Goal: Task Accomplishment & Management: Complete application form

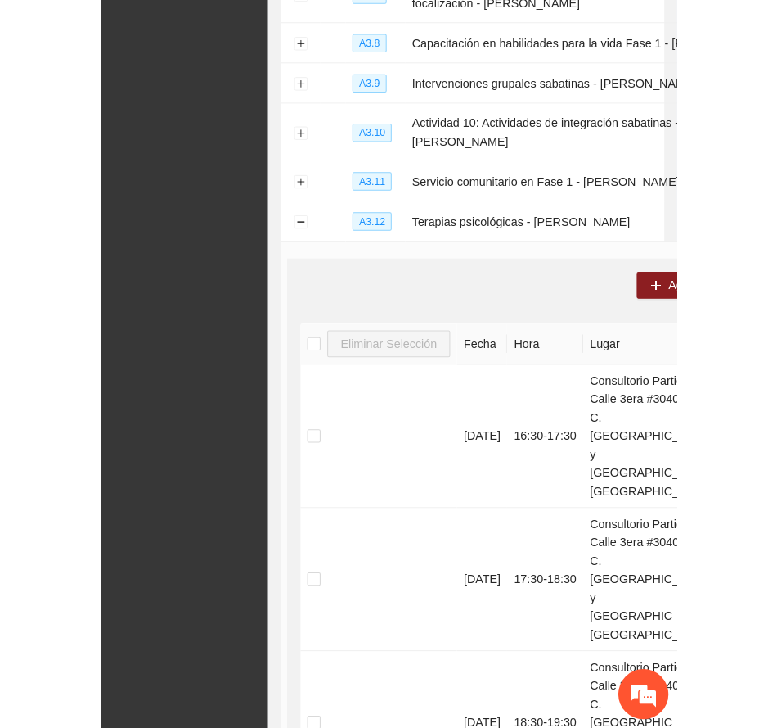
scroll to position [495, 0]
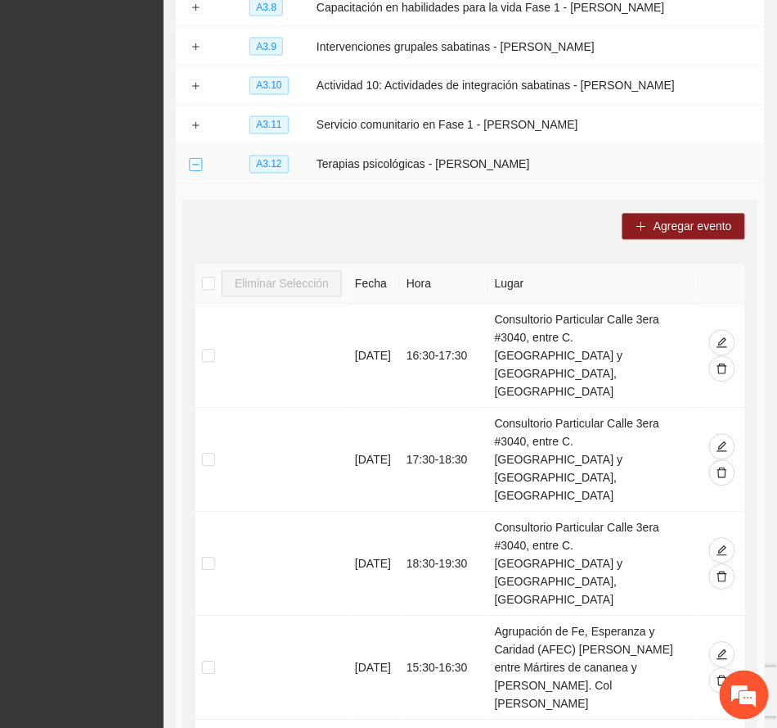
click at [200, 159] on button "Collapse row" at bounding box center [195, 165] width 13 height 13
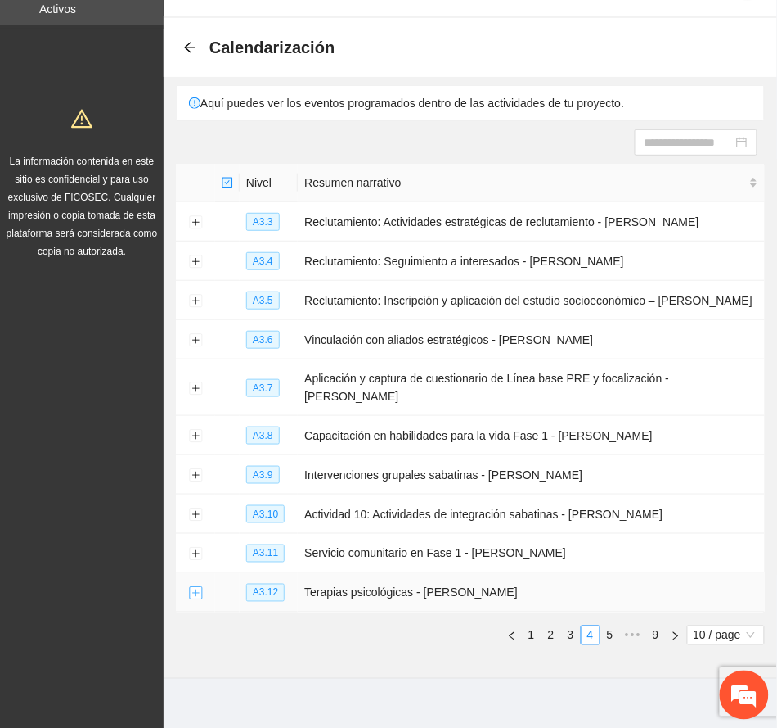
click at [191, 587] on button "Expand row" at bounding box center [195, 593] width 13 height 13
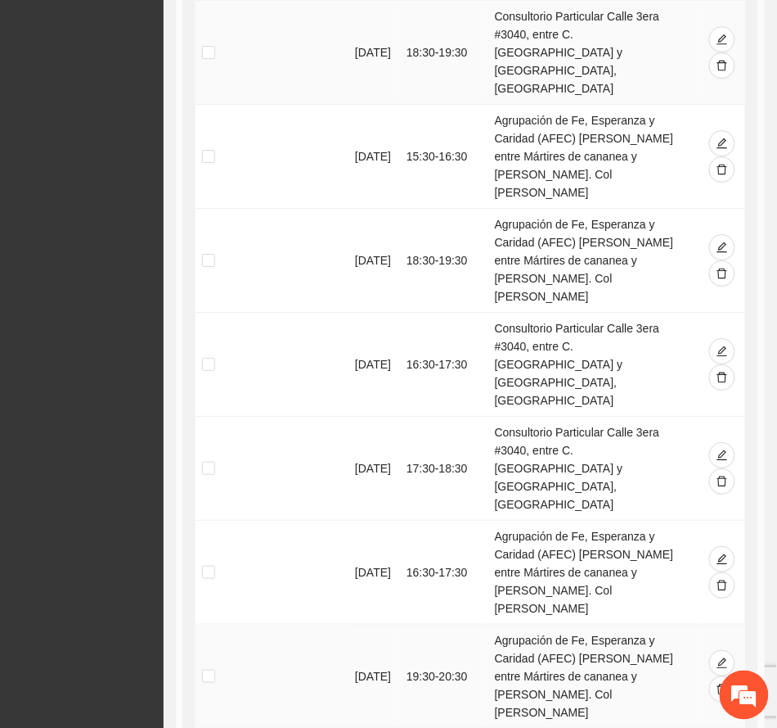
scroll to position [1012, 0]
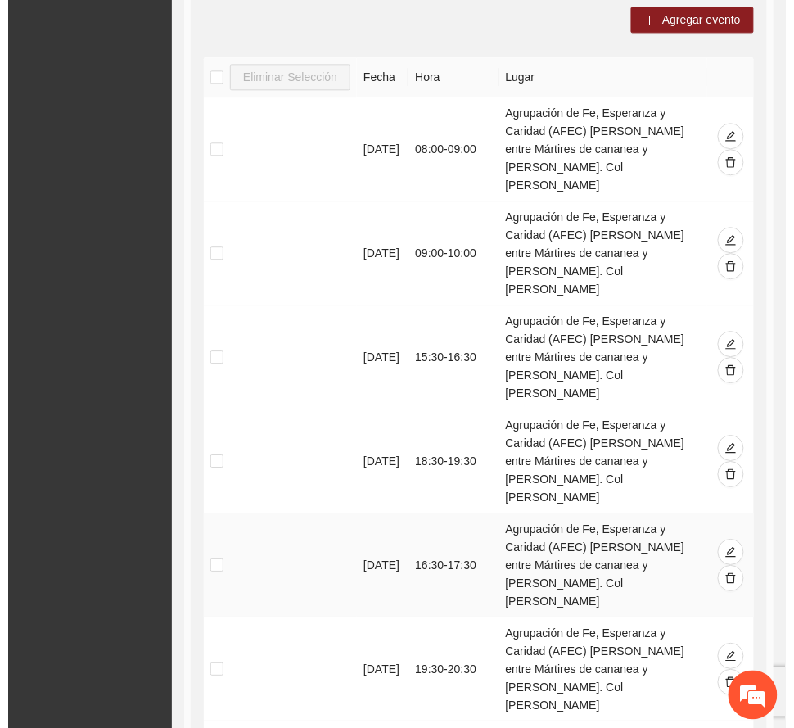
scroll to position [684, 0]
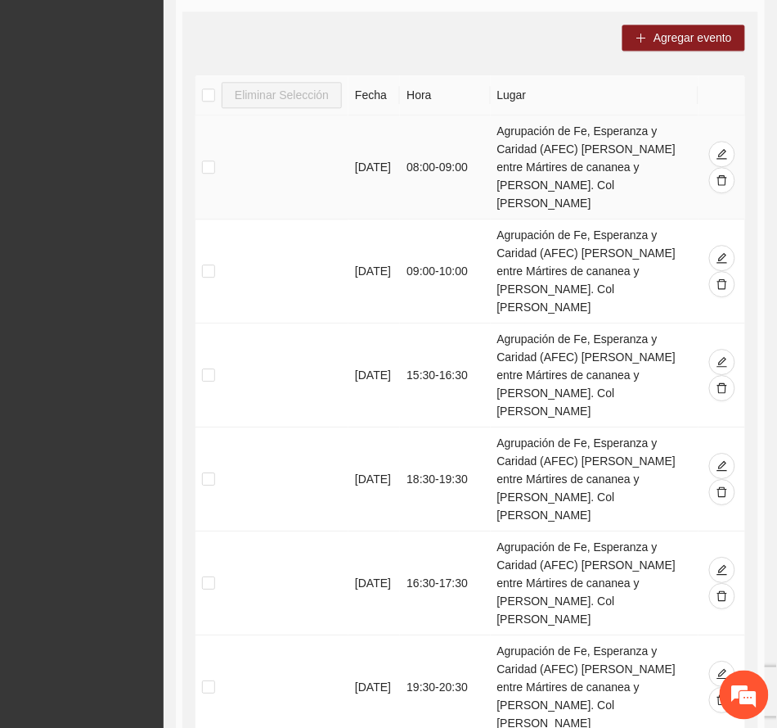
drag, startPoint x: 499, startPoint y: 113, endPoint x: 651, endPoint y: 172, distance: 163.2
click at [563, 172] on td "Agrupación de Fe, Esperanza y Caridad (AFEC) Alonso Reyes entre Mártires de can…" at bounding box center [595, 167] width 209 height 104
copy td "Agrupación de Fe, Esperanza y Caridad (AFEC) Alonso Reyes entre Mártires de can…"
click at [563, 29] on span "Agregar evento" at bounding box center [693, 38] width 79 height 18
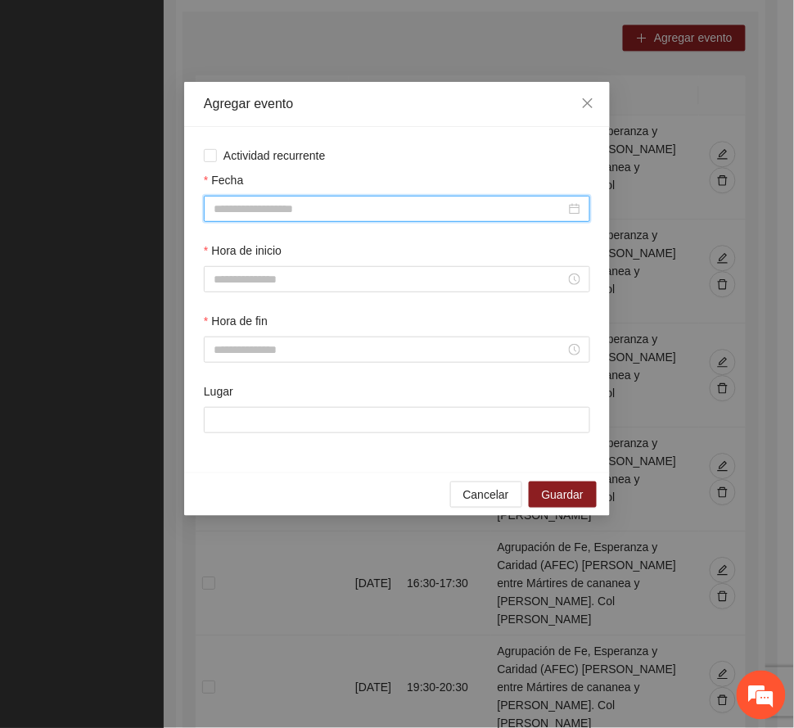
click at [272, 207] on input "Fecha" at bounding box center [390, 209] width 352 height 18
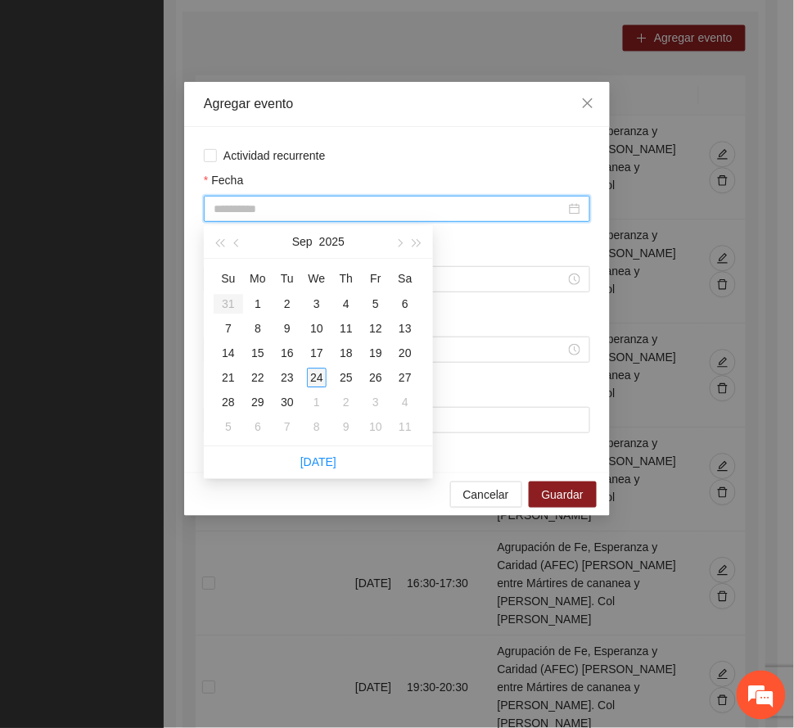
type input "**********"
click at [315, 374] on div "24" at bounding box center [317, 377] width 20 height 20
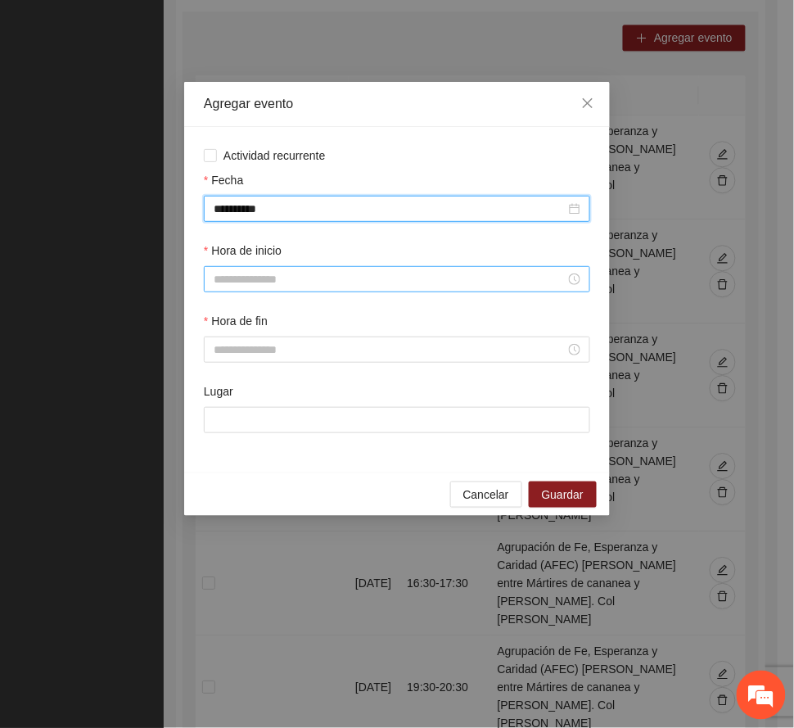
click at [240, 288] on input "Hora de inicio" at bounding box center [390, 279] width 352 height 18
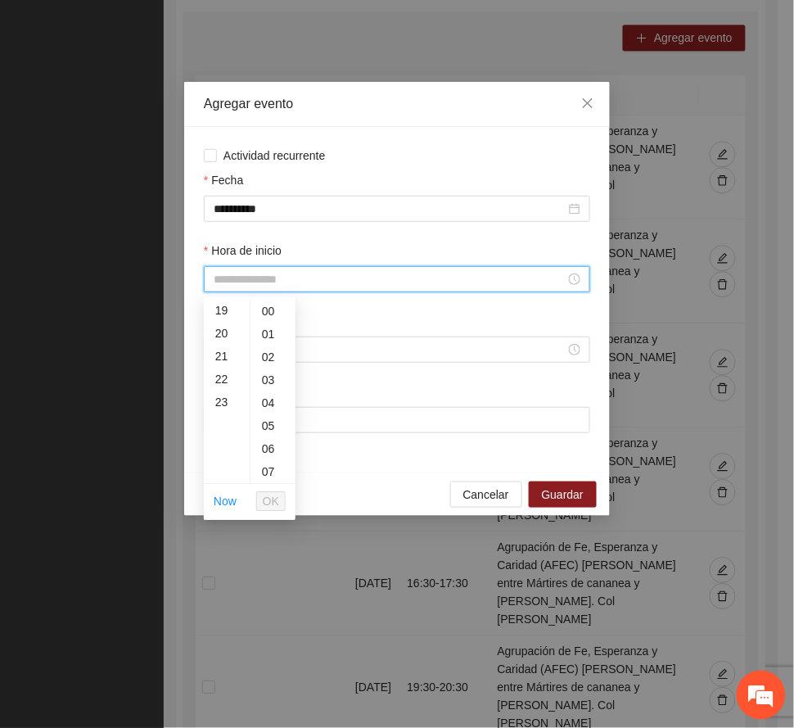
scroll to position [327, 0]
click at [220, 325] on div "15" at bounding box center [227, 327] width 46 height 23
click at [264, 450] on div "30" at bounding box center [272, 453] width 45 height 23
type input "*****"
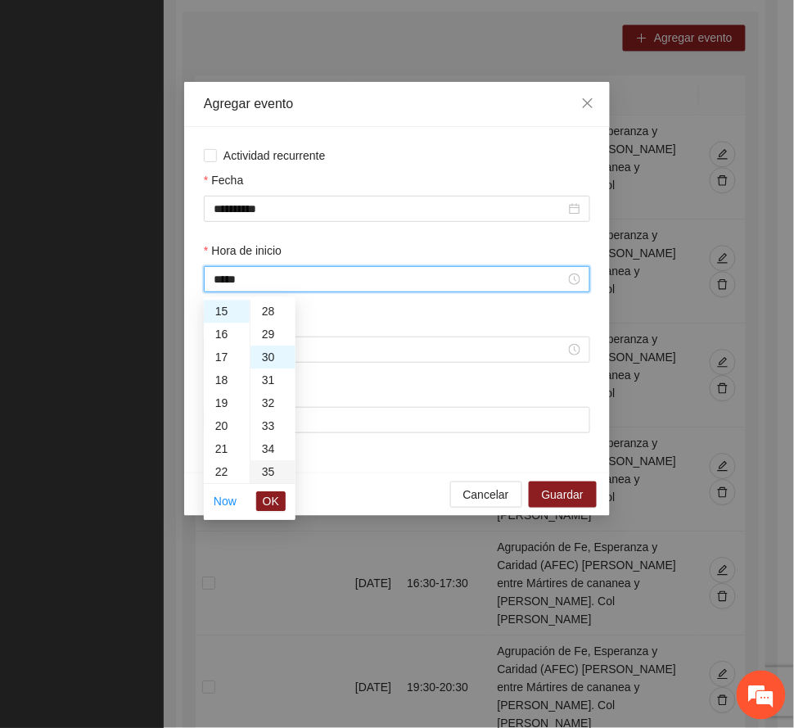
scroll to position [687, 0]
click at [266, 502] on span "OK" at bounding box center [271, 501] width 16 height 18
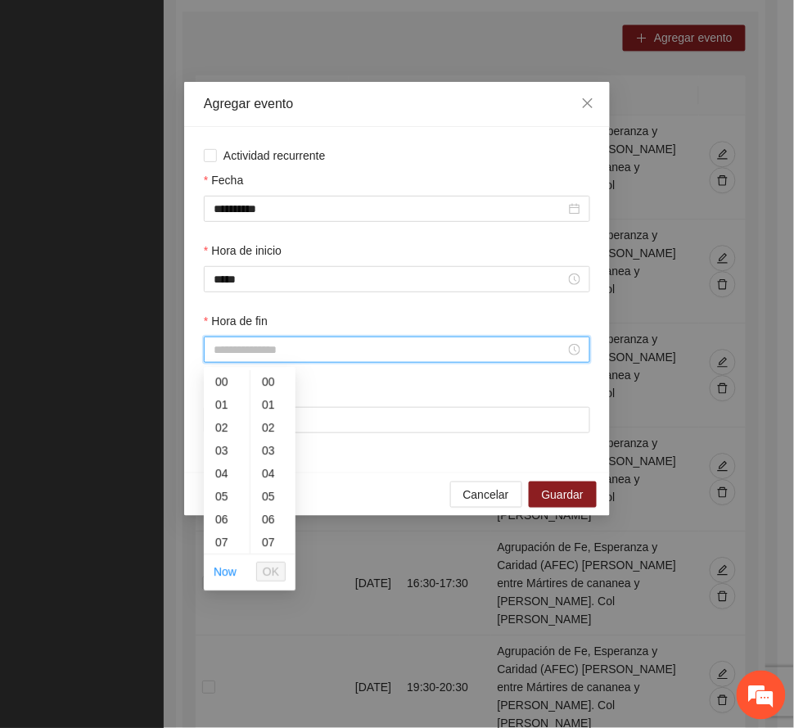
click at [230, 347] on input "Hora de fin" at bounding box center [390, 349] width 352 height 18
click at [221, 488] on div "19" at bounding box center [227, 489] width 46 height 23
click at [264, 413] on div "30" at bounding box center [272, 414] width 45 height 23
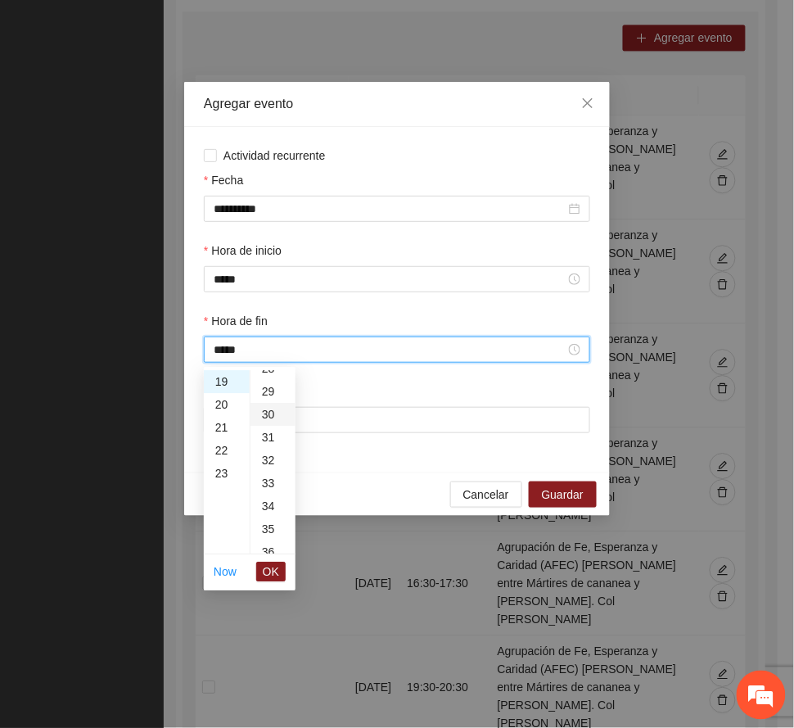
type input "*****"
drag, startPoint x: 277, startPoint y: 566, endPoint x: 286, endPoint y: 531, distance: 36.3
click at [277, 565] on span "OK" at bounding box center [271, 571] width 16 height 18
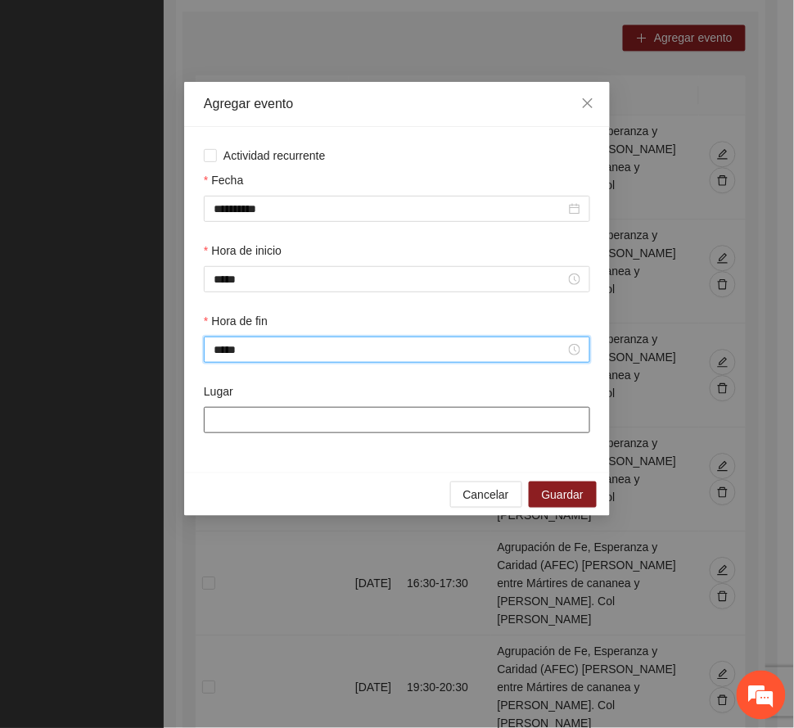
click at [293, 422] on input "Lugar" at bounding box center [397, 420] width 386 height 26
paste input "**********"
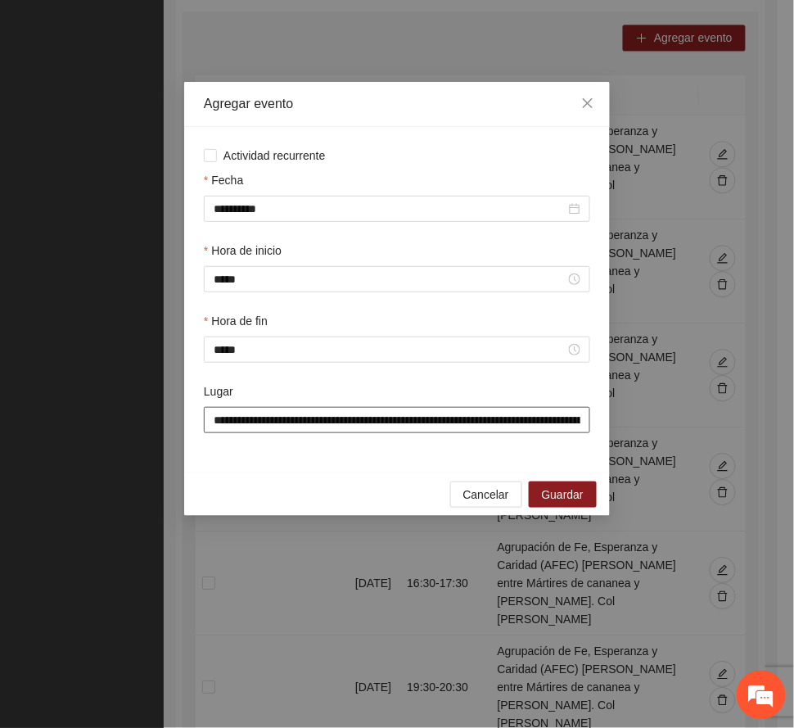
scroll to position [0, 293]
type input "**********"
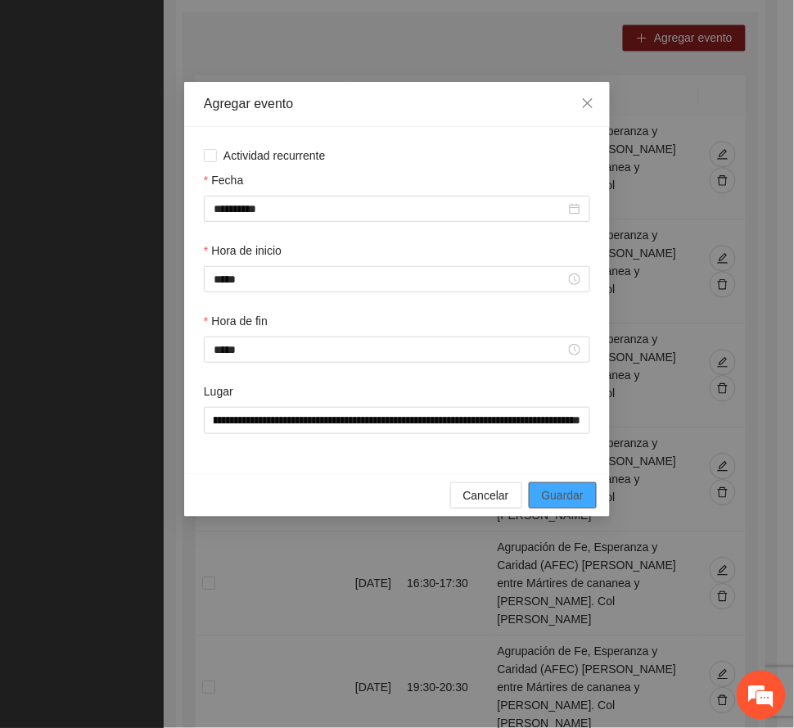
click at [563, 498] on span "Guardar" at bounding box center [563, 495] width 42 height 18
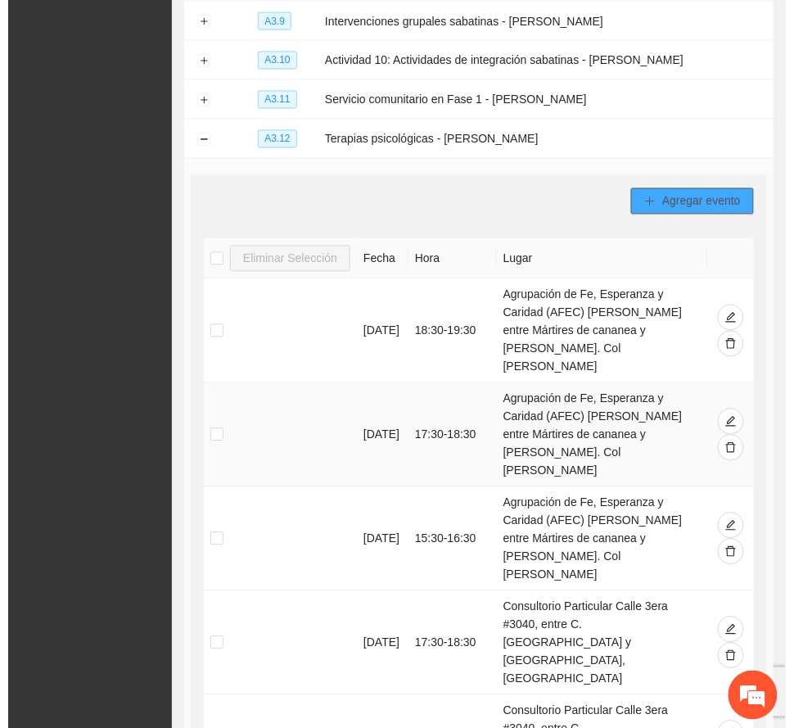
scroll to position [466, 0]
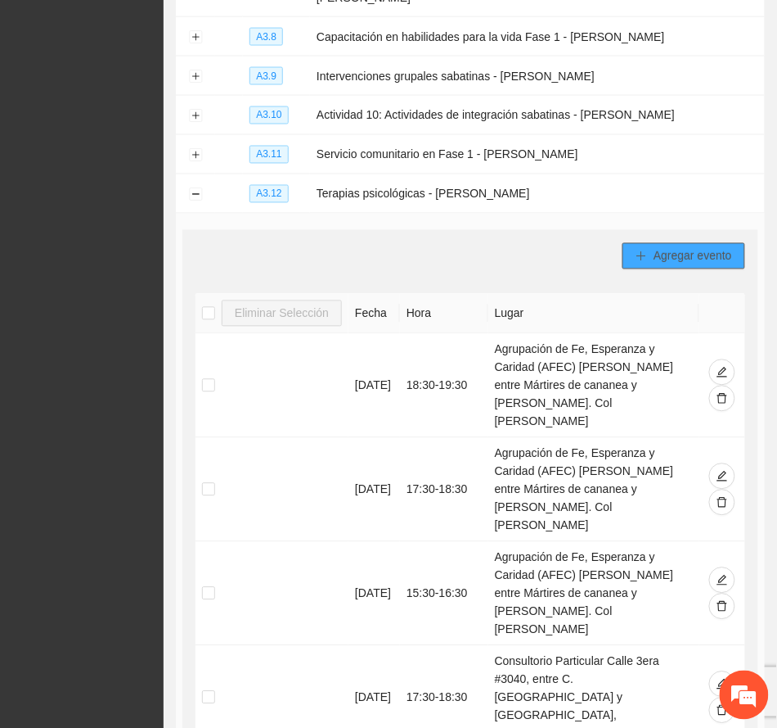
click at [563, 247] on span "Agregar evento" at bounding box center [693, 256] width 79 height 18
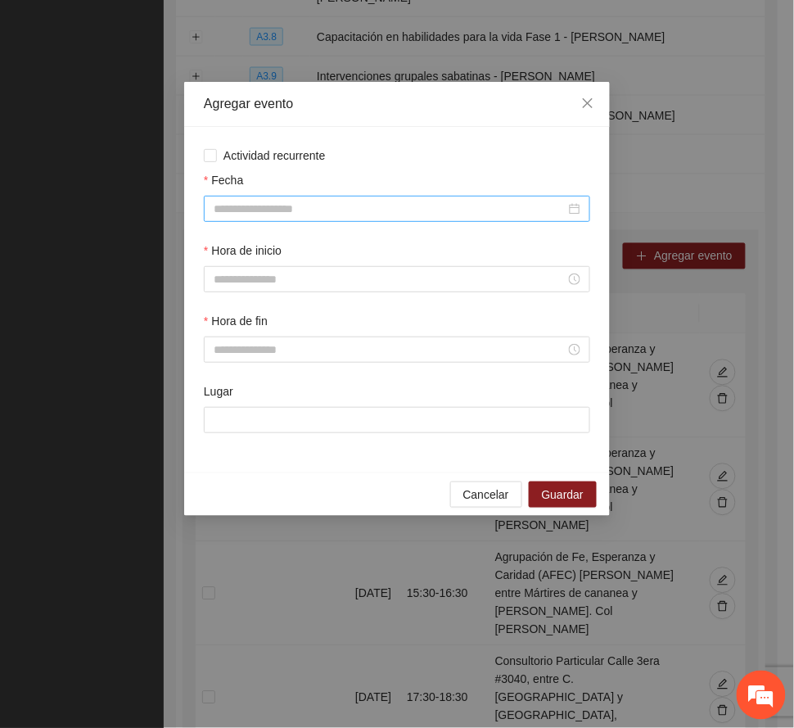
click at [322, 206] on input "Fecha" at bounding box center [390, 209] width 352 height 18
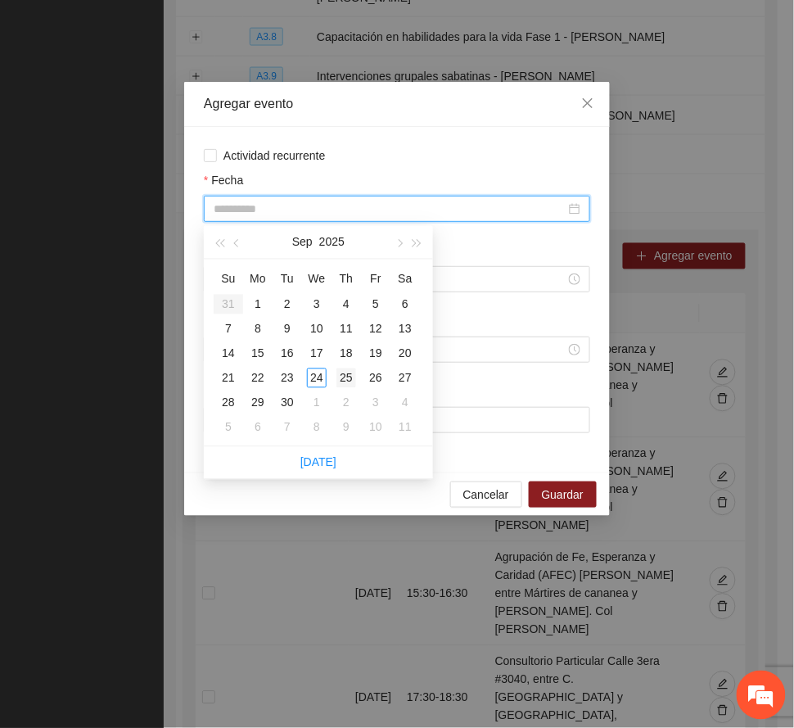
type input "**********"
click at [345, 378] on div "25" at bounding box center [346, 378] width 20 height 20
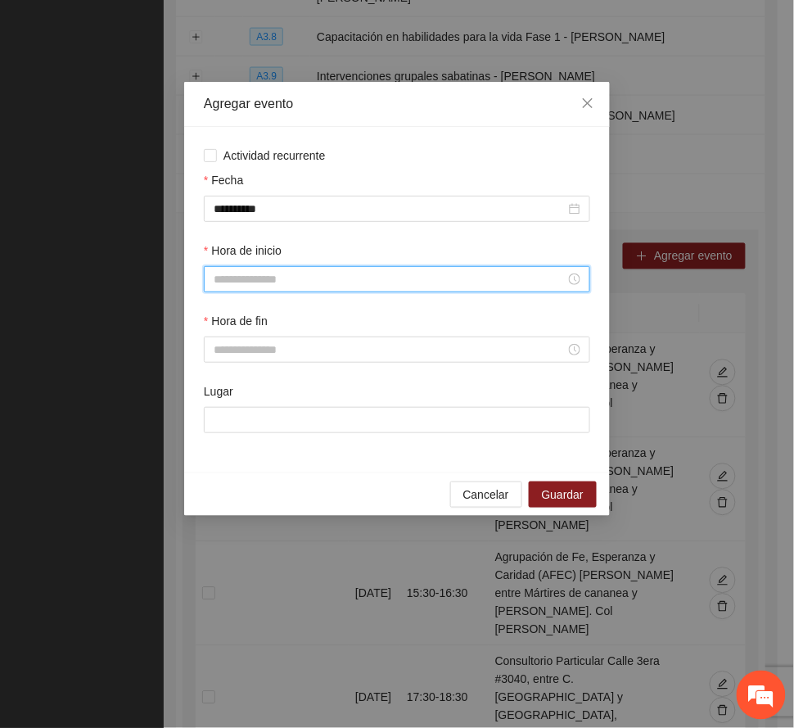
click at [260, 278] on input "Hora de inicio" at bounding box center [390, 279] width 352 height 18
click at [216, 437] on div "15" at bounding box center [227, 437] width 46 height 23
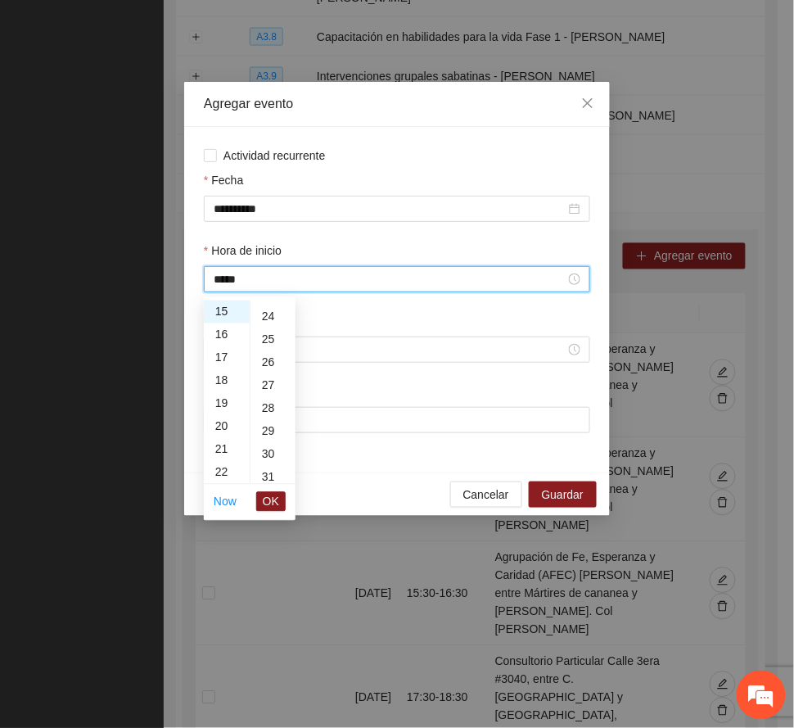
scroll to position [655, 0]
click at [266, 344] on div "30" at bounding box center [272, 344] width 45 height 23
type input "*****"
click at [273, 498] on span "OK" at bounding box center [271, 502] width 16 height 18
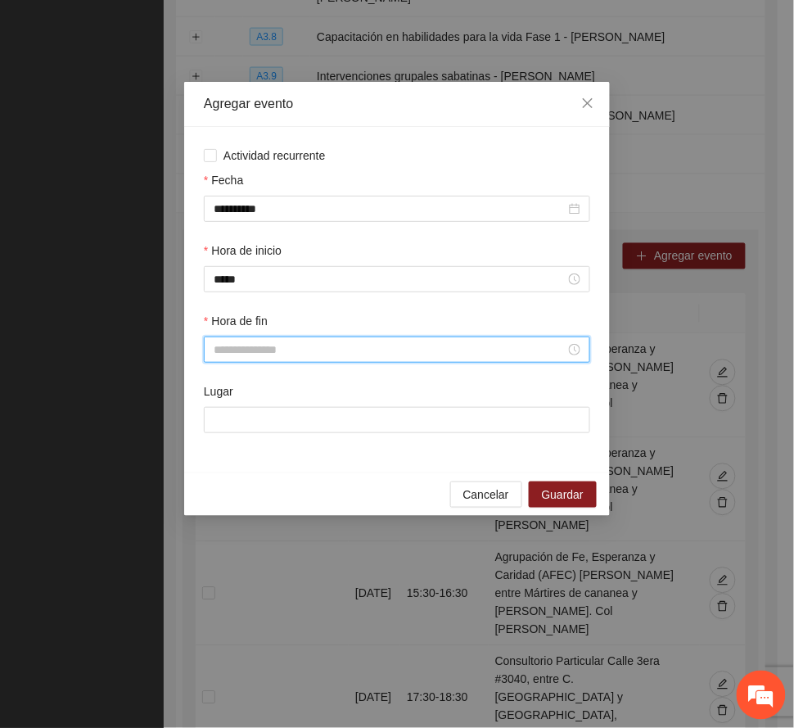
click at [259, 351] on input "Hora de fin" at bounding box center [390, 349] width 352 height 18
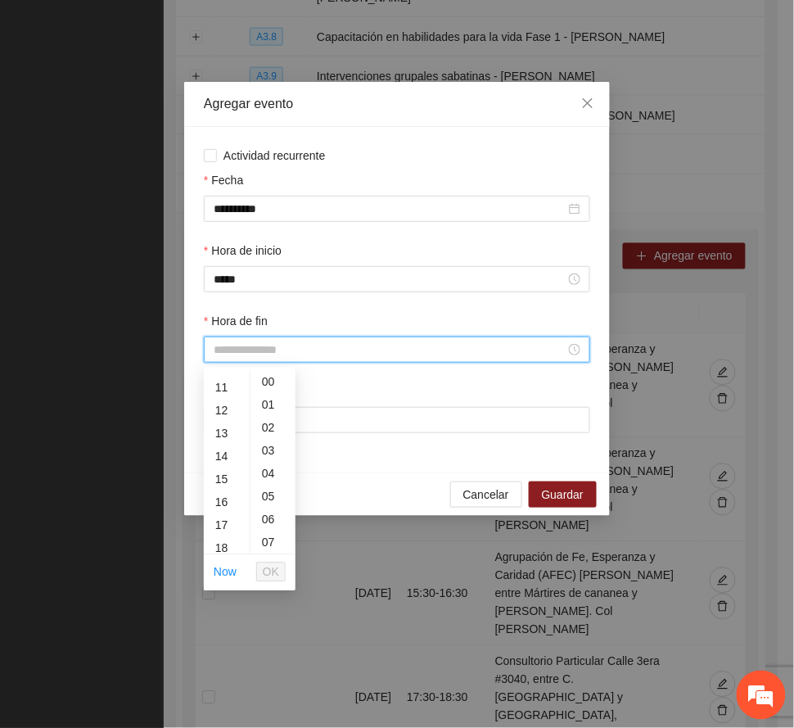
scroll to position [327, 0]
click at [218, 460] on div "18" at bounding box center [227, 467] width 46 height 23
click at [269, 416] on div "30" at bounding box center [272, 414] width 45 height 23
type input "*****"
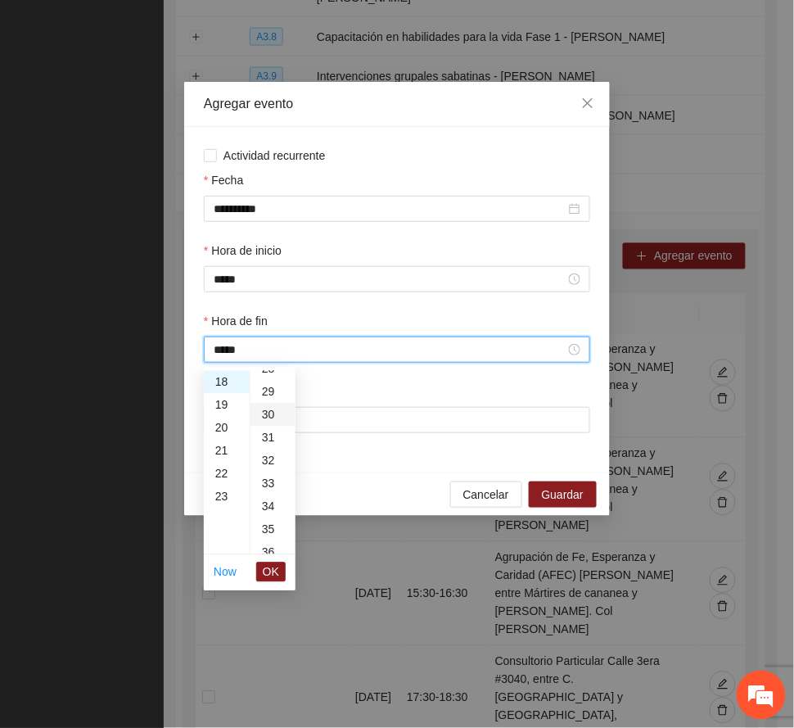
scroll to position [687, 0]
click at [270, 567] on span "OK" at bounding box center [271, 572] width 16 height 18
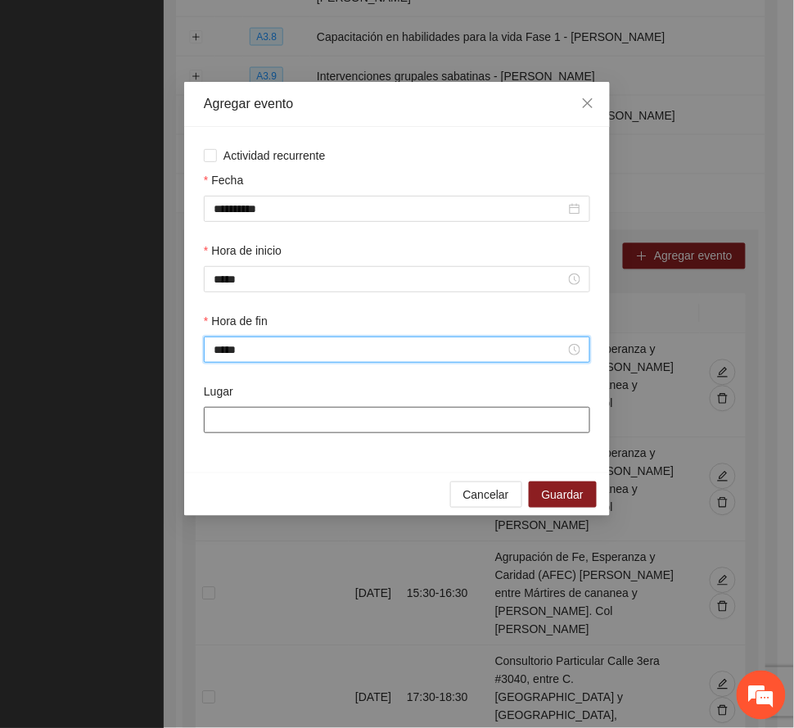
click at [332, 422] on input "Lugar" at bounding box center [397, 420] width 386 height 26
paste input "**********"
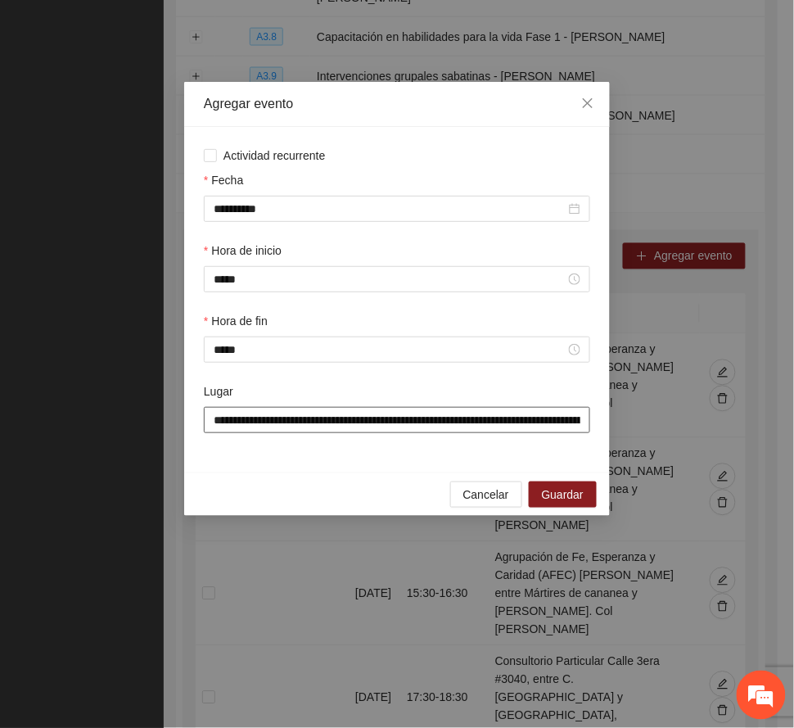
scroll to position [0, 293]
type input "**********"
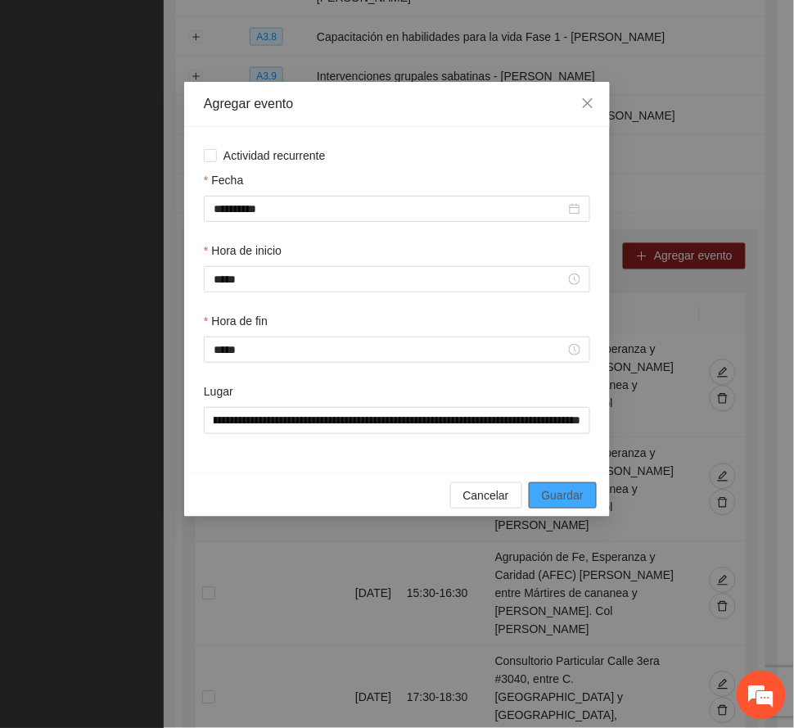
click at [563, 489] on span "Guardar" at bounding box center [563, 495] width 42 height 18
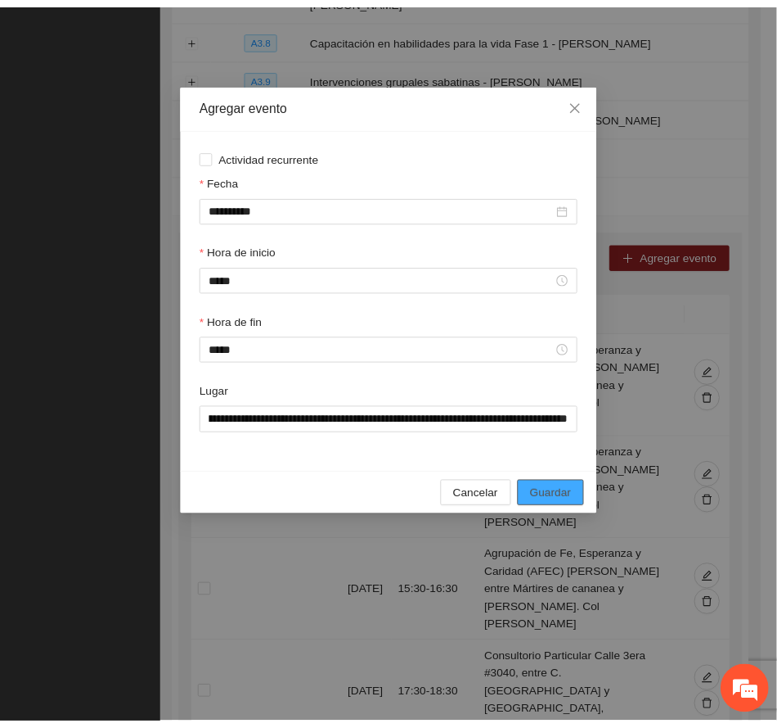
scroll to position [0, 0]
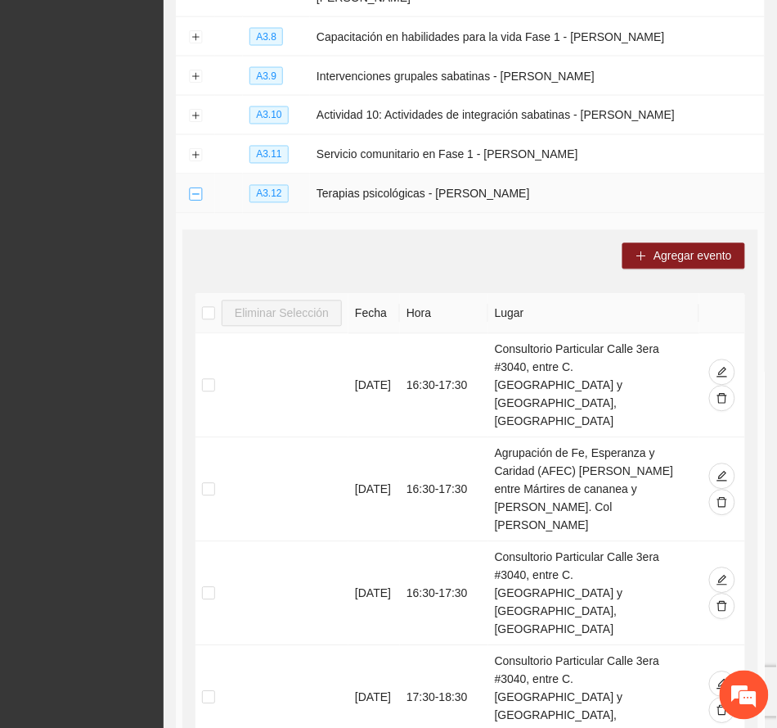
click at [194, 188] on button "Collapse row" at bounding box center [195, 194] width 13 height 13
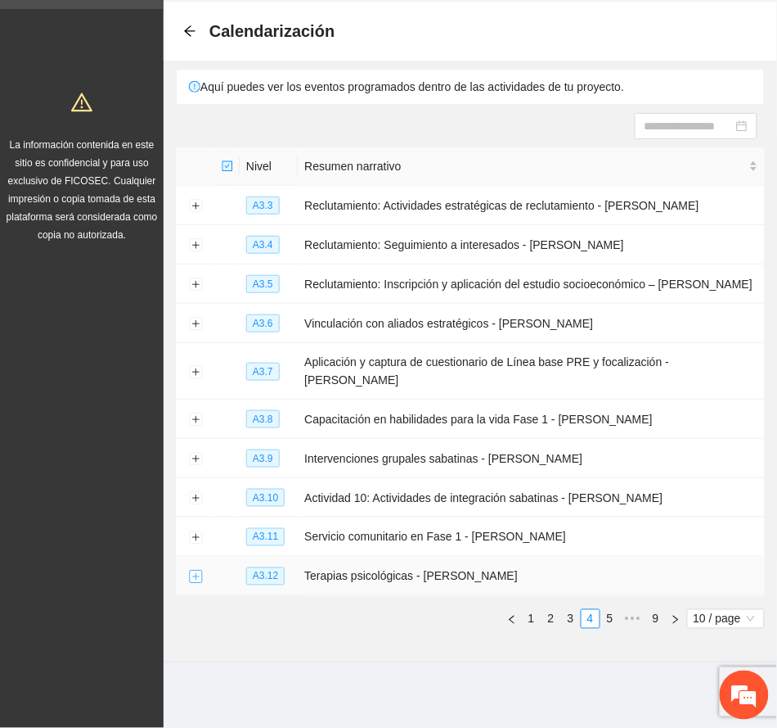
scroll to position [50, 0]
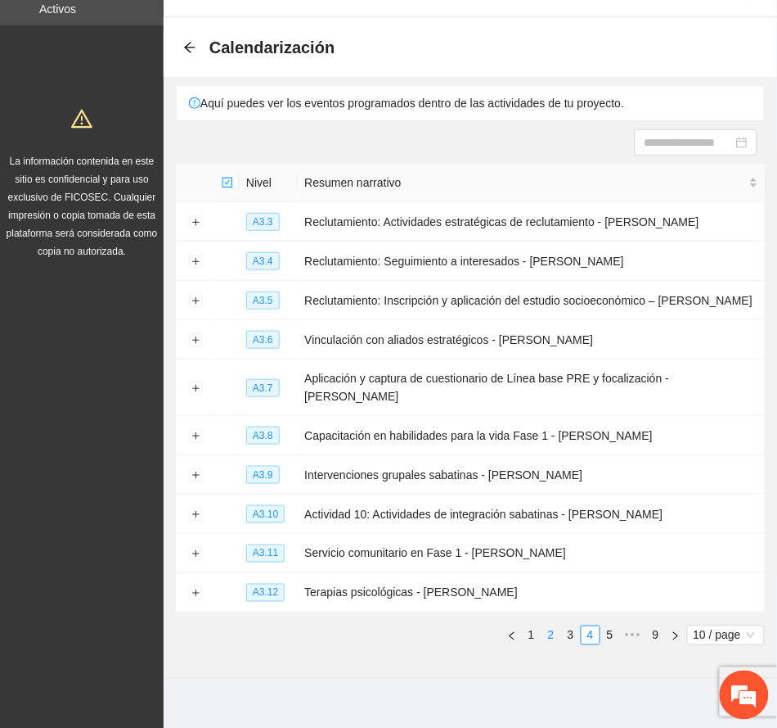
click at [555, 626] on link "2" at bounding box center [552, 635] width 18 height 18
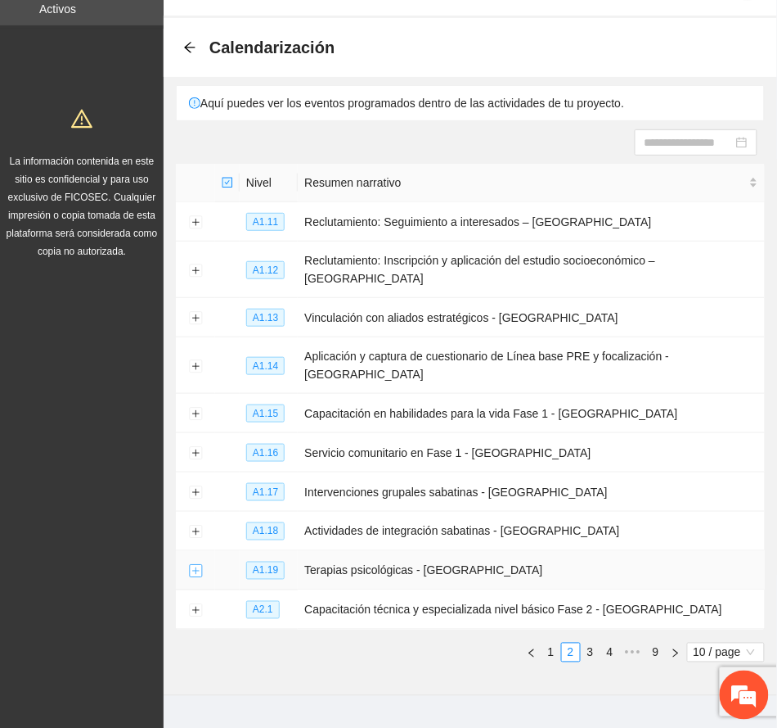
click at [198, 565] on button "Expand row" at bounding box center [195, 571] width 13 height 13
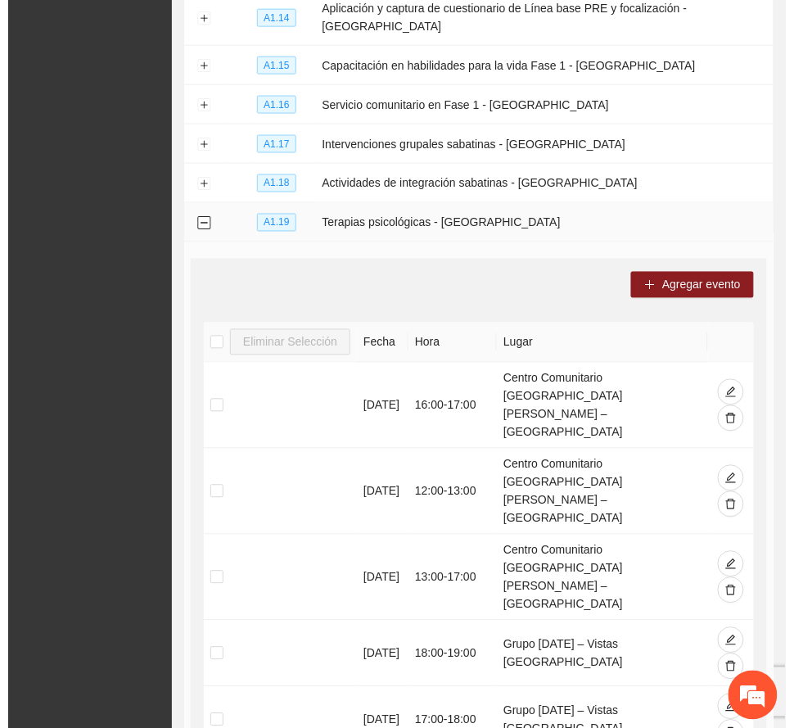
scroll to position [486, 0]
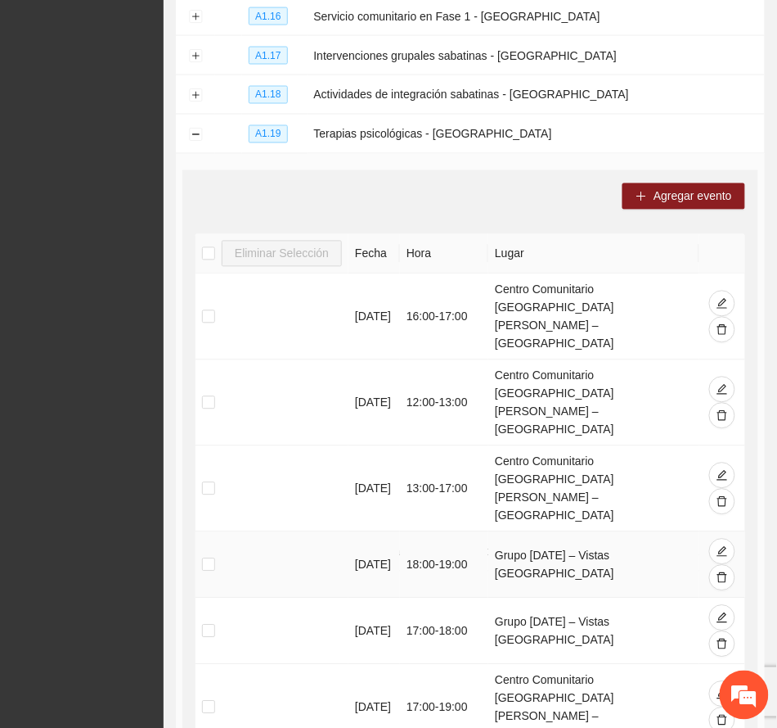
drag, startPoint x: 534, startPoint y: 485, endPoint x: 499, endPoint y: 468, distance: 38.4
click at [499, 532] on td "Grupo 12 de Diciembre – Vistas Cerro Grande" at bounding box center [594, 565] width 211 height 66
copy td "Grupo 12 de Diciembre – Vistas Cerro Grande"
click at [563, 187] on span "Agregar evento" at bounding box center [693, 196] width 79 height 18
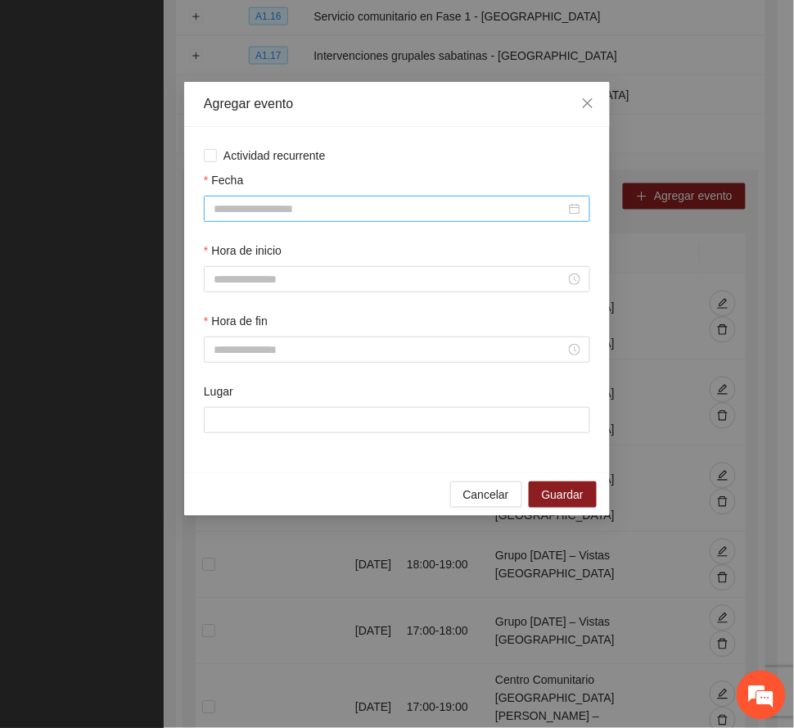
click at [282, 205] on input "Fecha" at bounding box center [390, 209] width 352 height 18
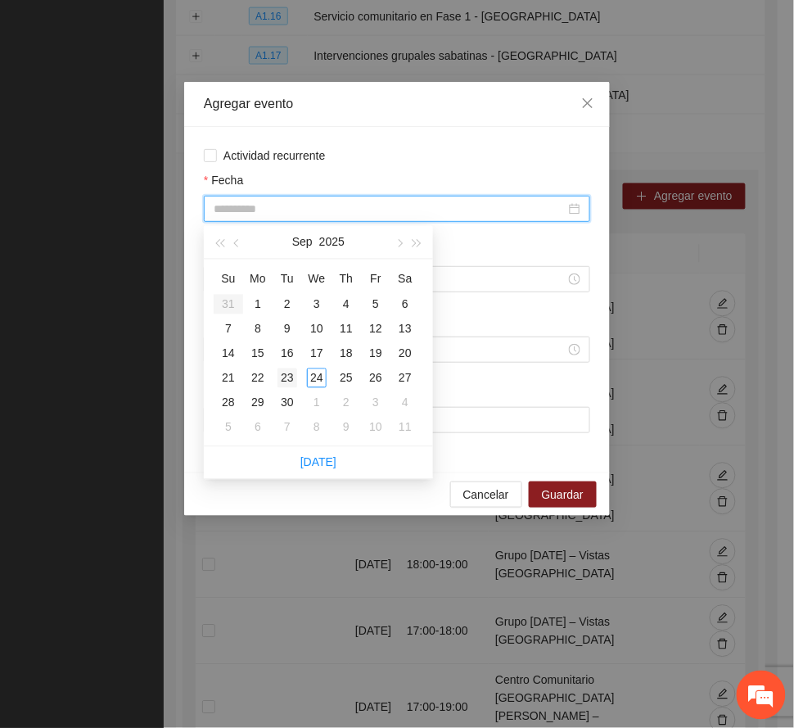
type input "**********"
click at [291, 376] on div "23" at bounding box center [287, 378] width 20 height 20
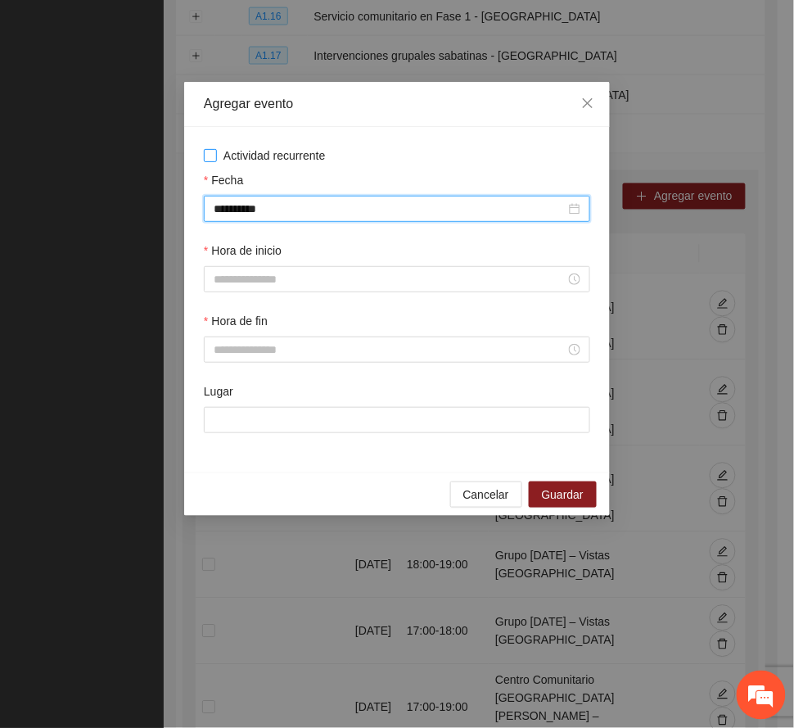
click at [250, 151] on span "Actividad recurrente" at bounding box center [274, 155] width 115 height 18
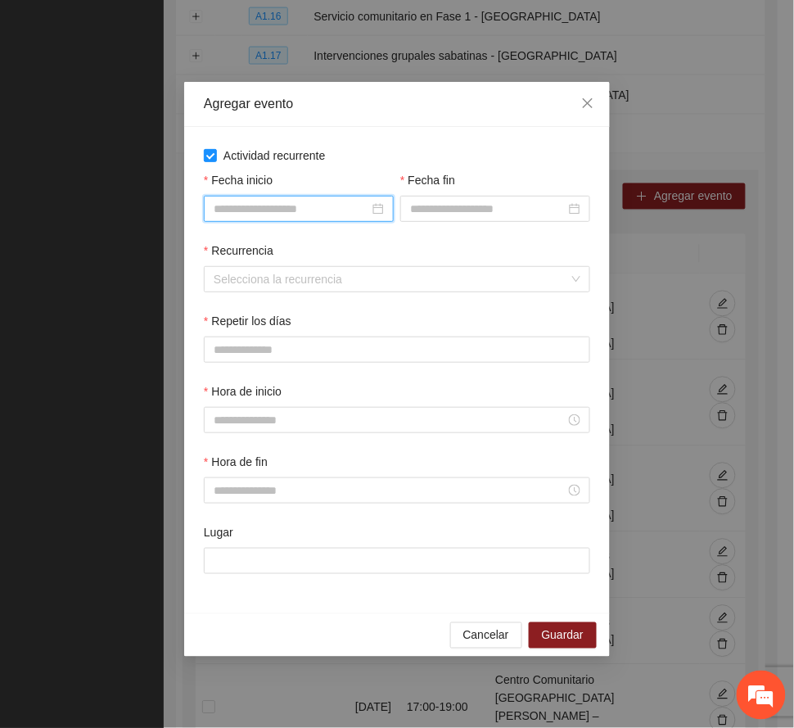
click at [273, 204] on input "Fecha inicio" at bounding box center [291, 209] width 155 height 18
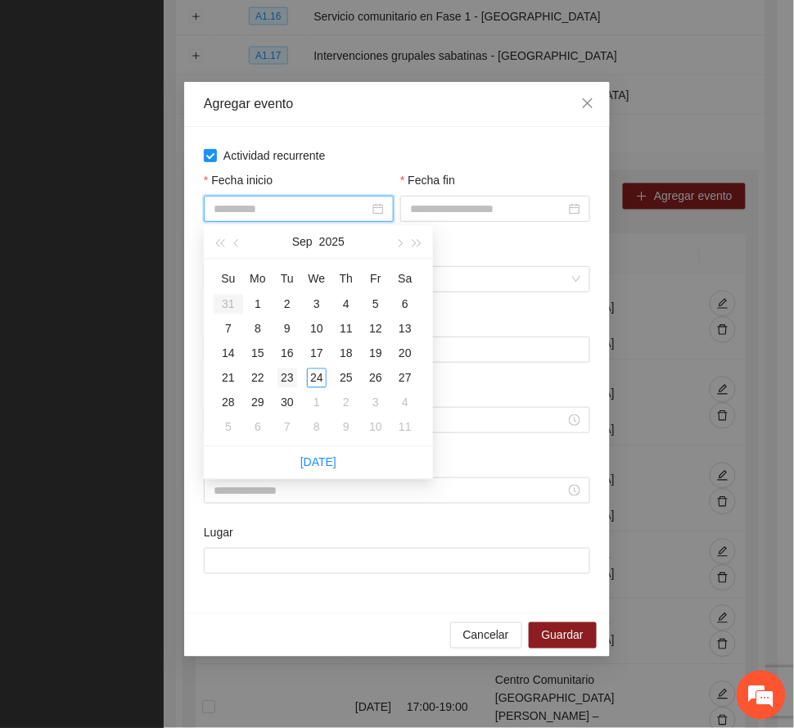
type input "**********"
click at [280, 368] on div "23" at bounding box center [287, 378] width 20 height 20
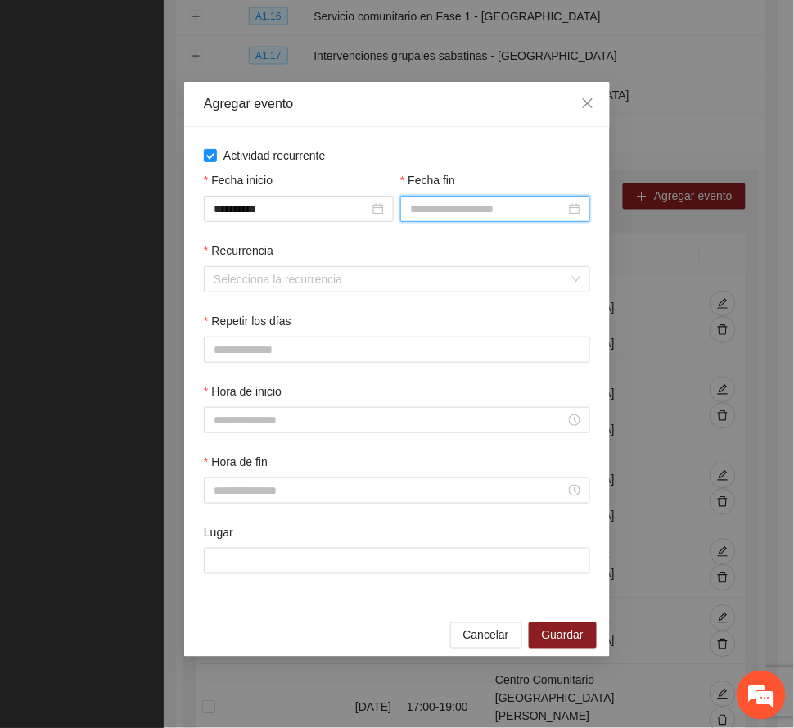
click at [459, 211] on input "Fecha fin" at bounding box center [487, 209] width 155 height 18
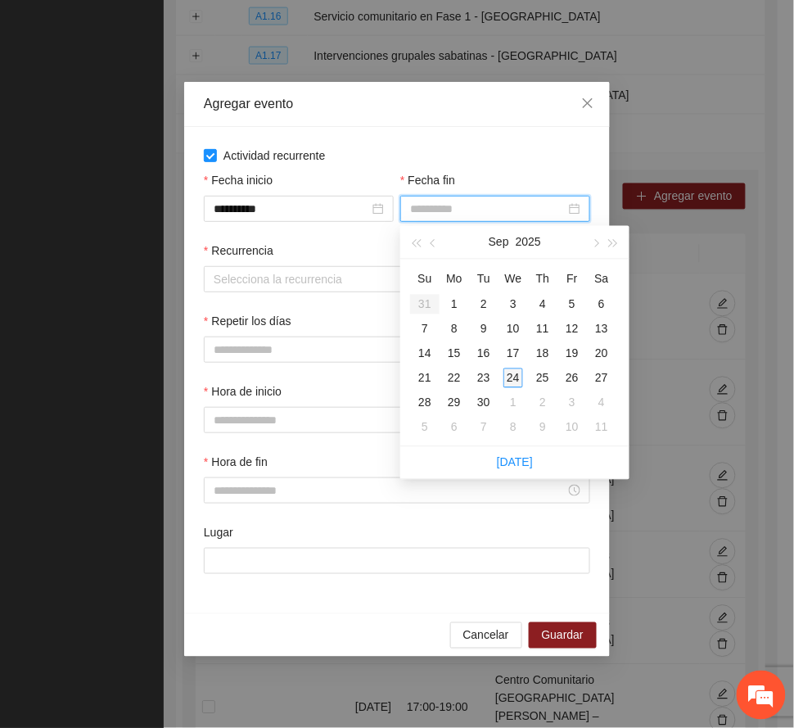
type input "**********"
click at [507, 375] on div "24" at bounding box center [513, 378] width 20 height 20
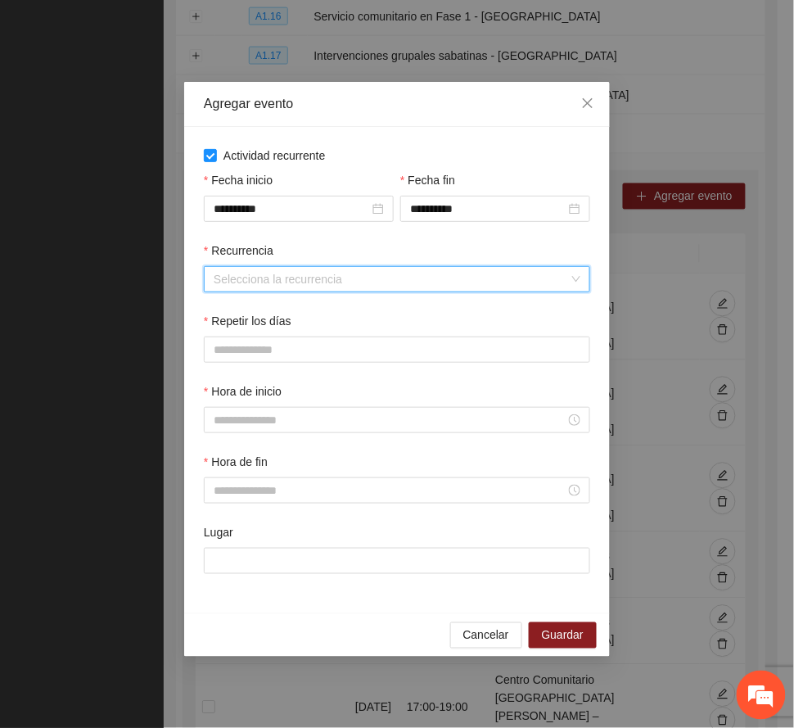
click at [285, 273] on input "Recurrencia" at bounding box center [391, 279] width 355 height 25
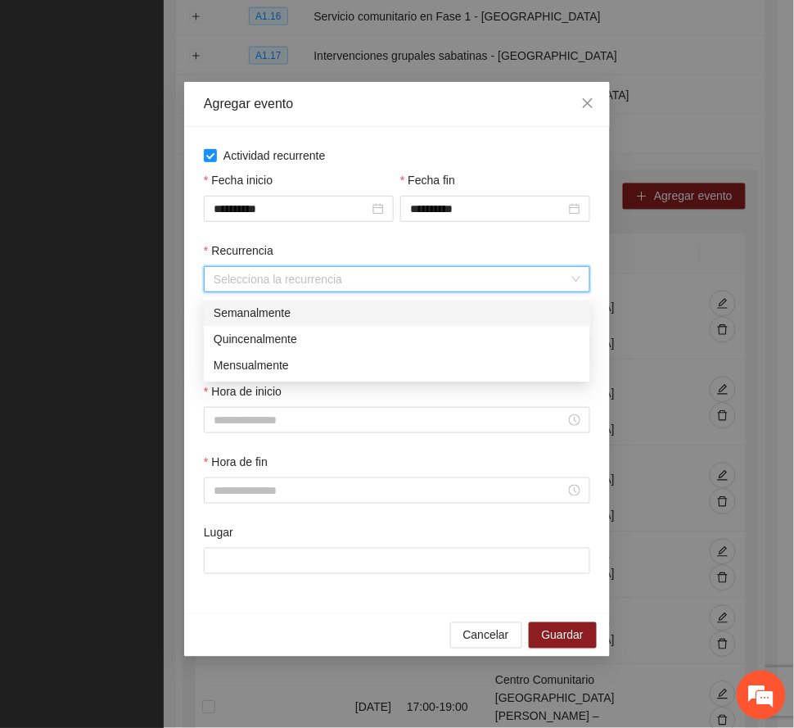
click at [260, 309] on div "Semanalmente" at bounding box center [397, 313] width 367 height 18
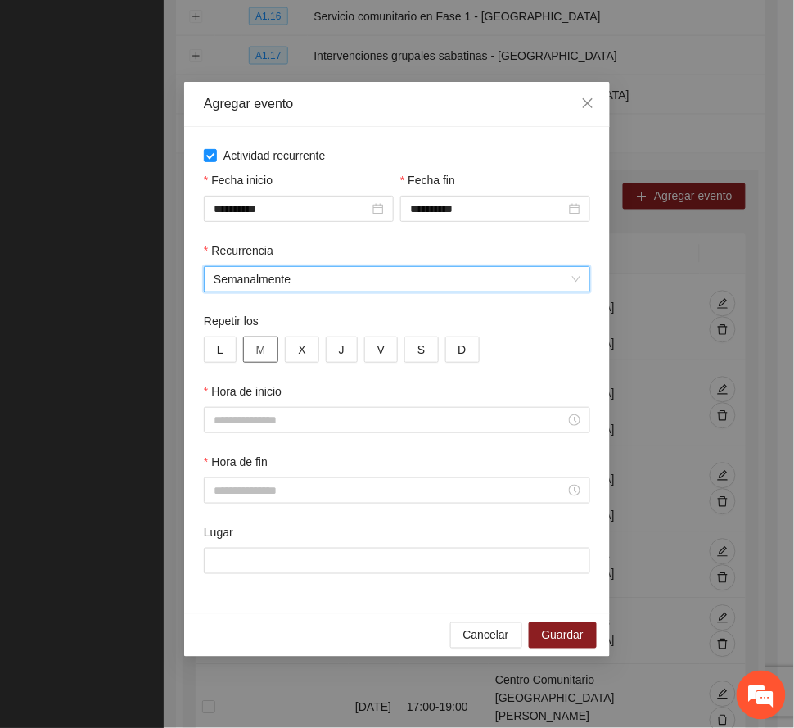
click at [264, 352] on span "M" at bounding box center [261, 349] width 10 height 18
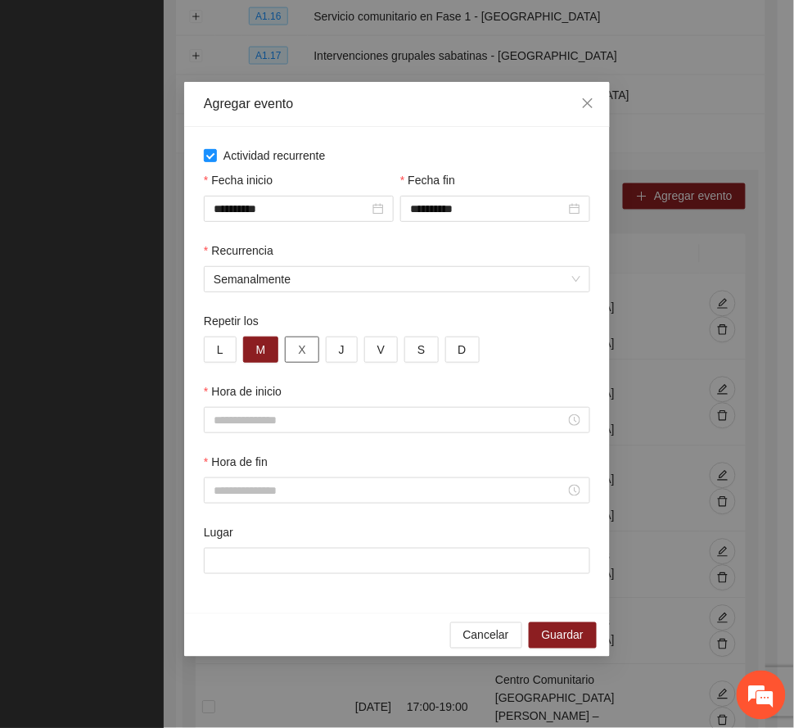
click at [308, 349] on button "X" at bounding box center [302, 349] width 34 height 26
click at [277, 424] on input "Hora de inicio" at bounding box center [390, 420] width 352 height 18
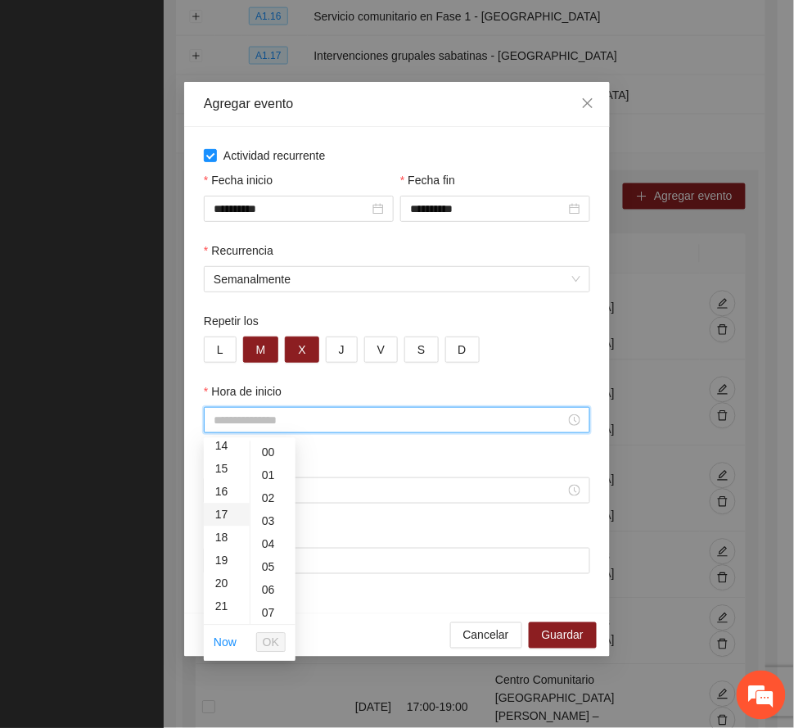
click at [226, 511] on div "17" at bounding box center [227, 514] width 46 height 23
type input "*****"
click at [275, 639] on span "OK" at bounding box center [271, 642] width 16 height 18
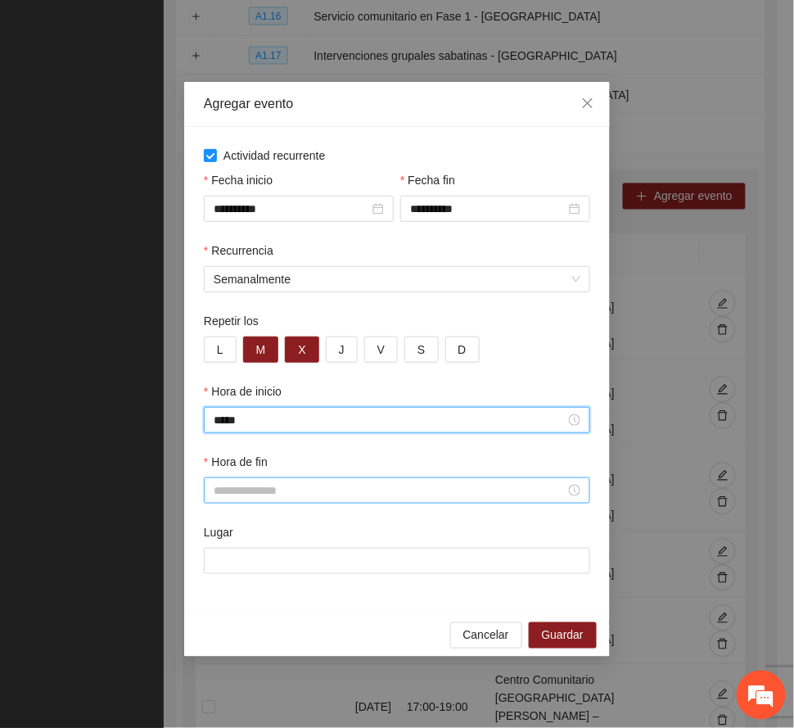
click at [273, 486] on input "Hora de fin" at bounding box center [390, 490] width 352 height 18
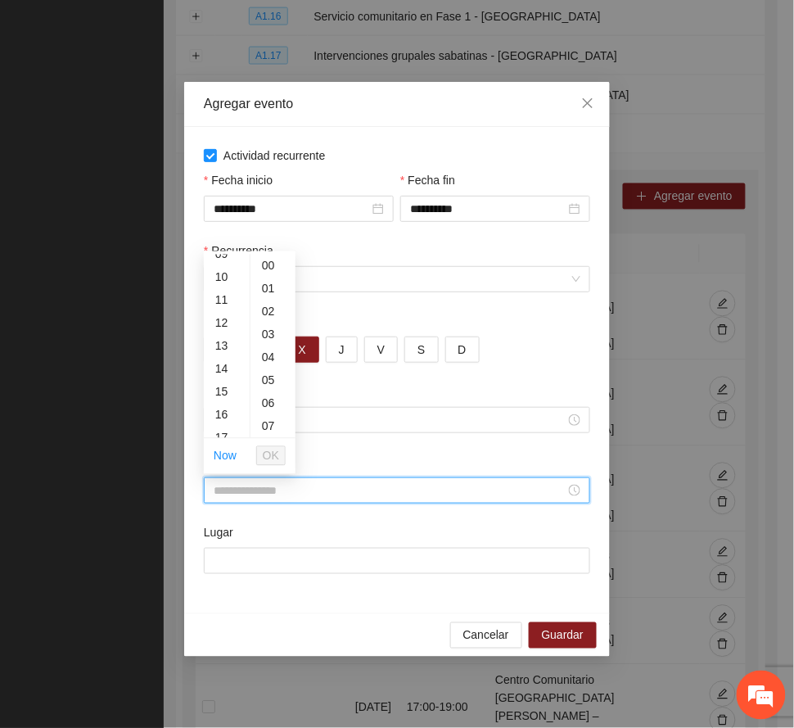
scroll to position [327, 0]
click at [223, 371] on div "19" at bounding box center [227, 374] width 46 height 23
type input "*****"
click at [272, 453] on span "OK" at bounding box center [271, 456] width 16 height 18
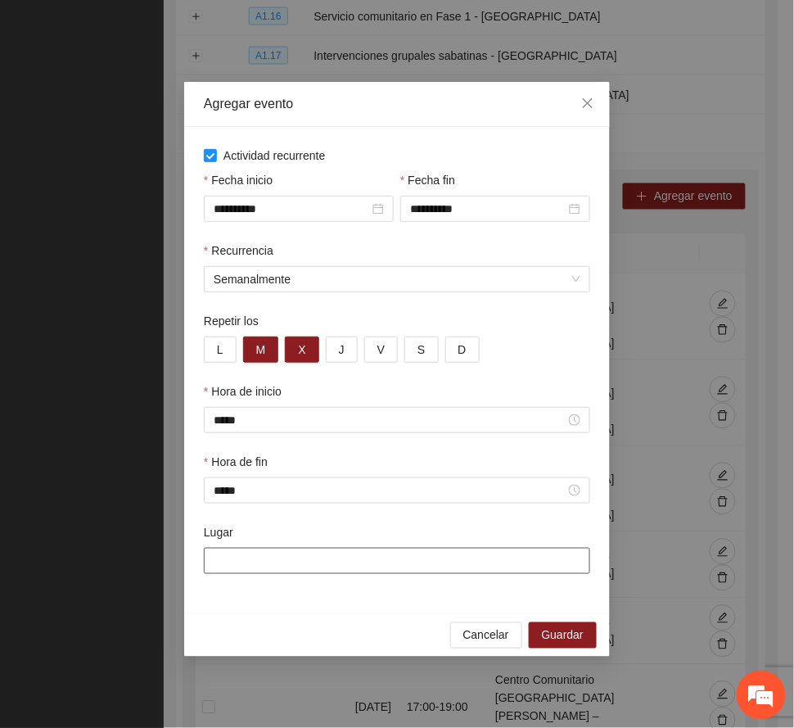
click at [316, 564] on input "Lugar" at bounding box center [397, 560] width 386 height 26
paste input "**********"
type input "**********"
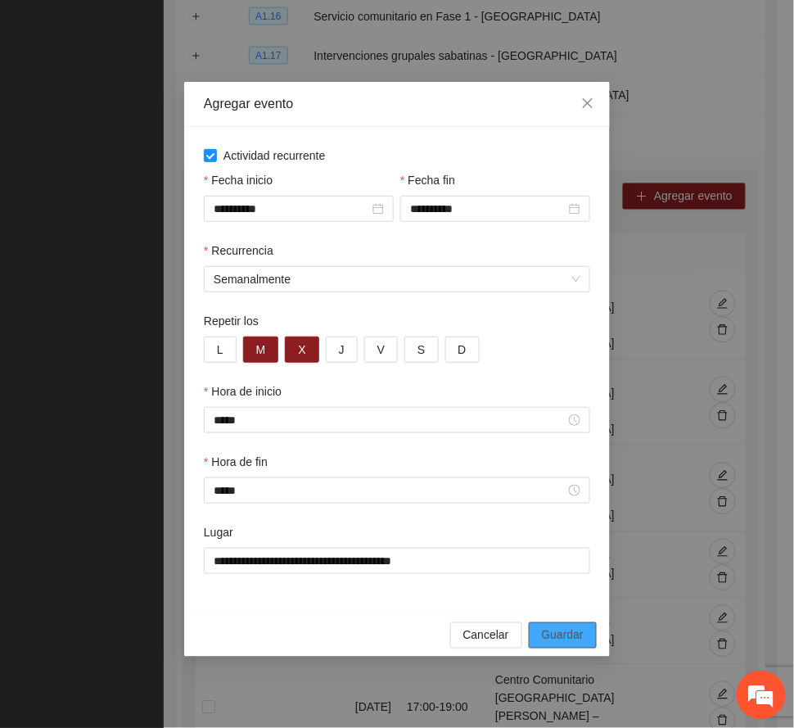
click at [563, 630] on span "Guardar" at bounding box center [563, 635] width 42 height 18
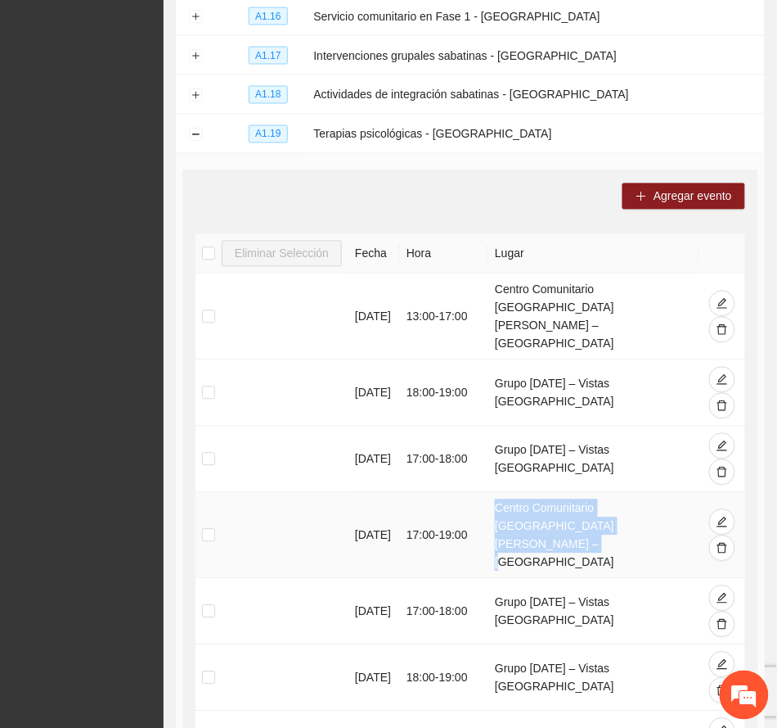
drag, startPoint x: 499, startPoint y: 463, endPoint x: 620, endPoint y: 488, distance: 123.6
click at [563, 493] on td "Centro Comunitario San Martín – Riberas de Sacramento" at bounding box center [594, 536] width 211 height 86
copy td "Centro Comunitario San Martín – Riberas de Sacramento"
click at [563, 187] on span "Agregar evento" at bounding box center [693, 196] width 79 height 18
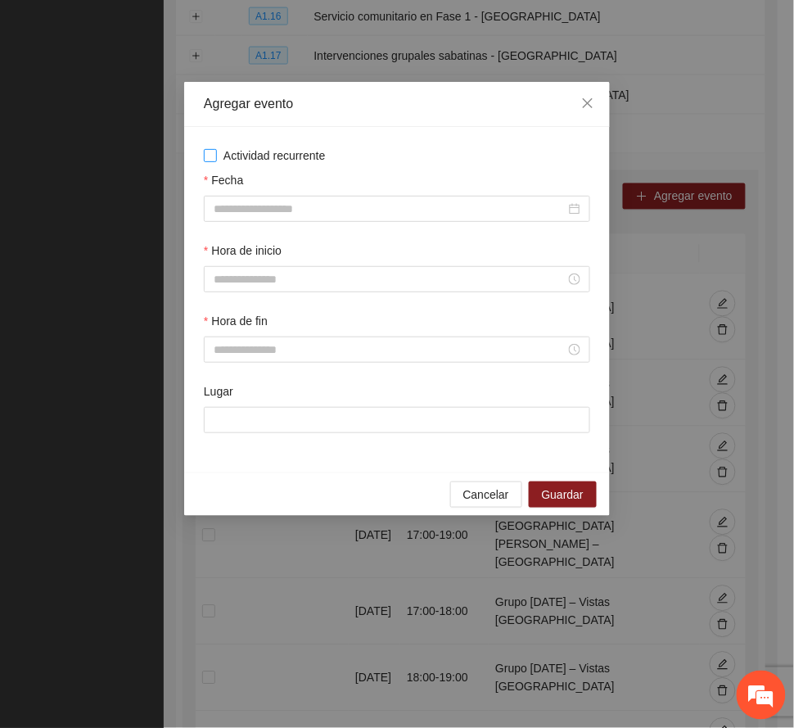
click at [266, 149] on span "Actividad recurrente" at bounding box center [274, 155] width 115 height 18
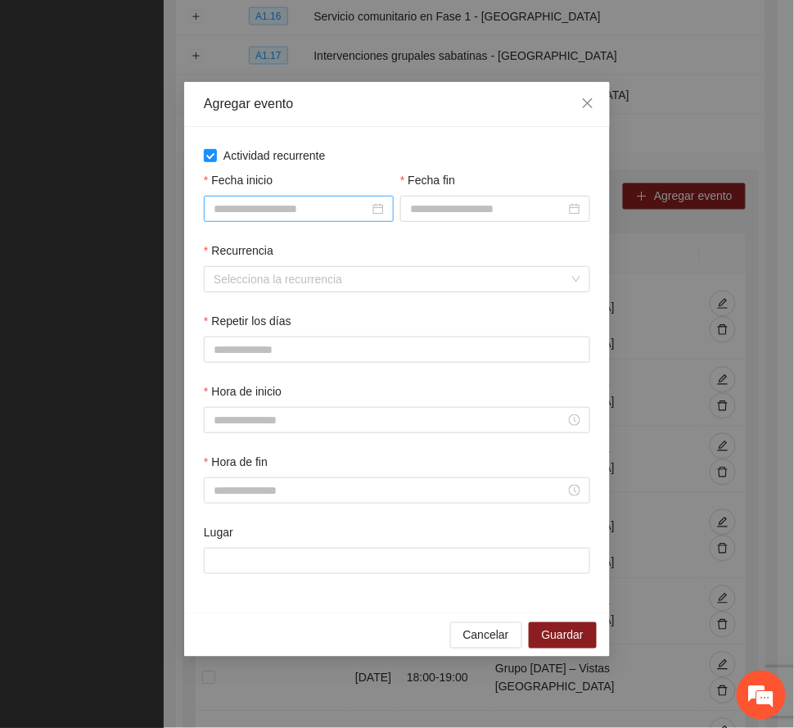
click at [286, 200] on input "Fecha inicio" at bounding box center [291, 209] width 155 height 18
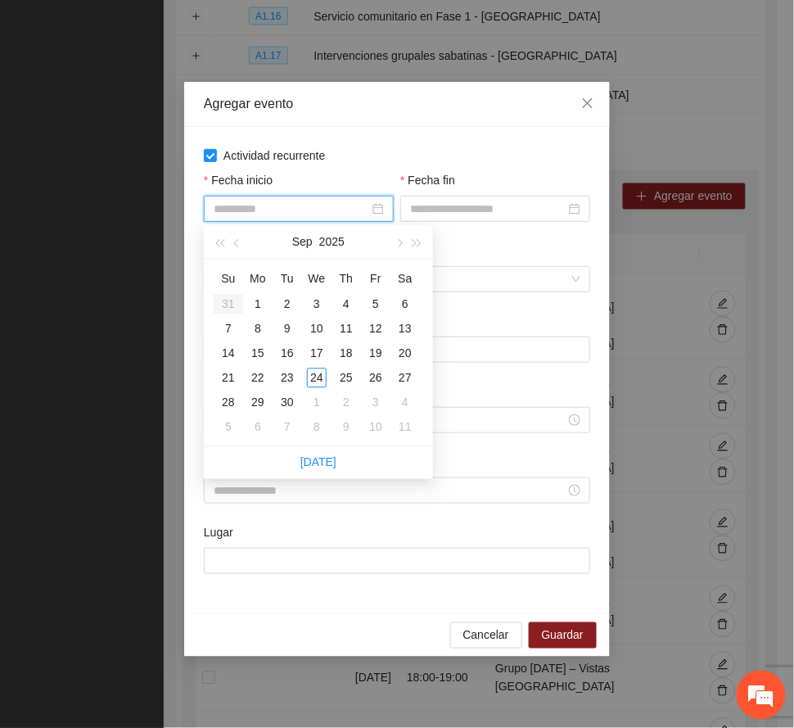
type input "**********"
click at [260, 375] on div "22" at bounding box center [258, 378] width 20 height 20
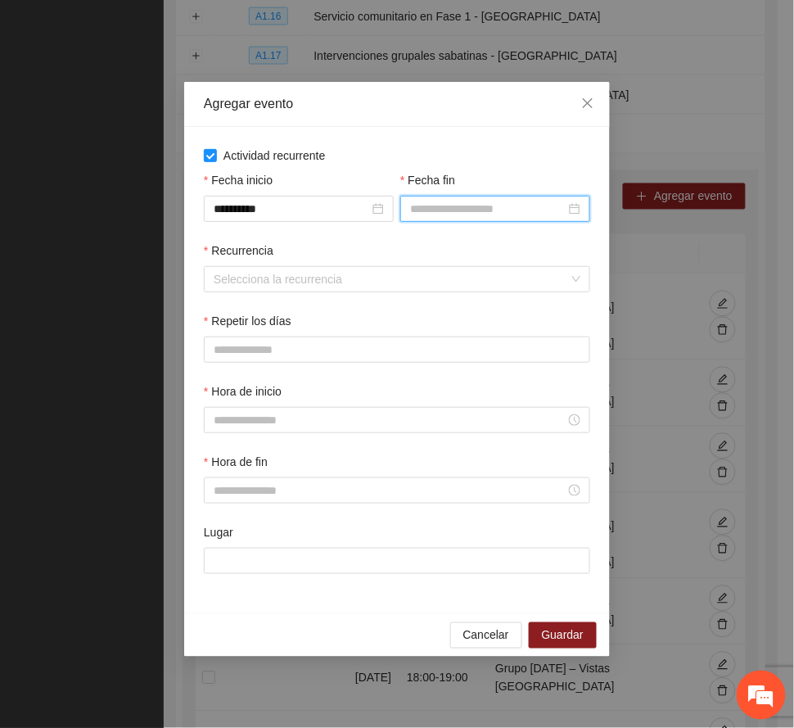
click at [462, 208] on input "Fecha fin" at bounding box center [487, 209] width 155 height 18
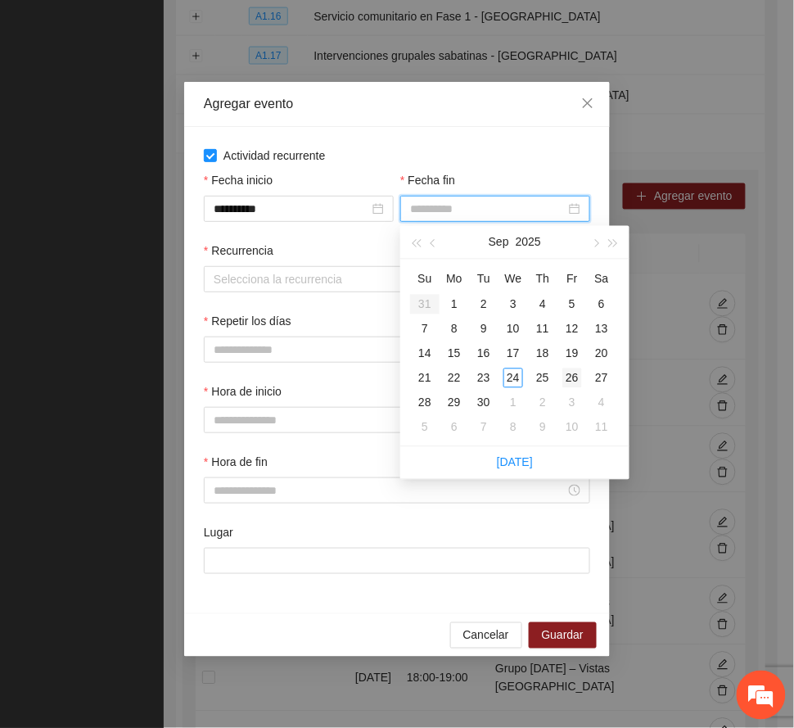
type input "**********"
click at [563, 374] on div "26" at bounding box center [572, 378] width 20 height 20
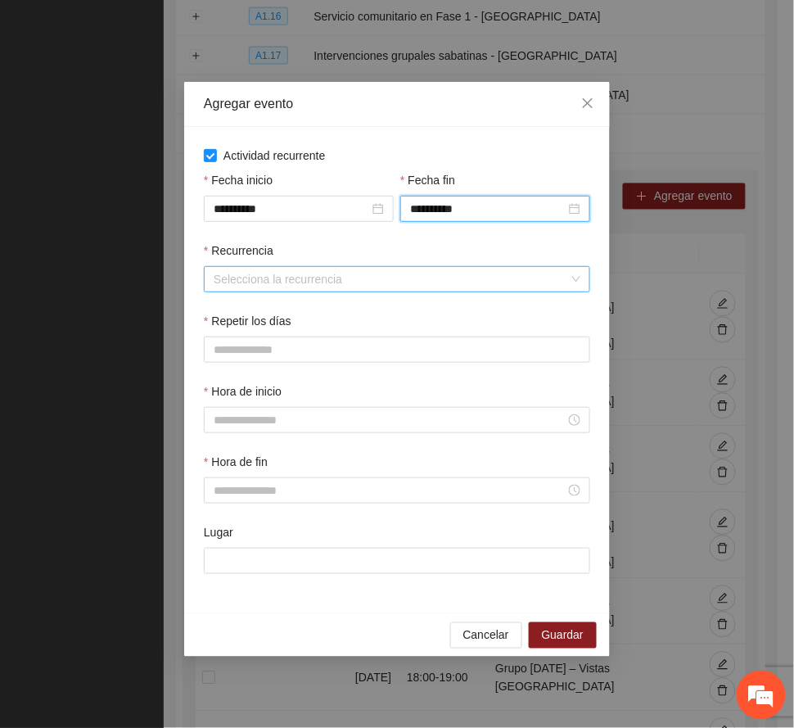
click at [398, 273] on input "Recurrencia" at bounding box center [391, 279] width 355 height 25
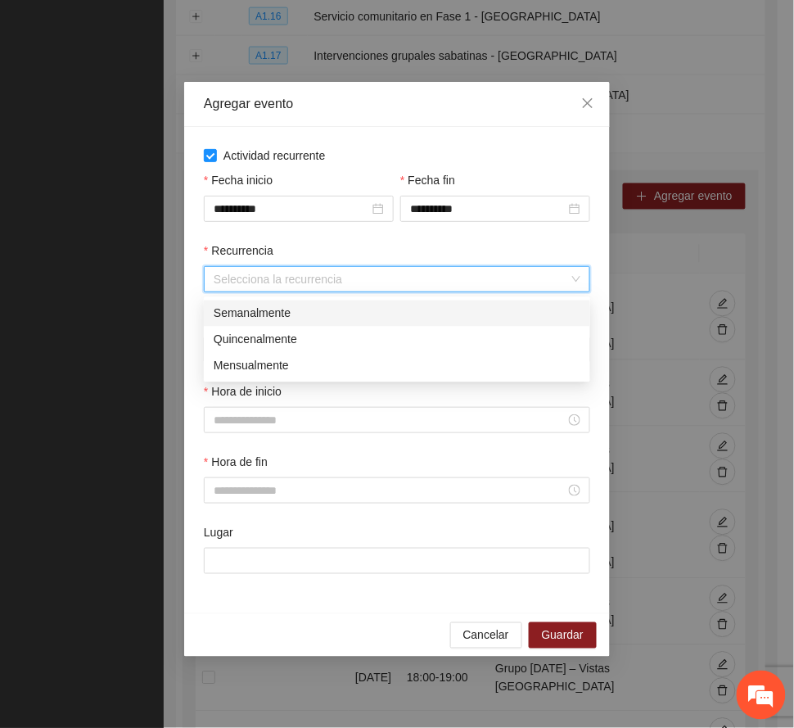
click at [303, 315] on div "Semanalmente" at bounding box center [397, 313] width 367 height 18
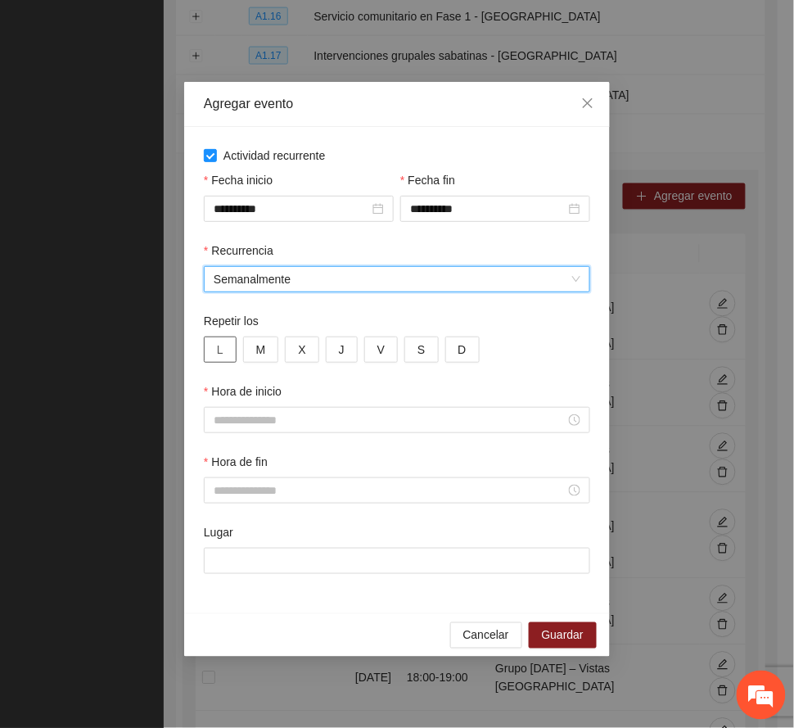
click at [223, 350] on span "L" at bounding box center [220, 349] width 7 height 18
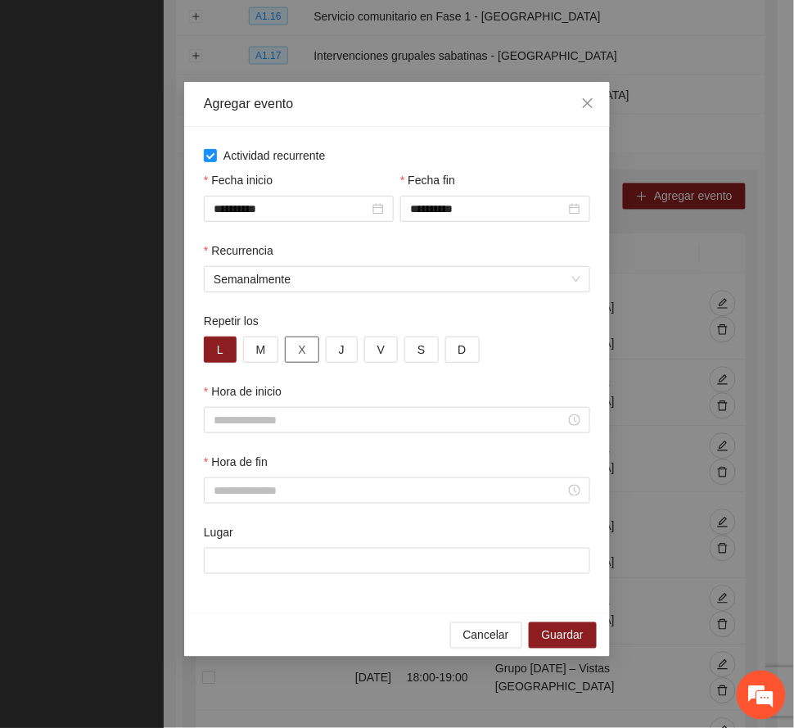
click at [303, 350] on span "X" at bounding box center [301, 349] width 7 height 18
click at [380, 352] on span "V" at bounding box center [380, 349] width 7 height 18
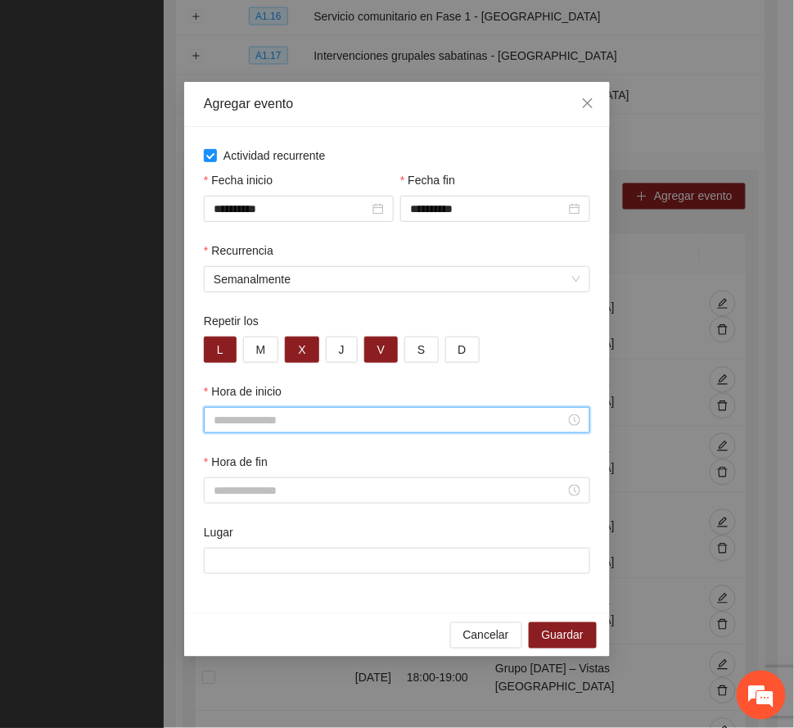
click at [270, 422] on input "Hora de inicio" at bounding box center [390, 420] width 352 height 18
click at [223, 489] on div "16" at bounding box center [227, 491] width 46 height 23
type input "*****"
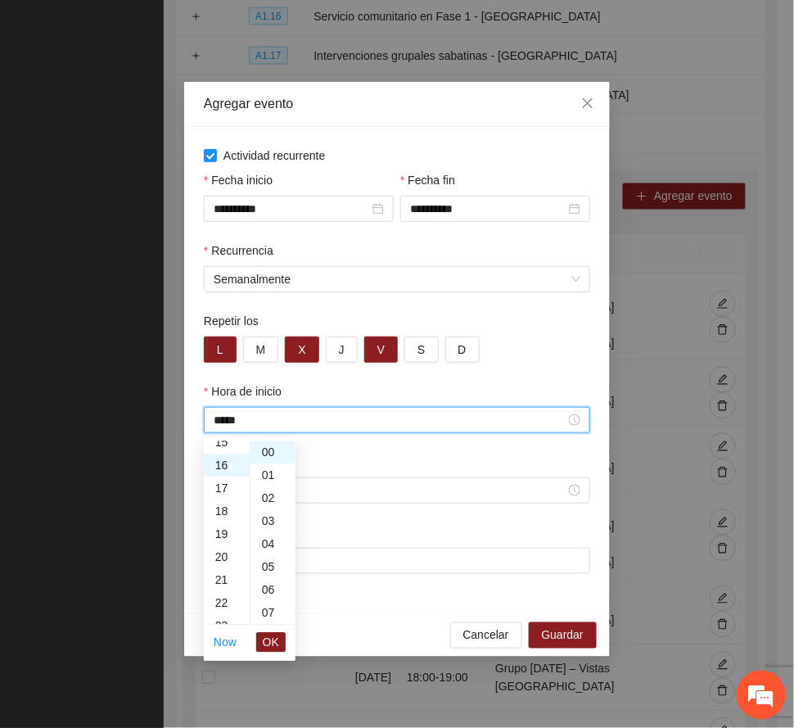
scroll to position [367, 0]
click at [277, 640] on span "OK" at bounding box center [271, 642] width 16 height 18
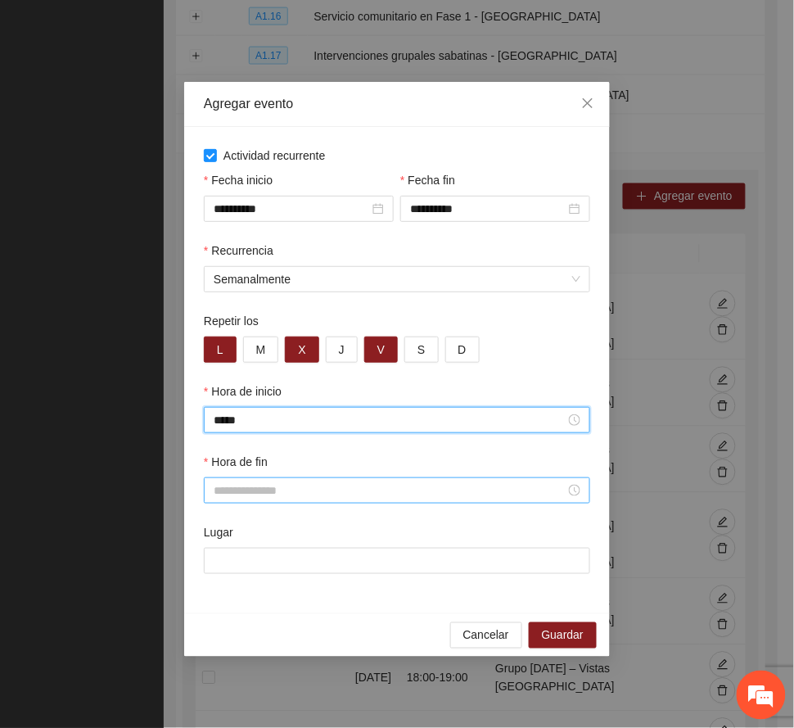
click at [237, 492] on input "Hora de fin" at bounding box center [390, 490] width 352 height 18
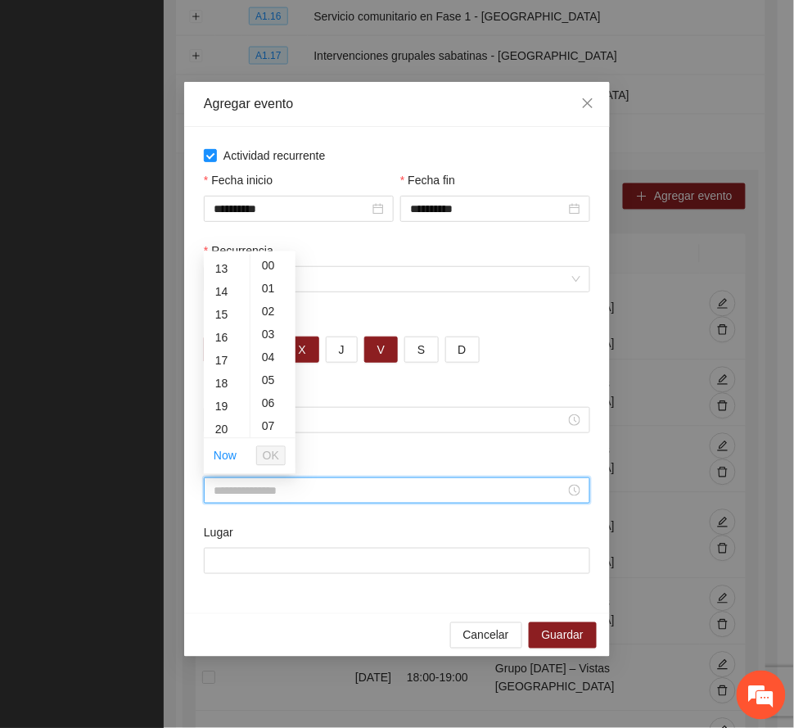
scroll to position [327, 0]
click at [223, 372] on div "19" at bounding box center [227, 374] width 46 height 23
type input "*****"
click at [273, 449] on span "OK" at bounding box center [271, 456] width 16 height 18
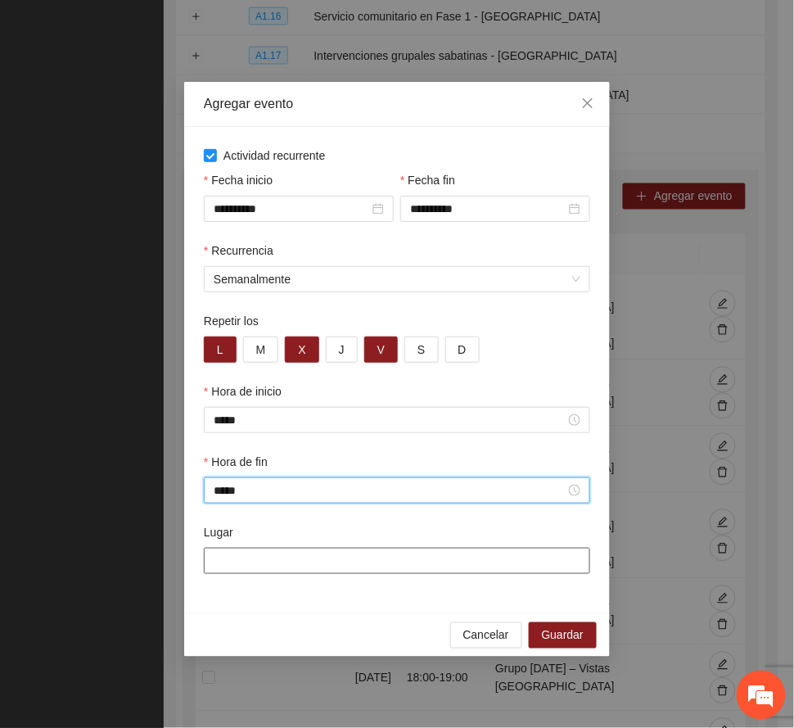
click at [275, 561] on input "Lugar" at bounding box center [397, 560] width 386 height 26
paste input "**********"
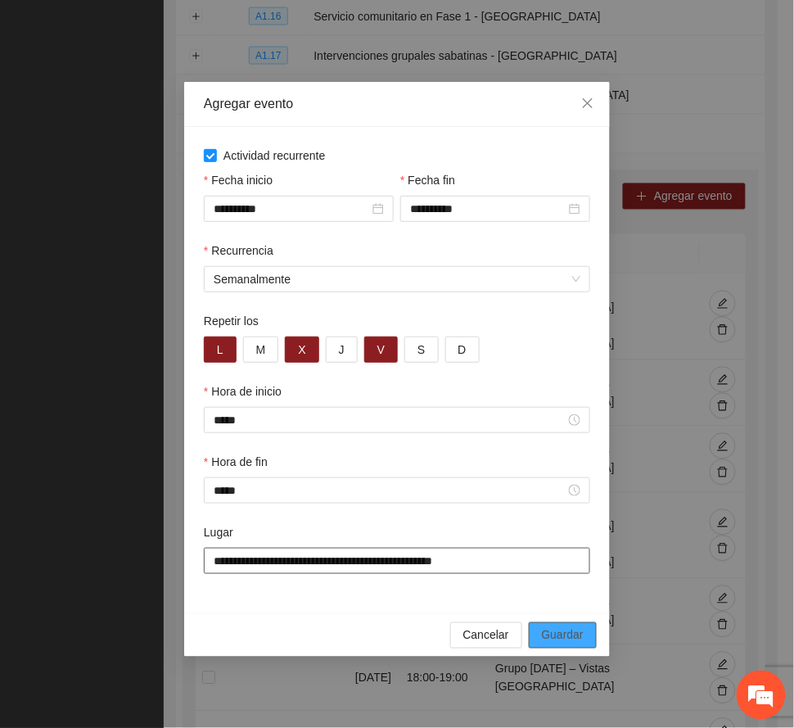
type input "**********"
click at [563, 636] on span "Guardar" at bounding box center [563, 635] width 42 height 18
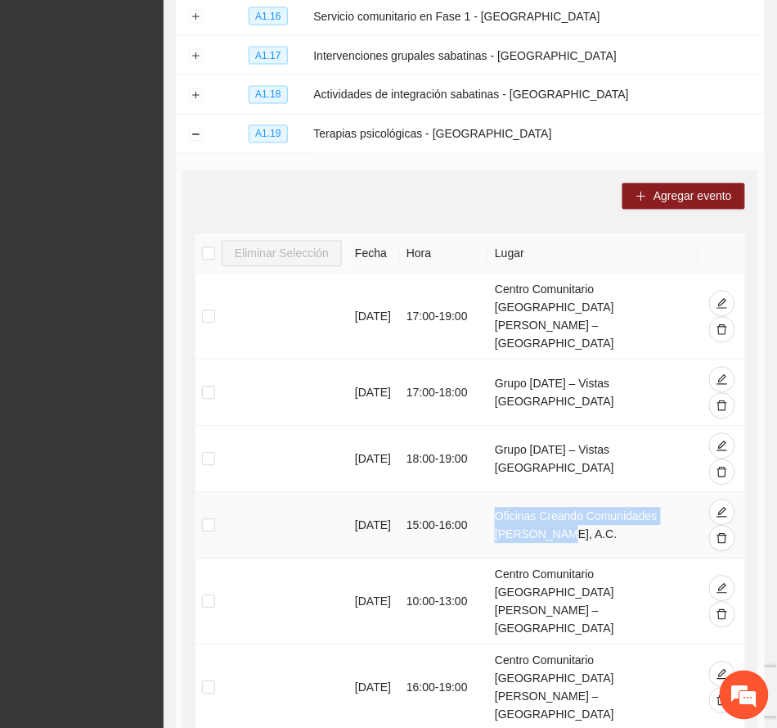
drag, startPoint x: 538, startPoint y: 482, endPoint x: 495, endPoint y: 455, distance: 51.1
click at [495, 493] on td "Oficinas Creando Comunidades de Paz, A.C." at bounding box center [594, 526] width 211 height 66
copy td "Oficinas Creando Comunidades de Paz, A.C"
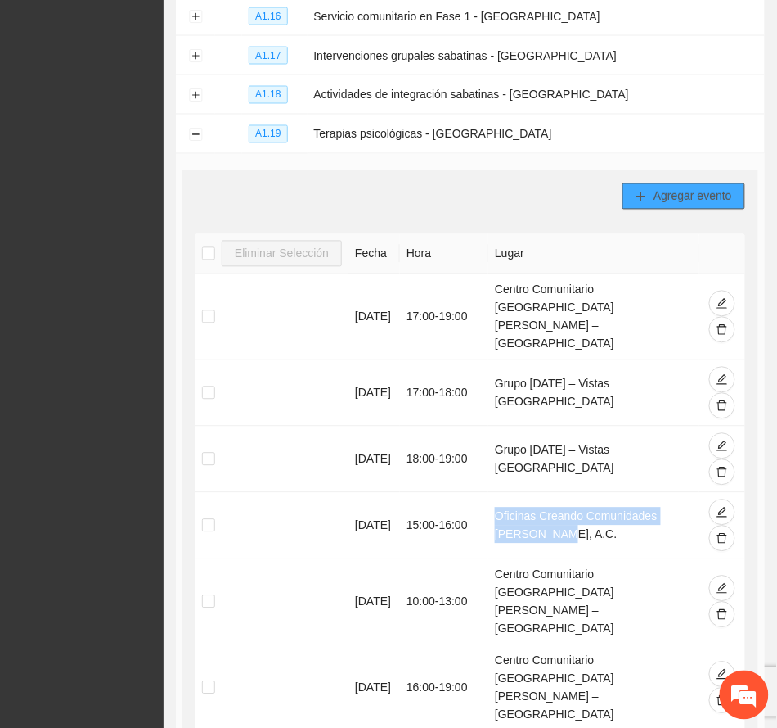
click at [563, 183] on button "Agregar evento" at bounding box center [684, 196] width 123 height 26
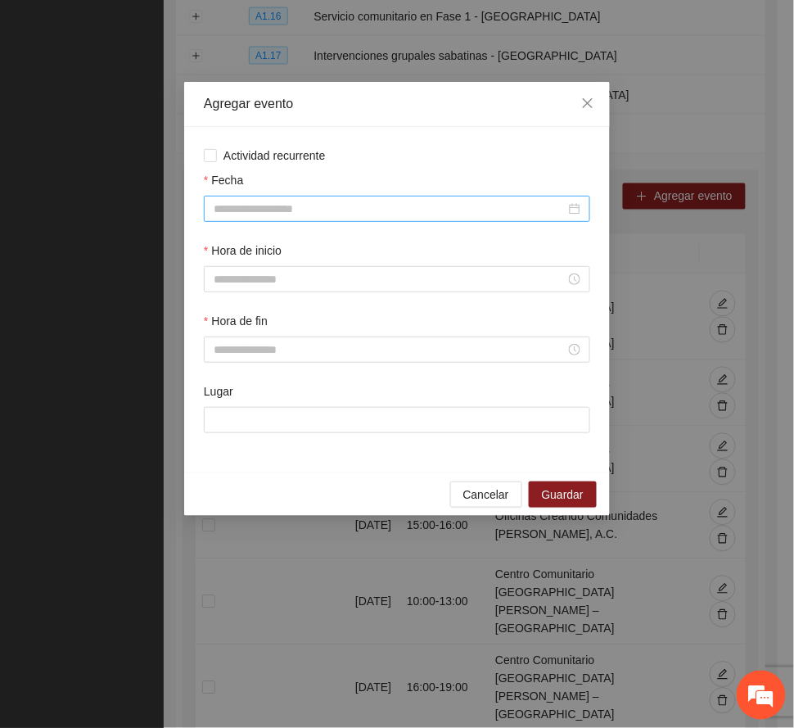
click at [253, 206] on input "Fecha" at bounding box center [390, 209] width 352 height 18
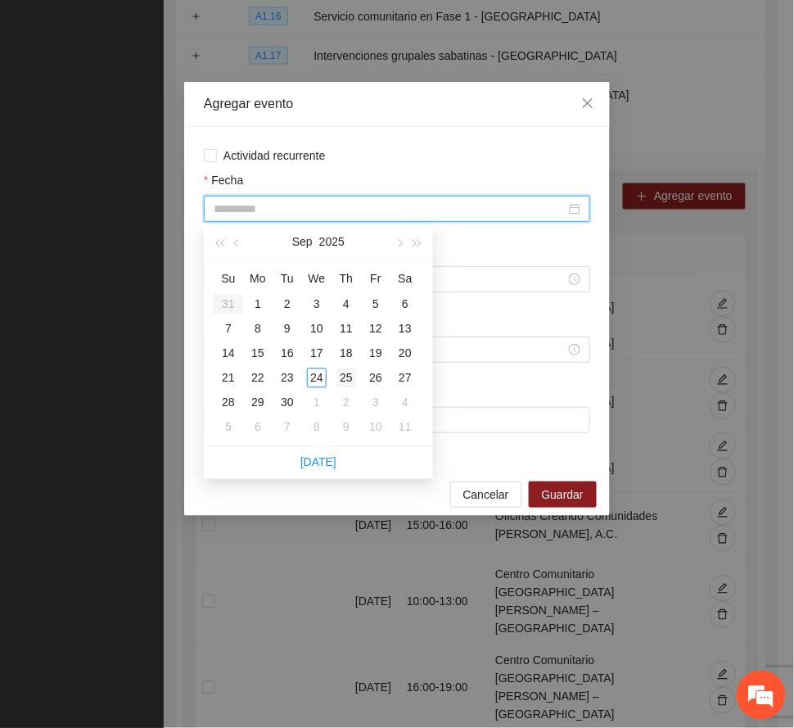
type input "**********"
click at [345, 374] on div "25" at bounding box center [346, 378] width 20 height 20
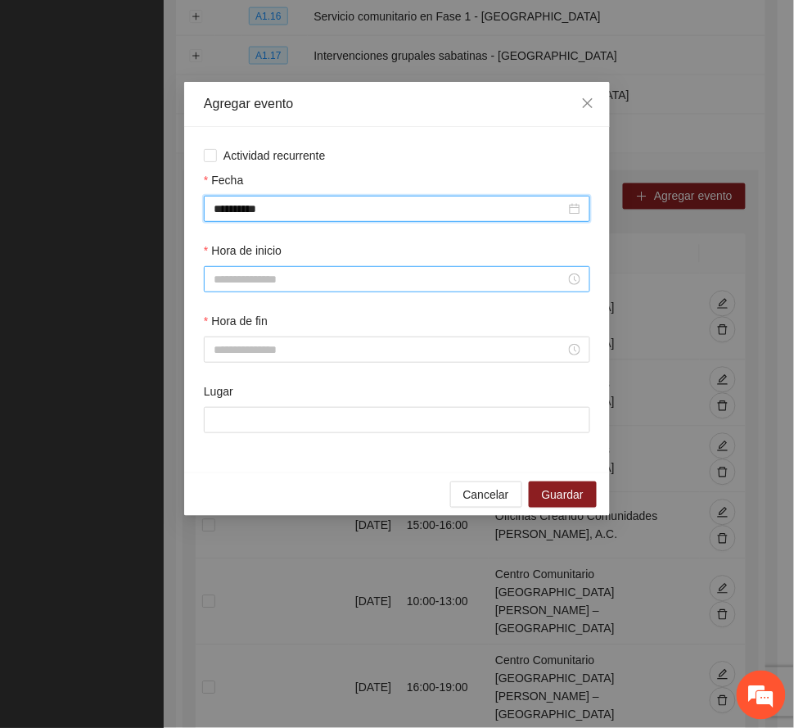
click at [262, 280] on input "Hora de inicio" at bounding box center [390, 279] width 352 height 18
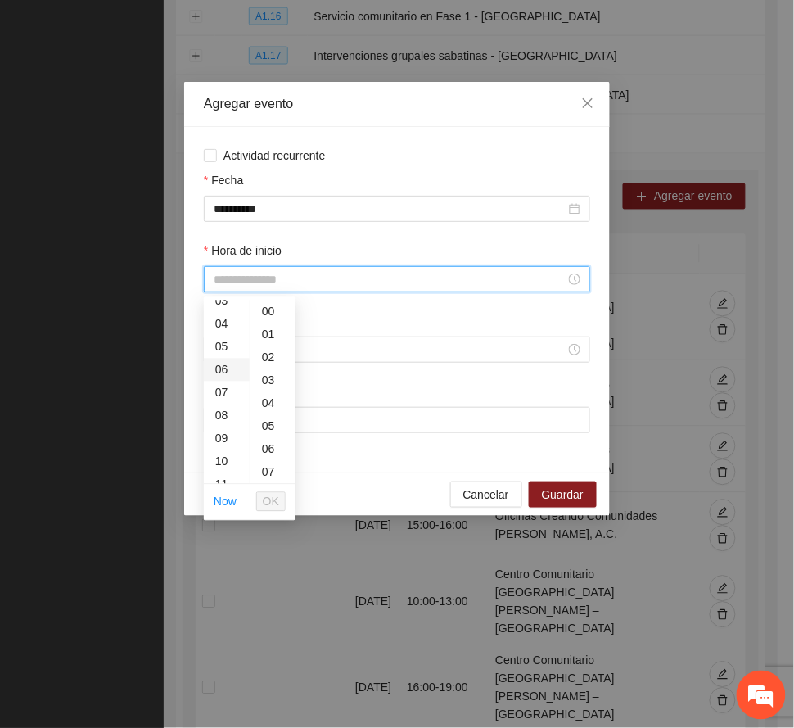
scroll to position [218, 0]
click at [223, 435] on div "15" at bounding box center [227, 437] width 46 height 23
type input "*****"
click at [272, 501] on span "OK" at bounding box center [271, 502] width 16 height 18
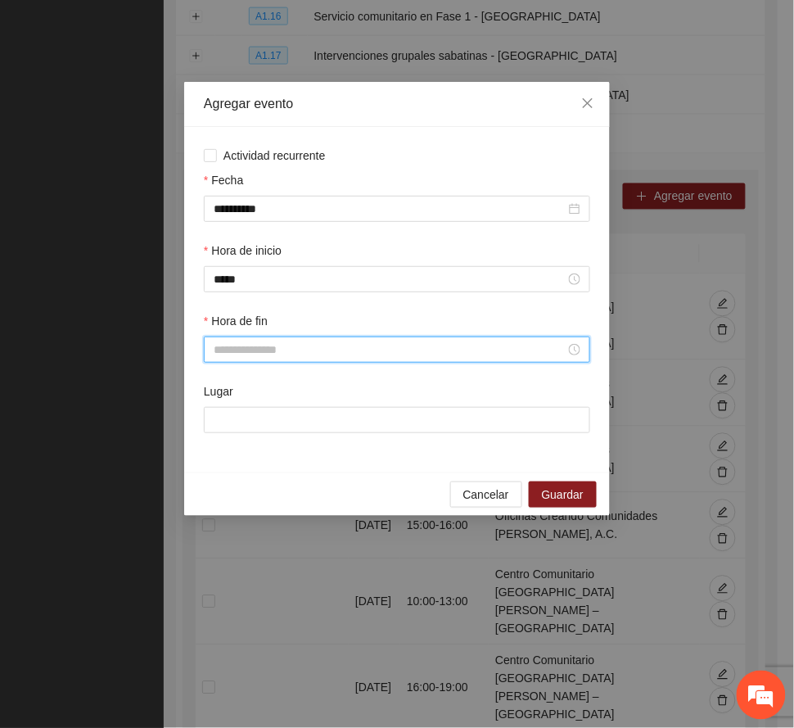
click at [254, 345] on input "Hora de fin" at bounding box center [390, 349] width 352 height 18
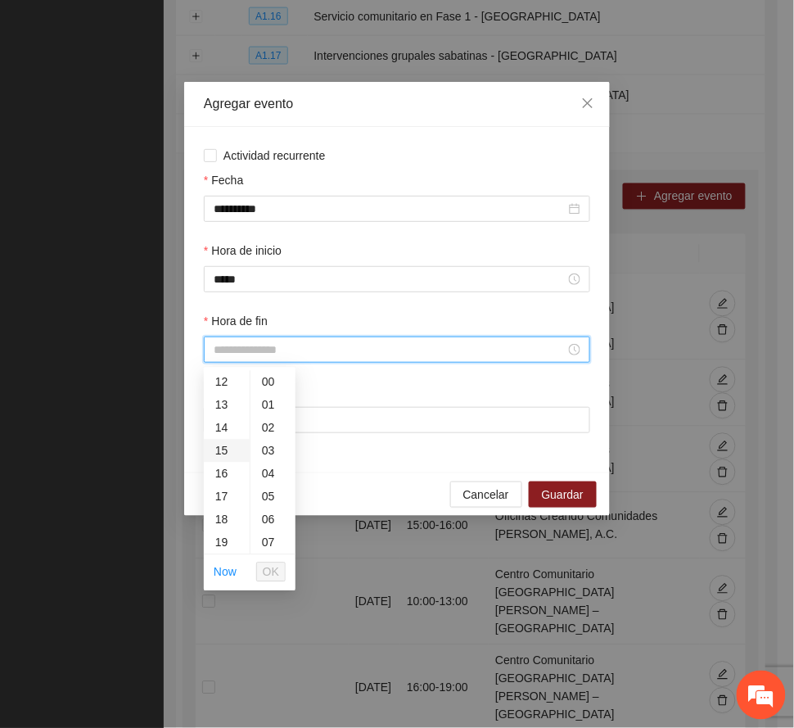
scroll to position [327, 0]
click at [218, 462] on div "18" at bounding box center [227, 467] width 46 height 23
type input "*****"
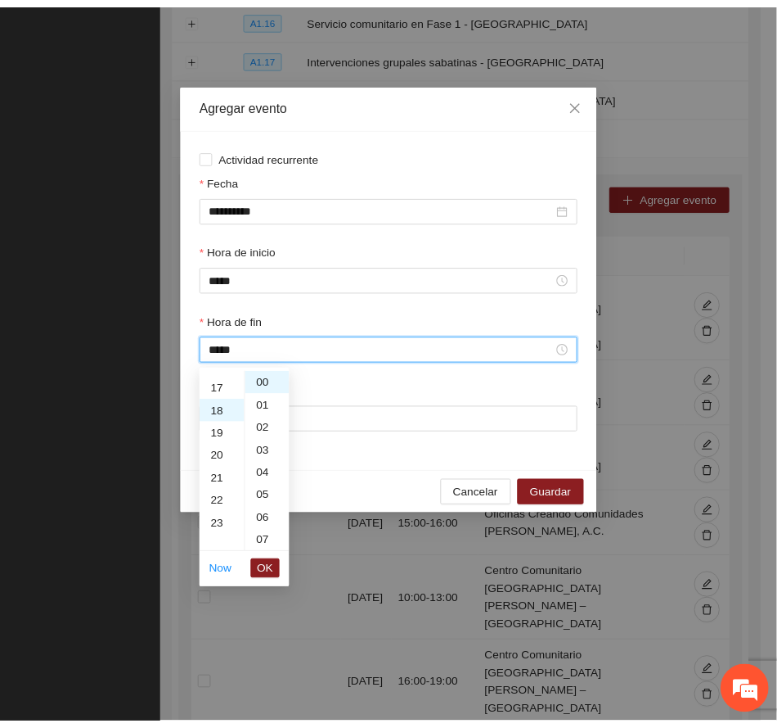
scroll to position [412, 0]
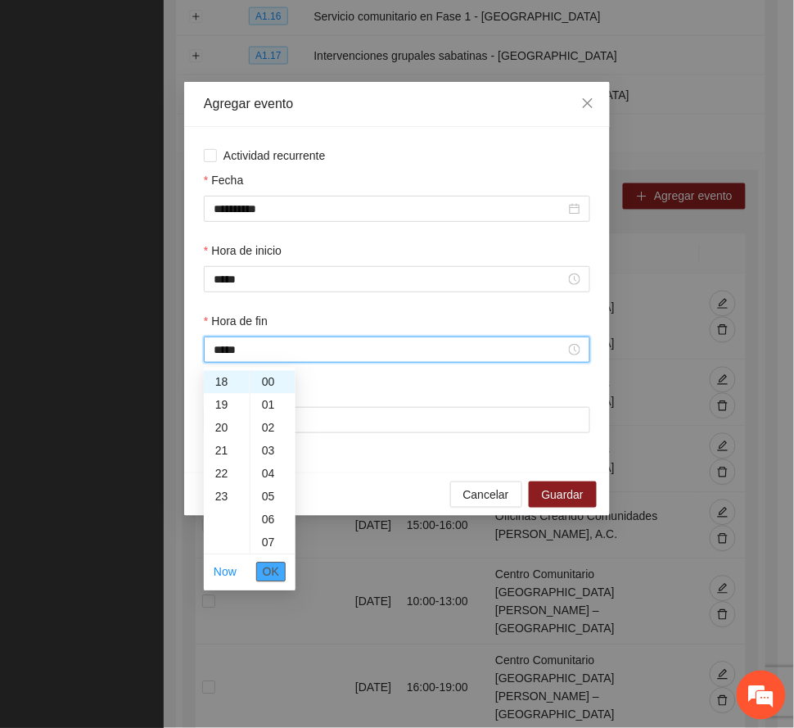
click at [268, 570] on span "OK" at bounding box center [271, 572] width 16 height 18
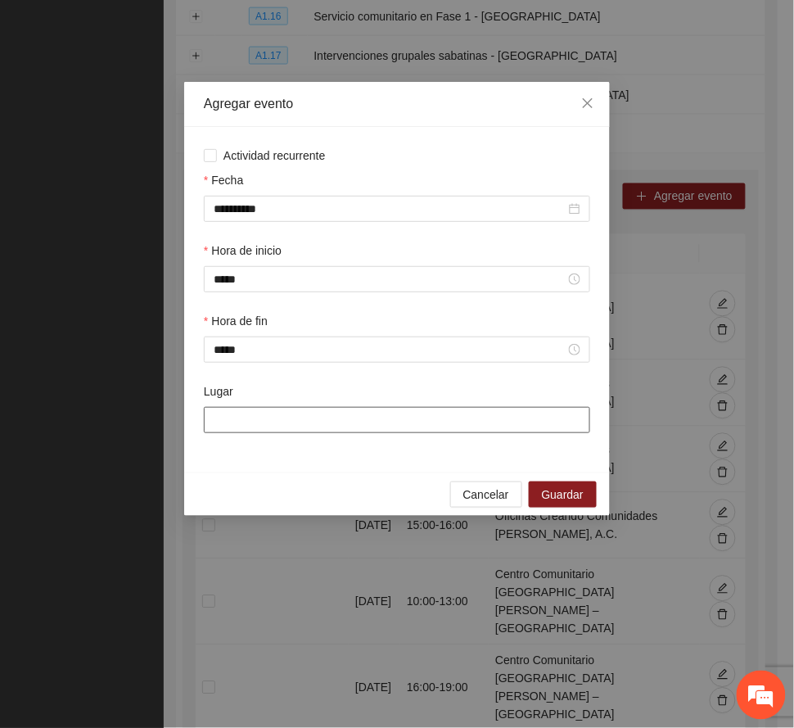
click at [254, 423] on input "Lugar" at bounding box center [397, 420] width 386 height 26
paste input "**********"
drag, startPoint x: 439, startPoint y: 417, endPoint x: 144, endPoint y: 444, distance: 295.8
click at [144, 444] on div "**********" at bounding box center [397, 364] width 794 height 728
type input "**********"
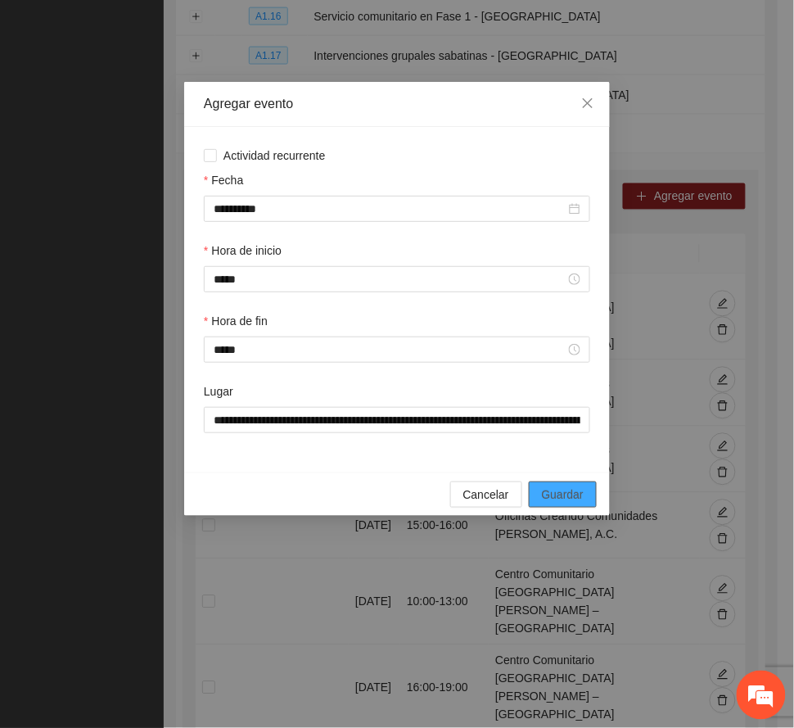
click at [563, 494] on span "Guardar" at bounding box center [563, 494] width 42 height 18
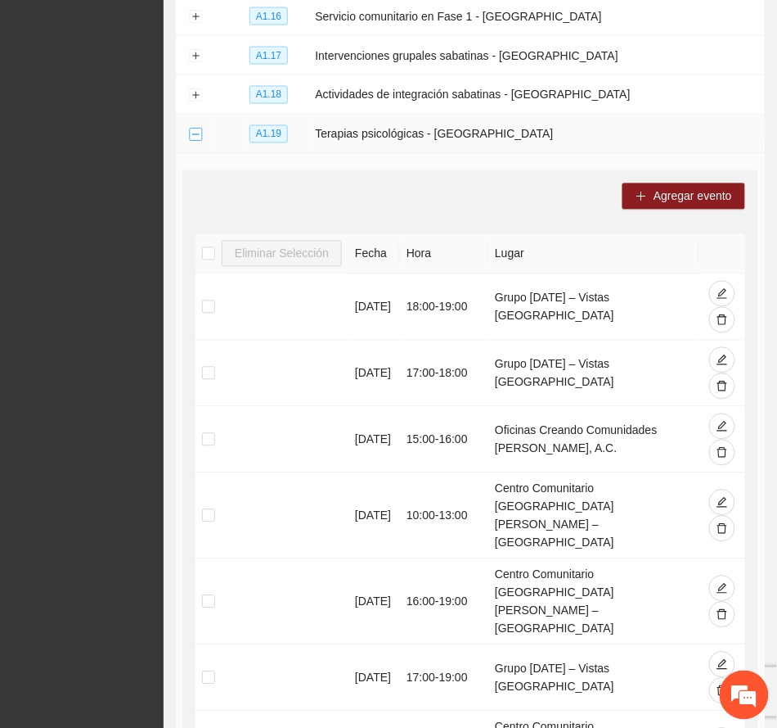
click at [196, 128] on button "Collapse row" at bounding box center [195, 134] width 13 height 13
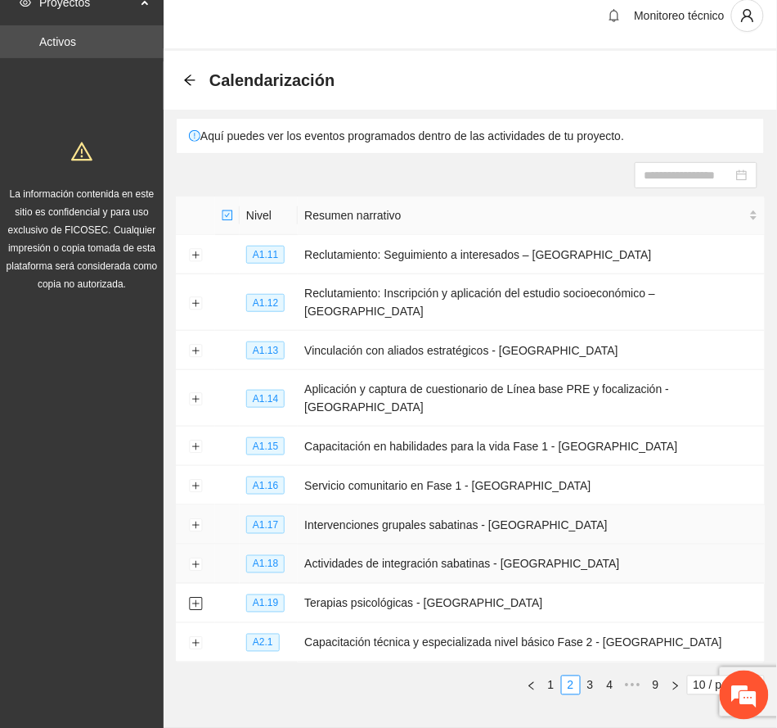
scroll to position [0, 0]
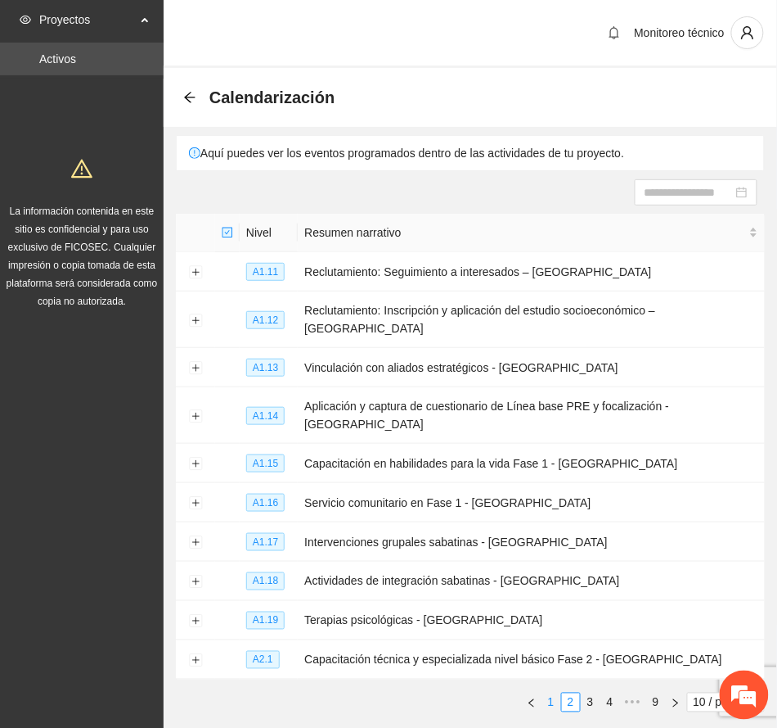
click at [551, 693] on link "1" at bounding box center [552, 702] width 18 height 18
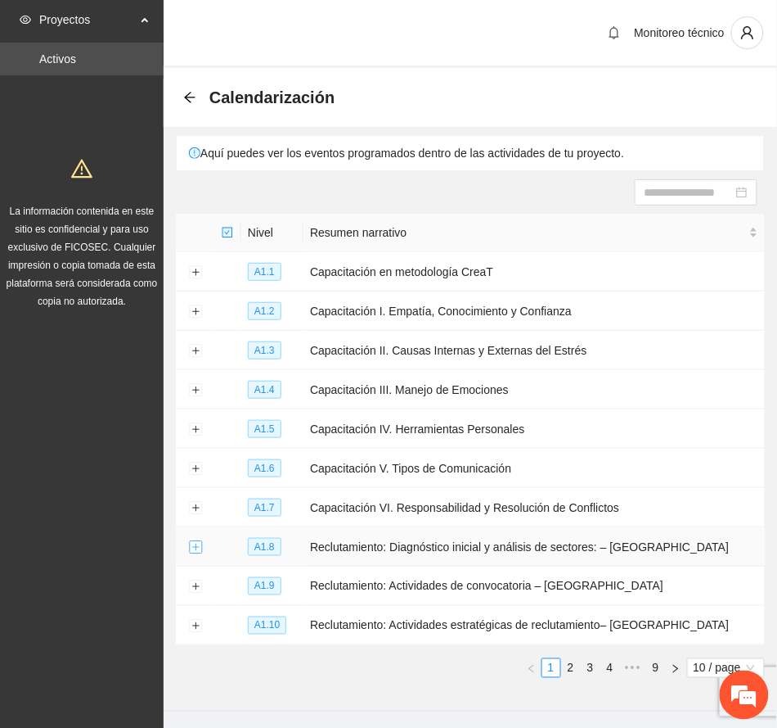
click at [194, 547] on button "Expand row" at bounding box center [195, 547] width 13 height 13
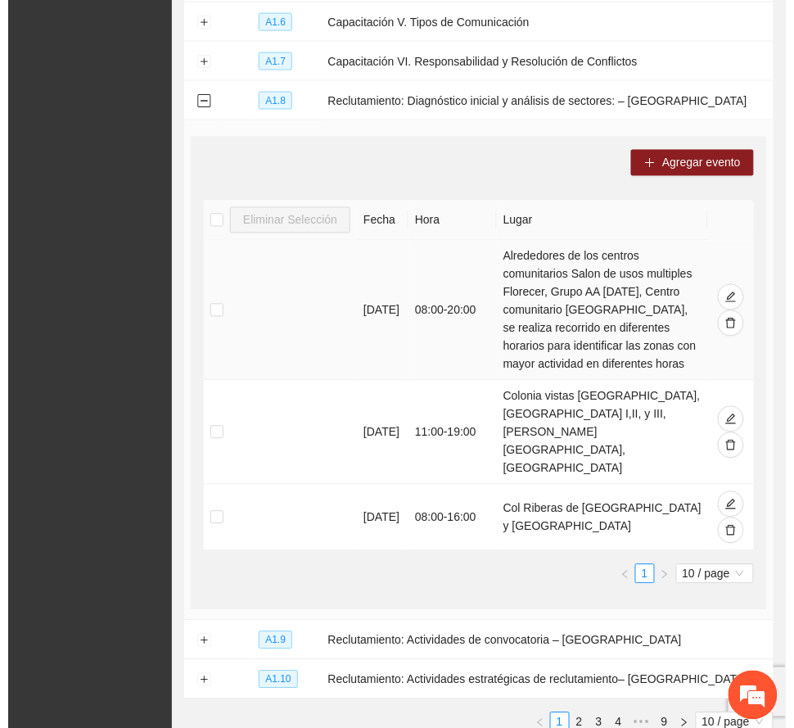
scroll to position [407, 0]
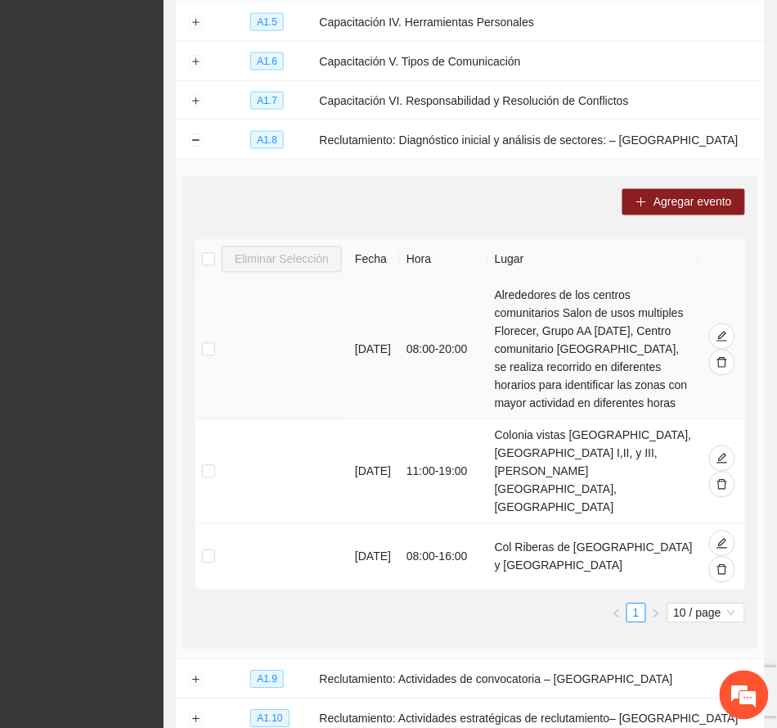
drag, startPoint x: 502, startPoint y: 295, endPoint x: 687, endPoint y: 419, distance: 223.1
click at [563, 419] on td "Alrededores de los centros comunitarios Salon de usos multiples Florecer, Grupo…" at bounding box center [595, 350] width 212 height 140
copy td "Alrededores de los centros comunitarios Salon de usos multiples Florecer, Grupo…"
click at [563, 207] on span "Agregar evento" at bounding box center [693, 202] width 79 height 18
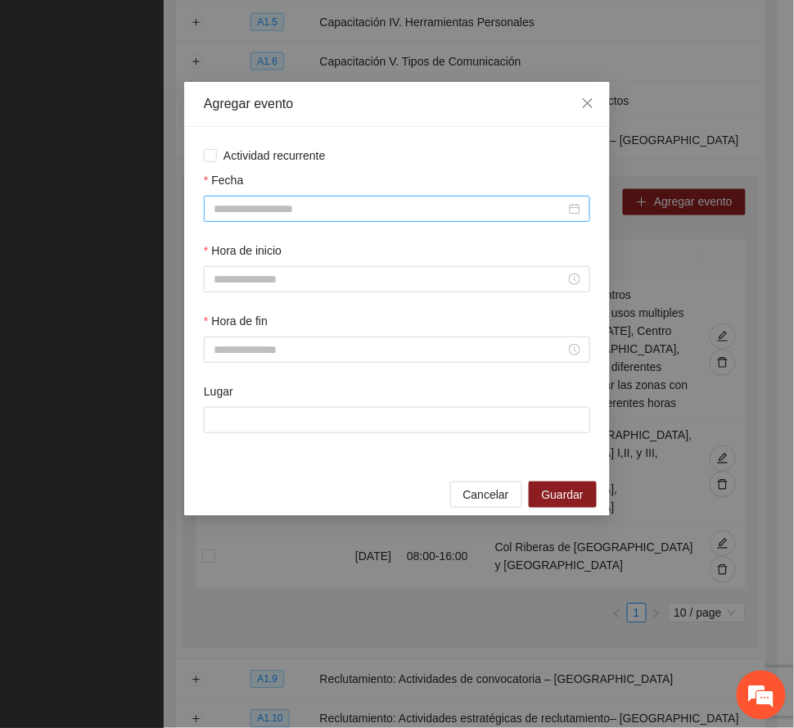
click at [280, 213] on input "Fecha" at bounding box center [390, 209] width 352 height 18
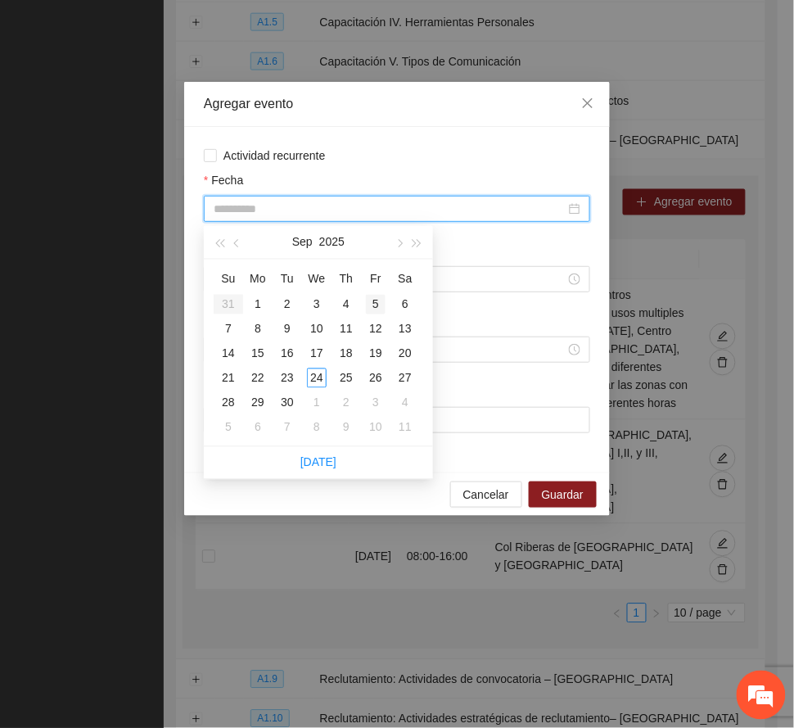
type input "**********"
click at [398, 243] on span "button" at bounding box center [398, 243] width 8 height 8
type input "**********"
click at [315, 300] on div "1" at bounding box center [317, 305] width 20 height 20
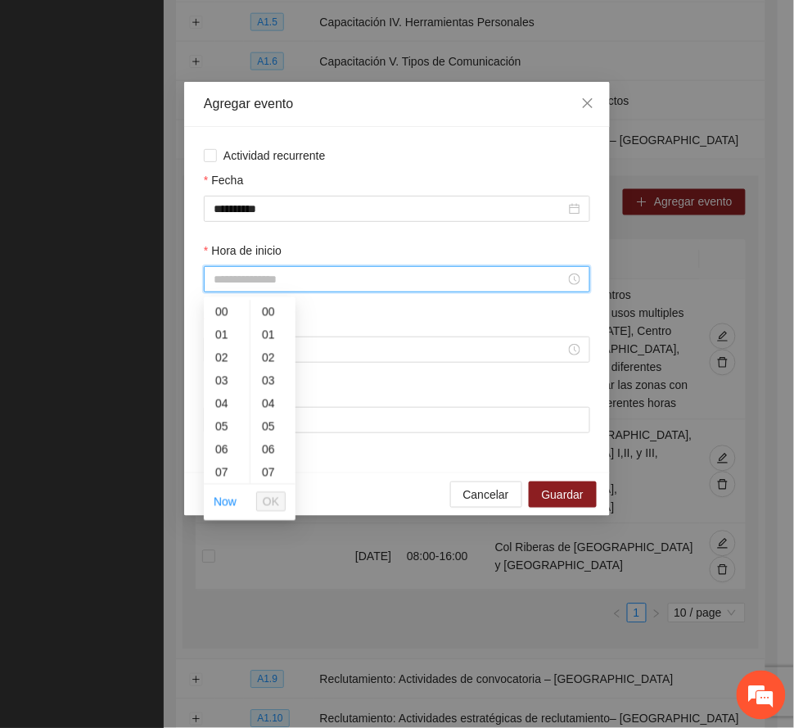
click at [263, 278] on input "Hora de inicio" at bounding box center [390, 279] width 352 height 18
click at [221, 390] on div "08" at bounding box center [227, 386] width 46 height 23
type input "*****"
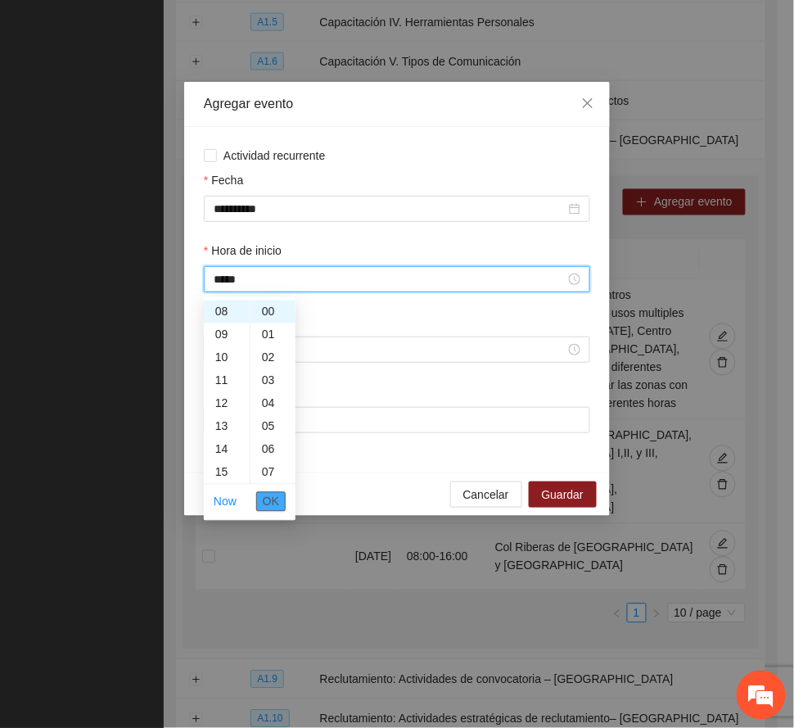
click at [277, 498] on span "OK" at bounding box center [271, 502] width 16 height 18
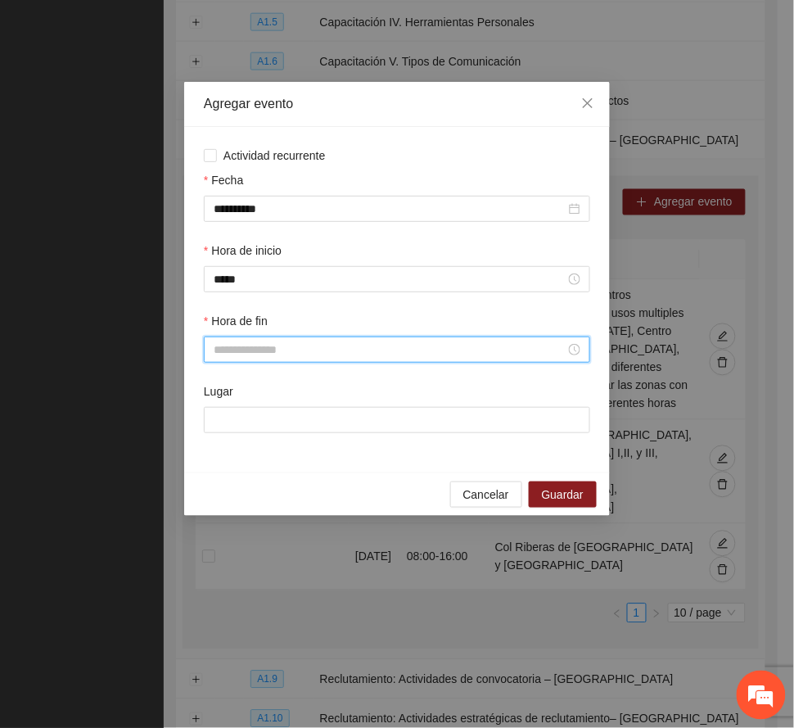
click at [230, 355] on input "Hora de fin" at bounding box center [390, 349] width 352 height 18
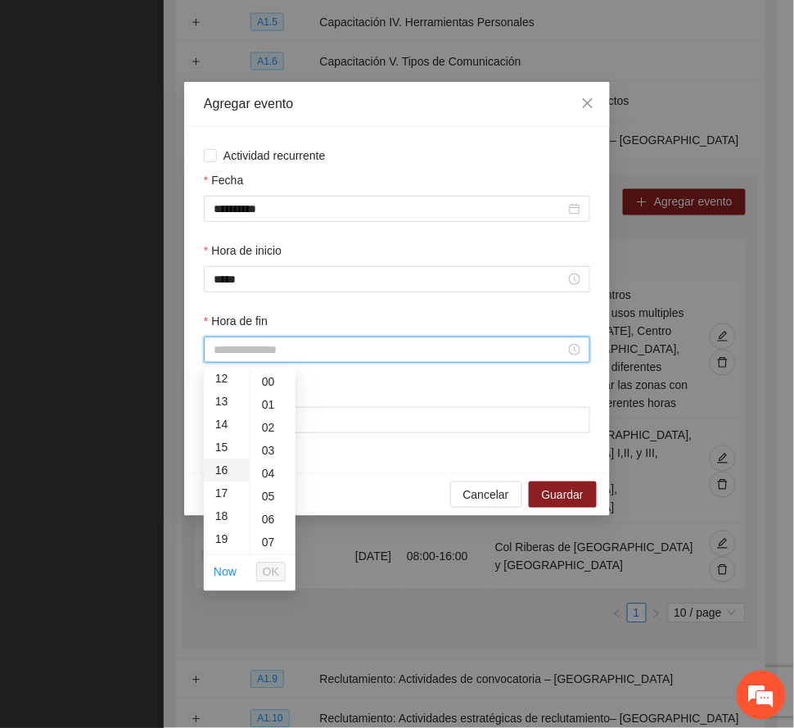
scroll to position [327, 0]
click at [221, 505] on div "20" at bounding box center [227, 513] width 46 height 23
type input "*****"
drag, startPoint x: 270, startPoint y: 574, endPoint x: 293, endPoint y: 530, distance: 49.1
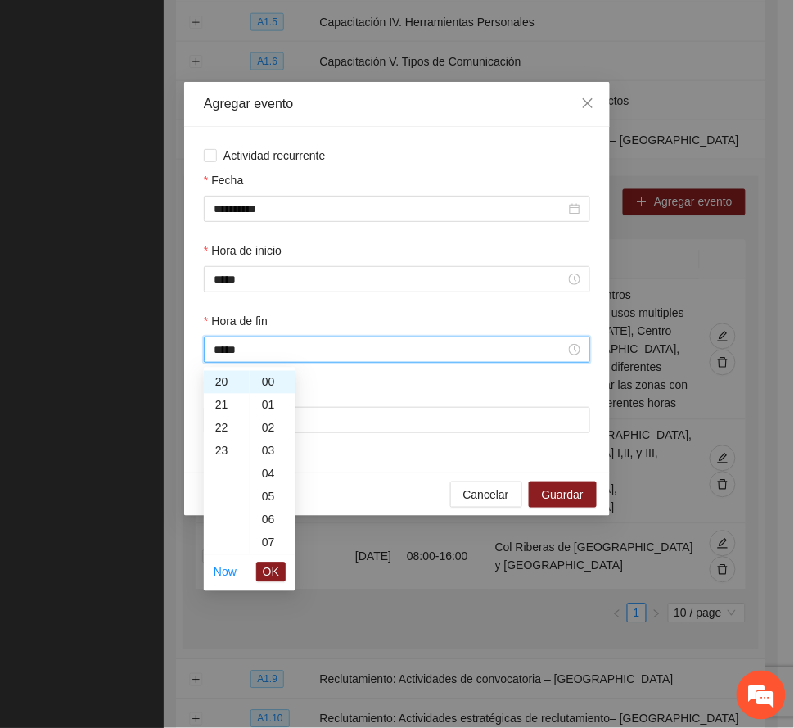
click at [272, 574] on span "OK" at bounding box center [271, 572] width 16 height 18
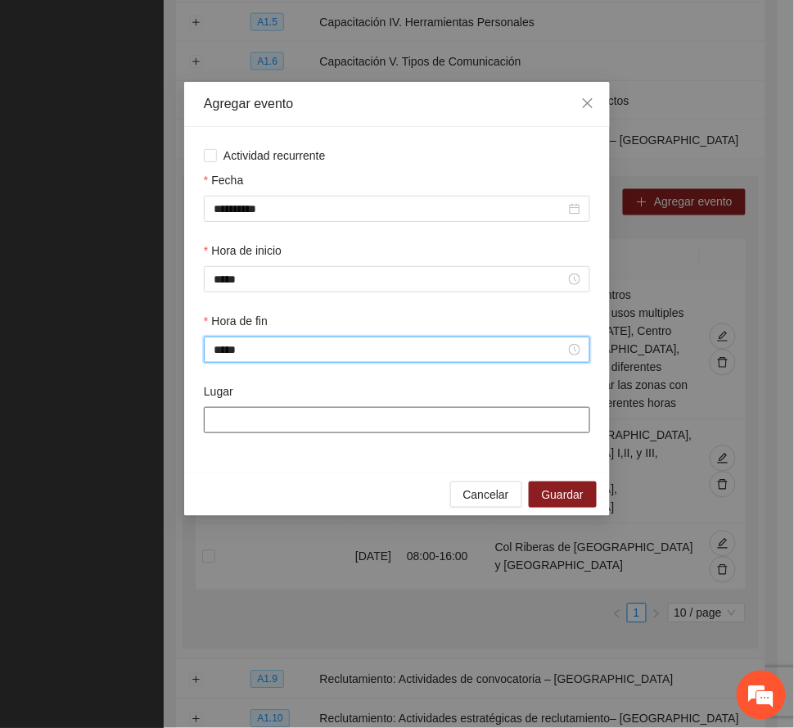
click at [276, 417] on input "Lugar" at bounding box center [397, 420] width 386 height 26
paste input "**********"
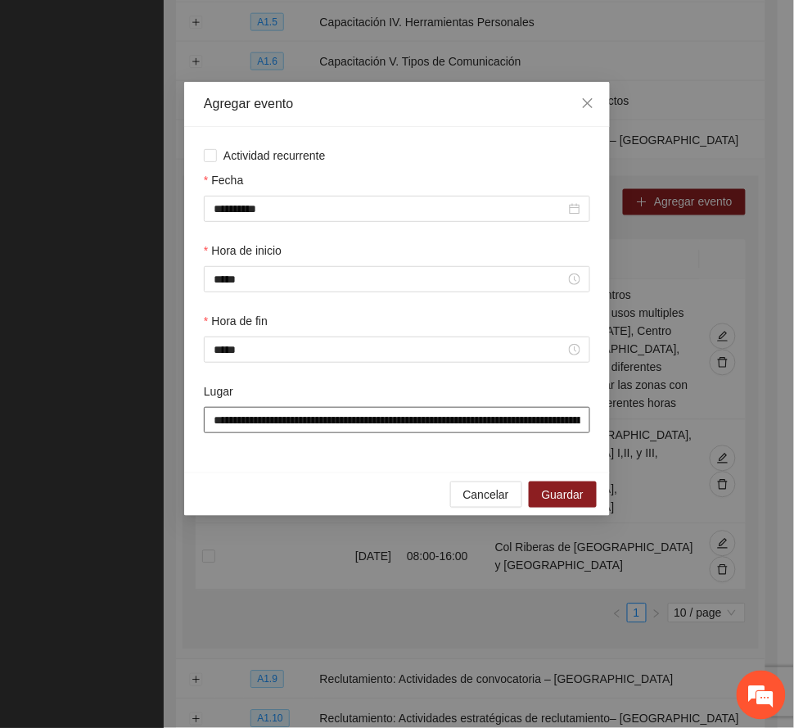
scroll to position [0, 881]
type input "**********"
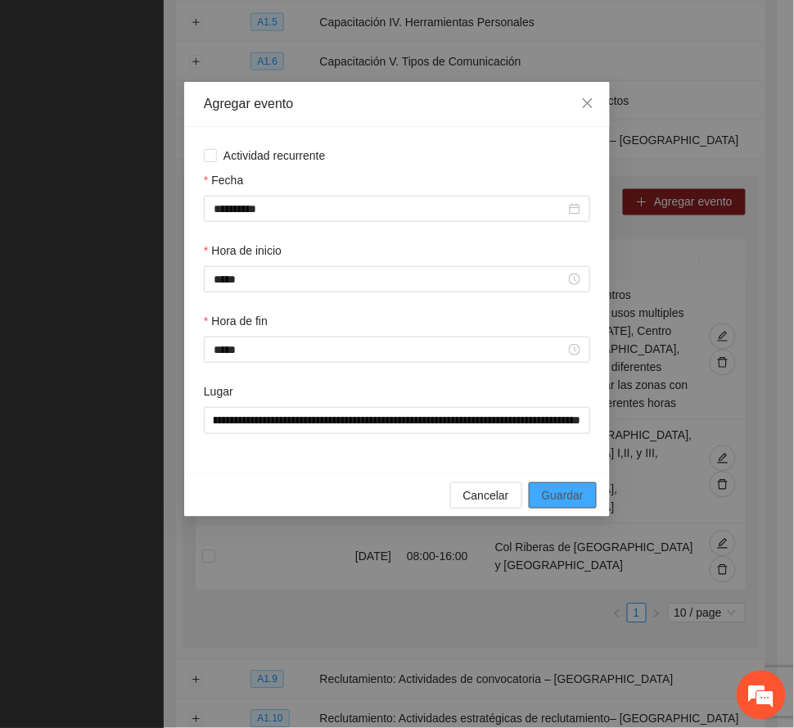
click at [563, 498] on span "Guardar" at bounding box center [563, 495] width 42 height 18
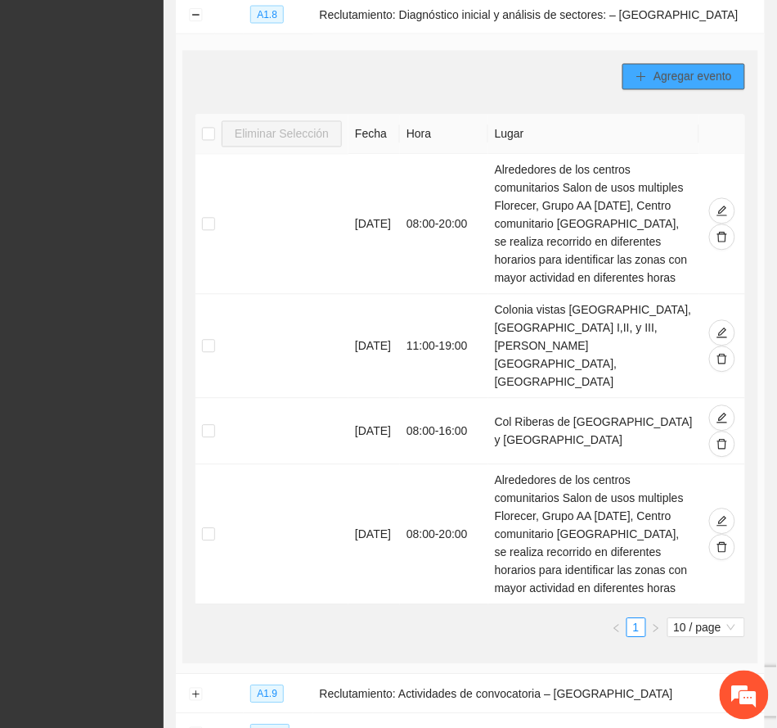
scroll to position [407, 0]
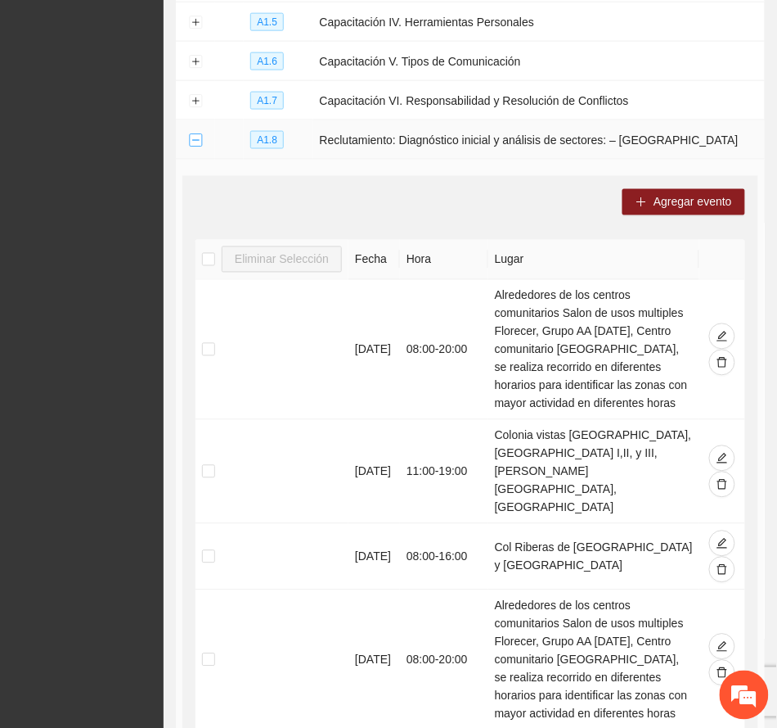
click at [195, 138] on button "Collapse row" at bounding box center [195, 140] width 13 height 13
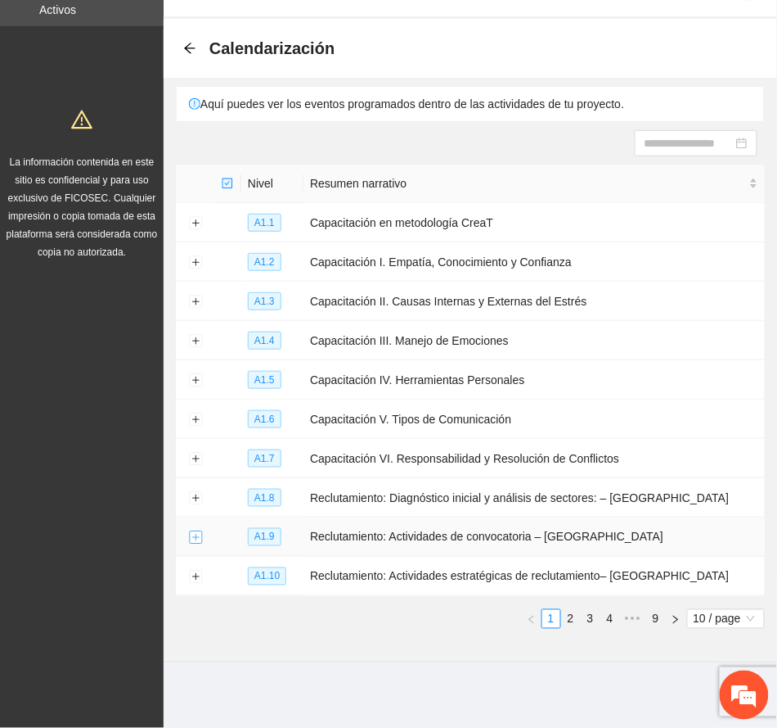
click at [193, 538] on button "Expand row" at bounding box center [195, 537] width 13 height 13
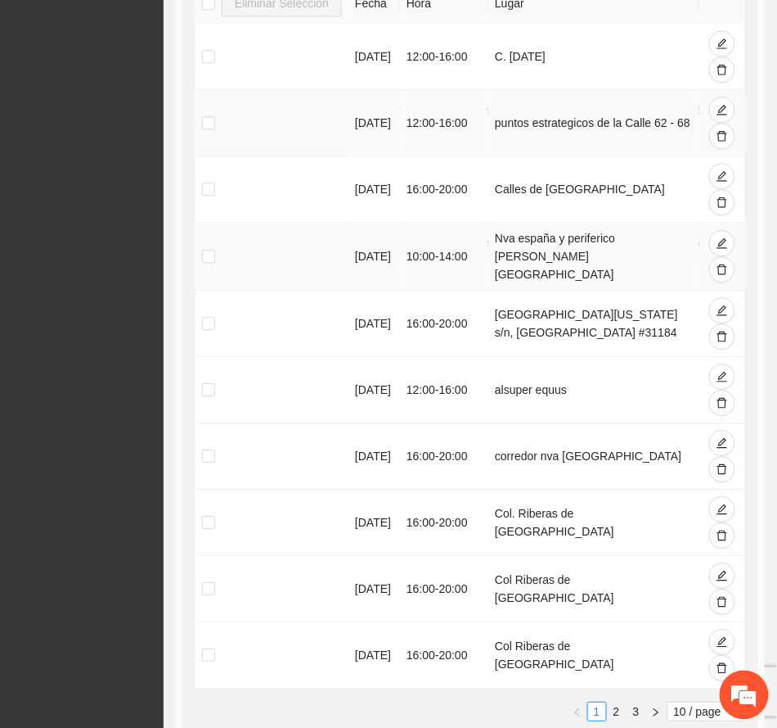
scroll to position [813, 0]
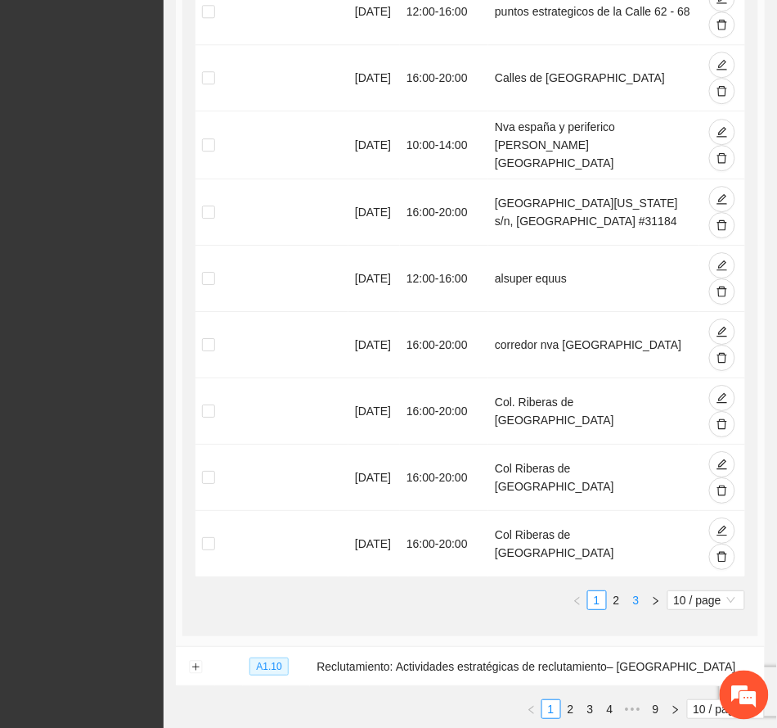
click at [563, 601] on link "3" at bounding box center [637, 600] width 18 height 18
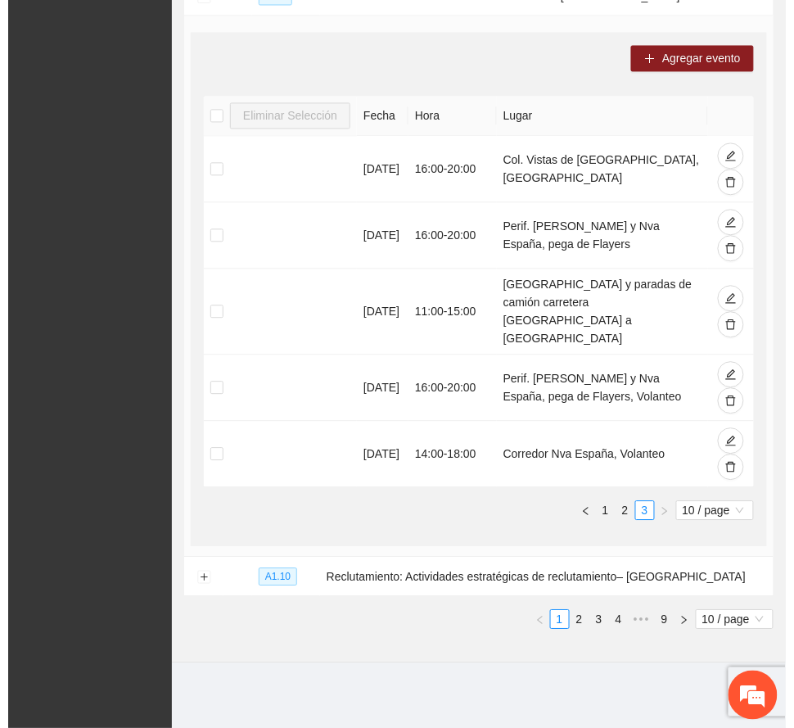
scroll to position [574, 0]
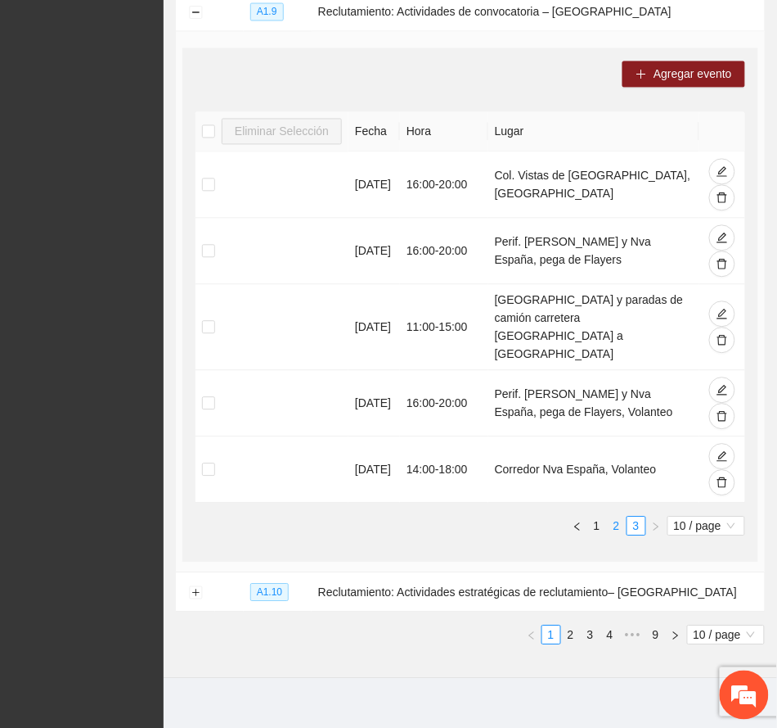
click at [563, 517] on link "2" at bounding box center [617, 526] width 18 height 18
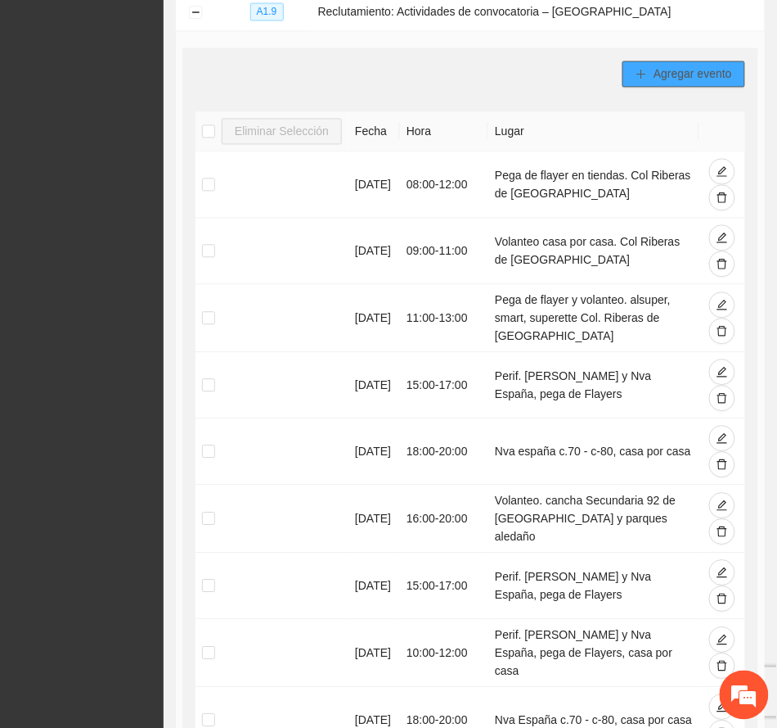
click at [563, 75] on span "Agregar evento" at bounding box center [693, 74] width 79 height 18
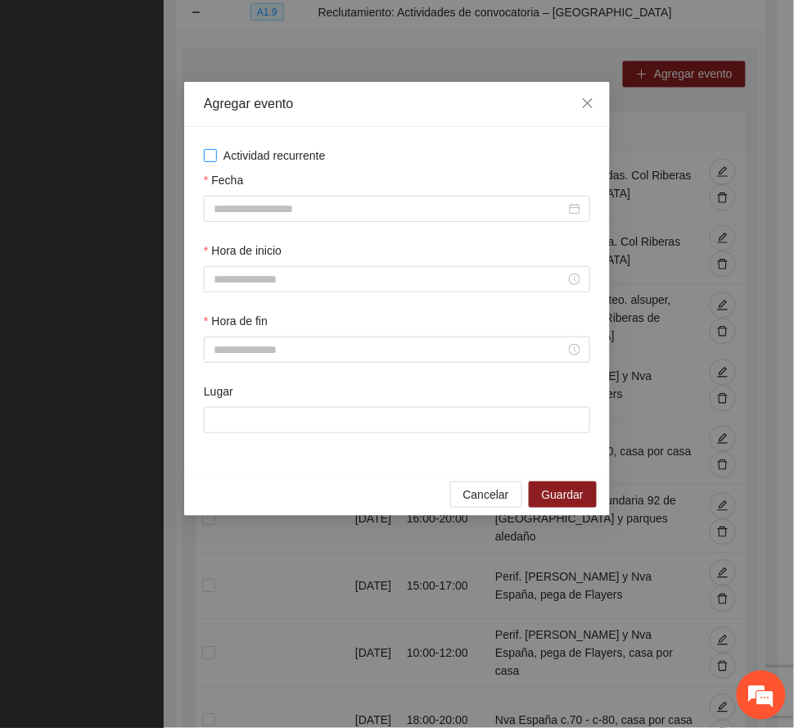
click at [302, 160] on span "Actividad recurrente" at bounding box center [274, 155] width 115 height 18
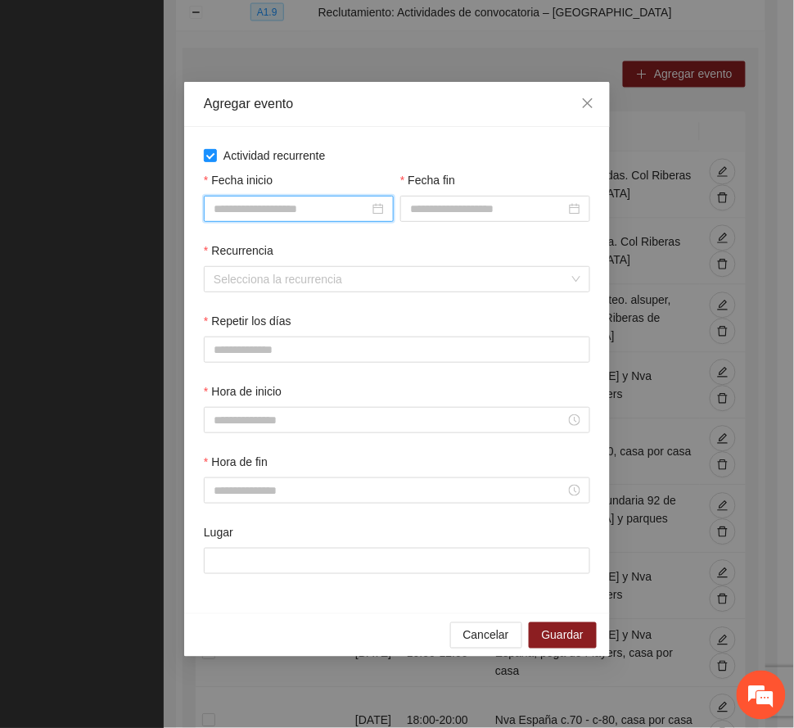
click at [314, 209] on input "Fecha inicio" at bounding box center [291, 209] width 155 height 18
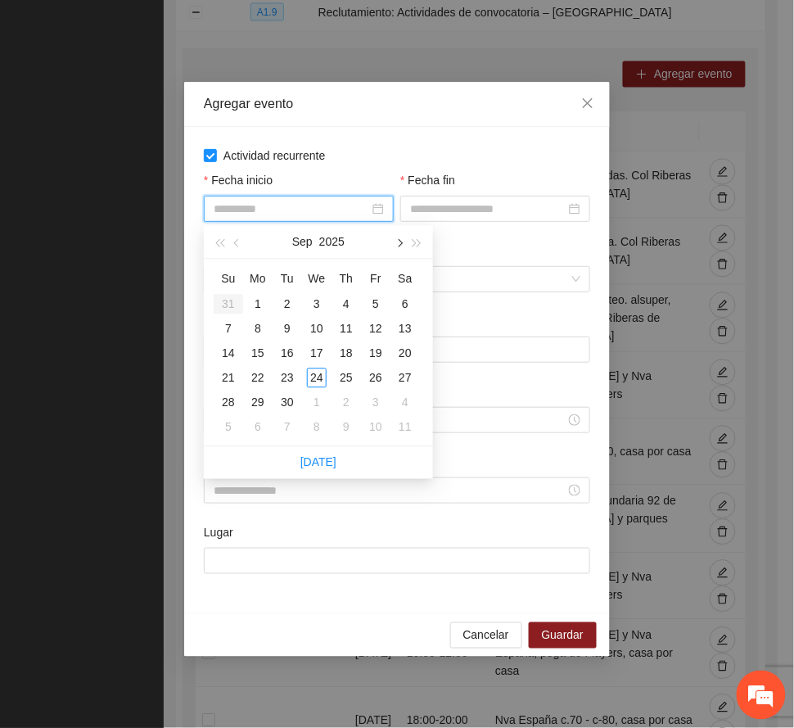
type input "**********"
click at [396, 241] on span "button" at bounding box center [398, 243] width 8 height 8
type input "**********"
click at [347, 301] on div "2" at bounding box center [346, 305] width 20 height 20
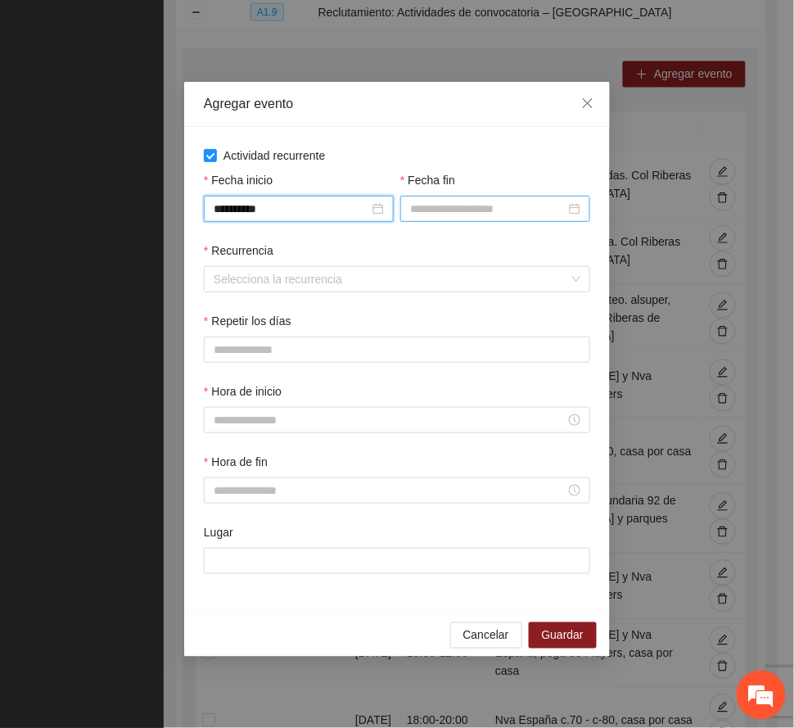
click at [439, 201] on input "Fecha fin" at bounding box center [487, 209] width 155 height 18
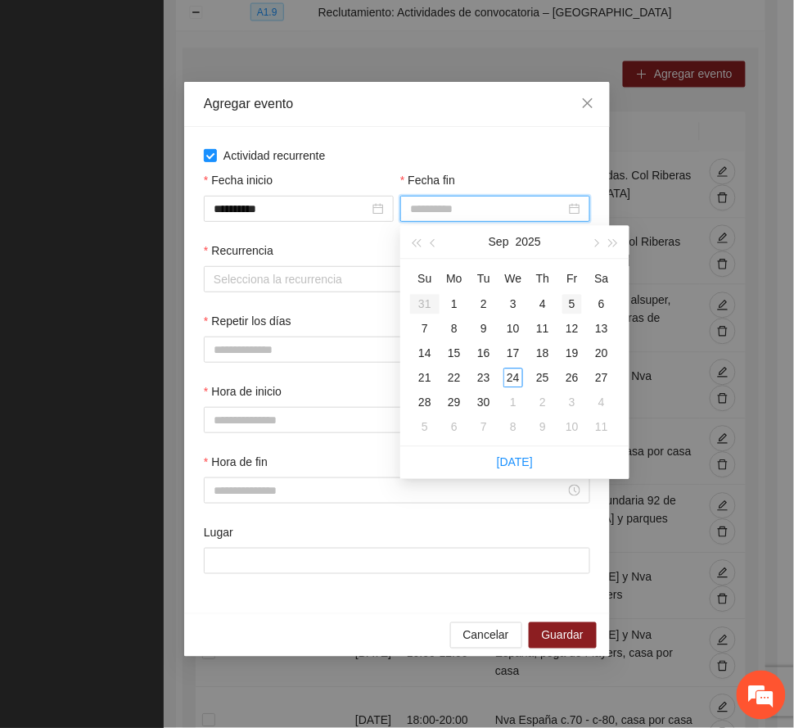
type input "**********"
click at [563, 243] on span "button" at bounding box center [595, 243] width 8 height 8
type input "**********"
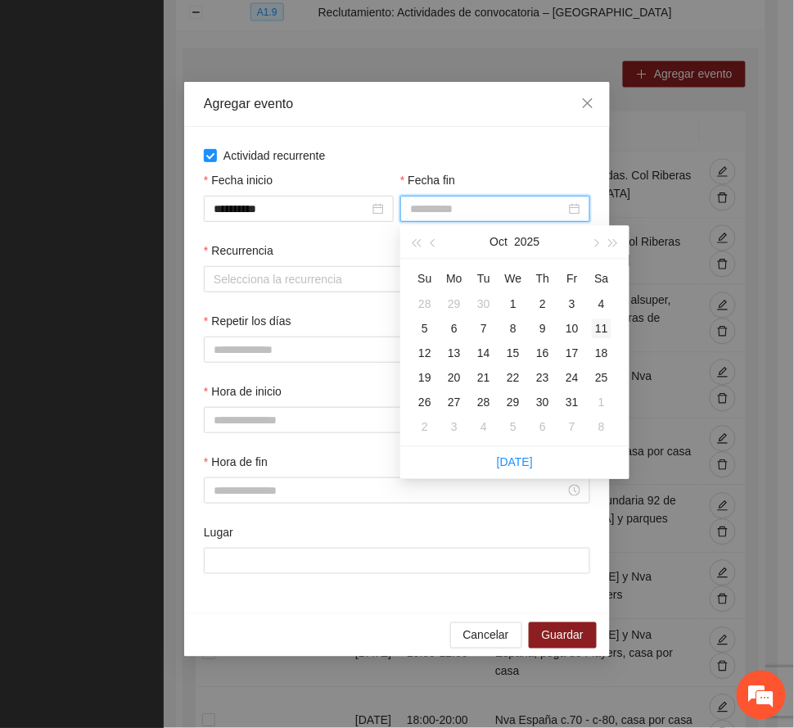
click at [563, 331] on div "11" at bounding box center [602, 329] width 20 height 20
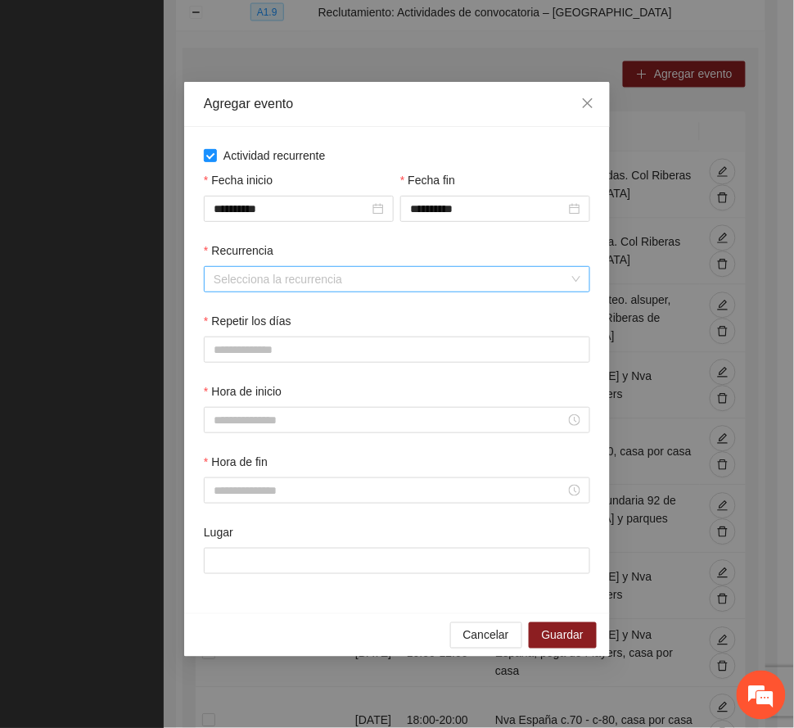
click at [289, 286] on input "Recurrencia" at bounding box center [391, 279] width 355 height 25
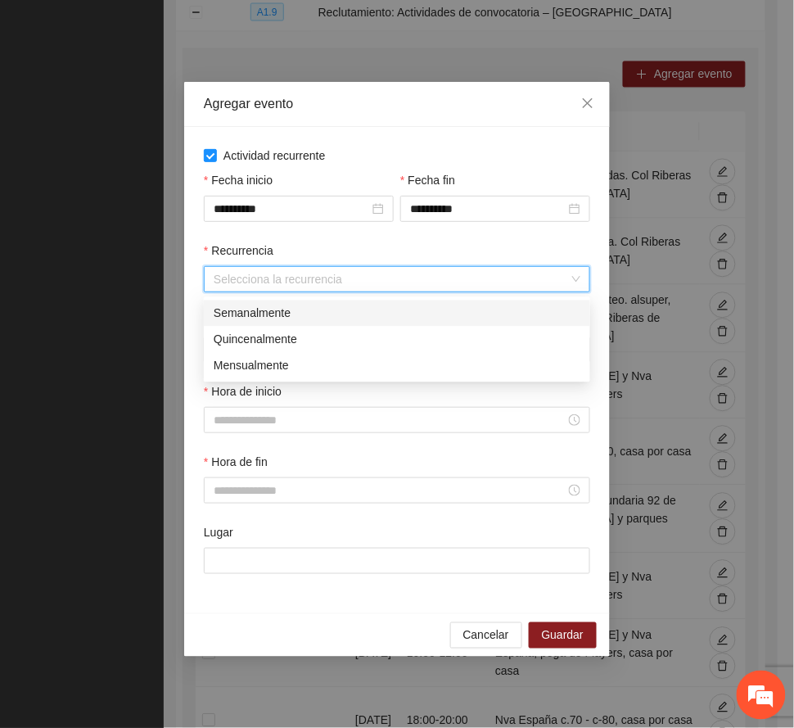
click at [276, 308] on div "Semanalmente" at bounding box center [397, 313] width 367 height 18
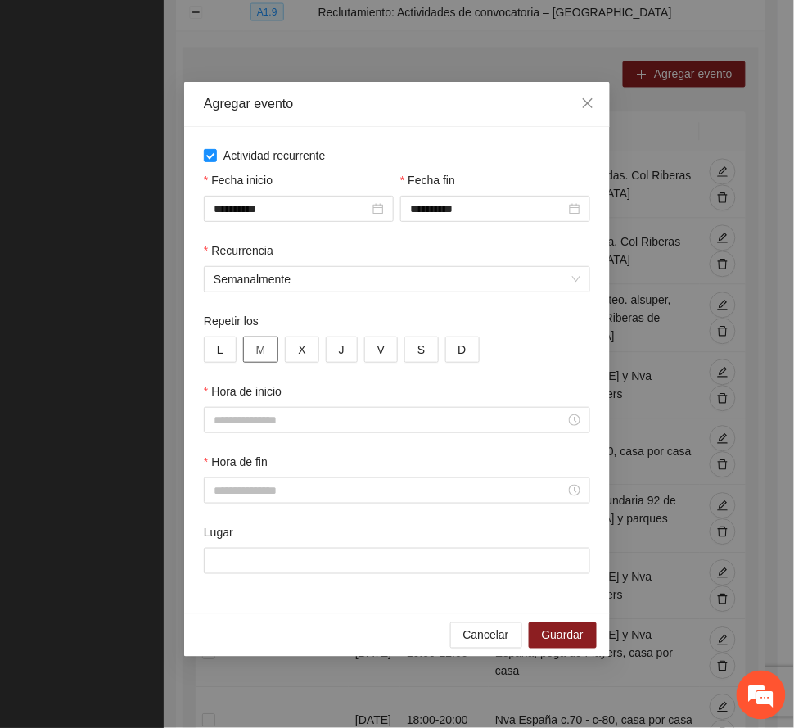
click at [263, 351] on span "M" at bounding box center [261, 349] width 10 height 18
click at [301, 347] on span "X" at bounding box center [301, 349] width 7 height 18
click at [226, 345] on button "L" at bounding box center [220, 349] width 33 height 26
click at [351, 348] on button "J" at bounding box center [342, 349] width 32 height 26
click at [381, 350] on span "V" at bounding box center [380, 349] width 7 height 18
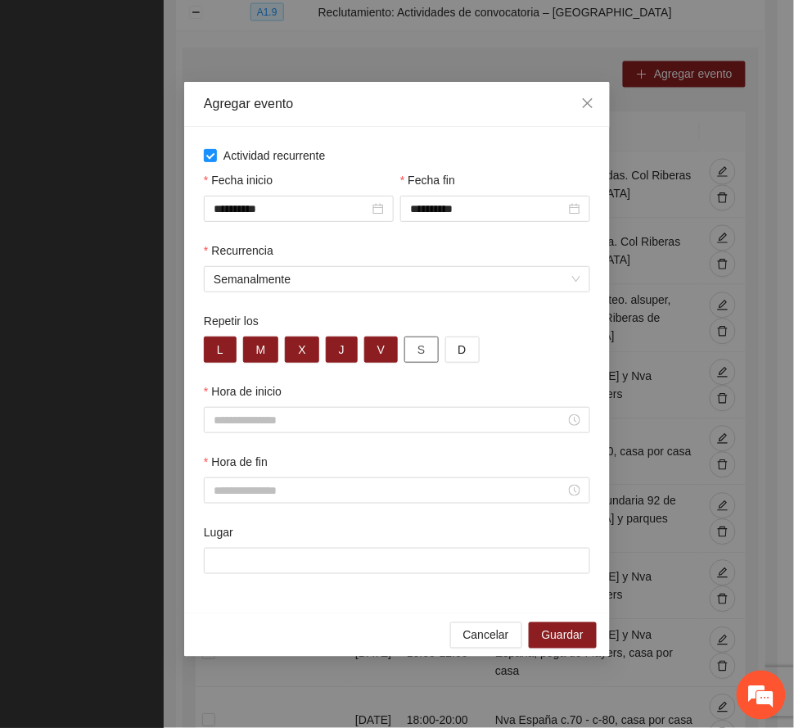
click at [412, 344] on button "S" at bounding box center [421, 349] width 34 height 26
click at [460, 354] on span "D" at bounding box center [462, 349] width 8 height 18
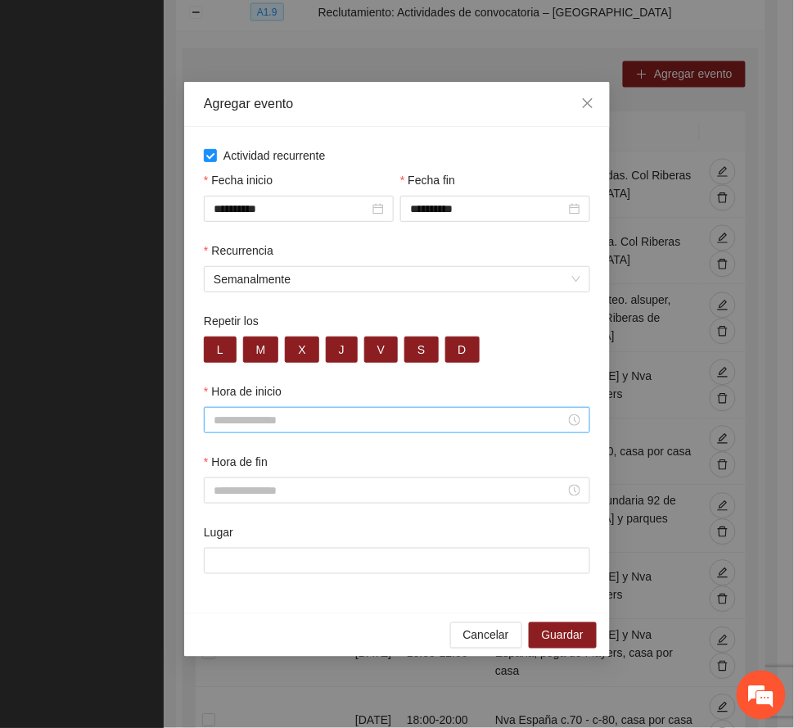
click at [269, 427] on input "Hora de inicio" at bounding box center [390, 420] width 352 height 18
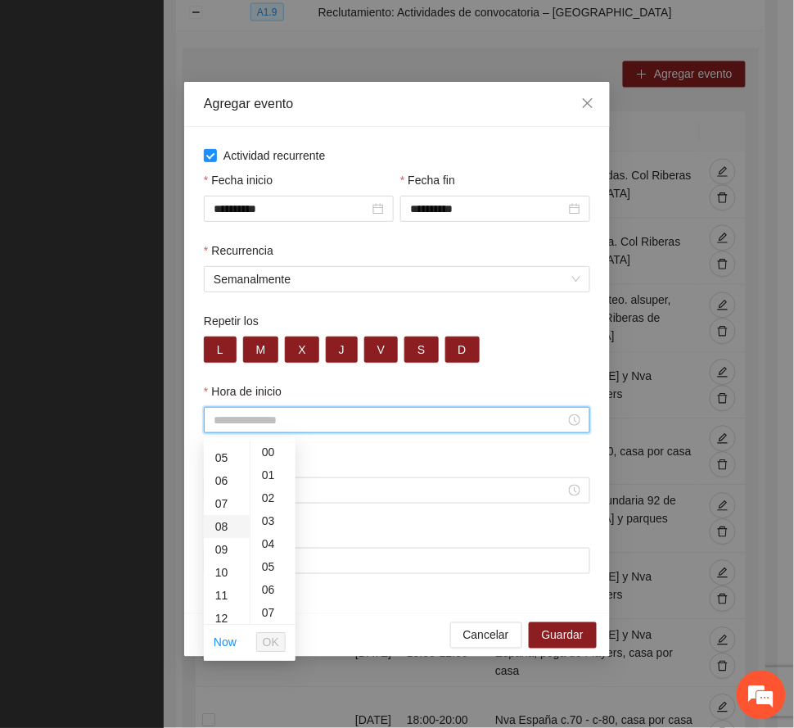
click at [228, 524] on div "08" at bounding box center [227, 527] width 46 height 23
type input "*****"
click at [273, 637] on span "OK" at bounding box center [271, 642] width 16 height 18
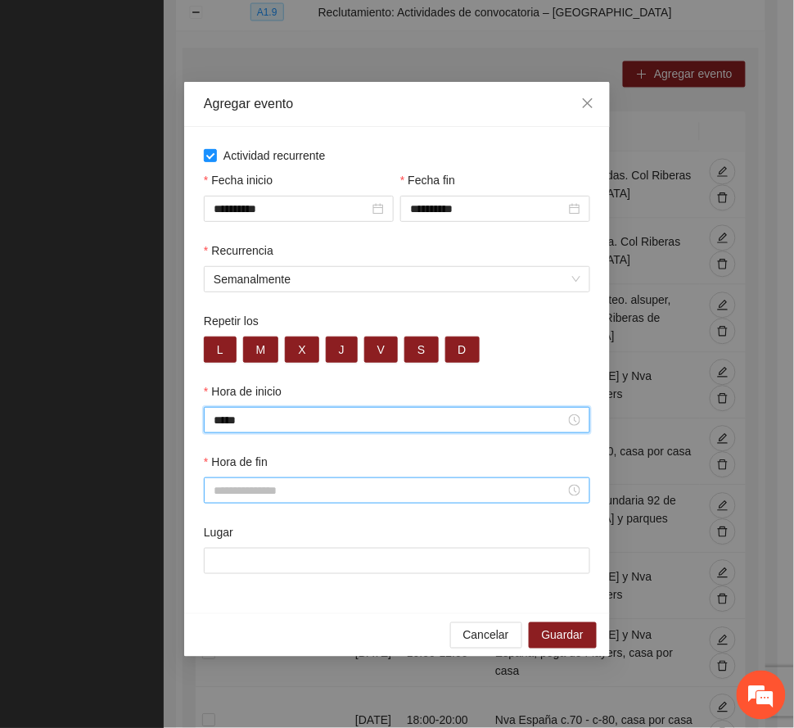
click at [264, 495] on input "Hora de fin" at bounding box center [390, 490] width 352 height 18
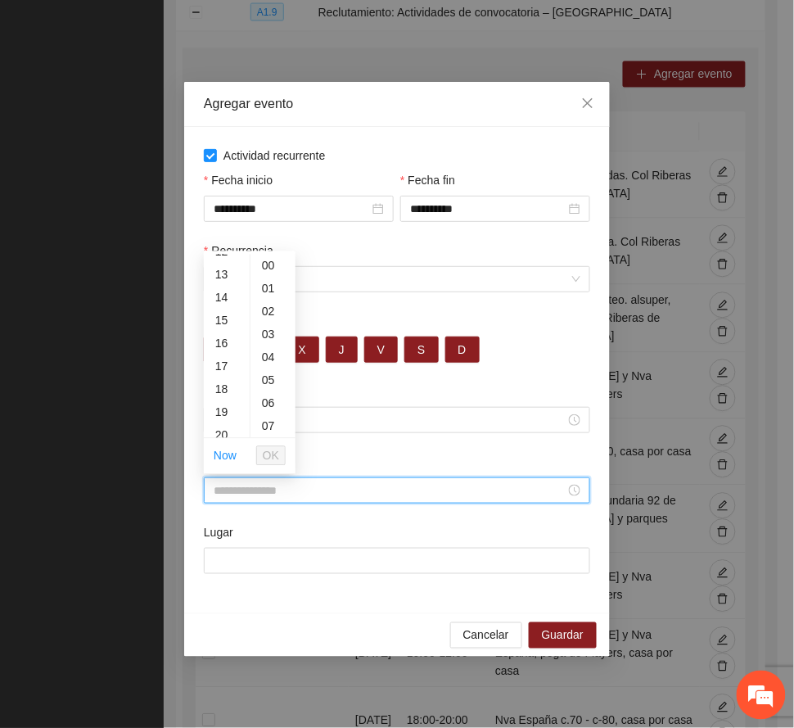
scroll to position [327, 0]
click at [221, 396] on div "20" at bounding box center [227, 396] width 46 height 23
type input "*****"
click at [273, 458] on span "OK" at bounding box center [271, 456] width 16 height 18
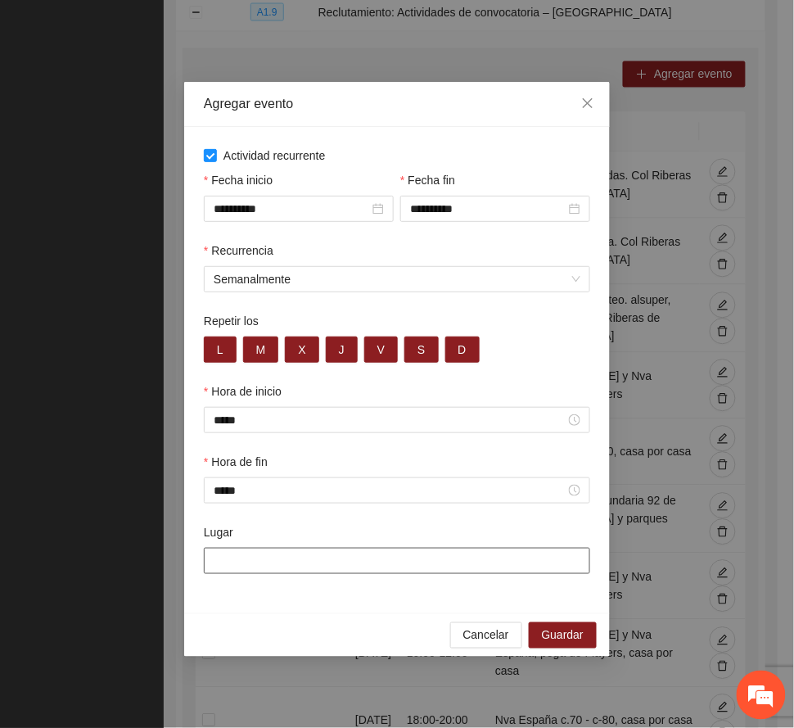
click at [260, 564] on input "Lugar" at bounding box center [397, 560] width 386 height 26
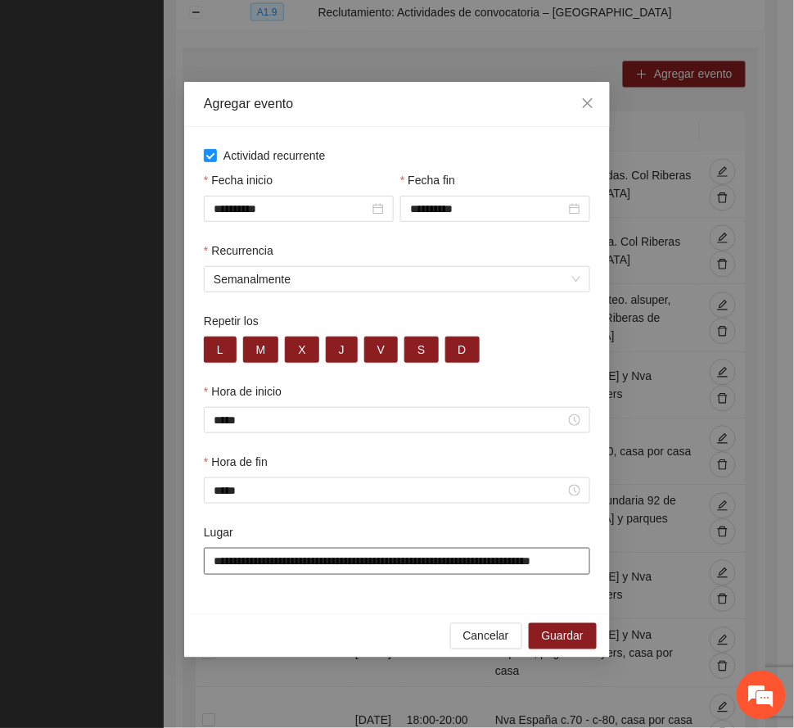
drag, startPoint x: 328, startPoint y: 565, endPoint x: 633, endPoint y: 588, distance: 306.1
click at [563, 588] on div "**********" at bounding box center [397, 364] width 794 height 728
type input "**********"
click at [553, 636] on span "Guardar" at bounding box center [563, 636] width 42 height 18
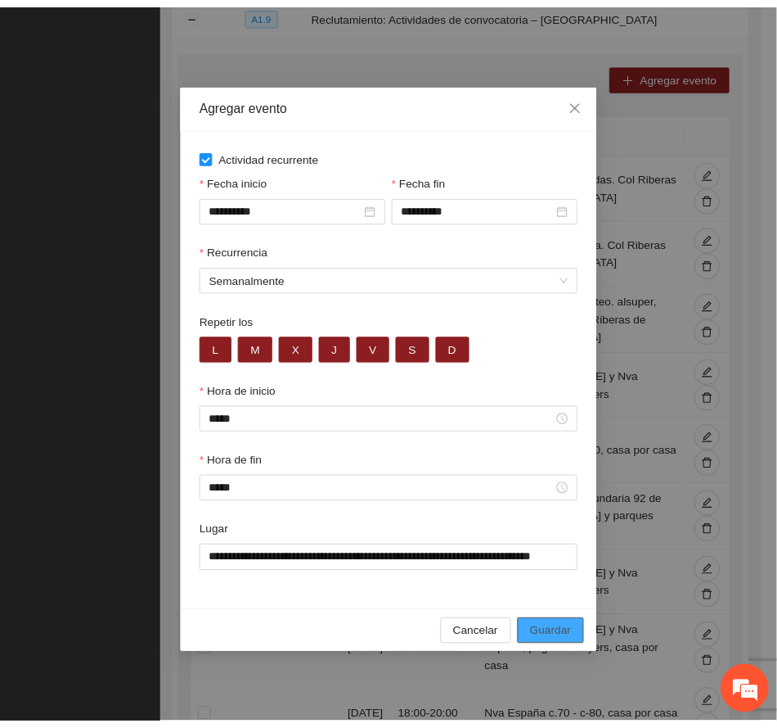
scroll to position [0, 0]
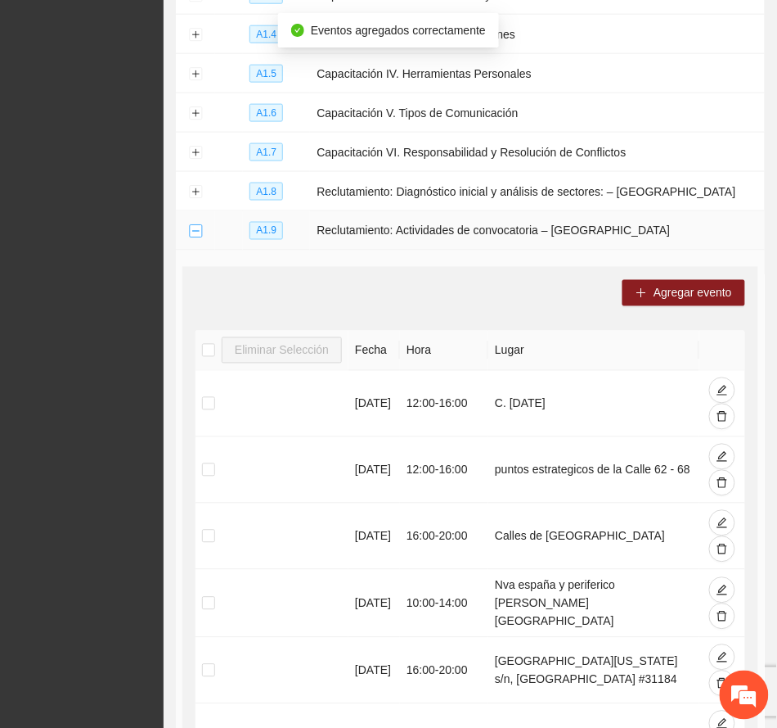
click at [191, 231] on button "Collapse row" at bounding box center [195, 231] width 13 height 13
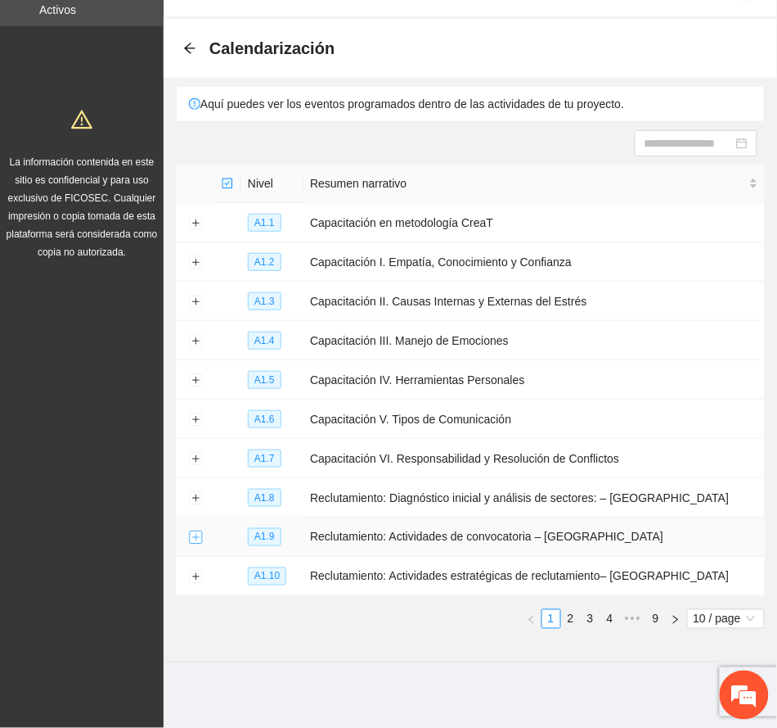
click at [193, 538] on button "Expand row" at bounding box center [195, 537] width 13 height 13
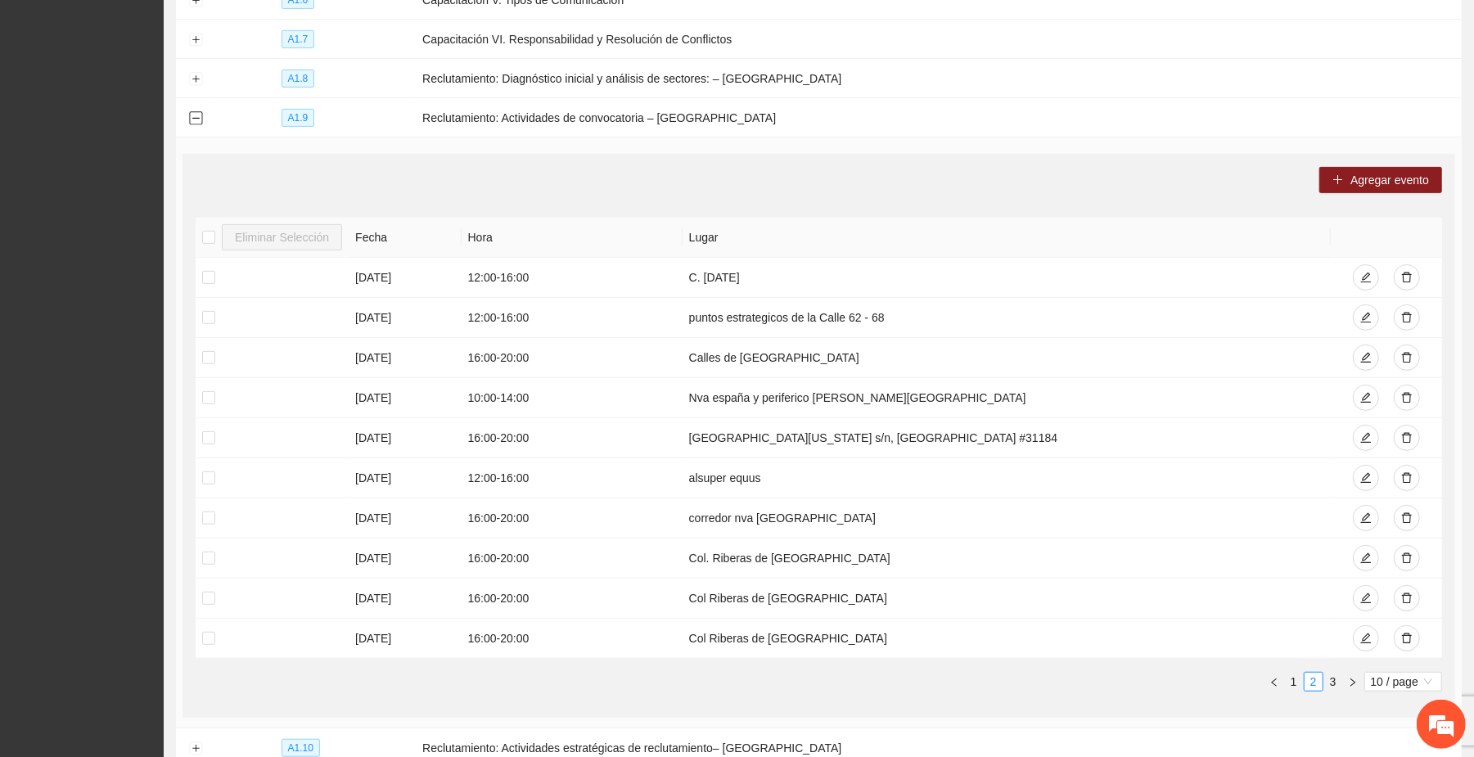
scroll to position [615, 0]
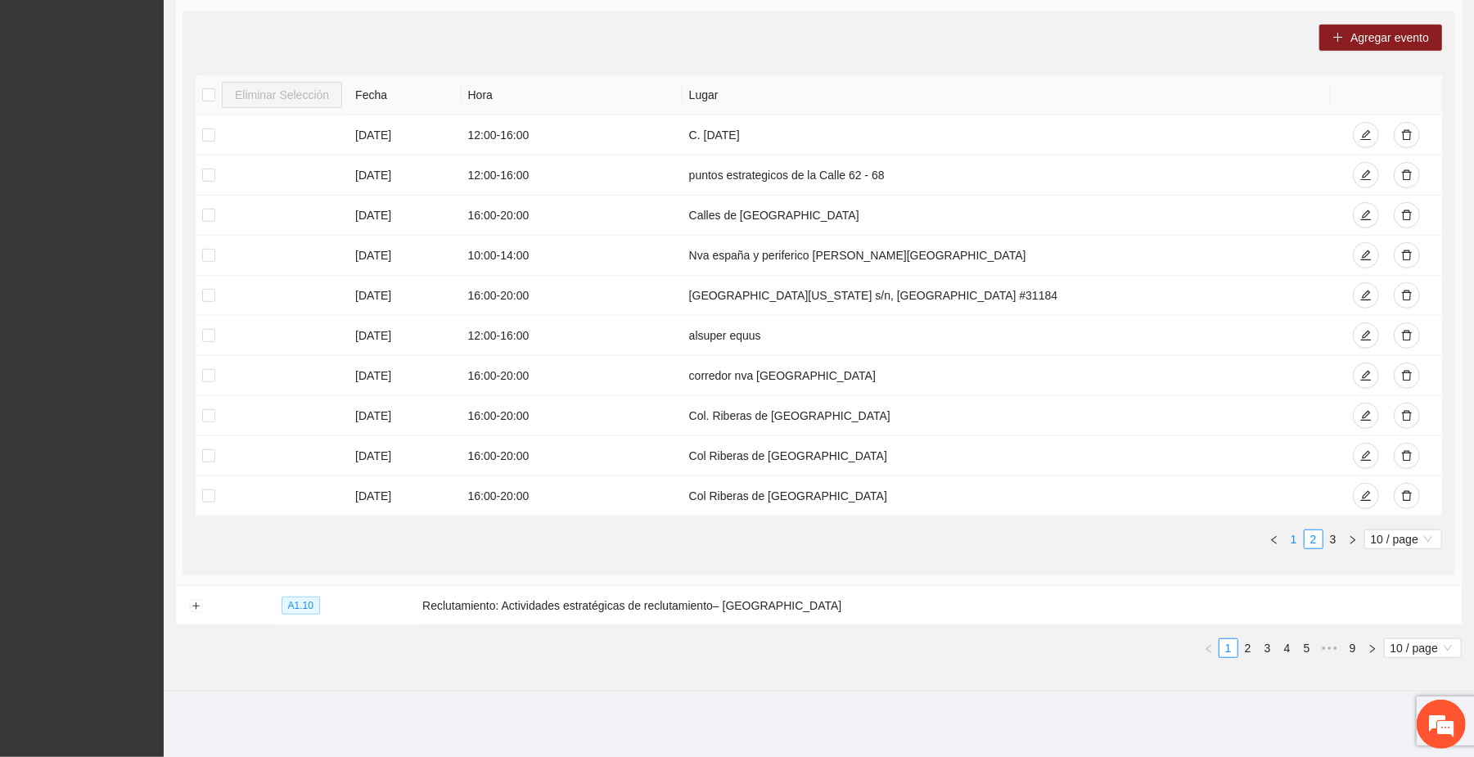
click at [563, 538] on link "1" at bounding box center [1294, 539] width 18 height 18
click at [563, 538] on link "2" at bounding box center [1294, 539] width 18 height 18
click at [563, 537] on link "3" at bounding box center [1313, 539] width 18 height 18
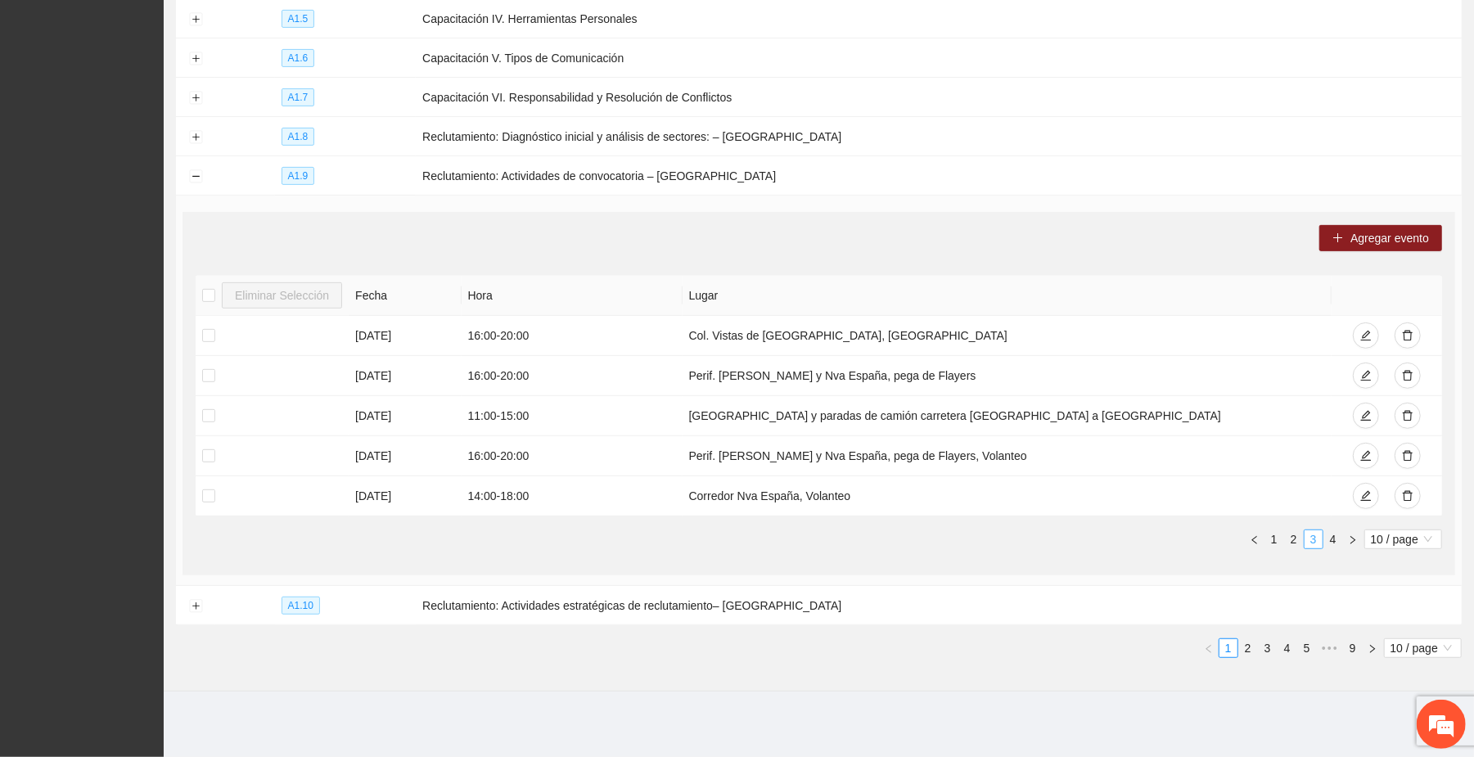
scroll to position [413, 0]
click at [563, 530] on link "4" at bounding box center [1333, 539] width 18 height 18
click at [563, 541] on link "1" at bounding box center [1274, 539] width 18 height 18
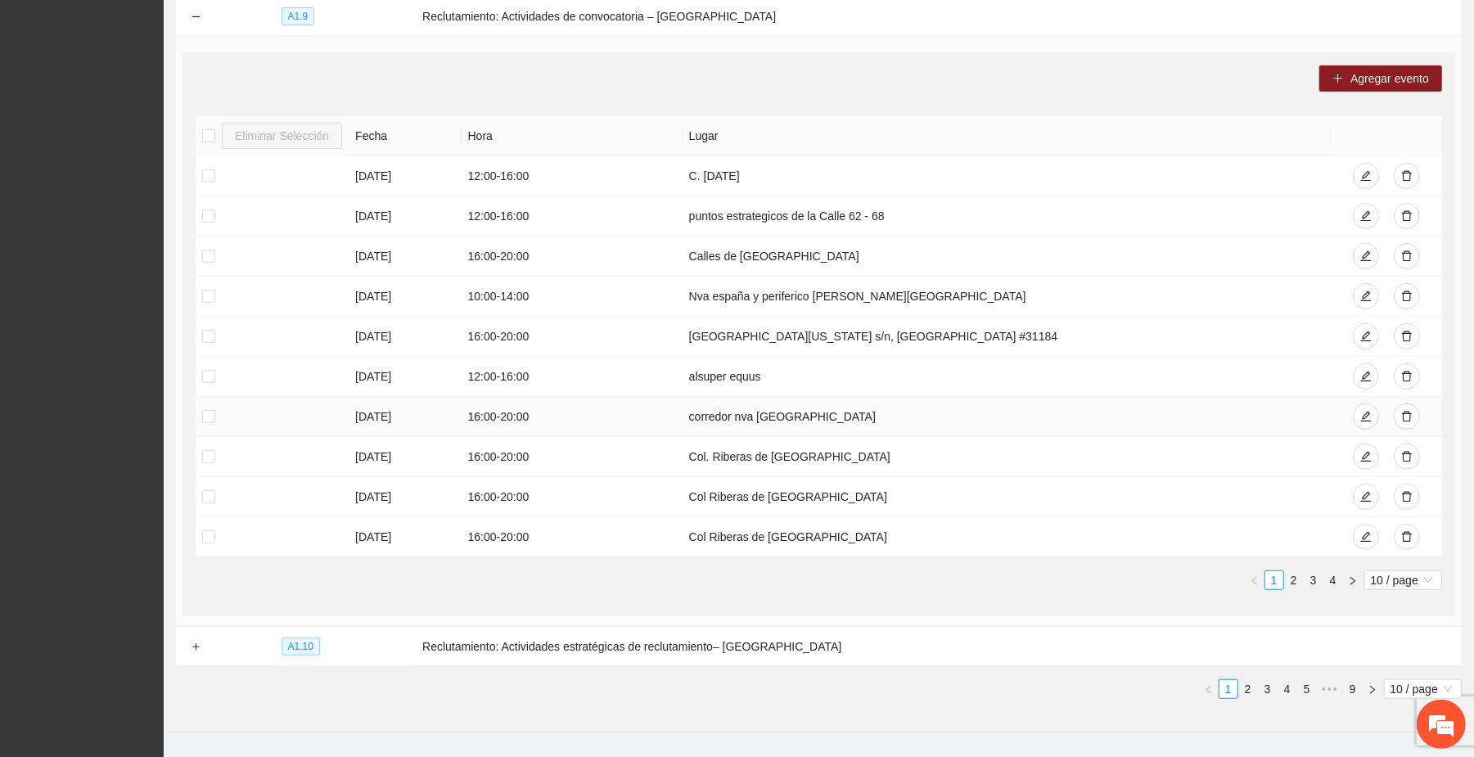
scroll to position [615, 0]
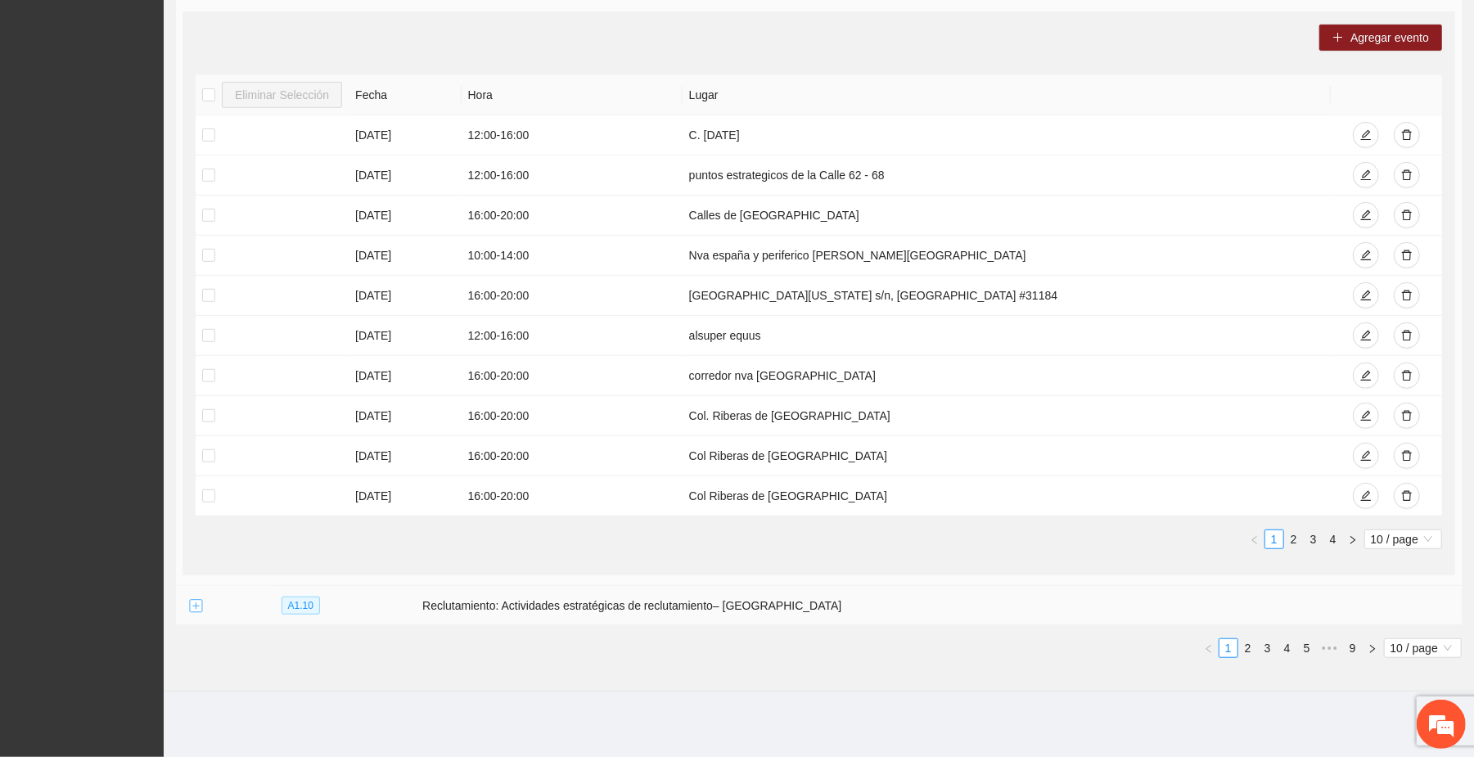
click at [193, 600] on button "Expand row" at bounding box center [195, 606] width 13 height 13
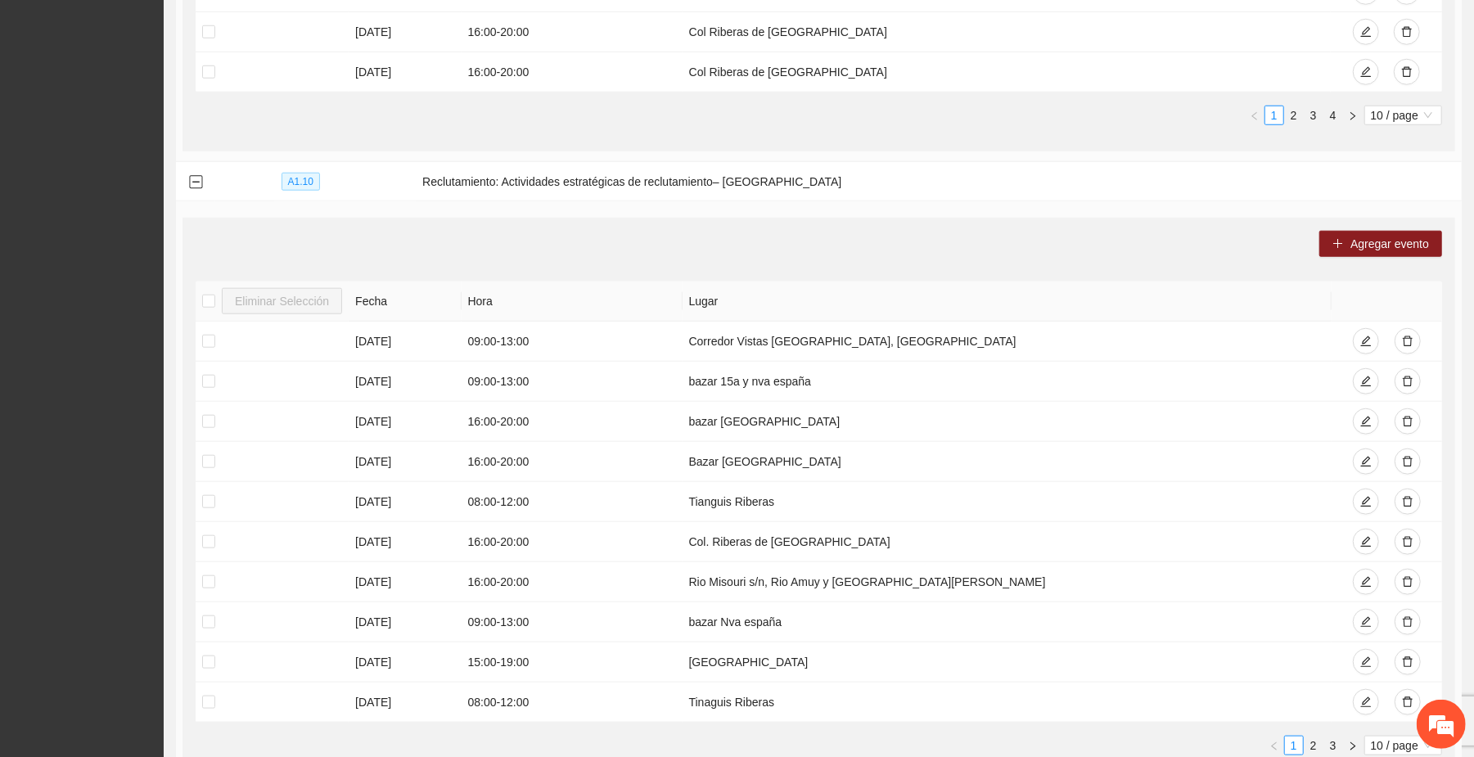
scroll to position [773, 0]
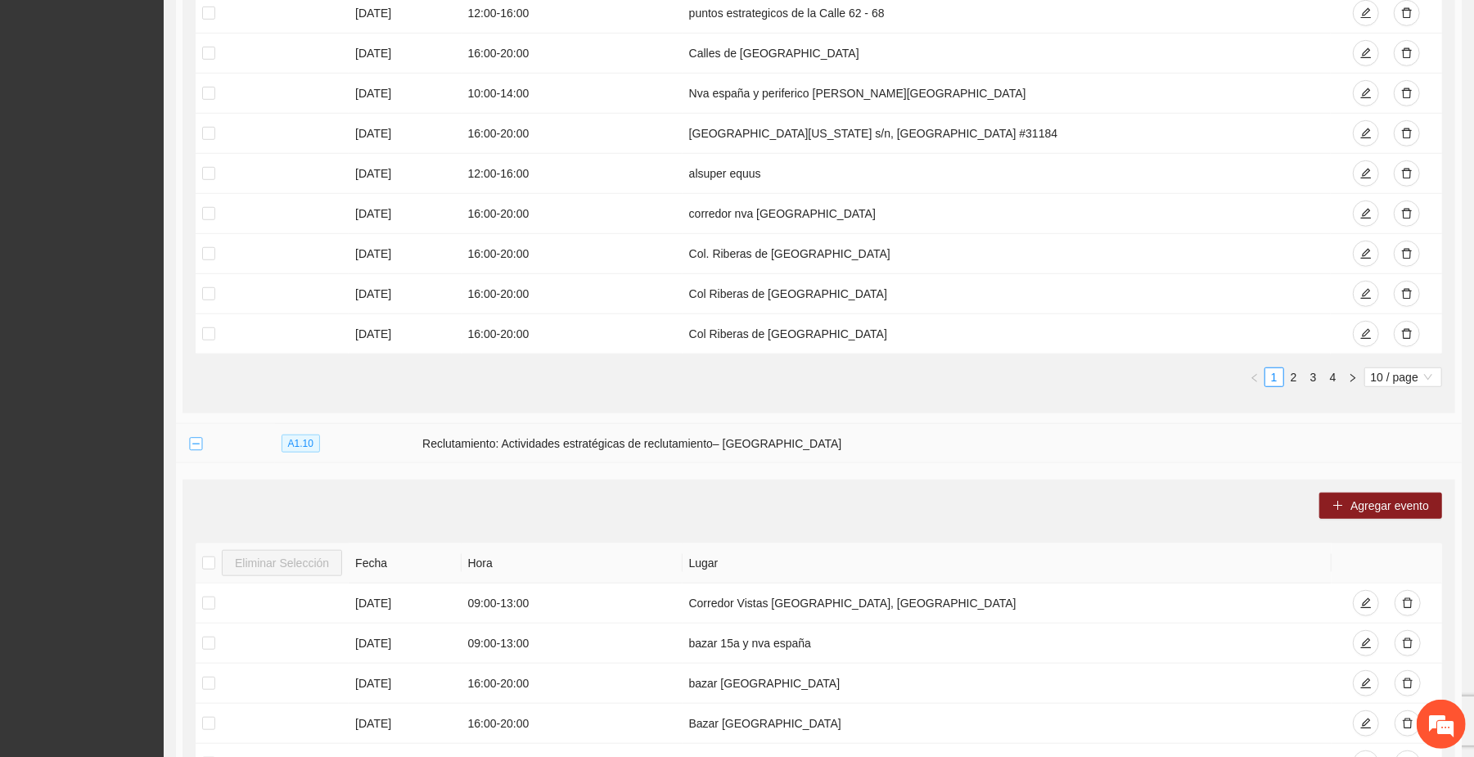
click at [196, 447] on button "Collapse row" at bounding box center [195, 444] width 13 height 13
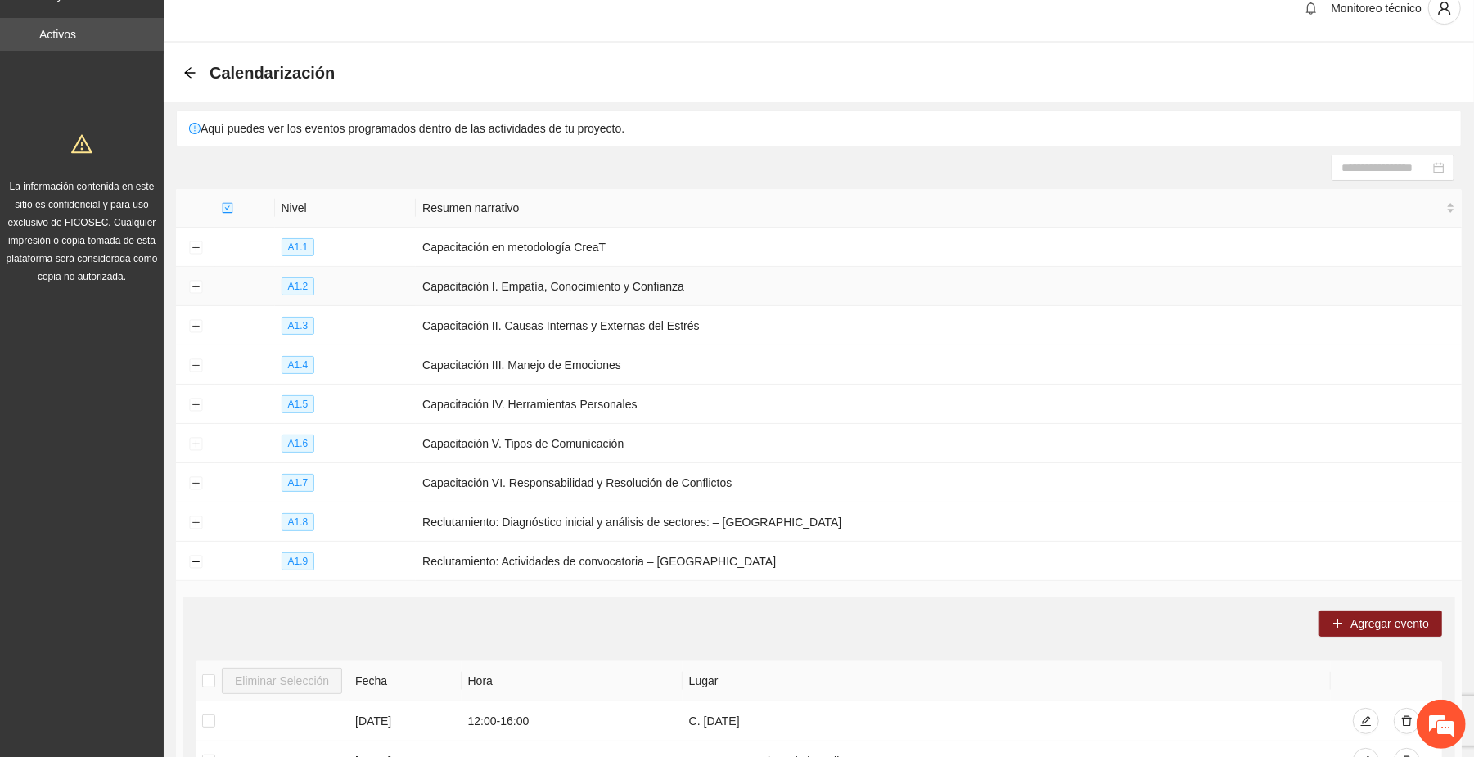
scroll to position [0, 0]
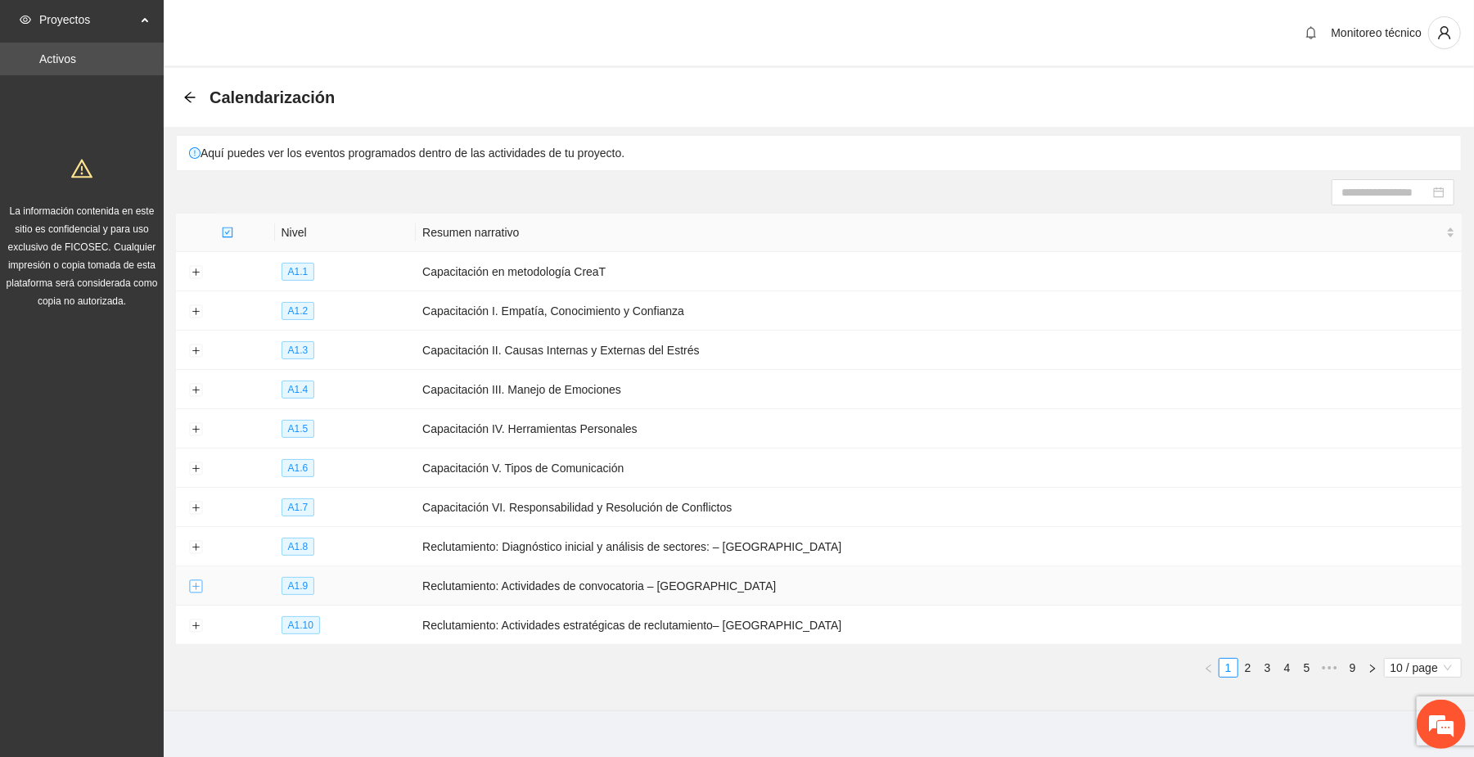
click at [191, 588] on button "Expand row" at bounding box center [195, 586] width 13 height 13
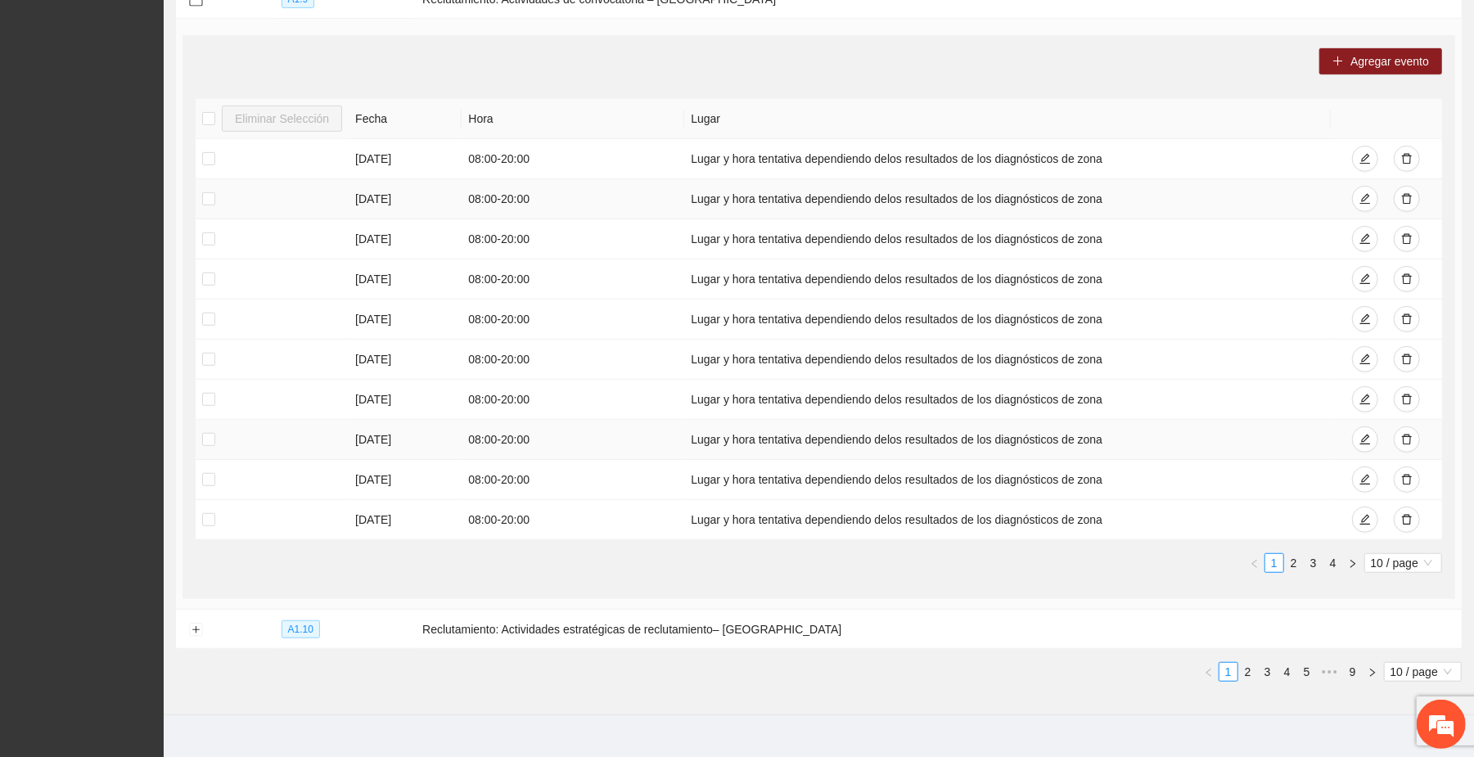
scroll to position [615, 0]
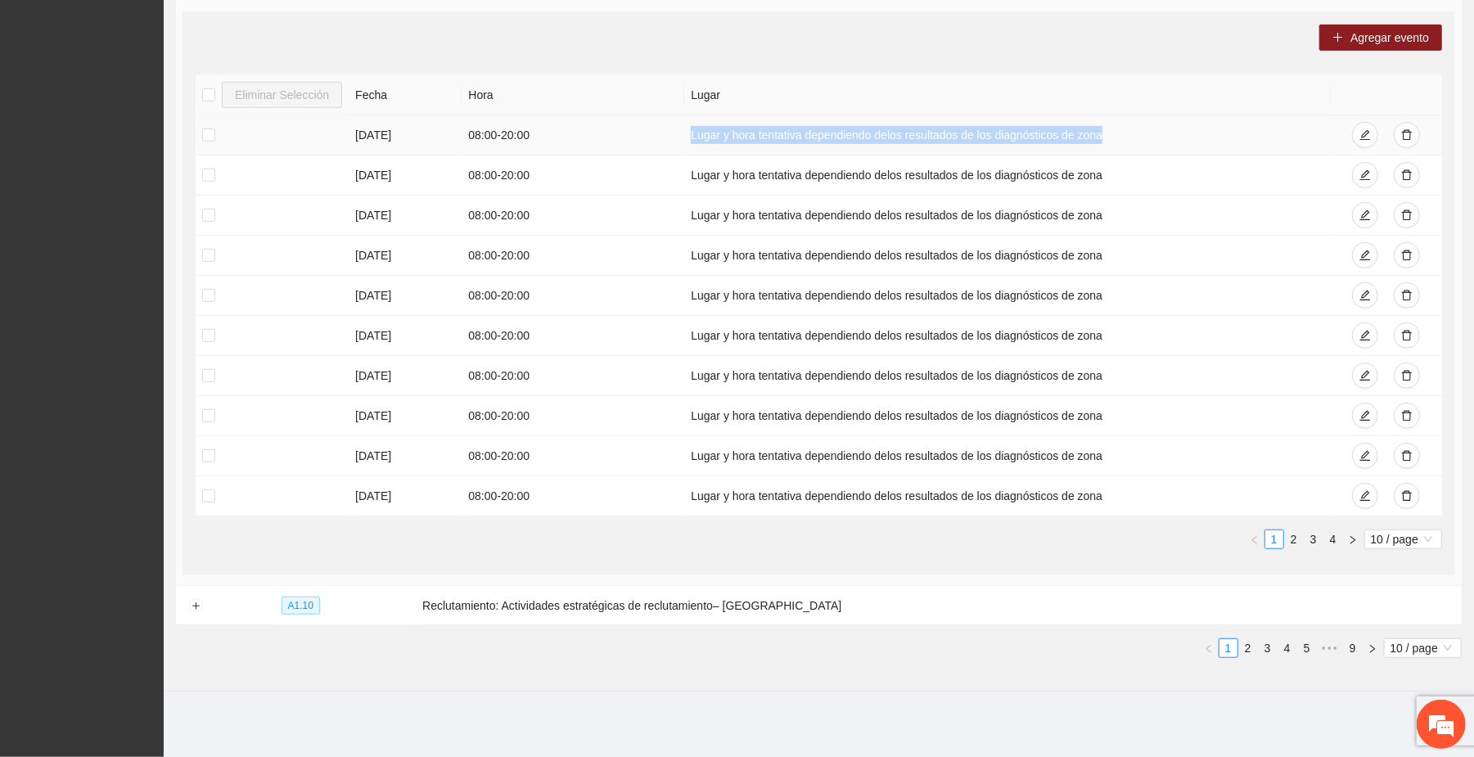
drag, startPoint x: 689, startPoint y: 131, endPoint x: 1103, endPoint y: 121, distance: 414.2
click at [1103, 121] on td "Lugar y hora tentativa dependiendo delos resultados de los diagnósticos de zona" at bounding box center [1007, 135] width 646 height 40
copy td "Lugar y hora tentativa dependiendo delos resultados de los diagnósticos de zona"
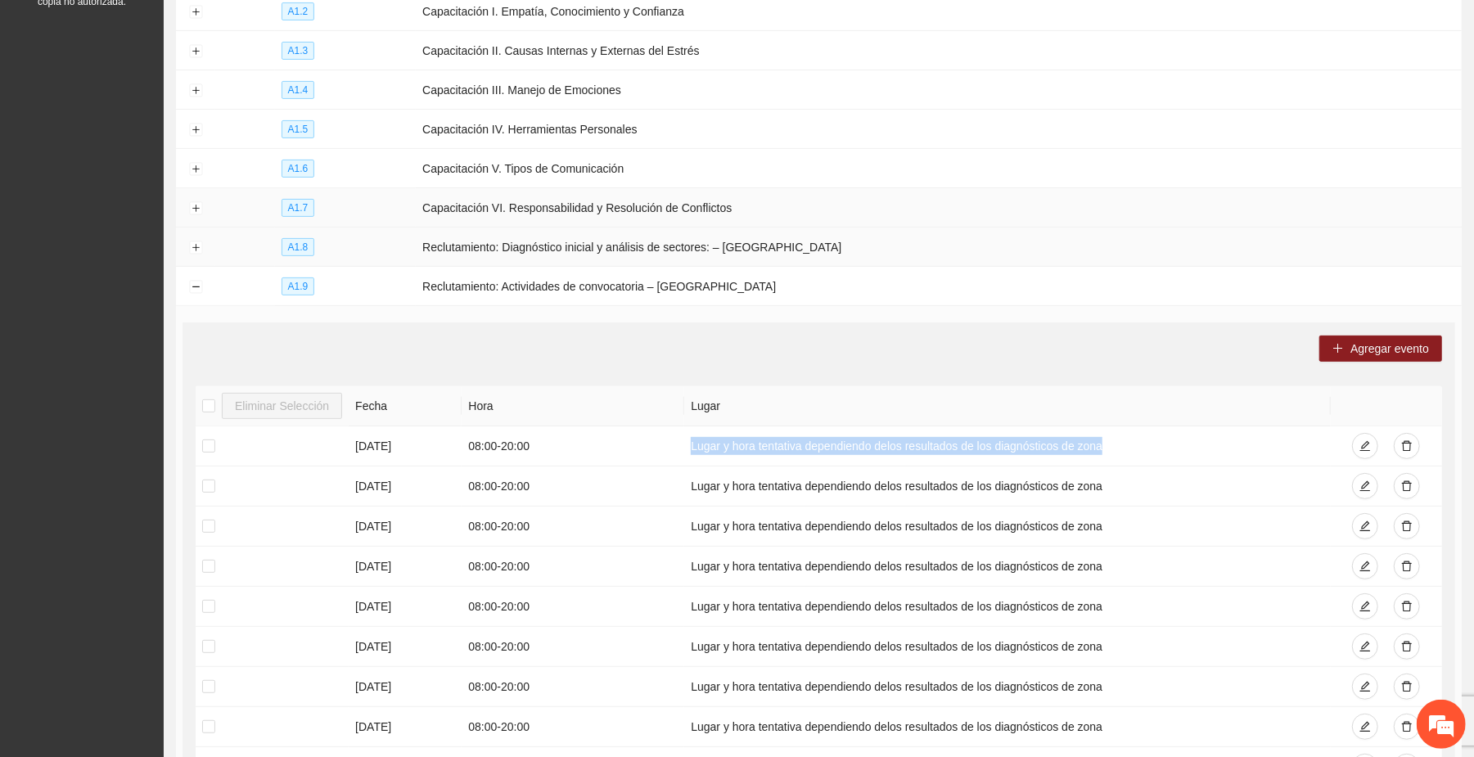
scroll to position [288, 0]
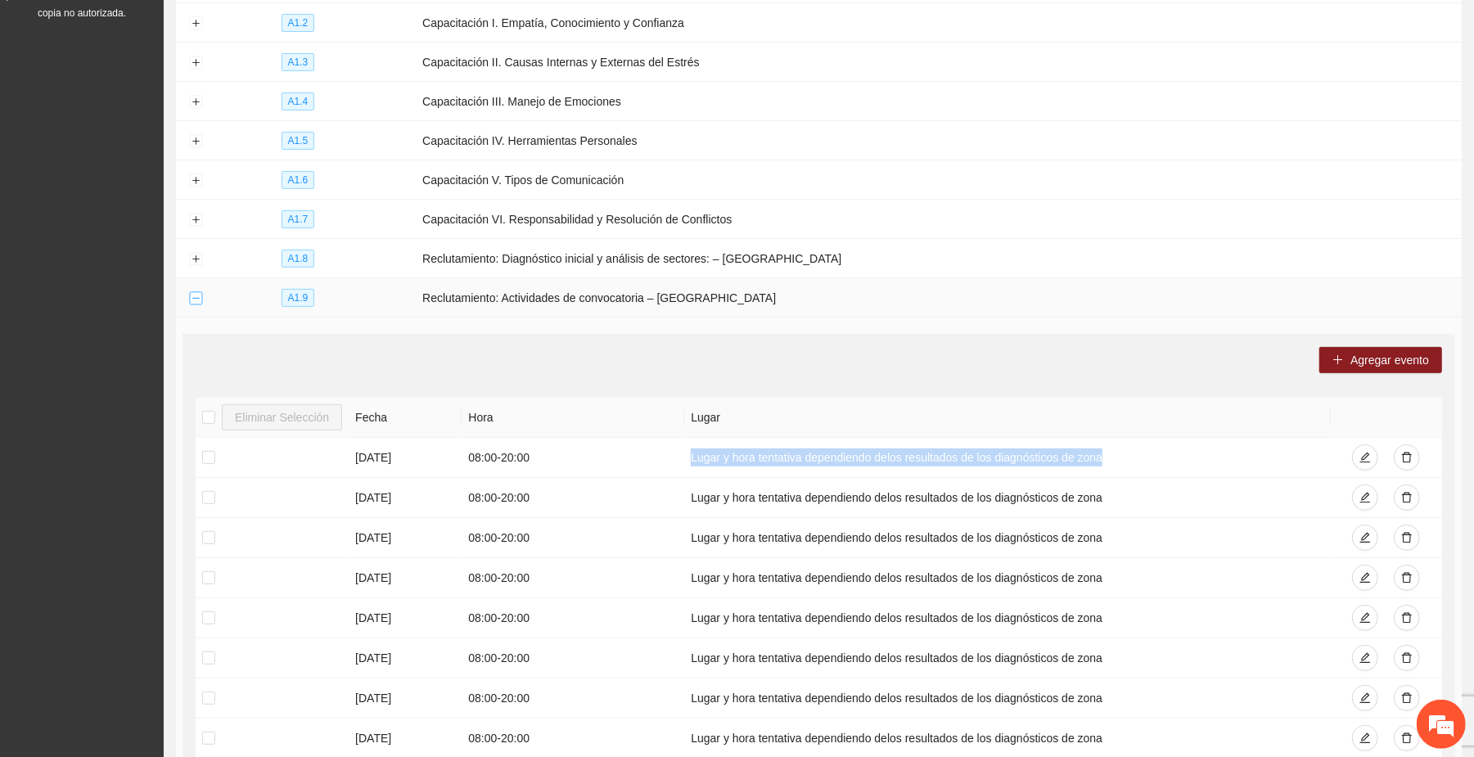
click at [193, 303] on button "Collapse row" at bounding box center [195, 298] width 13 height 13
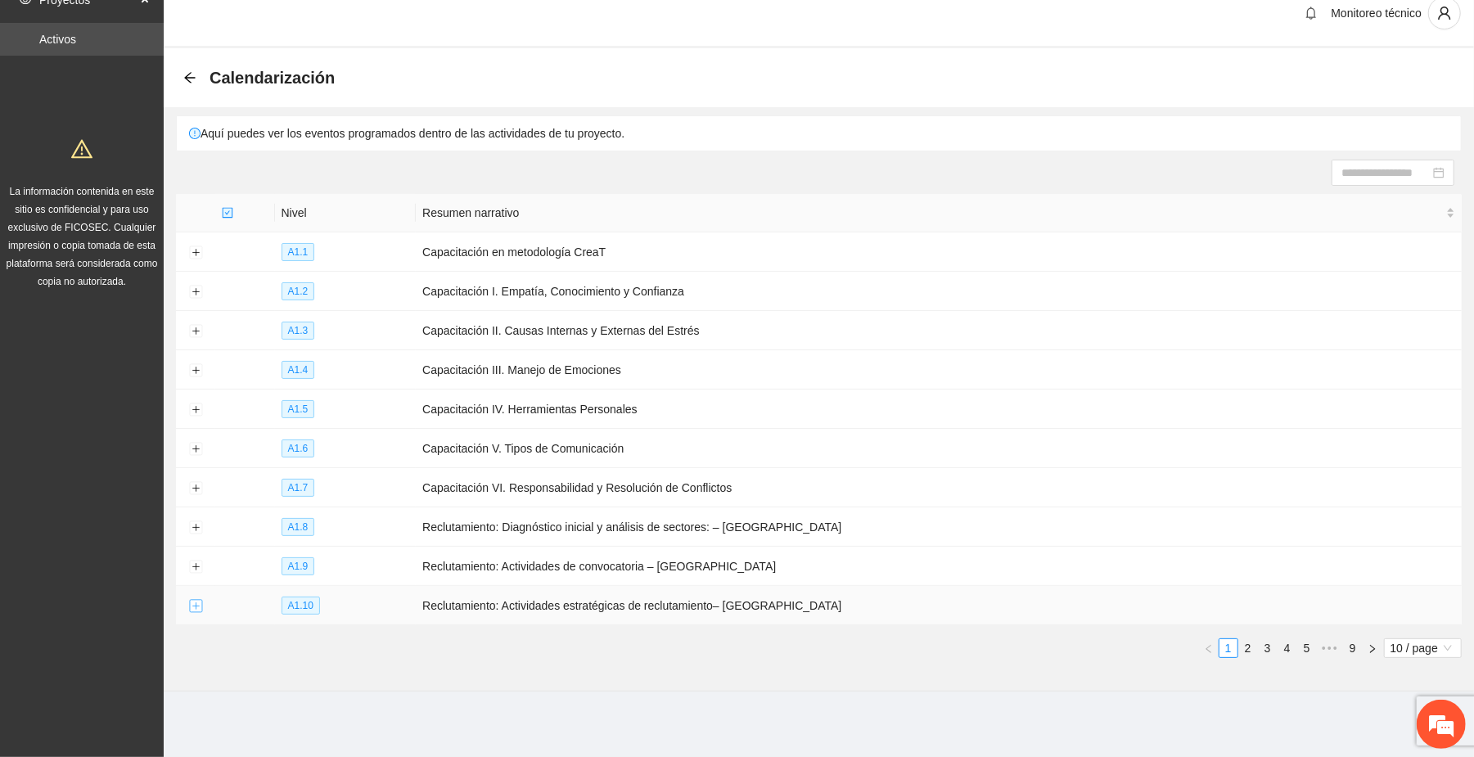
click at [191, 610] on button "Expand row" at bounding box center [195, 606] width 13 height 13
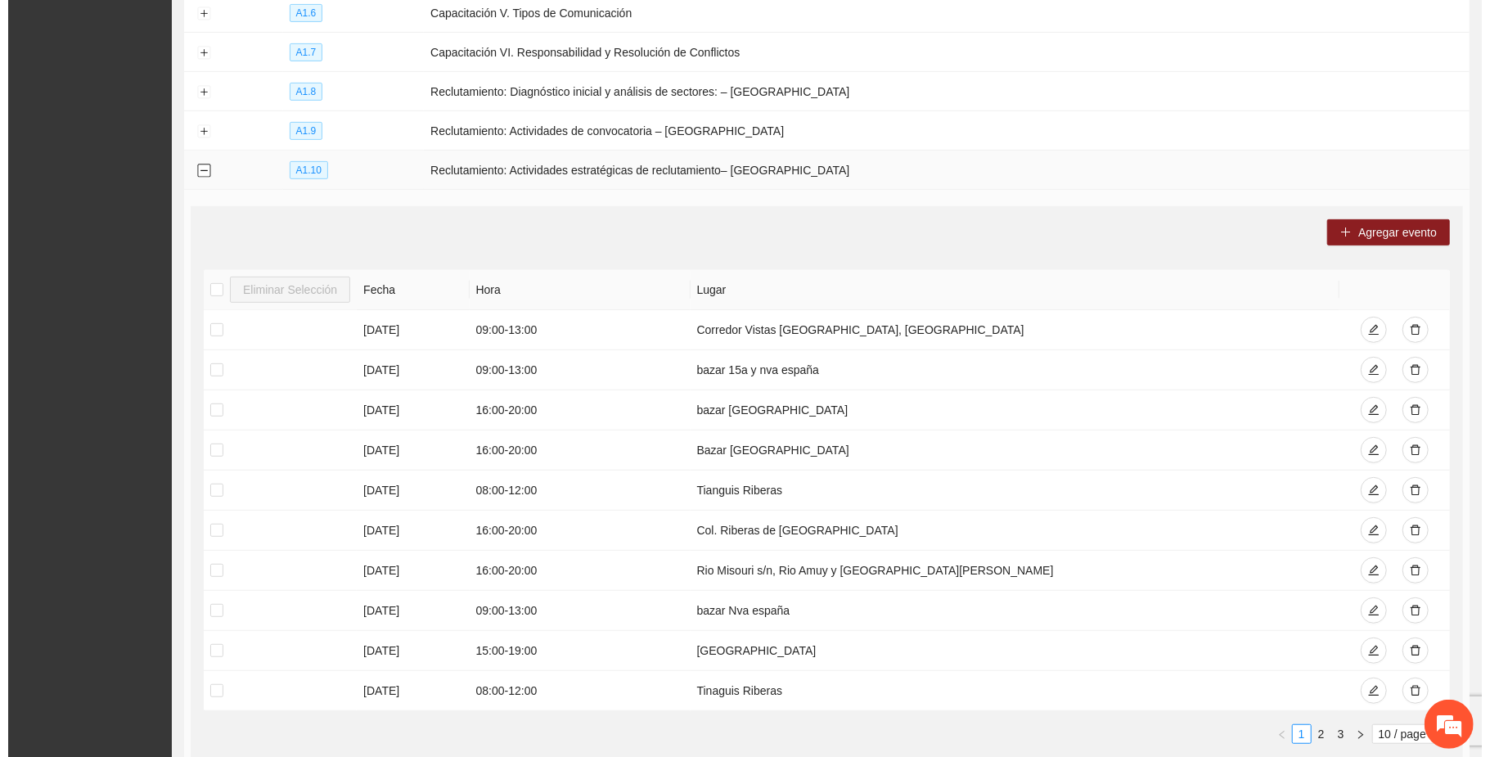
scroll to position [457, 0]
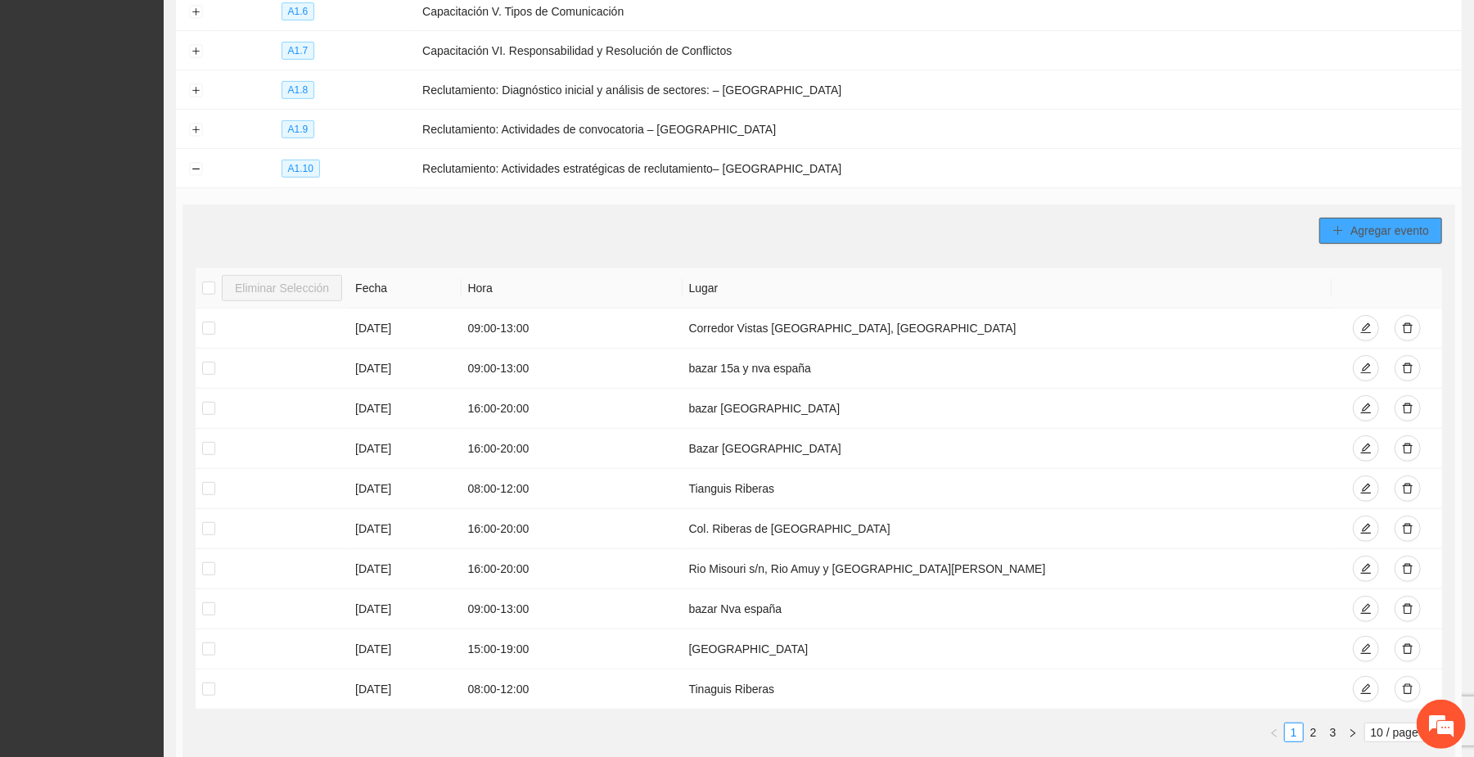
click at [1370, 232] on span "Agregar evento" at bounding box center [1389, 231] width 79 height 18
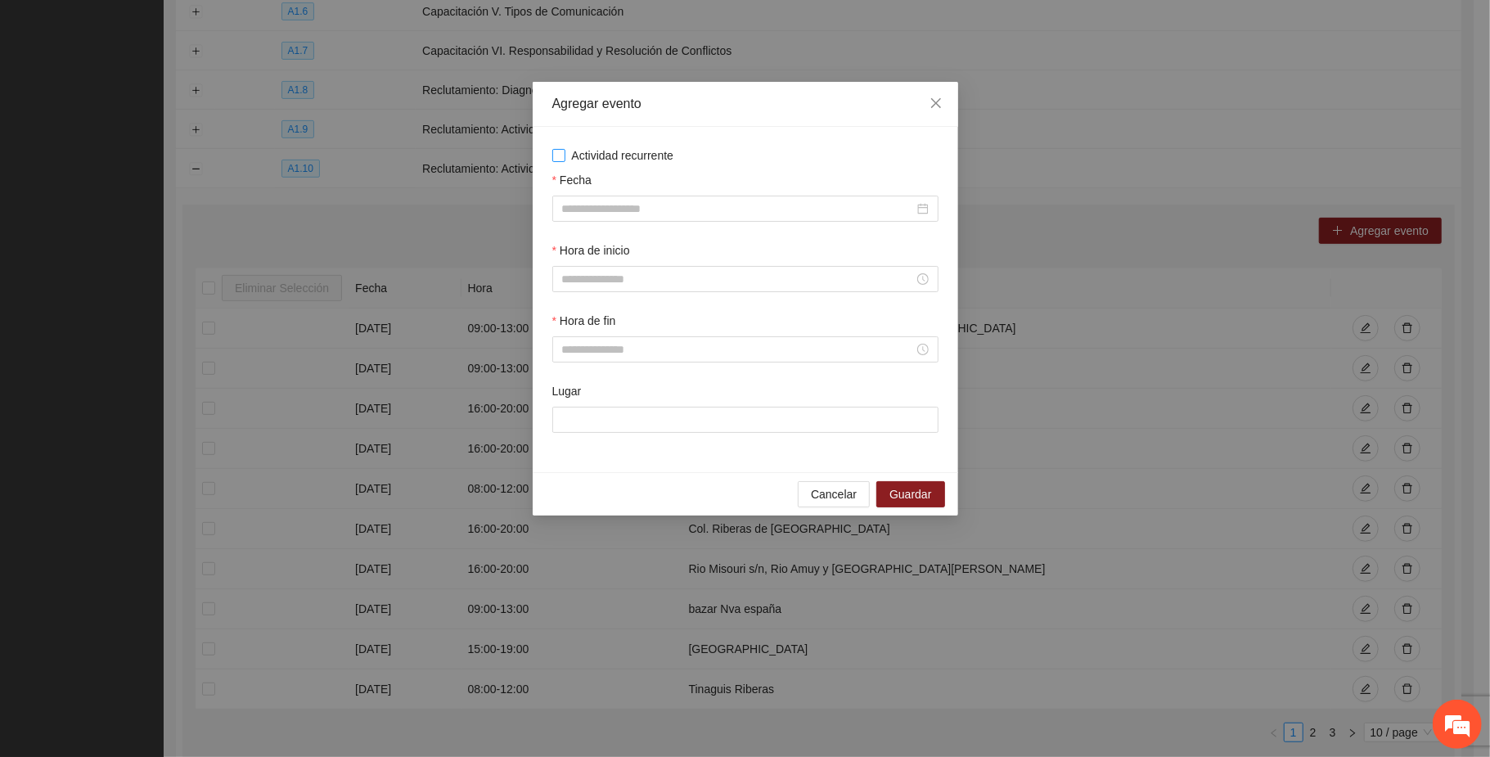
click at [629, 154] on span "Actividad recurrente" at bounding box center [622, 155] width 115 height 18
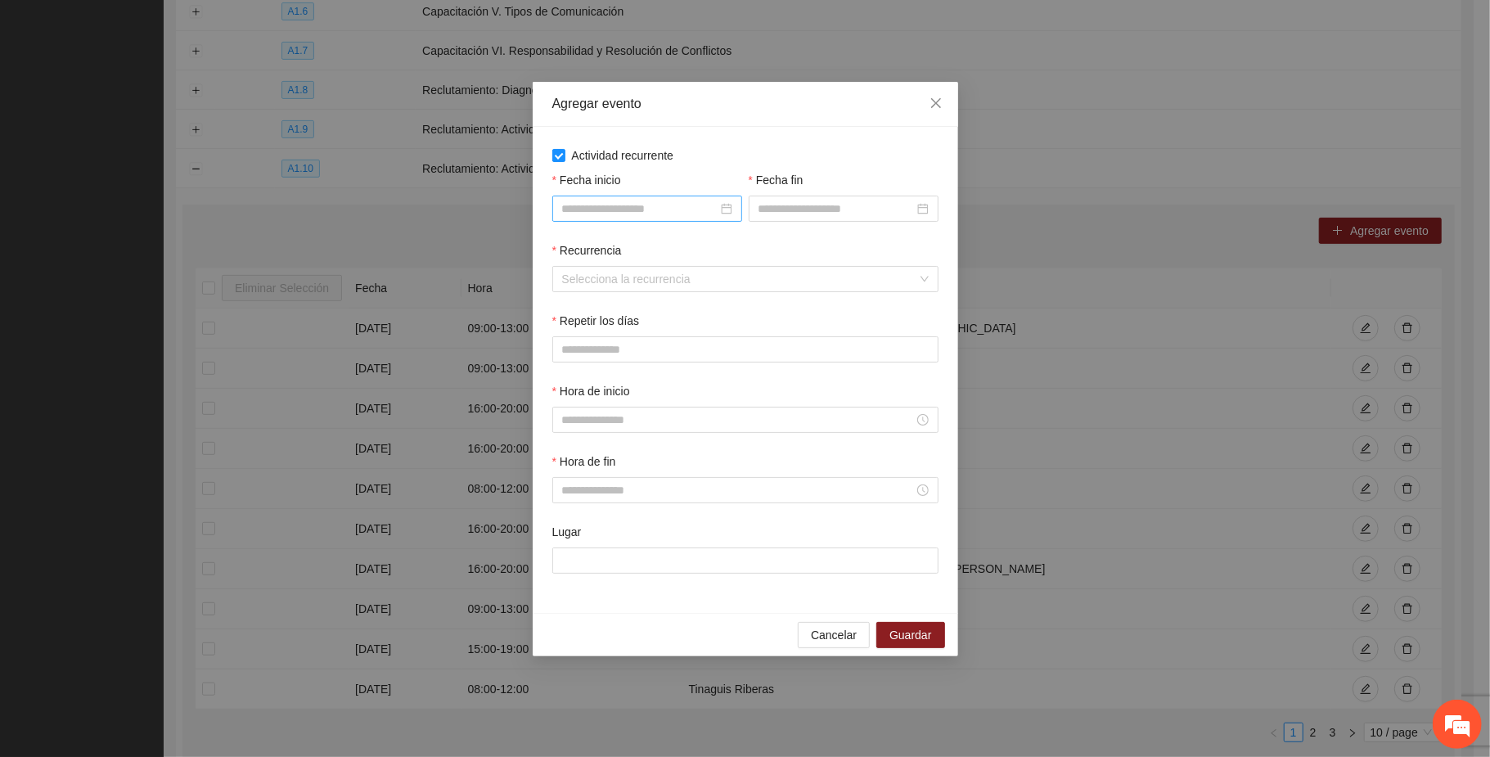
click at [662, 214] on input "Fecha inicio" at bounding box center [639, 209] width 155 height 18
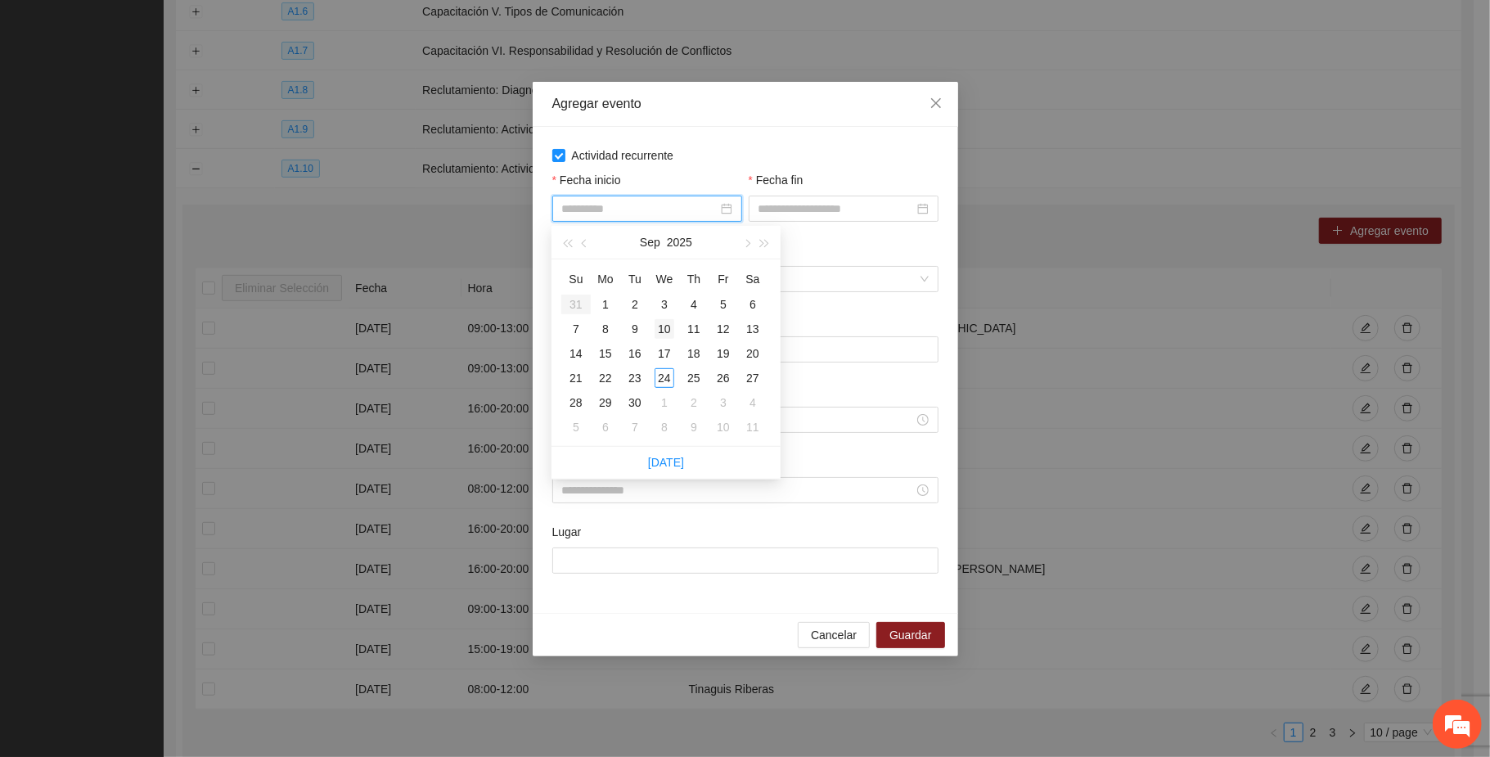
type input "**********"
click at [750, 244] on span "button" at bounding box center [746, 244] width 8 height 8
type input "**********"
click at [695, 305] on div "2" at bounding box center [694, 305] width 20 height 20
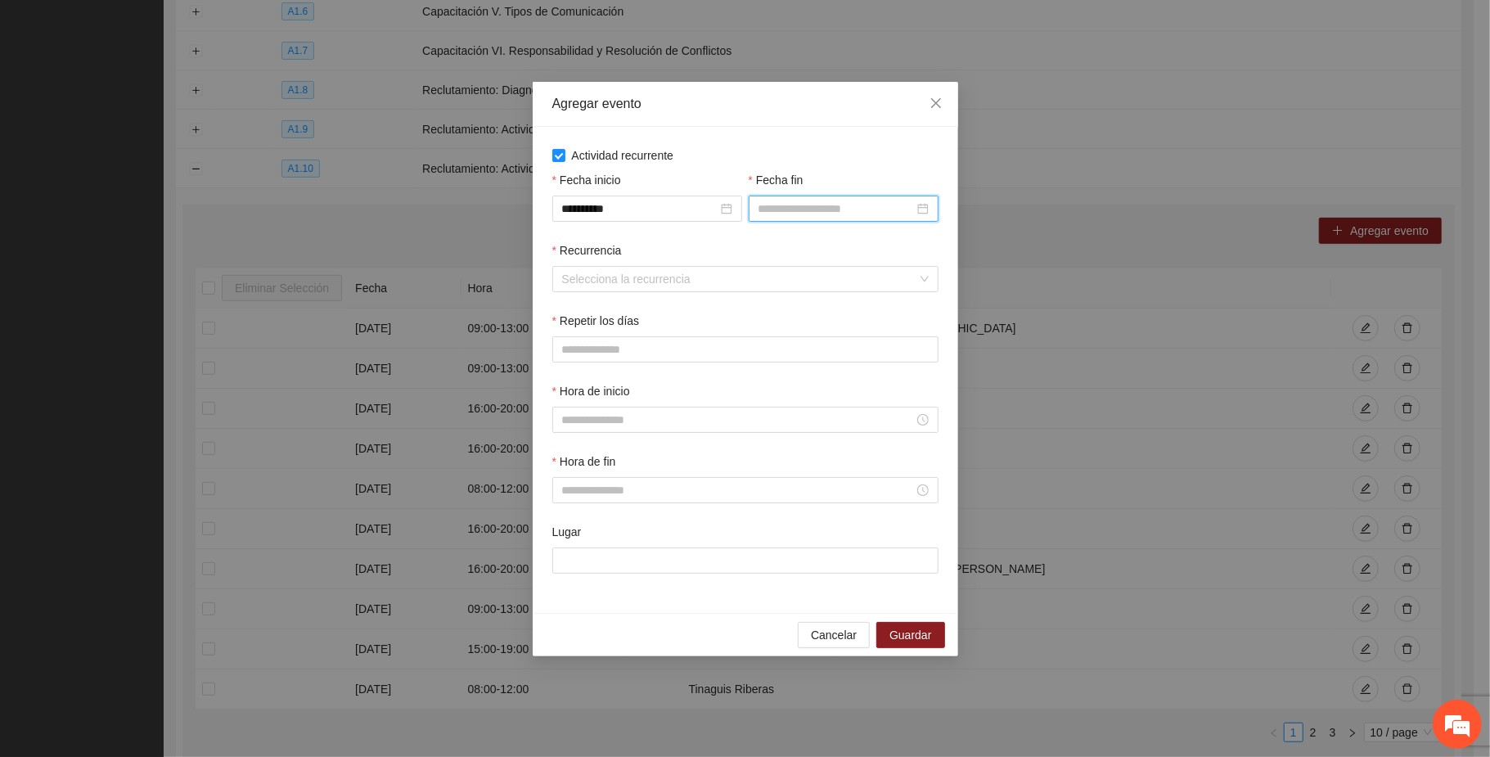
click at [804, 207] on input "Fecha fin" at bounding box center [836, 209] width 155 height 18
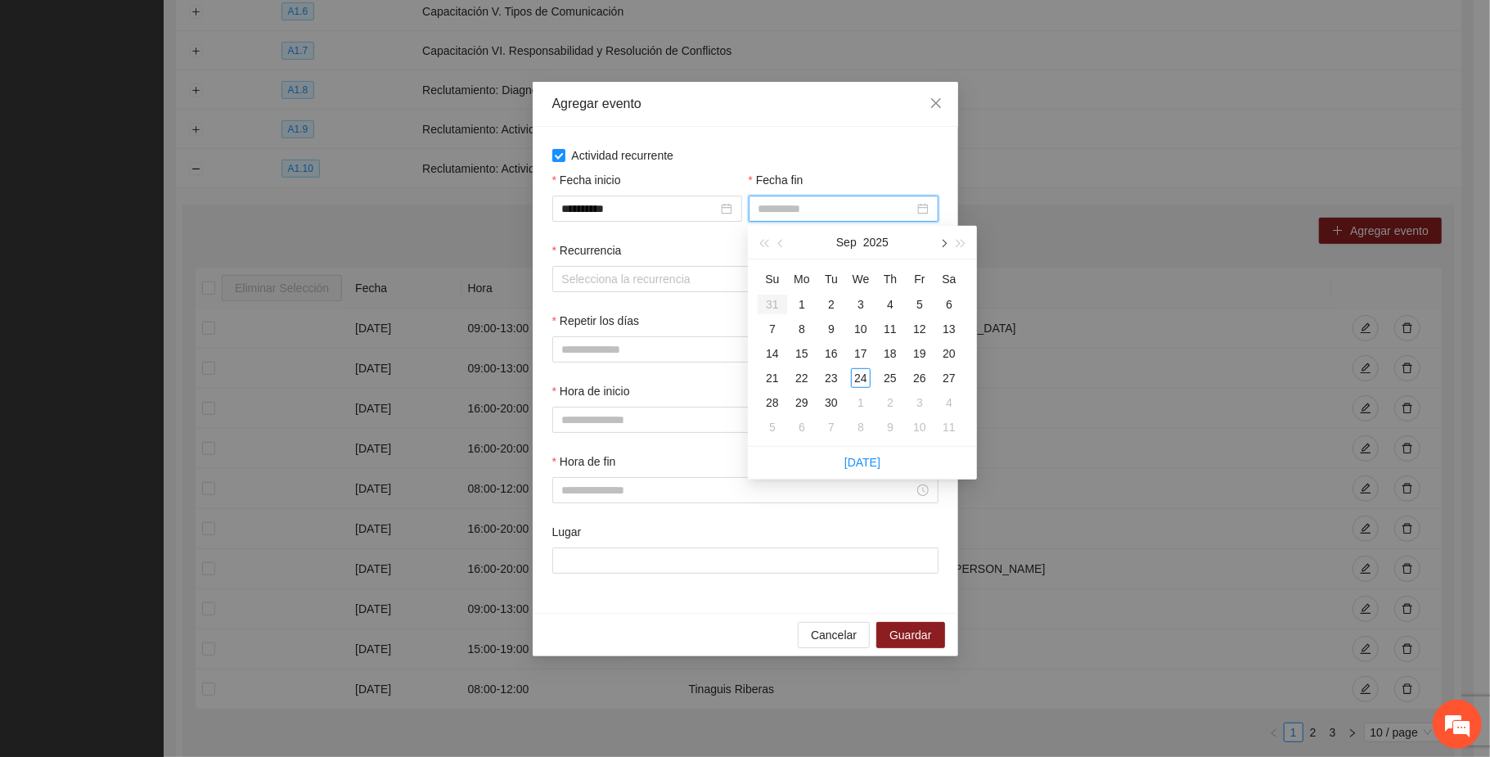
type input "**********"
click at [941, 237] on button "button" at bounding box center [943, 242] width 18 height 33
type input "**********"
click at [947, 331] on div "11" at bounding box center [949, 329] width 20 height 20
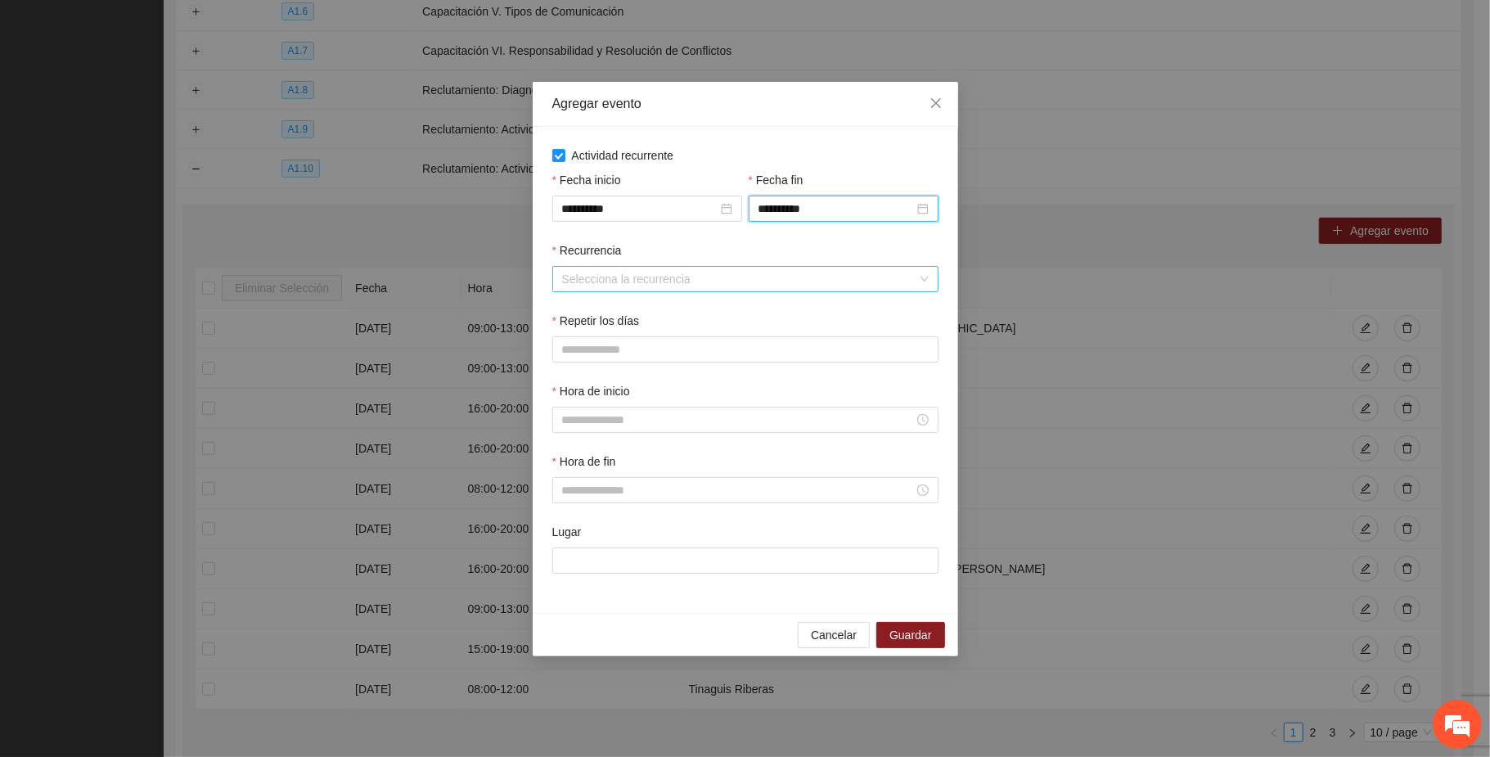
click at [606, 282] on input "Recurrencia" at bounding box center [739, 279] width 355 height 25
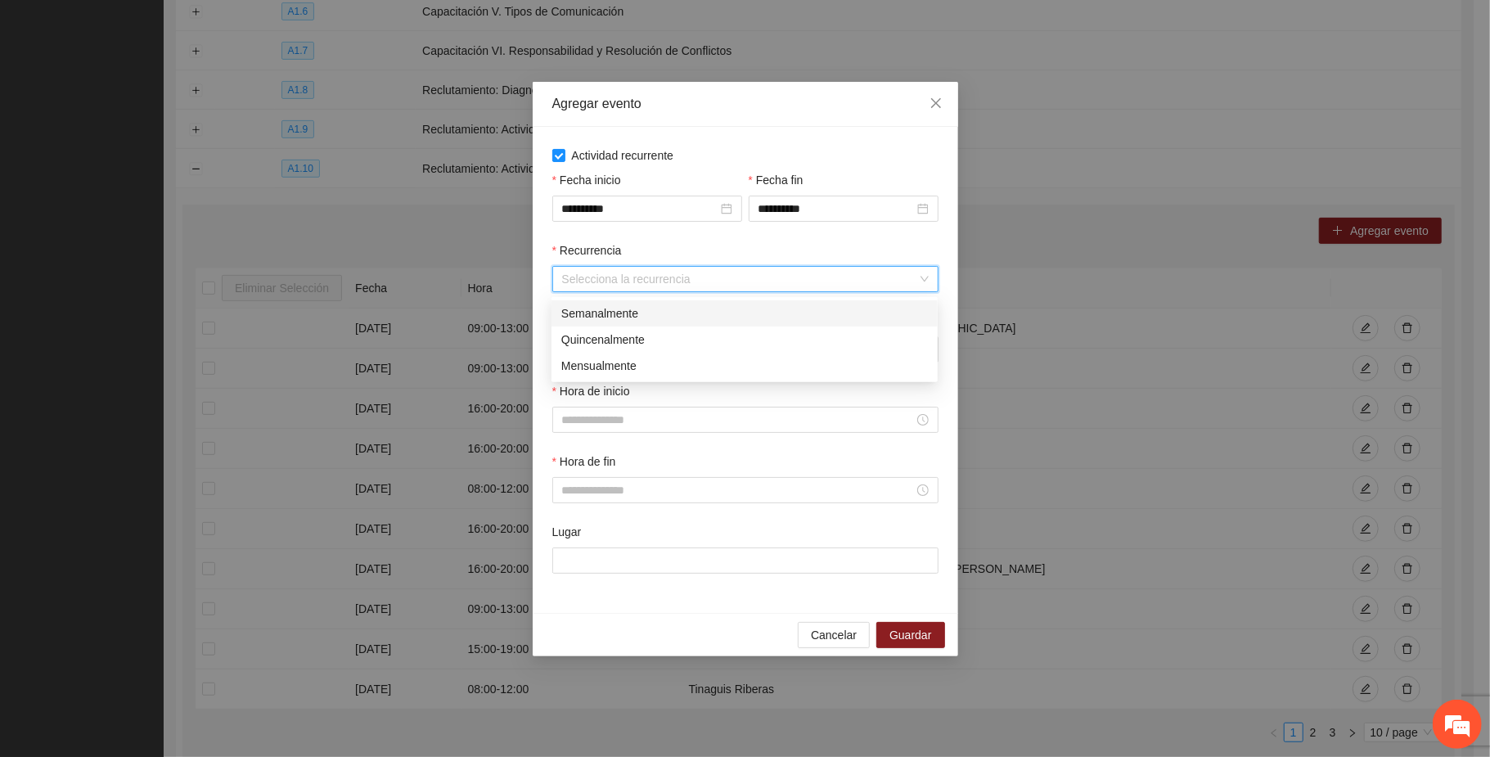
click at [617, 313] on div "Semanalmente" at bounding box center [744, 313] width 367 height 18
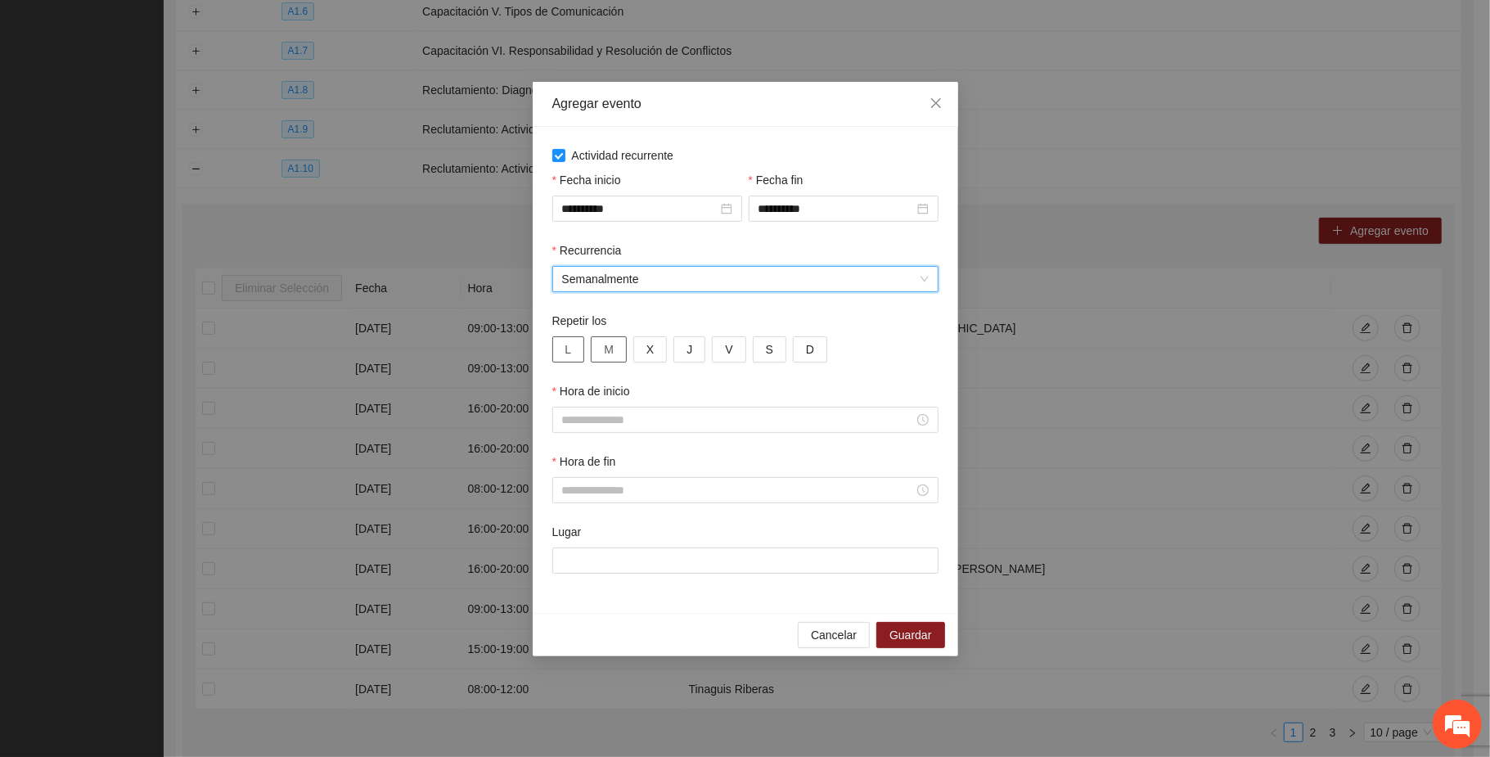
drag, startPoint x: 565, startPoint y: 345, endPoint x: 603, endPoint y: 355, distance: 39.7
click at [566, 345] on span "L" at bounding box center [568, 349] width 7 height 18
drag, startPoint x: 613, startPoint y: 354, endPoint x: 652, endPoint y: 354, distance: 39.3
click at [615, 352] on button "M" at bounding box center [609, 349] width 36 height 26
drag, startPoint x: 653, startPoint y: 354, endPoint x: 678, endPoint y: 351, distance: 25.5
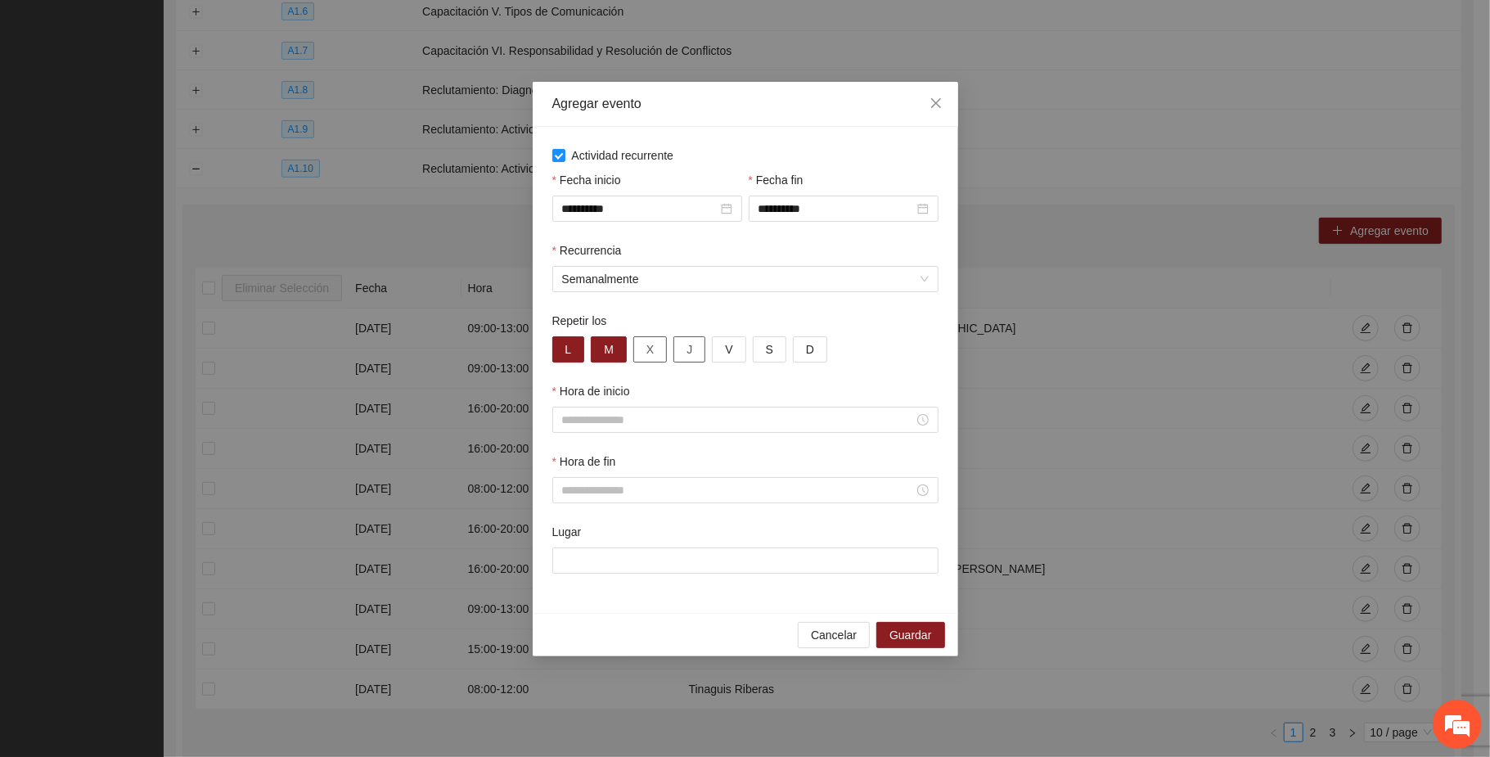
click at [656, 352] on button "X" at bounding box center [650, 349] width 34 height 26
drag, startPoint x: 683, startPoint y: 348, endPoint x: 696, endPoint y: 345, distance: 13.5
click at [684, 347] on button "J" at bounding box center [690, 349] width 32 height 26
click at [730, 349] on span "V" at bounding box center [728, 349] width 7 height 18
click at [760, 350] on button "S" at bounding box center [770, 349] width 34 height 26
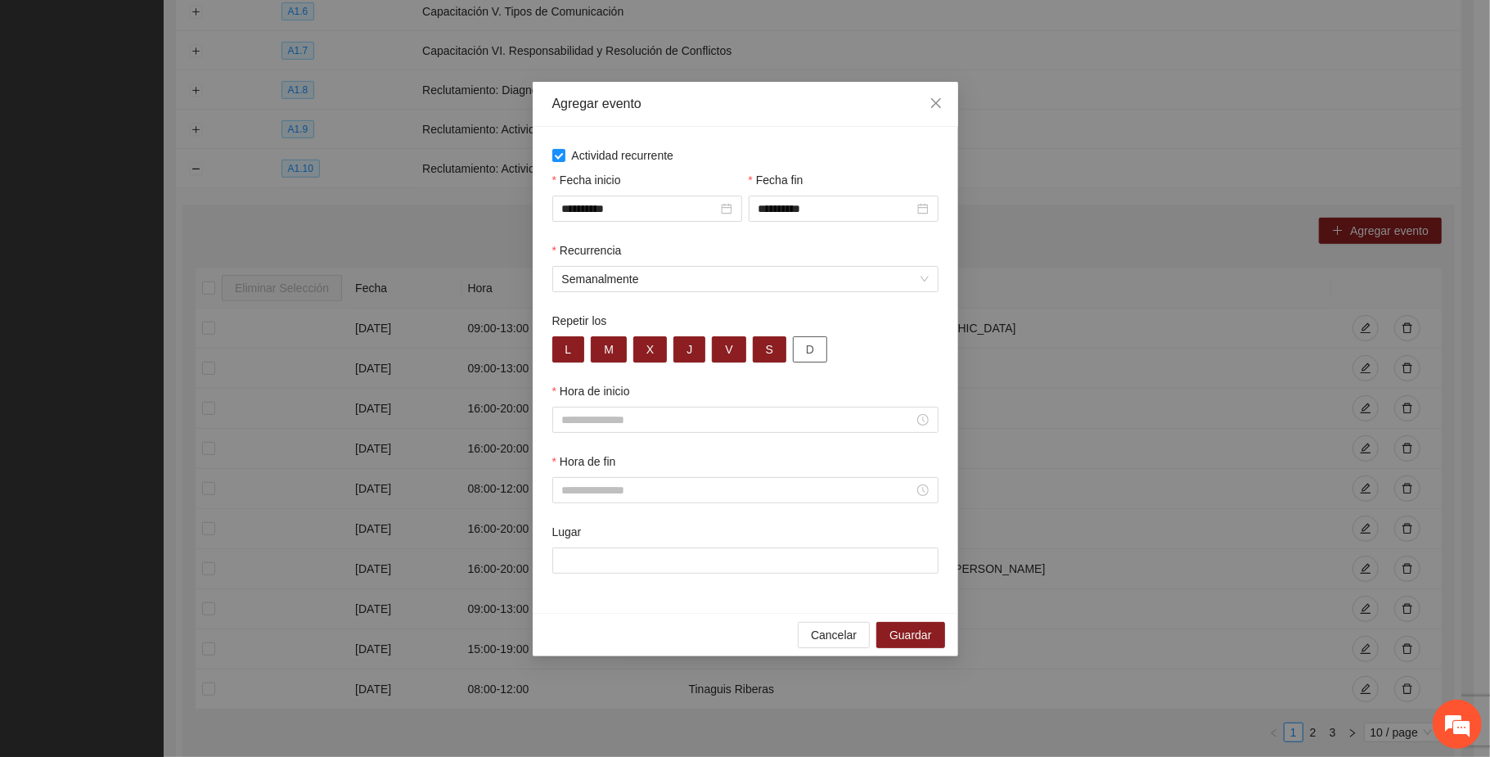
click at [806, 349] on span "D" at bounding box center [810, 349] width 8 height 18
click at [593, 419] on input "Hora de inicio" at bounding box center [738, 420] width 352 height 18
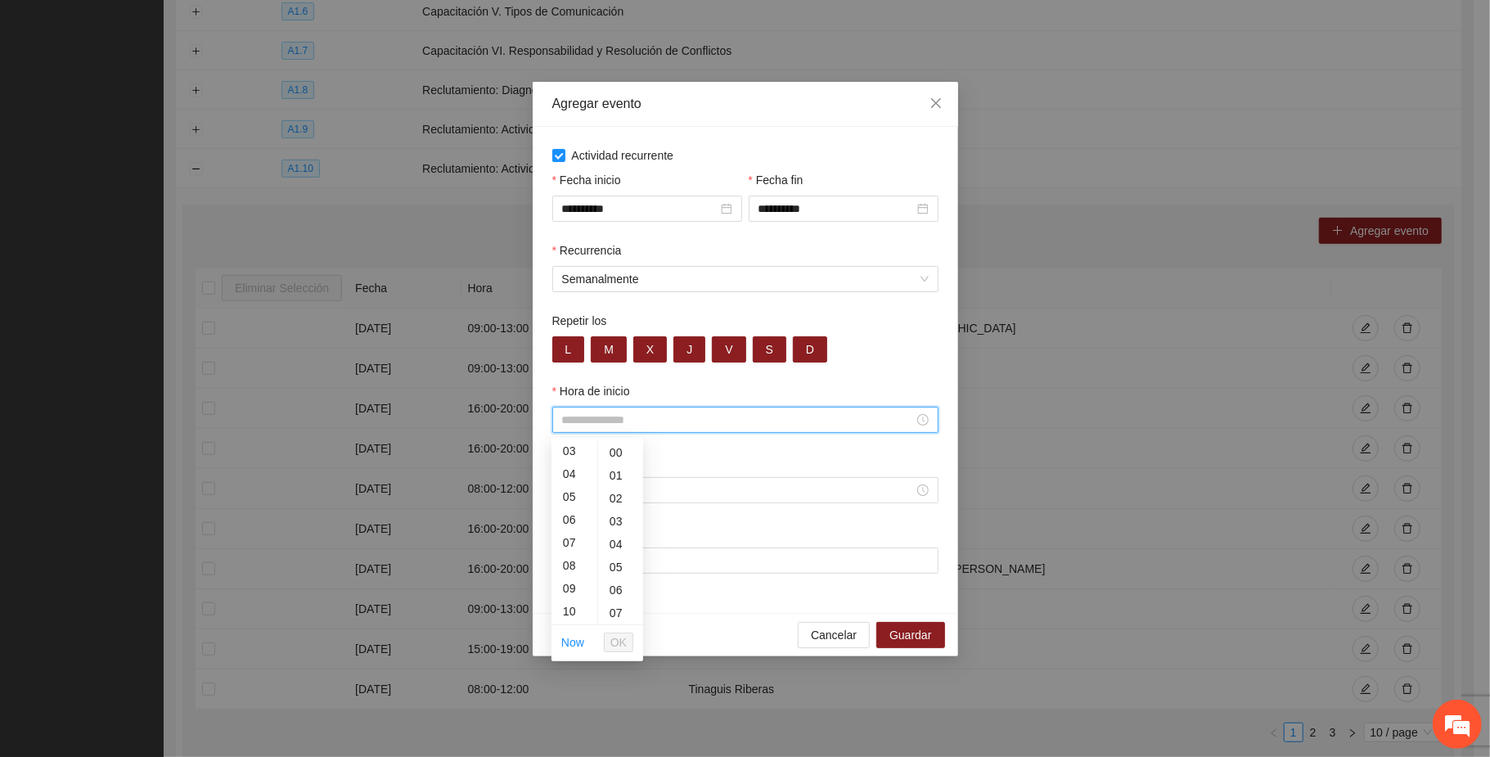
scroll to position [109, 0]
click at [570, 522] on div "08" at bounding box center [575, 527] width 46 height 23
type input "*****"
click at [625, 642] on span "OK" at bounding box center [618, 642] width 16 height 18
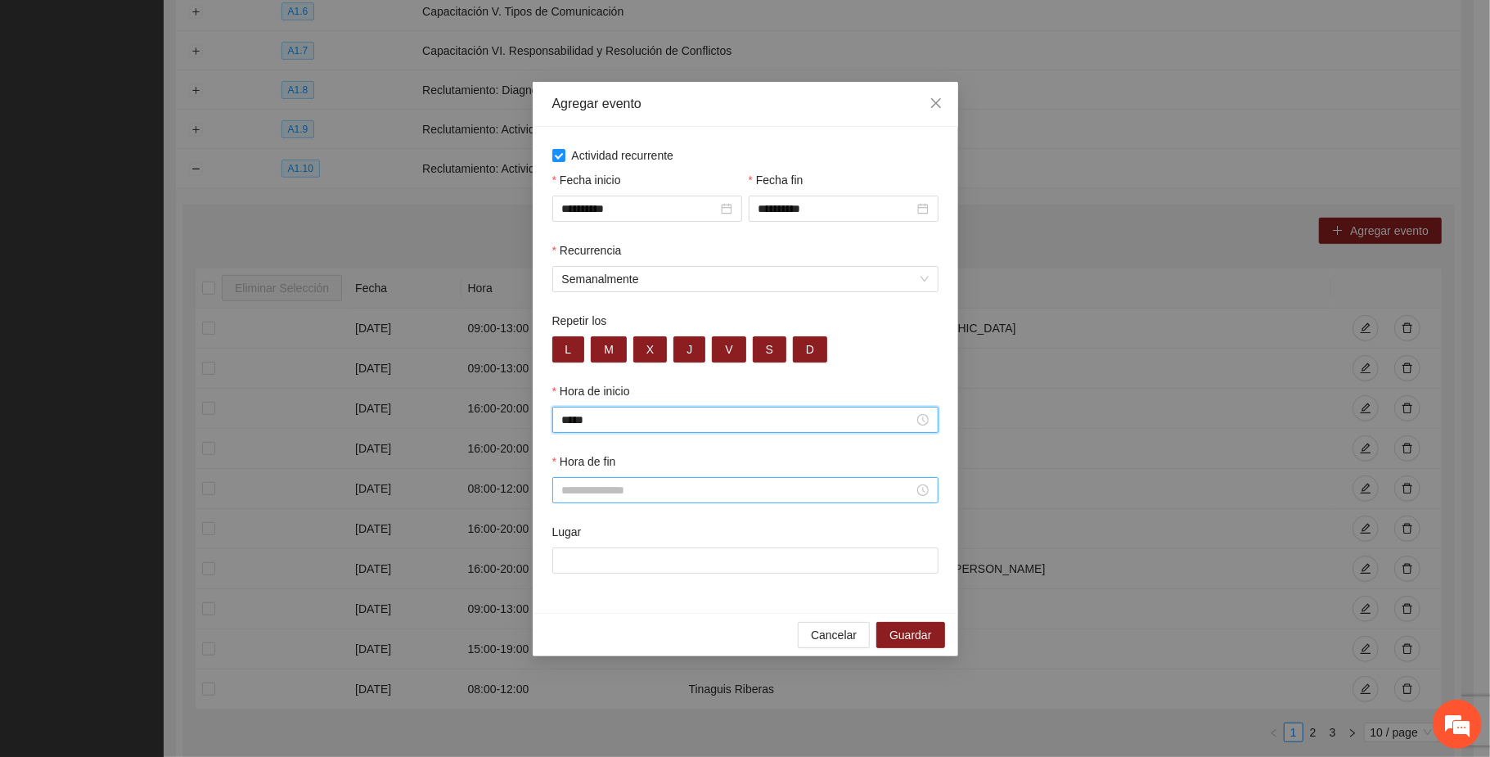
click at [583, 498] on input "Hora de fin" at bounding box center [738, 490] width 352 height 18
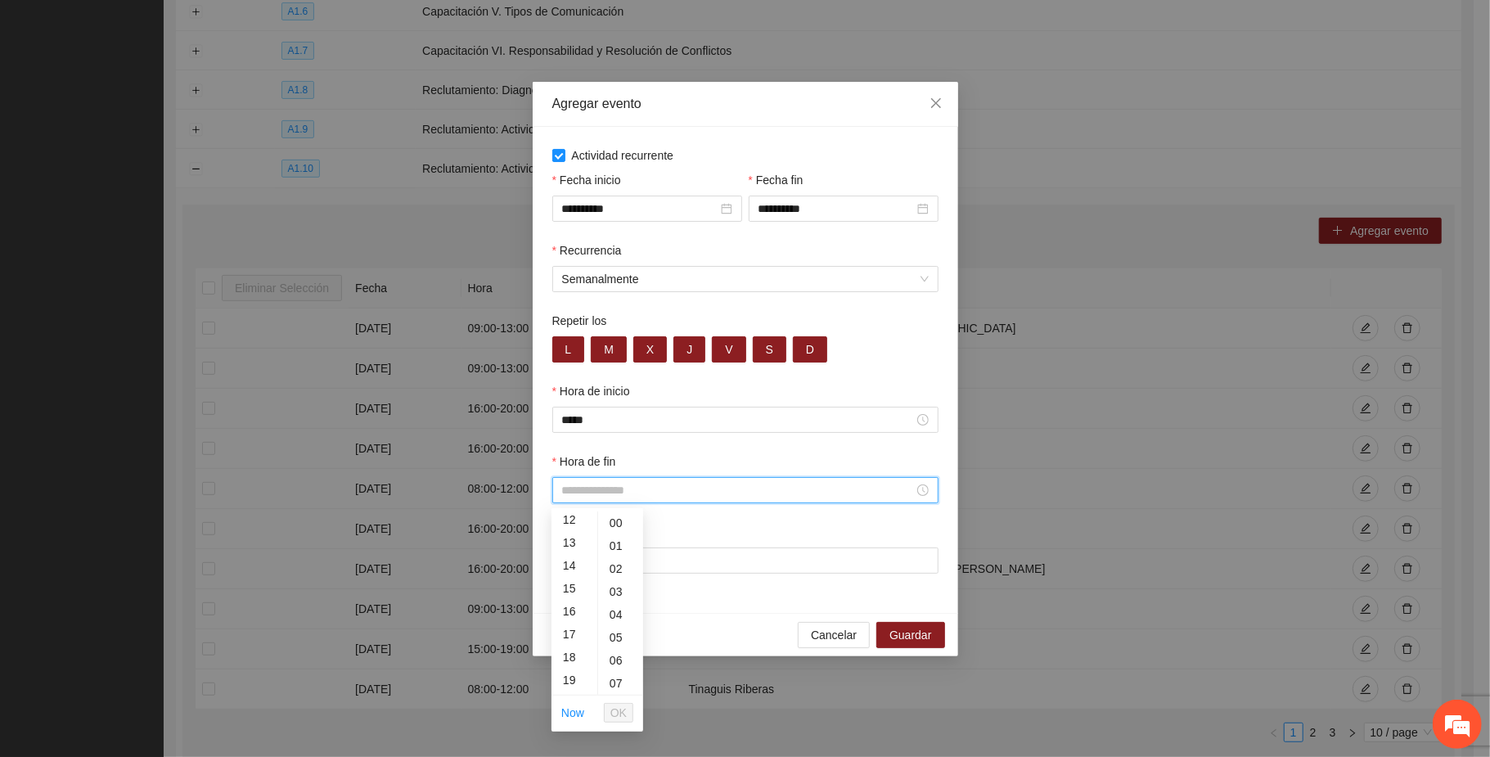
scroll to position [327, 0]
click at [568, 652] on div "20" at bounding box center [575, 653] width 46 height 23
type input "*****"
click at [619, 714] on span "OK" at bounding box center [618, 713] width 16 height 18
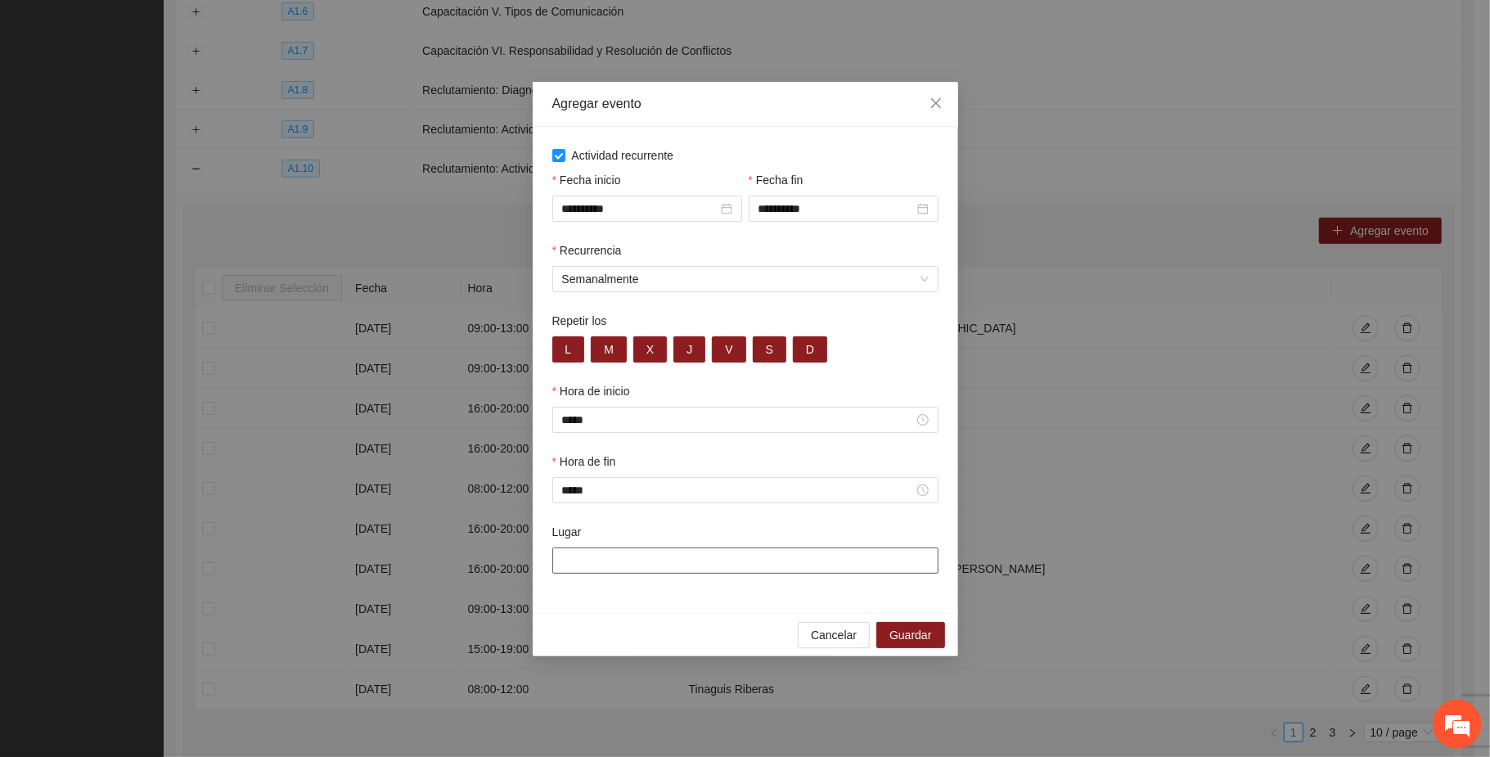
click at [660, 563] on input "Lugar" at bounding box center [745, 560] width 386 height 26
paste input "**********"
type input "**********"
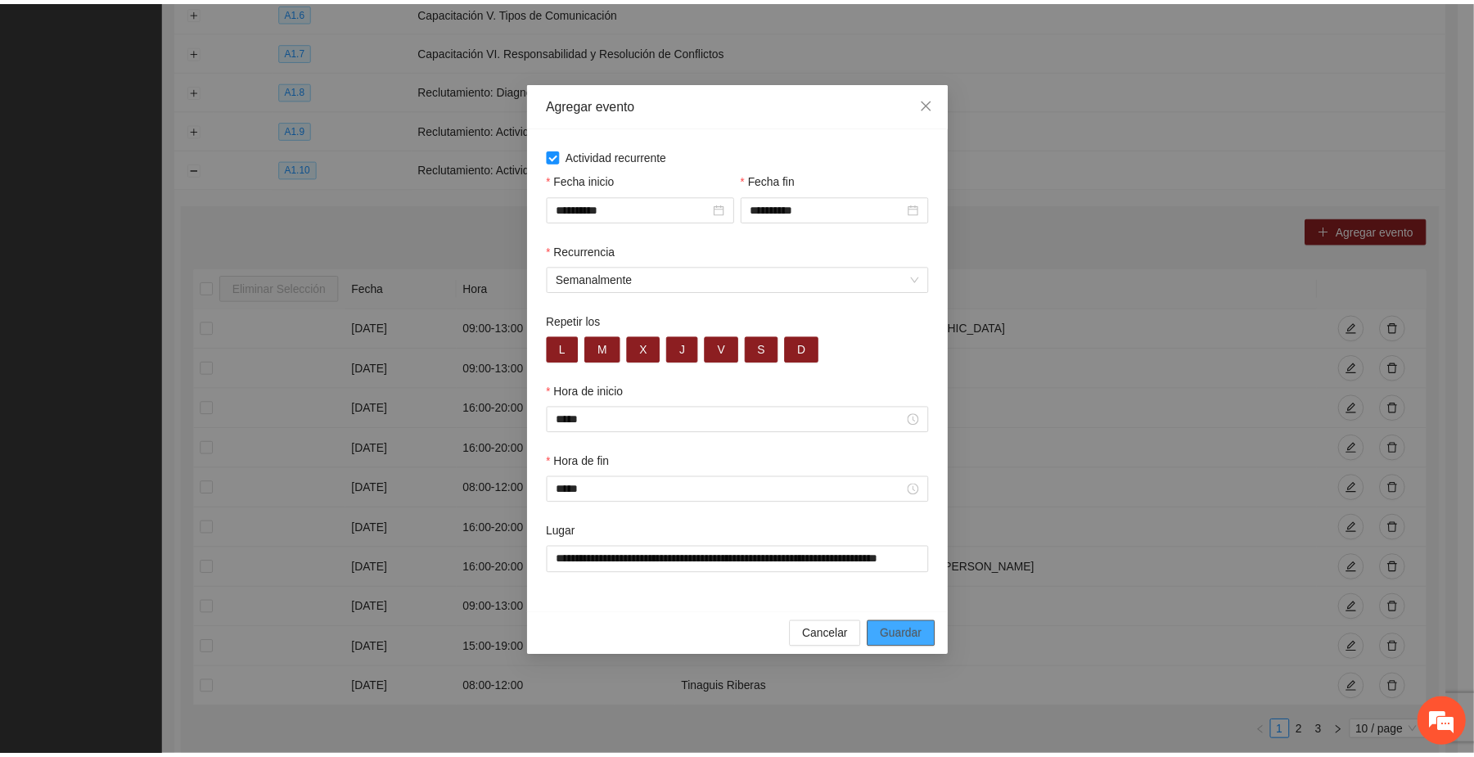
scroll to position [0, 0]
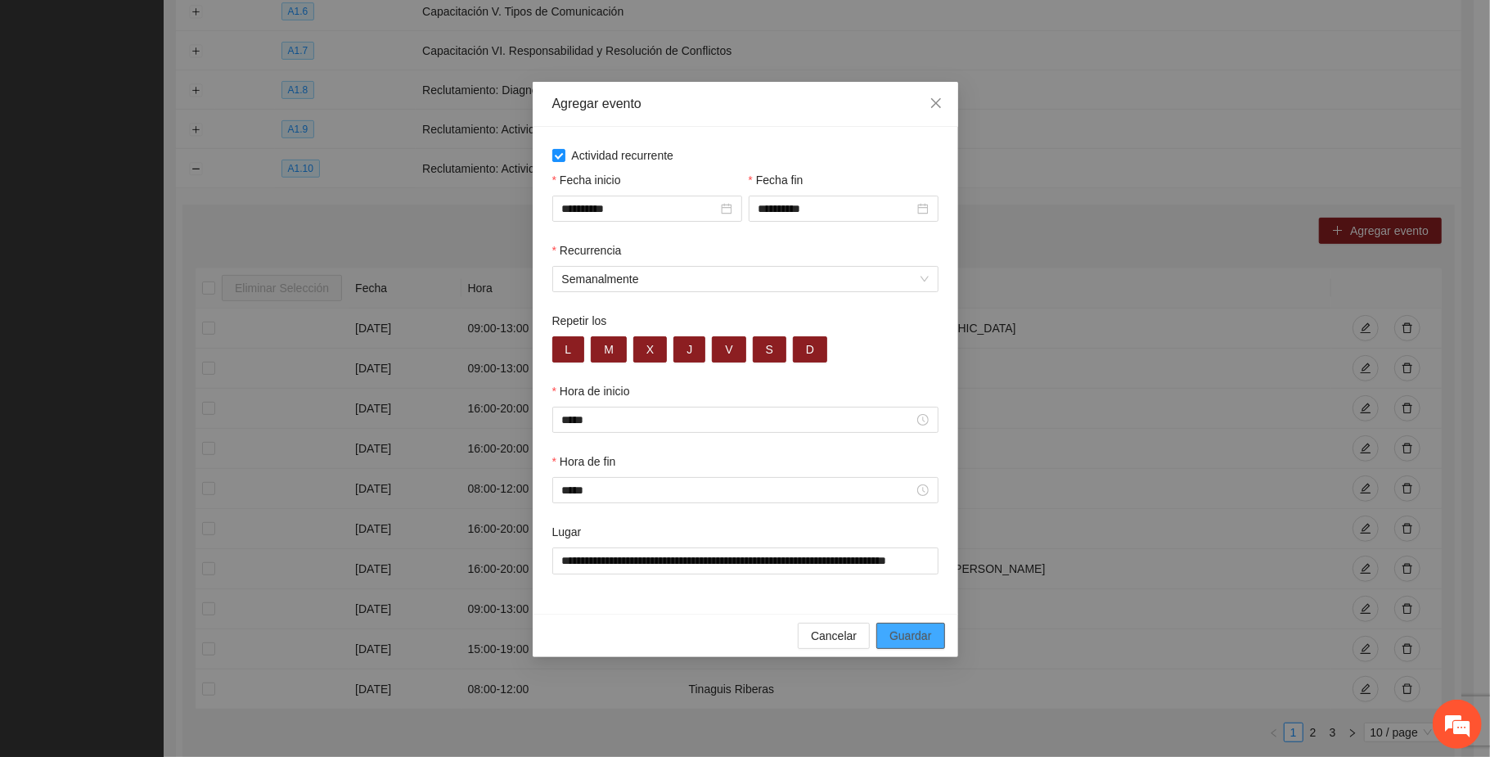
click at [912, 643] on span "Guardar" at bounding box center [911, 636] width 42 height 18
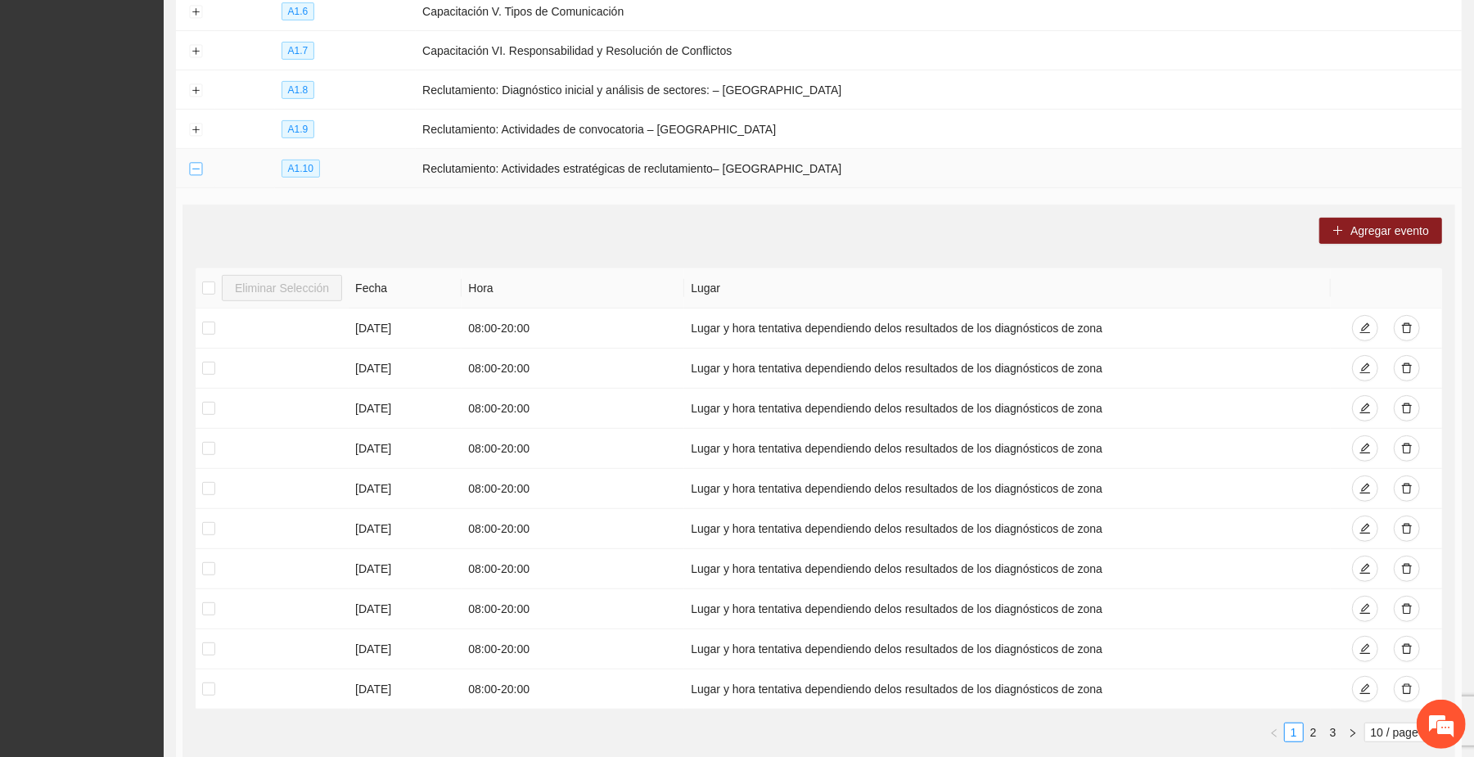
click at [194, 172] on button "Collapse row" at bounding box center [195, 169] width 13 height 13
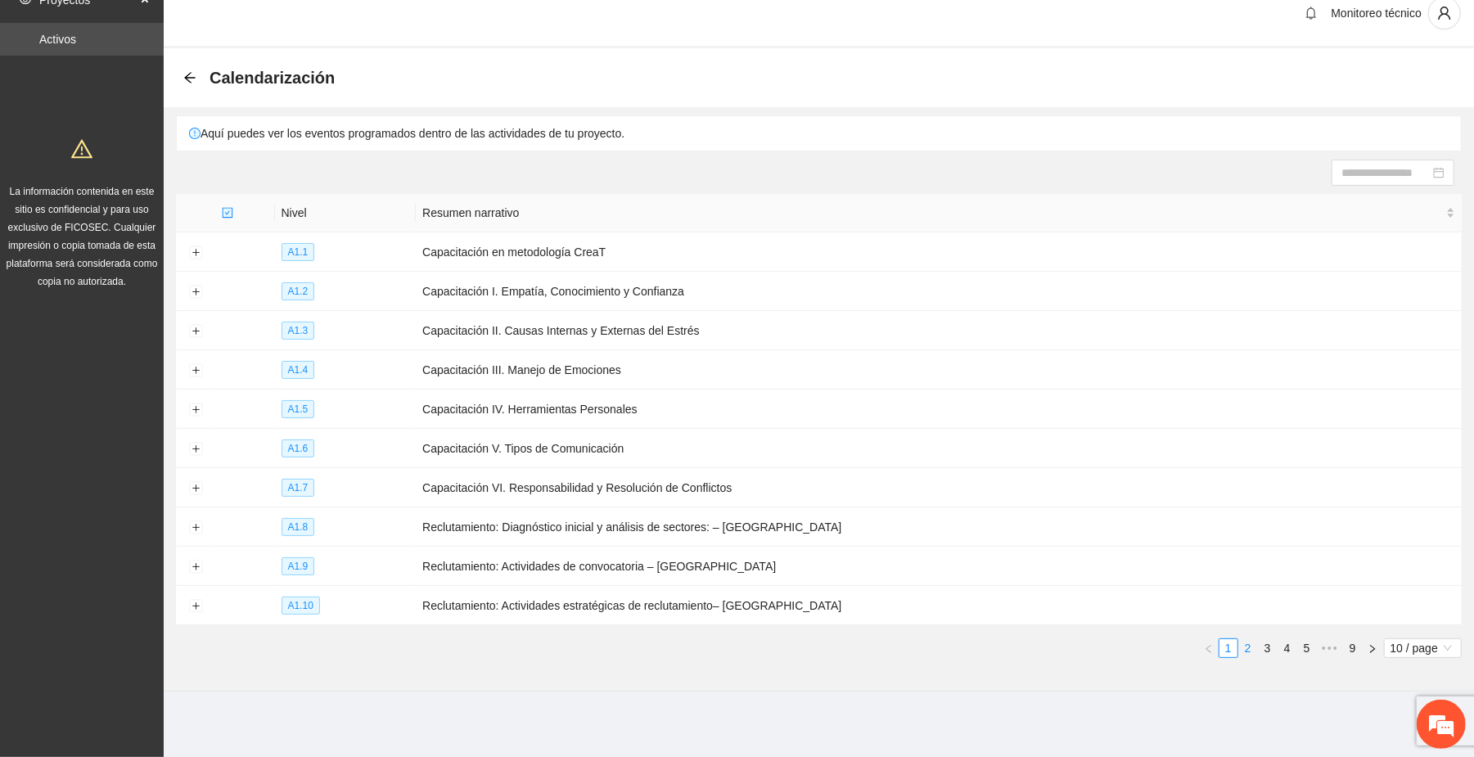
click at [1248, 646] on link "2" at bounding box center [1248, 648] width 18 height 18
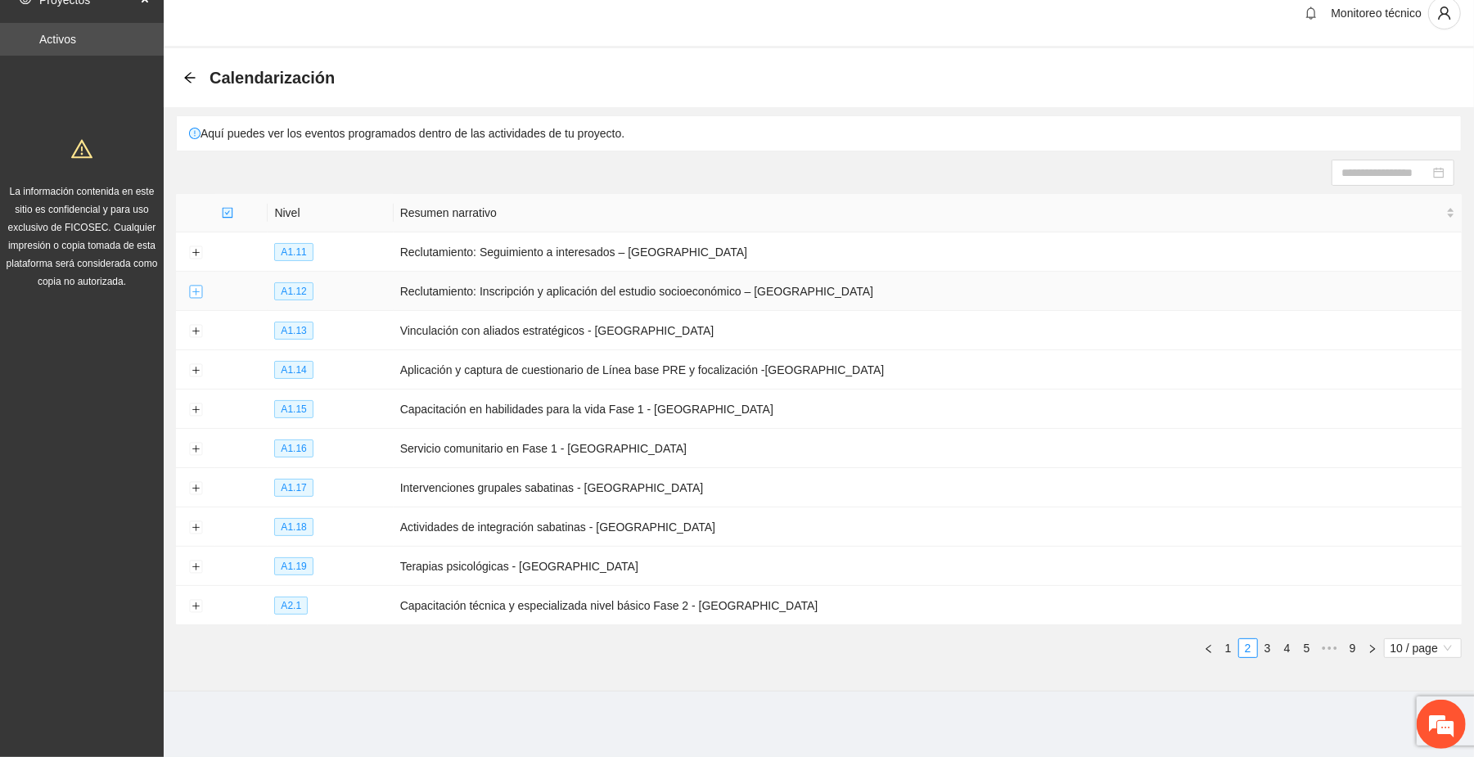
click at [193, 292] on button "Expand row" at bounding box center [195, 292] width 13 height 13
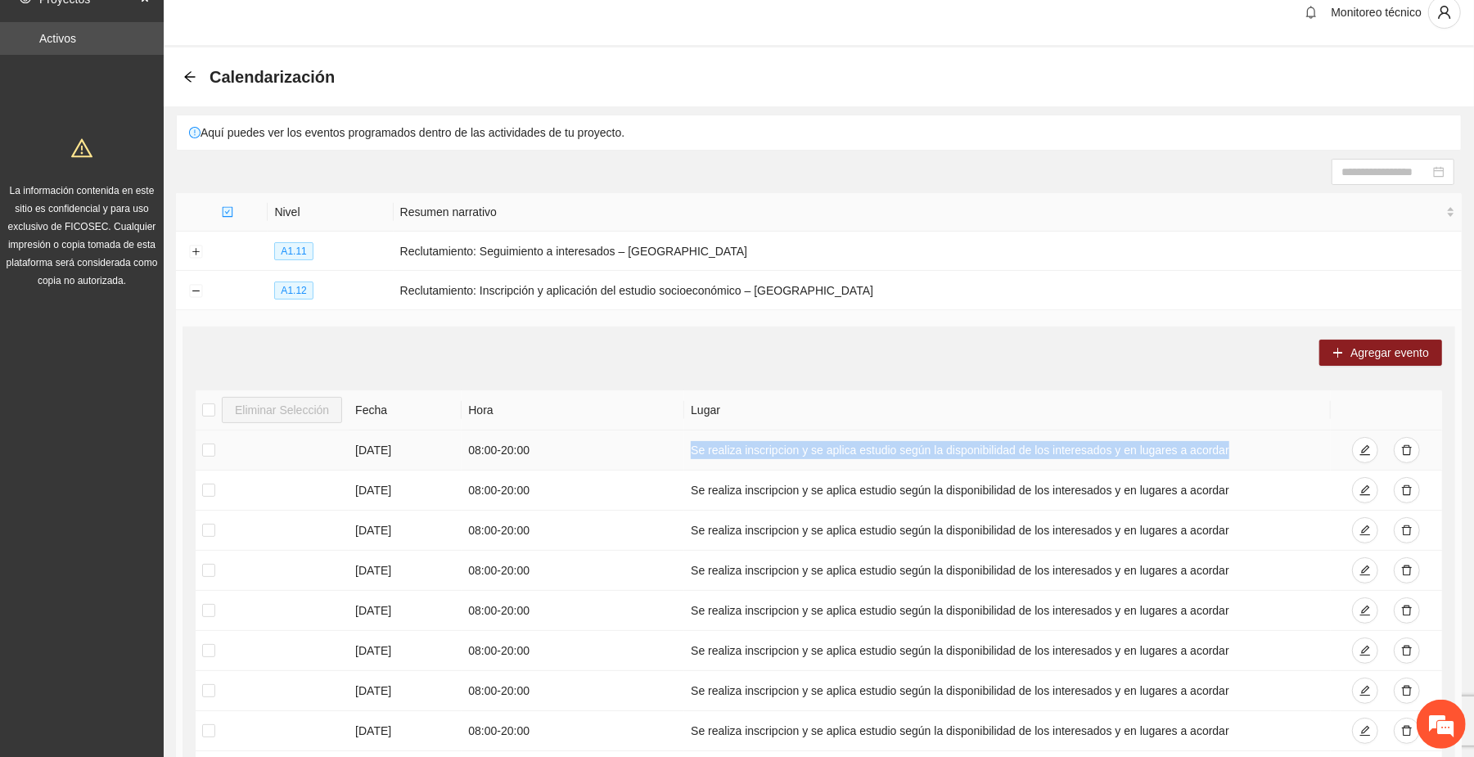
drag, startPoint x: 687, startPoint y: 448, endPoint x: 1228, endPoint y: 459, distance: 540.2
click at [1228, 459] on td "Se realiza inscripcion y se aplica estudio según la disponibilidad de los inter…" at bounding box center [1007, 450] width 646 height 40
copy td "Se realiza inscripcion y se aplica estudio según la disponibilidad de los inter…"
click at [1380, 354] on span "Agregar evento" at bounding box center [1389, 353] width 79 height 18
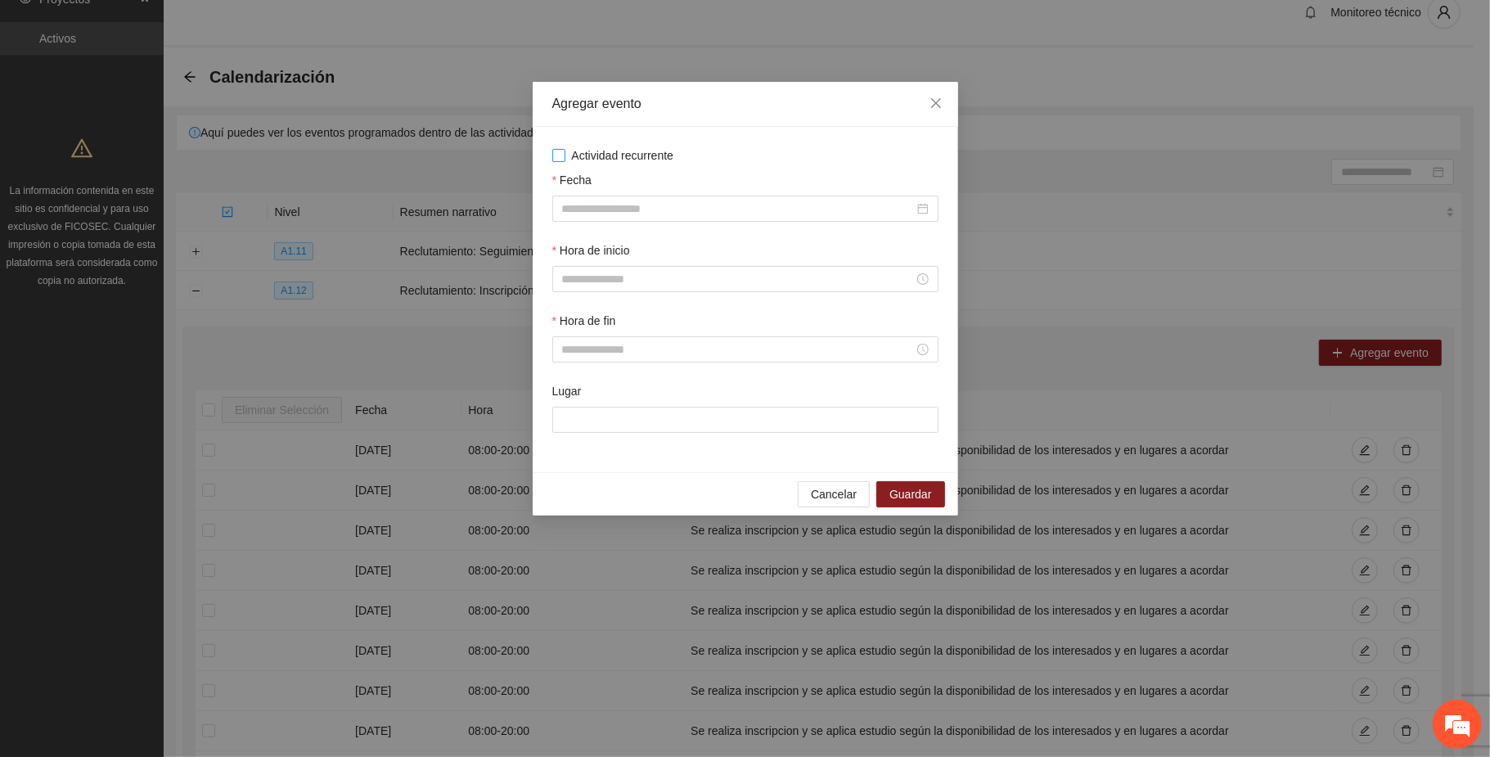
click at [632, 152] on span "Actividad recurrente" at bounding box center [622, 155] width 115 height 18
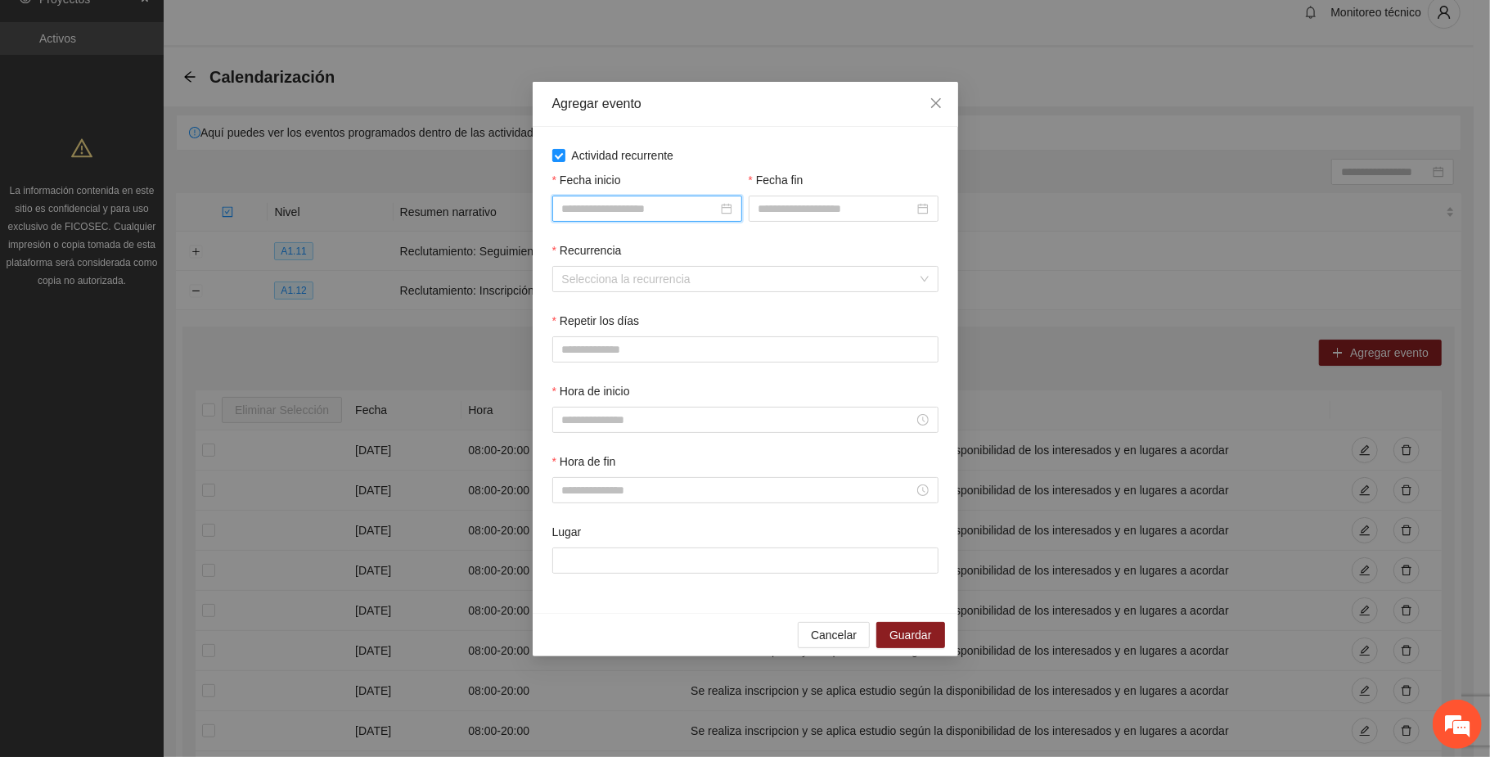
click at [627, 210] on input "Fecha inicio" at bounding box center [639, 209] width 155 height 18
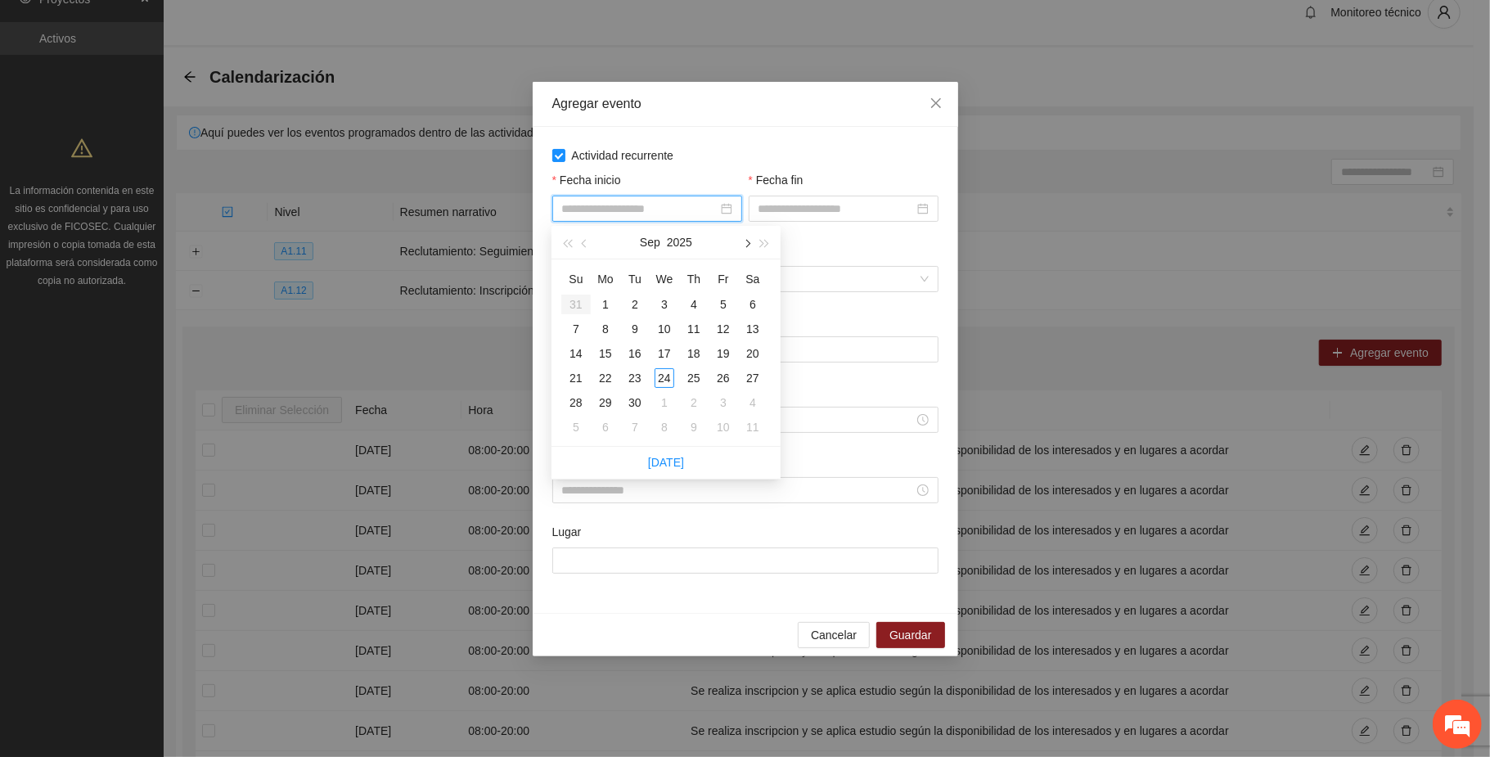
click at [744, 243] on span "button" at bounding box center [746, 243] width 8 height 8
click at [744, 244] on span "button" at bounding box center [746, 243] width 8 height 8
type input "**********"
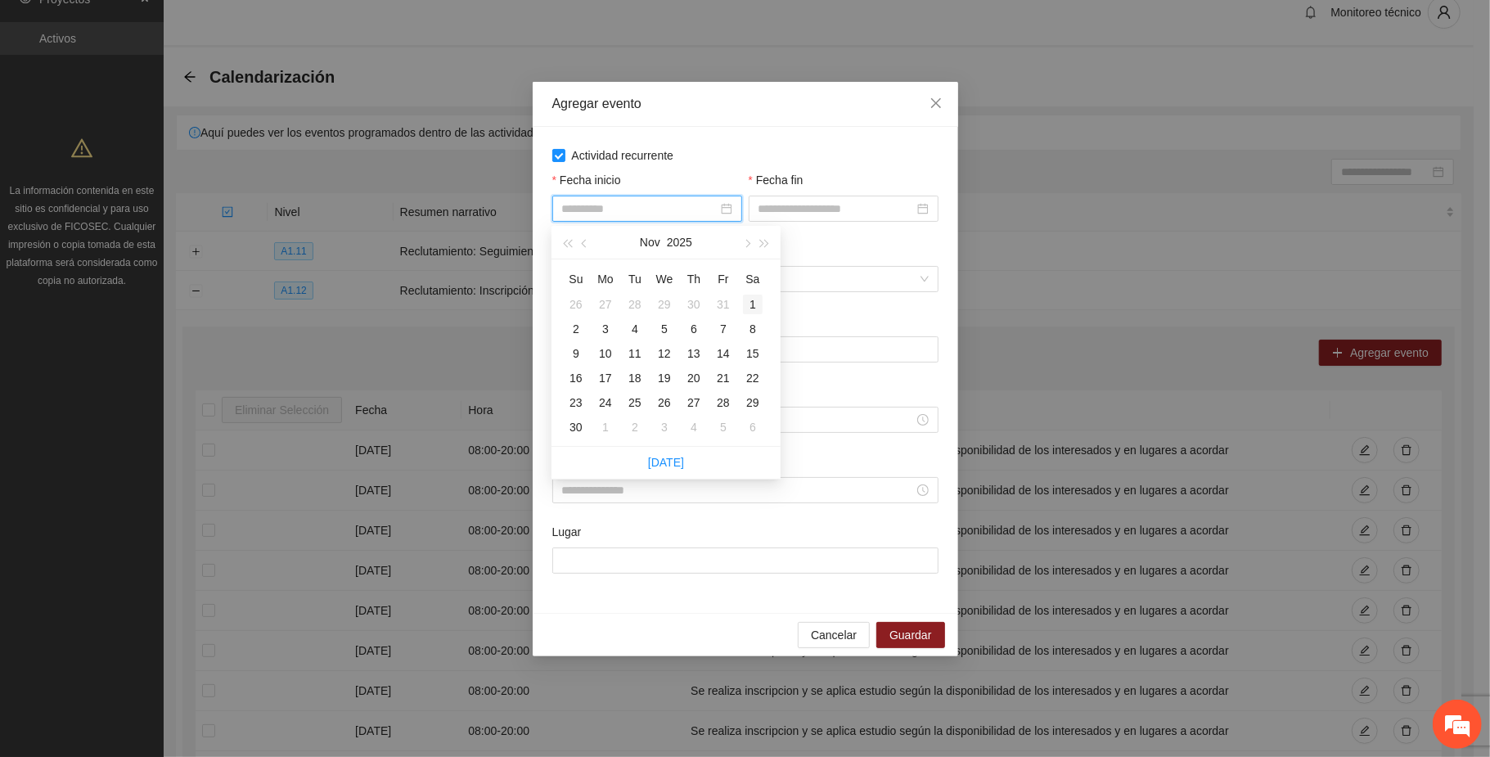
click at [751, 298] on div "1" at bounding box center [753, 305] width 20 height 20
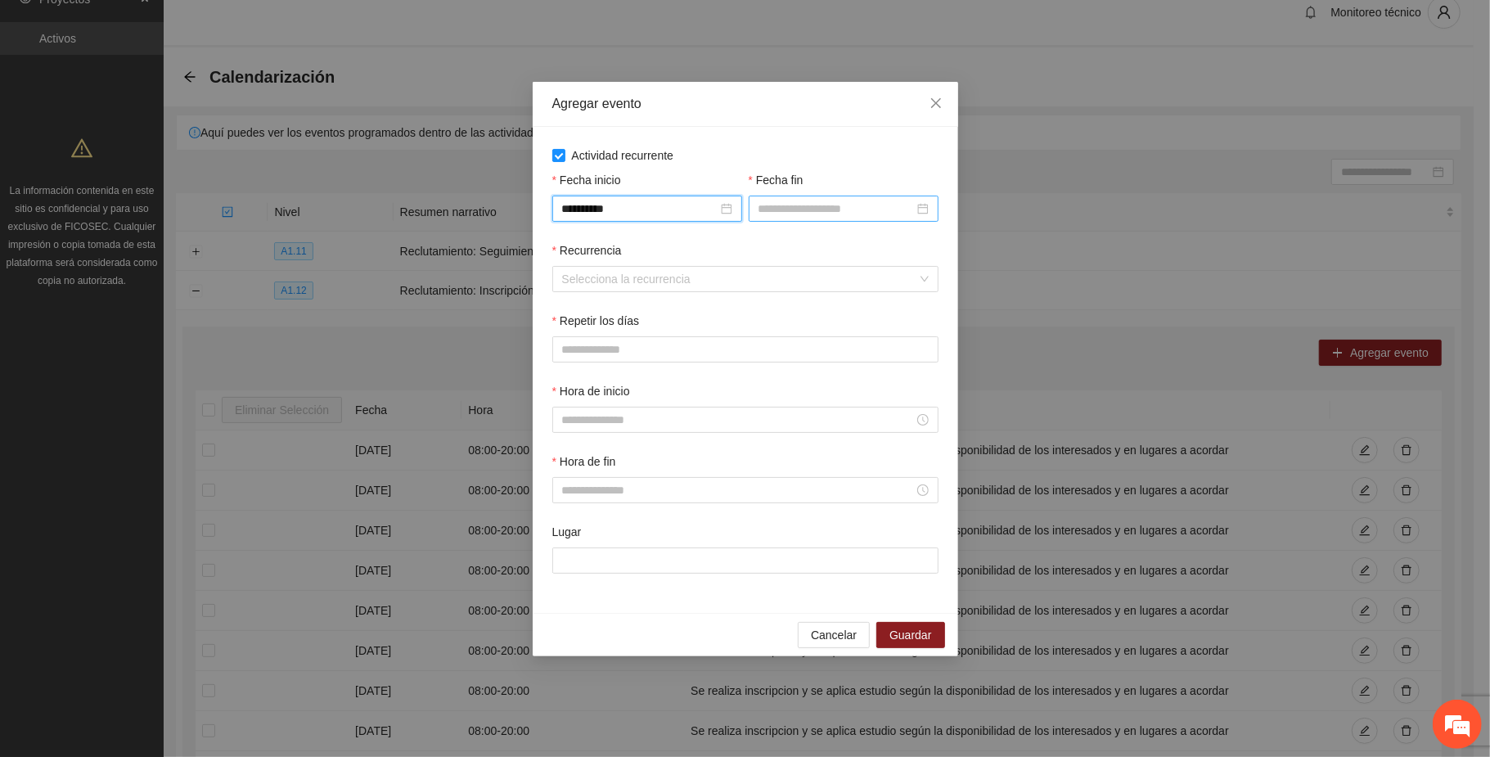
click at [803, 203] on input "Fecha fin" at bounding box center [836, 209] width 155 height 18
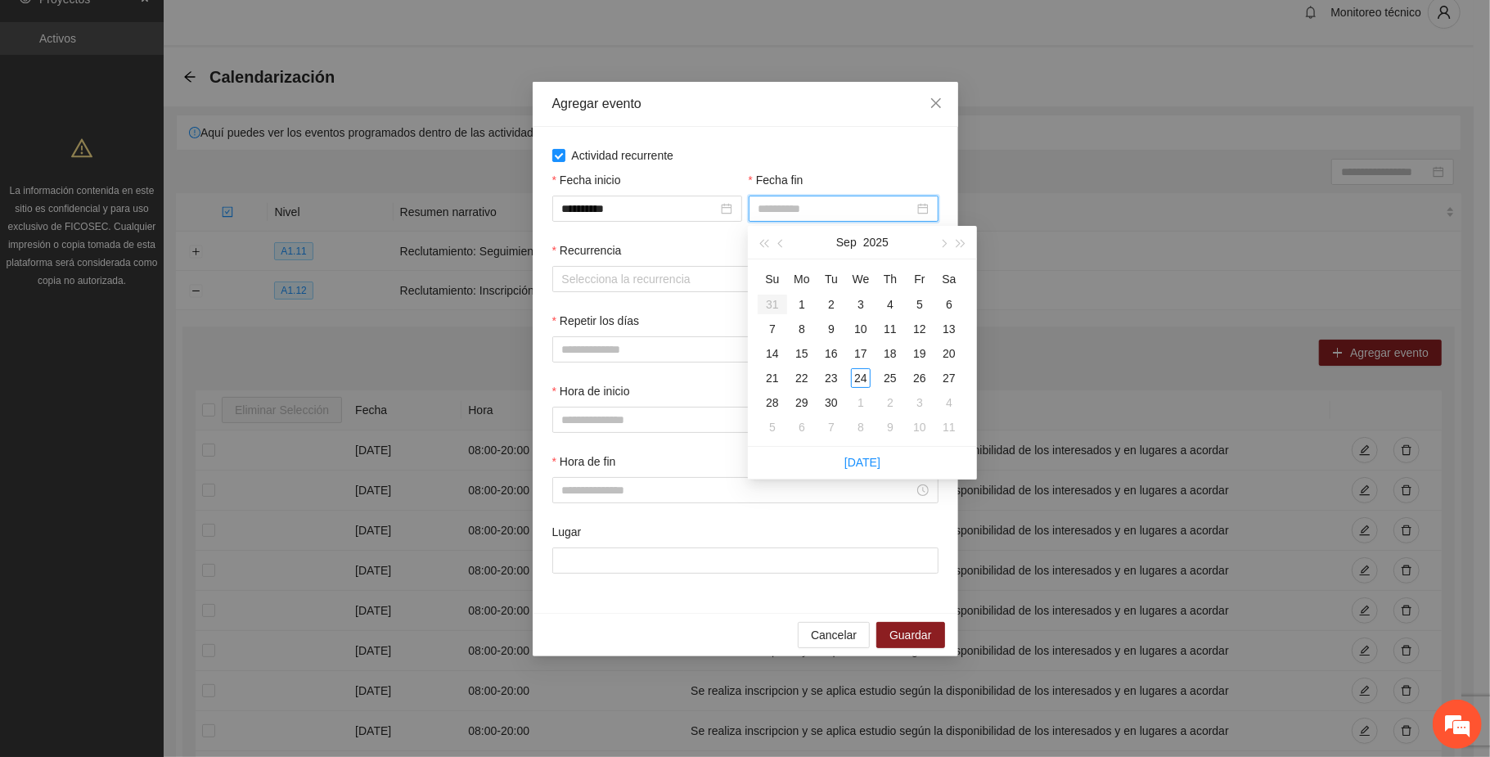
type input "**********"
click at [941, 246] on span "button" at bounding box center [943, 243] width 8 height 8
click at [941, 244] on span "button" at bounding box center [943, 243] width 8 height 8
type input "**********"
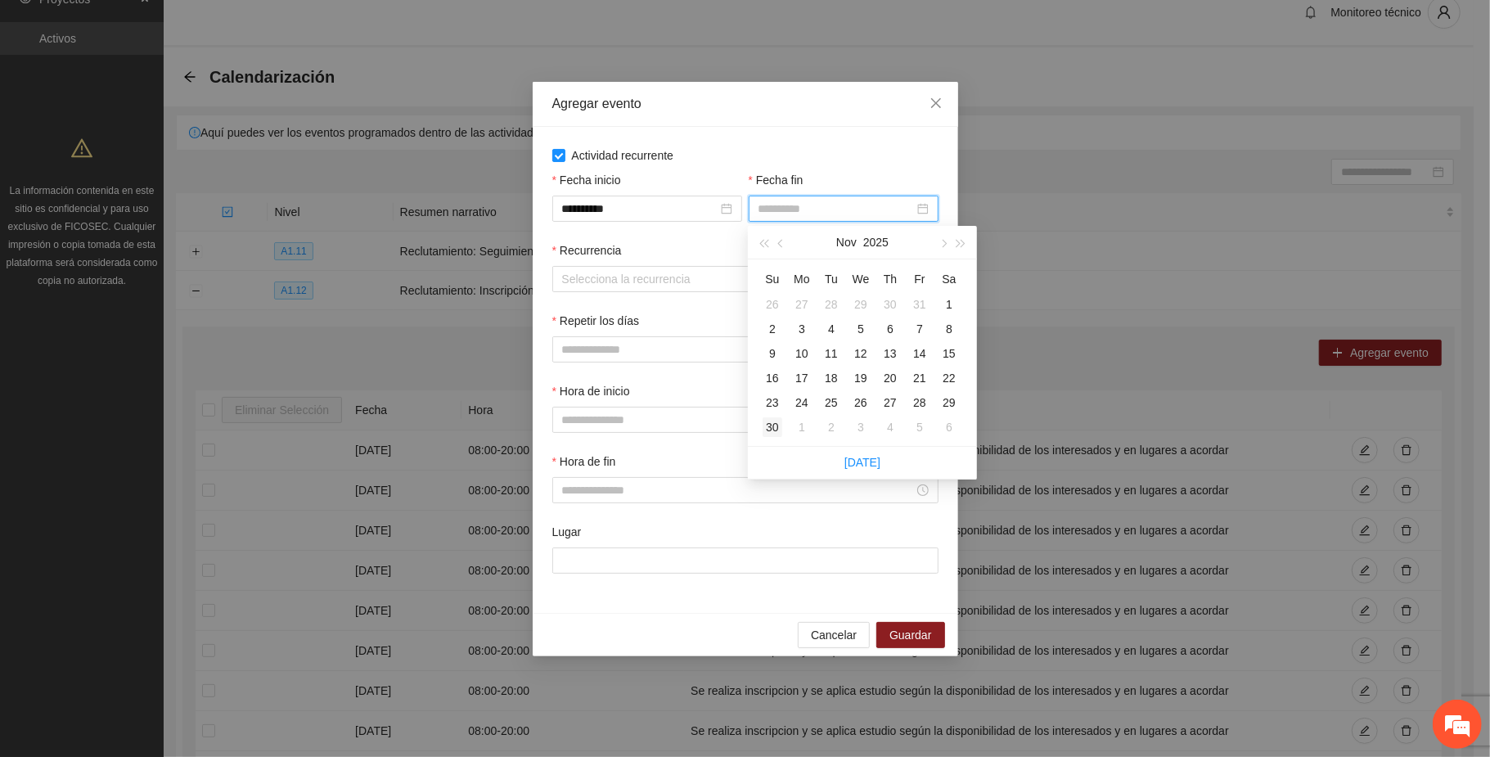
click at [770, 417] on div "30" at bounding box center [773, 427] width 20 height 20
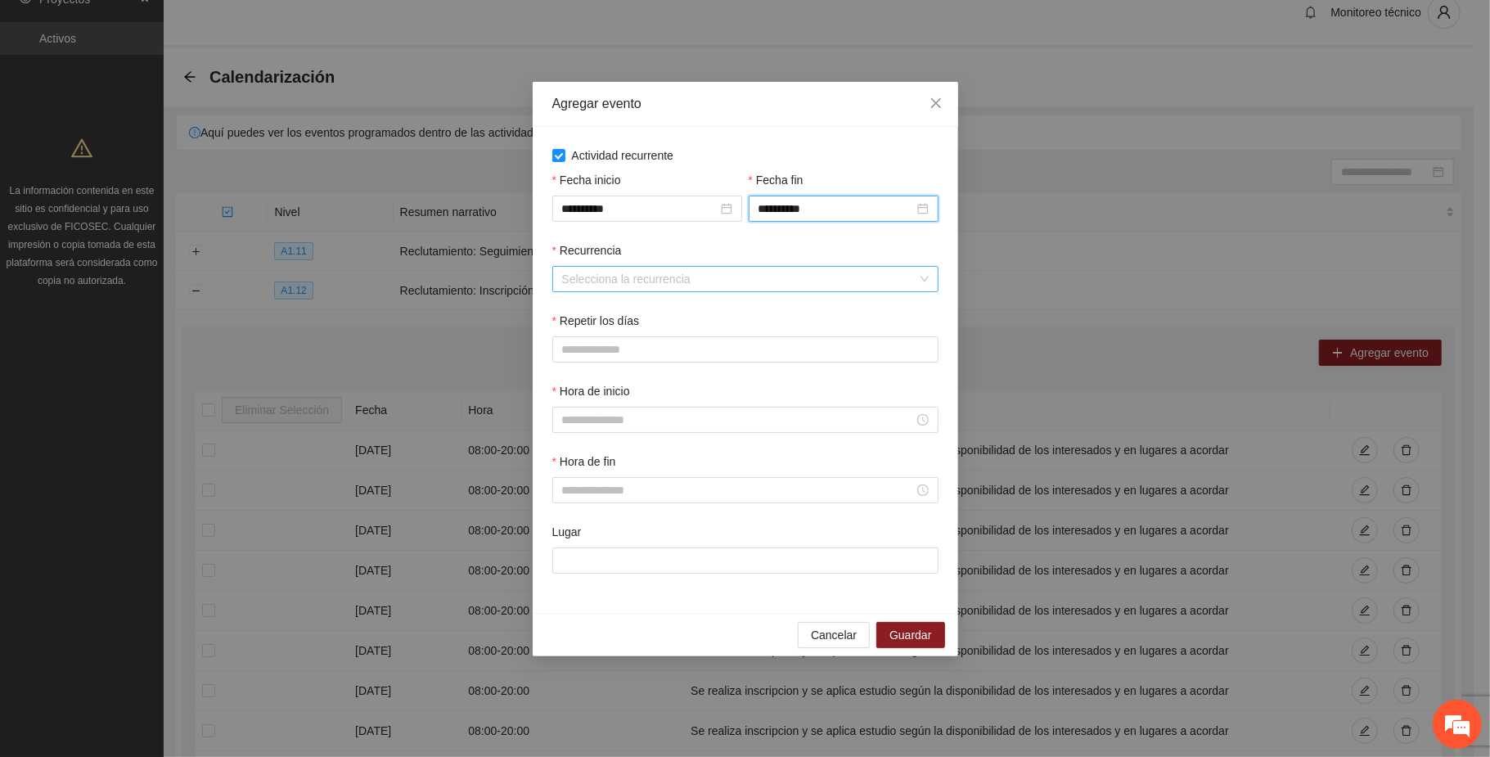
click at [568, 280] on input "Recurrencia" at bounding box center [739, 279] width 355 height 25
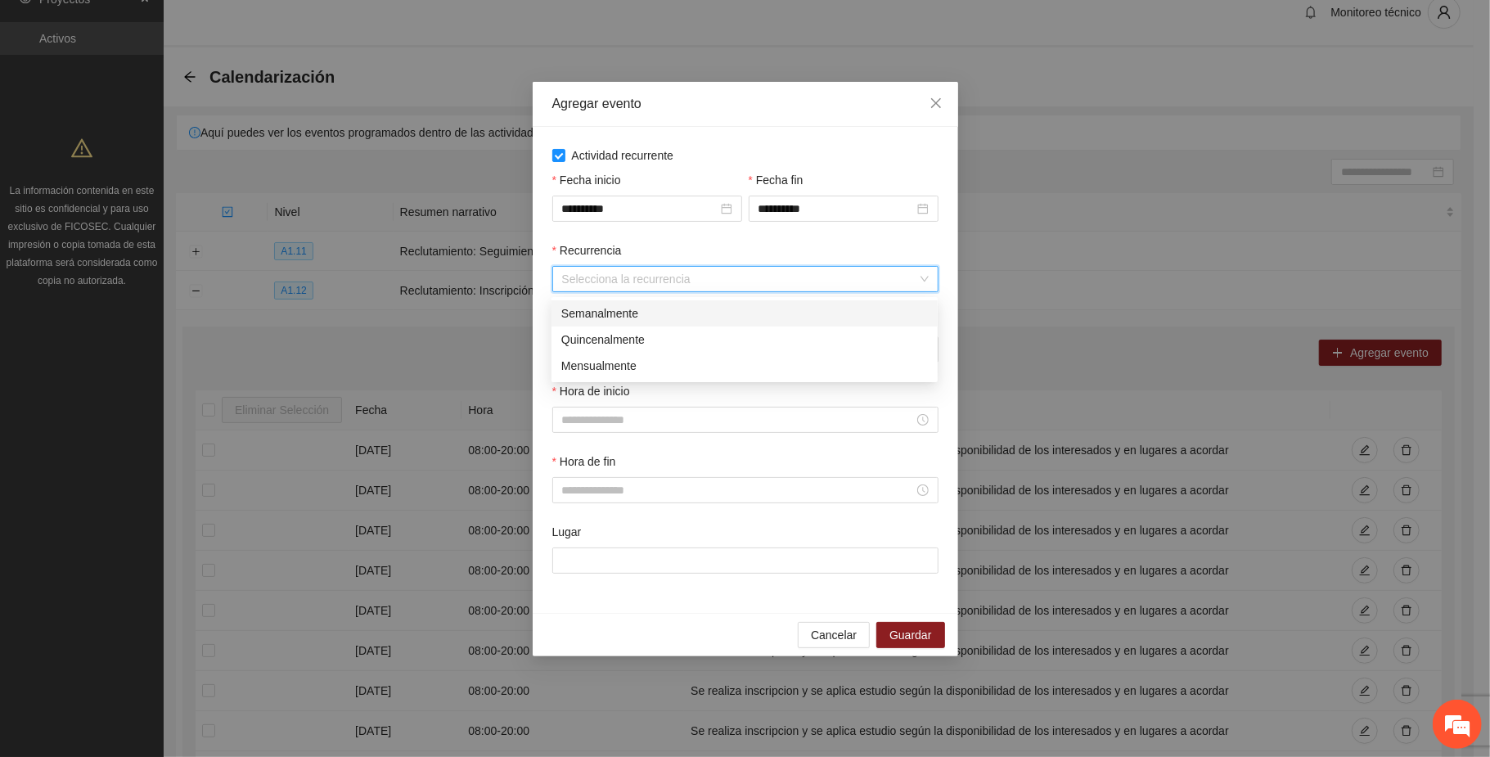
click at [601, 308] on div "Semanalmente" at bounding box center [744, 313] width 367 height 18
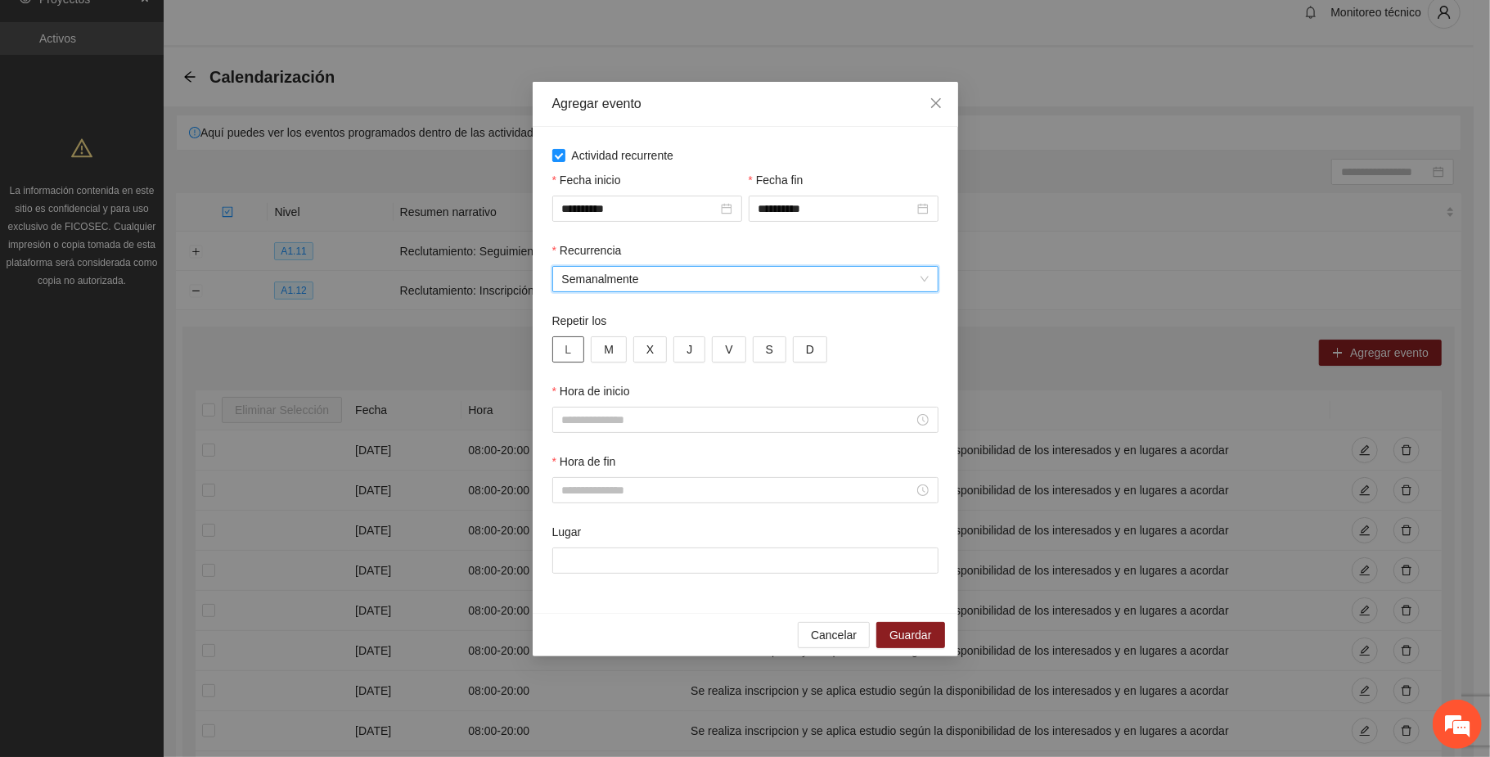
click at [573, 347] on button "L" at bounding box center [568, 349] width 33 height 26
click at [610, 348] on span "M" at bounding box center [609, 349] width 10 height 18
drag, startPoint x: 652, startPoint y: 342, endPoint x: 687, endPoint y: 350, distance: 36.1
click at [659, 342] on button "X" at bounding box center [650, 349] width 34 height 26
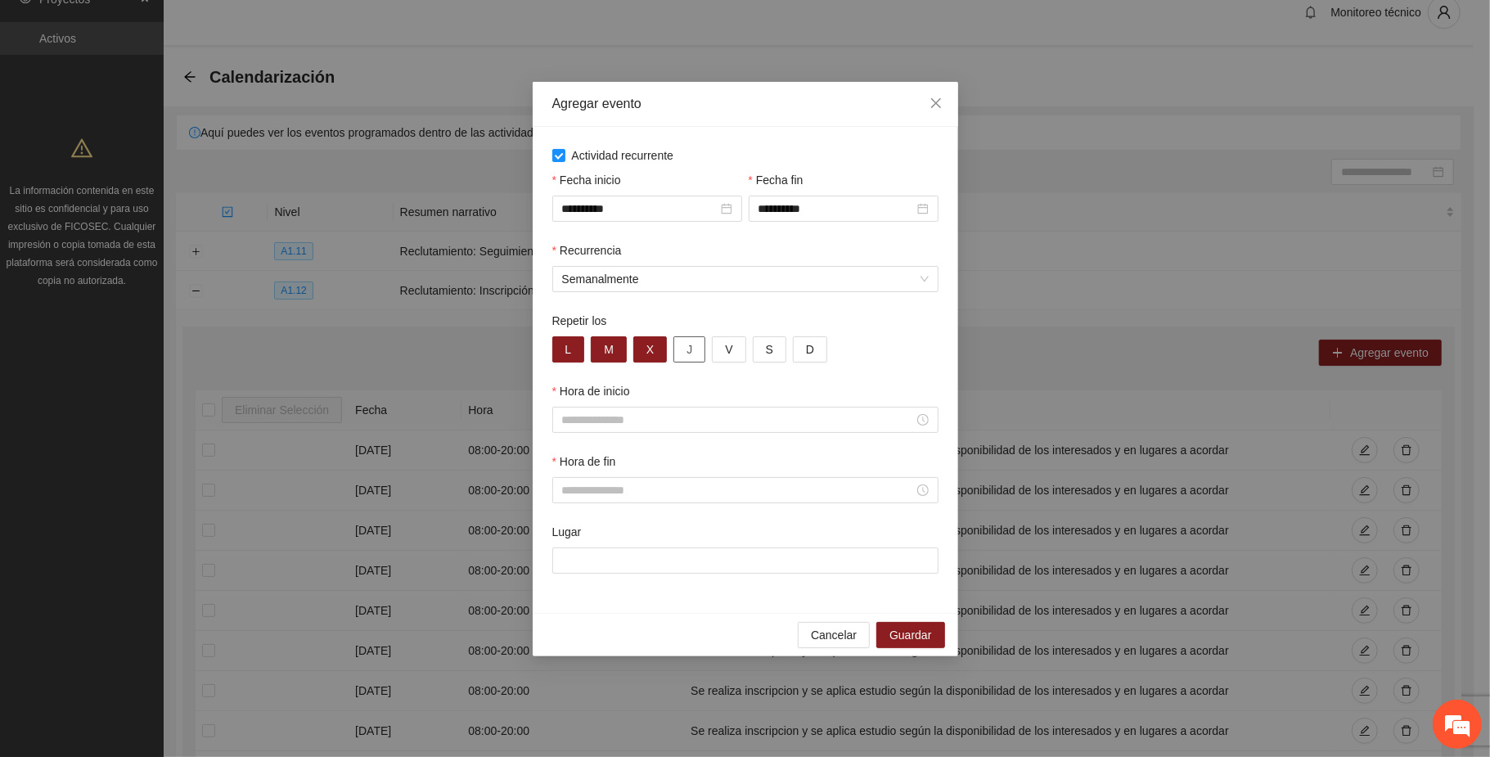
drag, startPoint x: 689, startPoint y: 350, endPoint x: 709, endPoint y: 351, distance: 19.7
click at [695, 350] on button "J" at bounding box center [690, 349] width 32 height 26
drag, startPoint x: 719, startPoint y: 350, endPoint x: 737, endPoint y: 350, distance: 18.8
click at [719, 349] on button "V" at bounding box center [729, 349] width 34 height 26
drag, startPoint x: 759, startPoint y: 345, endPoint x: 776, endPoint y: 350, distance: 17.3
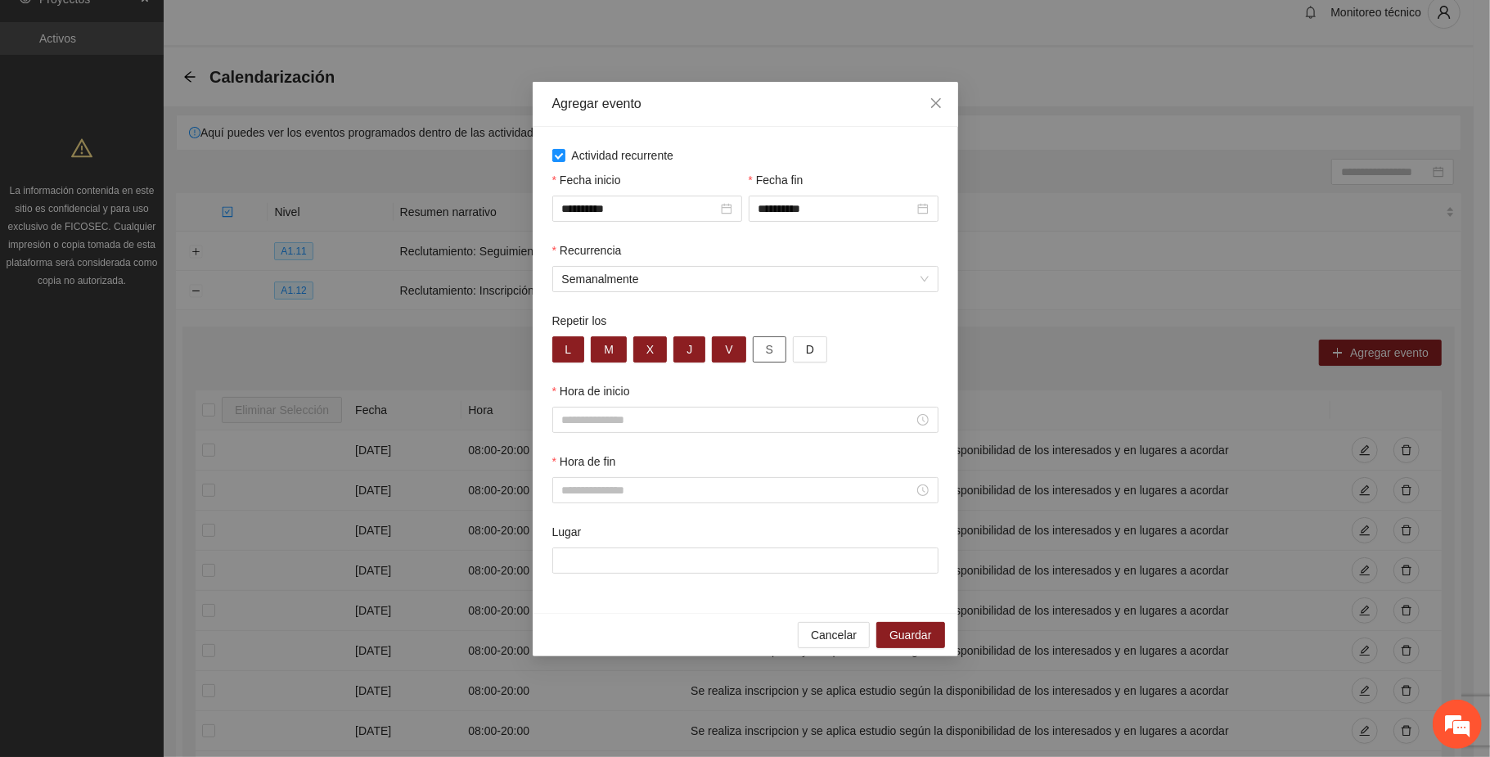
click at [760, 345] on button "S" at bounding box center [770, 349] width 34 height 26
click at [807, 342] on span "D" at bounding box center [810, 349] width 8 height 18
click at [617, 430] on div at bounding box center [745, 420] width 386 height 26
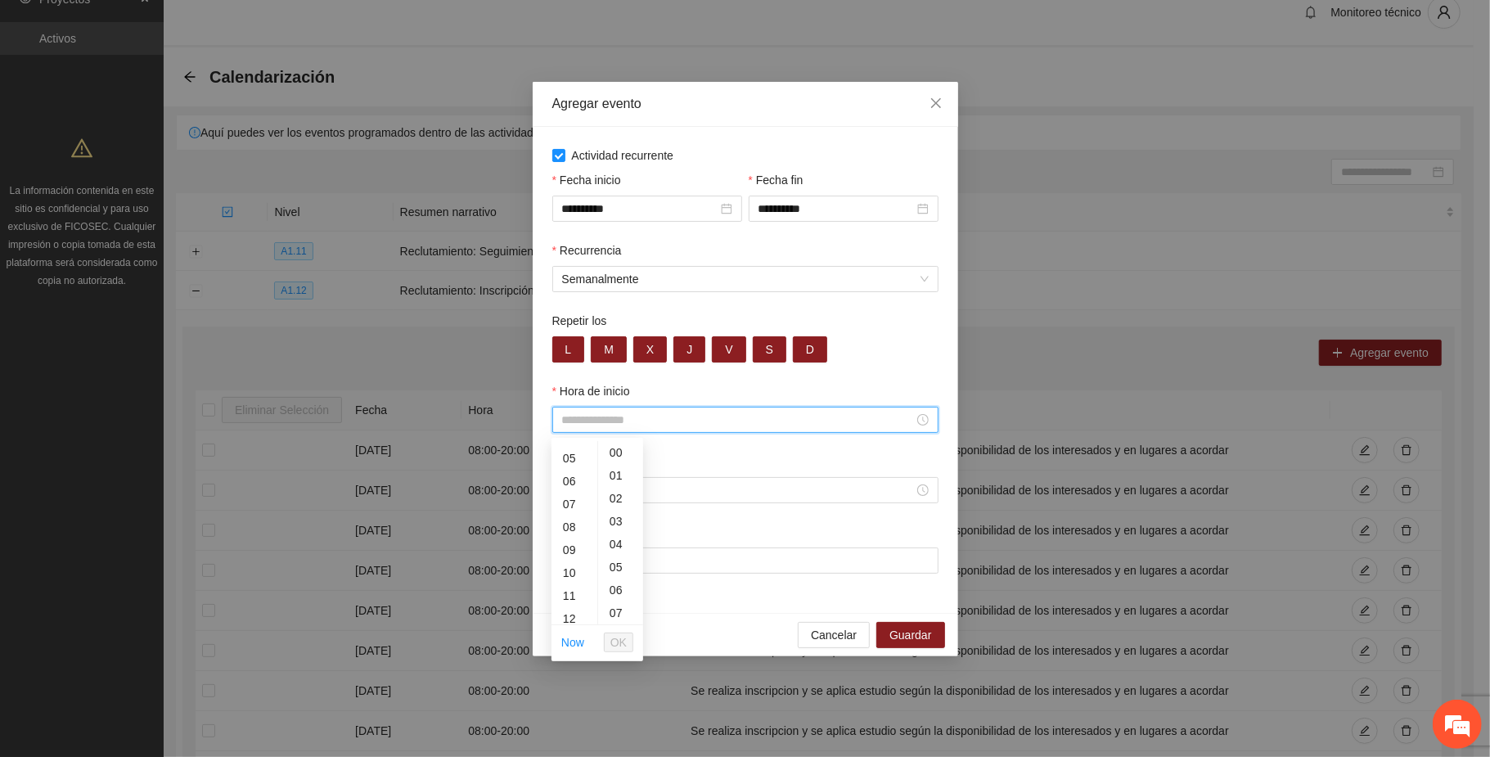
drag, startPoint x: 570, startPoint y: 524, endPoint x: 581, endPoint y: 557, distance: 35.2
click at [570, 524] on div "08" at bounding box center [575, 527] width 46 height 23
type input "*****"
click at [617, 633] on span "OK" at bounding box center [618, 642] width 16 height 18
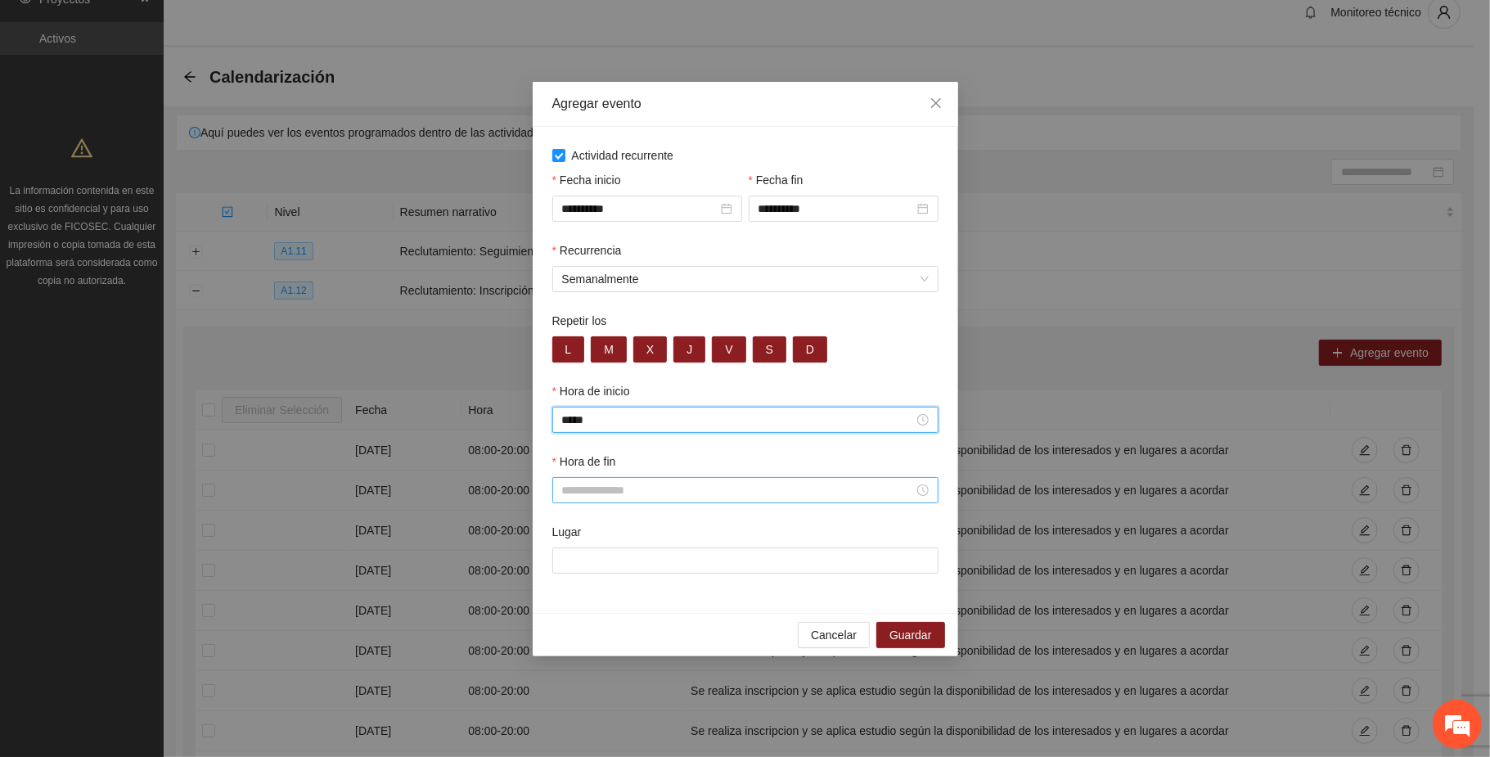
drag, startPoint x: 583, startPoint y: 492, endPoint x: 596, endPoint y: 506, distance: 19.1
click at [583, 492] on input "Hora de fin" at bounding box center [738, 490] width 352 height 18
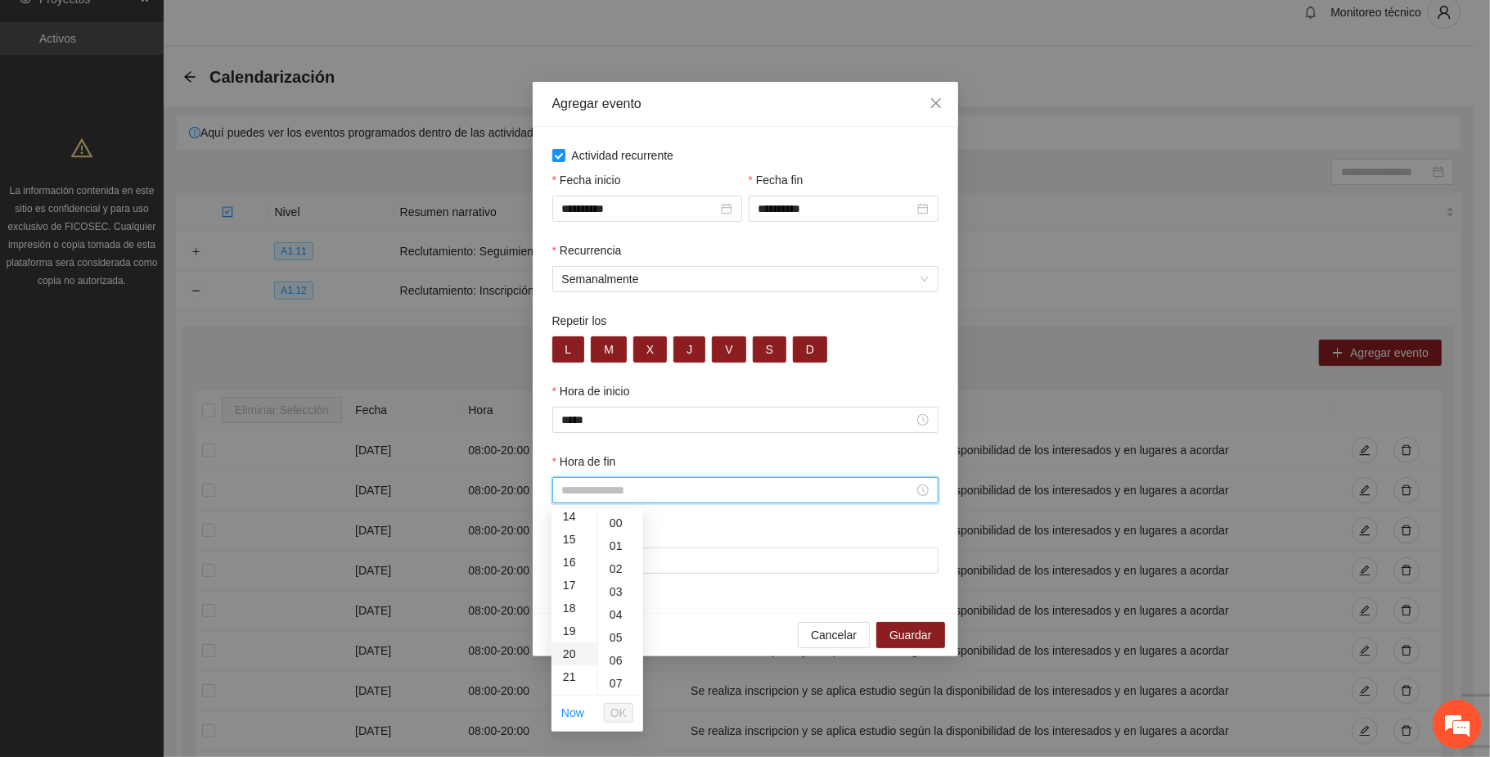
click at [567, 649] on div "20" at bounding box center [575, 653] width 46 height 23
type input "*****"
click at [624, 711] on span "OK" at bounding box center [618, 713] width 16 height 18
click at [578, 563] on input "Lugar" at bounding box center [745, 560] width 386 height 26
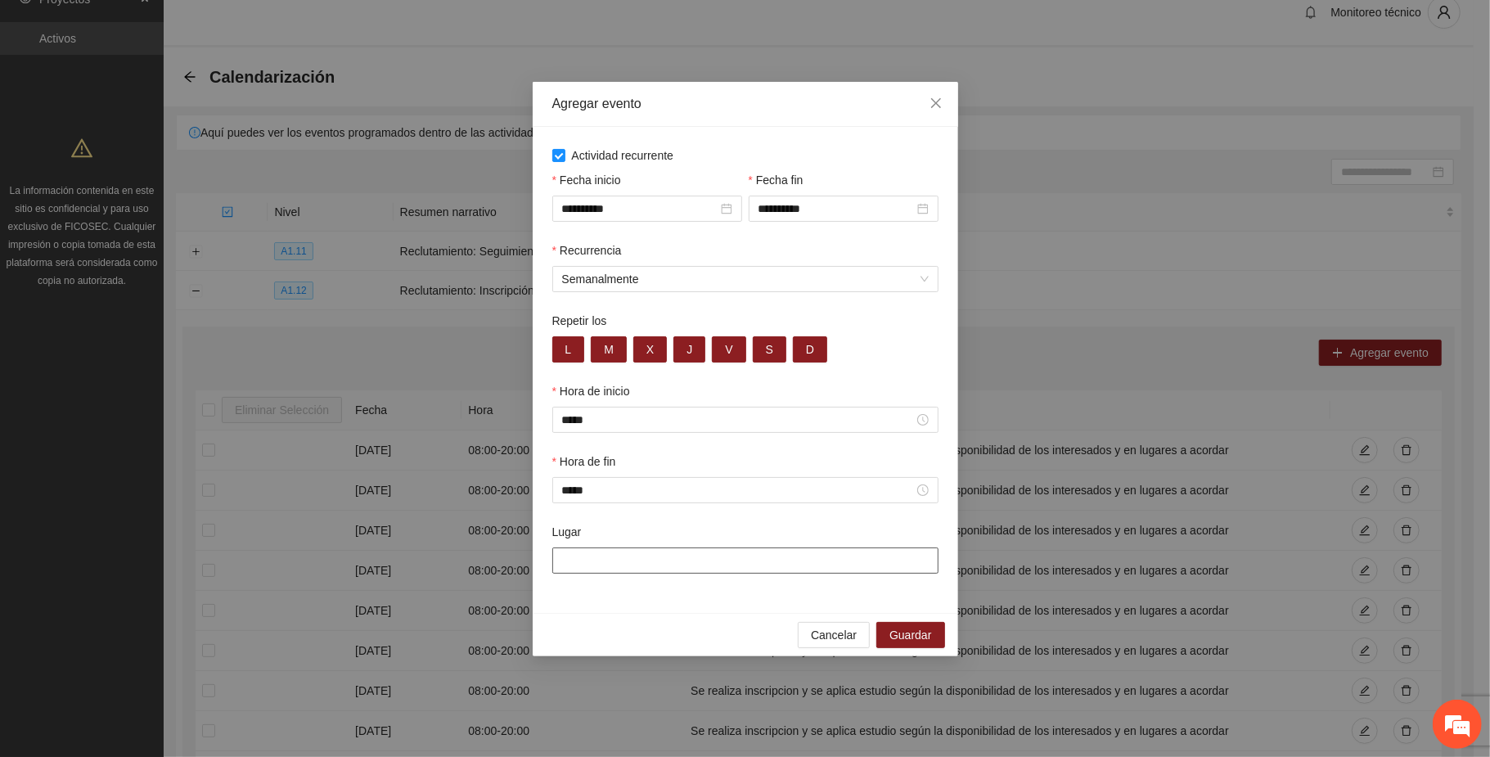
paste input "**********"
type input "**********"
click at [908, 632] on span "Guardar" at bounding box center [911, 636] width 42 height 18
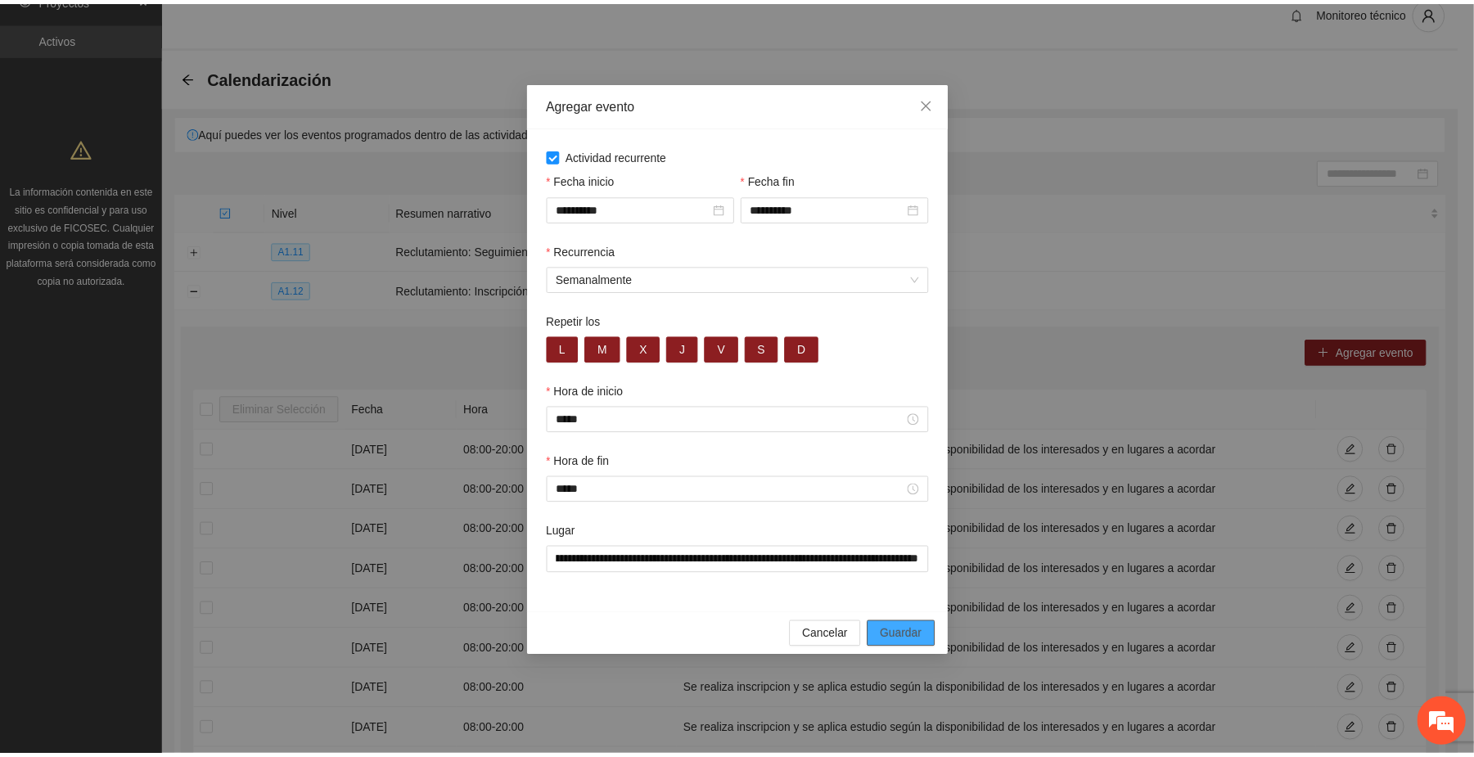
scroll to position [0, 0]
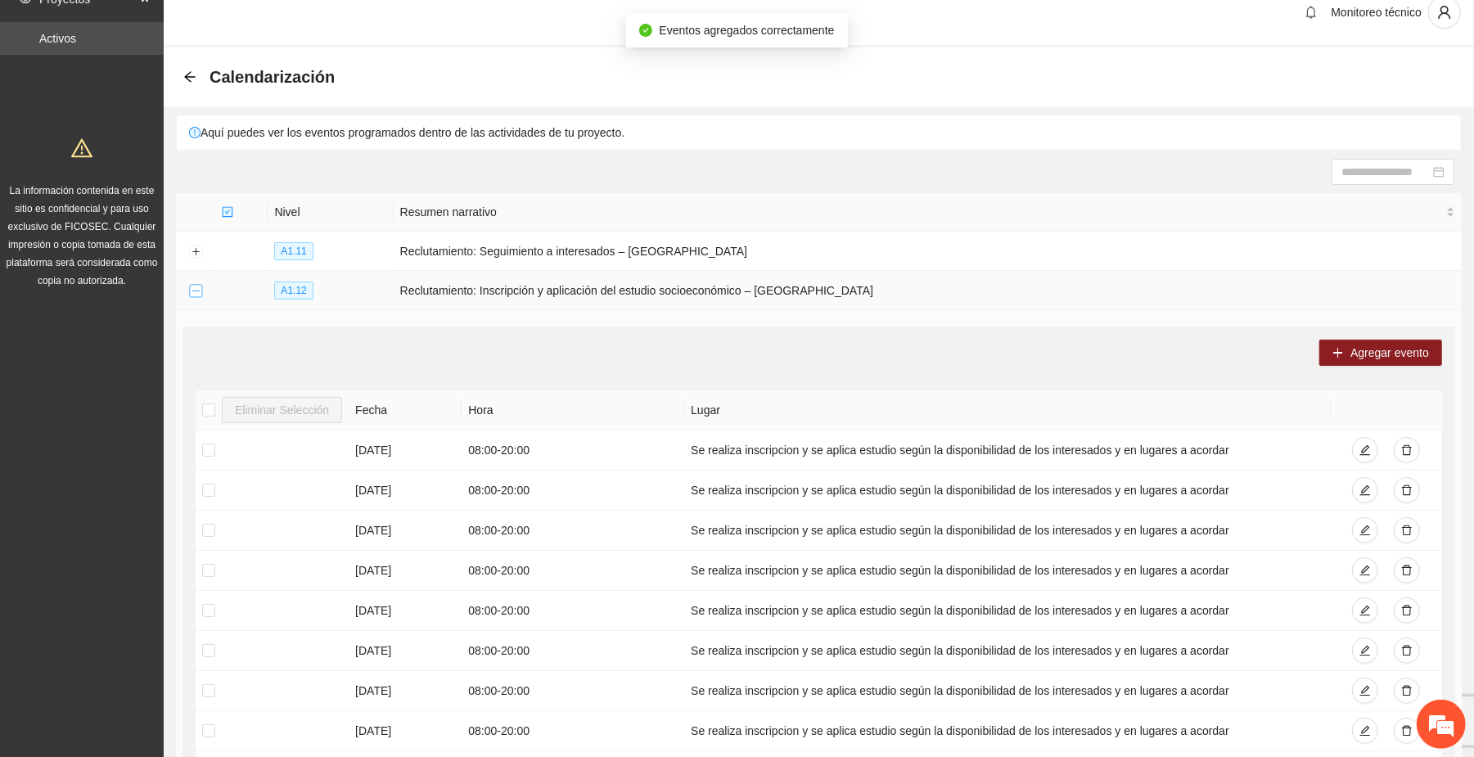
click at [195, 291] on button "Collapse row" at bounding box center [195, 291] width 13 height 13
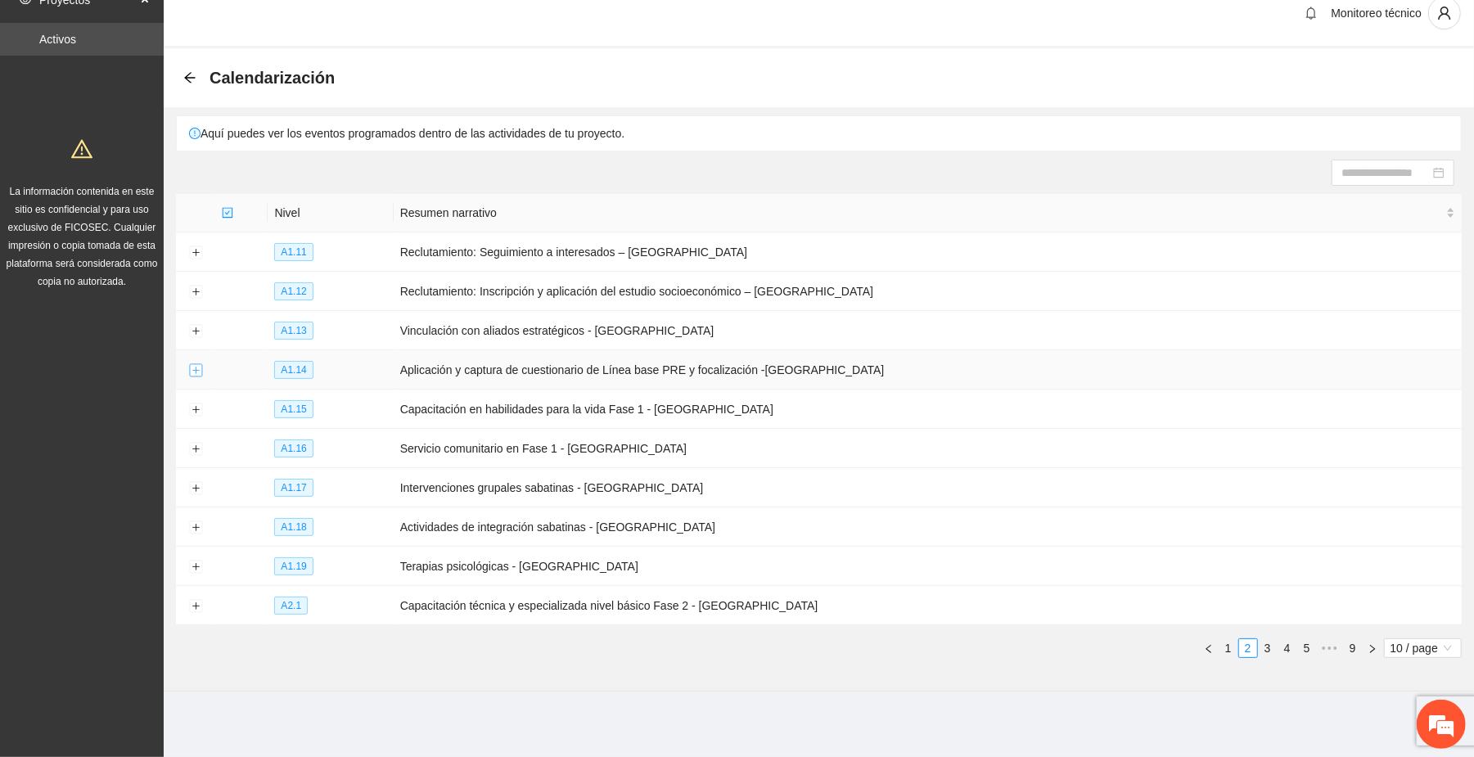
click at [196, 370] on button "Expand row" at bounding box center [195, 370] width 13 height 13
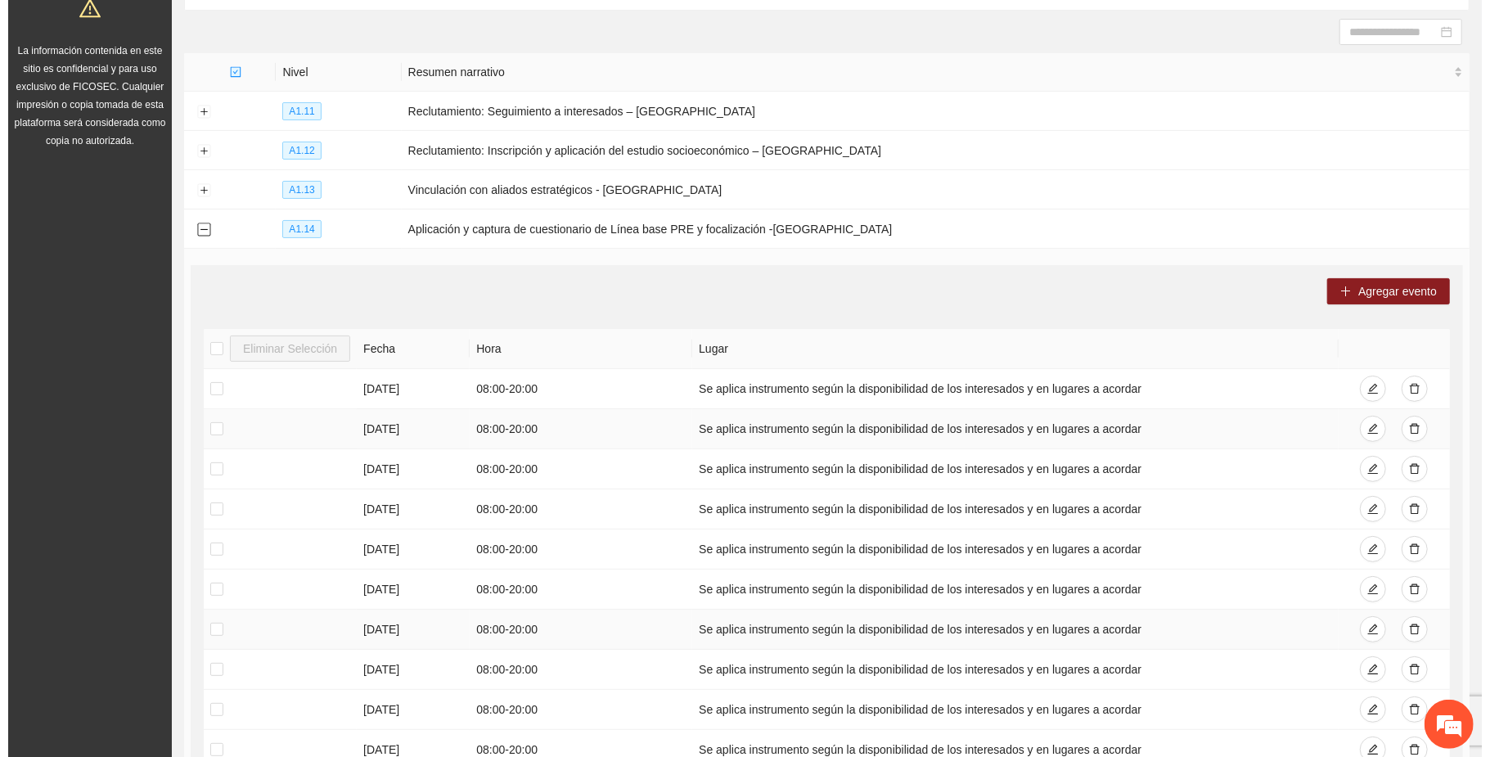
scroll to position [129, 0]
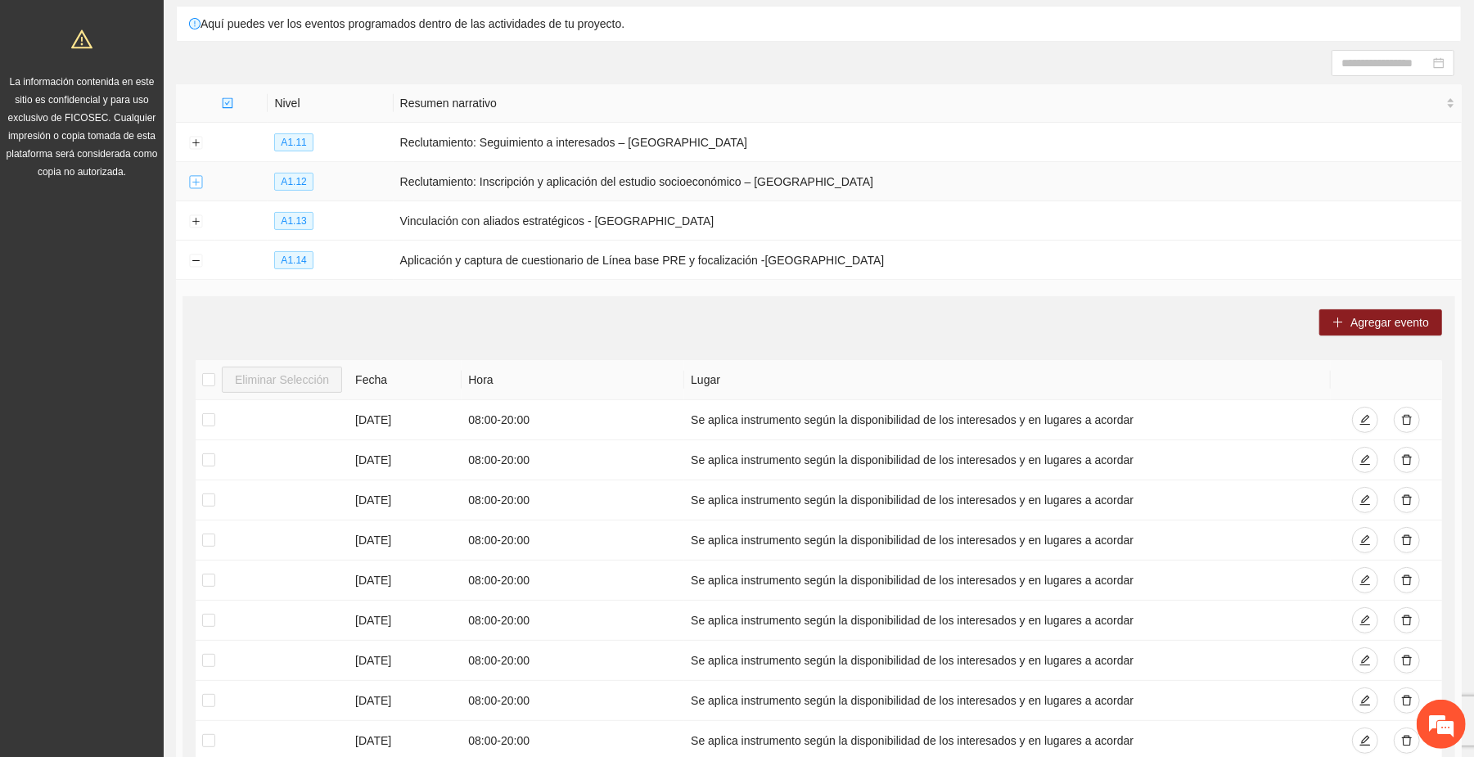
click at [196, 180] on button "Expand row" at bounding box center [195, 182] width 13 height 13
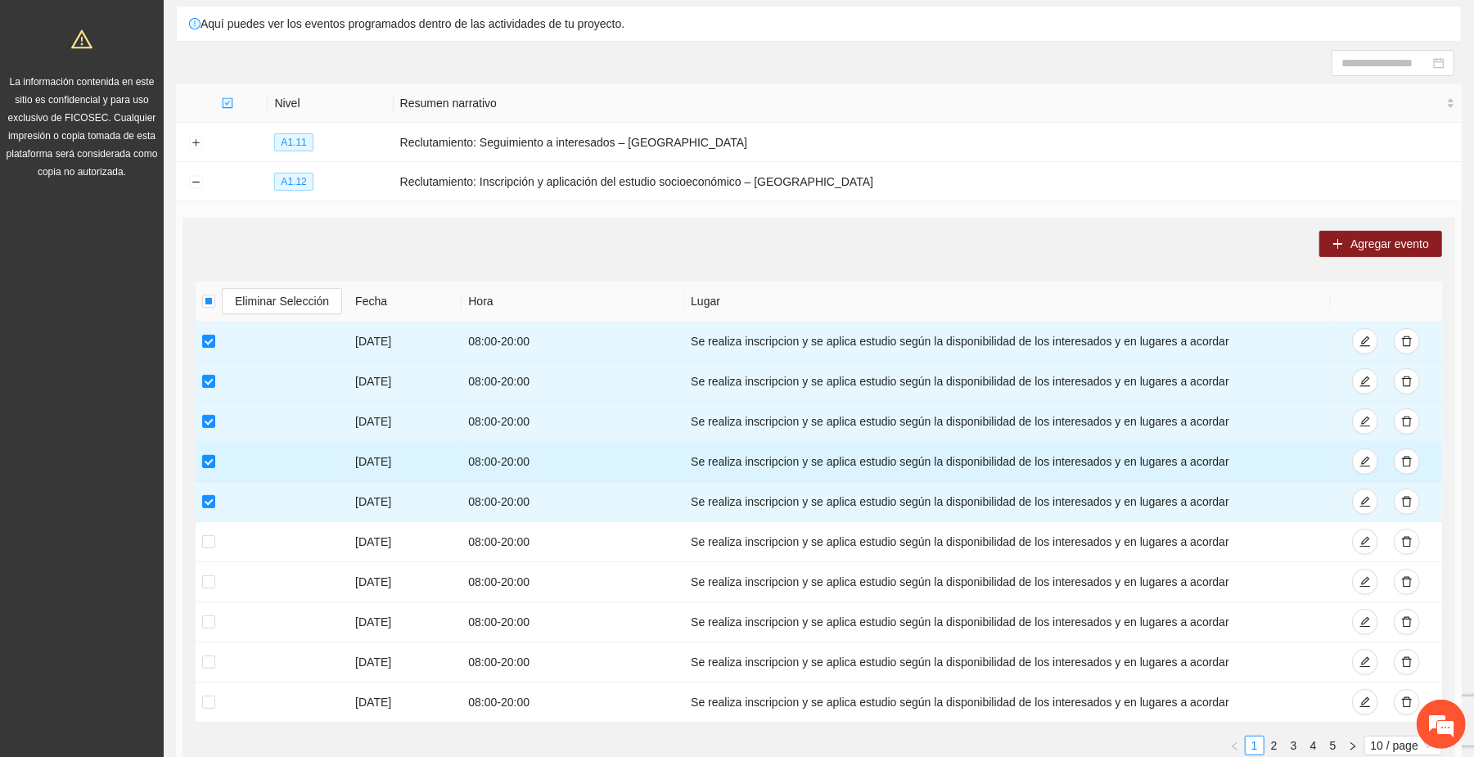
click at [209, 489] on td at bounding box center [272, 502] width 153 height 40
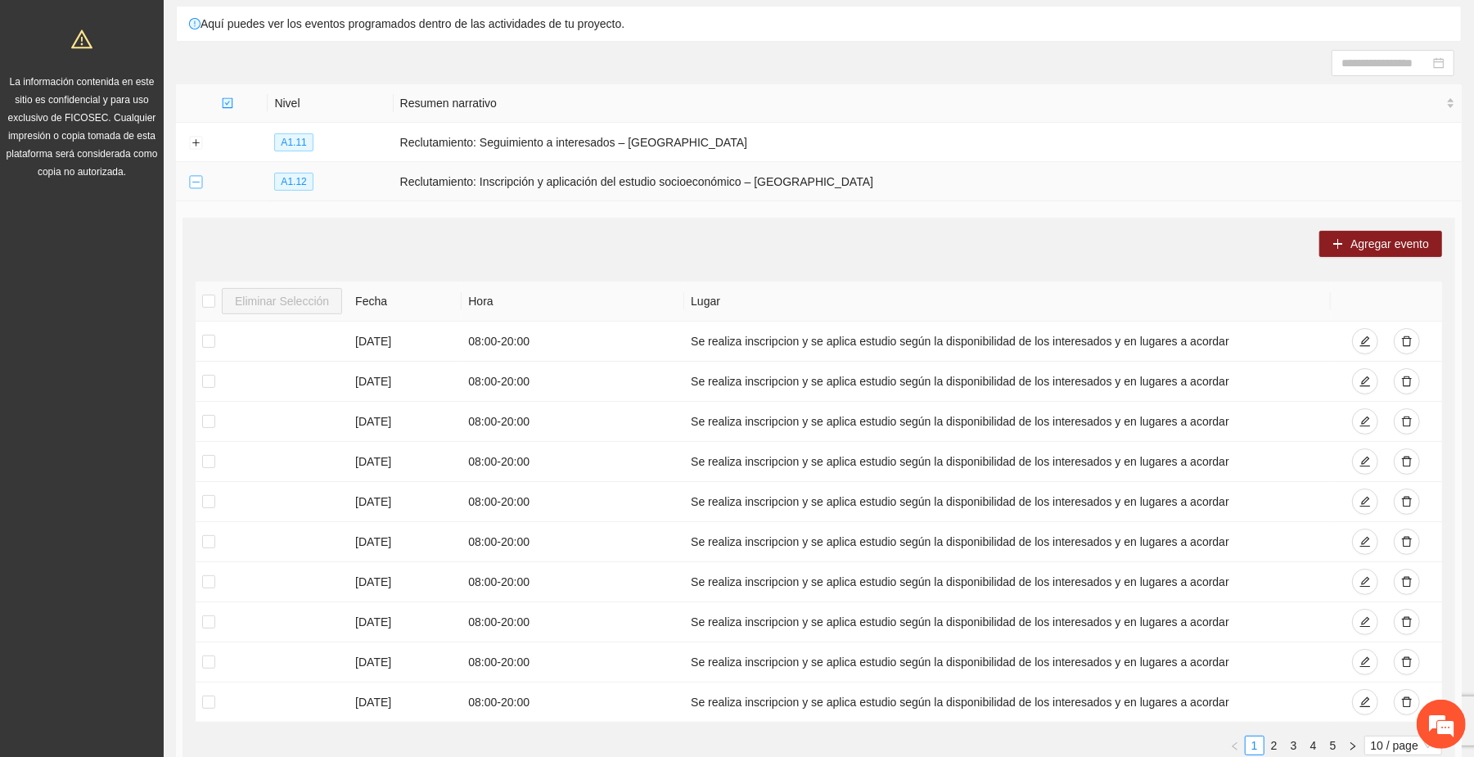
click at [197, 178] on button "Collapse row" at bounding box center [195, 182] width 13 height 13
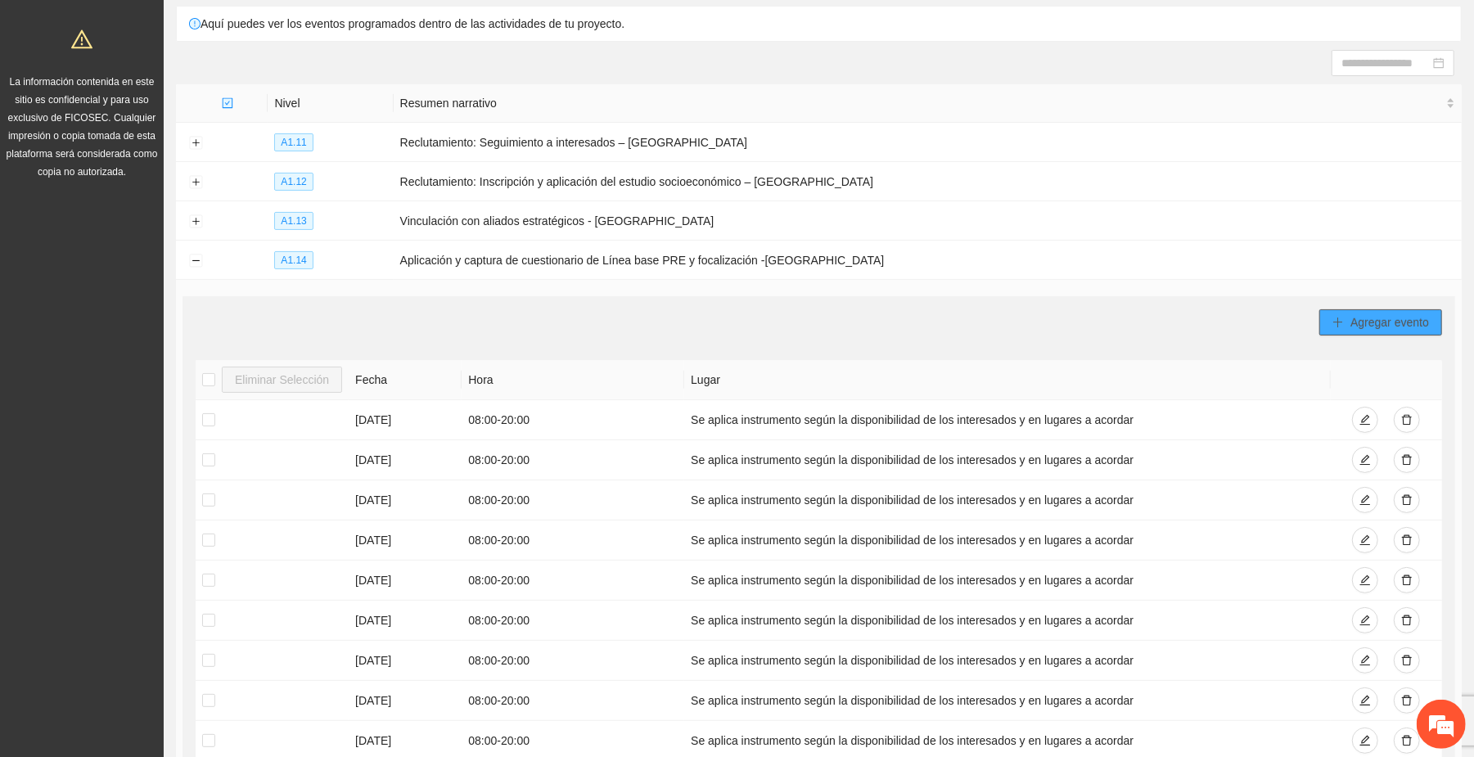
click at [1401, 316] on span "Agregar evento" at bounding box center [1389, 322] width 79 height 18
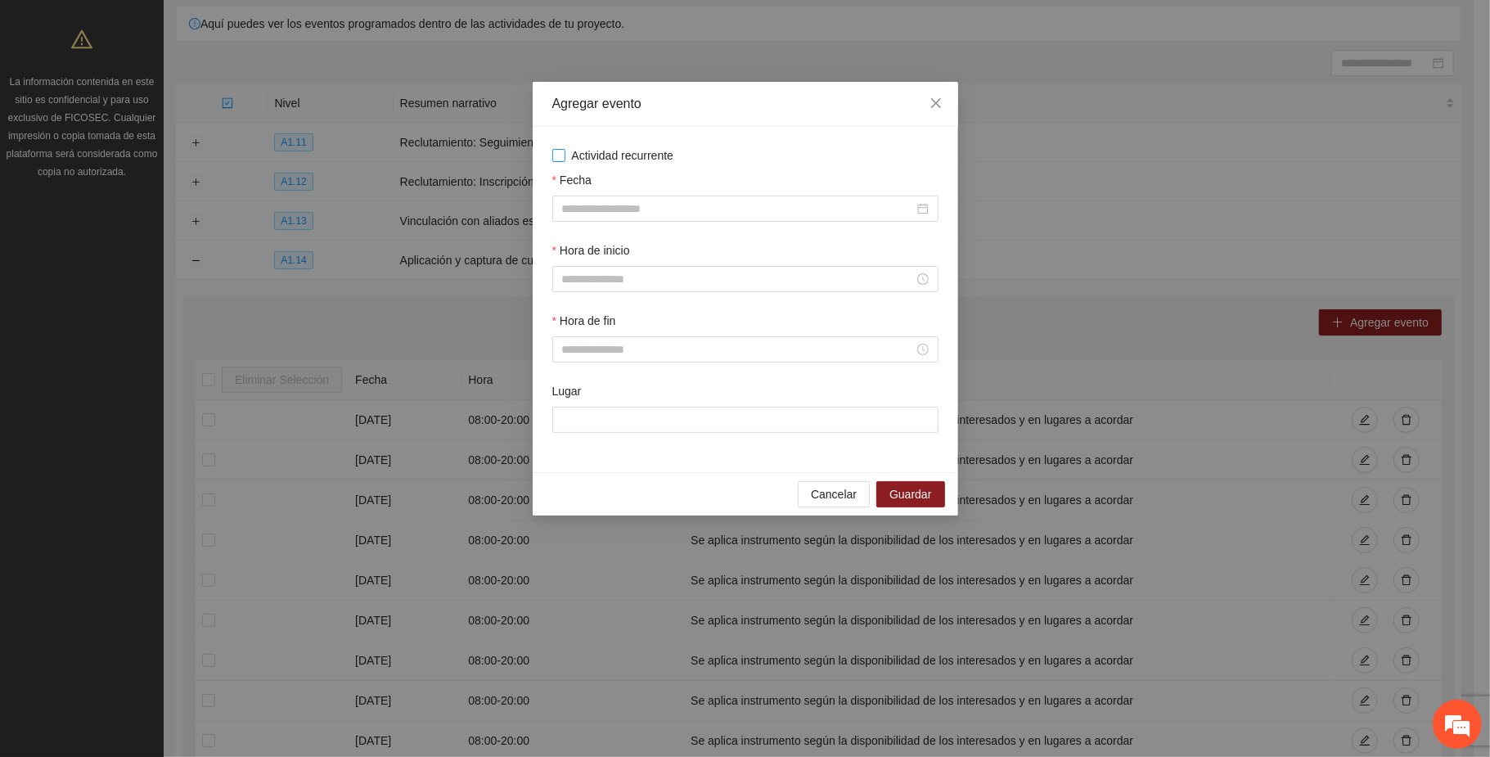
click at [619, 148] on span "Actividad recurrente" at bounding box center [622, 155] width 115 height 18
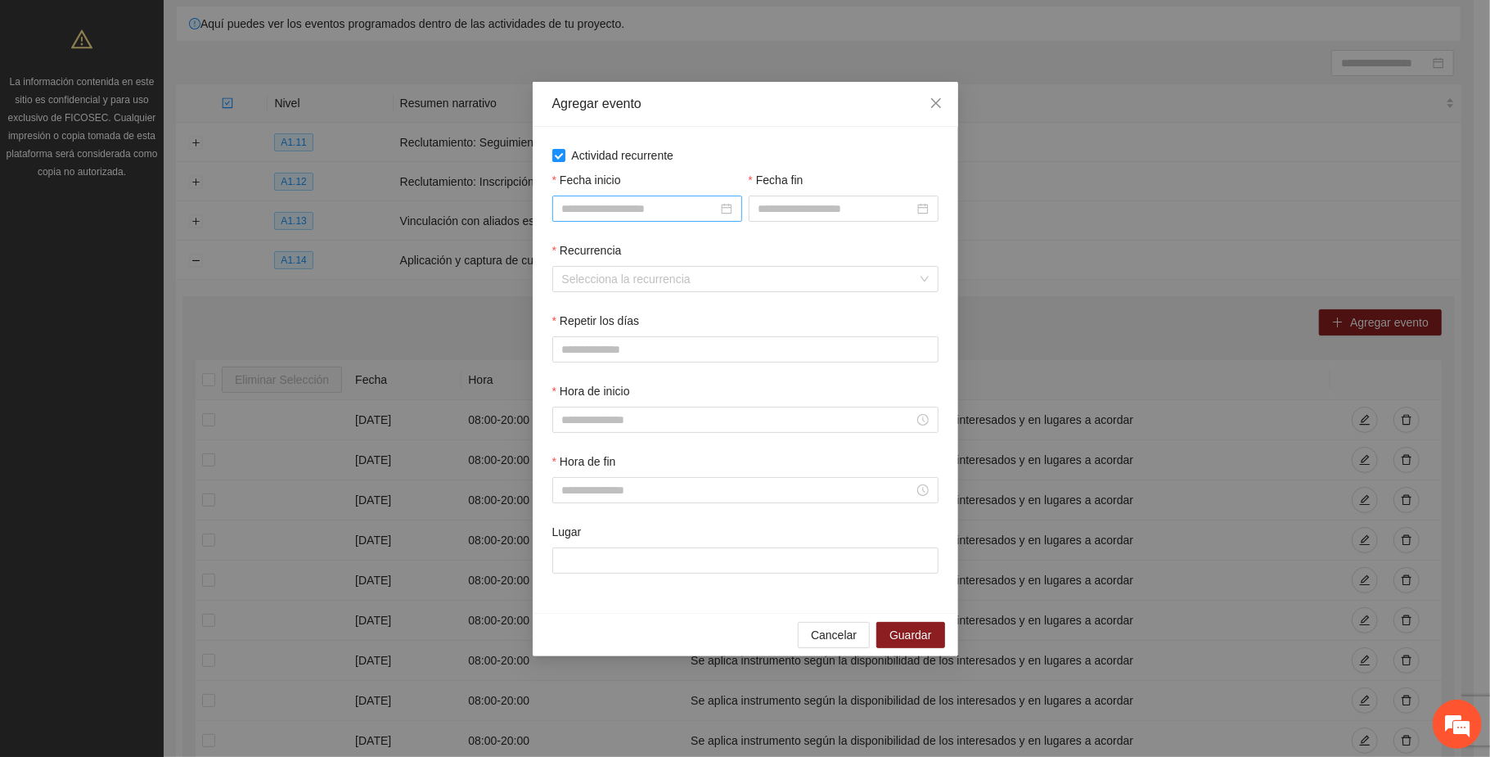
click at [666, 206] on input "Fecha inicio" at bounding box center [639, 209] width 155 height 18
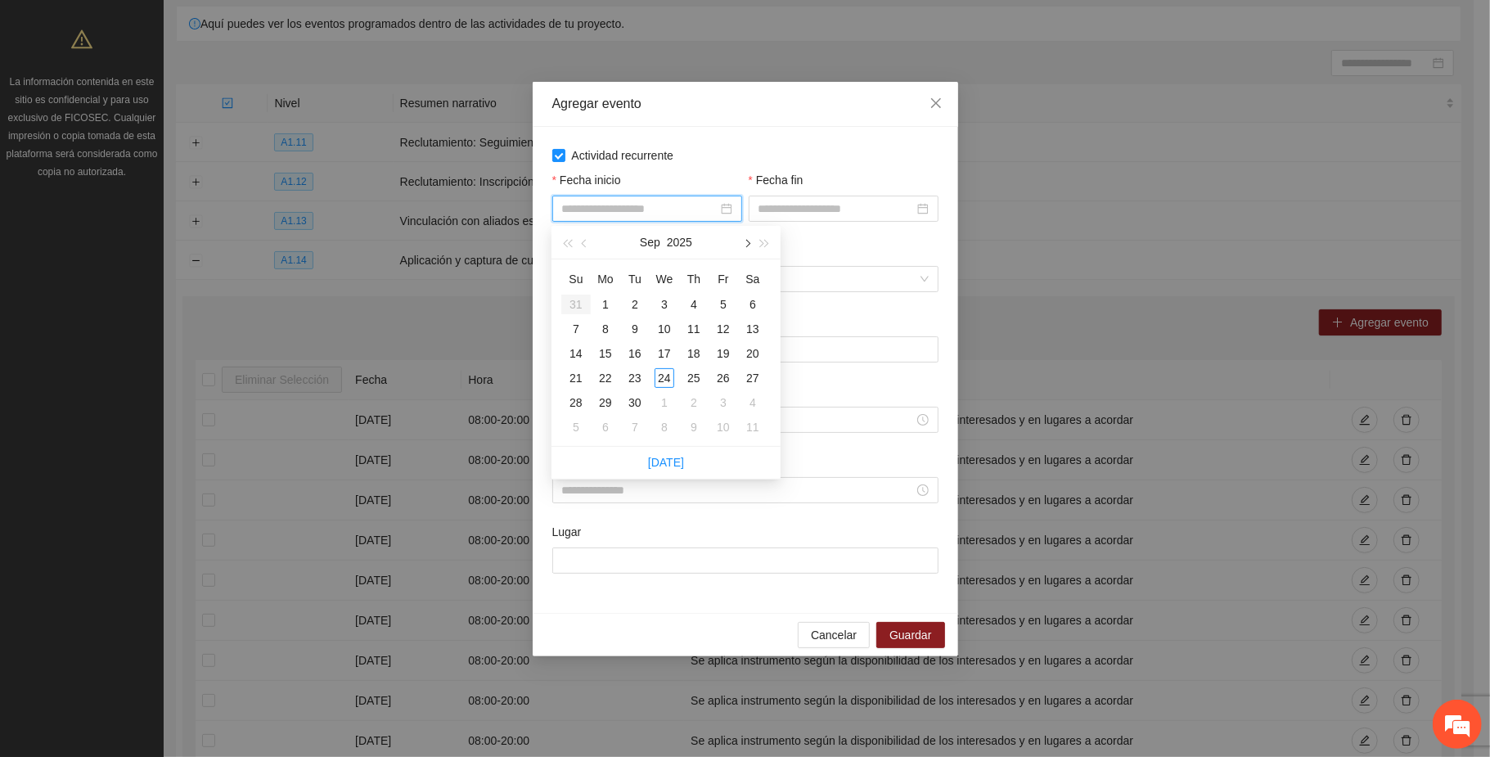
click at [750, 246] on button "button" at bounding box center [746, 242] width 18 height 33
click at [750, 244] on button "button" at bounding box center [746, 242] width 18 height 33
type input "**********"
click at [753, 300] on div "1" at bounding box center [753, 305] width 20 height 20
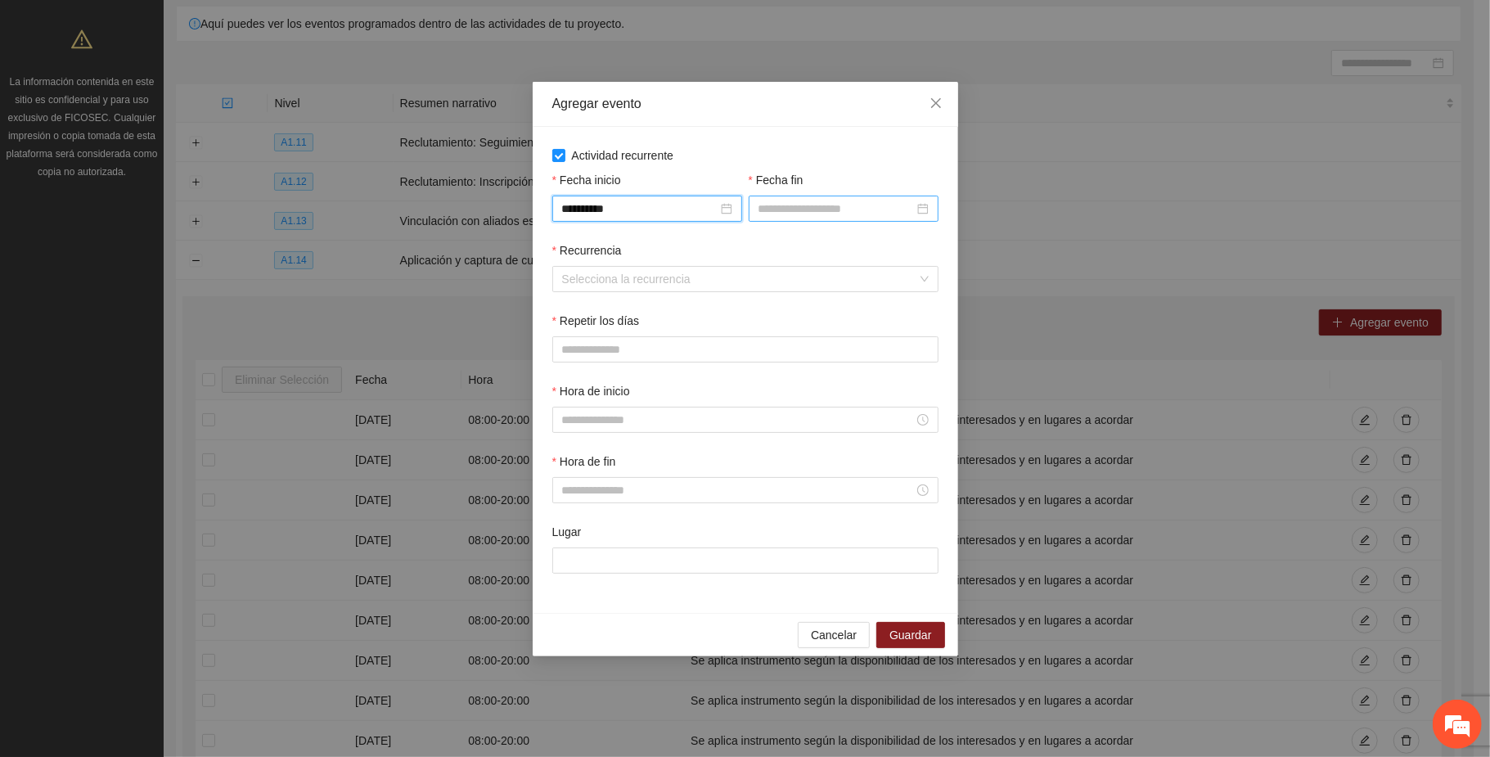
click at [777, 200] on input "Fecha fin" at bounding box center [836, 209] width 155 height 18
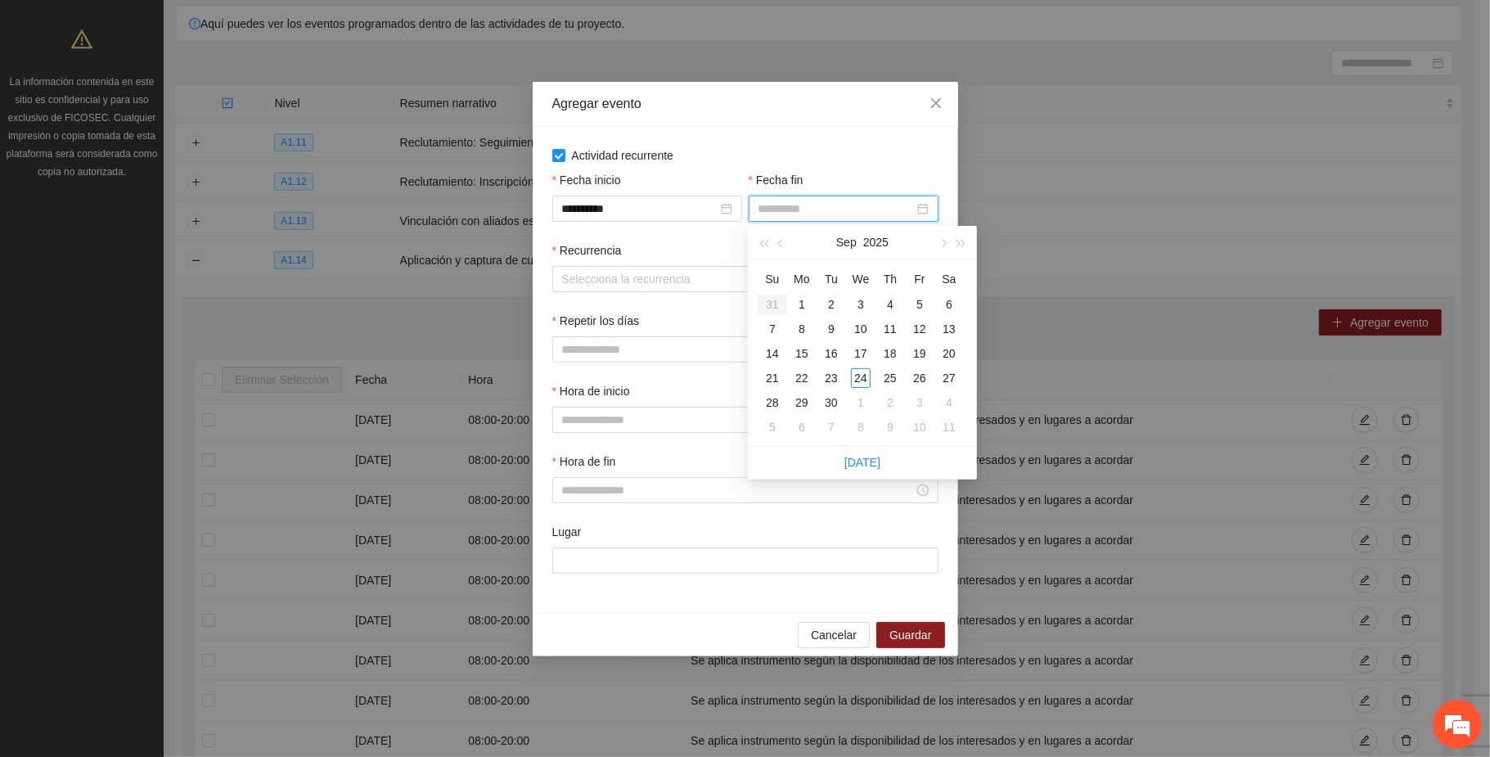
type input "**********"
click at [943, 240] on span "button" at bounding box center [943, 244] width 8 height 8
click at [943, 237] on button "button" at bounding box center [943, 242] width 18 height 33
type input "**********"
click at [773, 429] on div "30" at bounding box center [773, 427] width 20 height 20
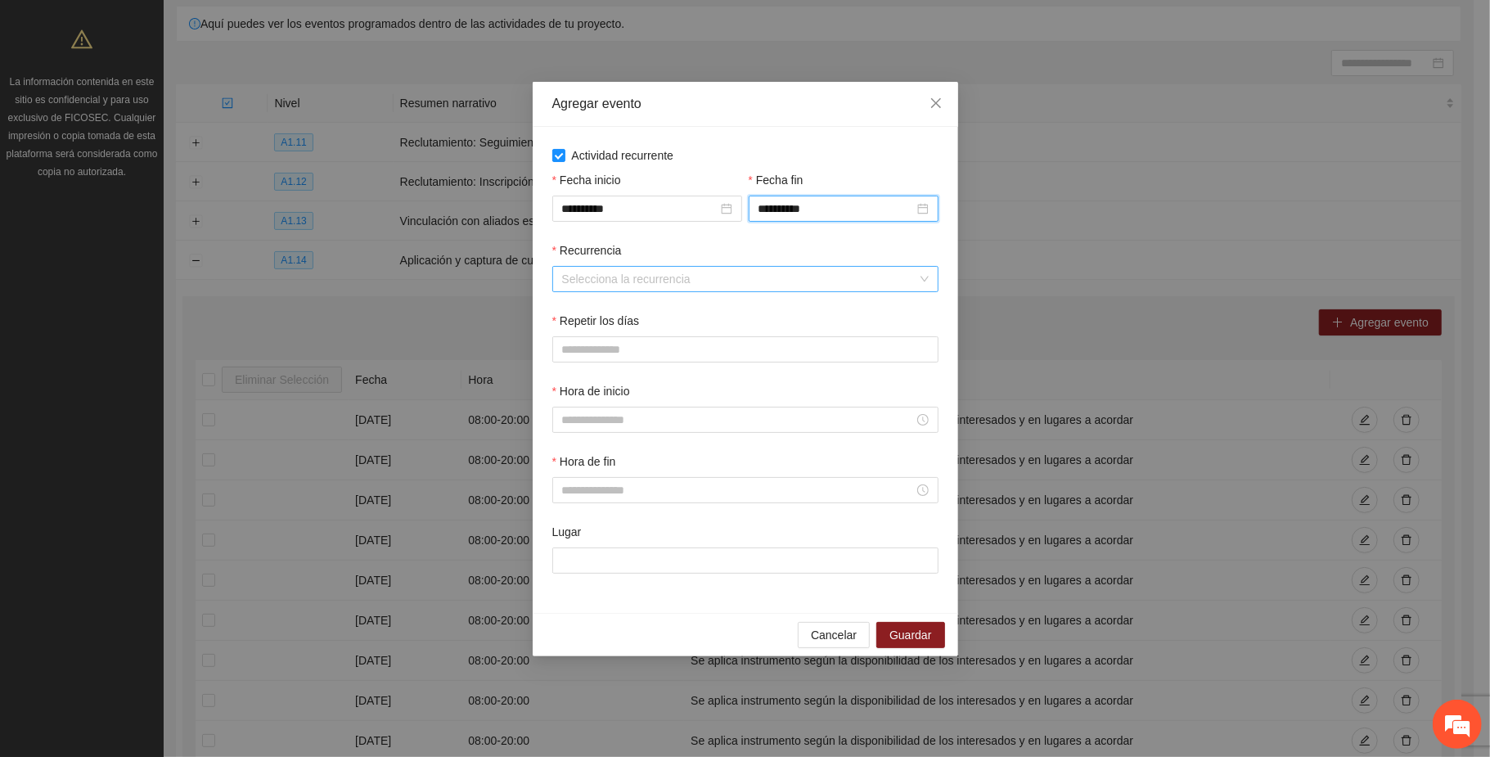
click at [594, 267] on input "Recurrencia" at bounding box center [739, 279] width 355 height 25
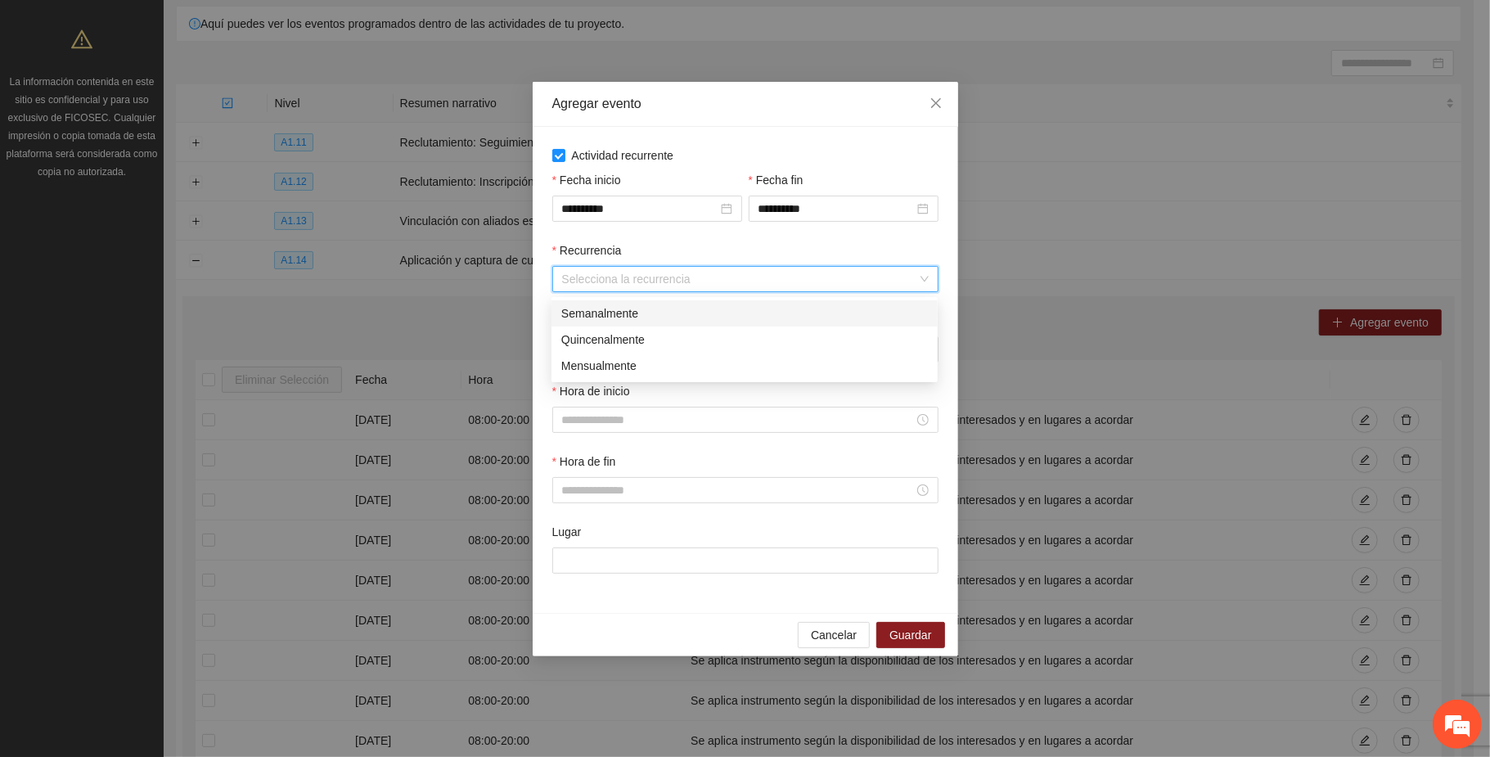
click at [609, 314] on div "Semanalmente" at bounding box center [744, 313] width 367 height 18
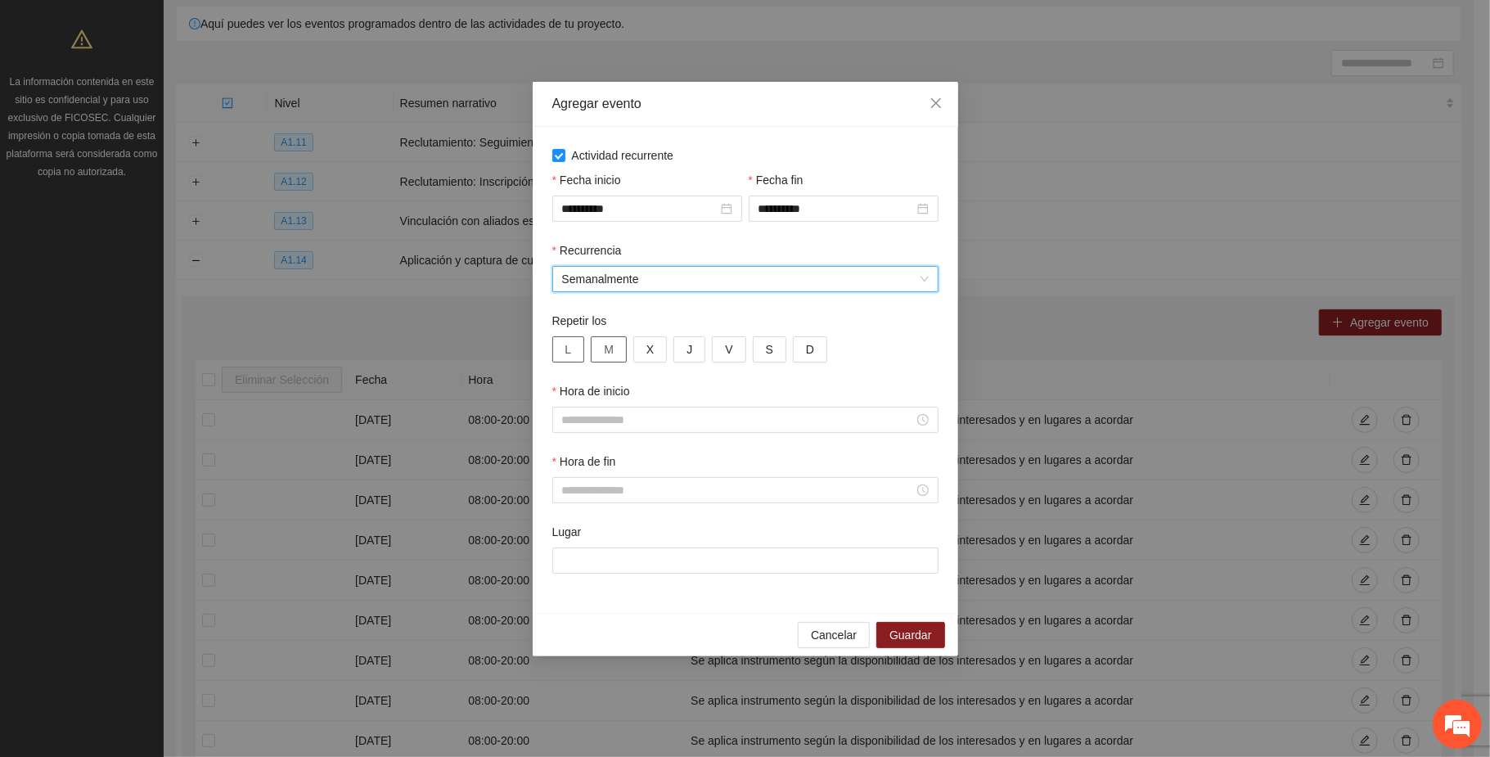
drag, startPoint x: 570, startPoint y: 354, endPoint x: 603, endPoint y: 349, distance: 34.0
click at [571, 351] on button "L" at bounding box center [568, 349] width 33 height 26
click at [604, 349] on span "M" at bounding box center [609, 349] width 10 height 18
drag, startPoint x: 649, startPoint y: 345, endPoint x: 675, endPoint y: 354, distance: 27.7
click at [650, 345] on span "X" at bounding box center [649, 349] width 7 height 18
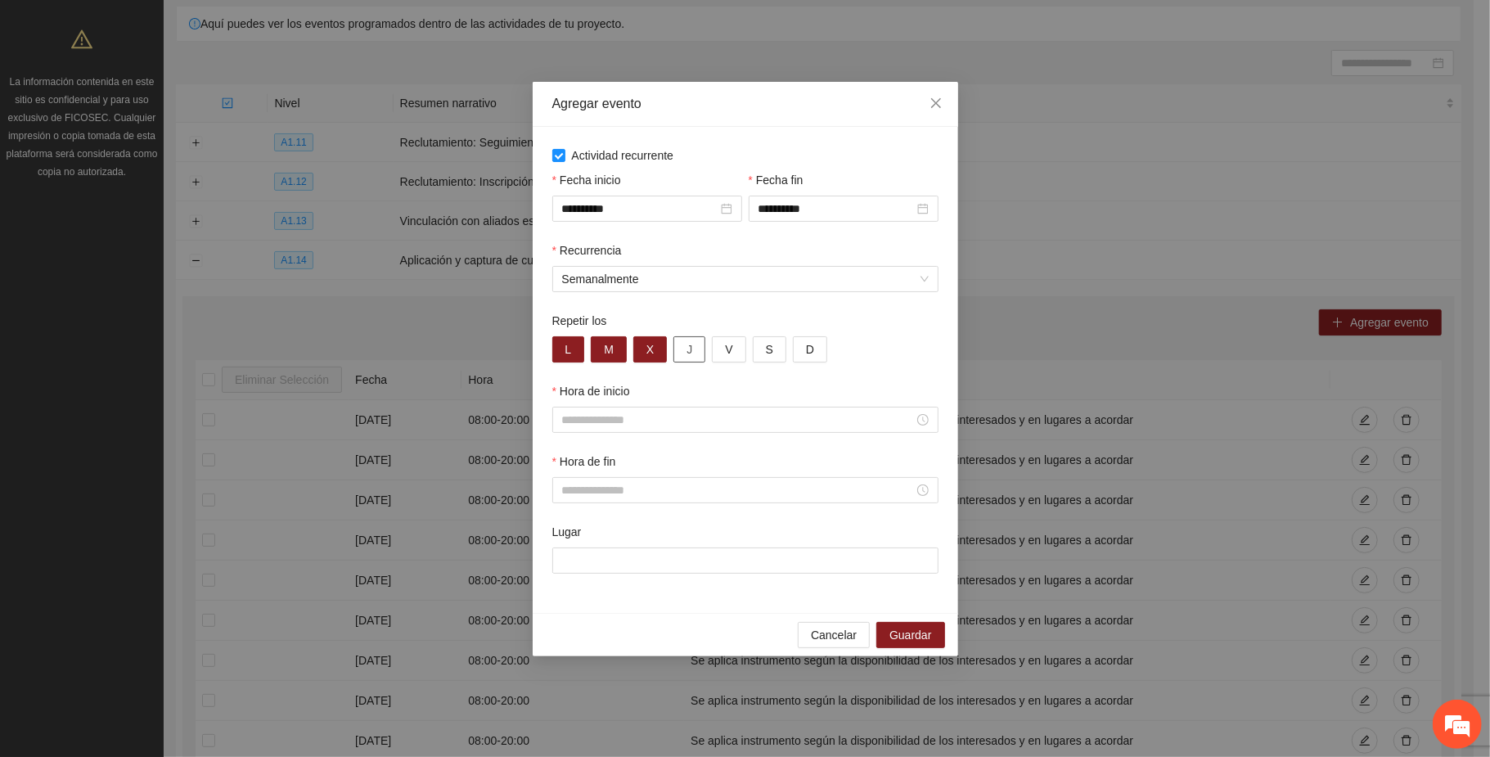
click at [697, 345] on button "J" at bounding box center [690, 349] width 32 height 26
click at [734, 345] on button "V" at bounding box center [729, 349] width 34 height 26
click at [773, 341] on button "S" at bounding box center [770, 349] width 34 height 26
click at [816, 348] on button "D" at bounding box center [810, 349] width 34 height 26
click at [632, 424] on input "Hora de inicio" at bounding box center [738, 420] width 352 height 18
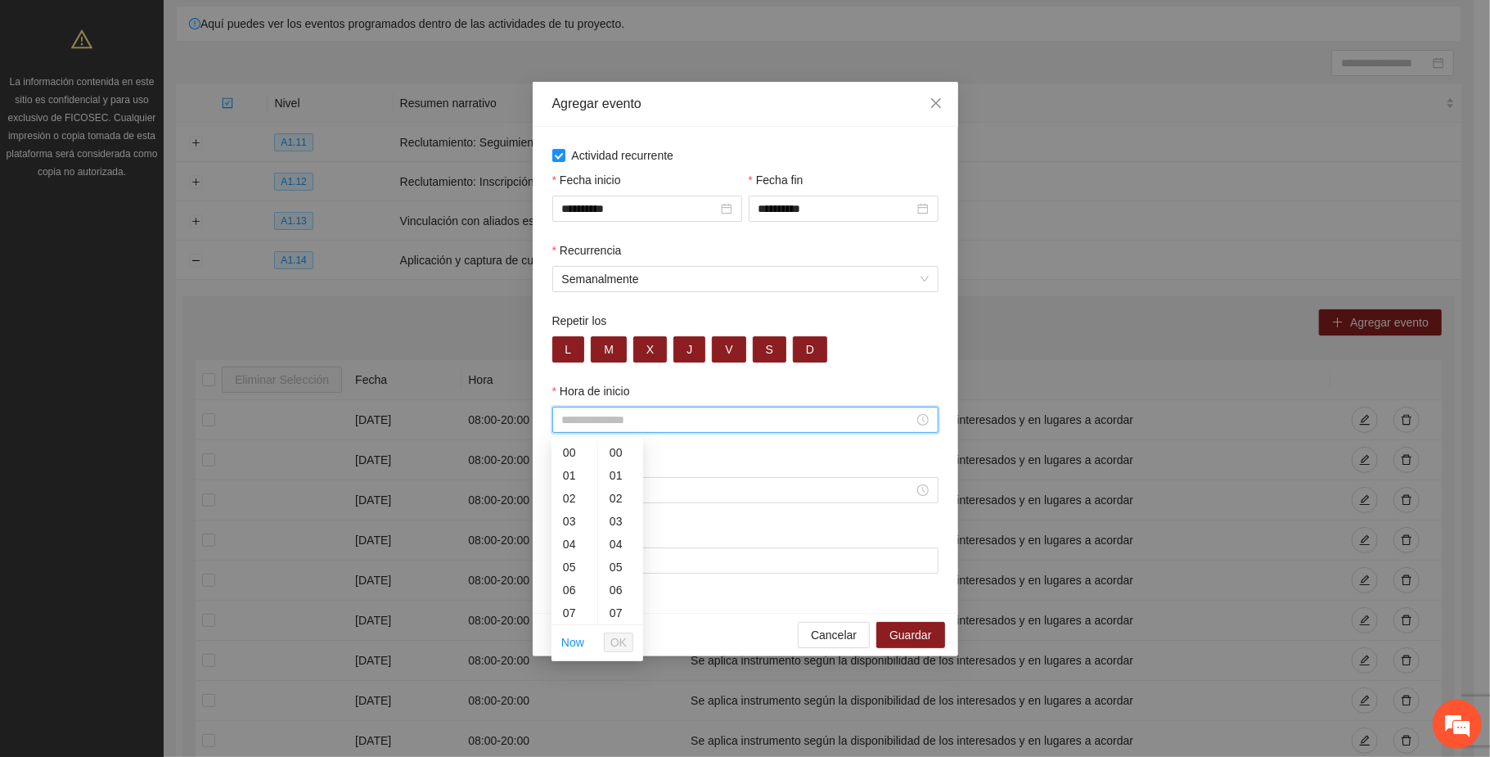
paste input "**********"
type input "**********"
click at [687, 463] on div "Hora de fin" at bounding box center [745, 465] width 386 height 25
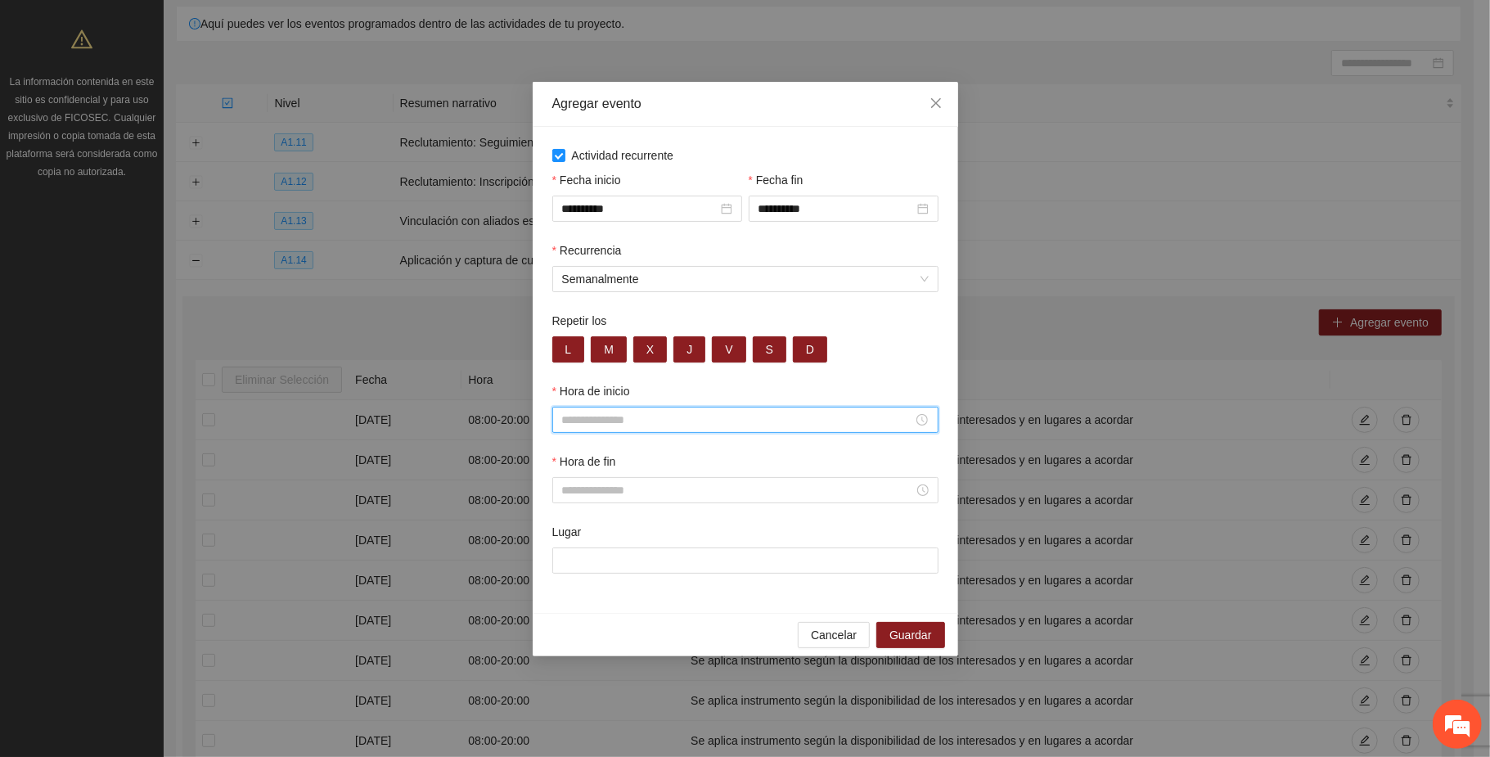
click at [619, 416] on input "Hora de inicio" at bounding box center [737, 420] width 351 height 18
click at [570, 525] on div "08" at bounding box center [575, 527] width 46 height 23
type input "*****"
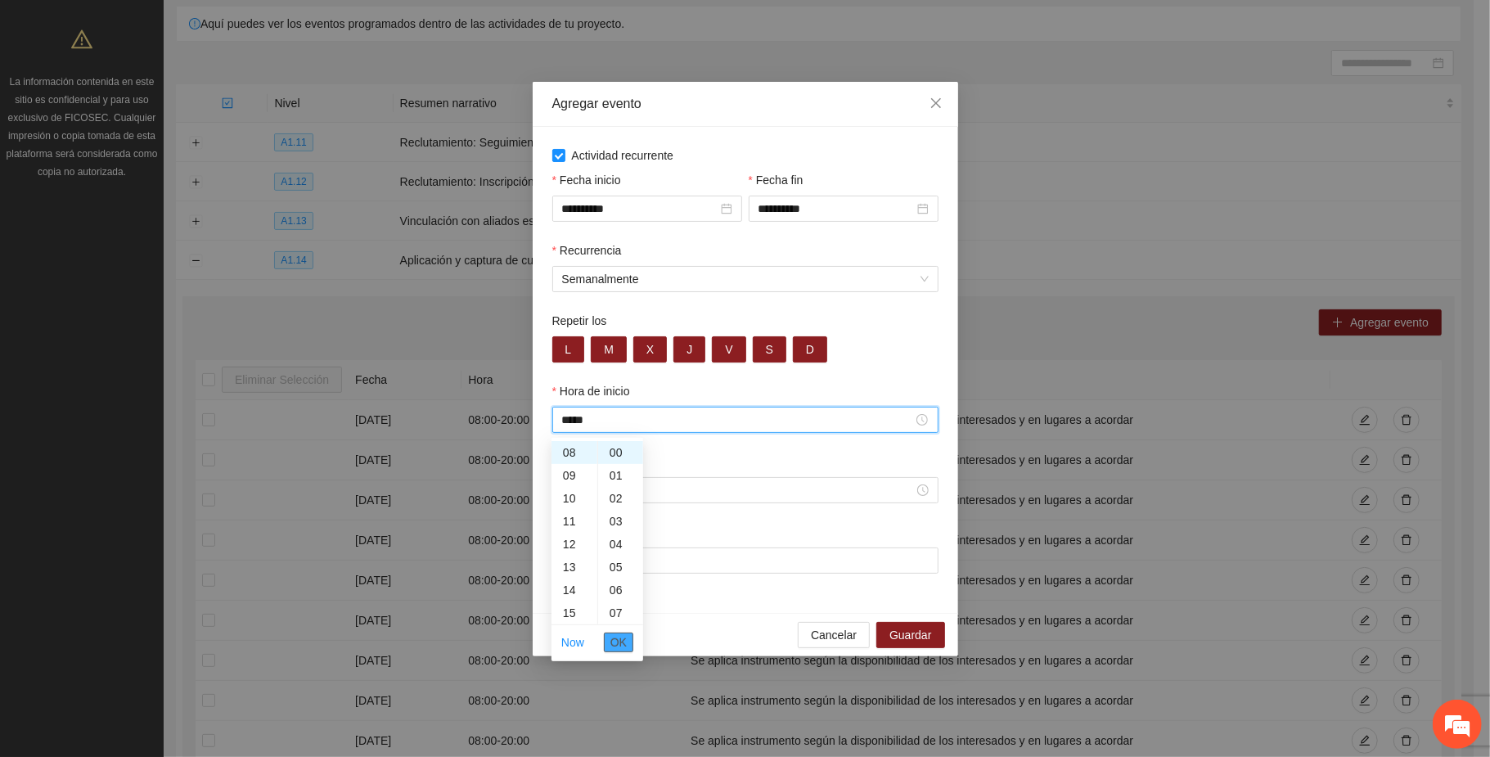
click at [610, 638] on span "OK" at bounding box center [618, 642] width 16 height 18
click at [587, 489] on input "Hora de fin" at bounding box center [738, 490] width 352 height 18
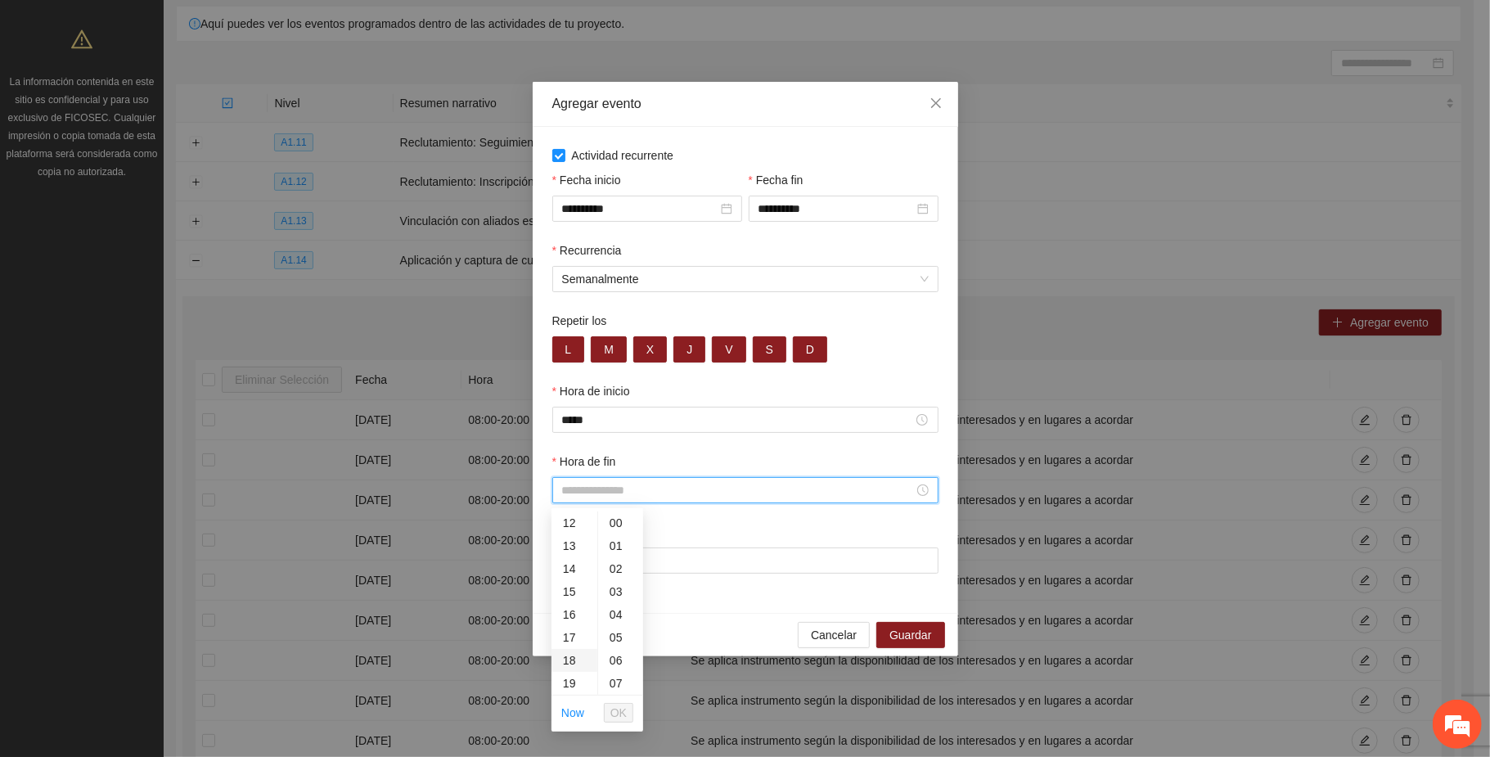
scroll to position [327, 0]
click at [567, 652] on div "20" at bounding box center [575, 653] width 46 height 23
type input "*****"
click at [627, 714] on button "OK" at bounding box center [618, 713] width 29 height 20
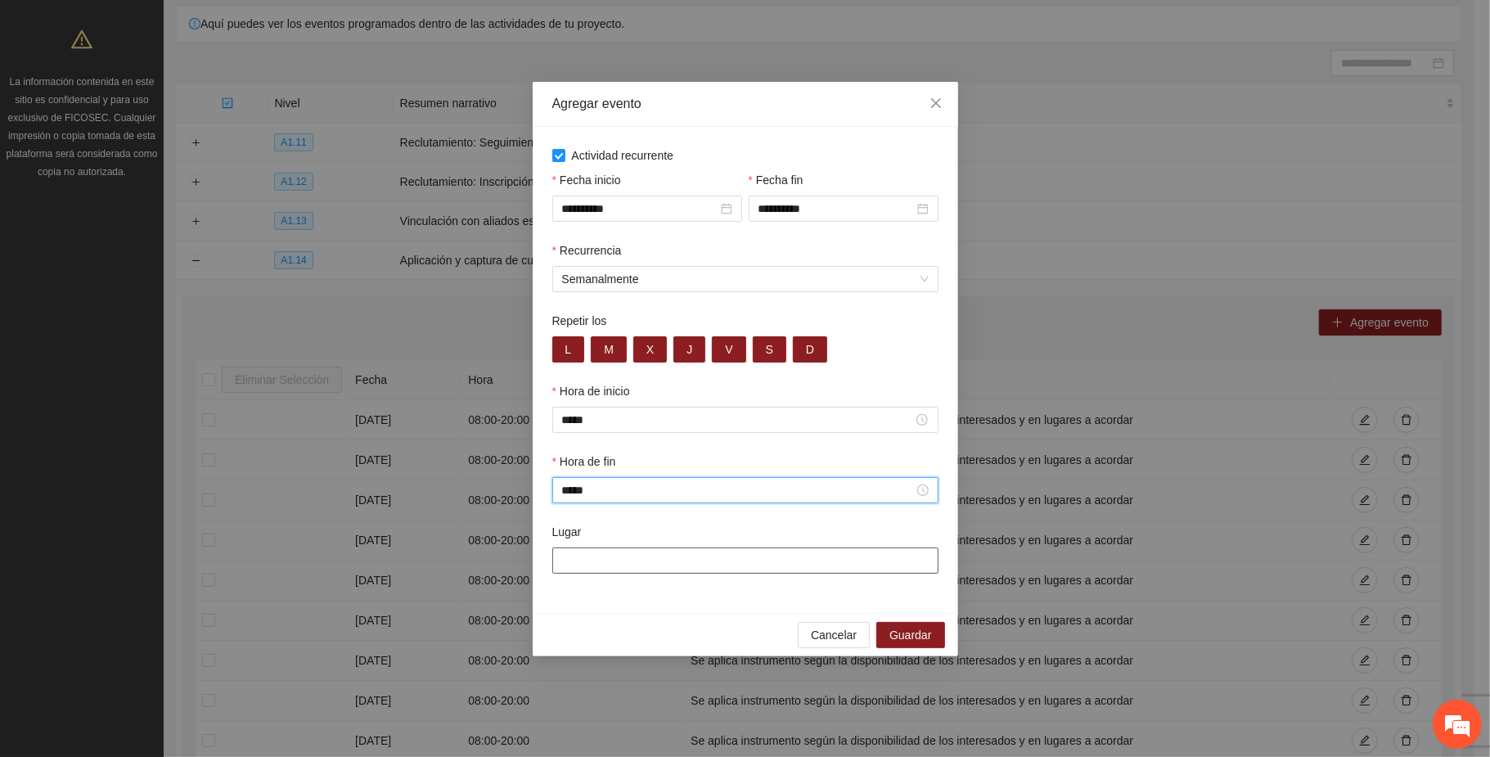
drag, startPoint x: 673, startPoint y: 548, endPoint x: 668, endPoint y: 558, distance: 11.0
click at [673, 548] on input "Lugar" at bounding box center [745, 560] width 386 height 26
paste input "**********"
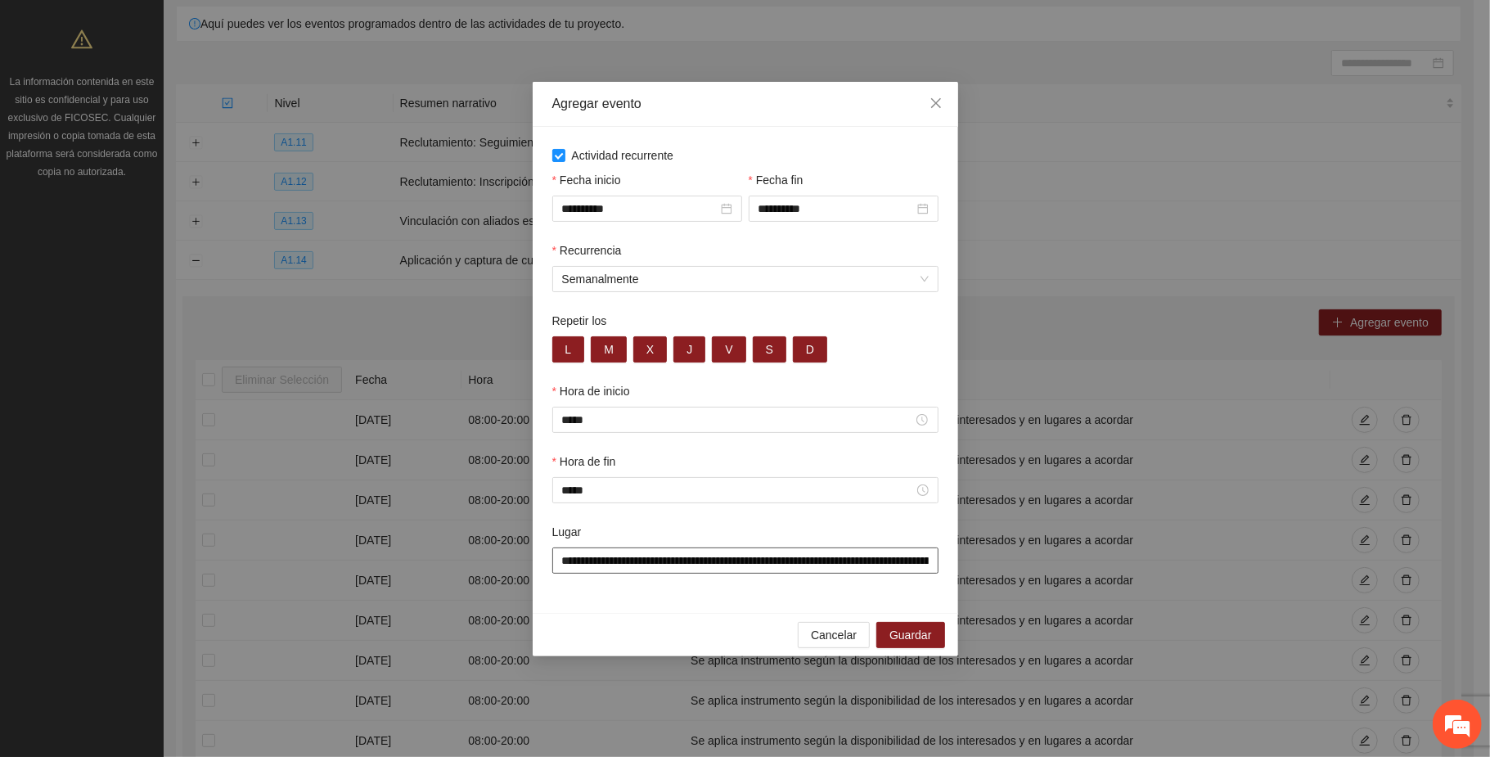
scroll to position [0, 164]
type input "**********"
click at [921, 633] on span "Guardar" at bounding box center [911, 636] width 42 height 18
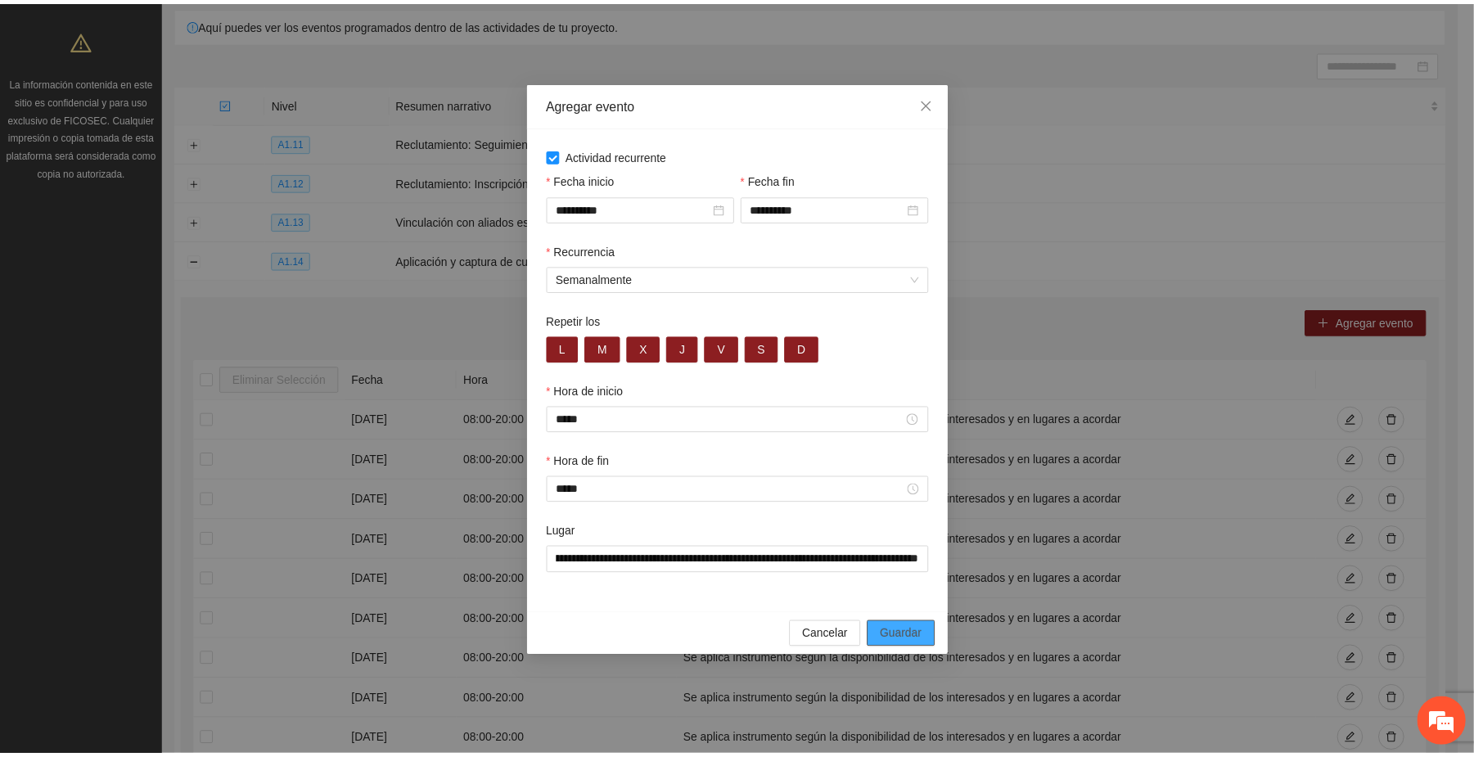
scroll to position [0, 0]
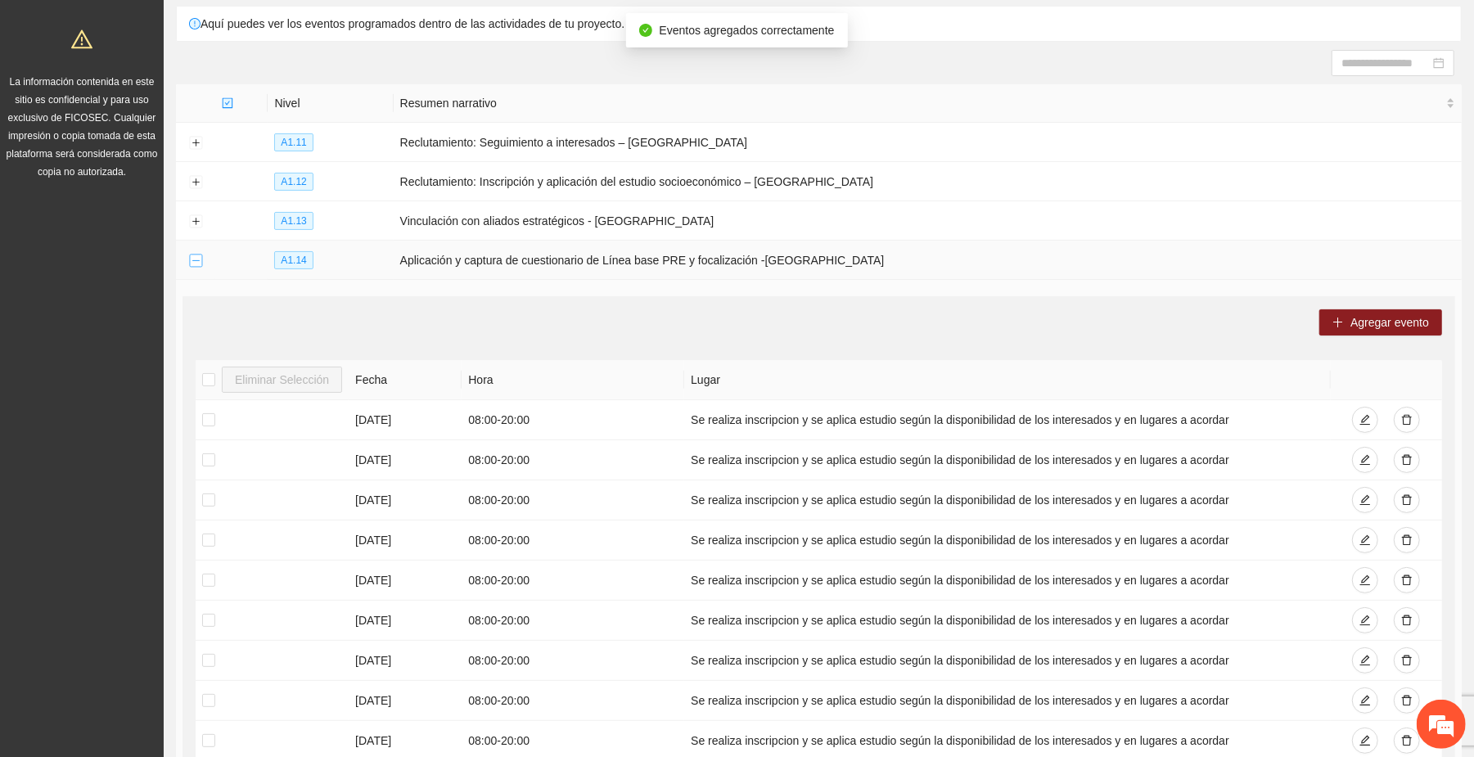
click at [200, 259] on button "Collapse row" at bounding box center [195, 261] width 13 height 13
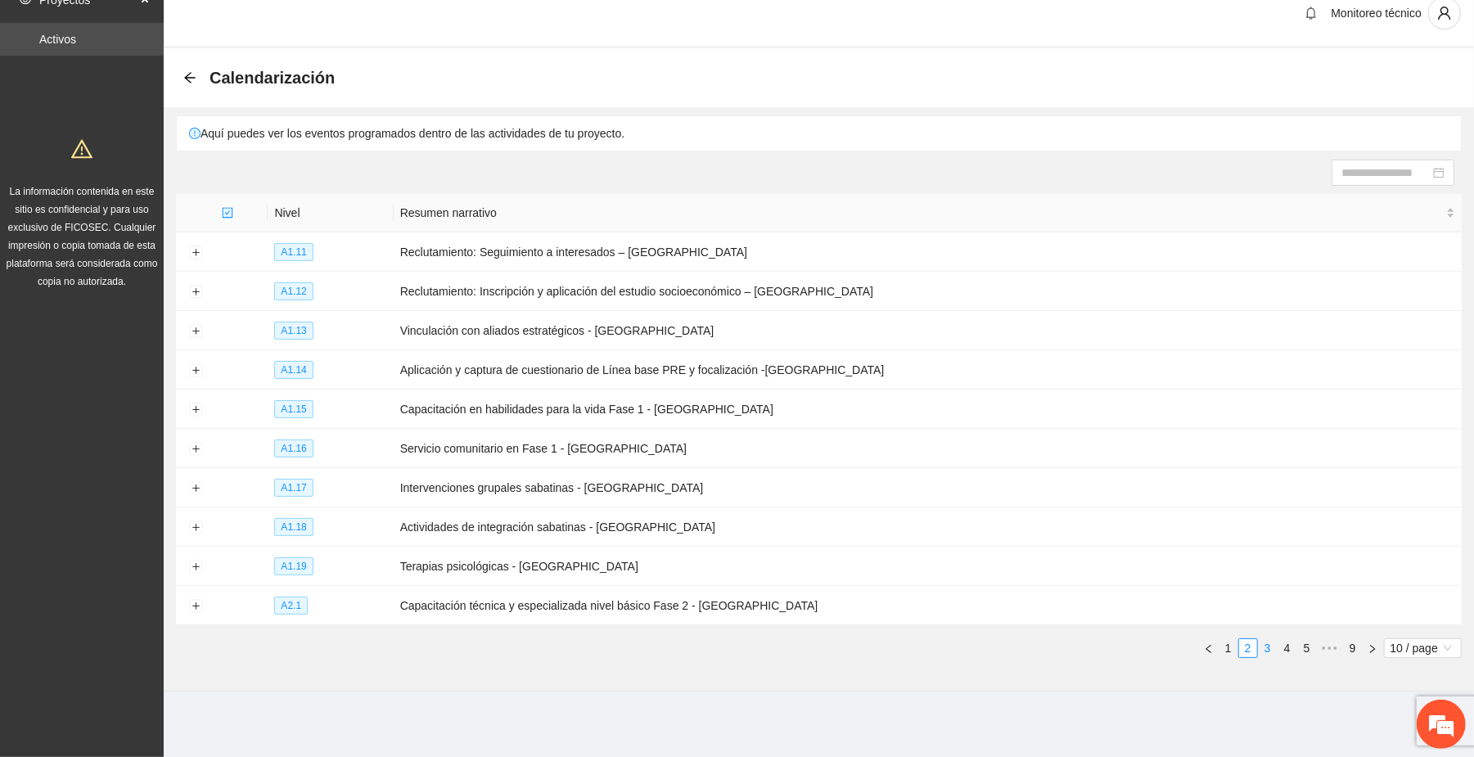
click at [1267, 645] on link "3" at bounding box center [1268, 648] width 18 height 18
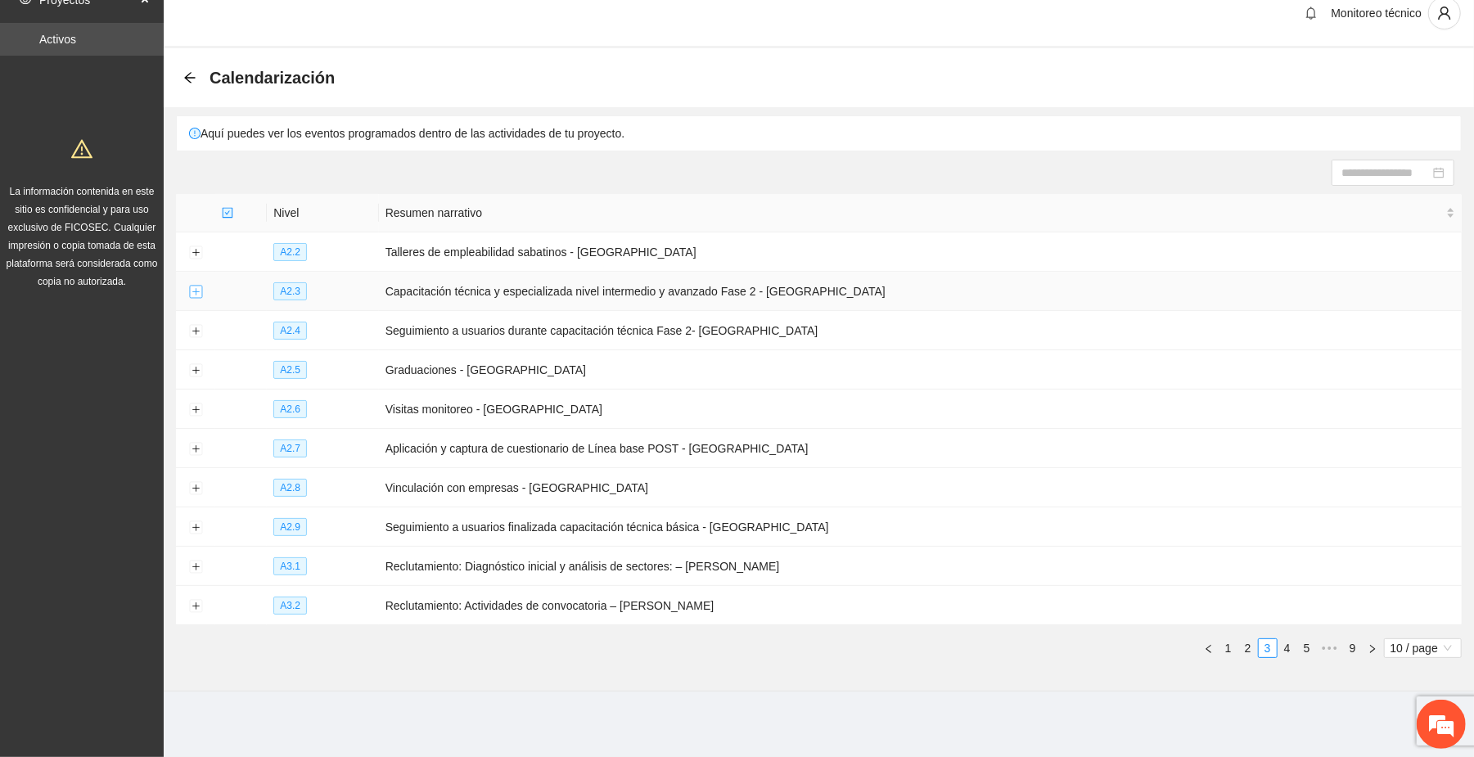
click at [193, 288] on button "Expand row" at bounding box center [195, 292] width 13 height 13
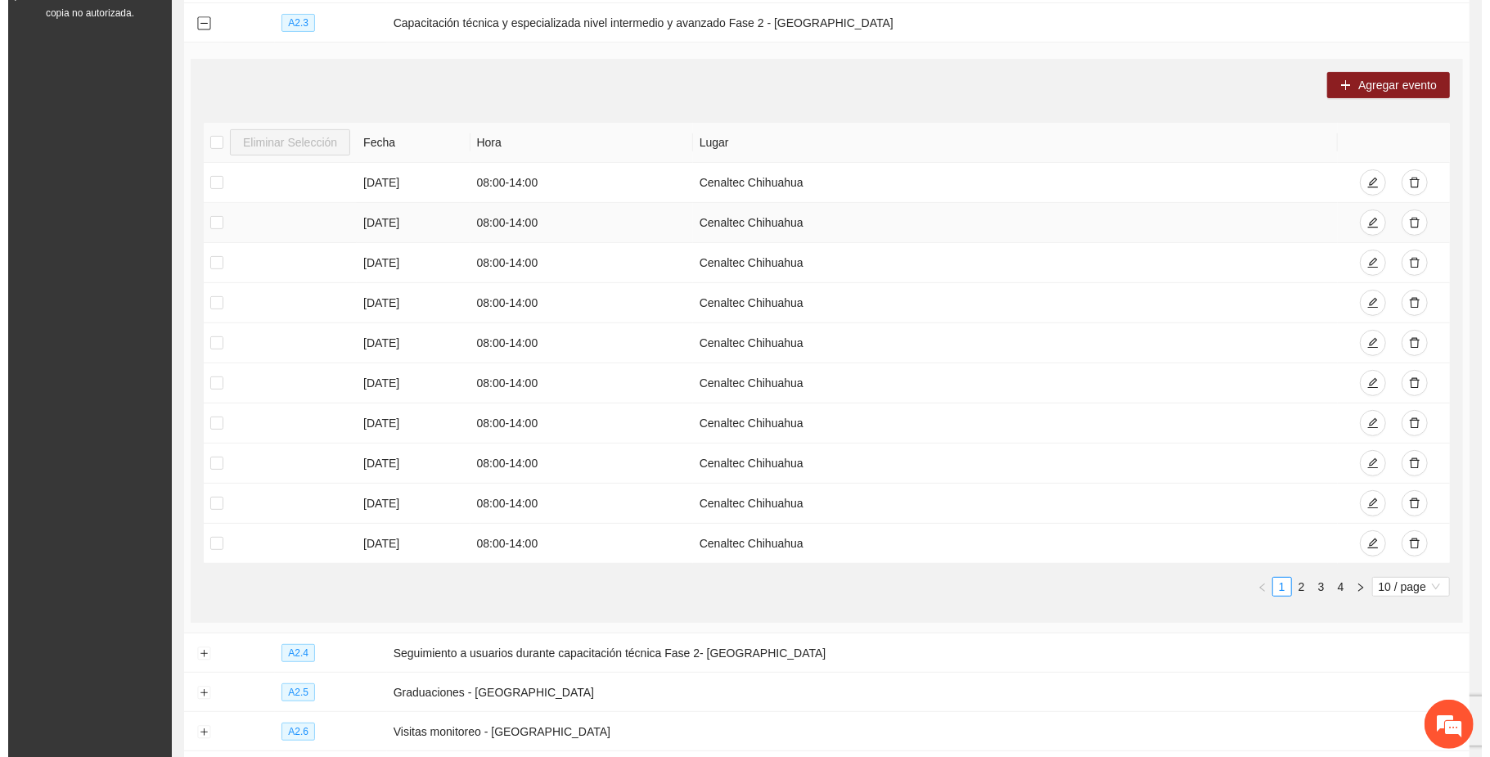
scroll to position [348, 0]
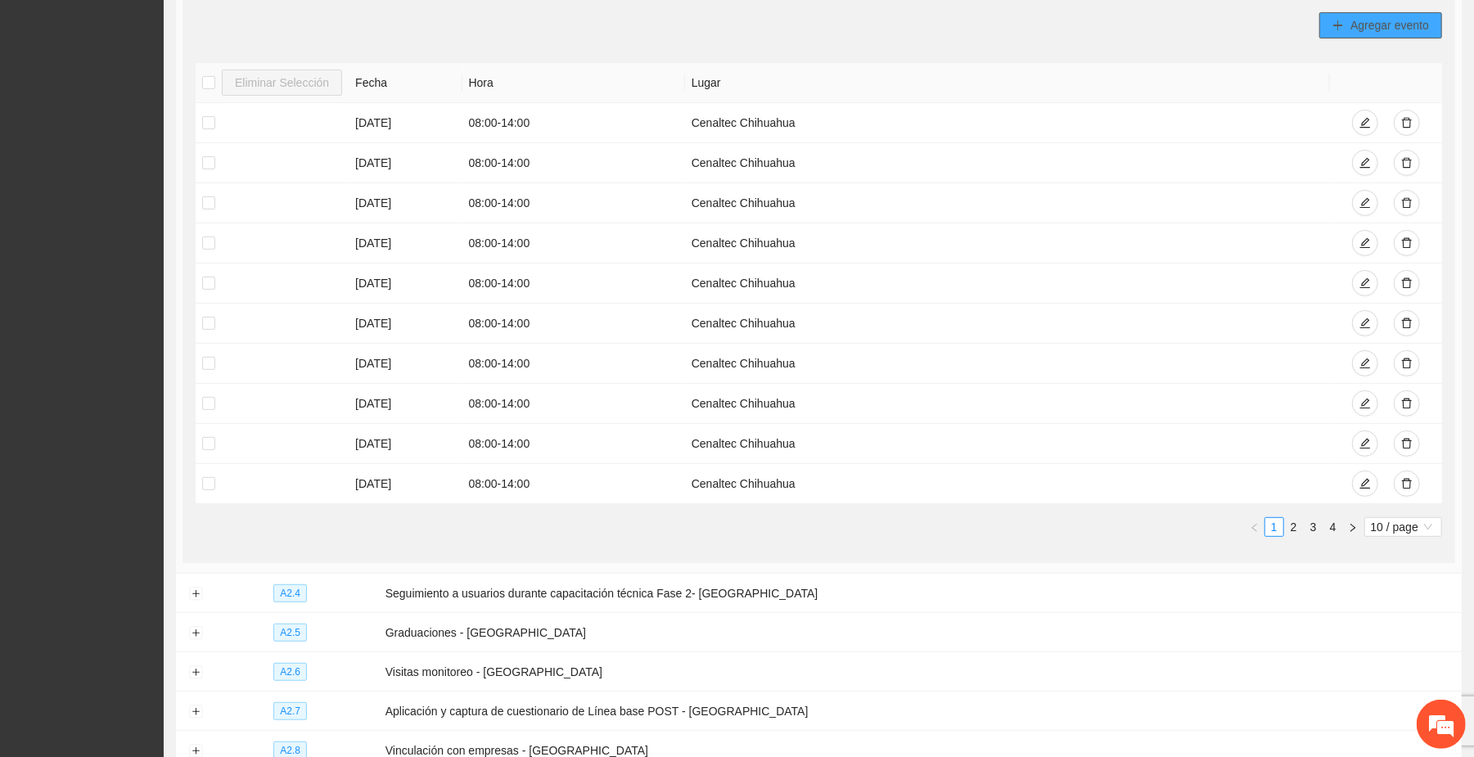
click at [1390, 23] on span "Agregar evento" at bounding box center [1389, 25] width 79 height 18
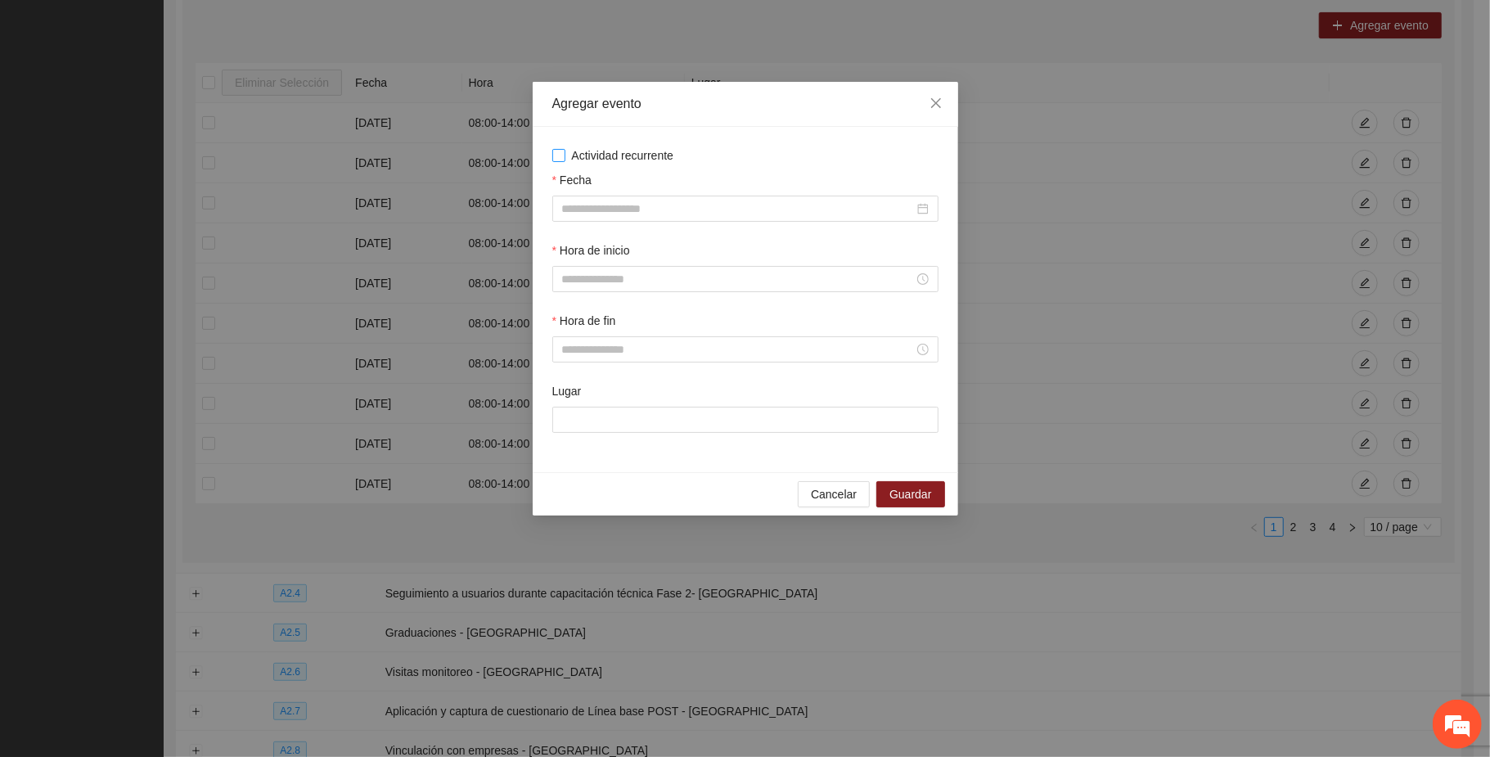
click at [616, 154] on span "Actividad recurrente" at bounding box center [622, 155] width 115 height 18
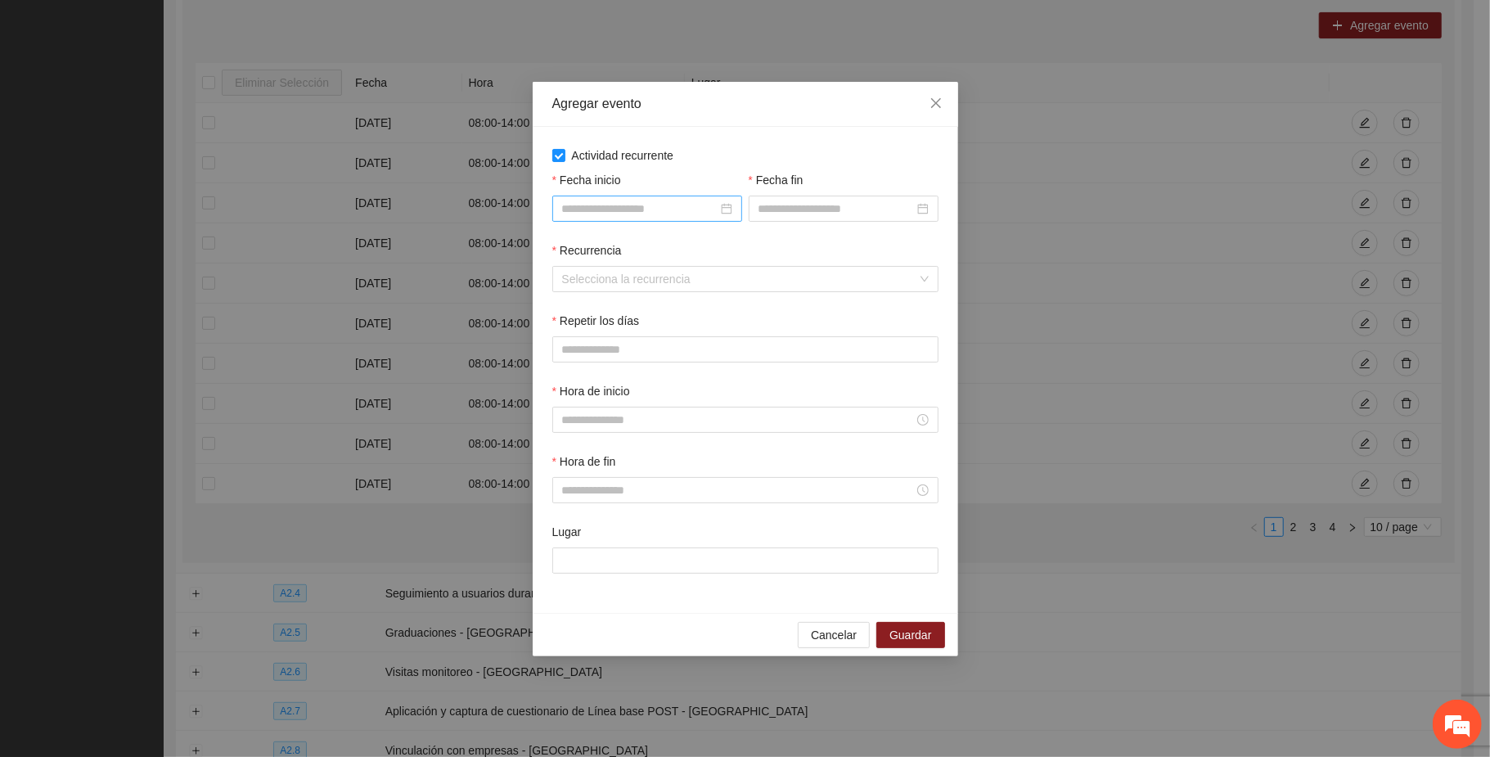
click at [638, 209] on input "Fecha inicio" at bounding box center [639, 209] width 155 height 18
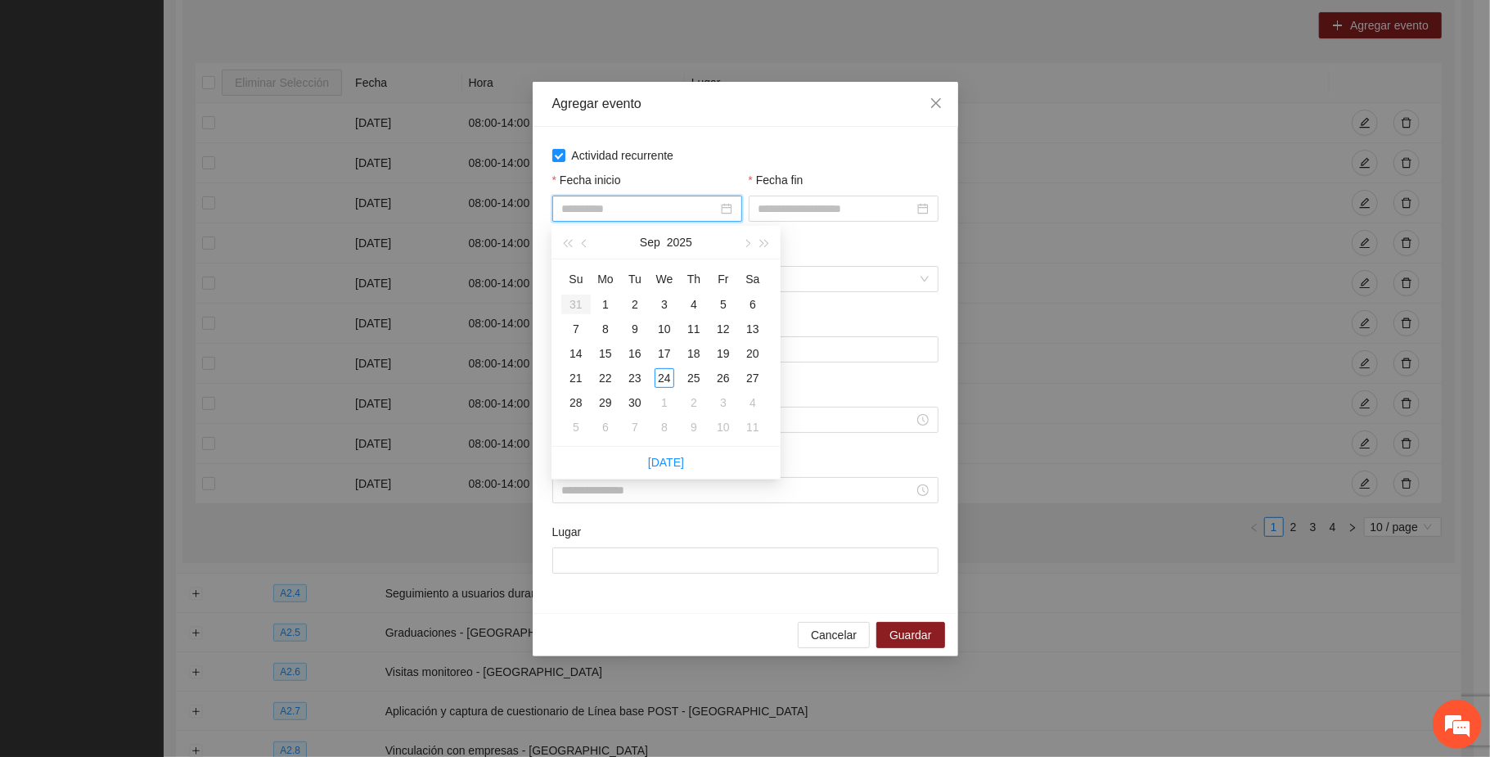
type input "**********"
click at [753, 239] on button "button" at bounding box center [746, 242] width 18 height 33
type input "**********"
click at [664, 295] on div "1" at bounding box center [665, 305] width 20 height 20
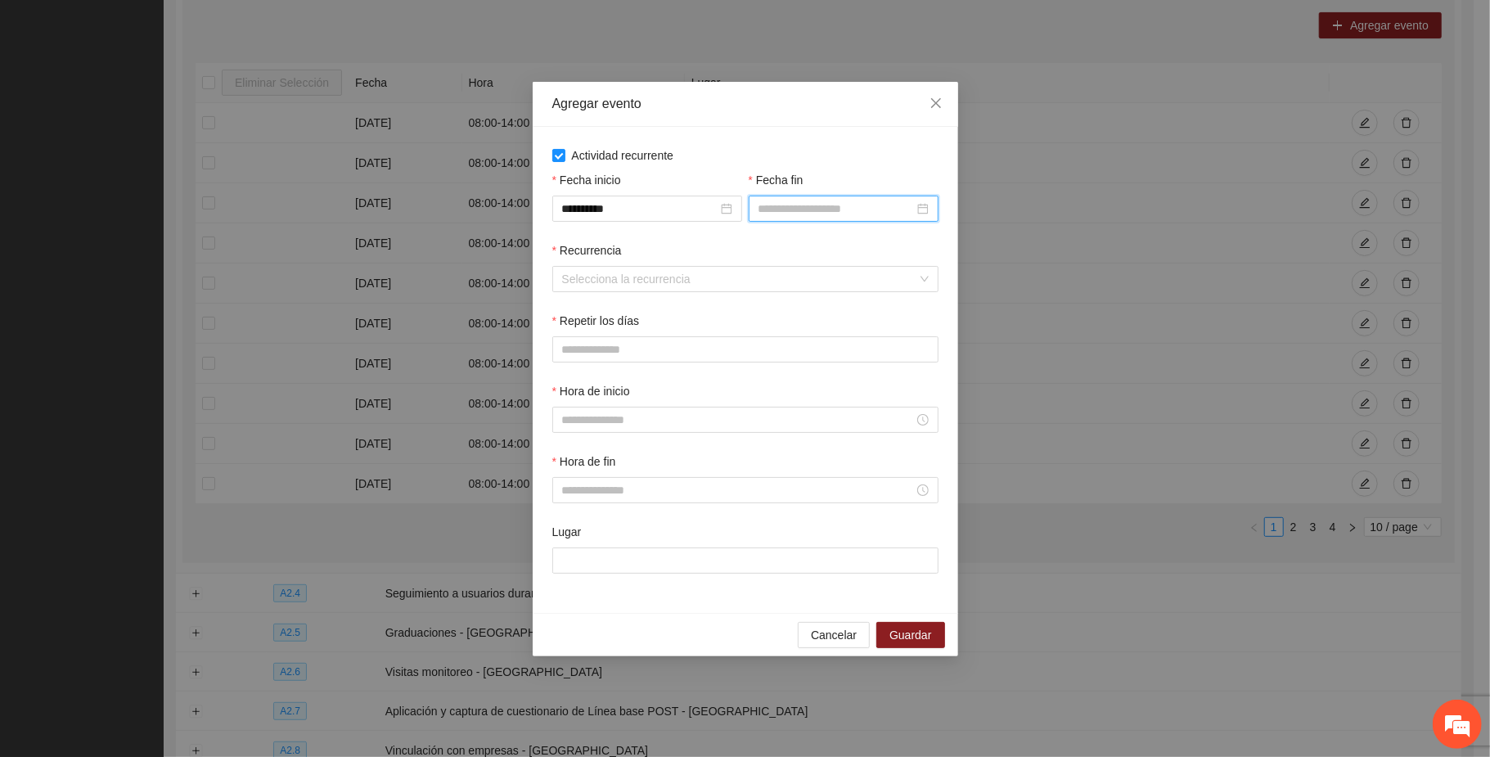
click at [819, 200] on input "Fecha fin" at bounding box center [836, 209] width 155 height 18
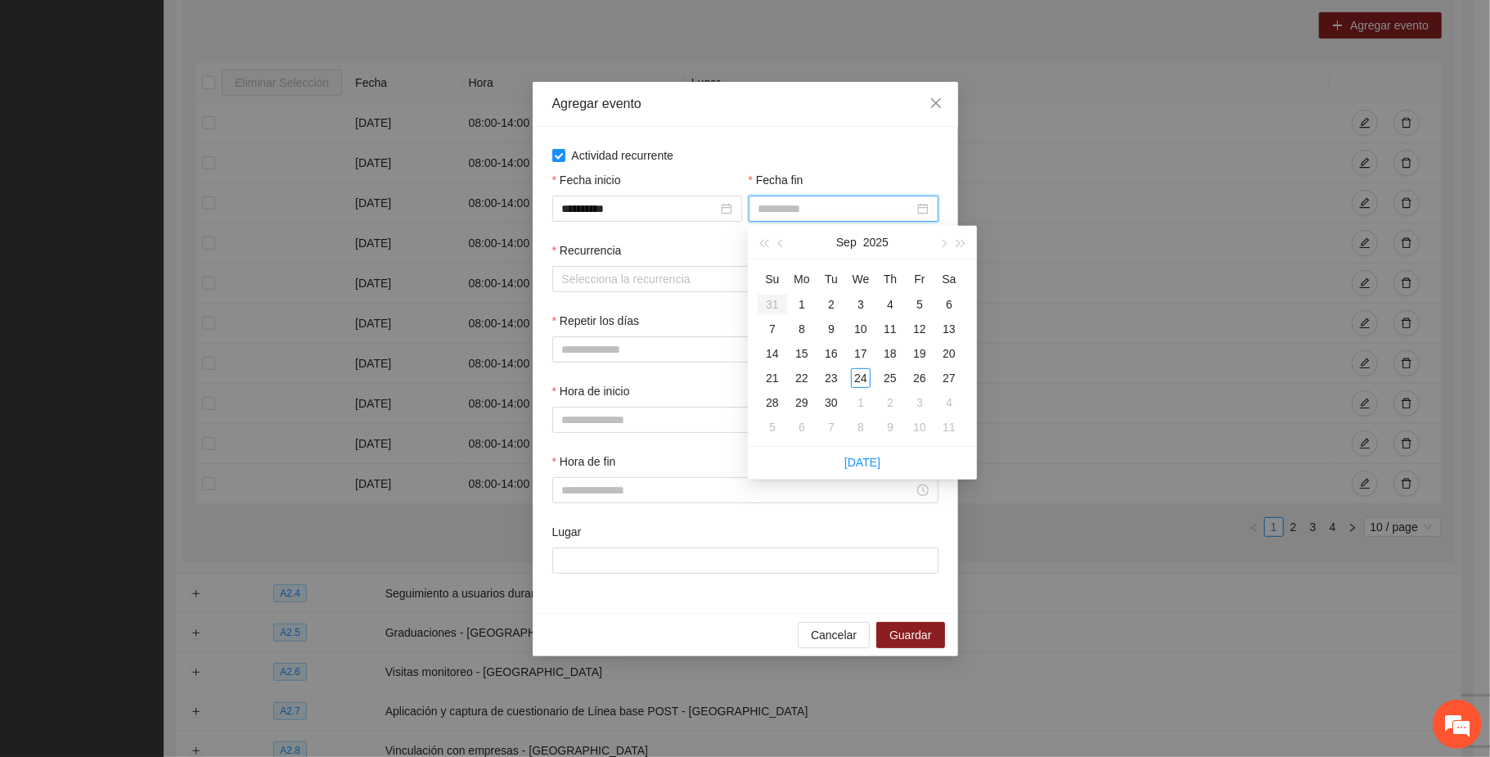
type input "**********"
click at [944, 241] on span "button" at bounding box center [943, 243] width 8 height 8
type input "**********"
drag, startPoint x: 921, startPoint y: 396, endPoint x: 810, endPoint y: 401, distance: 110.6
click at [918, 394] on div "31" at bounding box center [920, 403] width 20 height 20
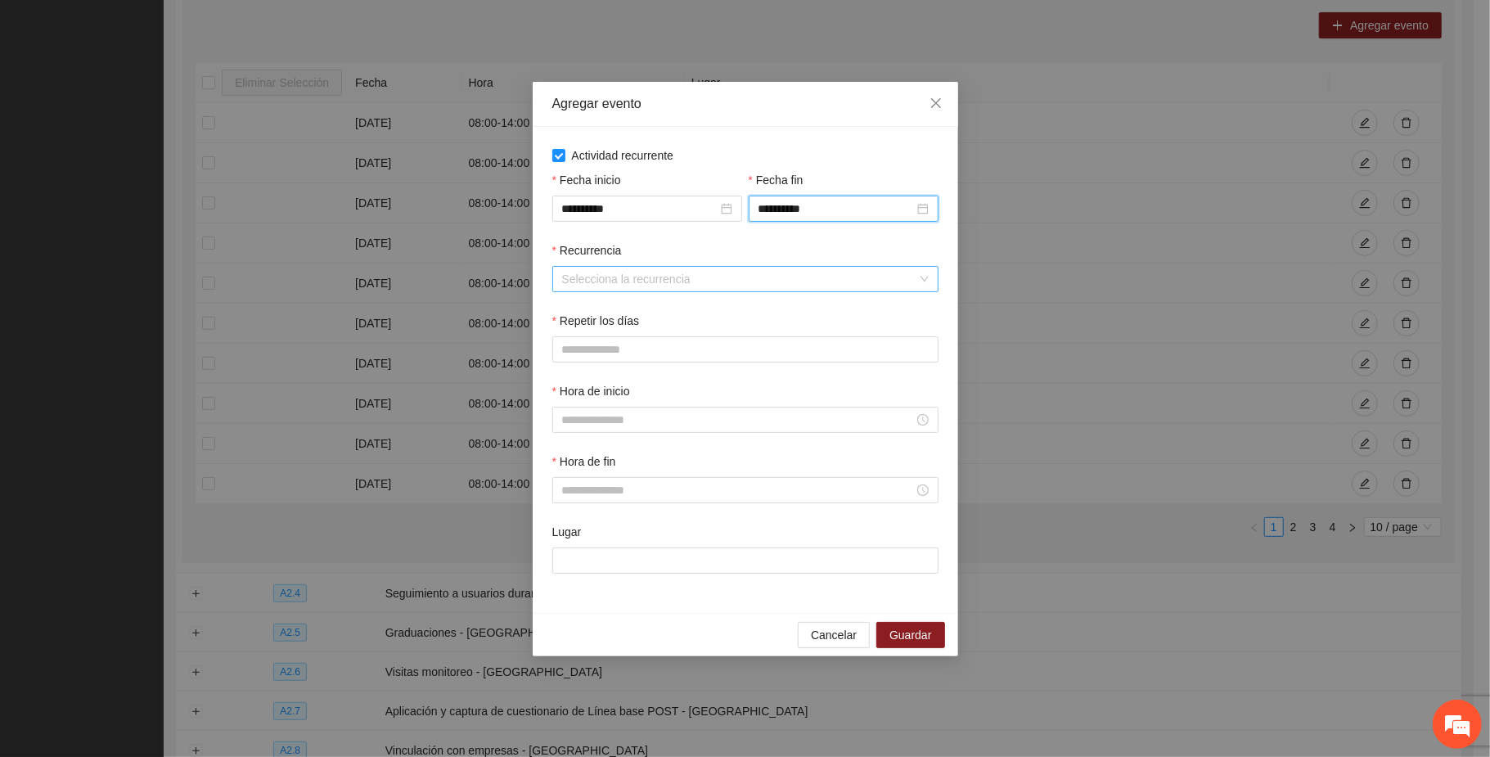
click at [607, 279] on input "Recurrencia" at bounding box center [739, 279] width 355 height 25
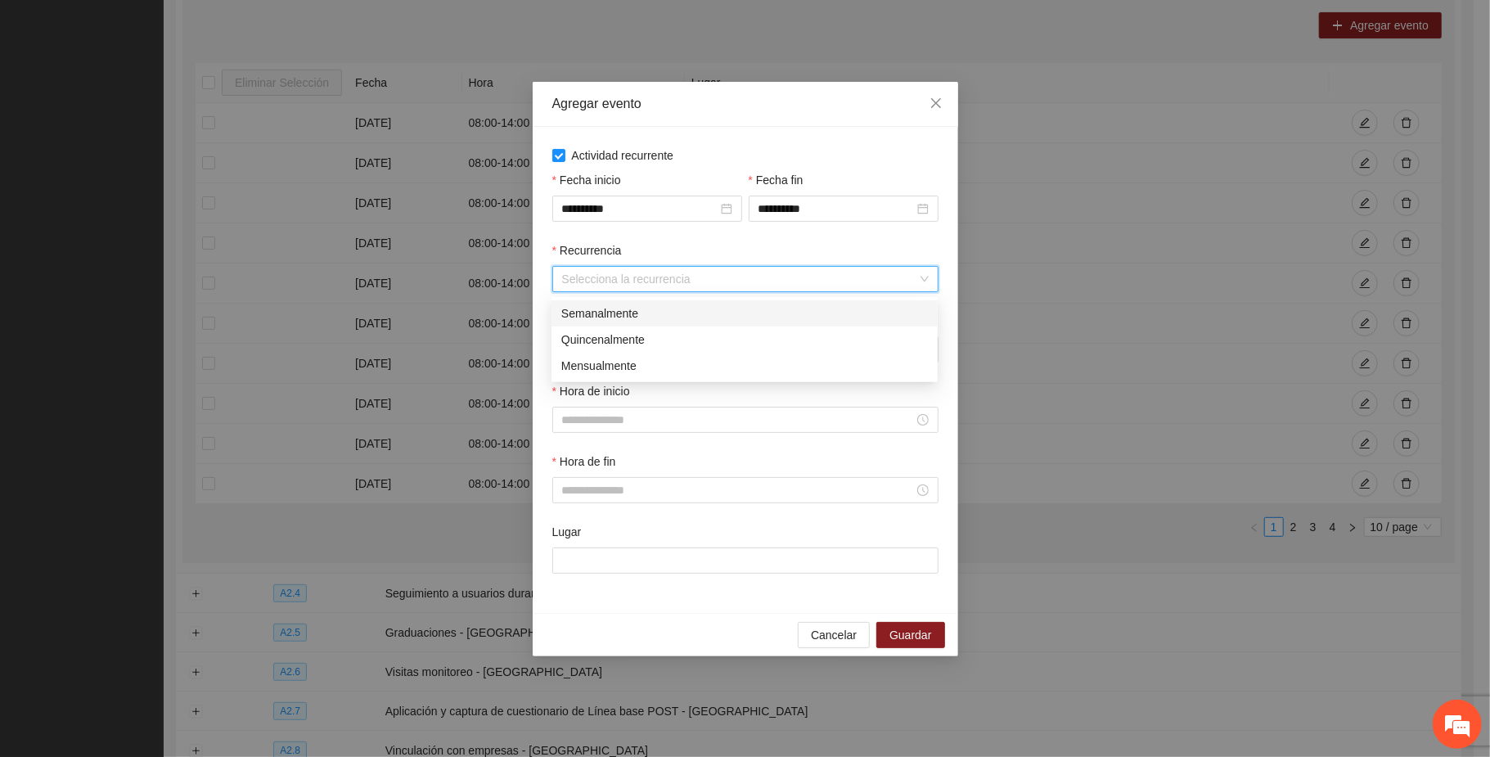
click at [601, 314] on div "Semanalmente" at bounding box center [744, 313] width 367 height 18
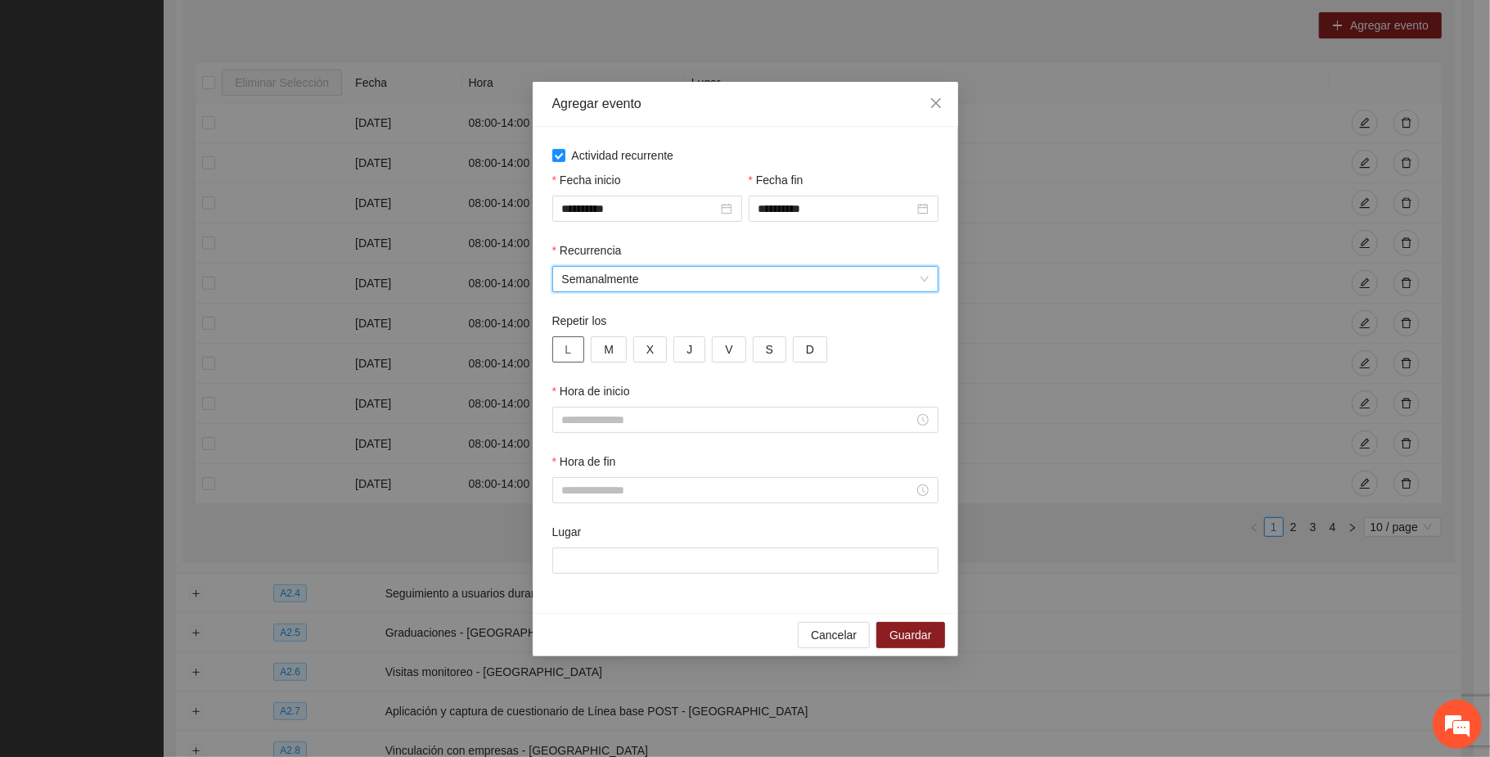
click at [570, 351] on span "L" at bounding box center [568, 349] width 7 height 18
click at [597, 348] on button "M" at bounding box center [609, 349] width 36 height 26
click at [655, 354] on button "X" at bounding box center [650, 349] width 34 height 26
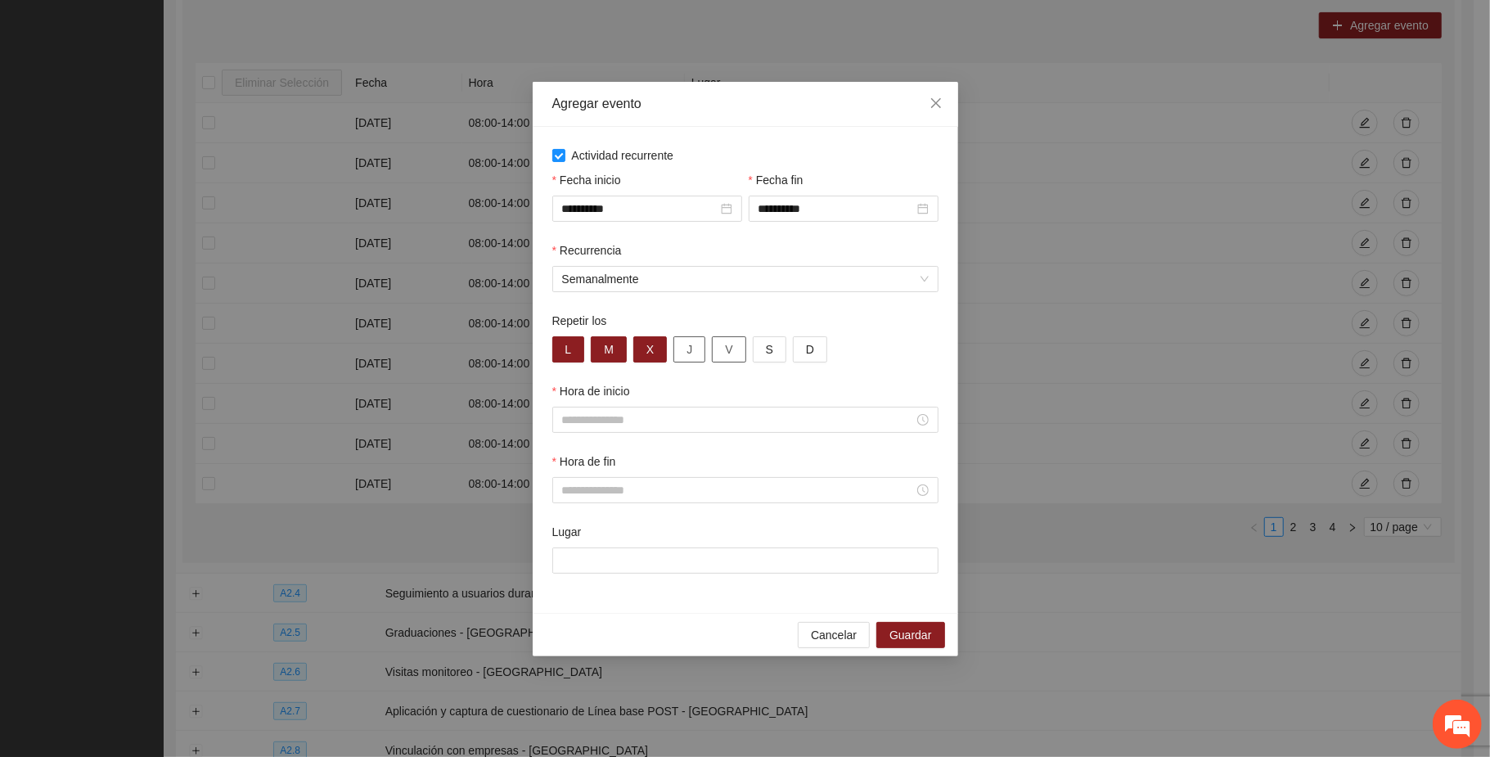
drag, startPoint x: 685, startPoint y: 349, endPoint x: 718, endPoint y: 358, distance: 33.9
click at [685, 348] on button "J" at bounding box center [690, 349] width 32 height 26
click at [723, 355] on button "V" at bounding box center [729, 349] width 34 height 26
click at [613, 422] on input "Hora de inicio" at bounding box center [738, 420] width 352 height 18
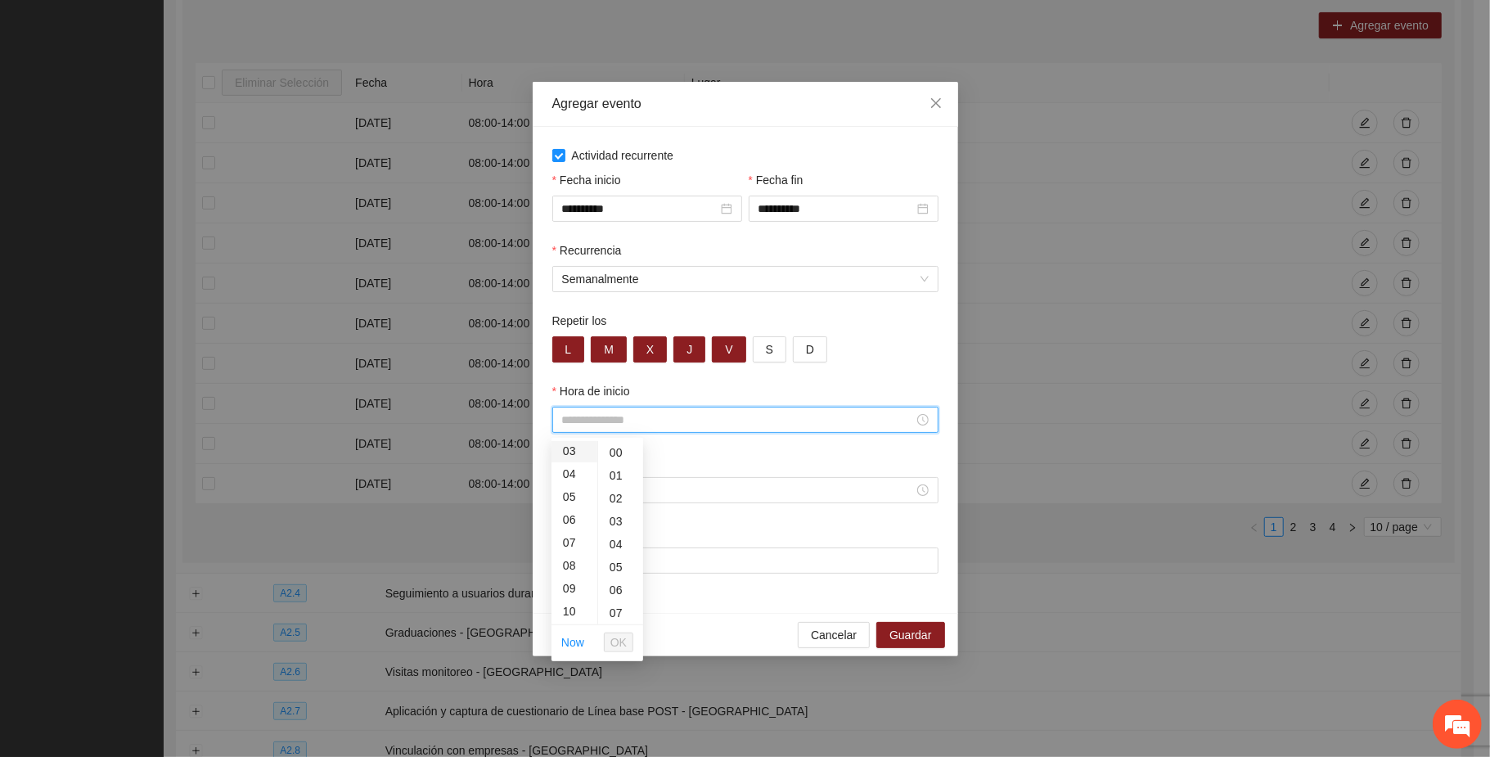
scroll to position [109, 0]
click at [567, 524] on div "08" at bounding box center [575, 527] width 46 height 23
type input "*****"
click at [616, 638] on span "OK" at bounding box center [618, 642] width 16 height 18
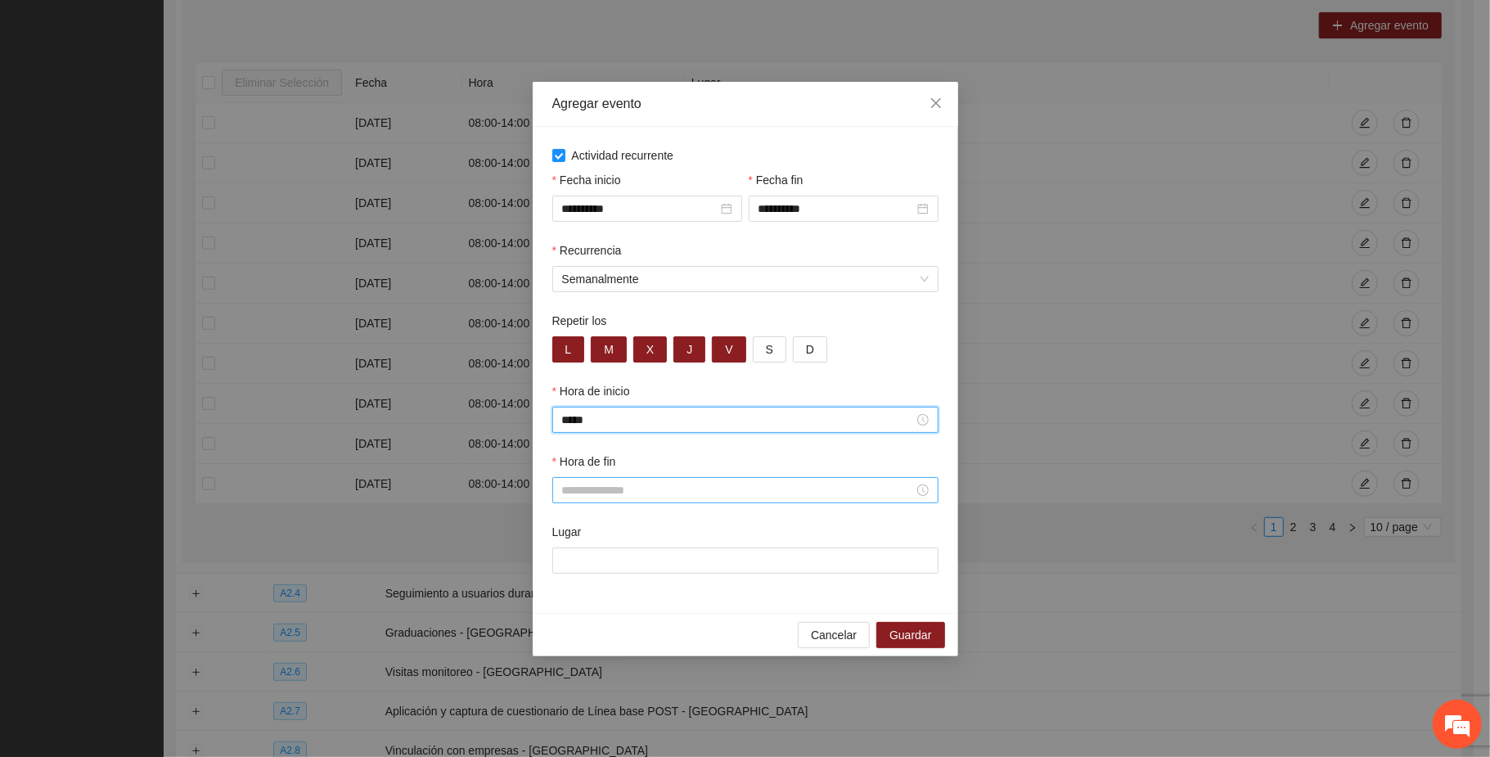
click at [603, 493] on input "Hora de fin" at bounding box center [738, 490] width 352 height 18
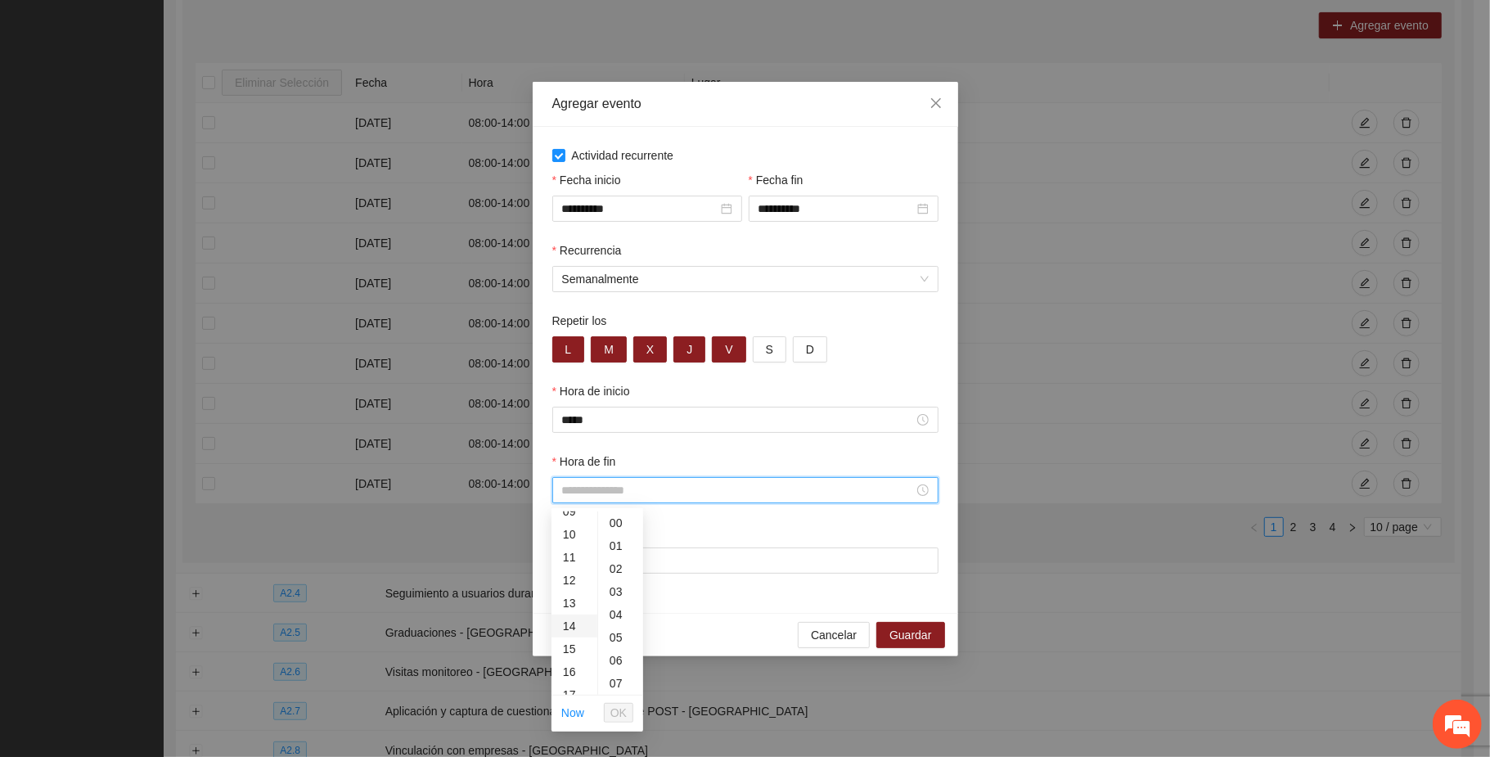
click at [567, 619] on div "14" at bounding box center [575, 626] width 46 height 23
type input "*****"
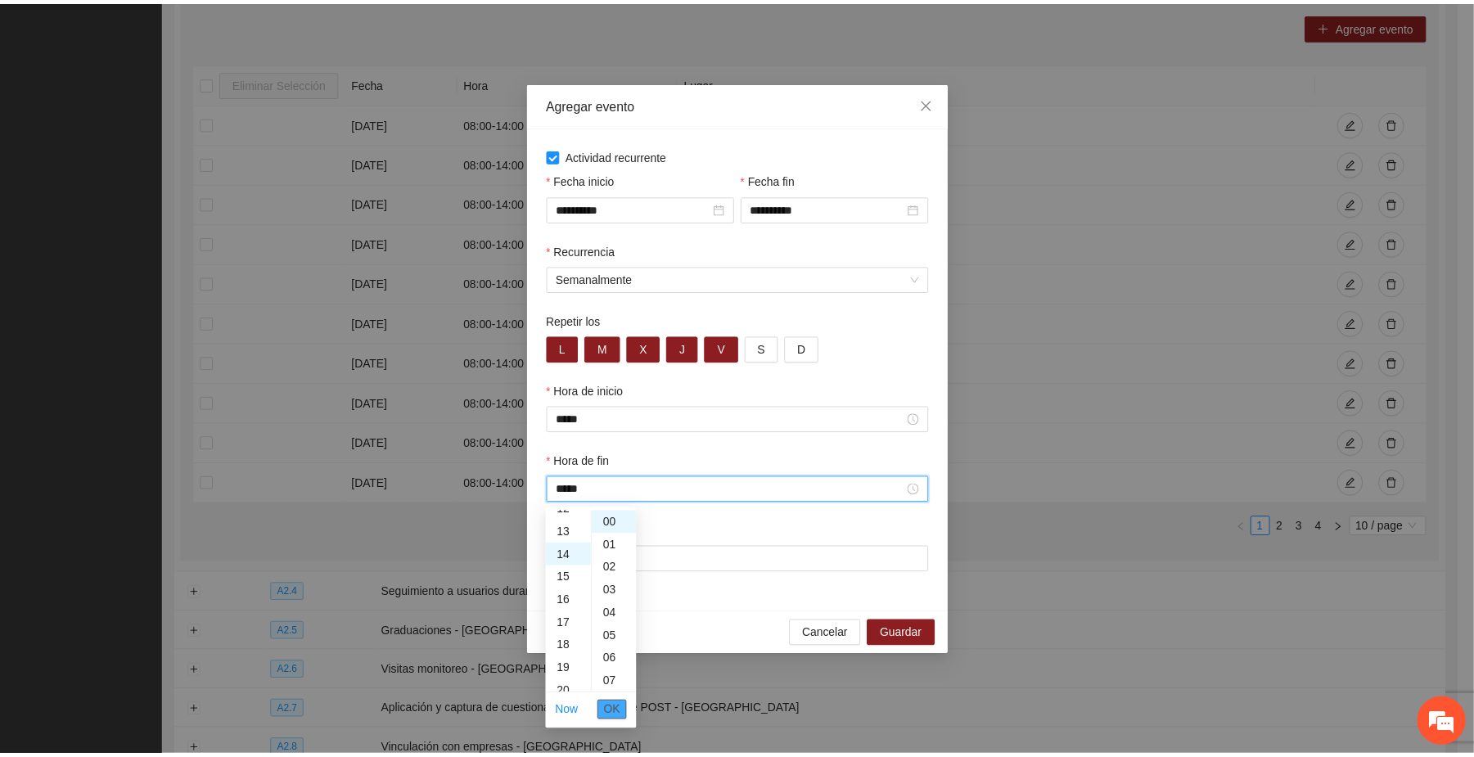
scroll to position [321, 0]
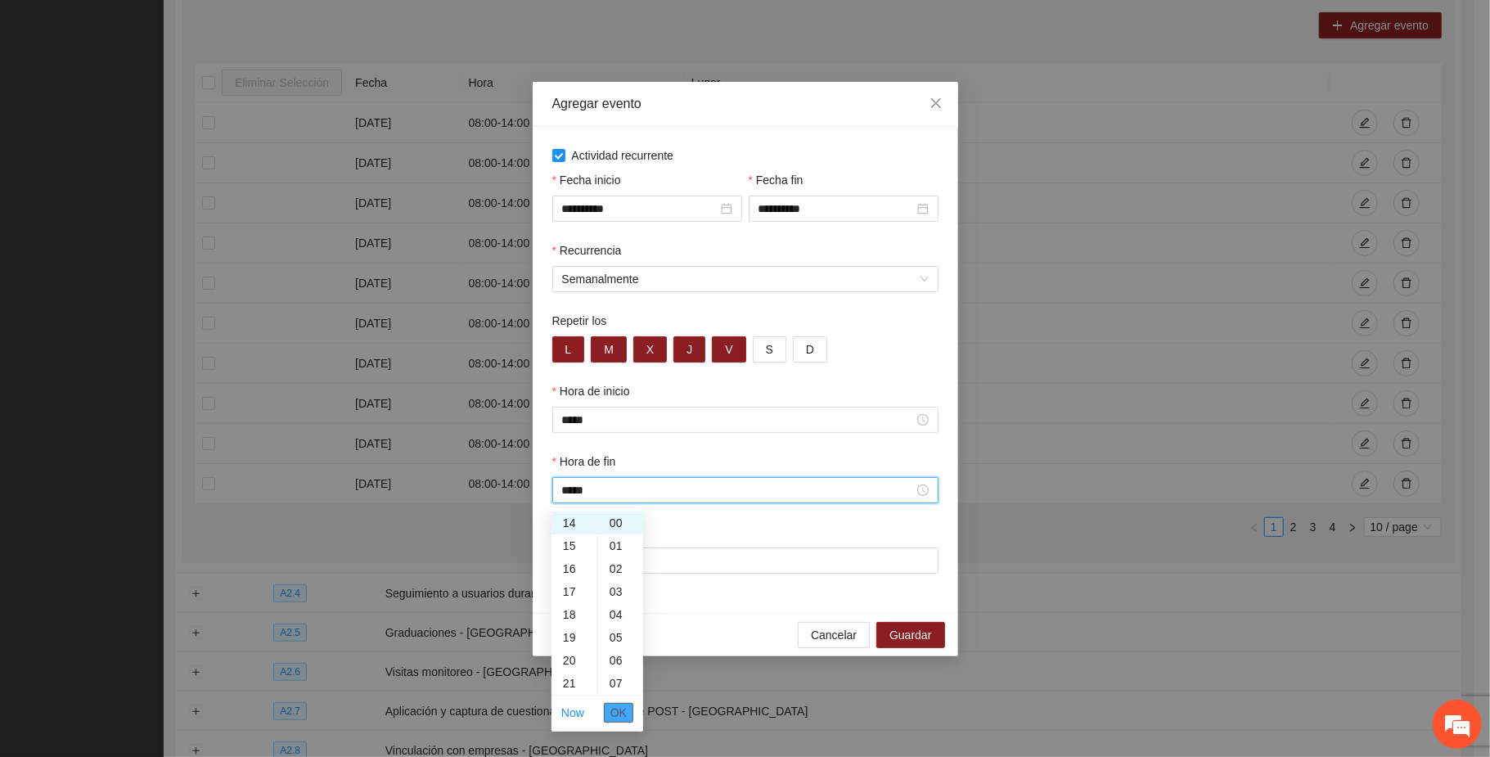
click at [614, 709] on span "OK" at bounding box center [618, 713] width 16 height 18
click at [653, 565] on input "Lugar" at bounding box center [745, 560] width 386 height 26
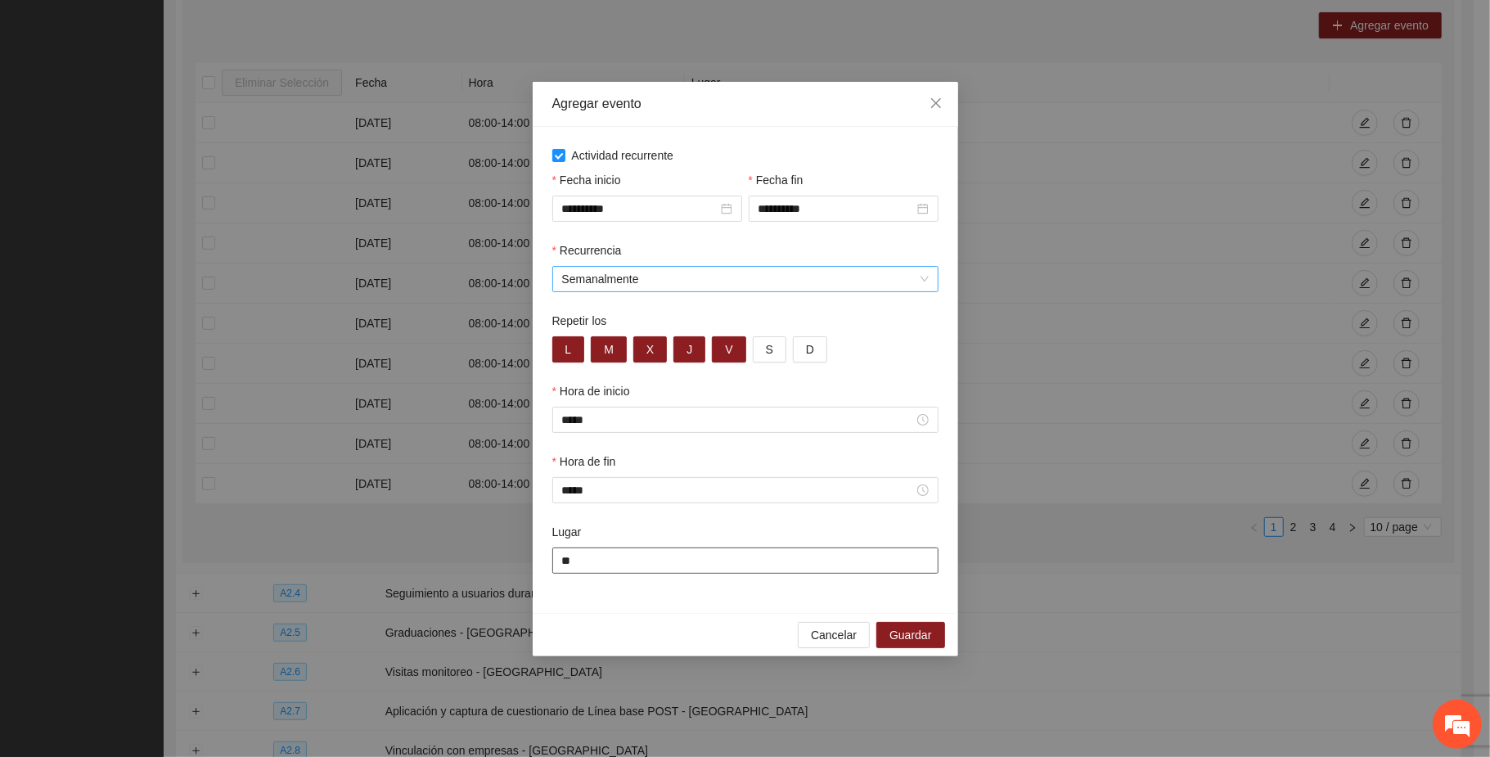
type input "**********"
click at [923, 633] on span "Guardar" at bounding box center [911, 635] width 42 height 18
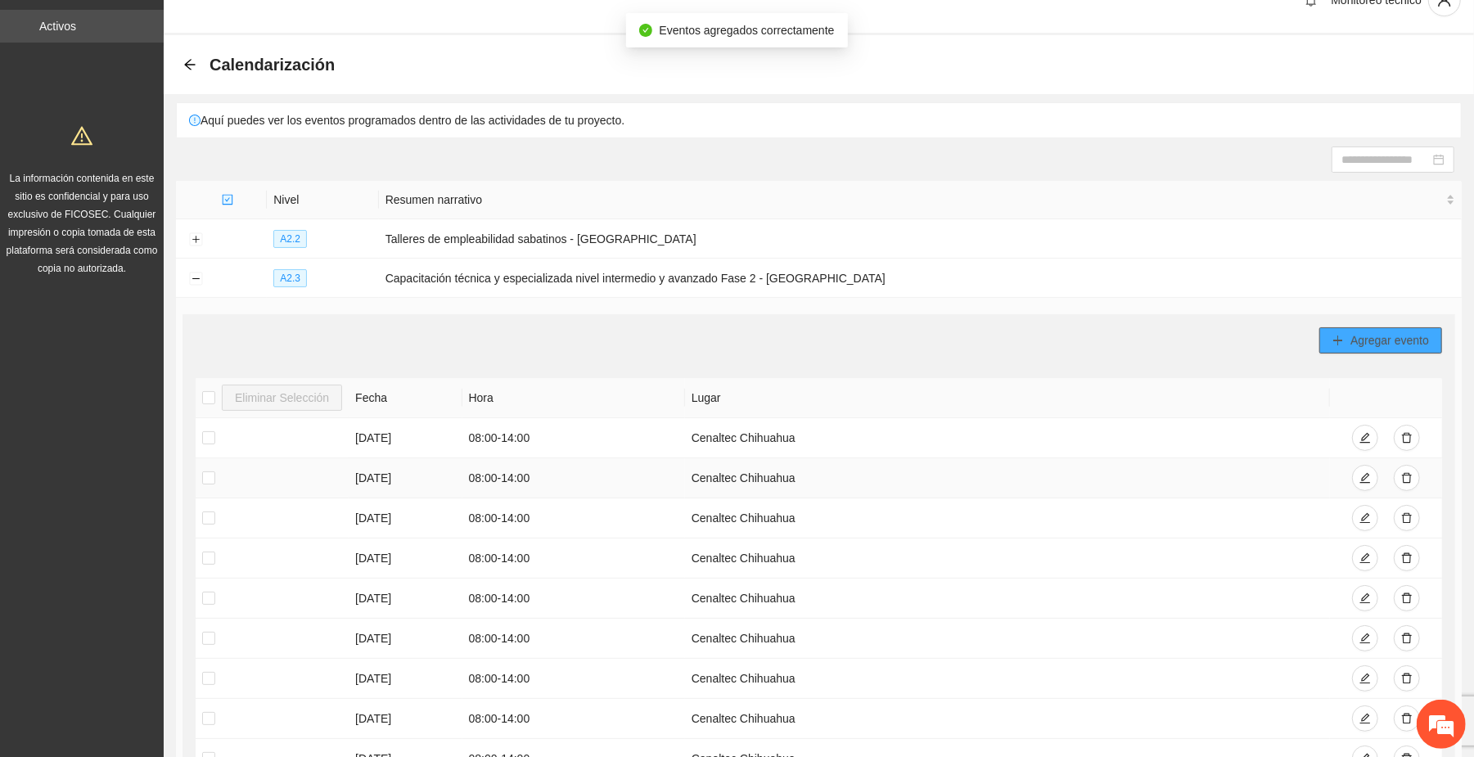
scroll to position [0, 0]
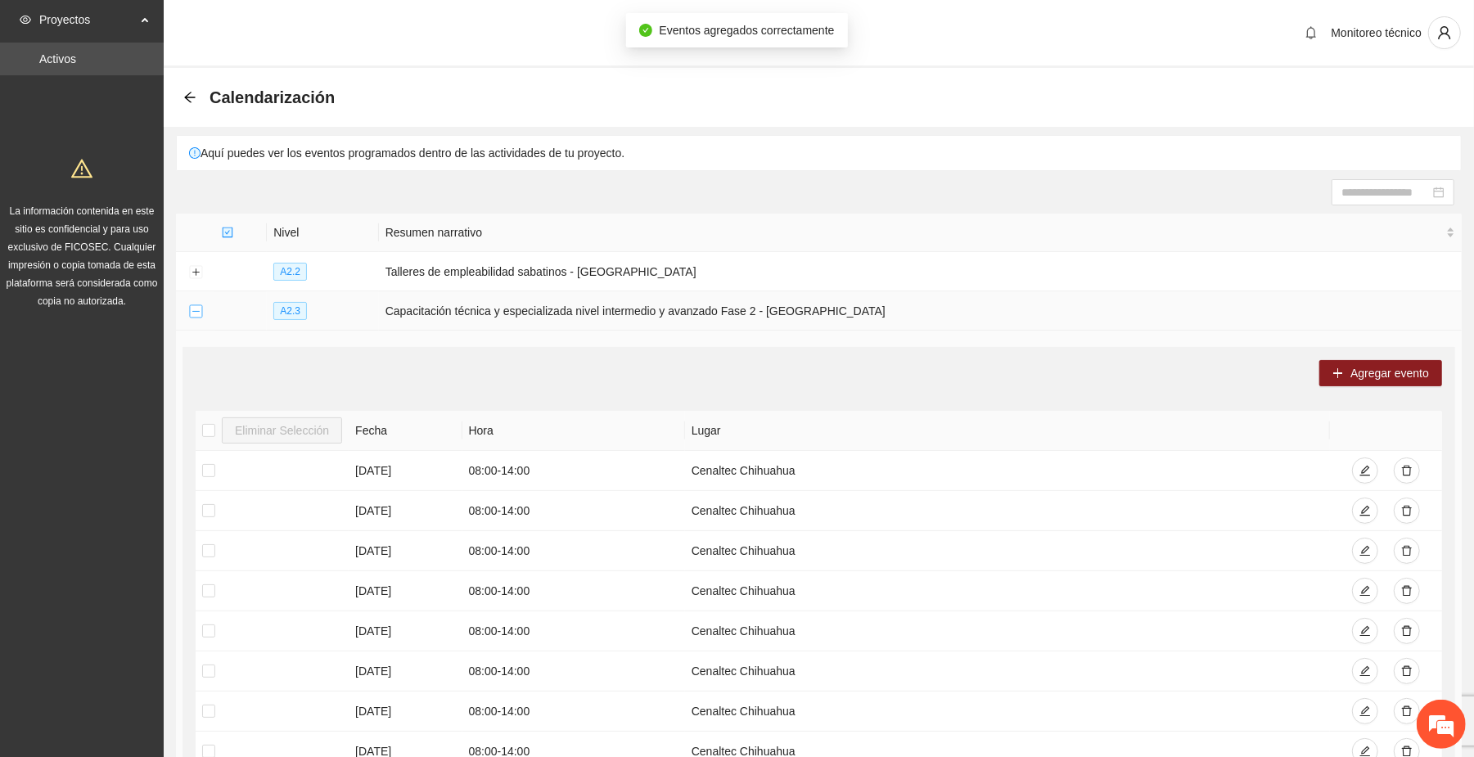
click at [196, 316] on button "Collapse row" at bounding box center [195, 311] width 13 height 13
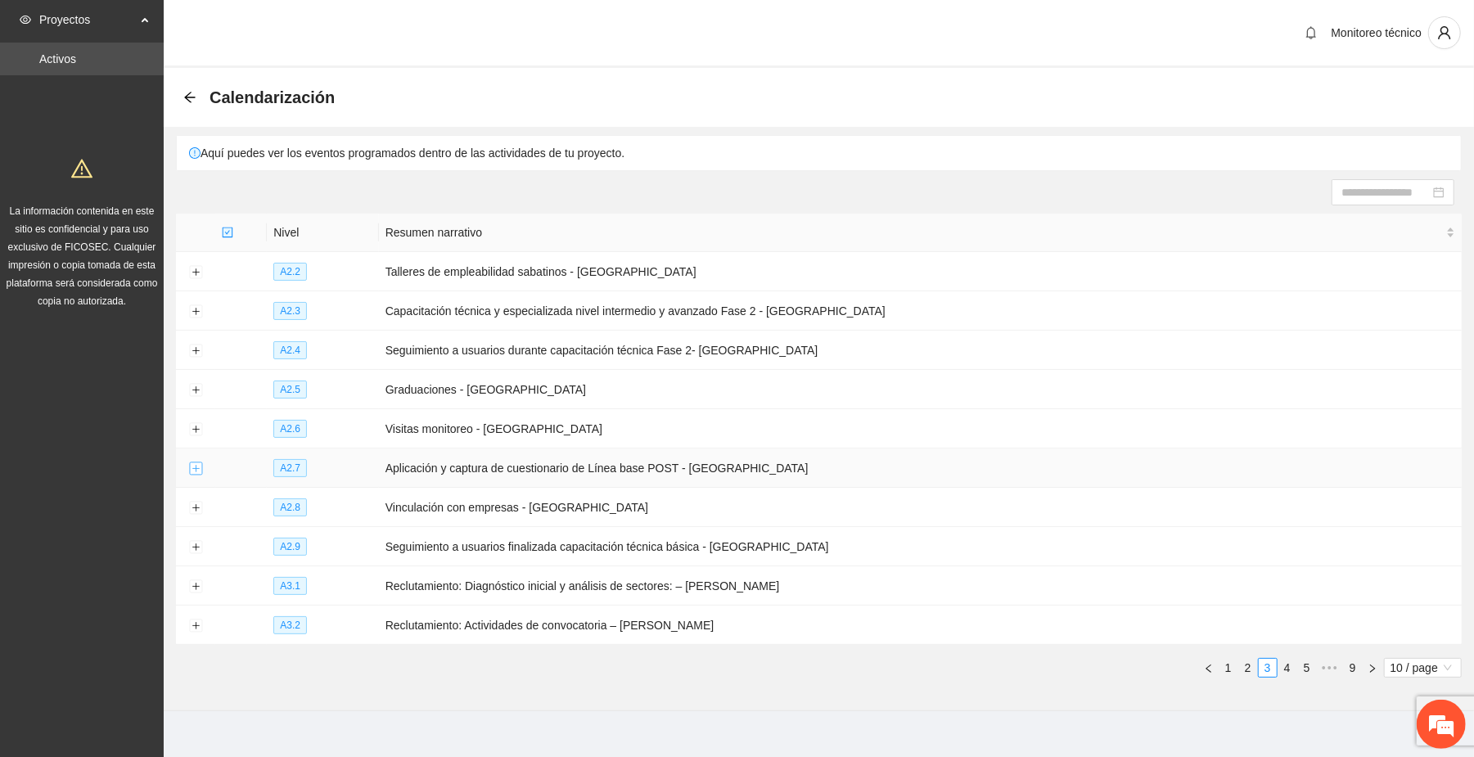
click at [191, 466] on button "Expand row" at bounding box center [195, 468] width 13 height 13
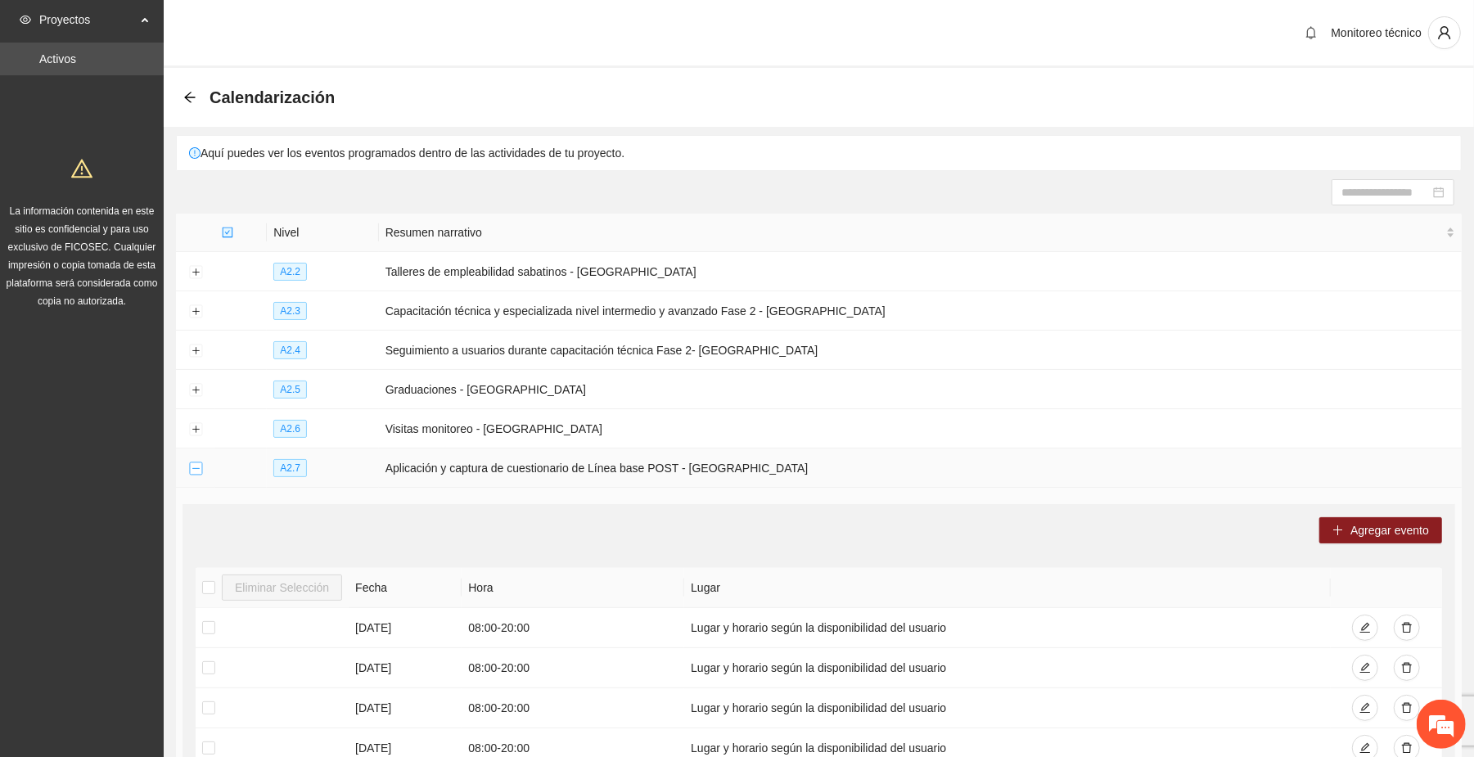
click at [191, 470] on button "Collapse row" at bounding box center [195, 468] width 13 height 13
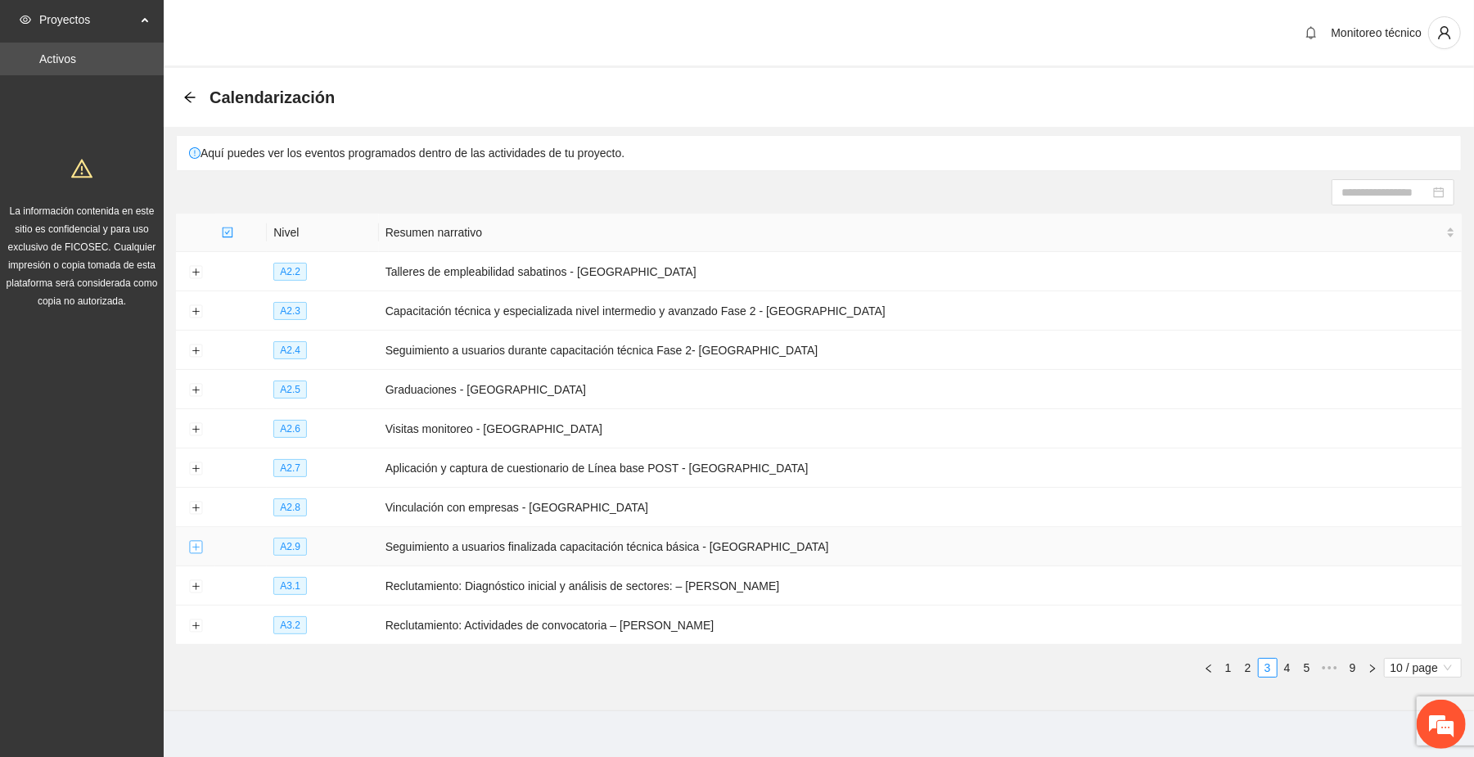
click at [194, 547] on button "Expand row" at bounding box center [195, 547] width 13 height 13
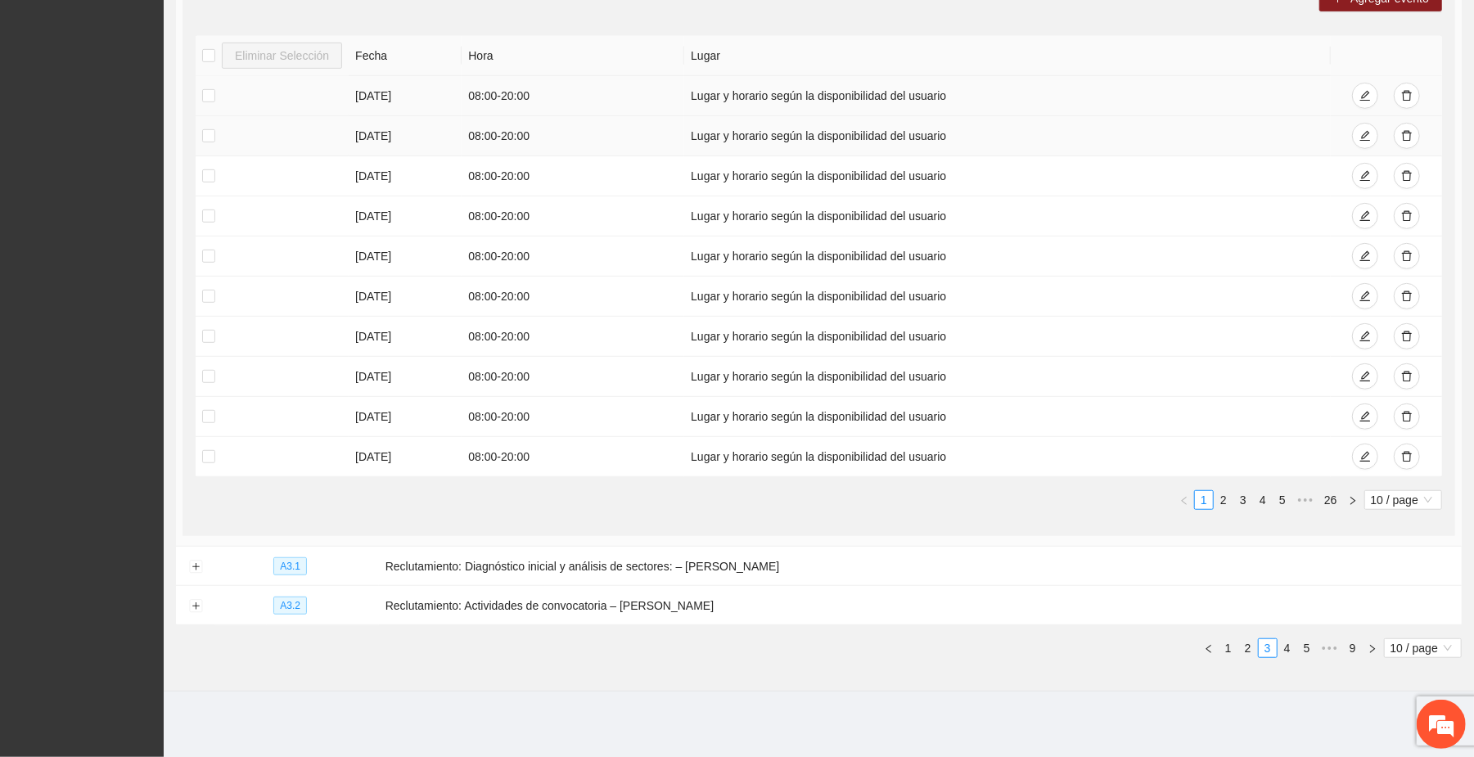
scroll to position [615, 0]
click at [1327, 494] on link "26" at bounding box center [1330, 500] width 23 height 18
click at [1212, 499] on span "•••" at bounding box center [1209, 500] width 26 height 20
click at [1205, 502] on link "20" at bounding box center [1207, 500] width 23 height 18
click at [1205, 491] on link "19" at bounding box center [1207, 500] width 23 height 18
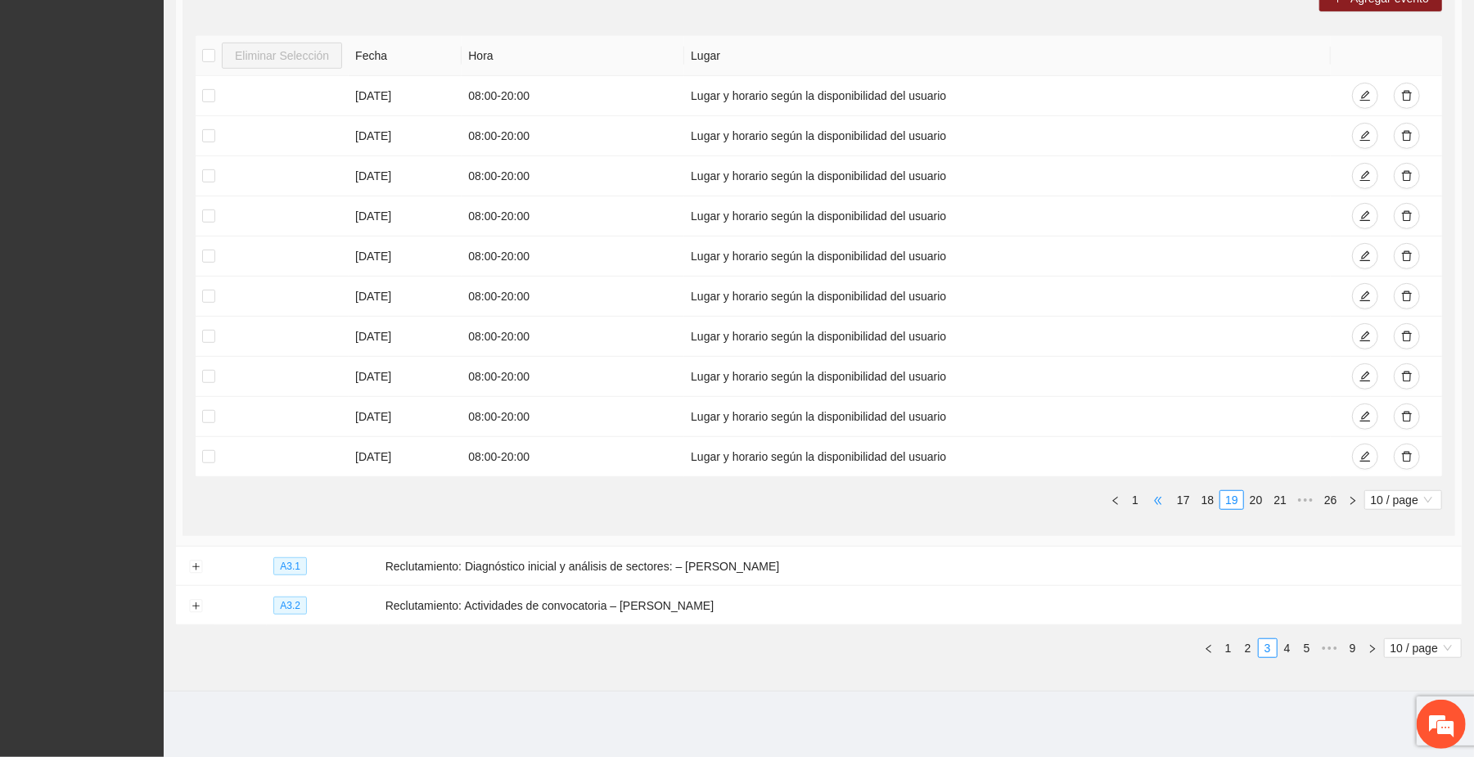
click at [1160, 498] on span "•••" at bounding box center [1158, 500] width 26 height 20
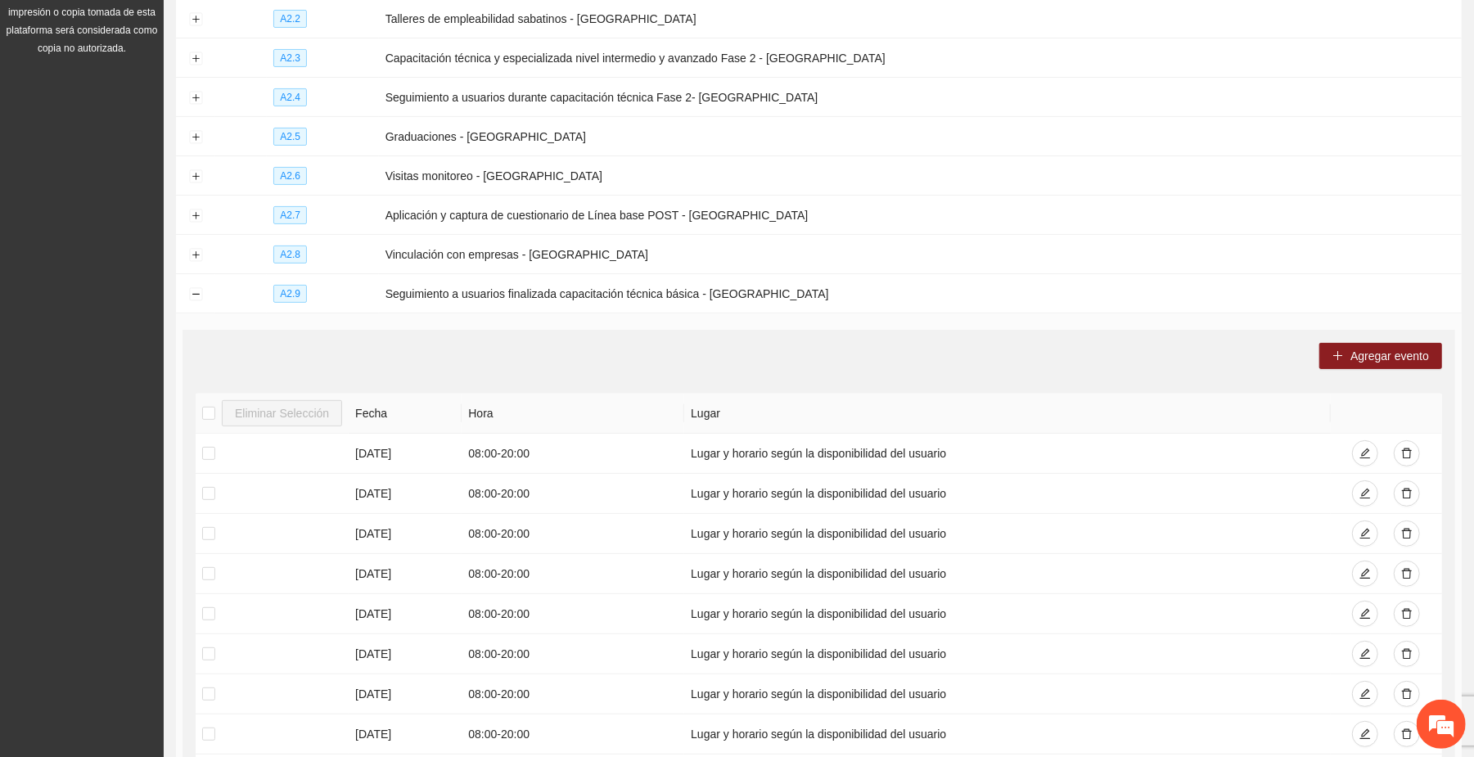
scroll to position [178, 0]
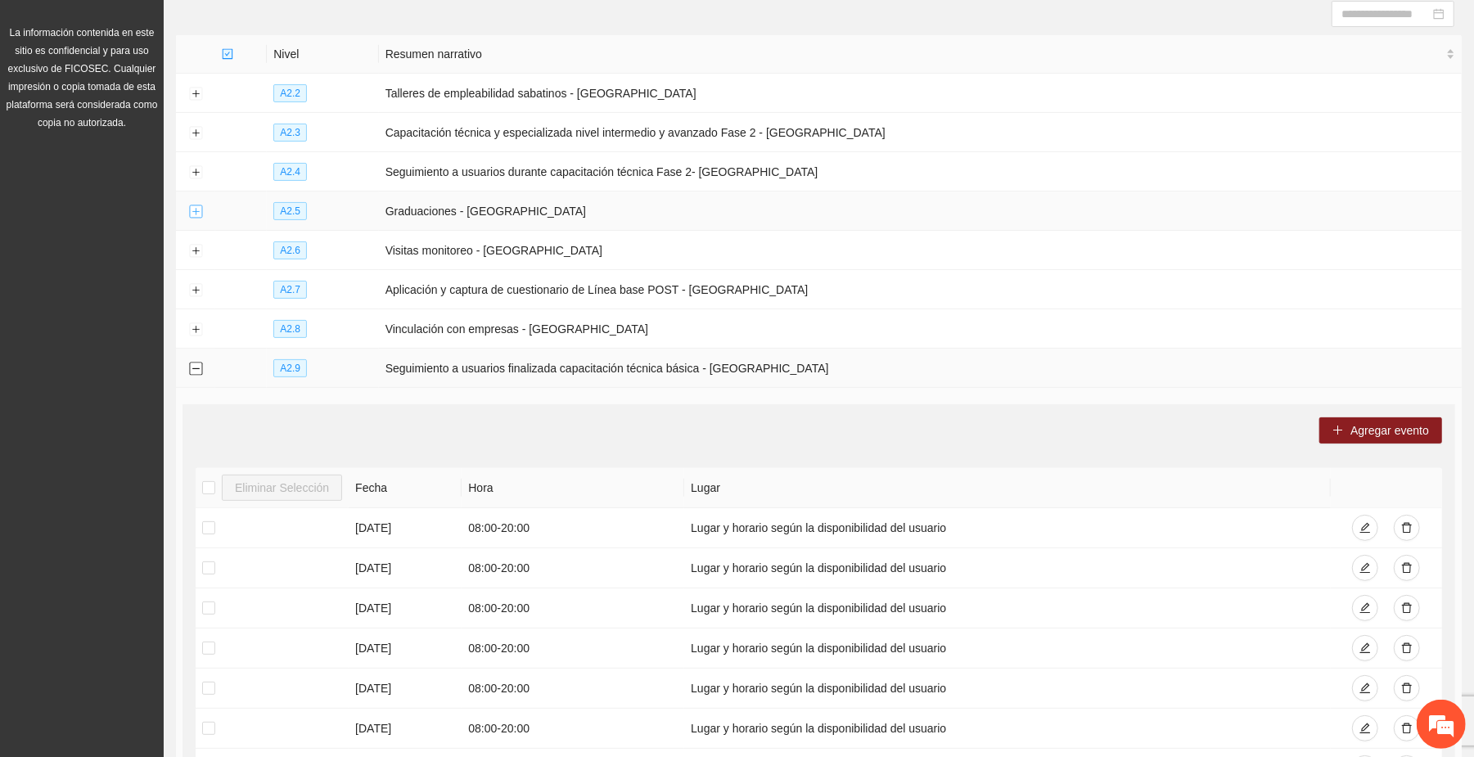
click at [197, 368] on button "Collapse row" at bounding box center [195, 369] width 13 height 13
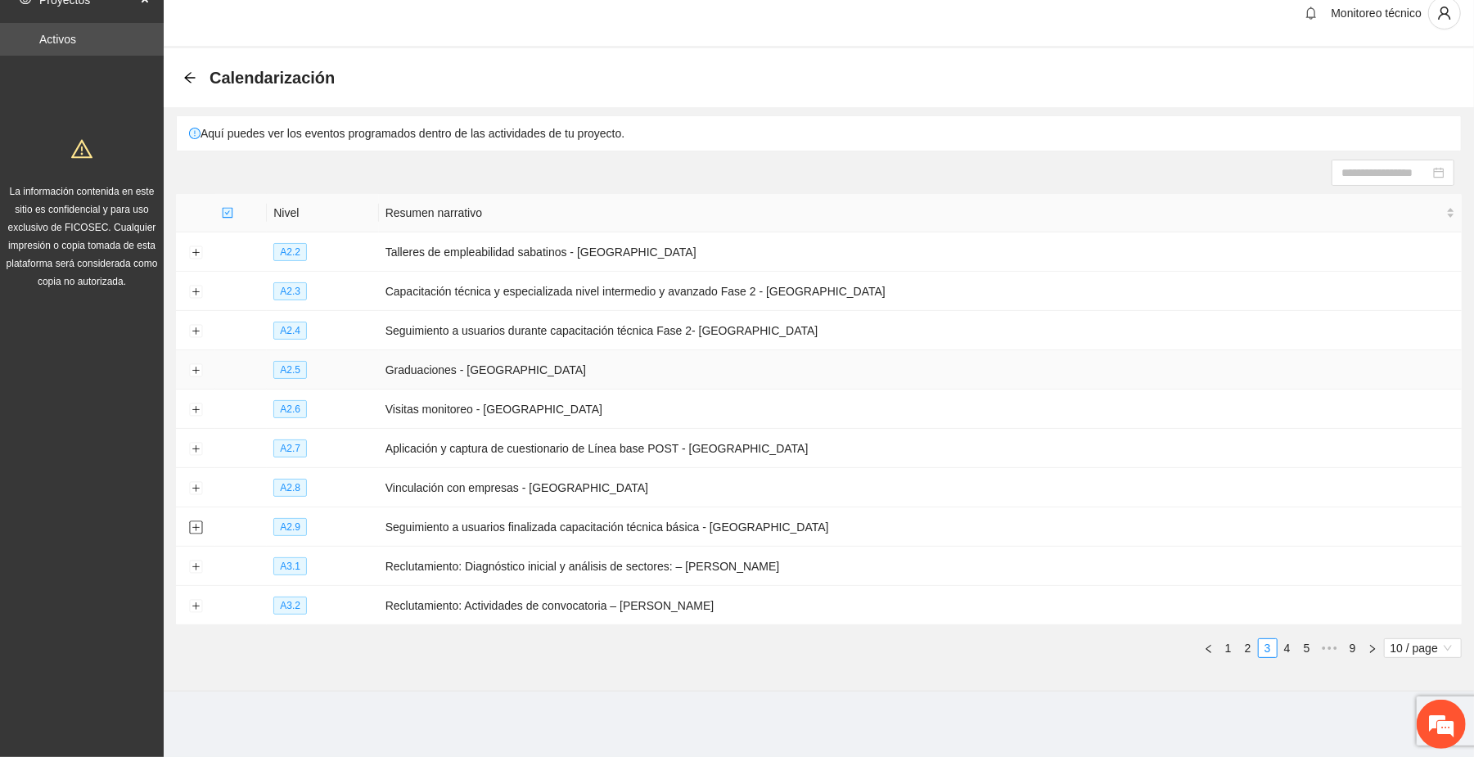
scroll to position [20, 0]
click at [1229, 650] on link "1" at bounding box center [1228, 648] width 18 height 18
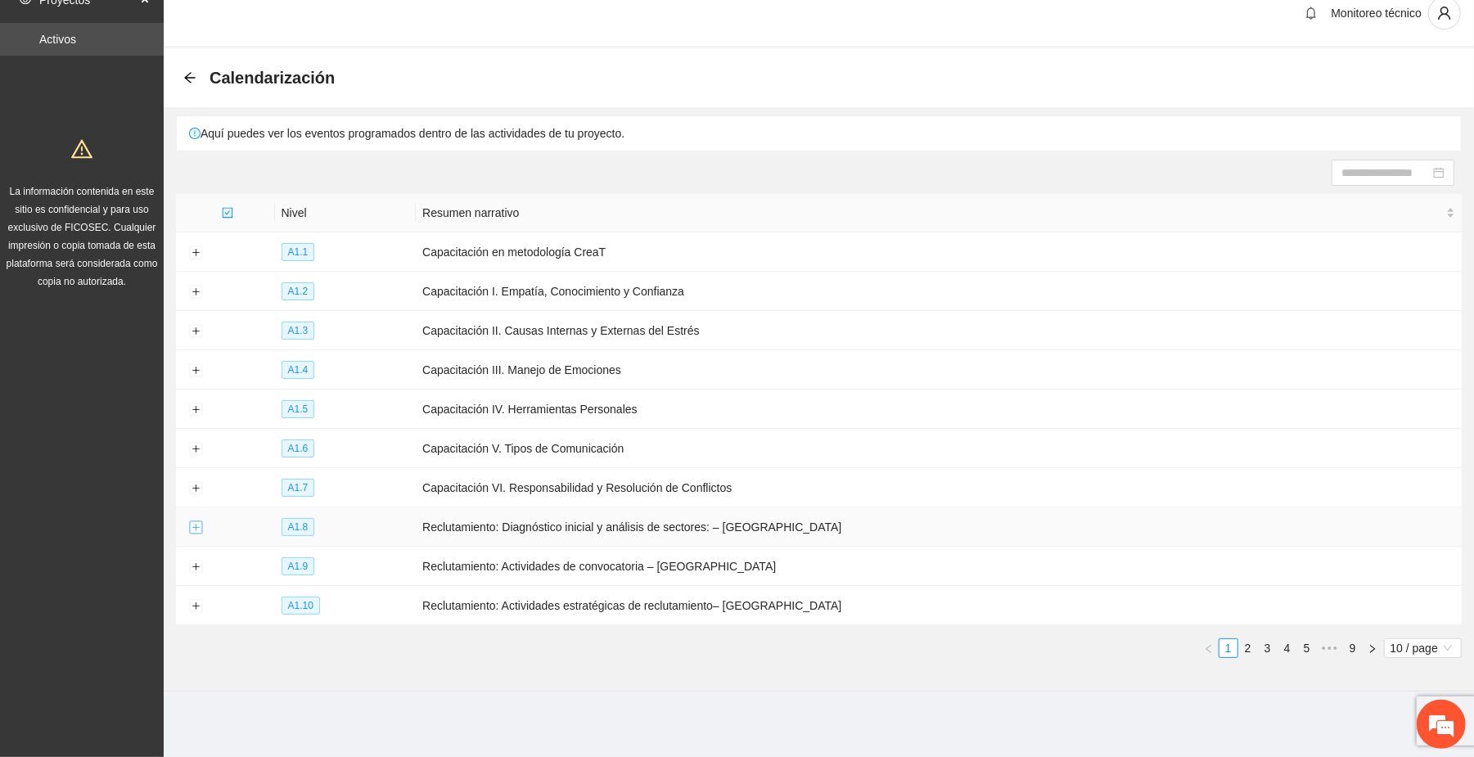
click at [195, 519] on td at bounding box center [195, 526] width 39 height 39
click at [191, 524] on button "Expand row" at bounding box center [195, 527] width 13 height 13
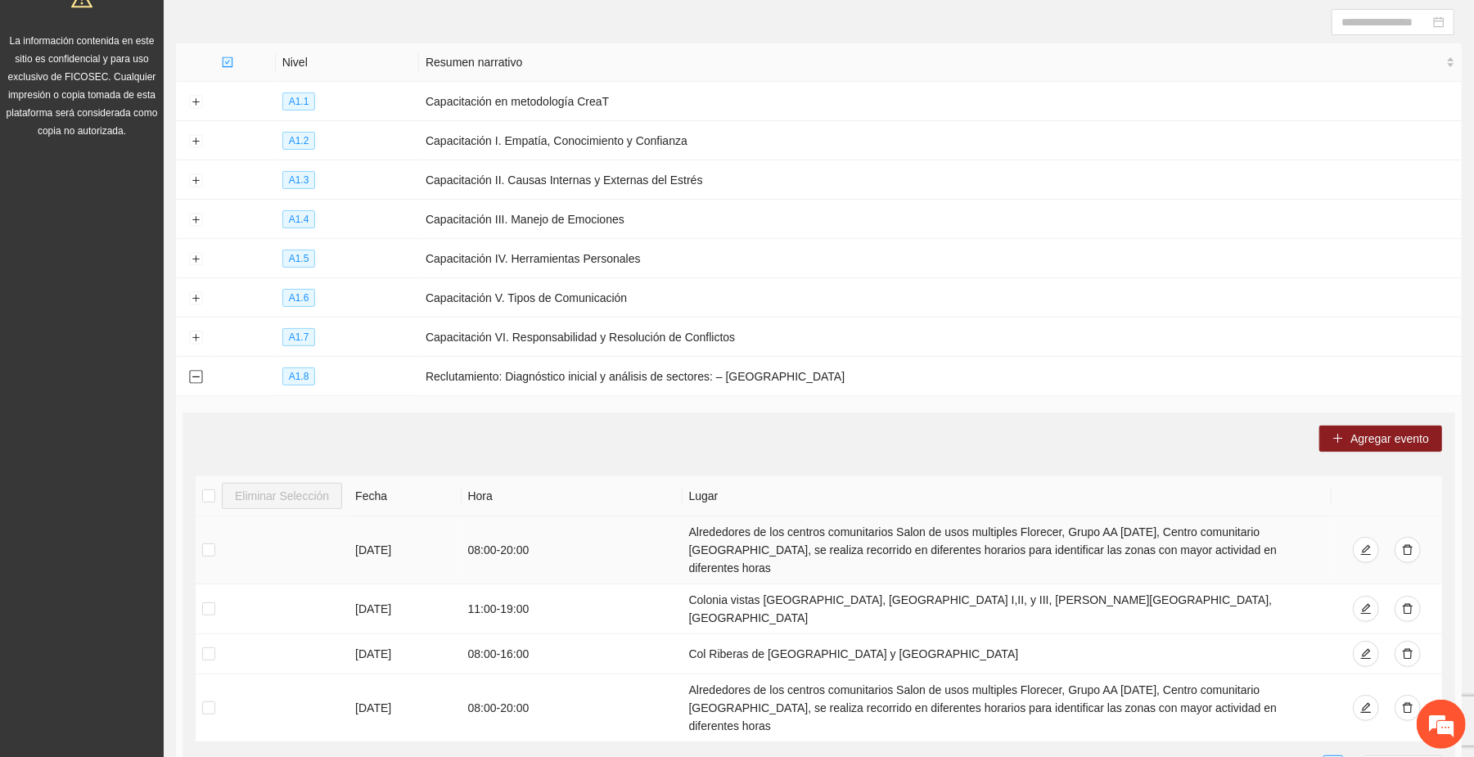
scroll to position [239, 0]
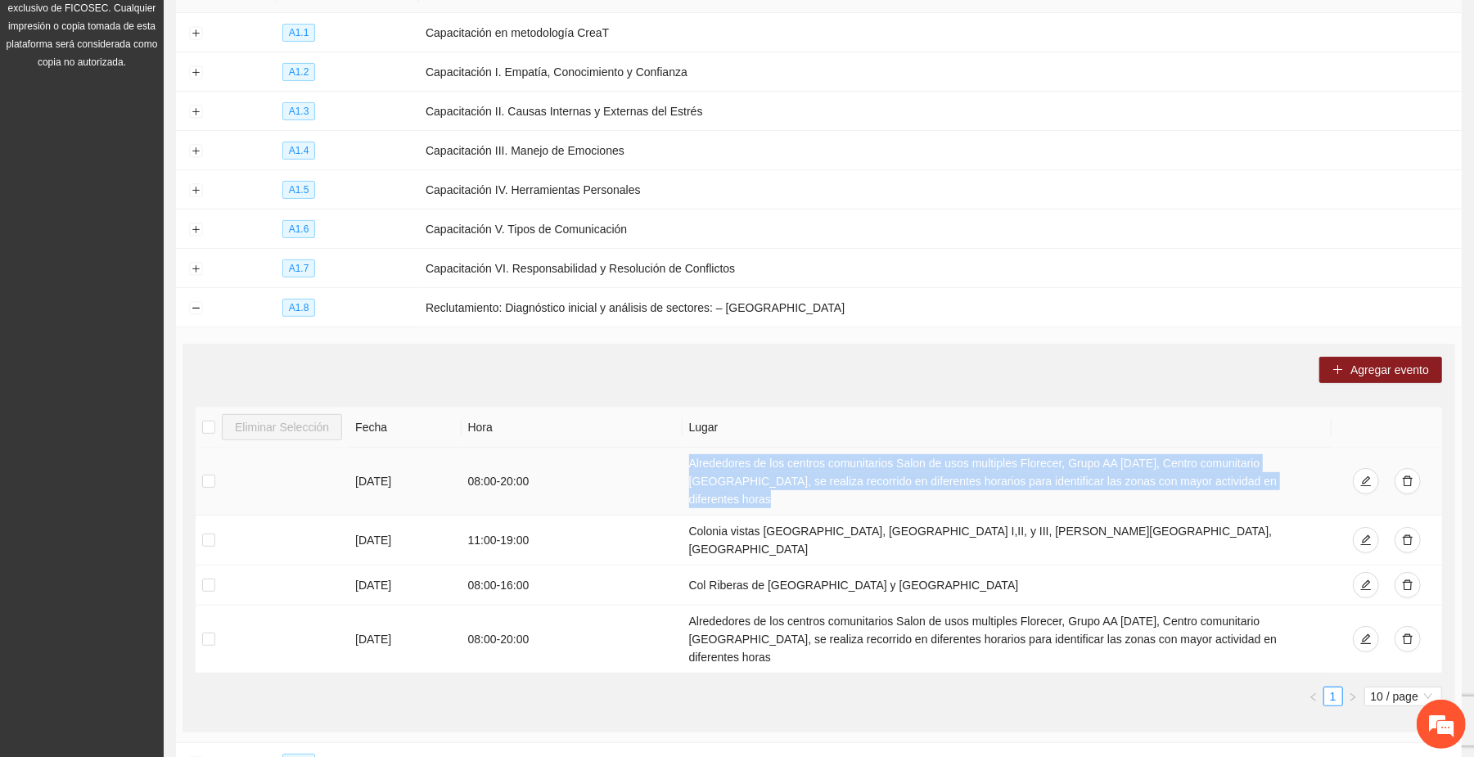
drag, startPoint x: 688, startPoint y: 462, endPoint x: 1332, endPoint y: 489, distance: 644.6
click at [1332, 489] on tr "[DATE] 08:00 - 20:00 Alrededores de los centros comunitarios Salon de usos mult…" at bounding box center [819, 482] width 1246 height 68
copy tr "Alrededores de los centros comunitarios Salon de usos multiples Florecer, Grupo…"
click at [196, 308] on button "Collapse row" at bounding box center [195, 308] width 13 height 13
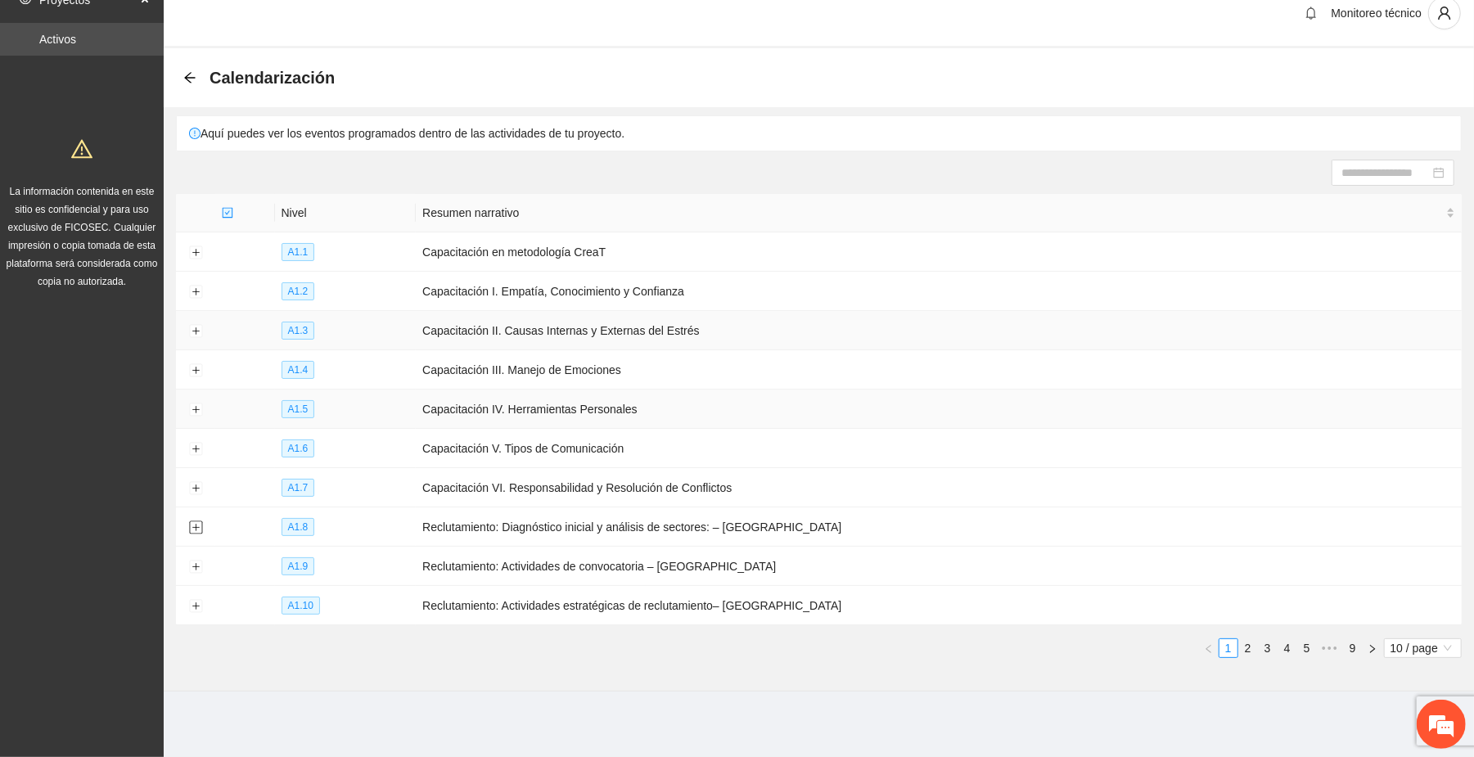
scroll to position [20, 0]
click at [1241, 650] on link "2" at bounding box center [1248, 648] width 18 height 18
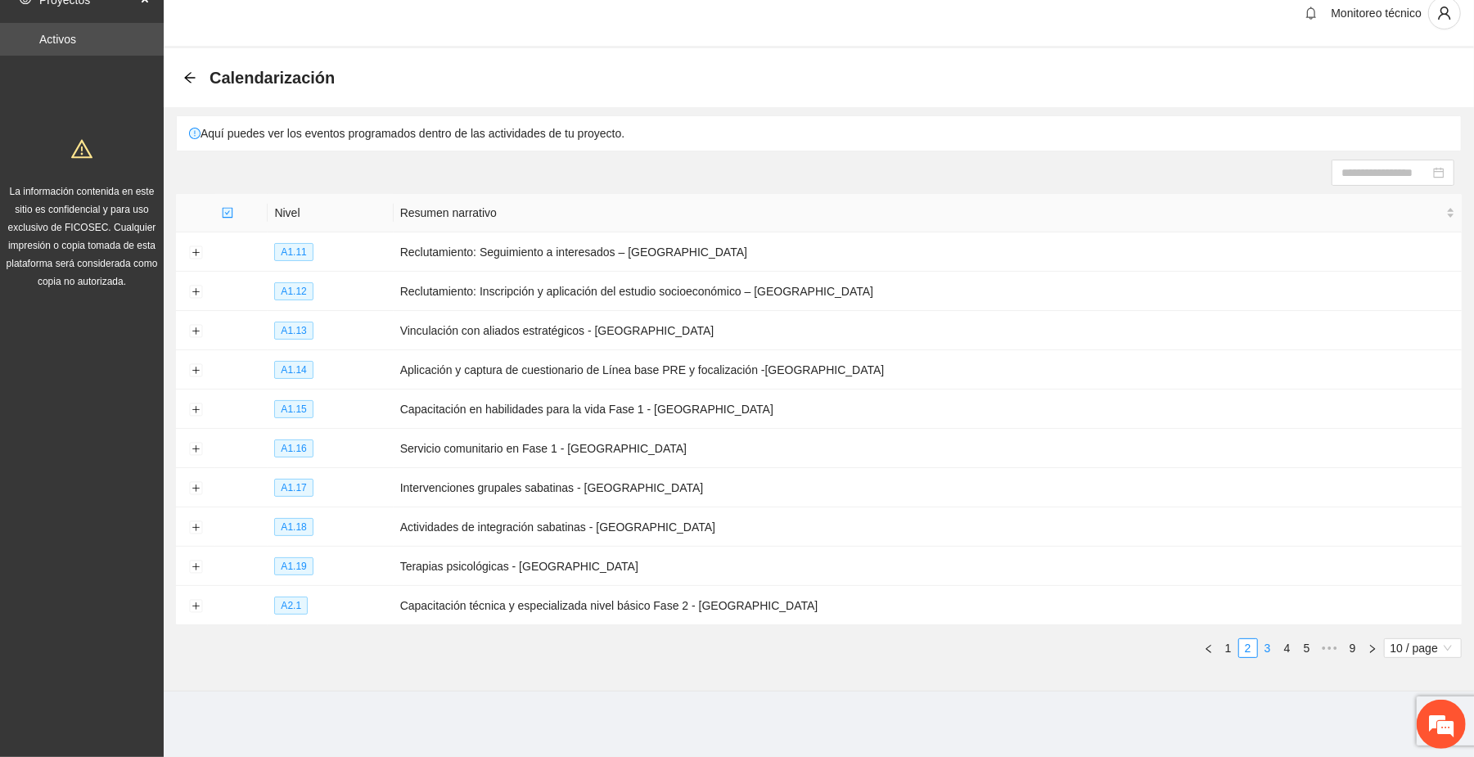
click at [1260, 648] on link "3" at bounding box center [1268, 648] width 18 height 18
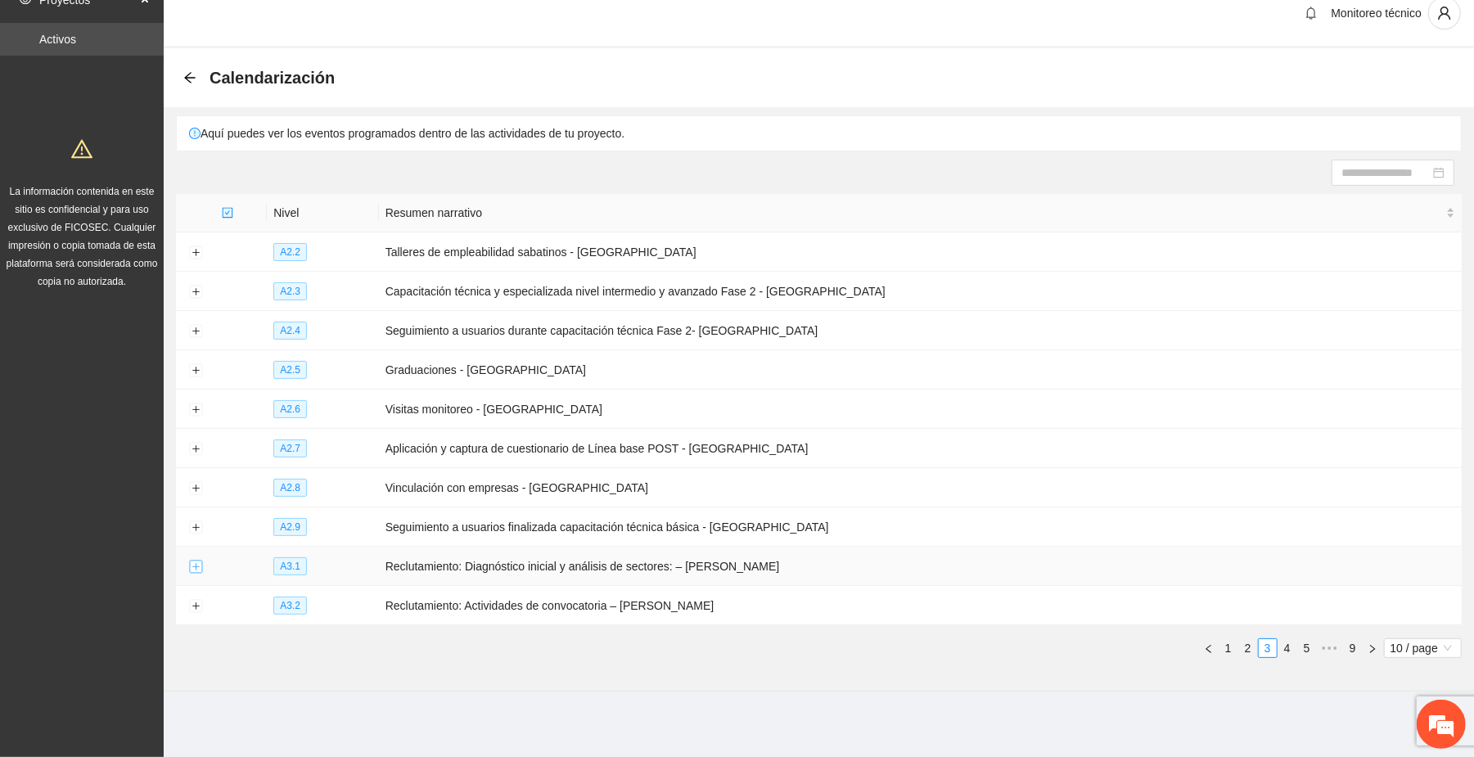
click at [193, 566] on button "Expand row" at bounding box center [195, 567] width 13 height 13
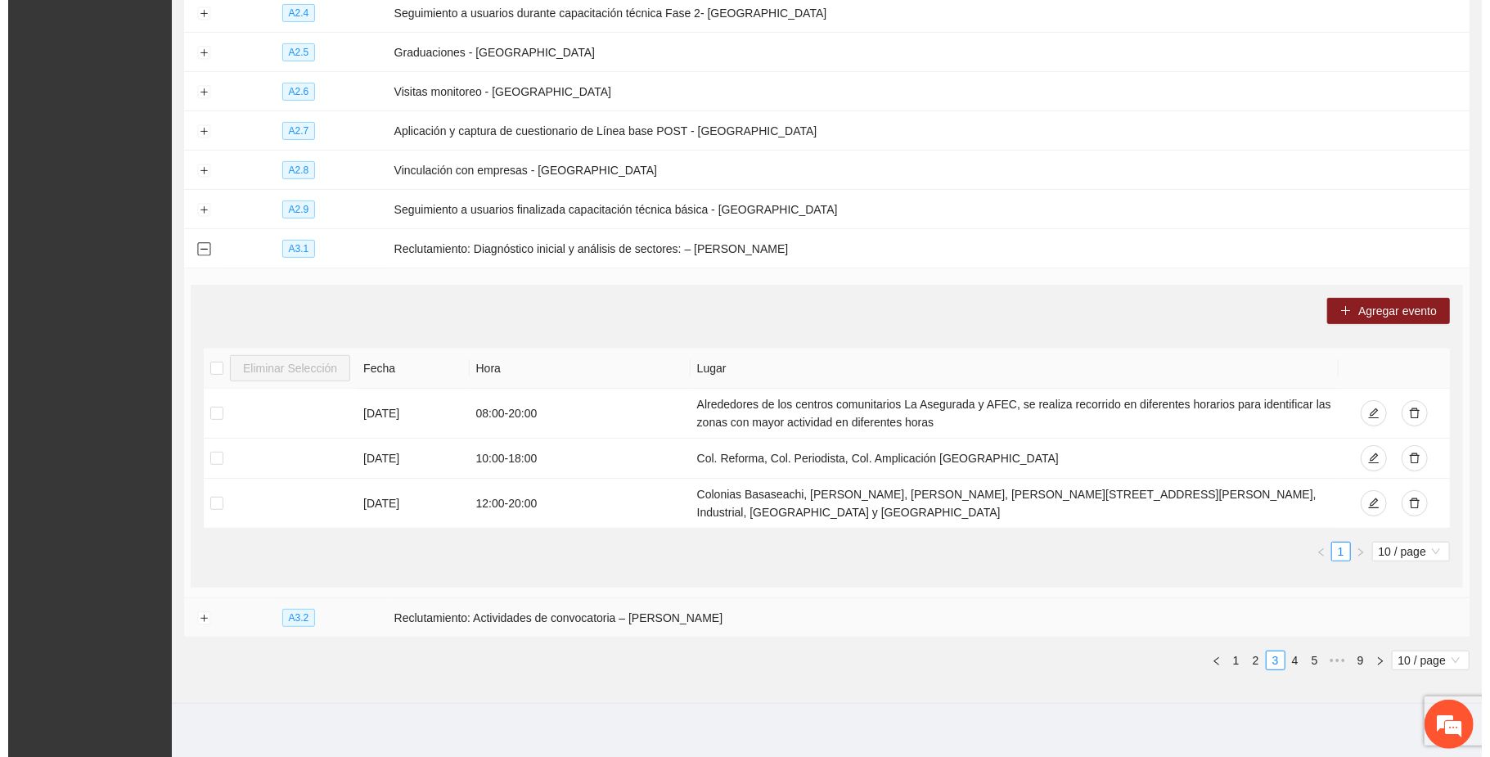
scroll to position [342, 0]
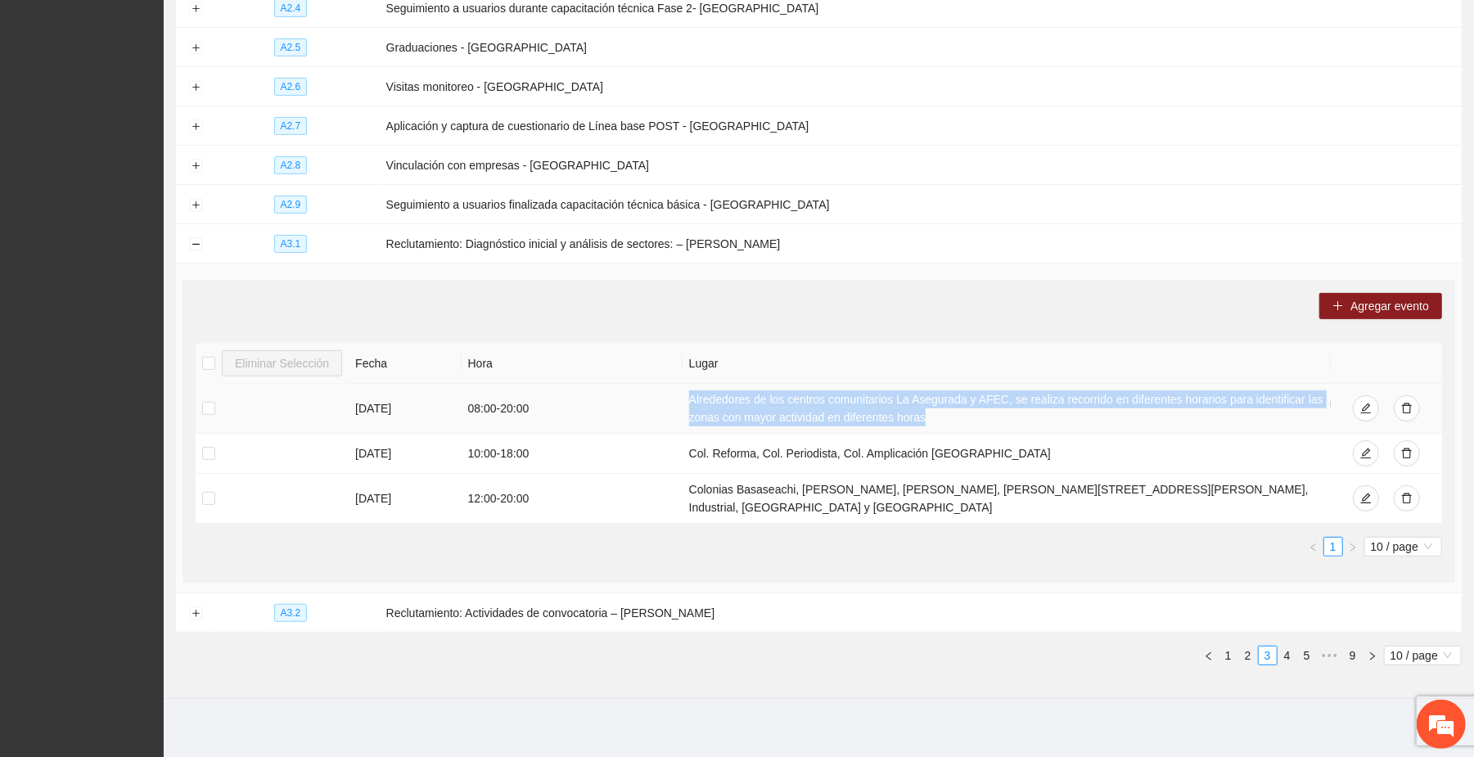
drag, startPoint x: 691, startPoint y: 394, endPoint x: 928, endPoint y: 426, distance: 239.3
click at [928, 426] on td "Alrededores de los centros comunitarios La Asegurada y AFEC, se realiza recorri…" at bounding box center [1007, 409] width 649 height 50
copy td "Alrededores de los centros comunitarios La Asegurada y AFEC, se realiza recorri…"
click at [1396, 309] on span "Agregar evento" at bounding box center [1389, 306] width 79 height 18
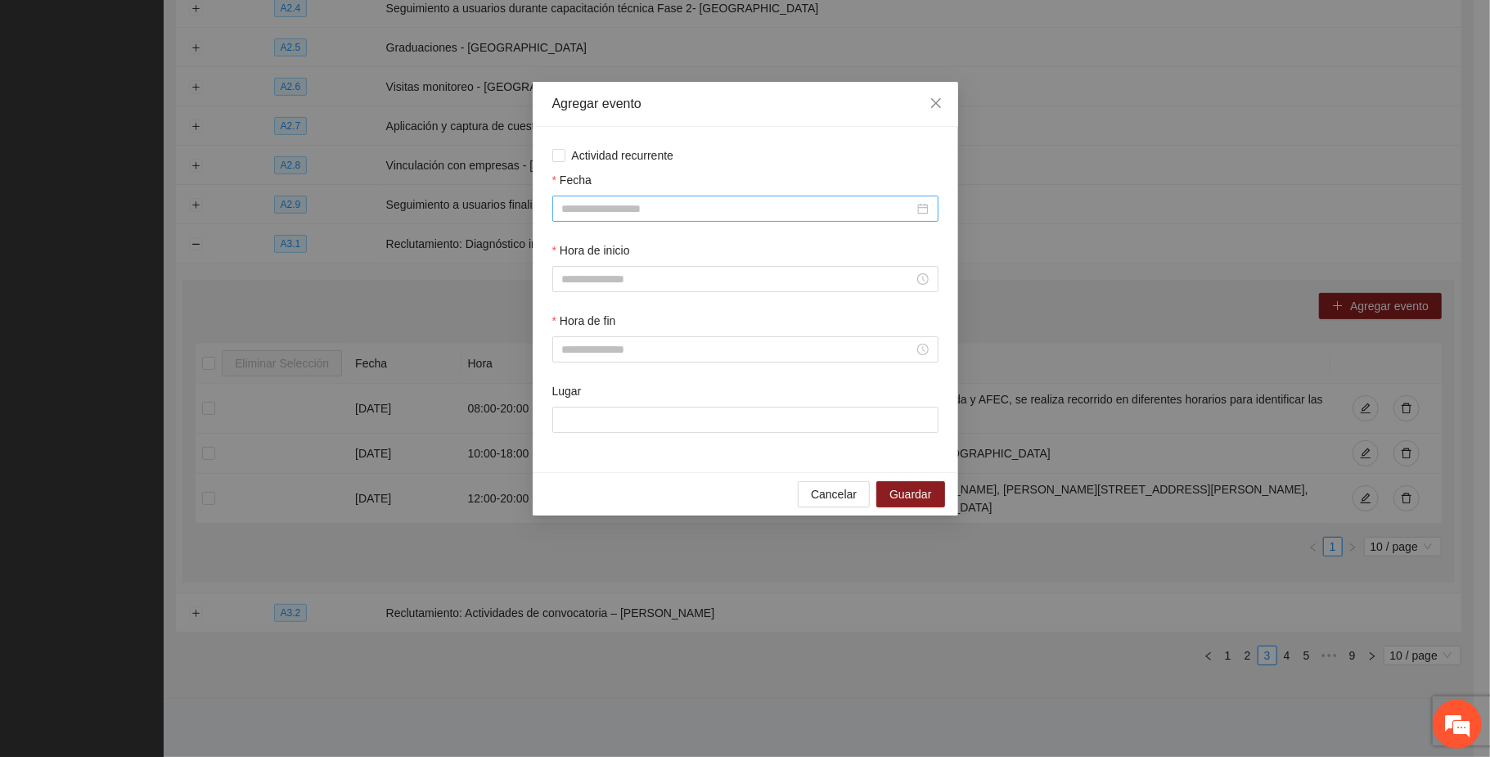
click at [606, 204] on input "Fecha" at bounding box center [738, 209] width 352 height 18
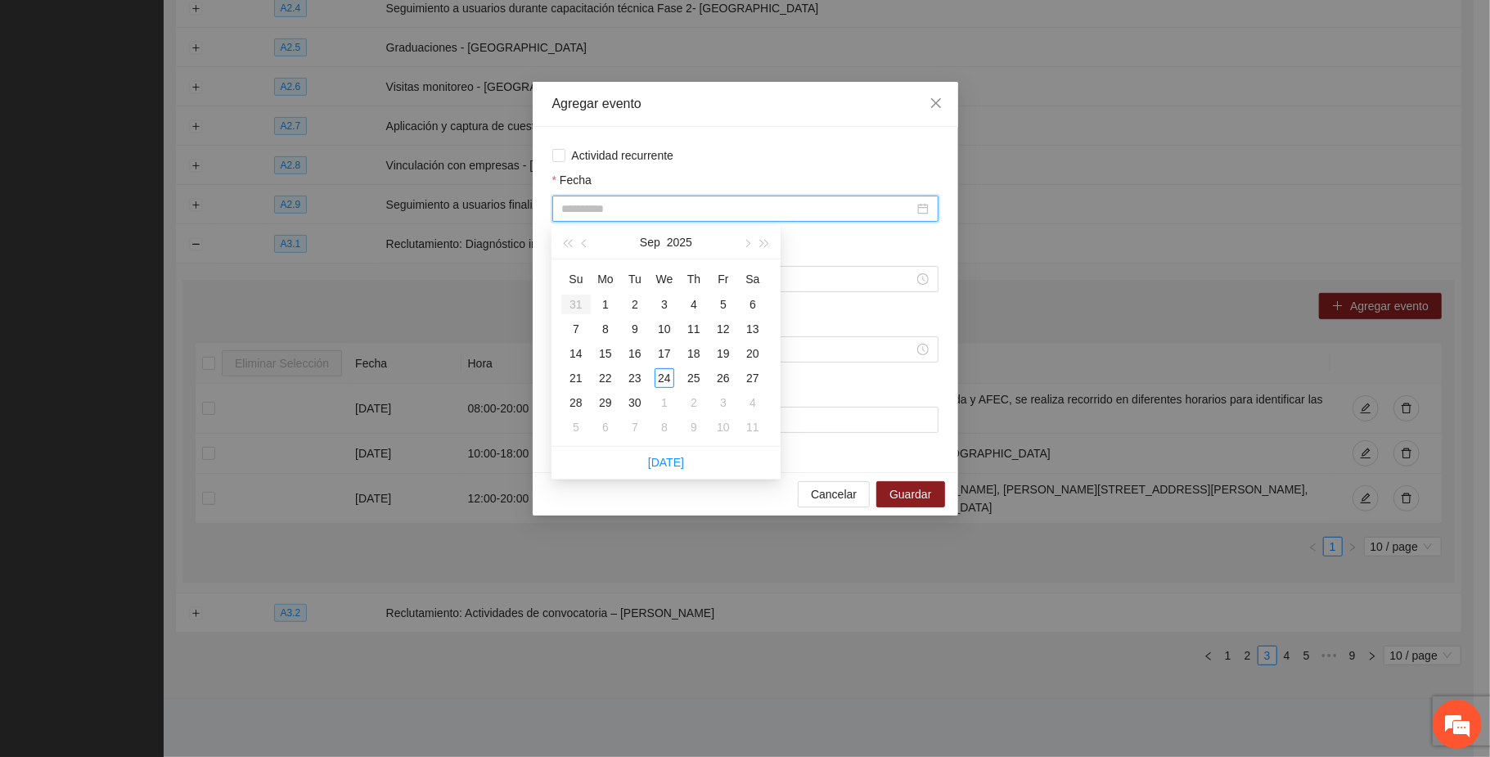
type input "**********"
click at [745, 244] on span "button" at bounding box center [746, 244] width 8 height 8
type input "**********"
click at [661, 301] on div "1" at bounding box center [665, 305] width 20 height 20
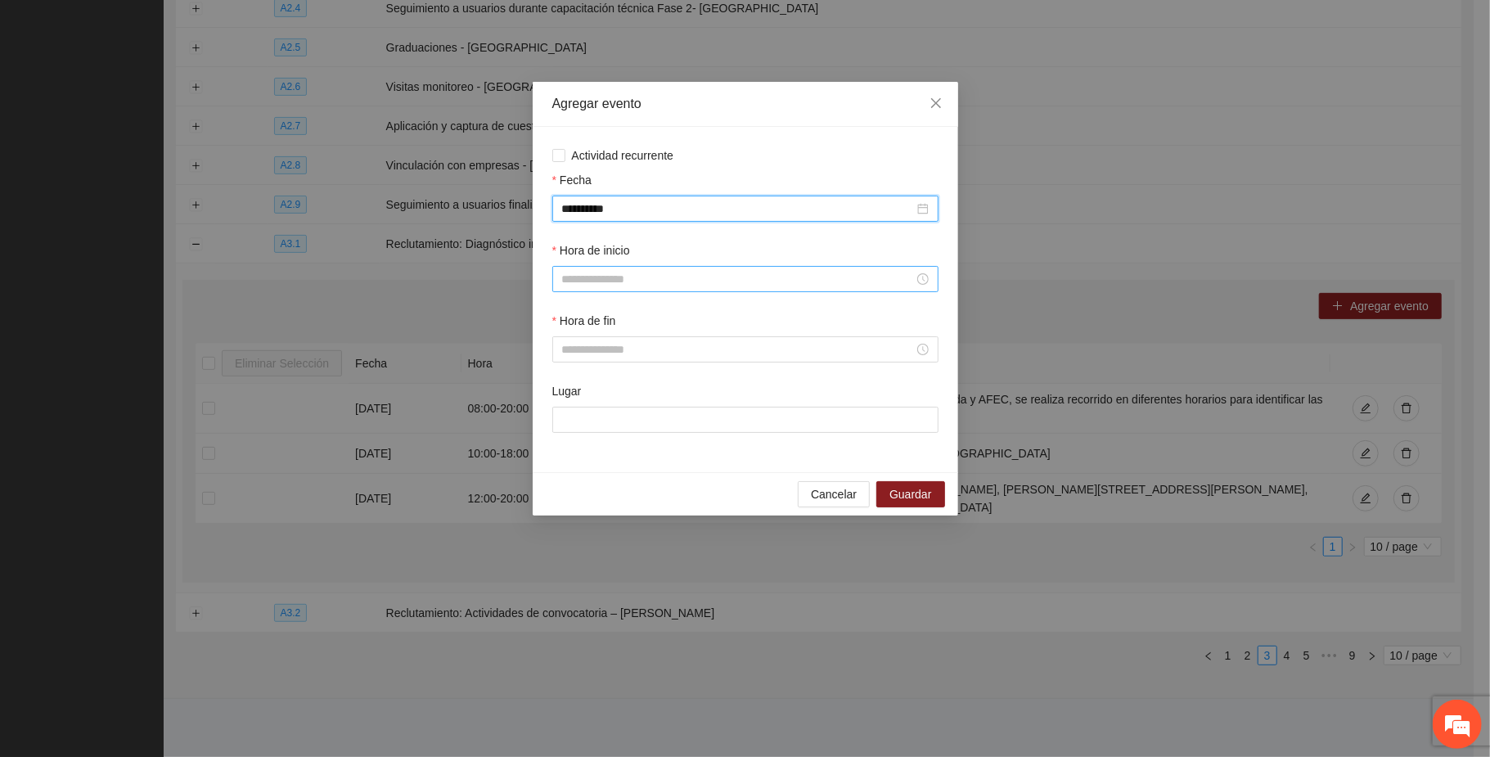
click at [619, 282] on input "Hora de inicio" at bounding box center [738, 279] width 352 height 18
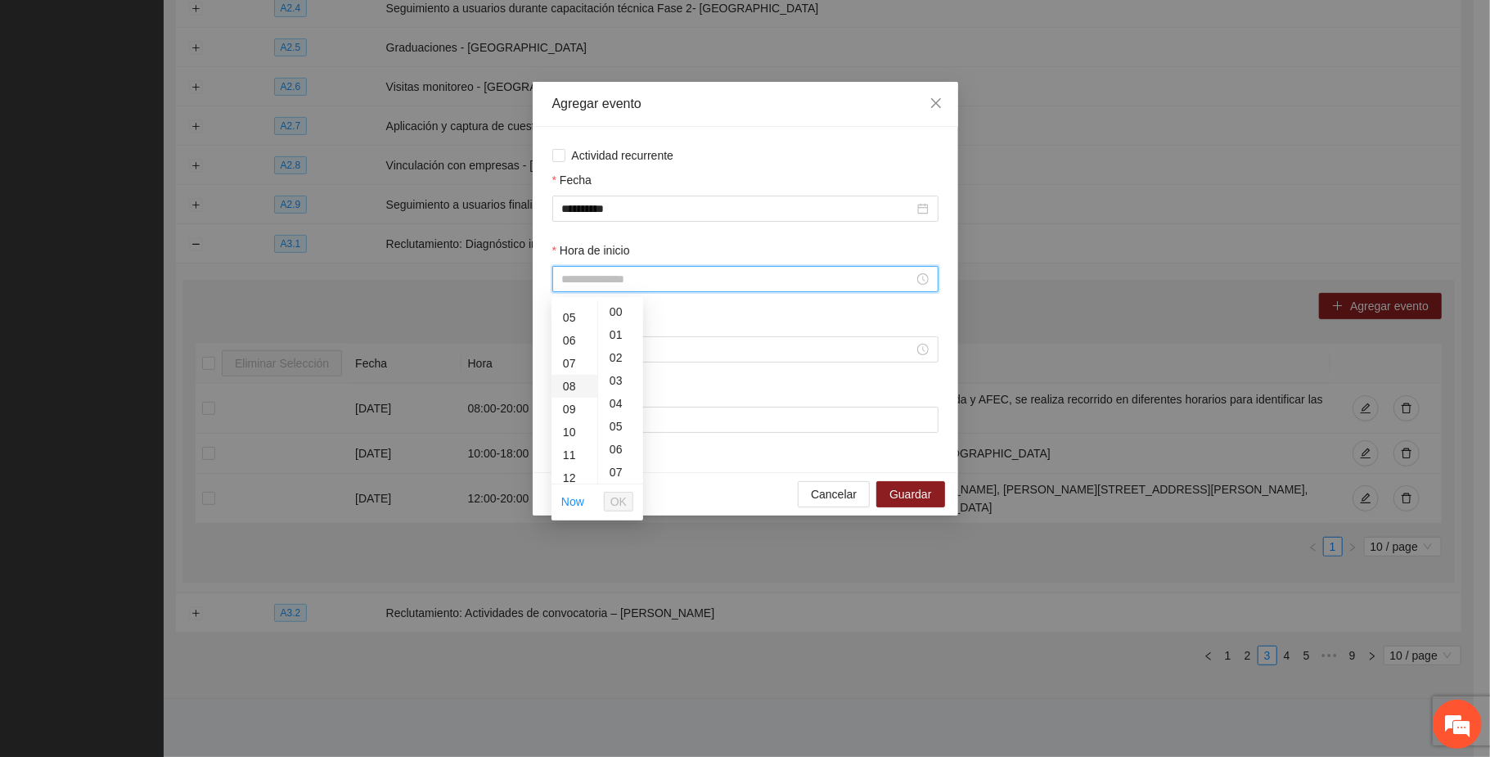
click at [565, 380] on div "08" at bounding box center [575, 386] width 46 height 23
type input "*****"
click at [622, 502] on span "OK" at bounding box center [618, 502] width 16 height 18
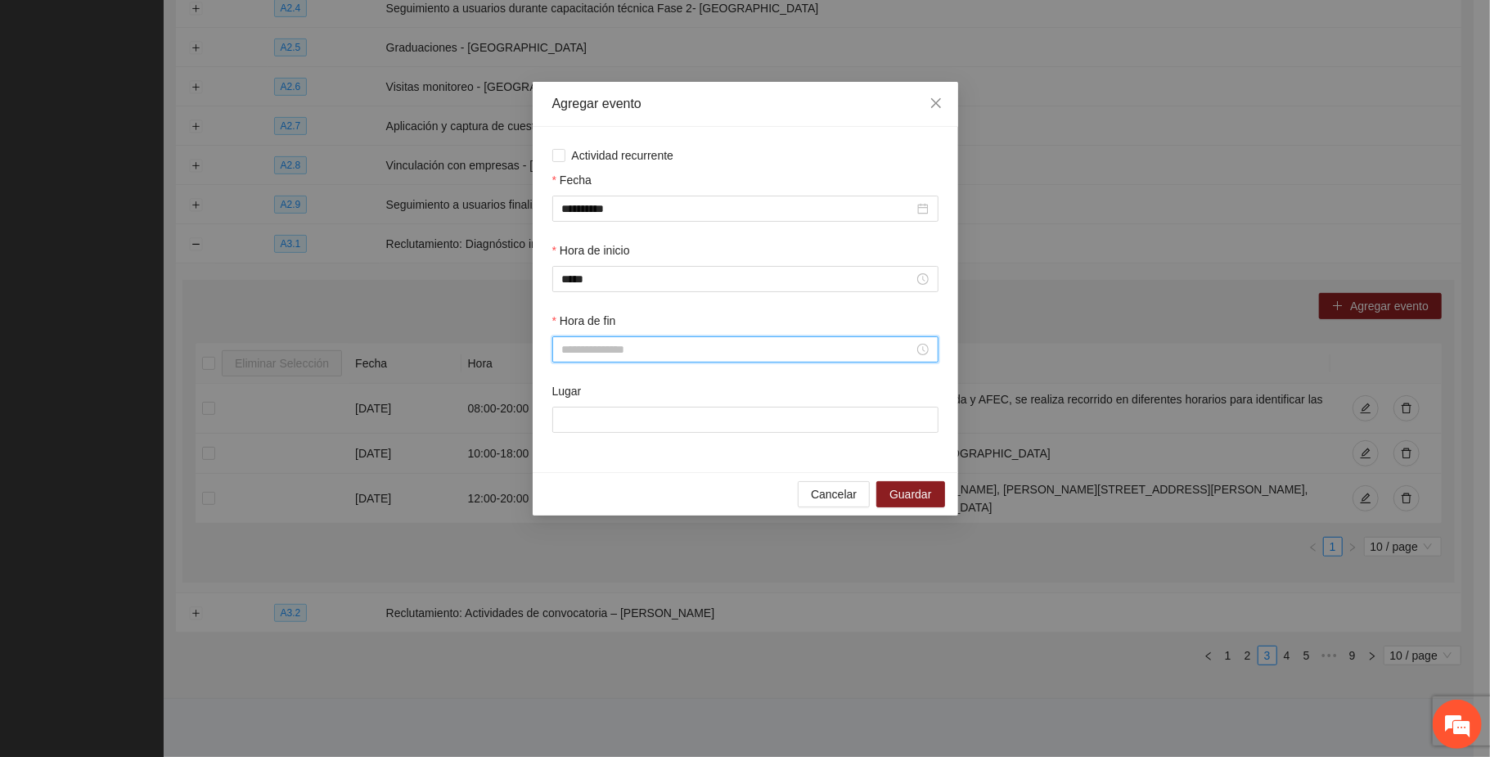
click at [593, 354] on input "Hora de fin" at bounding box center [738, 349] width 352 height 18
click at [571, 509] on div "20" at bounding box center [575, 513] width 46 height 23
type input "*****"
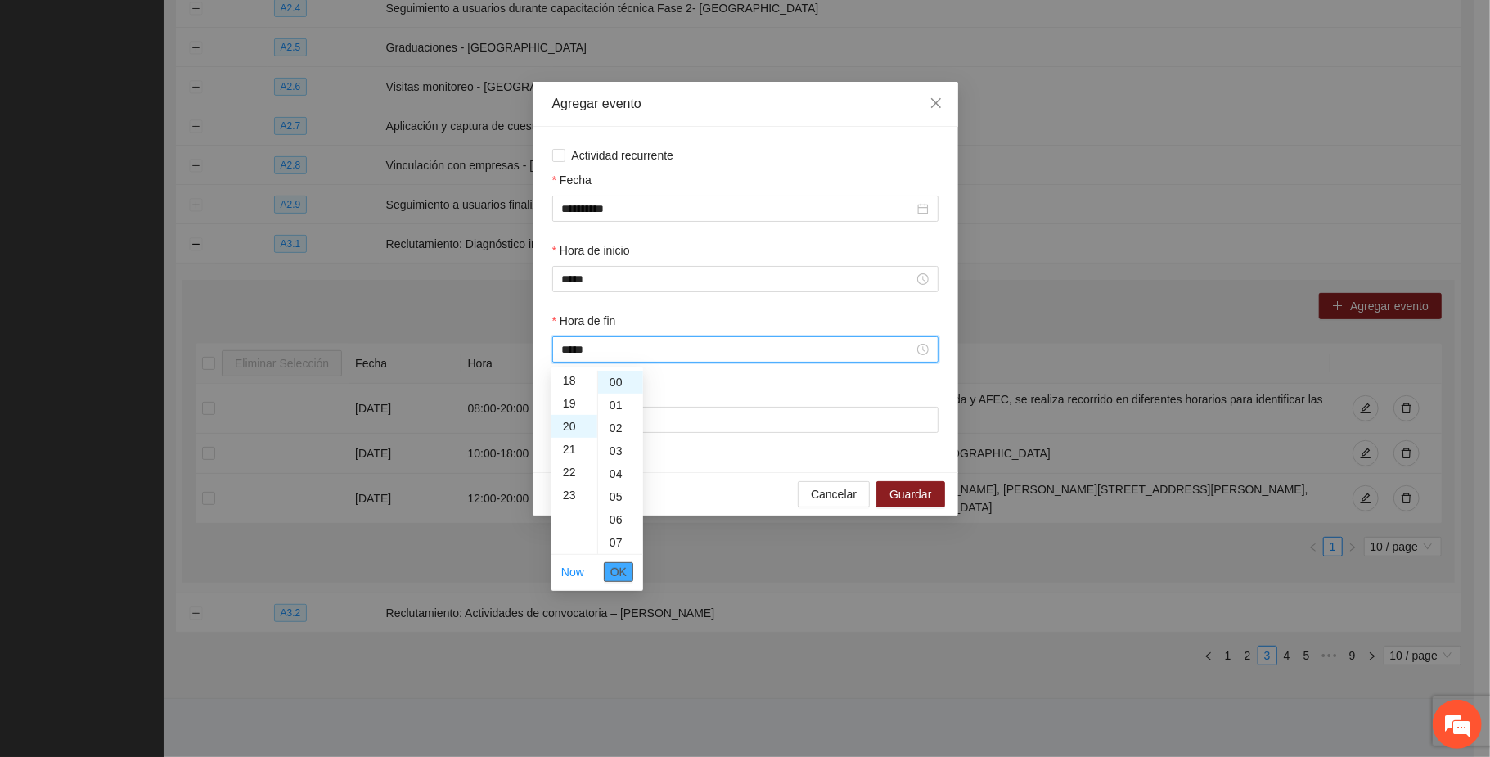
scroll to position [458, 0]
click at [623, 573] on span "OK" at bounding box center [618, 572] width 16 height 18
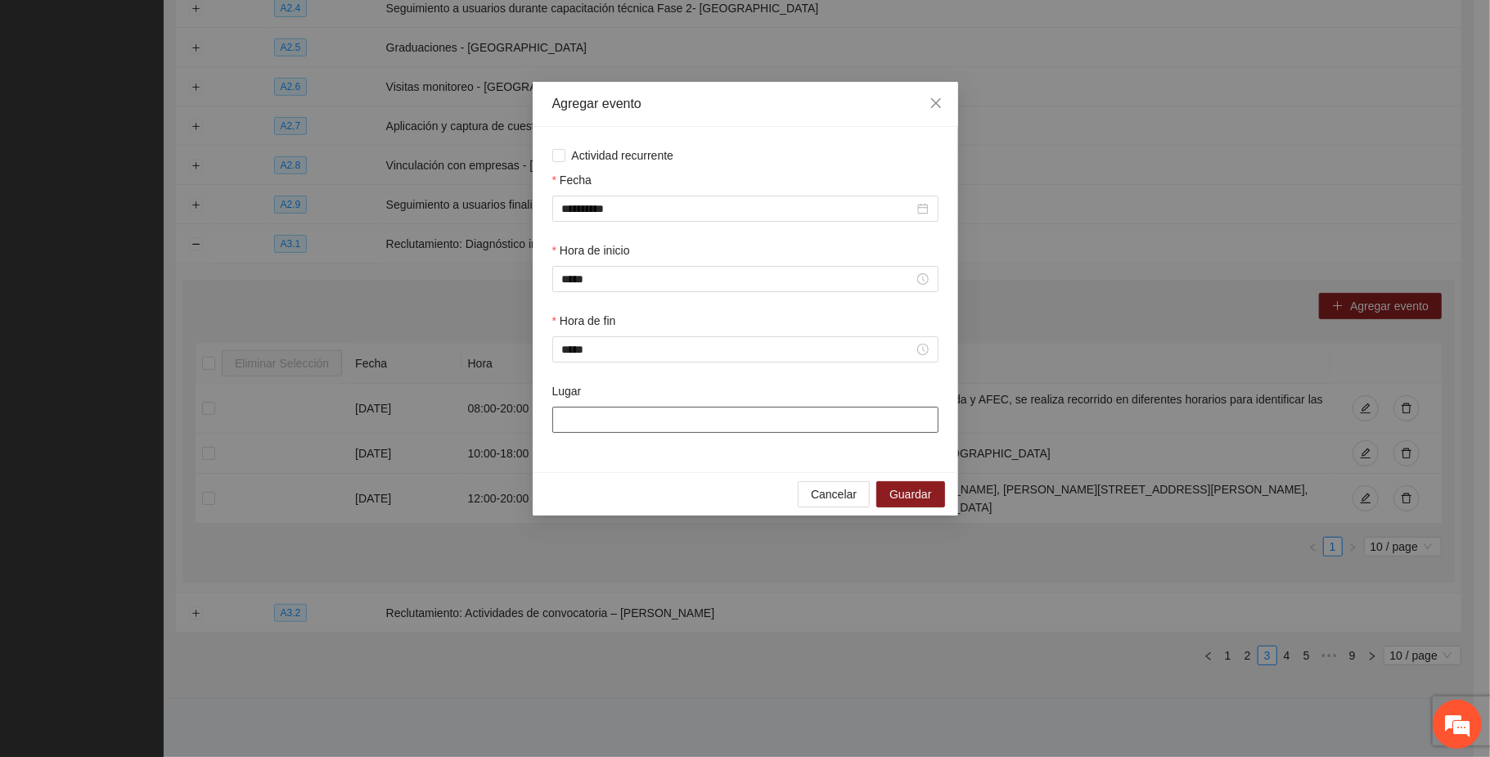
click at [731, 426] on input "Lugar" at bounding box center [745, 420] width 386 height 26
paste input "**********"
type input "**********"
click at [920, 501] on span "Guardar" at bounding box center [911, 495] width 42 height 18
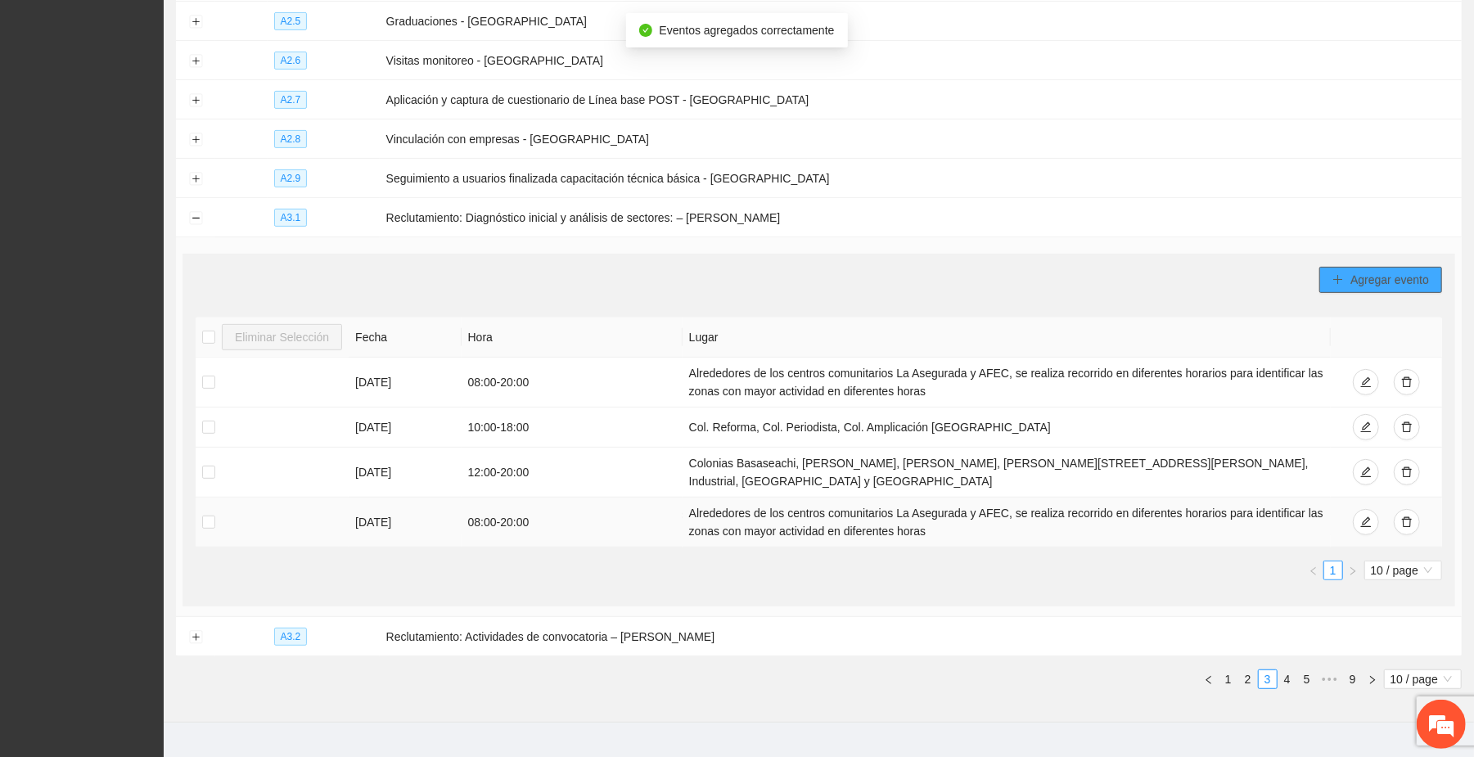
scroll to position [393, 0]
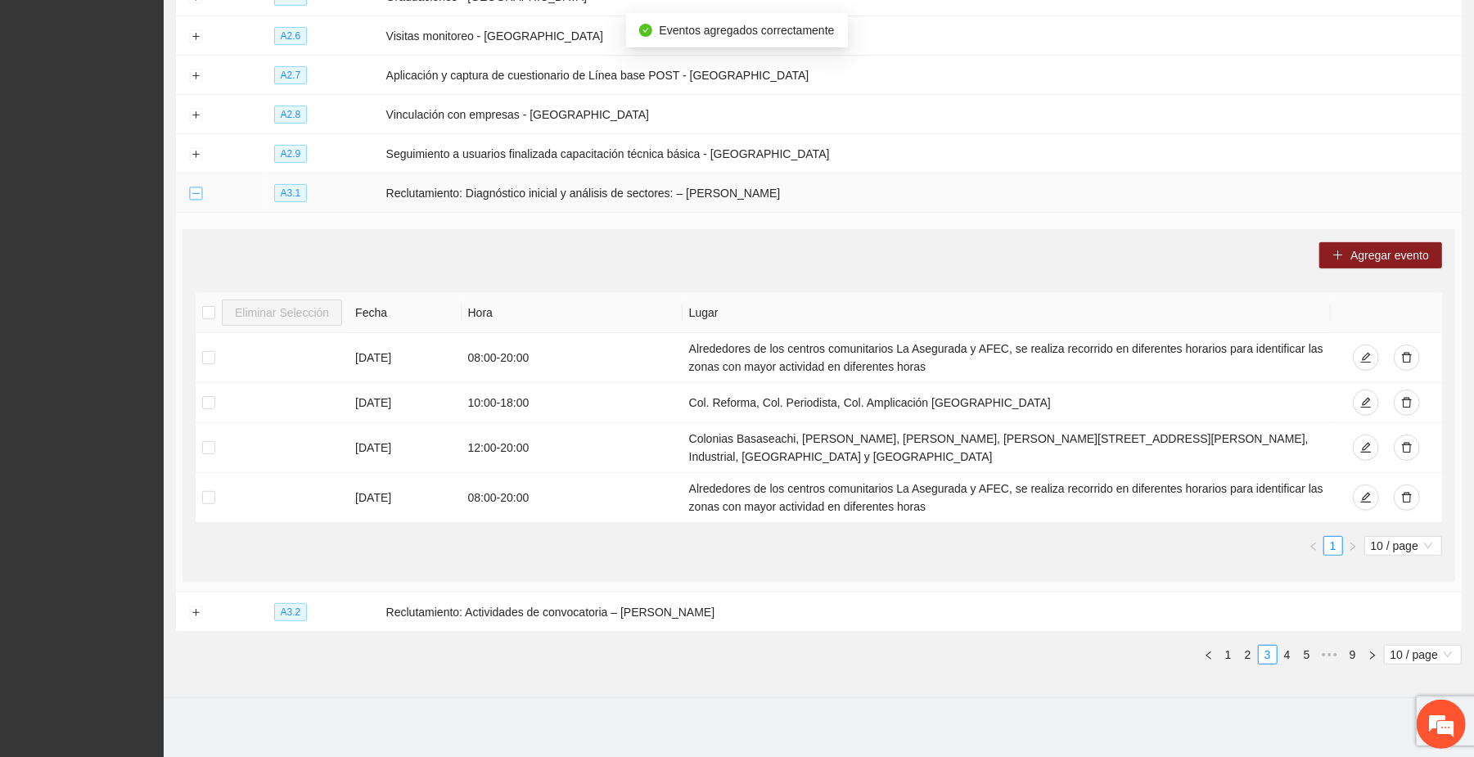
click at [189, 191] on button "Collapse row" at bounding box center [195, 193] width 13 height 13
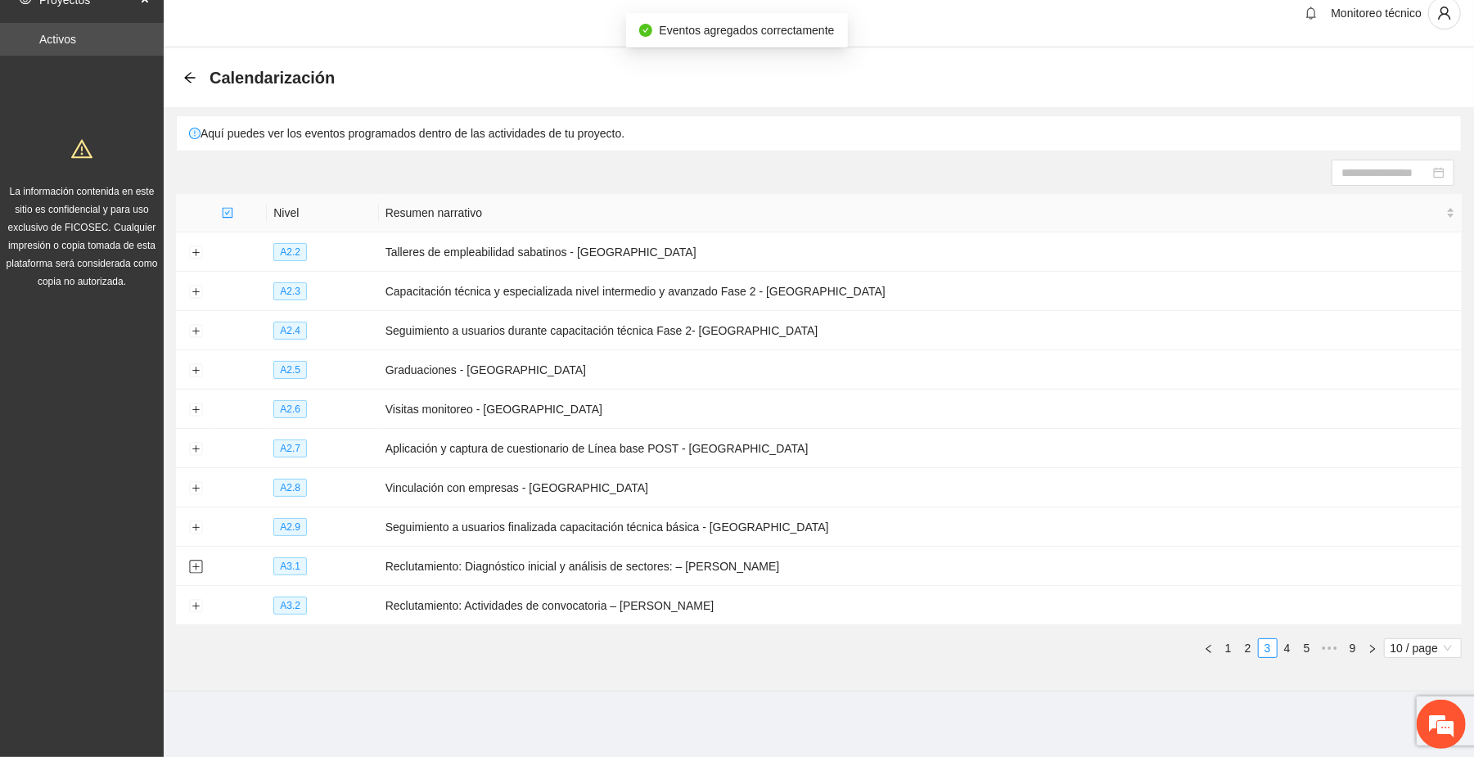
scroll to position [20, 0]
click at [195, 606] on button "Expand row" at bounding box center [195, 606] width 13 height 13
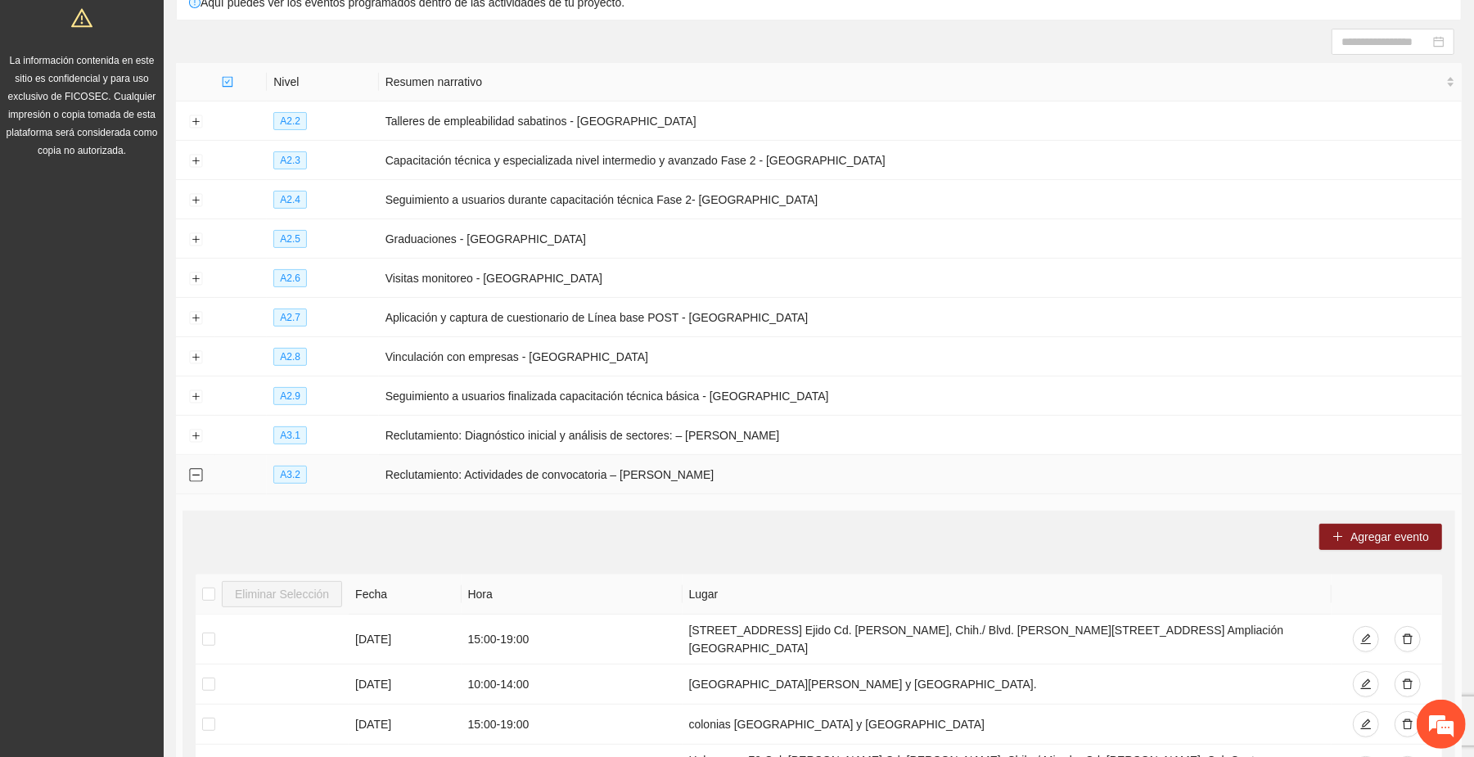
scroll to position [625, 0]
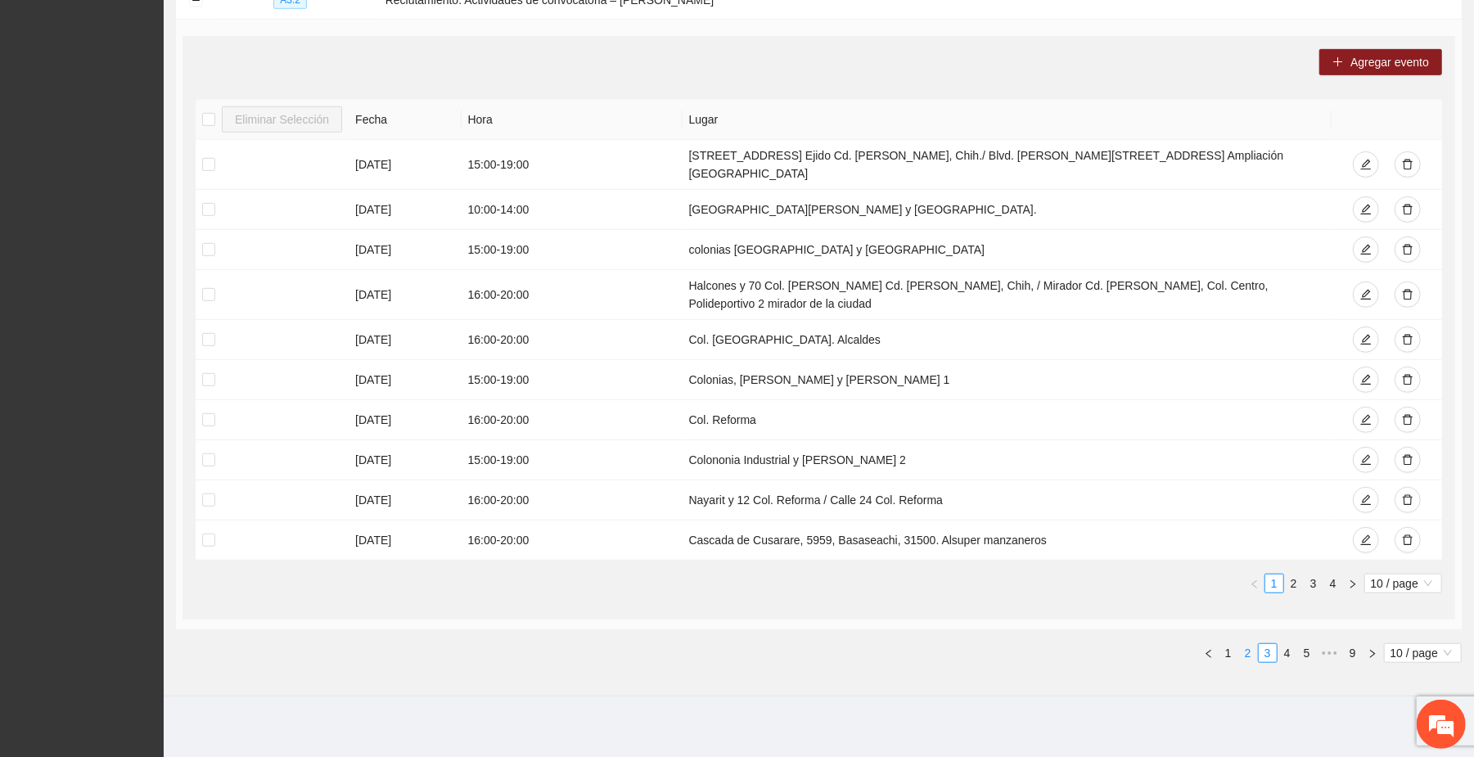
click at [1242, 645] on link "2" at bounding box center [1248, 653] width 18 height 18
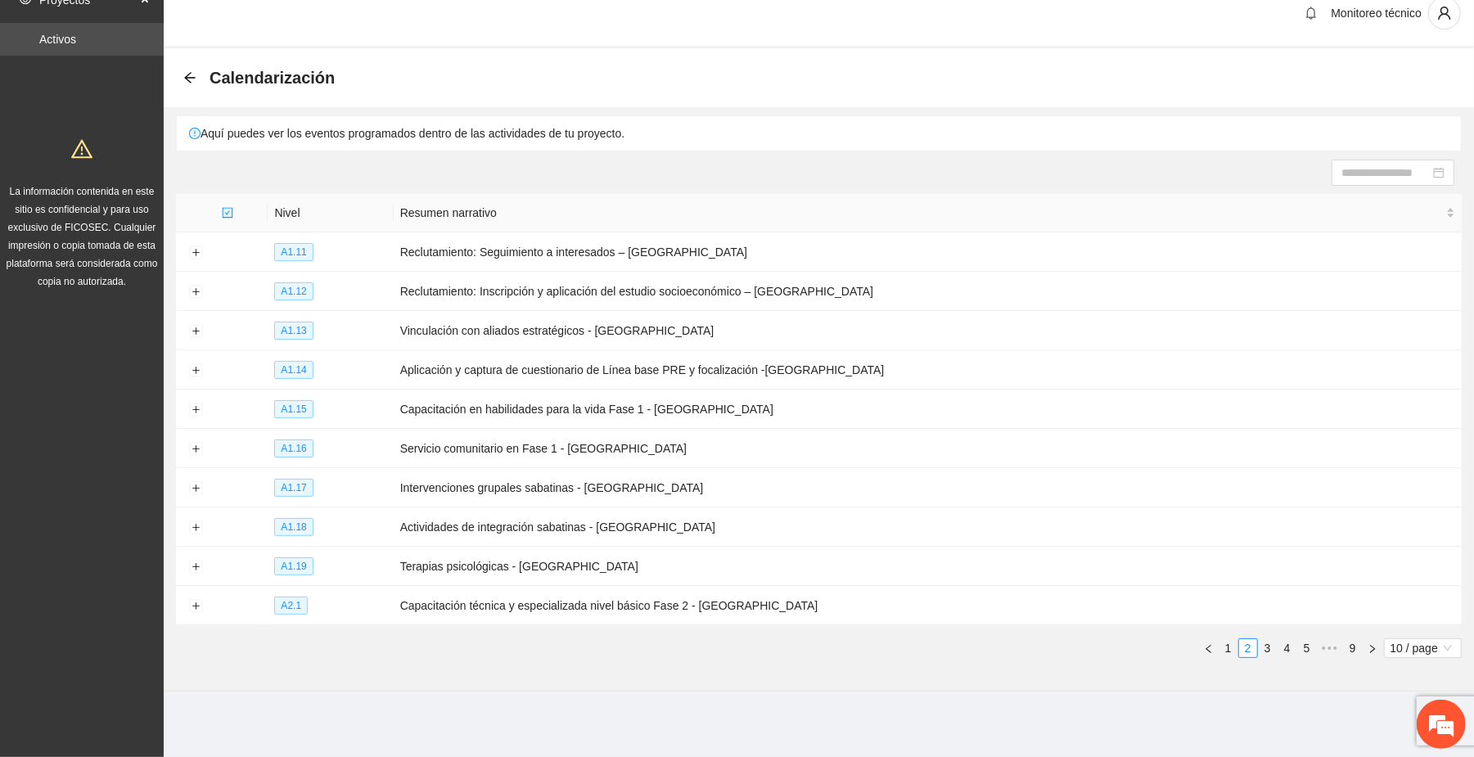
scroll to position [20, 0]
click at [1228, 649] on link "1" at bounding box center [1228, 648] width 18 height 18
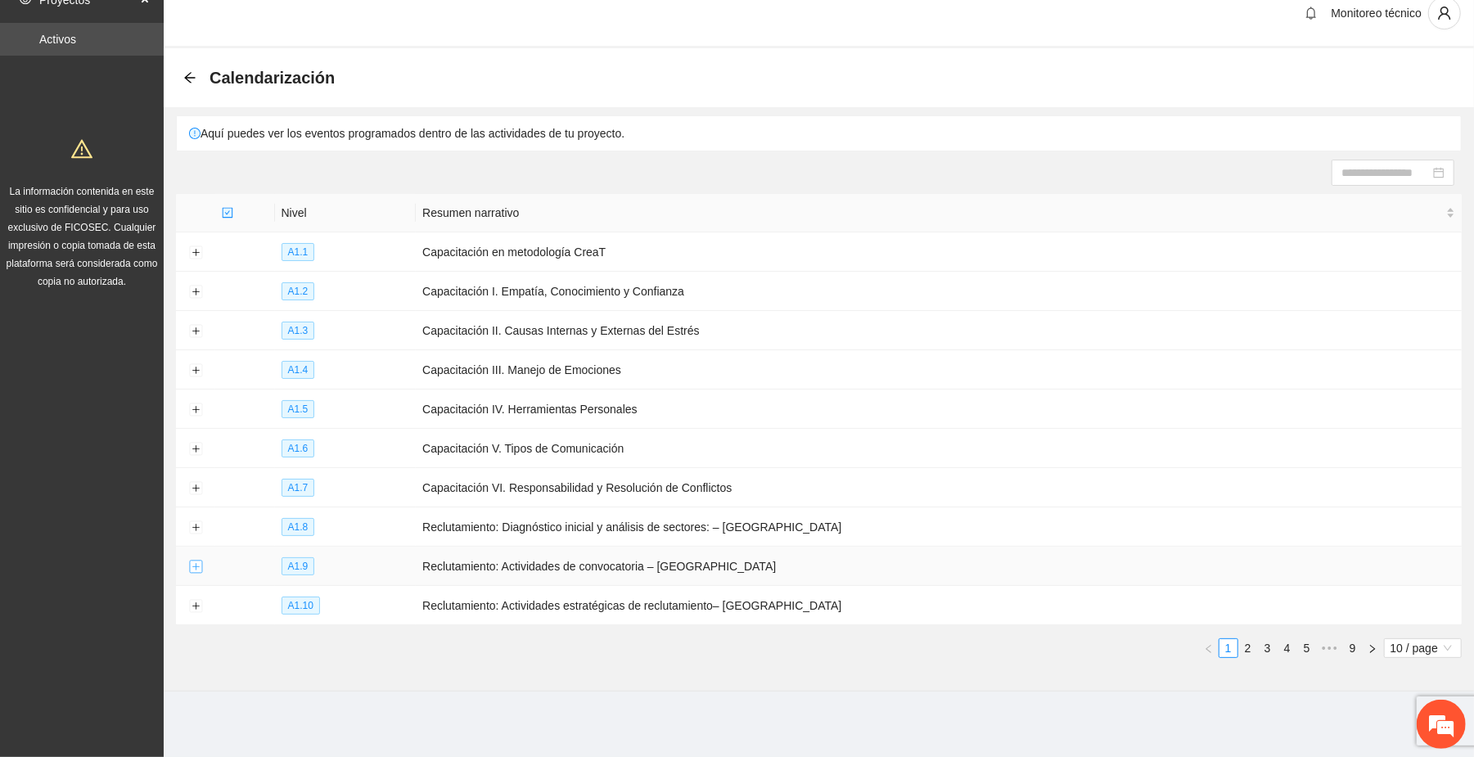
drag, startPoint x: 190, startPoint y: 561, endPoint x: 209, endPoint y: 581, distance: 27.8
click at [190, 563] on button "Expand row" at bounding box center [195, 567] width 13 height 13
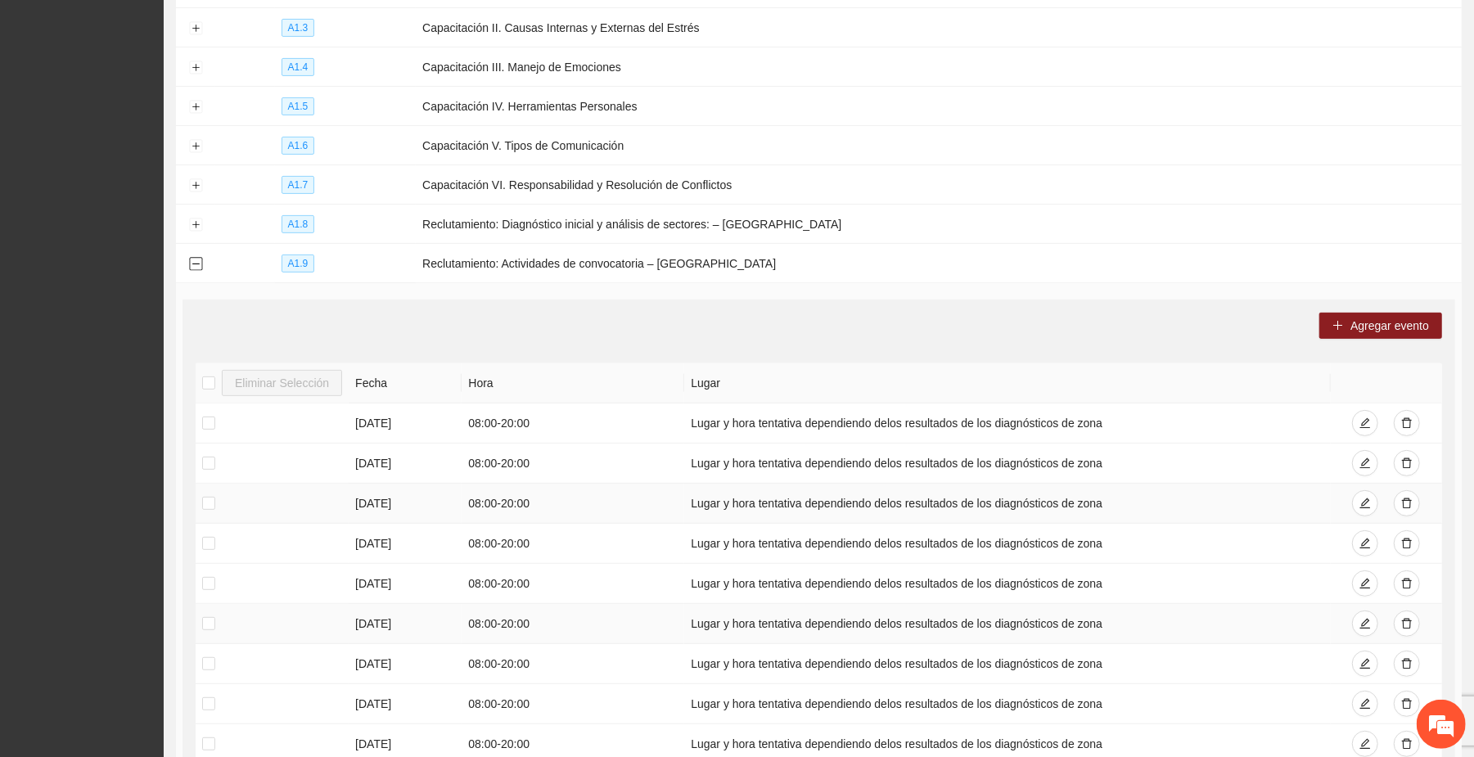
scroll to position [348, 0]
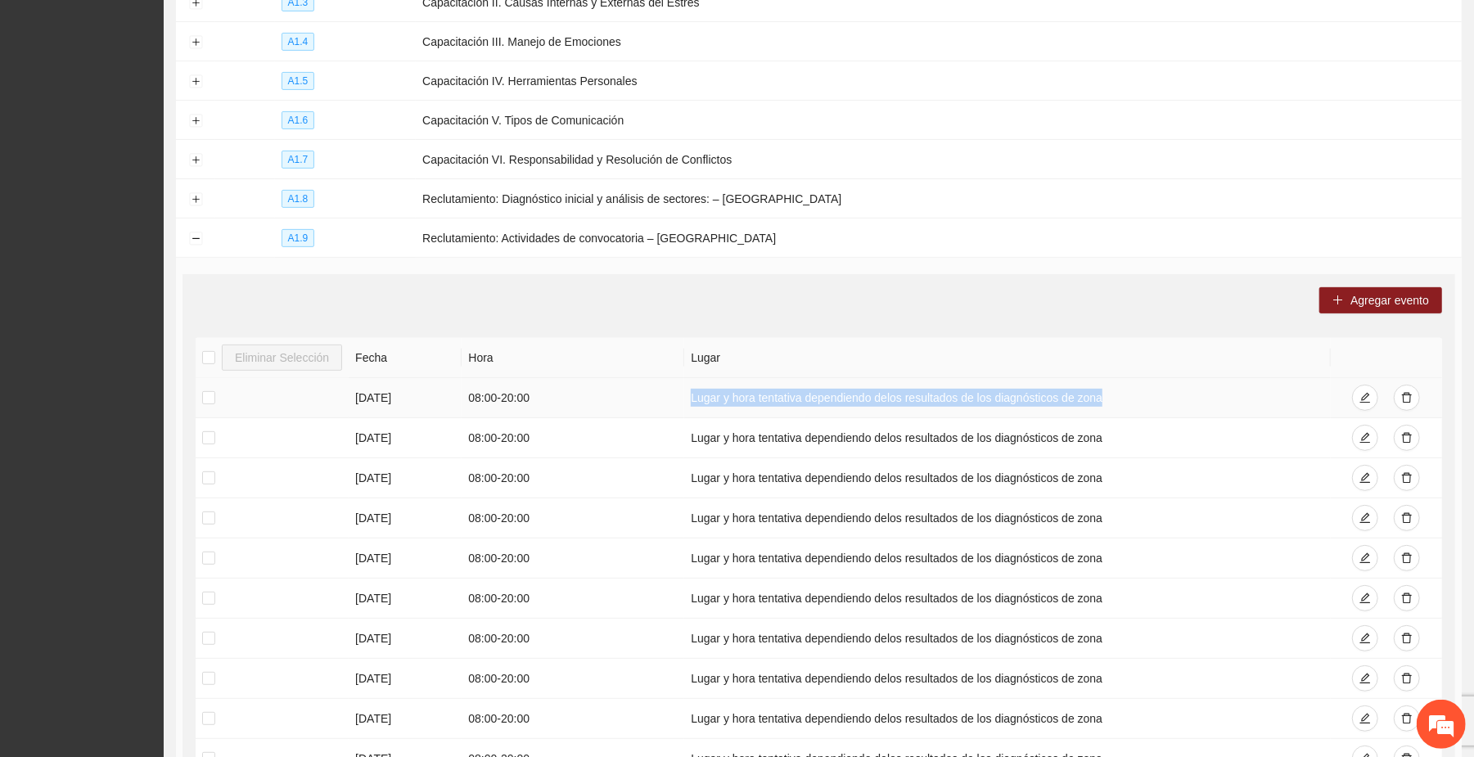
drag, startPoint x: 687, startPoint y: 398, endPoint x: 1101, endPoint y: 404, distance: 414.1
click at [1101, 404] on td "Lugar y hora tentativa dependiendo delos resultados de los diagnósticos de zona" at bounding box center [1007, 398] width 646 height 40
copy td "Lugar y hora tentativa dependiendo delos resultados de los diagnósticos de zona"
click at [196, 237] on button "Collapse row" at bounding box center [195, 238] width 13 height 13
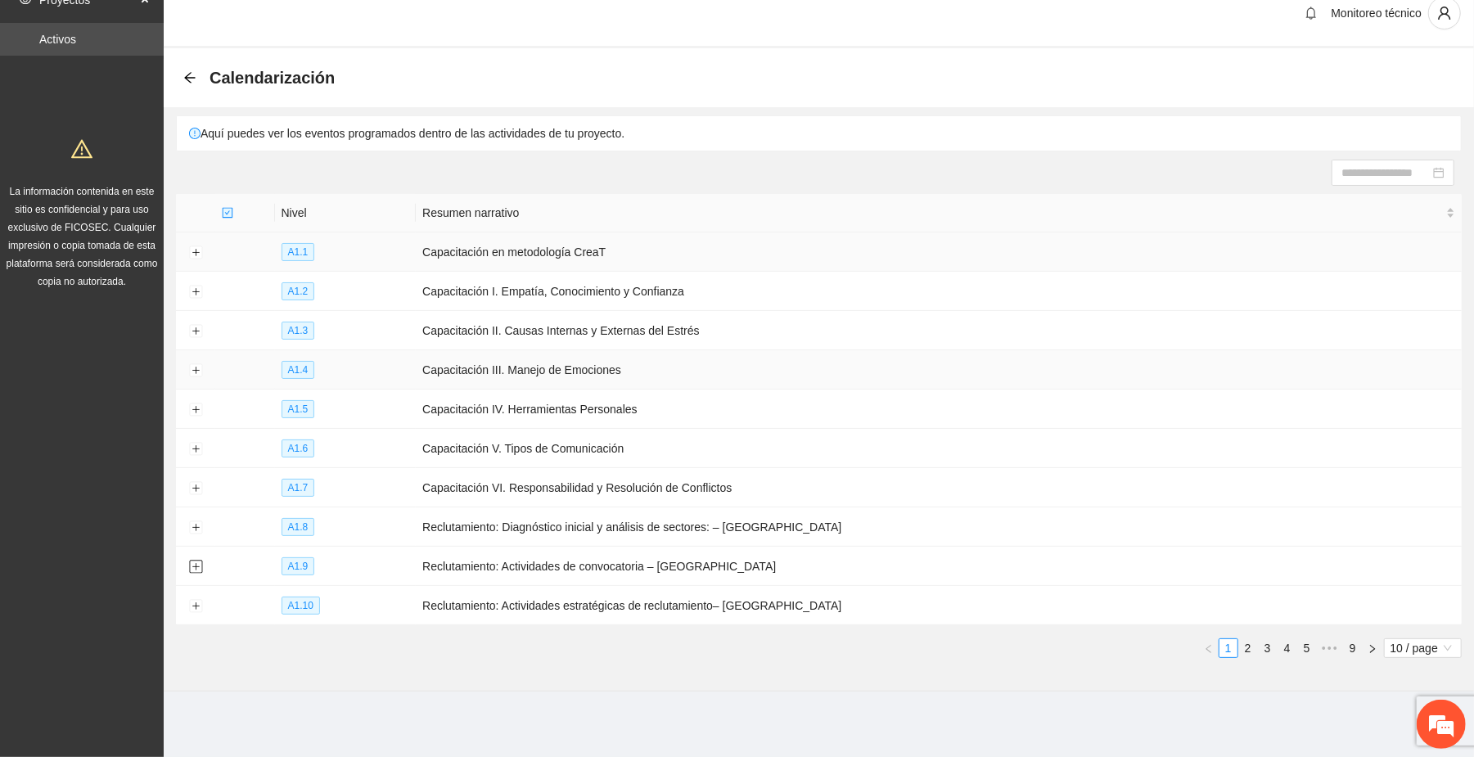
scroll to position [20, 0]
click at [1264, 646] on link "3" at bounding box center [1268, 648] width 18 height 18
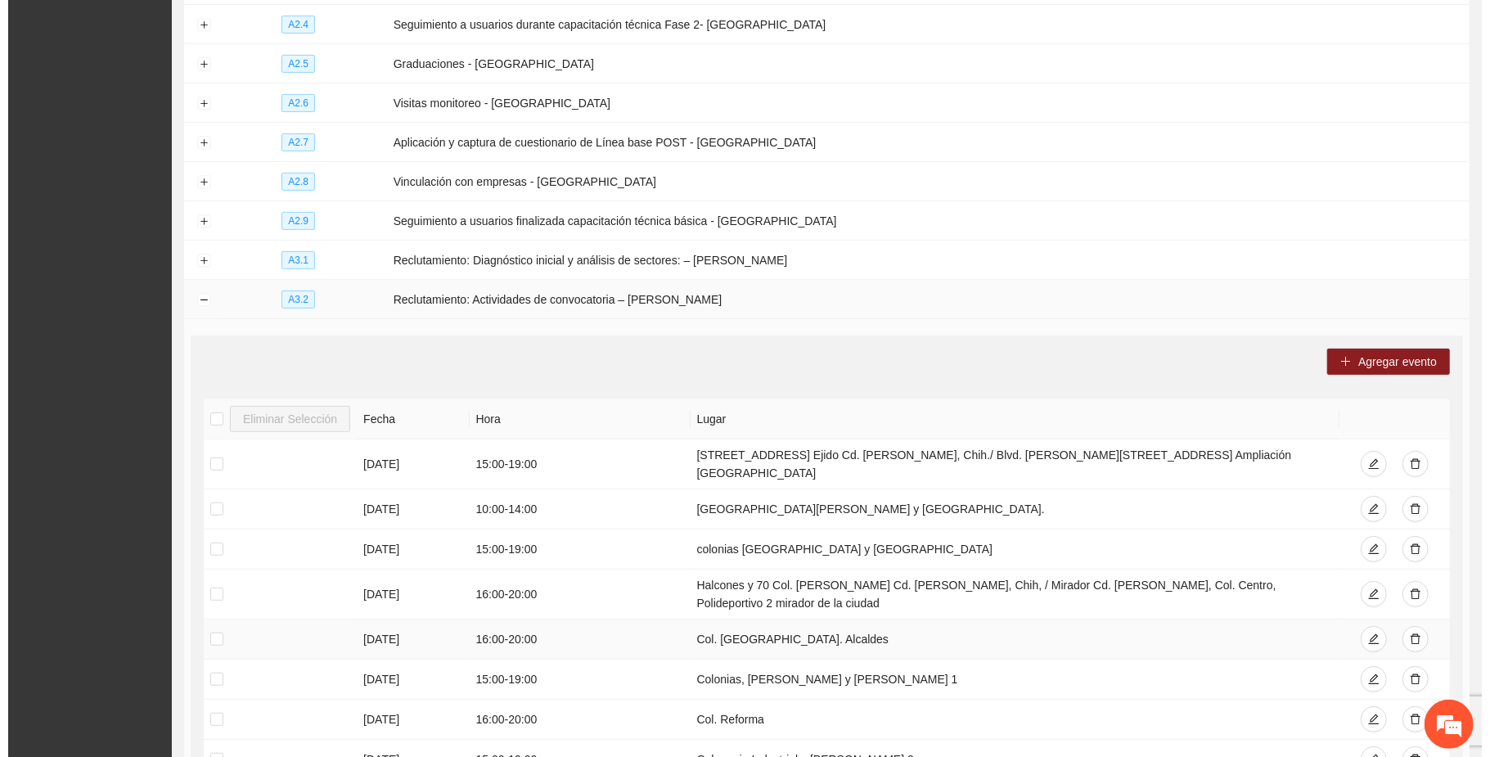
scroll to position [348, 0]
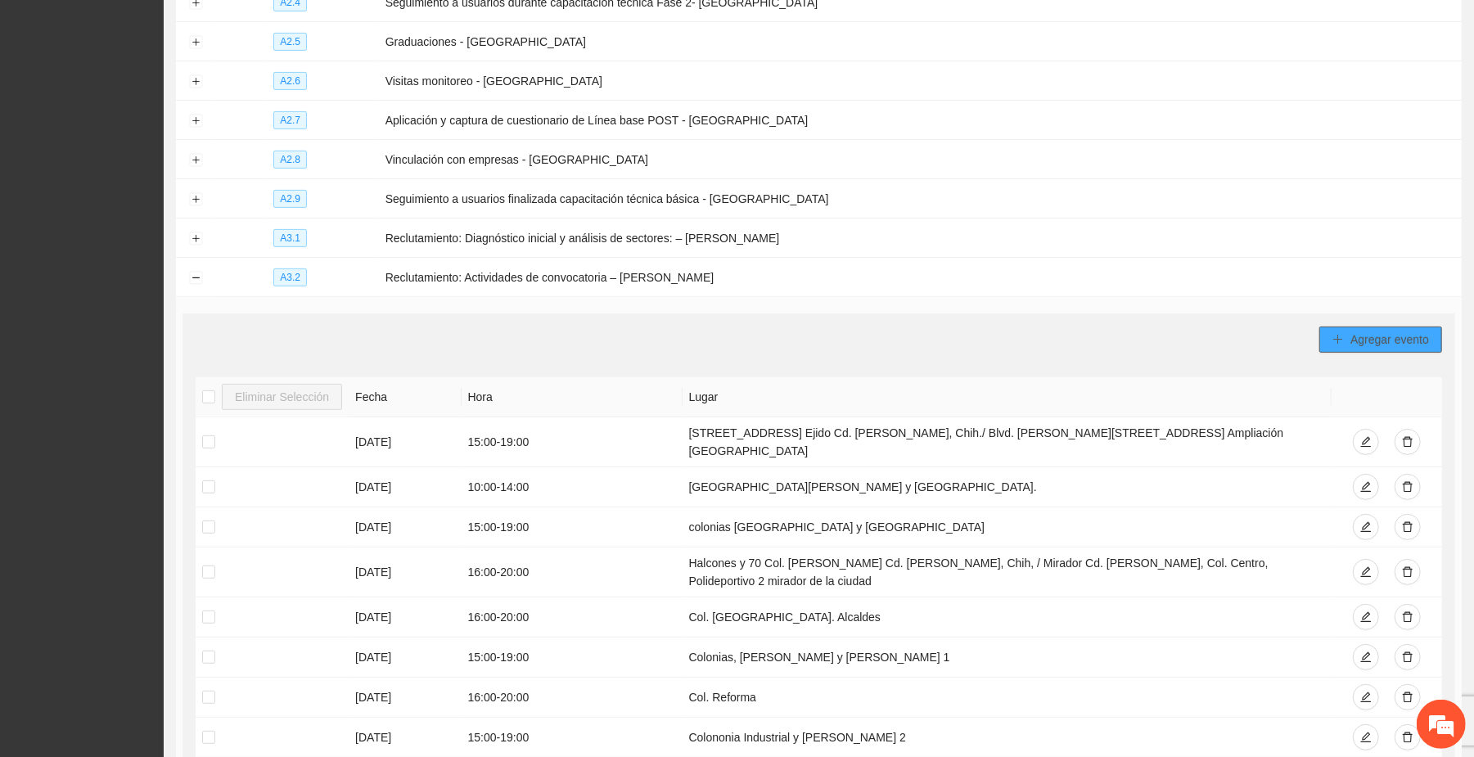
click at [1395, 336] on span "Agregar evento" at bounding box center [1389, 340] width 79 height 18
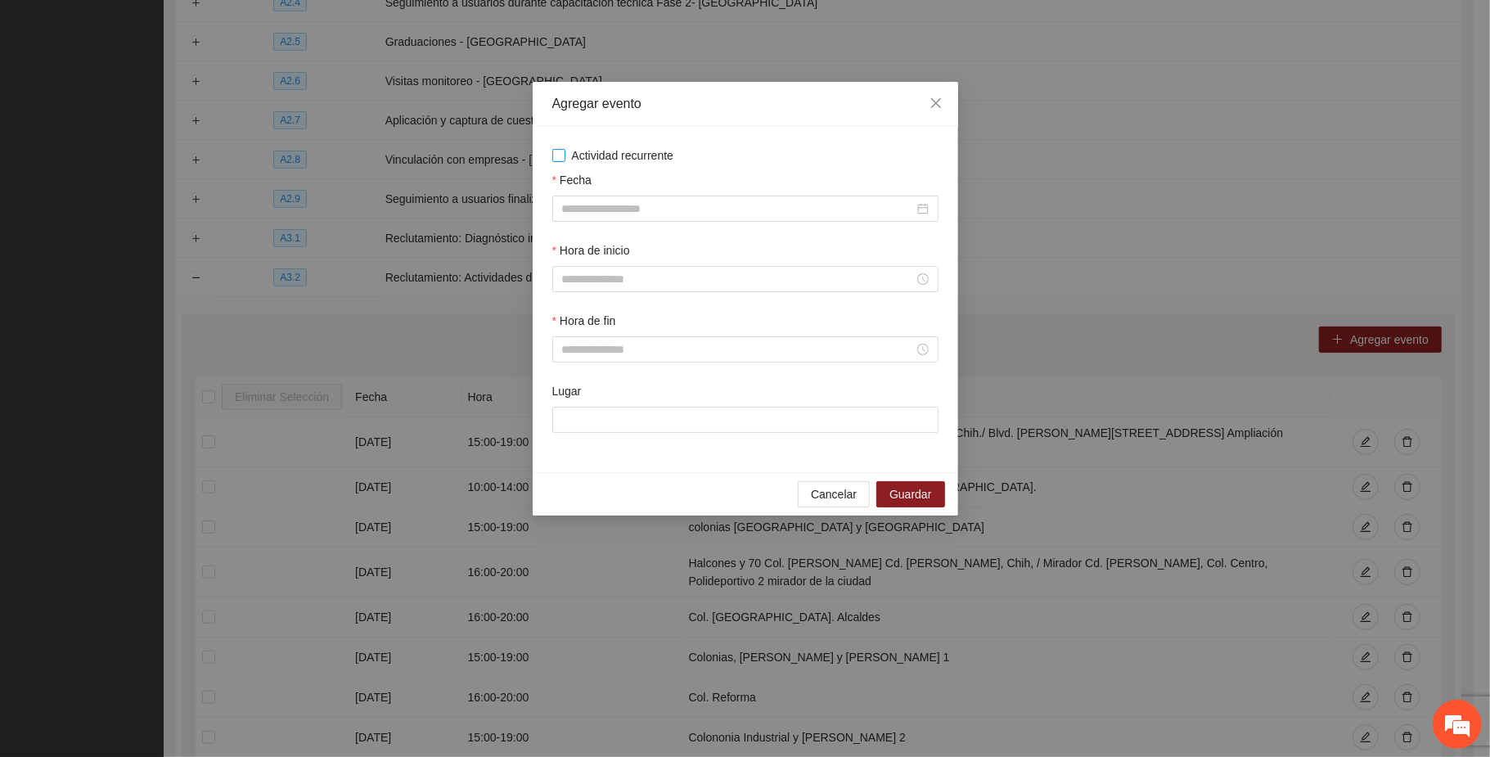
drag, startPoint x: 642, startPoint y: 155, endPoint x: 635, endPoint y: 162, distance: 9.9
click at [642, 155] on span "Actividad recurrente" at bounding box center [622, 155] width 115 height 18
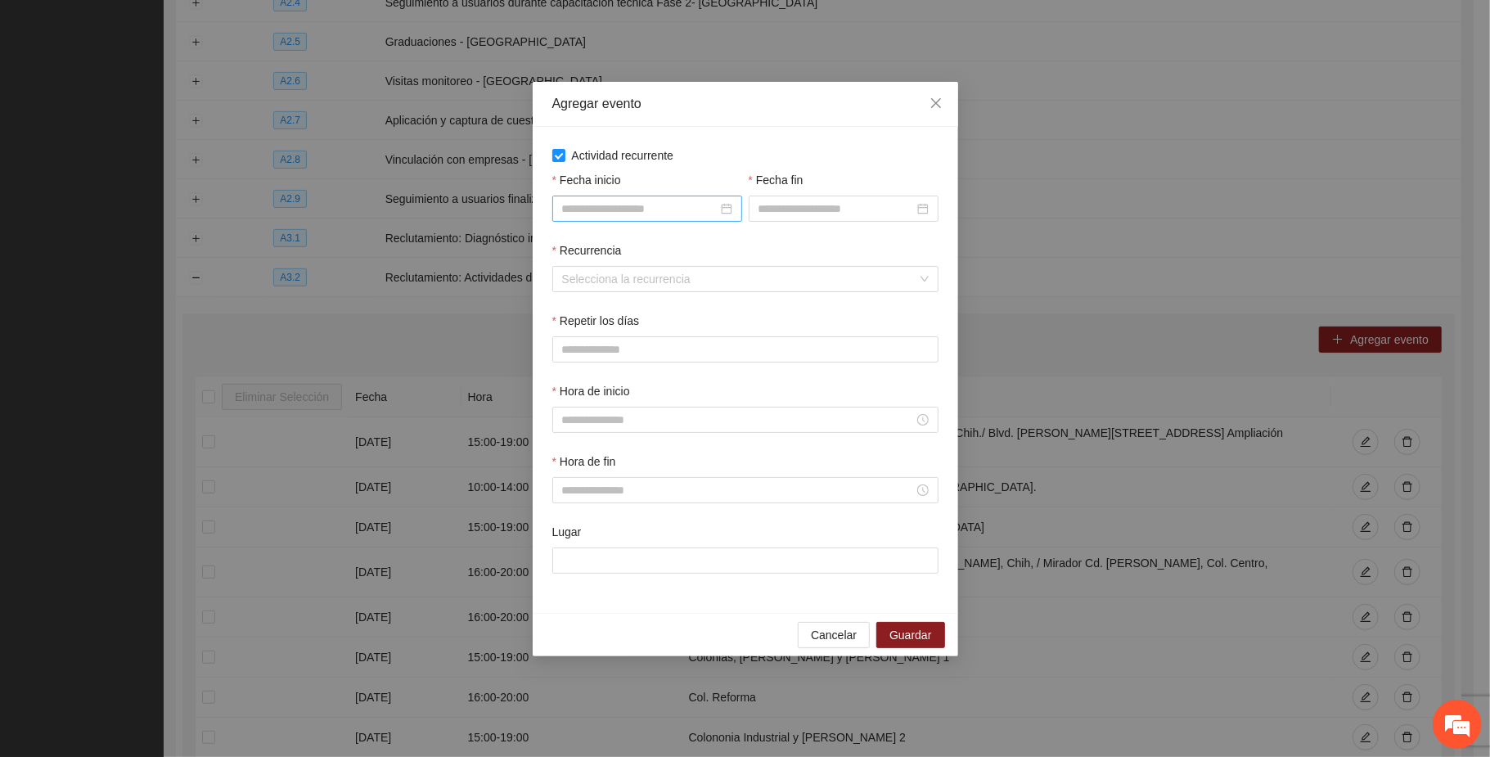
click at [655, 213] on input "Fecha inicio" at bounding box center [639, 209] width 155 height 18
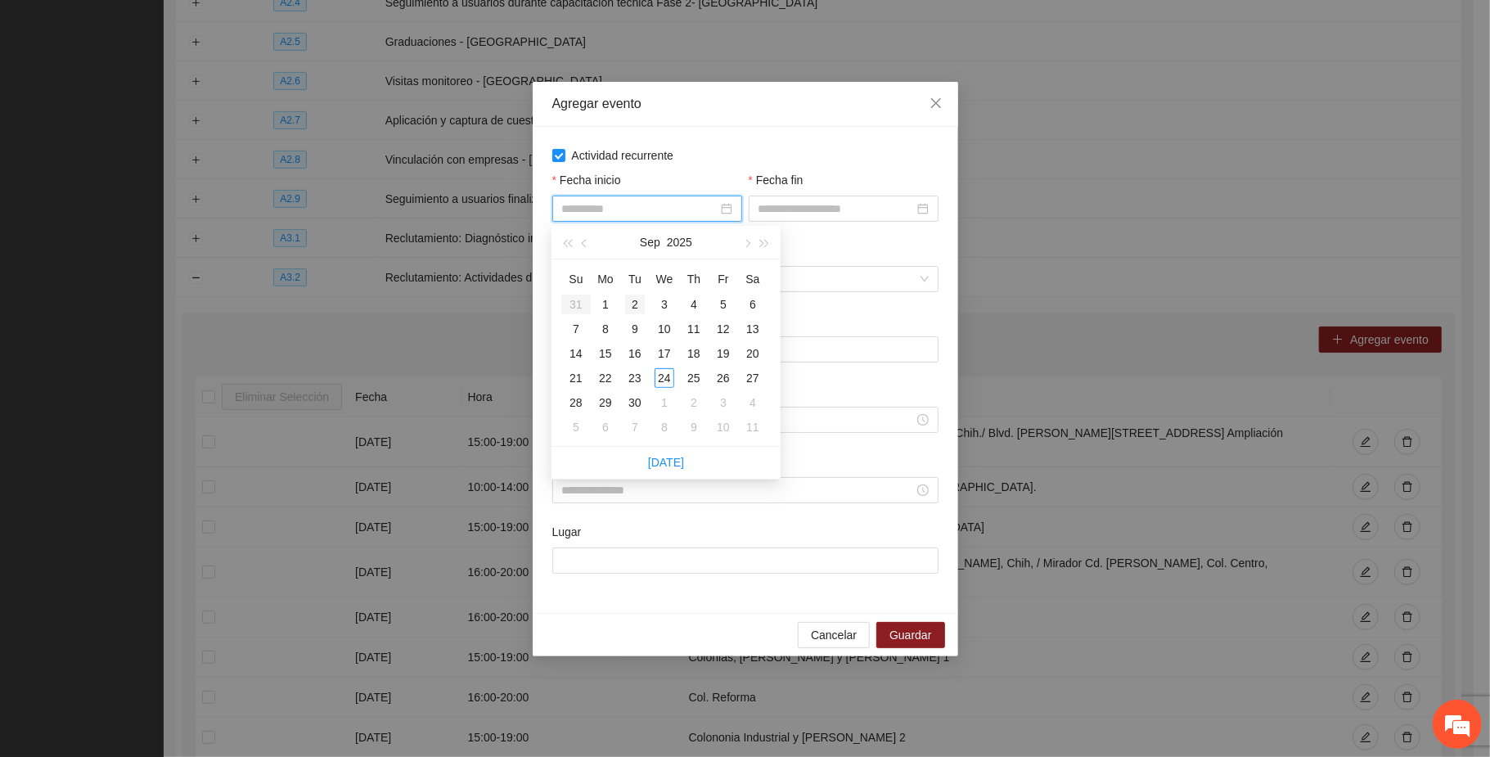
click at [633, 303] on div "2" at bounding box center [635, 305] width 20 height 20
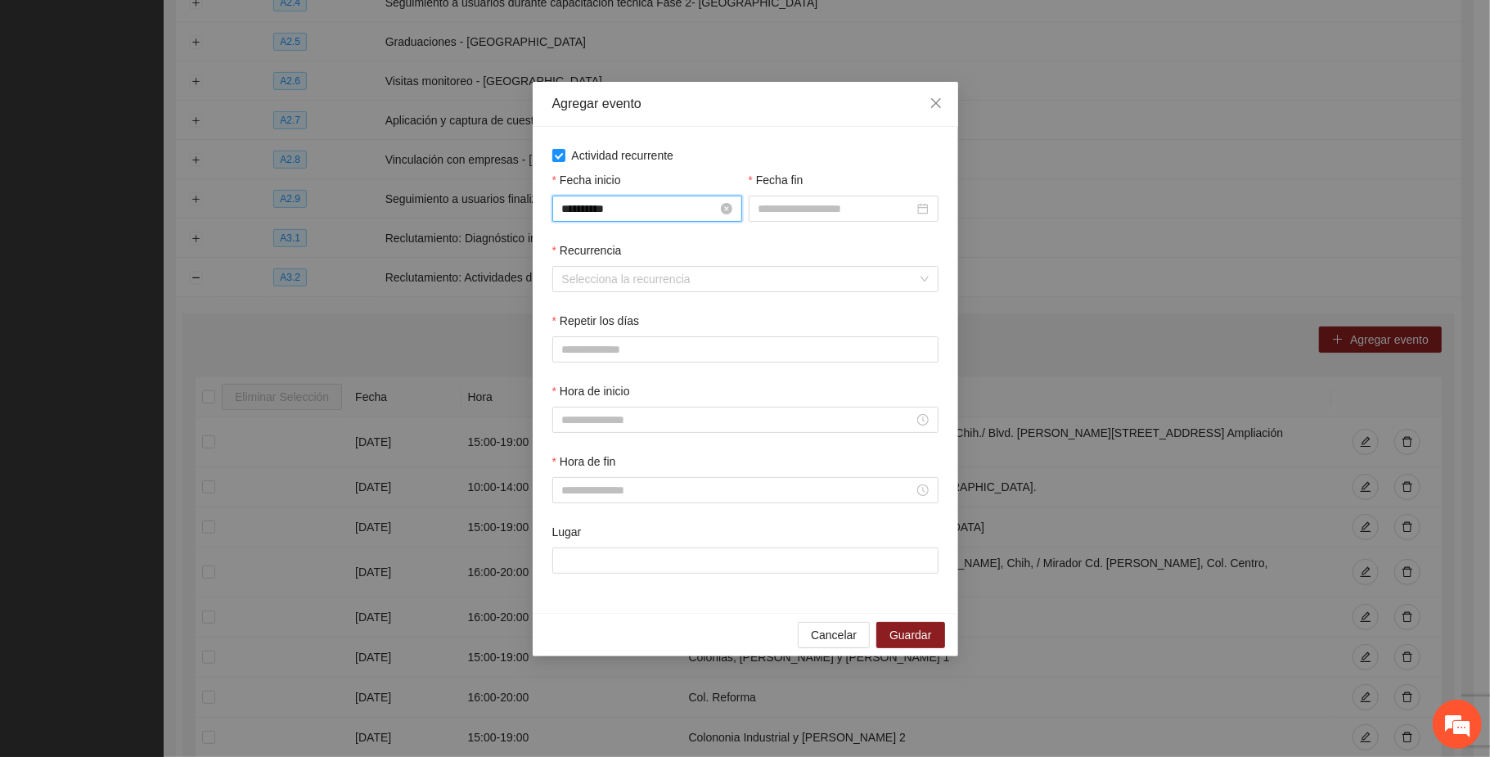
click at [662, 210] on input "**********" at bounding box center [639, 209] width 155 height 18
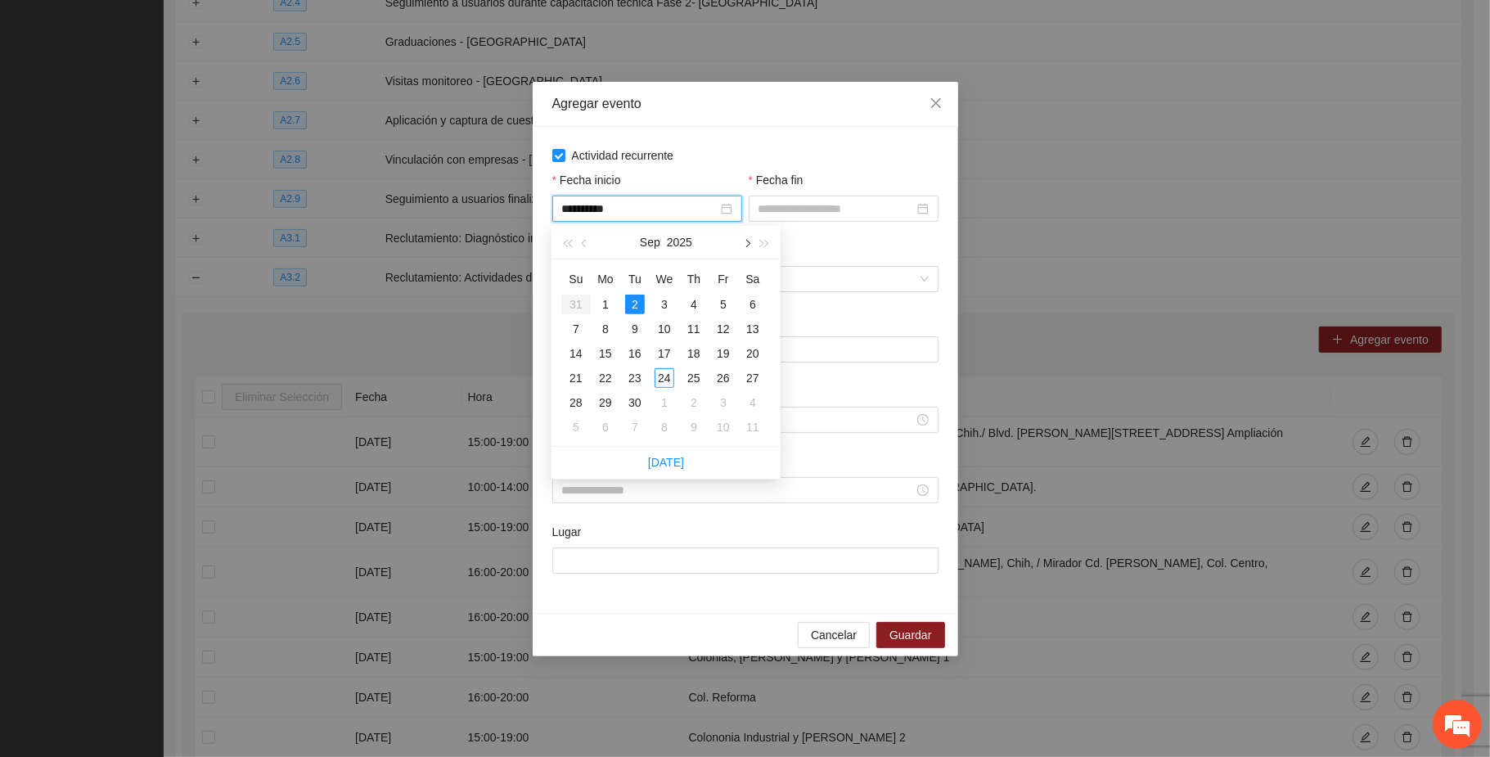
click at [750, 242] on span "button" at bounding box center [746, 243] width 8 height 8
type input "**********"
drag, startPoint x: 692, startPoint y: 305, endPoint x: 719, endPoint y: 304, distance: 26.2
click at [694, 305] on div "2" at bounding box center [694, 305] width 20 height 20
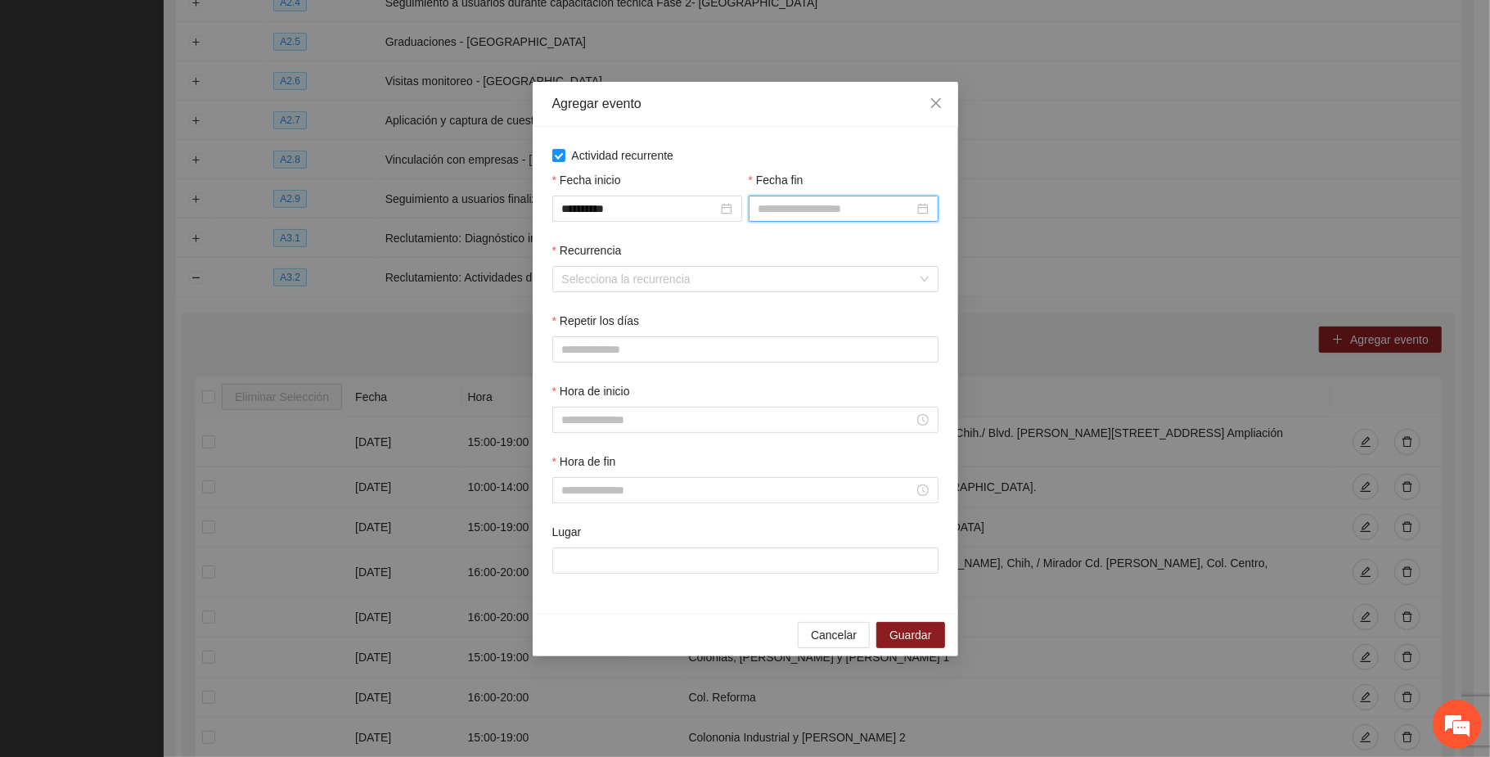
click at [809, 206] on input "Fecha fin" at bounding box center [836, 209] width 155 height 18
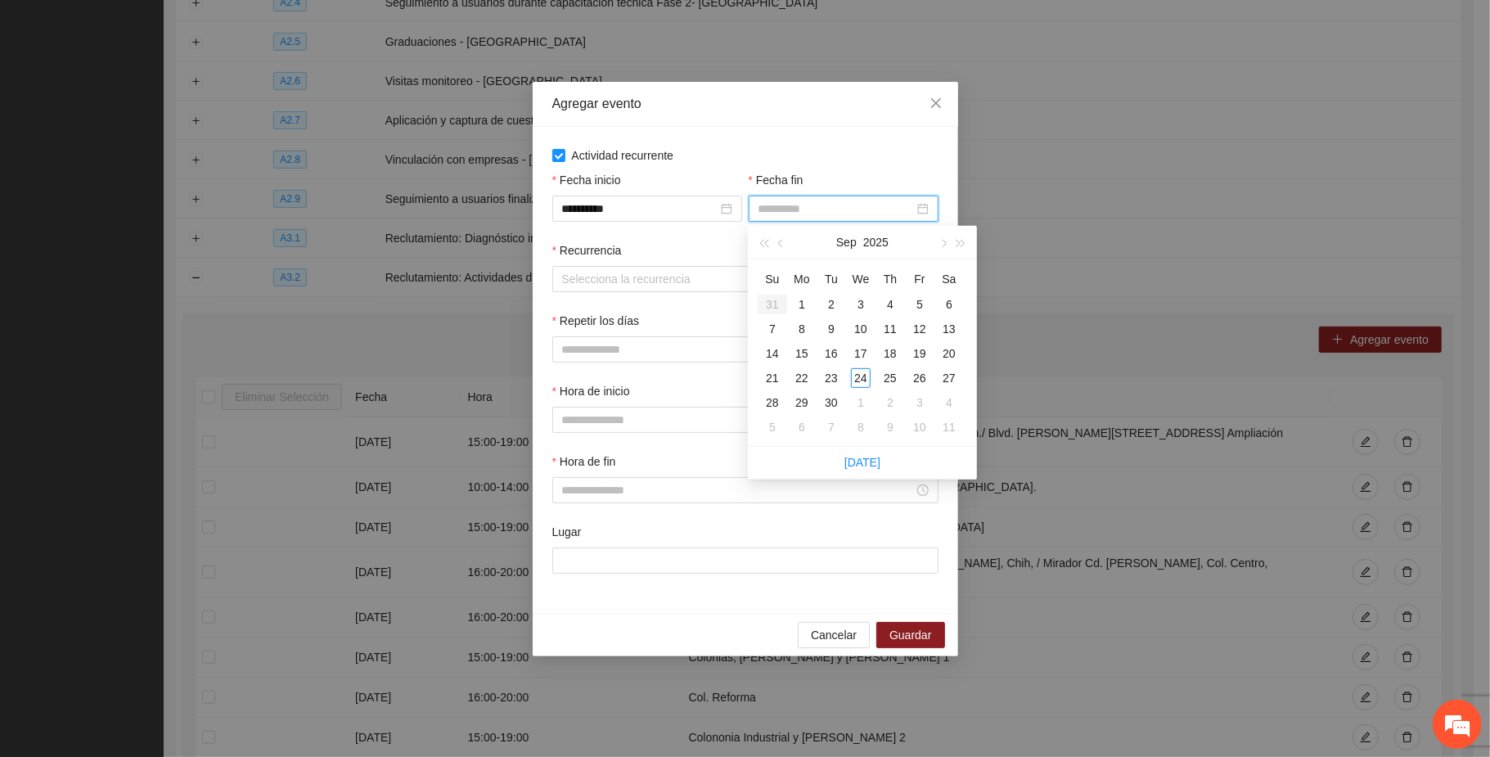
type input "**********"
click at [943, 242] on span "button" at bounding box center [943, 243] width 8 height 8
type input "**********"
click at [950, 326] on div "11" at bounding box center [949, 329] width 20 height 20
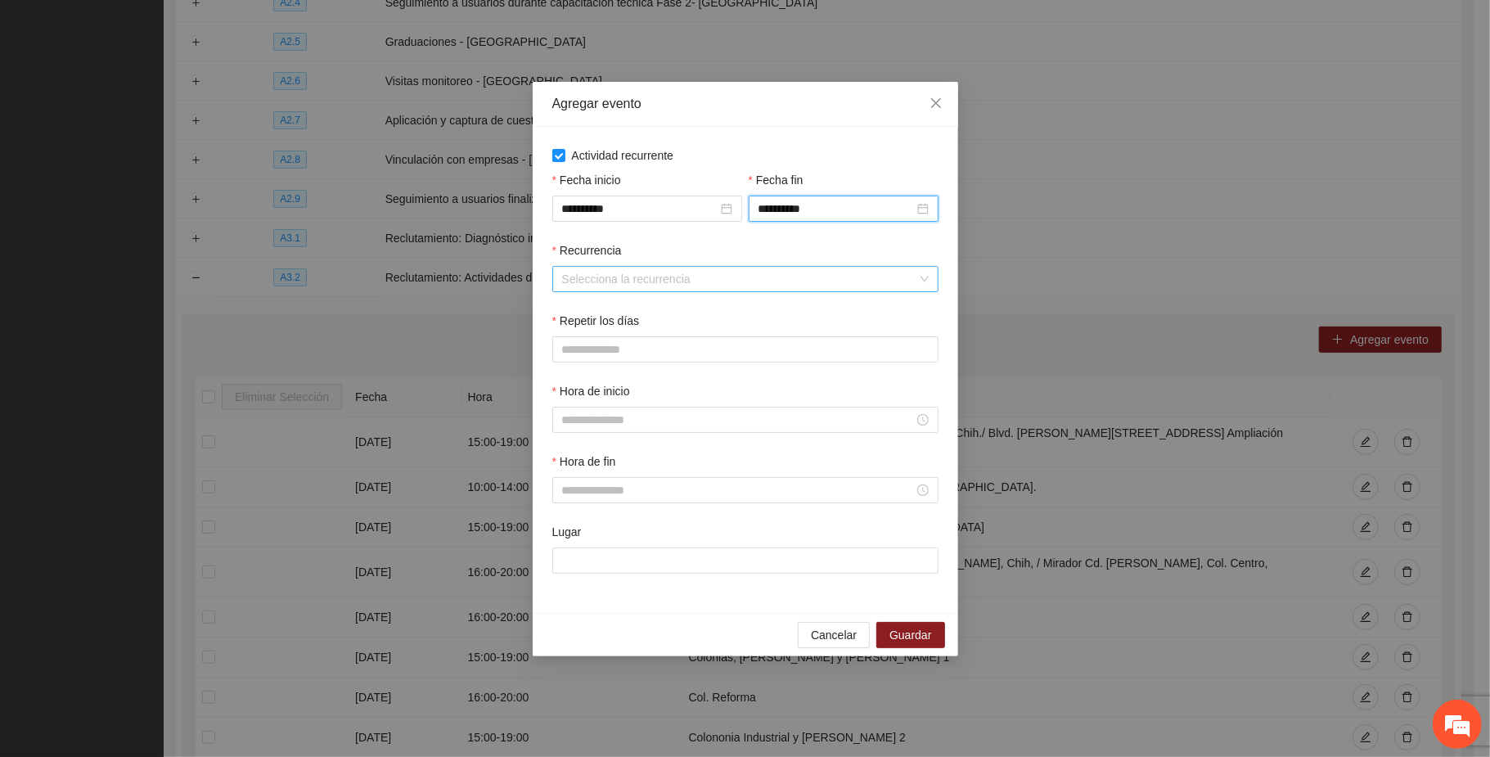
click at [601, 278] on input "Recurrencia" at bounding box center [739, 279] width 355 height 25
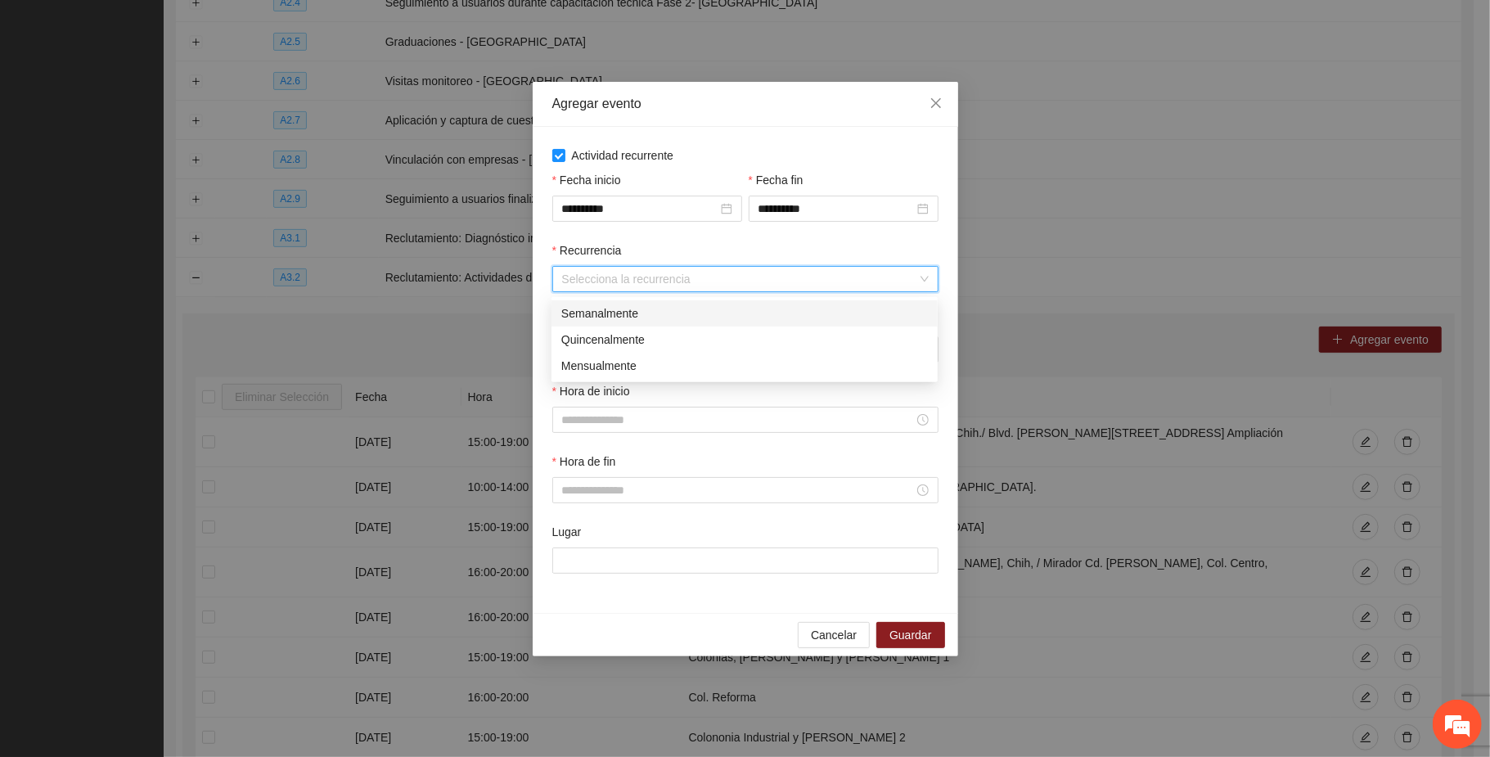
click at [604, 311] on div "Semanalmente" at bounding box center [744, 313] width 367 height 18
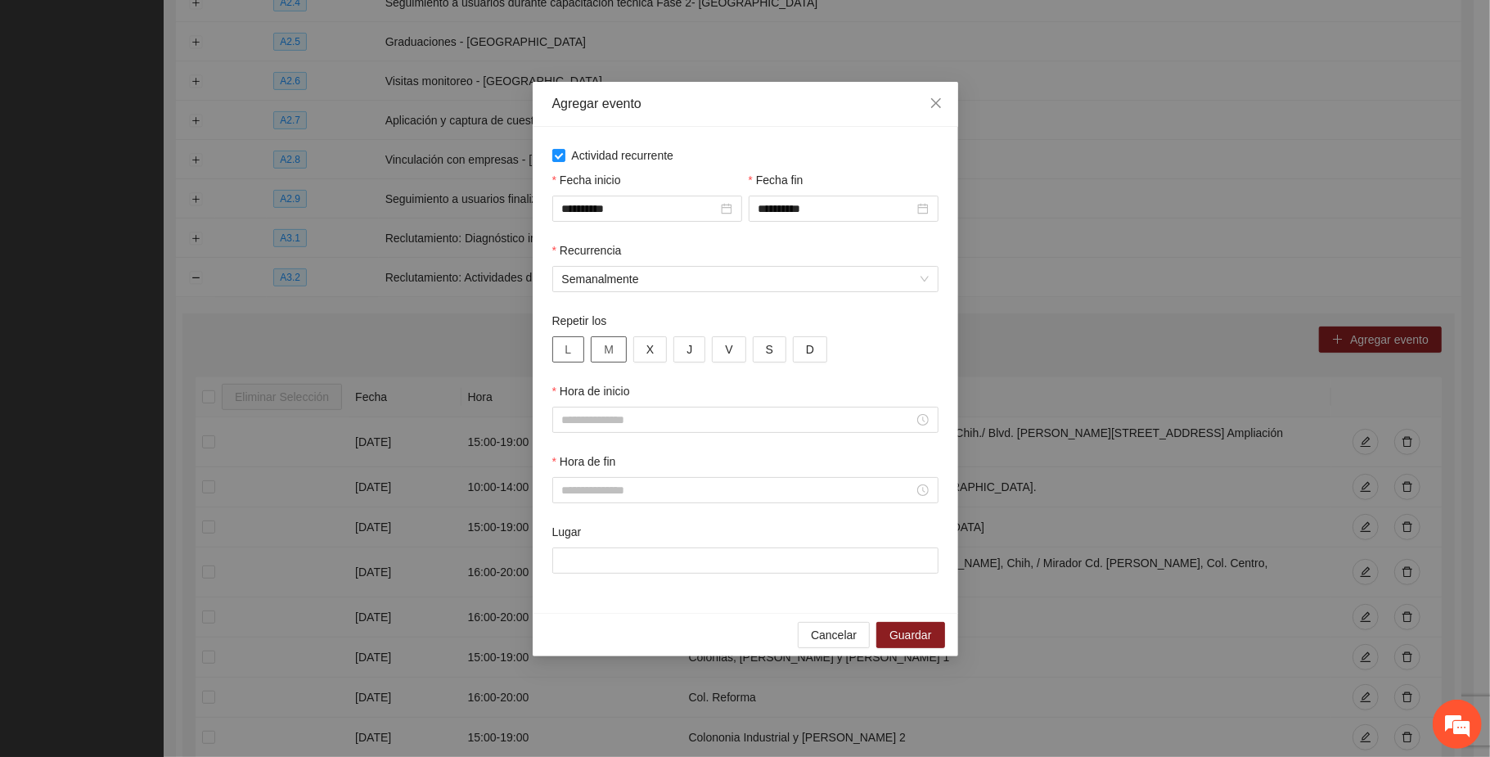
drag, startPoint x: 568, startPoint y: 345, endPoint x: 606, endPoint y: 350, distance: 38.9
click at [579, 345] on button "L" at bounding box center [568, 349] width 33 height 26
drag, startPoint x: 607, startPoint y: 350, endPoint x: 663, endPoint y: 354, distance: 55.7
click at [610, 350] on span "M" at bounding box center [609, 349] width 10 height 18
drag, startPoint x: 642, startPoint y: 350, endPoint x: 674, endPoint y: 345, distance: 33.2
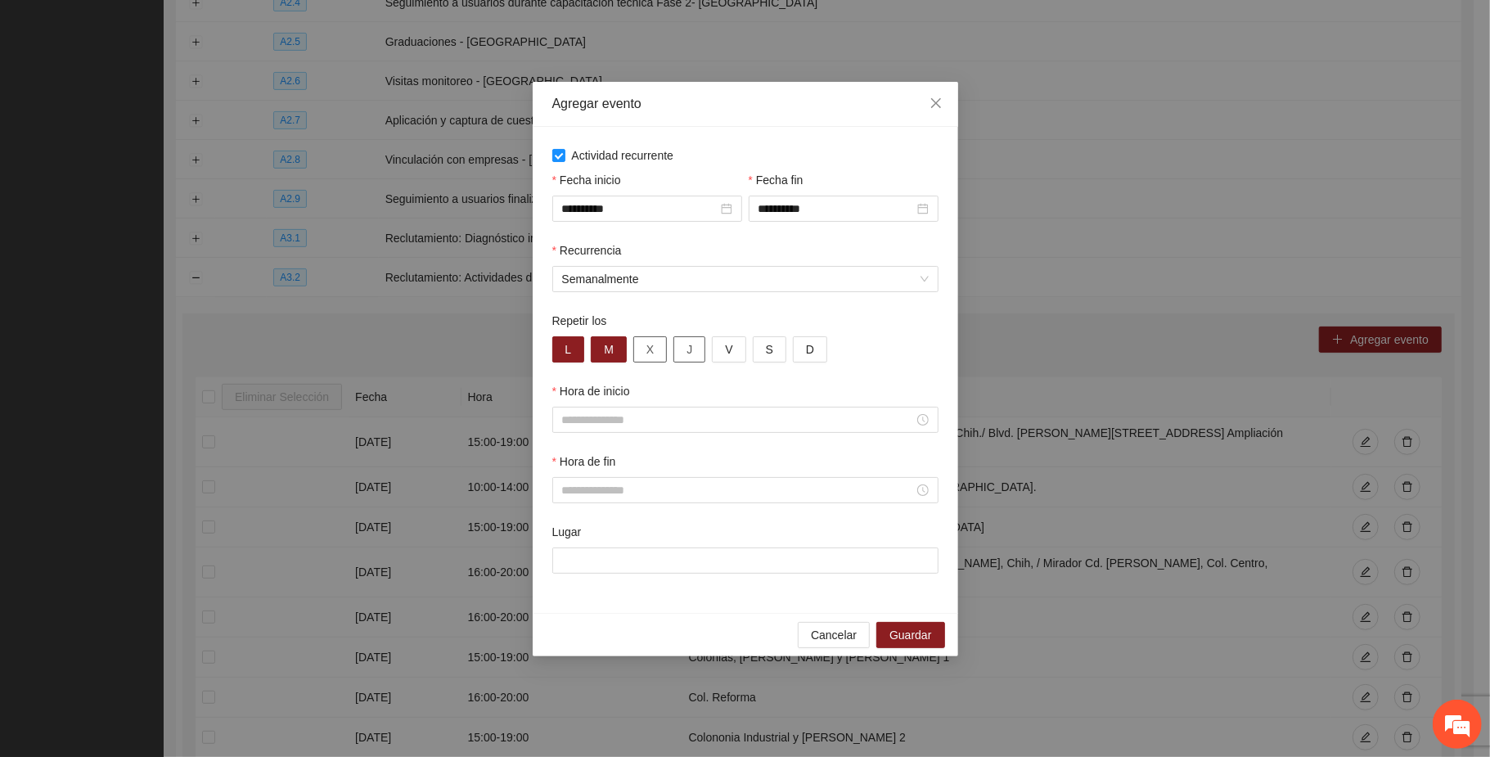
click at [643, 348] on button "X" at bounding box center [650, 349] width 34 height 26
drag, startPoint x: 681, startPoint y: 345, endPoint x: 707, endPoint y: 351, distance: 27.0
click at [683, 345] on button "J" at bounding box center [690, 349] width 32 height 26
drag, startPoint x: 723, startPoint y: 348, endPoint x: 741, endPoint y: 347, distance: 17.2
click at [725, 347] on button "V" at bounding box center [729, 349] width 34 height 26
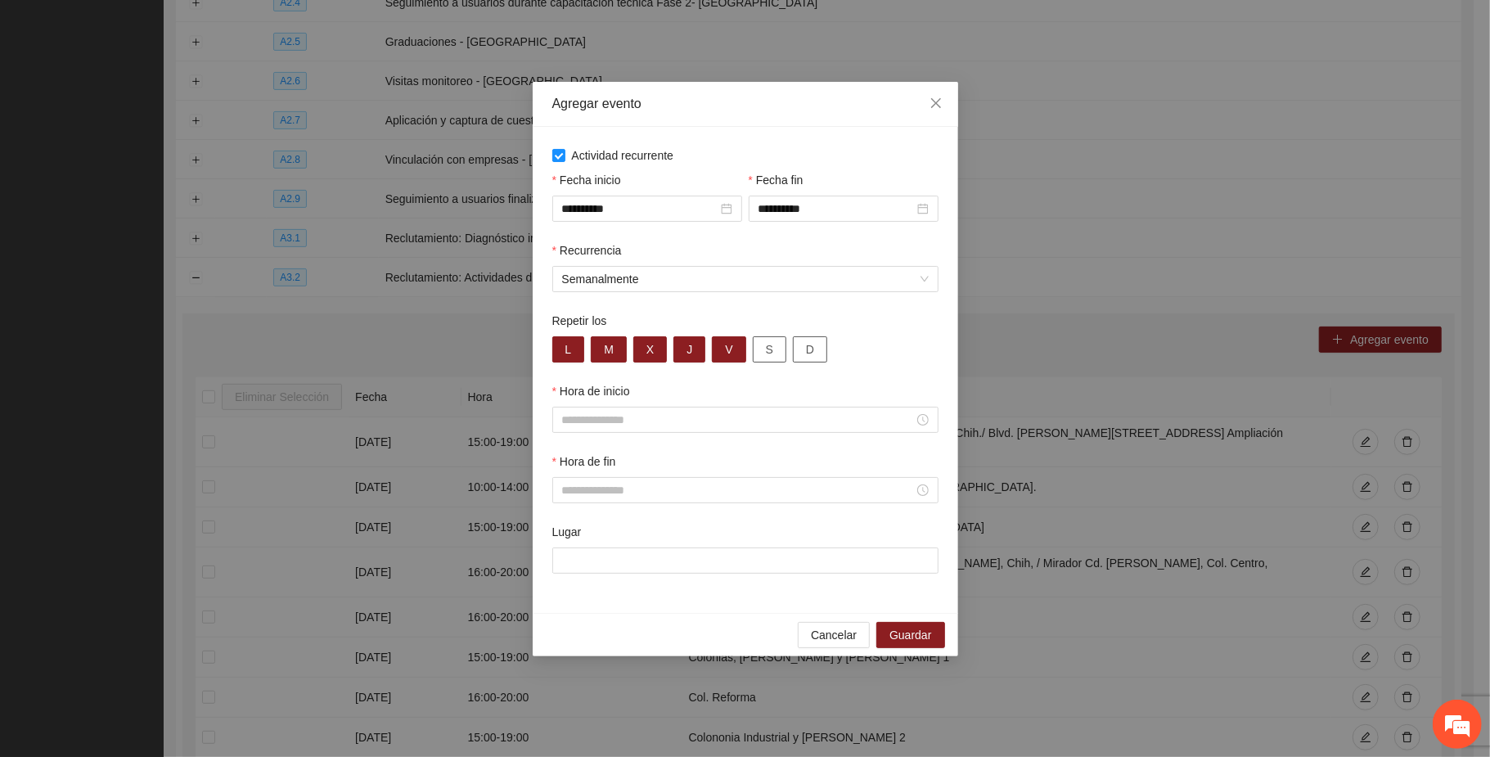
drag, startPoint x: 761, startPoint y: 345, endPoint x: 800, endPoint y: 357, distance: 40.9
click at [763, 345] on button "S" at bounding box center [770, 349] width 34 height 26
click at [813, 351] on span "D" at bounding box center [810, 349] width 8 height 18
click at [646, 417] on input "Hora de inicio" at bounding box center [738, 420] width 352 height 18
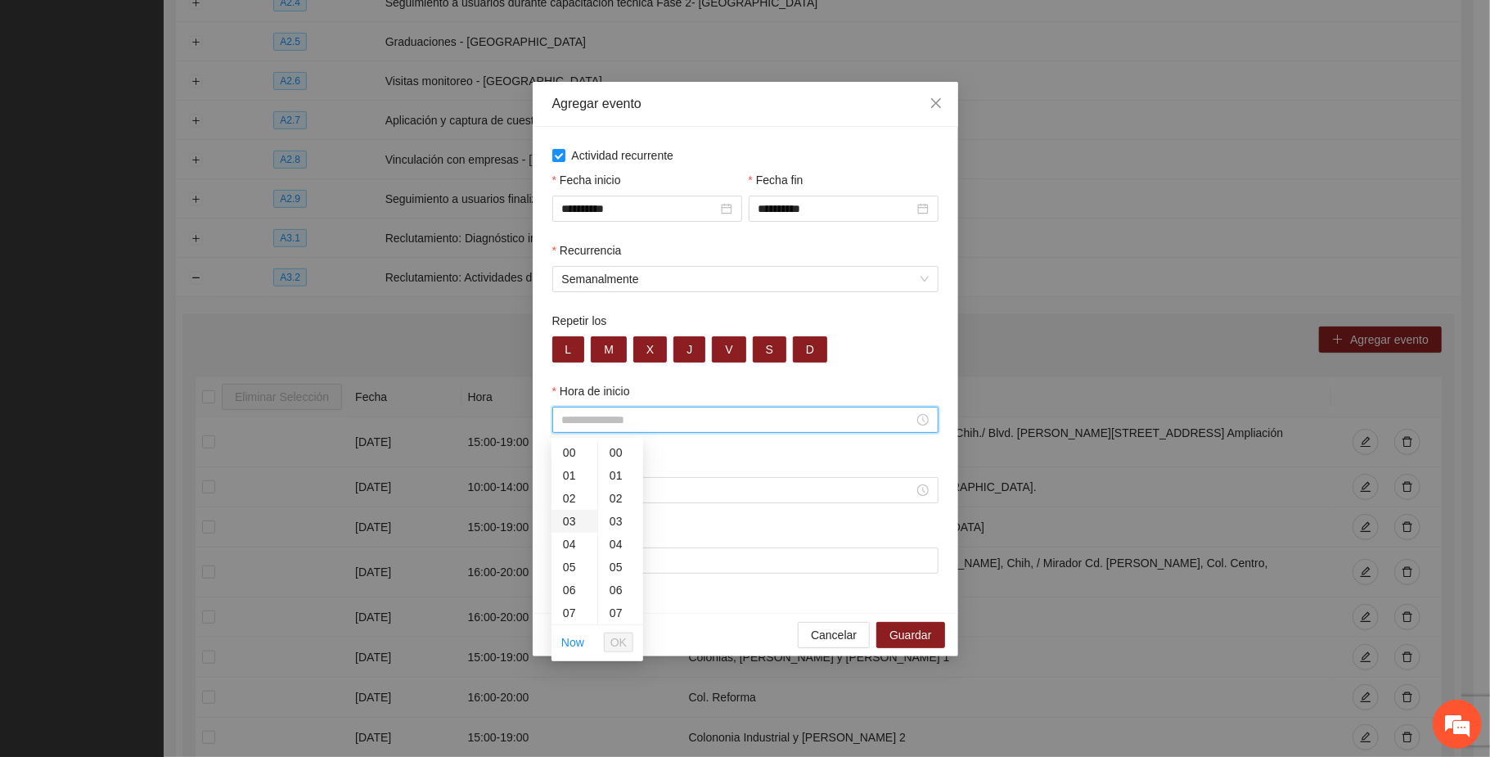
scroll to position [109, 0]
click at [571, 529] on div "08" at bounding box center [575, 527] width 46 height 23
type input "*****"
click at [619, 636] on span "OK" at bounding box center [618, 642] width 16 height 18
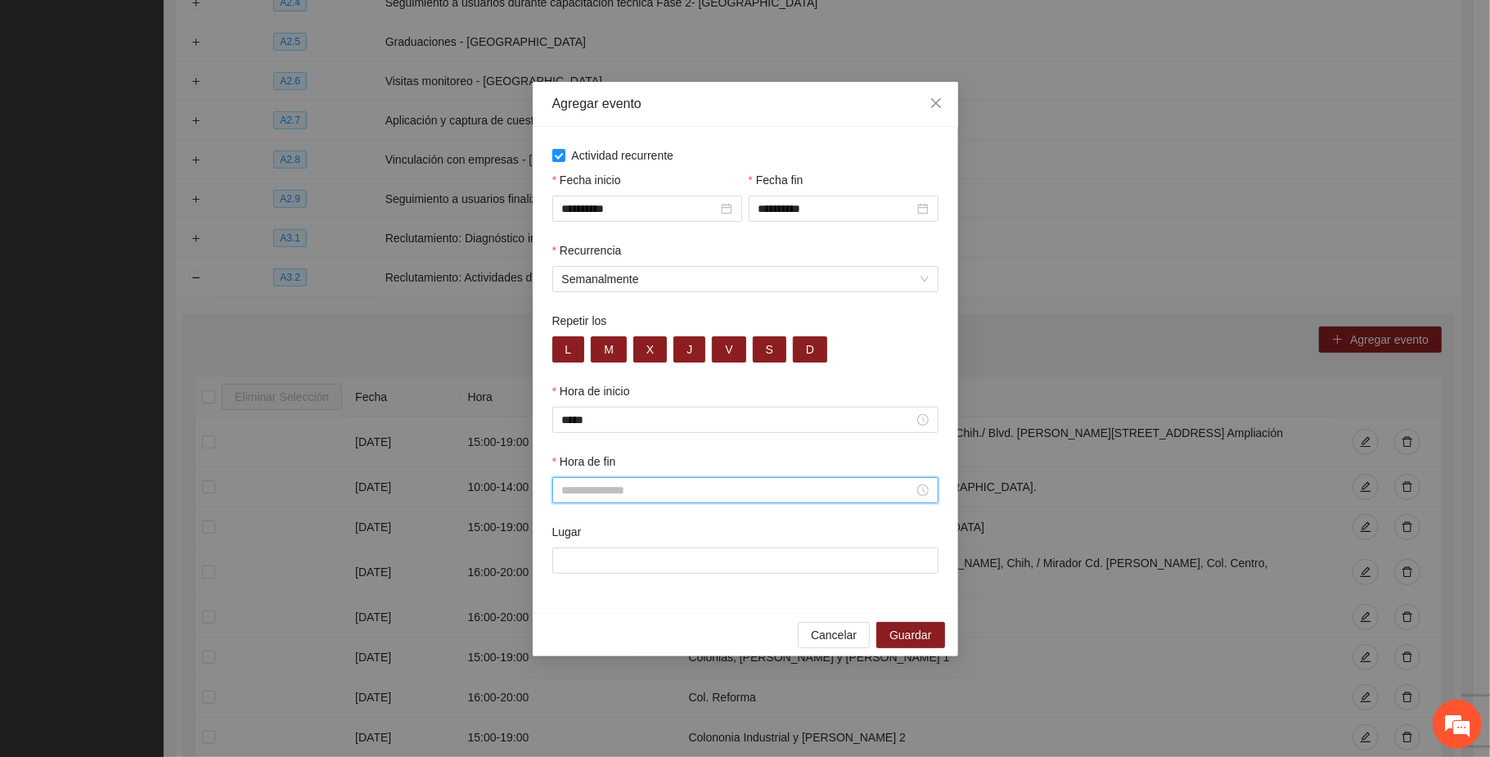
click at [580, 498] on input "Hora de fin" at bounding box center [738, 490] width 352 height 18
click at [570, 652] on div "20" at bounding box center [575, 653] width 46 height 23
type input "*****"
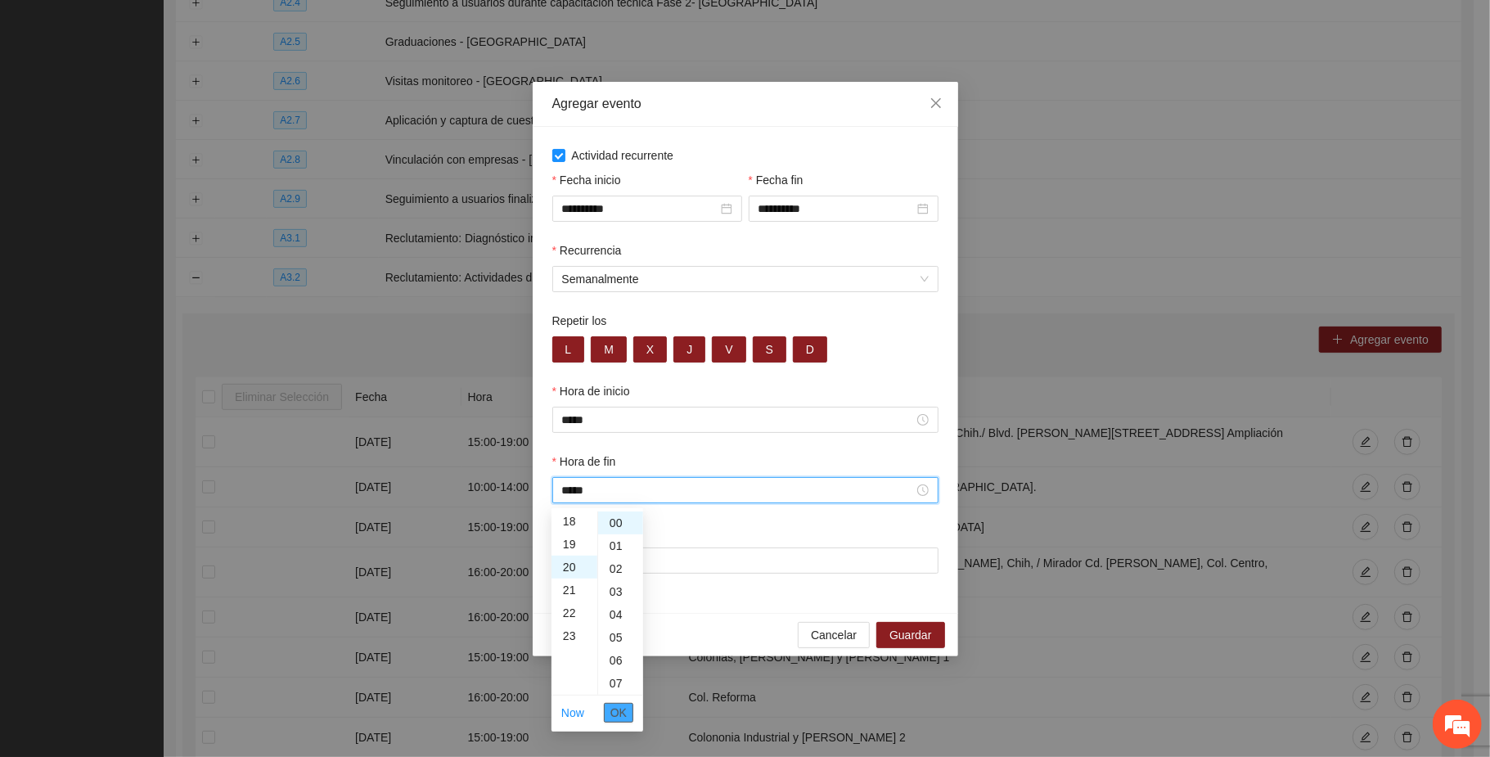
scroll to position [458, 0]
drag, startPoint x: 627, startPoint y: 711, endPoint x: 636, endPoint y: 704, distance: 11.6
click at [628, 711] on button "OK" at bounding box center [618, 713] width 29 height 20
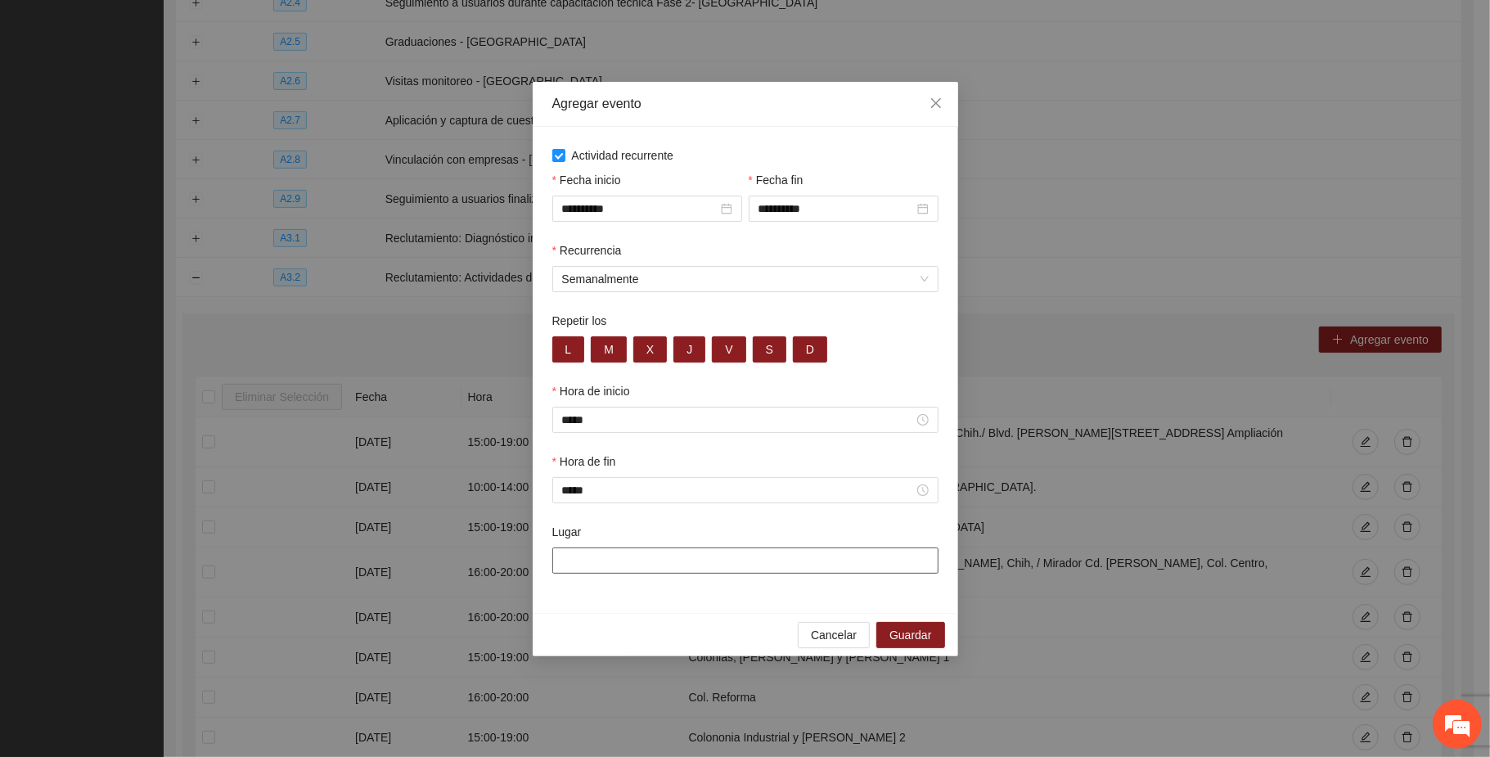
click at [666, 567] on input "Lugar" at bounding box center [745, 560] width 386 height 26
paste input "**********"
type input "**********"
click at [934, 642] on button "Guardar" at bounding box center [910, 636] width 68 height 26
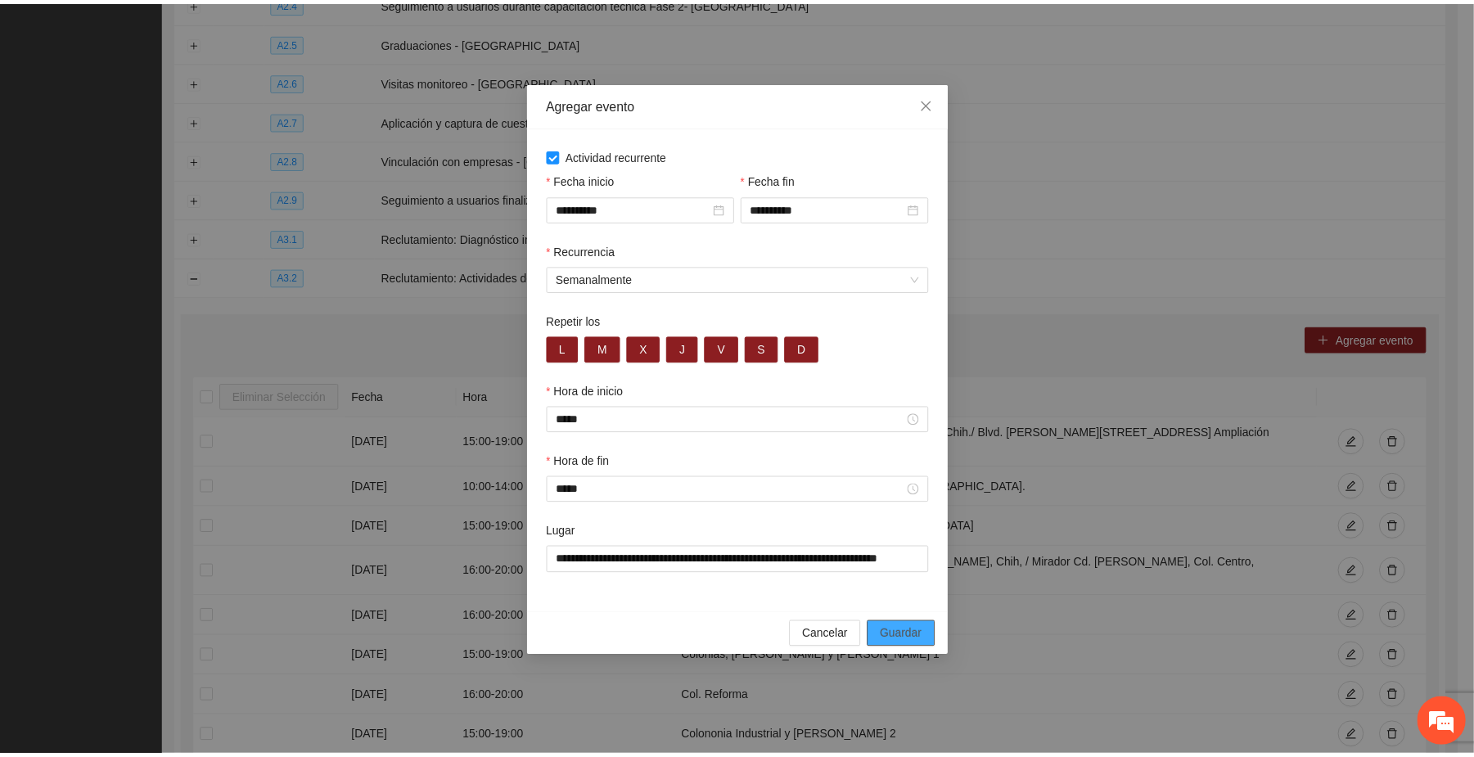
scroll to position [0, 0]
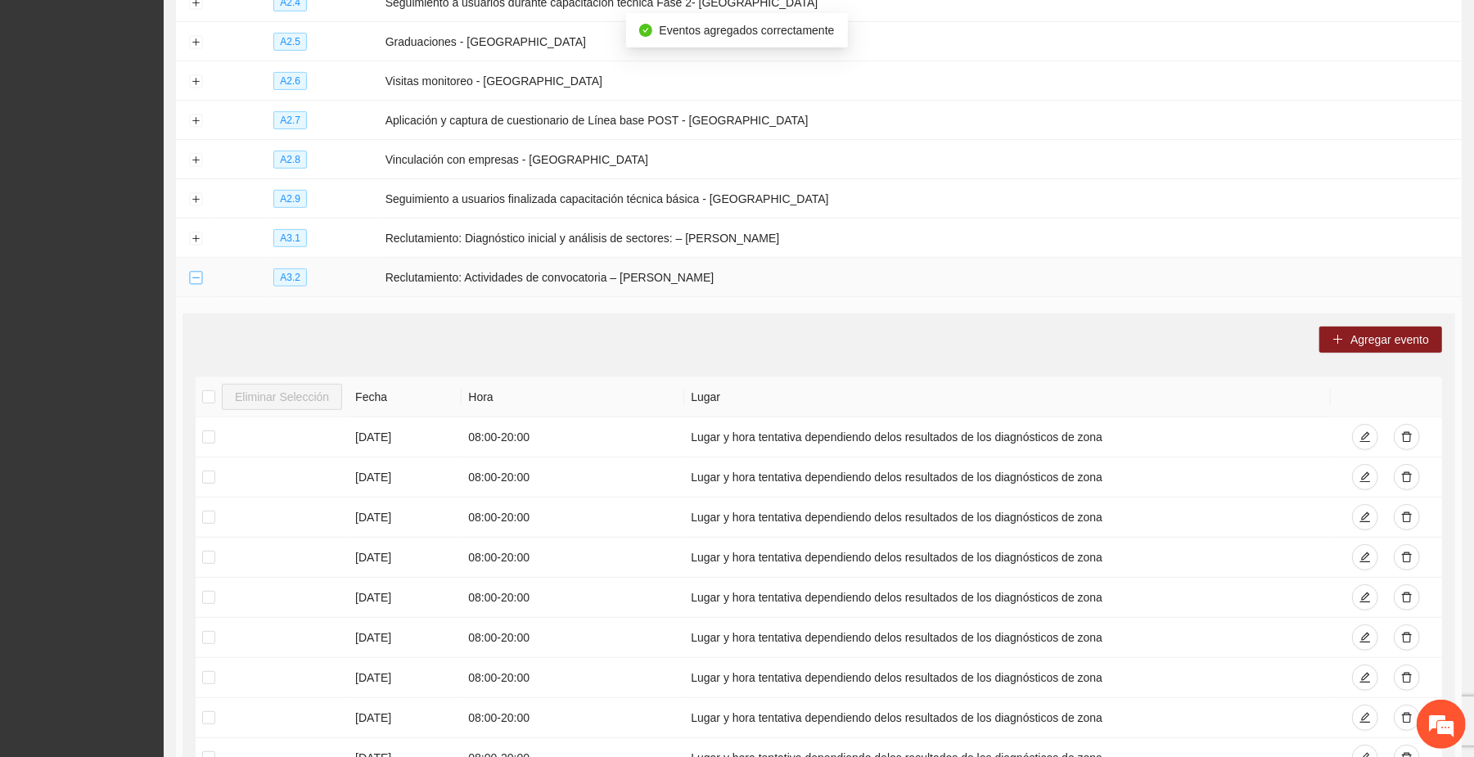
click at [194, 276] on button "Collapse row" at bounding box center [195, 278] width 13 height 13
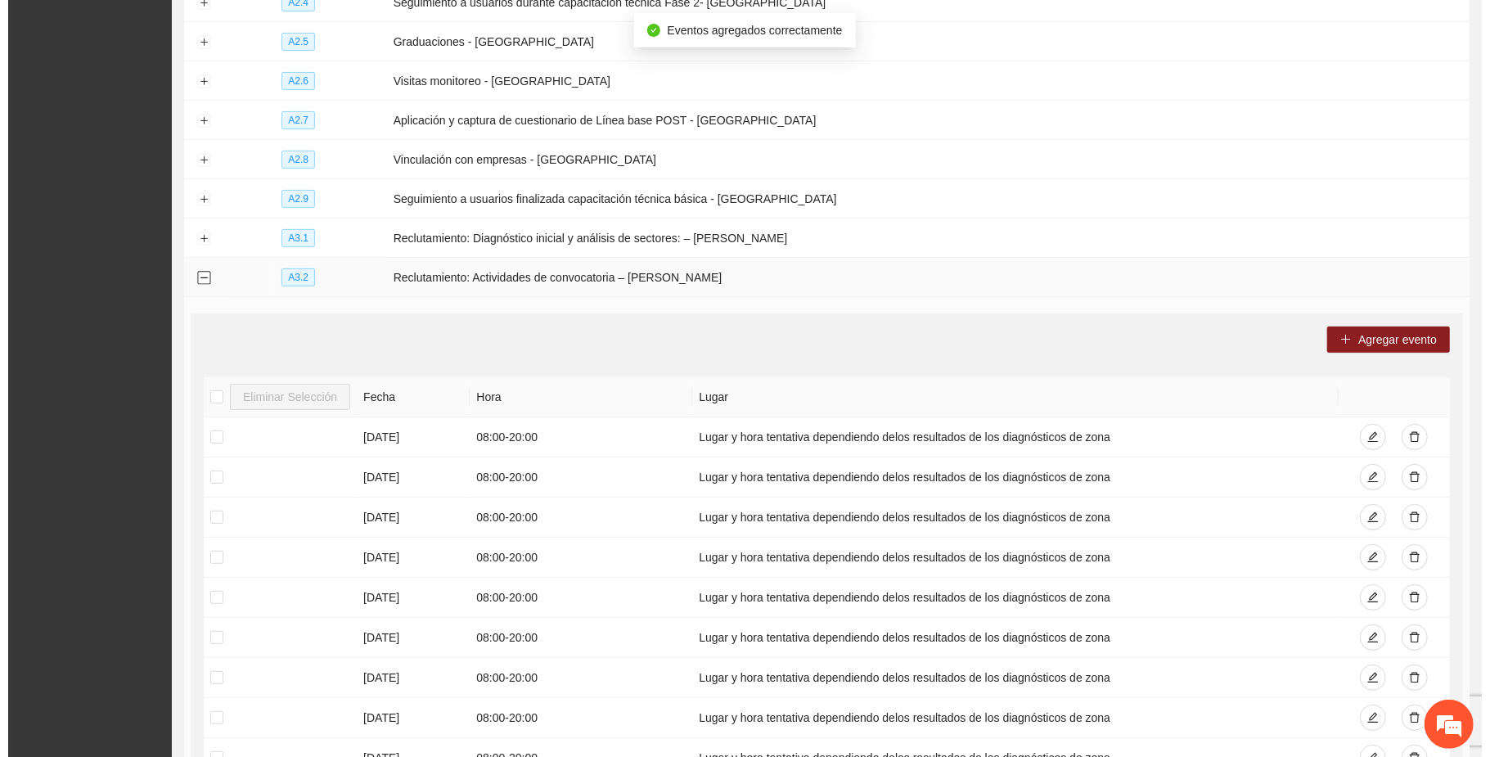
scroll to position [20, 0]
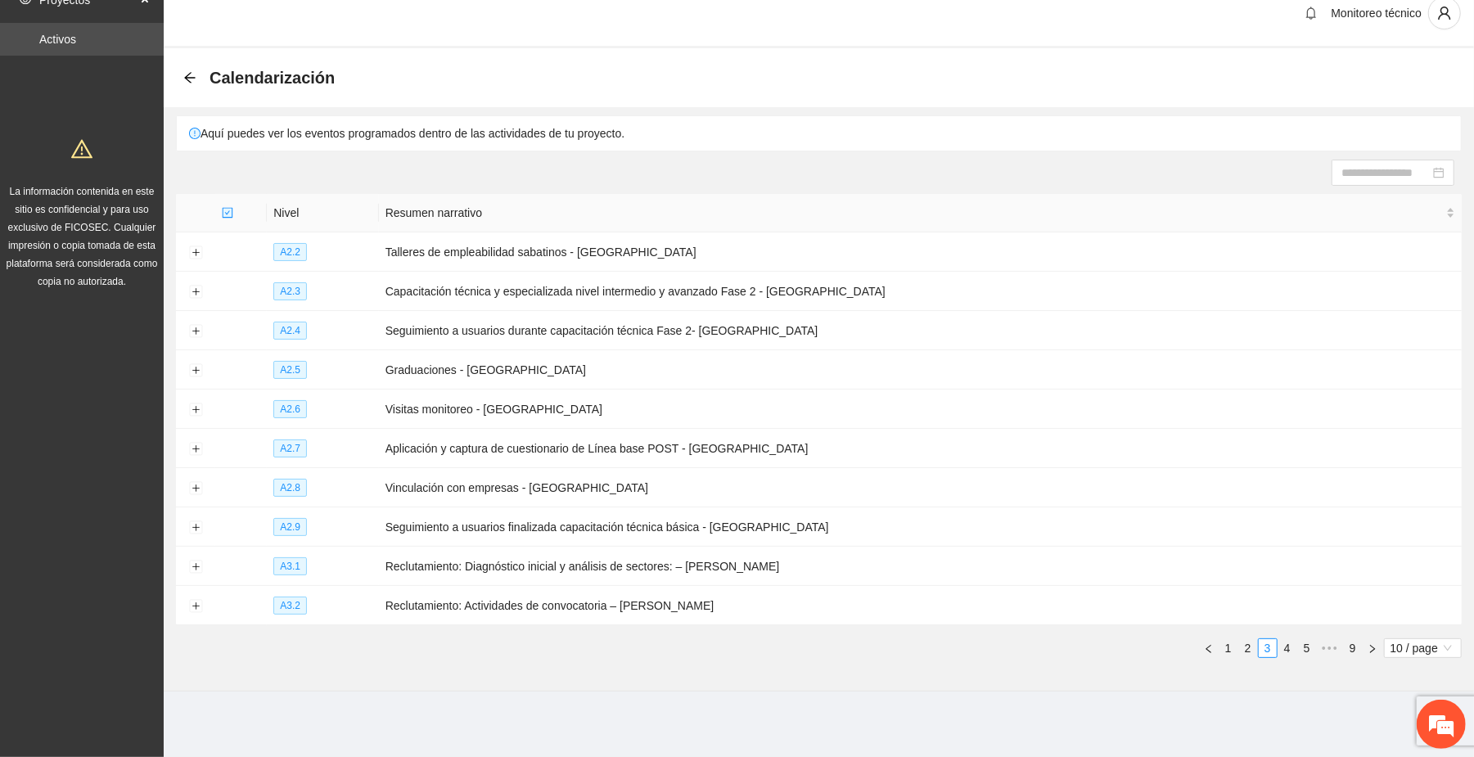
drag, startPoint x: 1285, startPoint y: 648, endPoint x: 1241, endPoint y: 632, distance: 46.4
click at [1285, 646] on link "4" at bounding box center [1287, 648] width 18 height 18
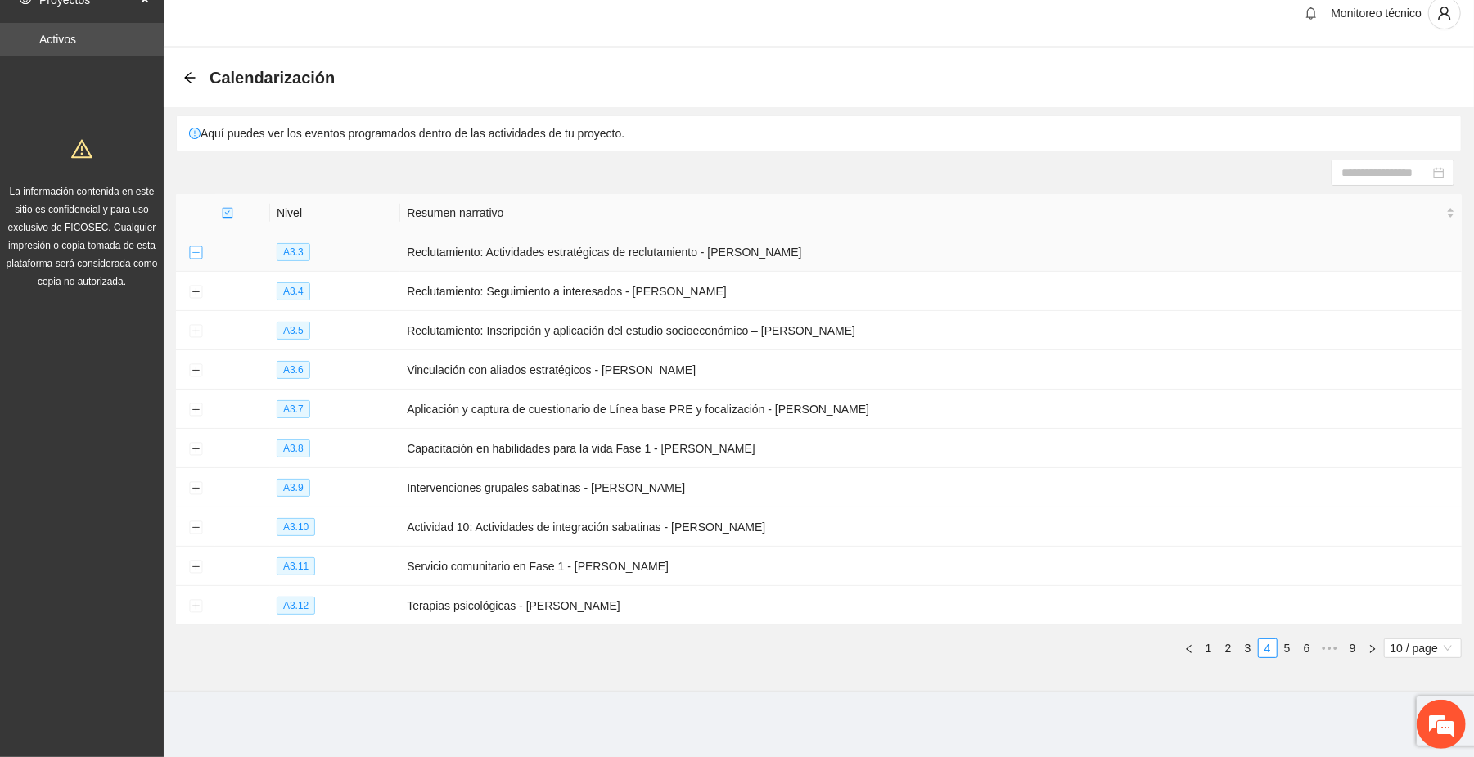
click at [191, 250] on button "Expand row" at bounding box center [195, 252] width 13 height 13
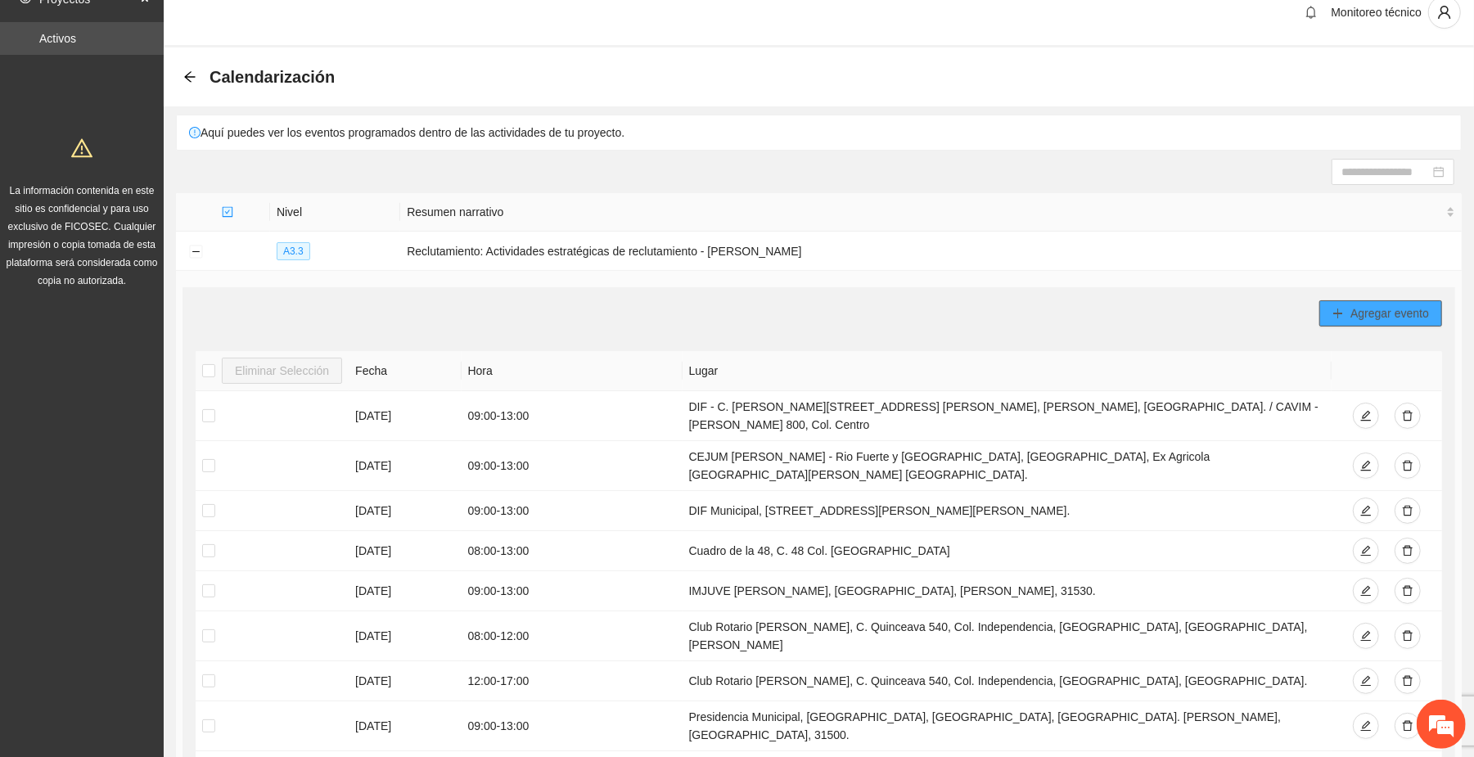
click at [1399, 321] on span "Agregar evento" at bounding box center [1389, 313] width 79 height 18
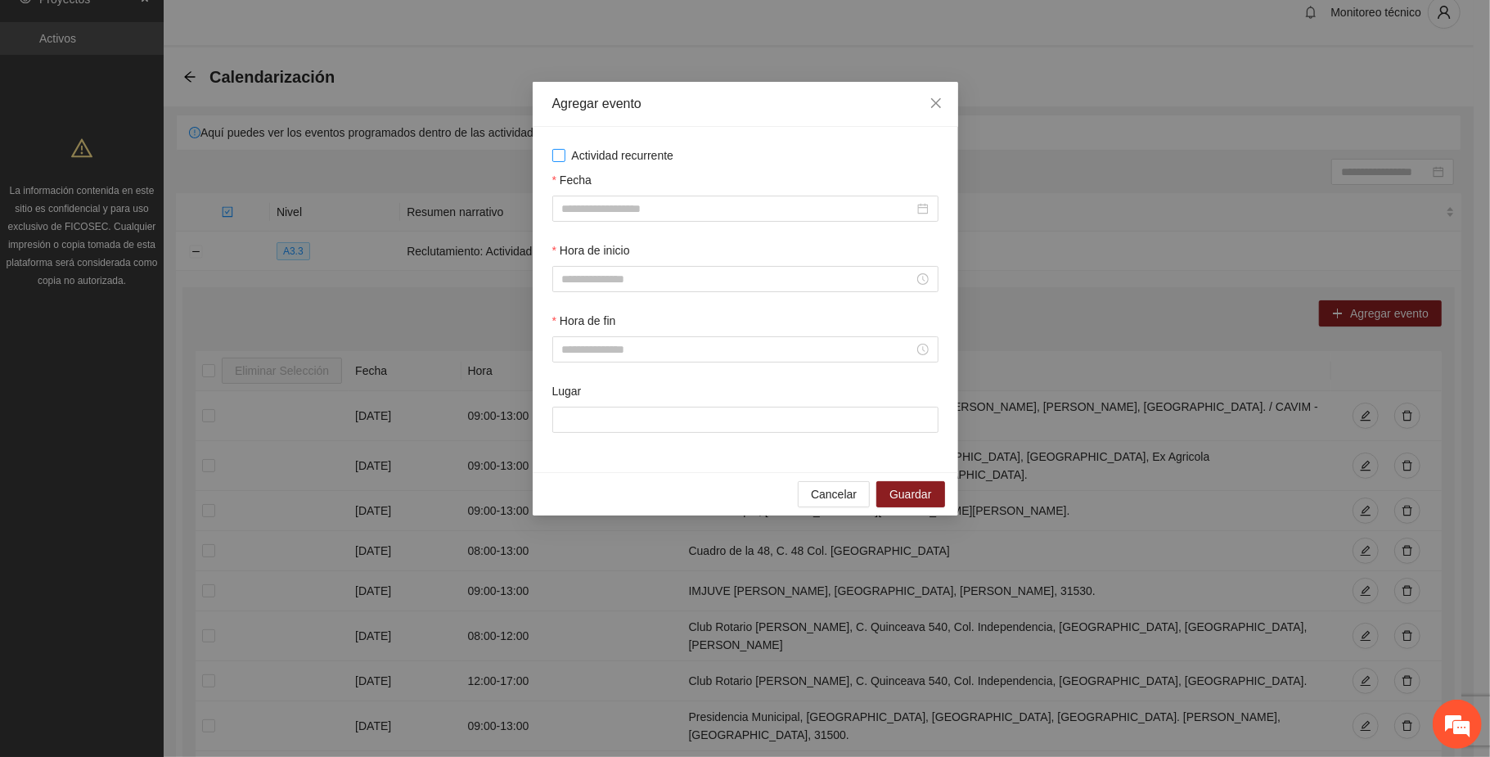
click at [600, 157] on span "Actividad recurrente" at bounding box center [622, 155] width 115 height 18
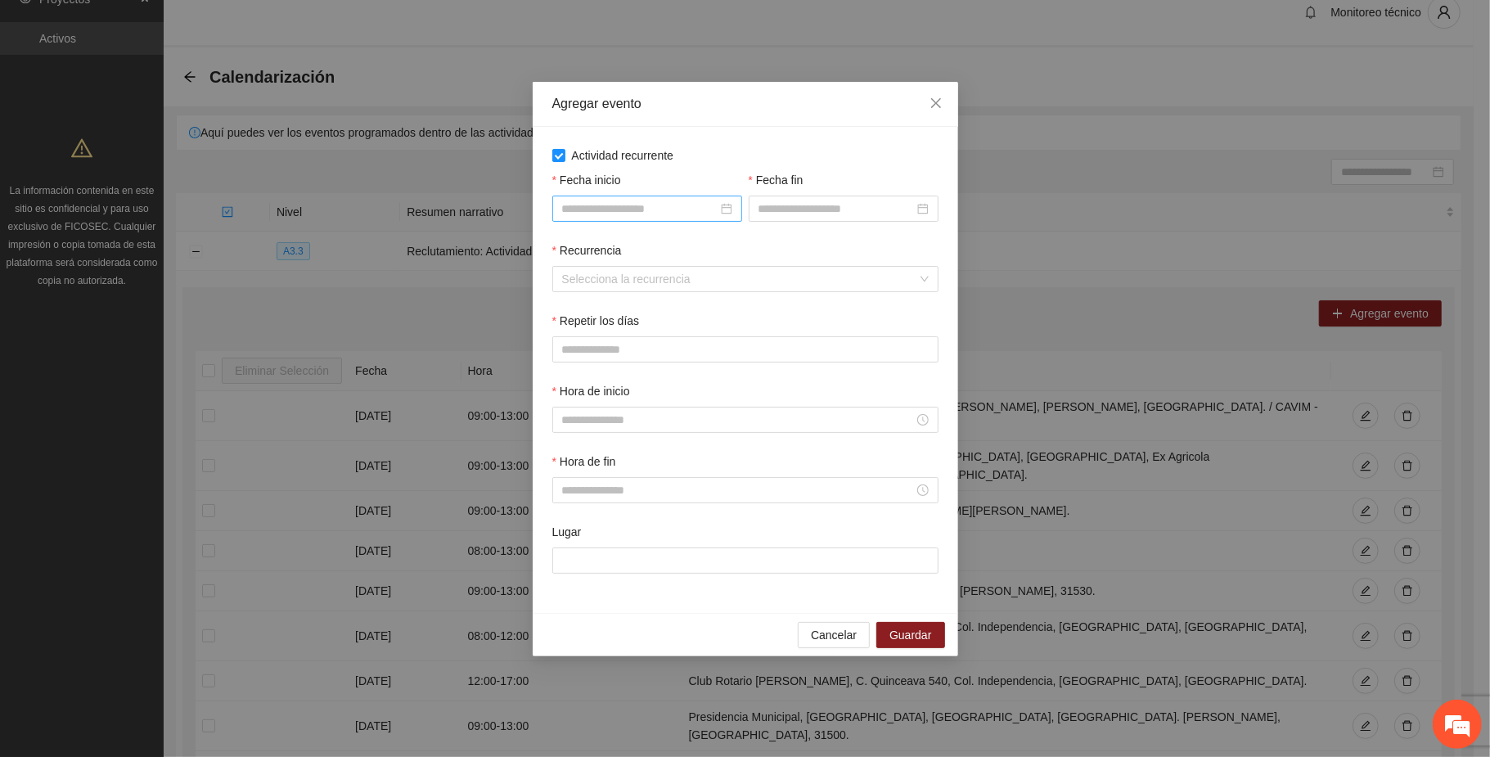
click at [624, 208] on input "Fecha inicio" at bounding box center [639, 209] width 155 height 18
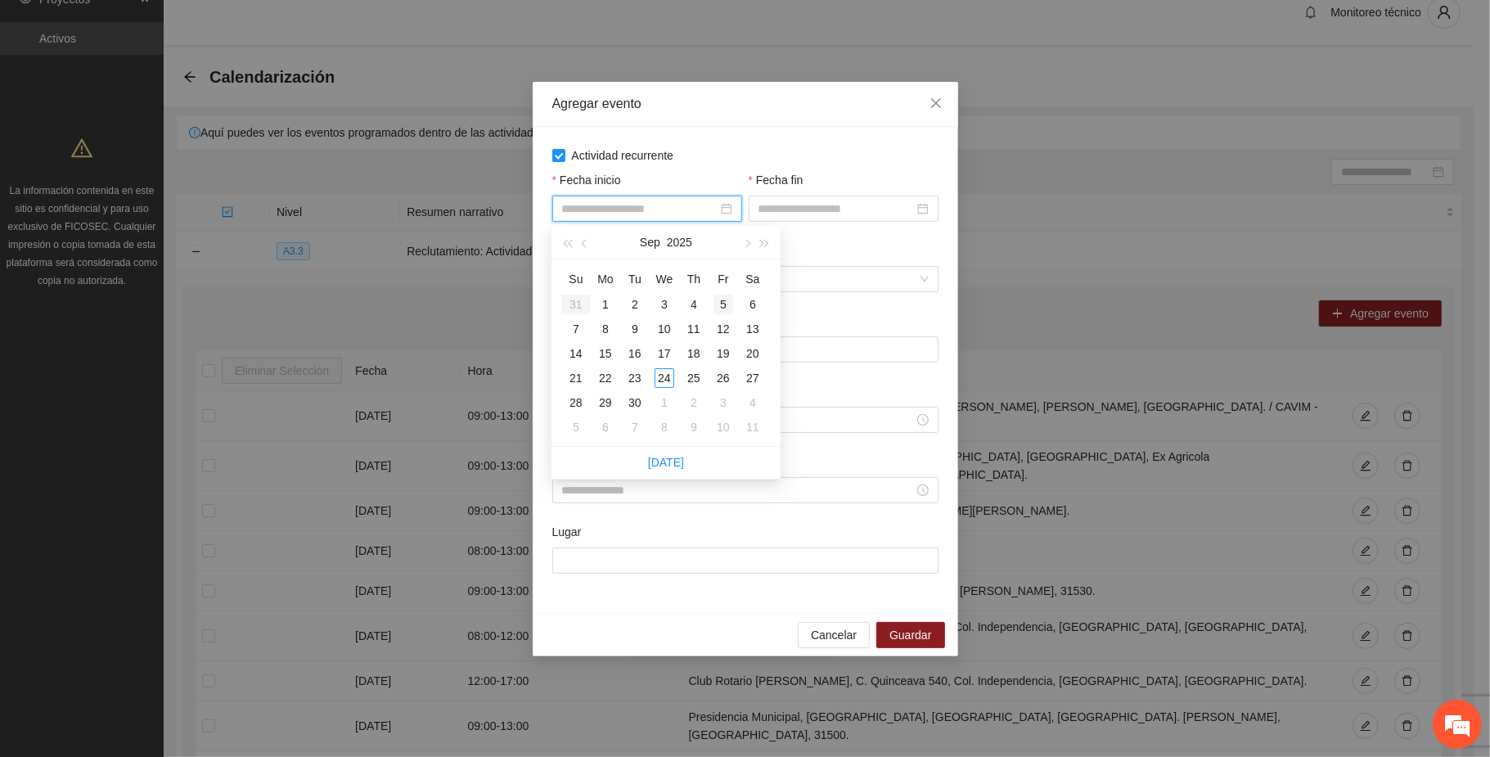
type input "**********"
click at [750, 246] on button "button" at bounding box center [746, 242] width 18 height 33
type input "**********"
click at [694, 301] on div "2" at bounding box center [694, 305] width 20 height 20
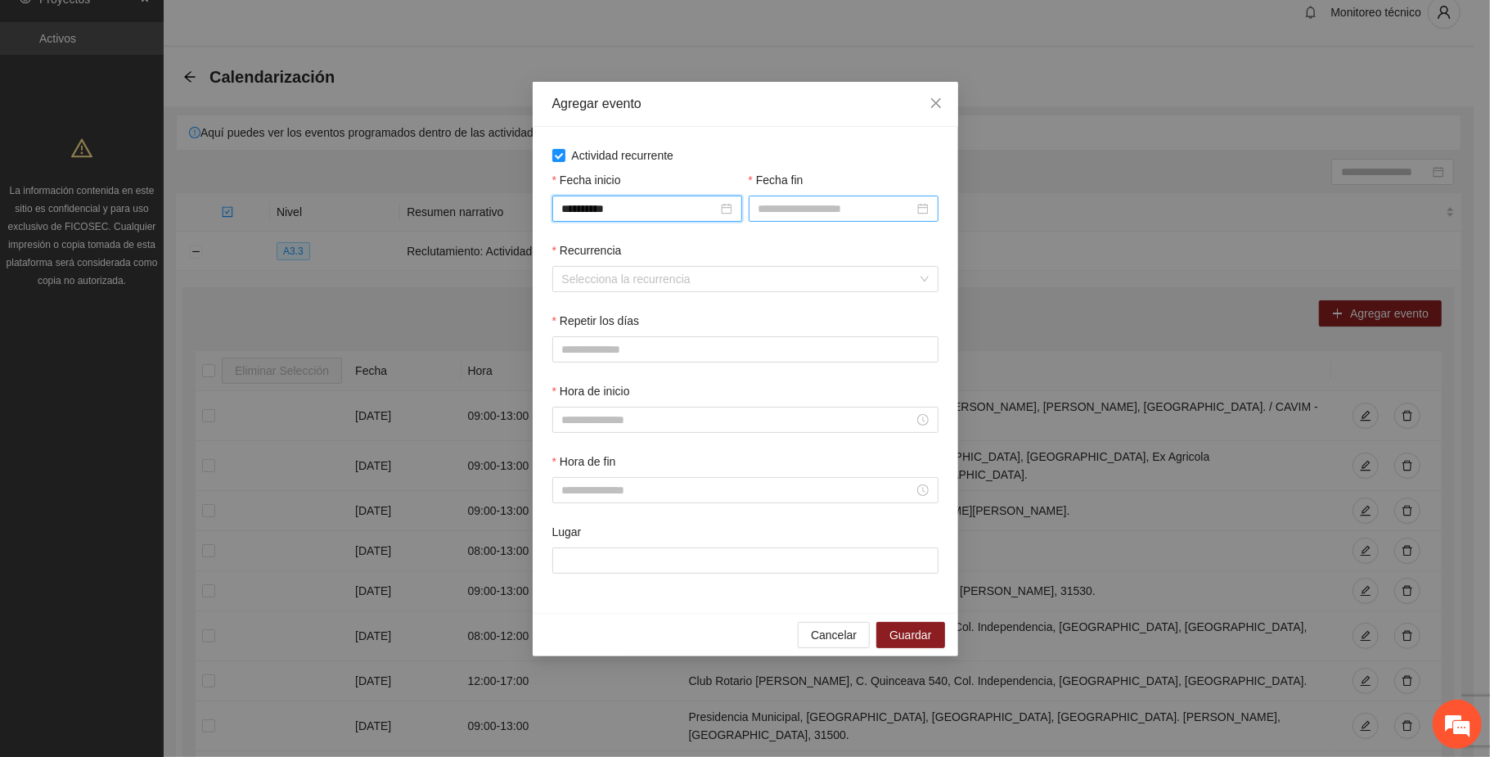
click at [796, 209] on input "Fecha fin" at bounding box center [836, 209] width 155 height 18
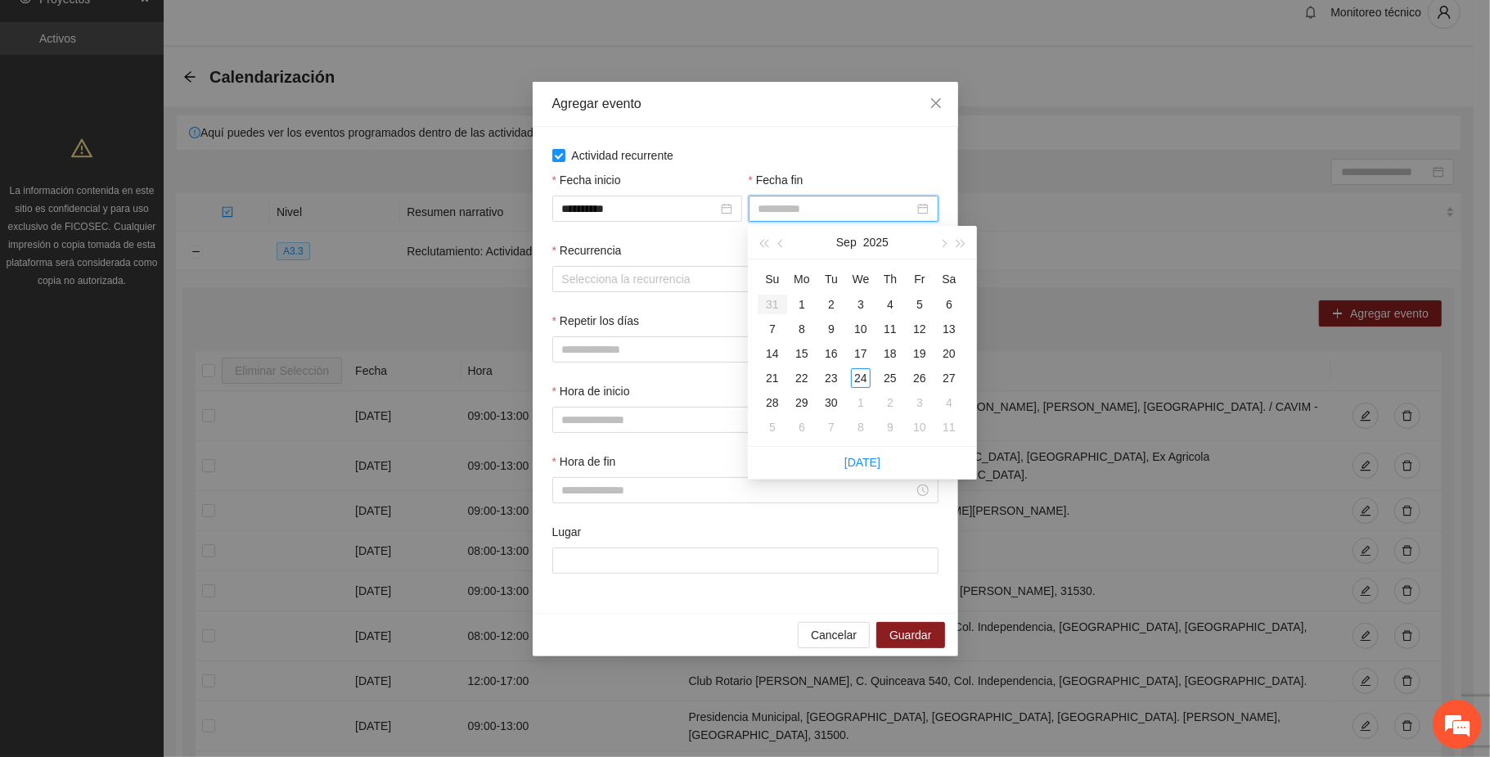
type input "**********"
click at [941, 237] on button "button" at bounding box center [943, 242] width 18 height 33
type input "**********"
click at [949, 321] on div "11" at bounding box center [949, 329] width 20 height 20
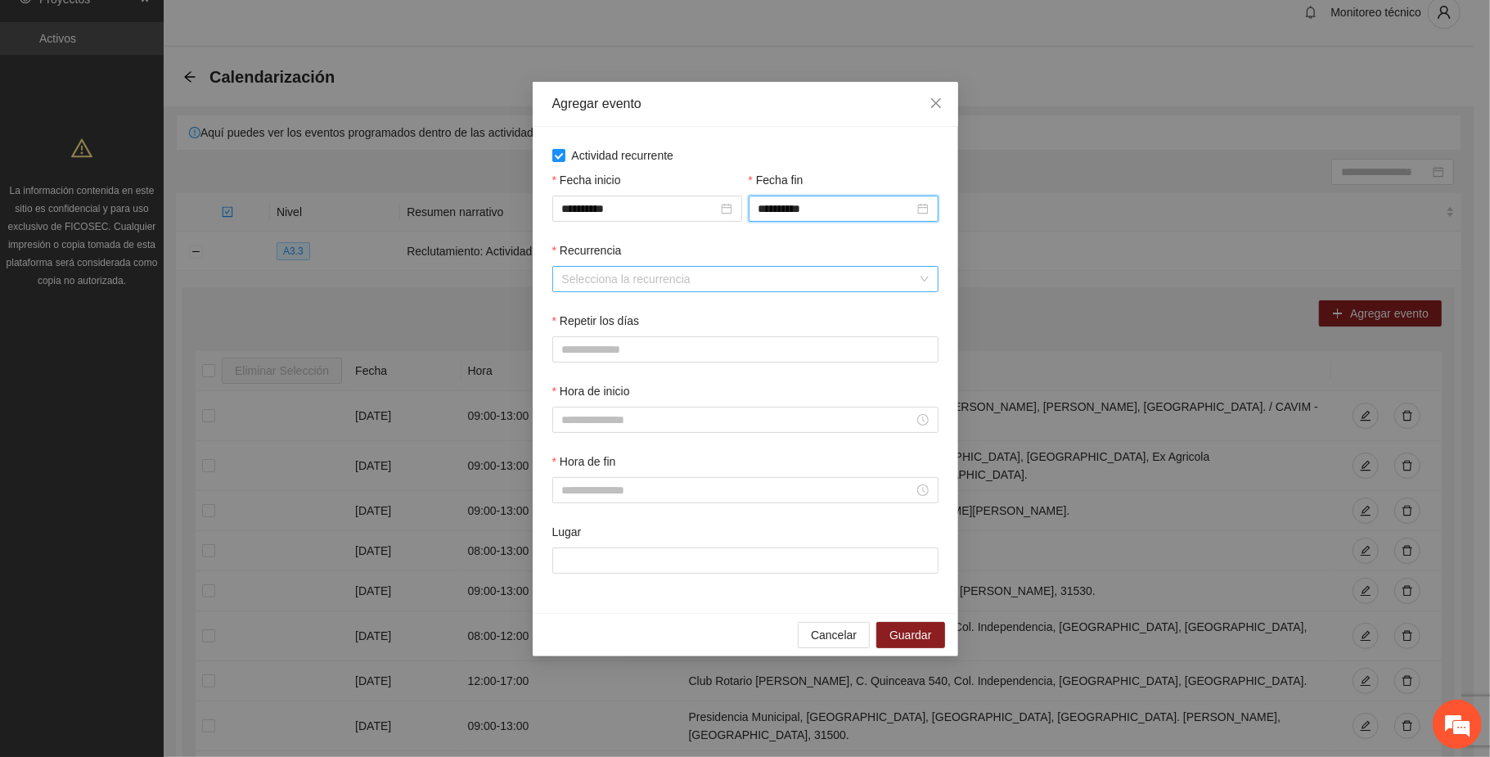
click at [597, 273] on input "Recurrencia" at bounding box center [739, 279] width 355 height 25
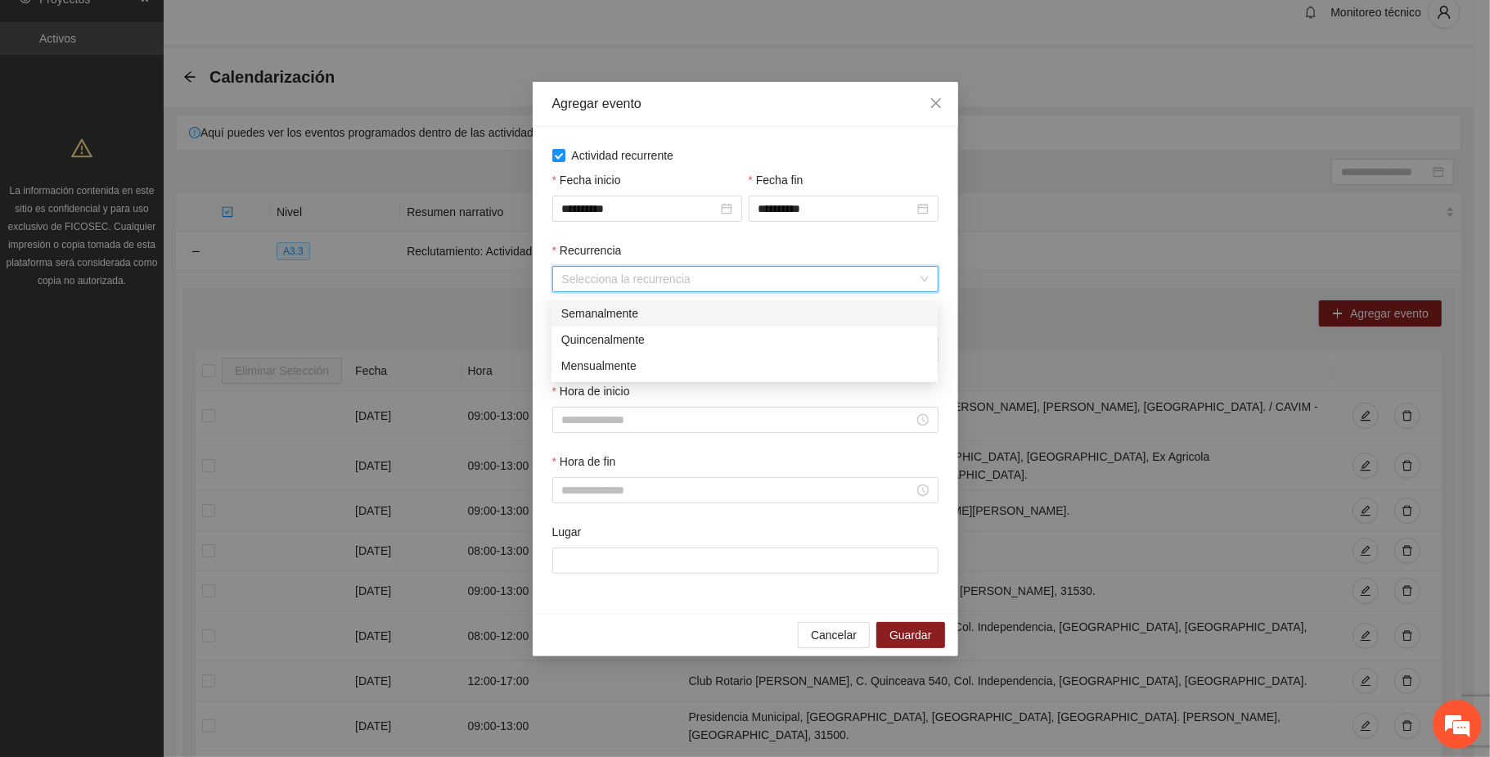
click at [610, 315] on div "Semanalmente" at bounding box center [744, 313] width 367 height 18
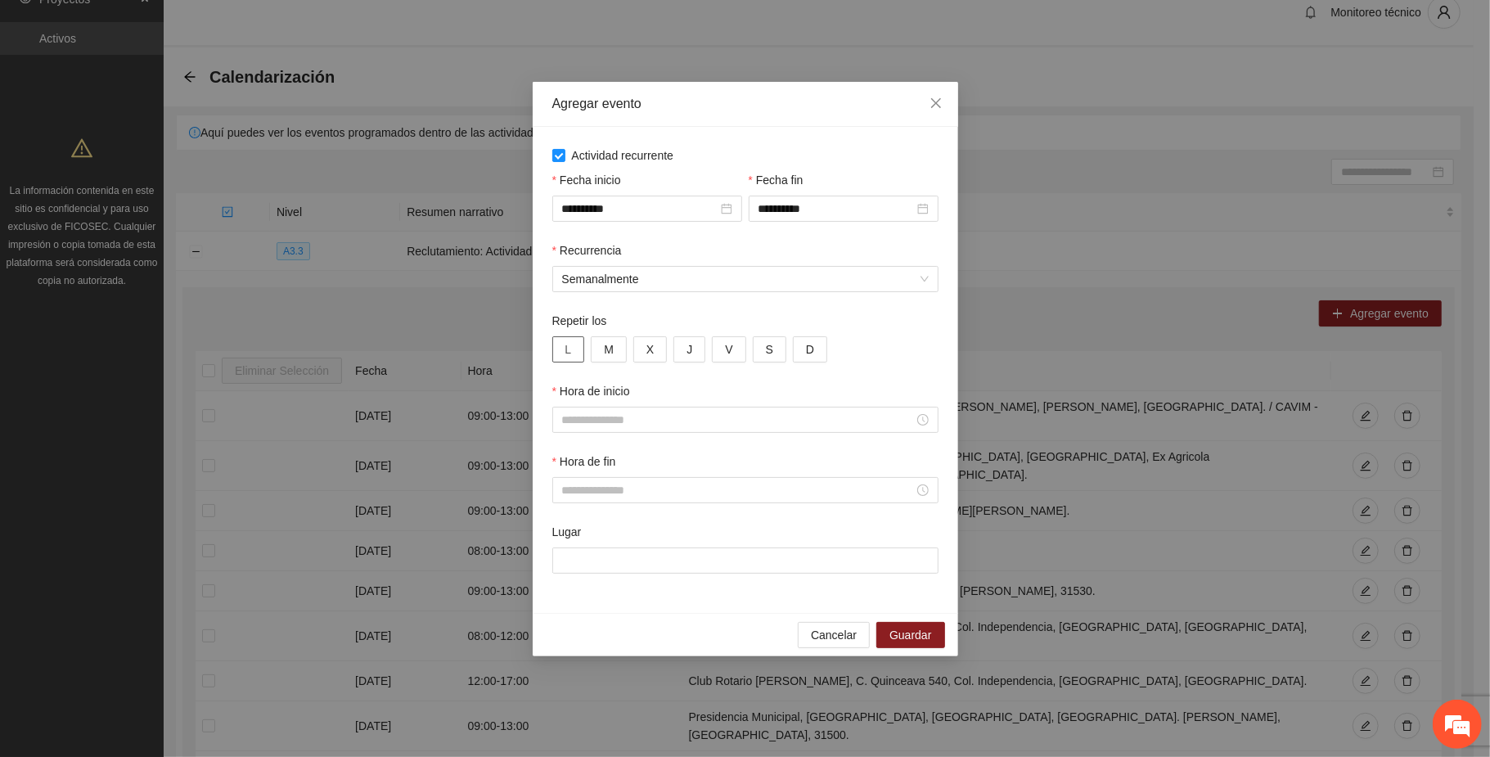
drag, startPoint x: 570, startPoint y: 345, endPoint x: 596, endPoint y: 345, distance: 25.4
click at [574, 345] on button "L" at bounding box center [568, 349] width 33 height 26
drag, startPoint x: 601, startPoint y: 345, endPoint x: 617, endPoint y: 345, distance: 16.4
click at [602, 345] on button "M" at bounding box center [609, 349] width 36 height 26
drag, startPoint x: 655, startPoint y: 351, endPoint x: 695, endPoint y: 355, distance: 40.3
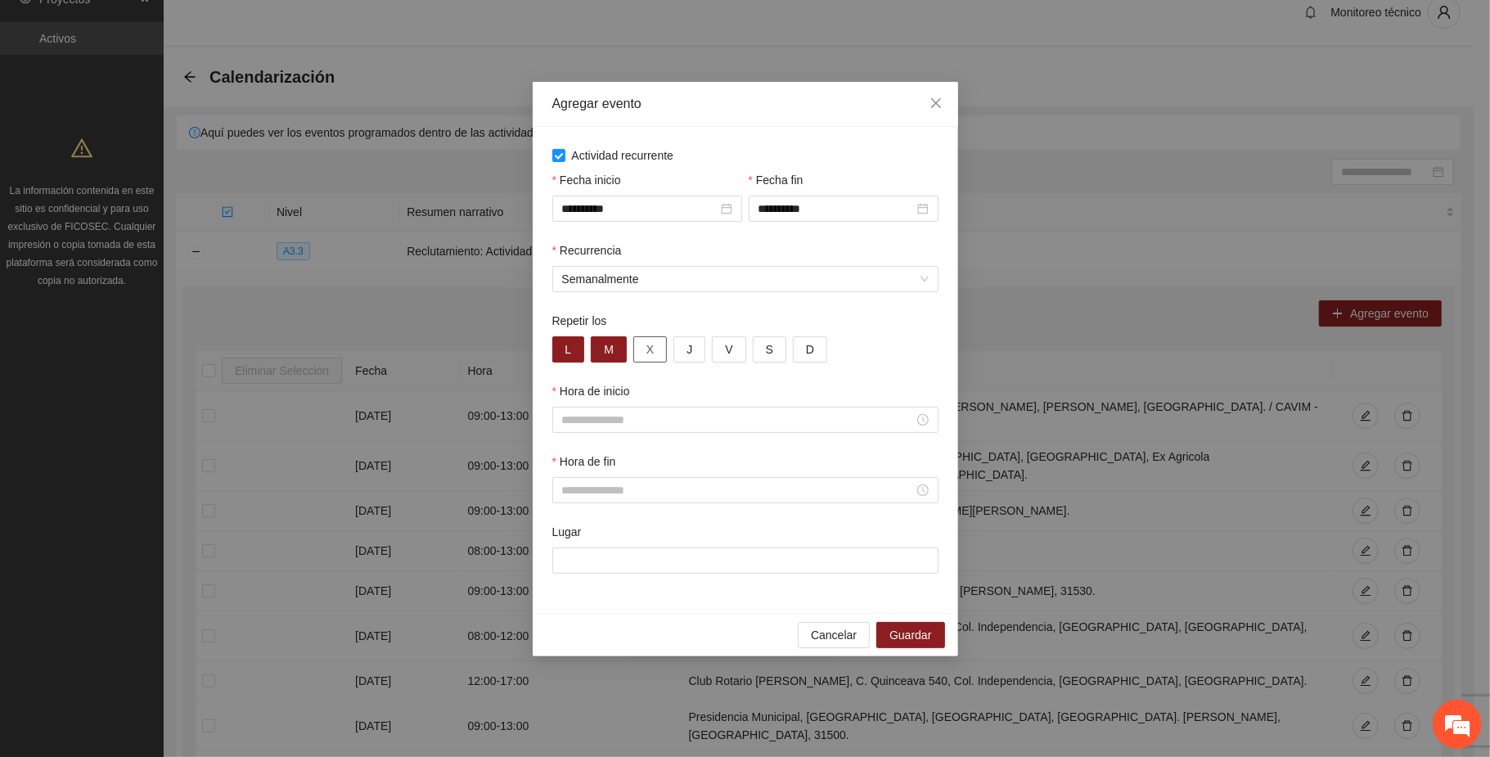
click at [655, 351] on button "X" at bounding box center [650, 349] width 34 height 26
click at [697, 355] on button "J" at bounding box center [690, 349] width 32 height 26
drag, startPoint x: 728, startPoint y: 350, endPoint x: 751, endPoint y: 349, distance: 23.0
click at [730, 350] on span "V" at bounding box center [728, 349] width 7 height 18
drag, startPoint x: 770, startPoint y: 347, endPoint x: 790, endPoint y: 354, distance: 20.7
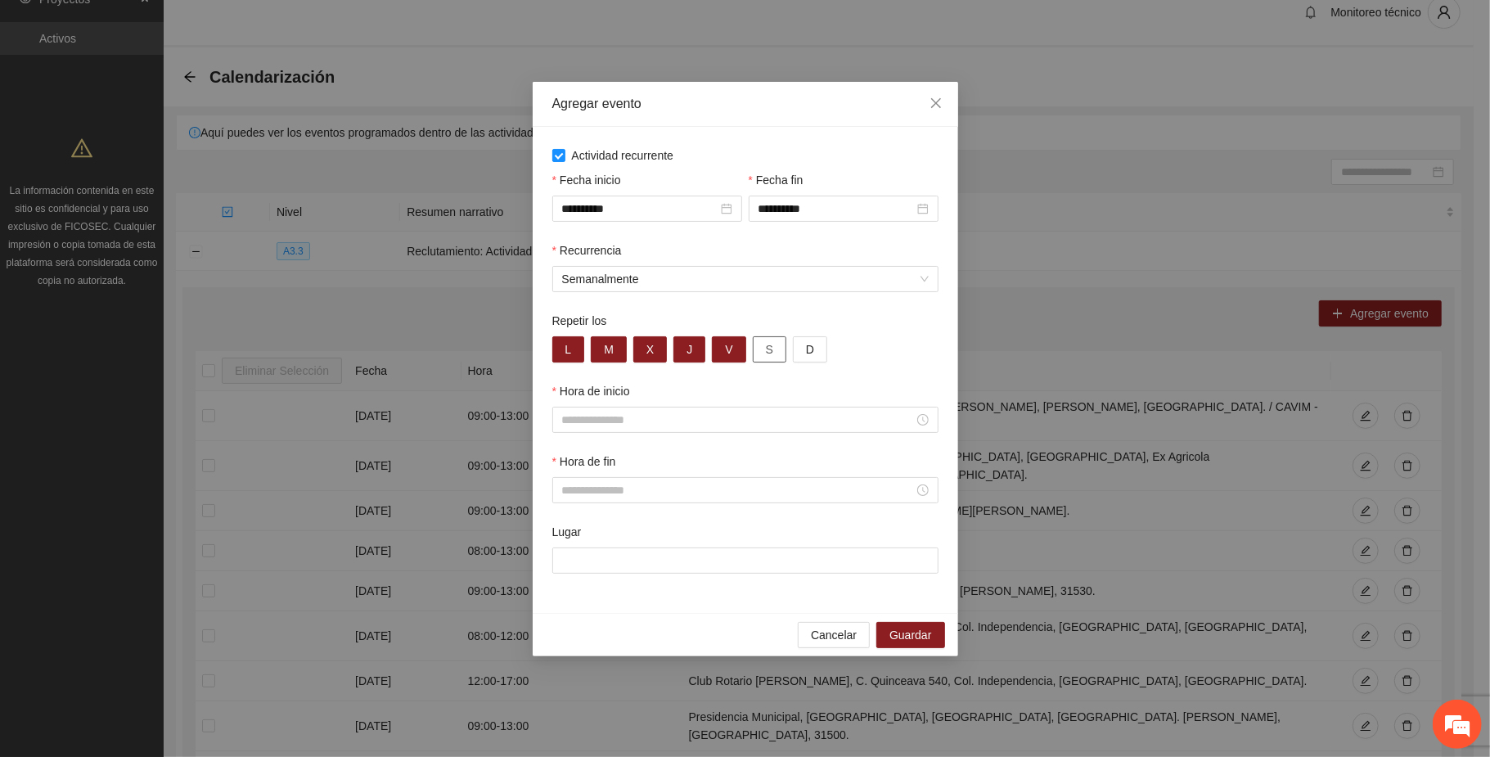
click at [773, 347] on button "S" at bounding box center [770, 349] width 34 height 26
click at [807, 357] on span "D" at bounding box center [810, 349] width 8 height 18
click at [615, 412] on input "Hora de inicio" at bounding box center [738, 420] width 352 height 18
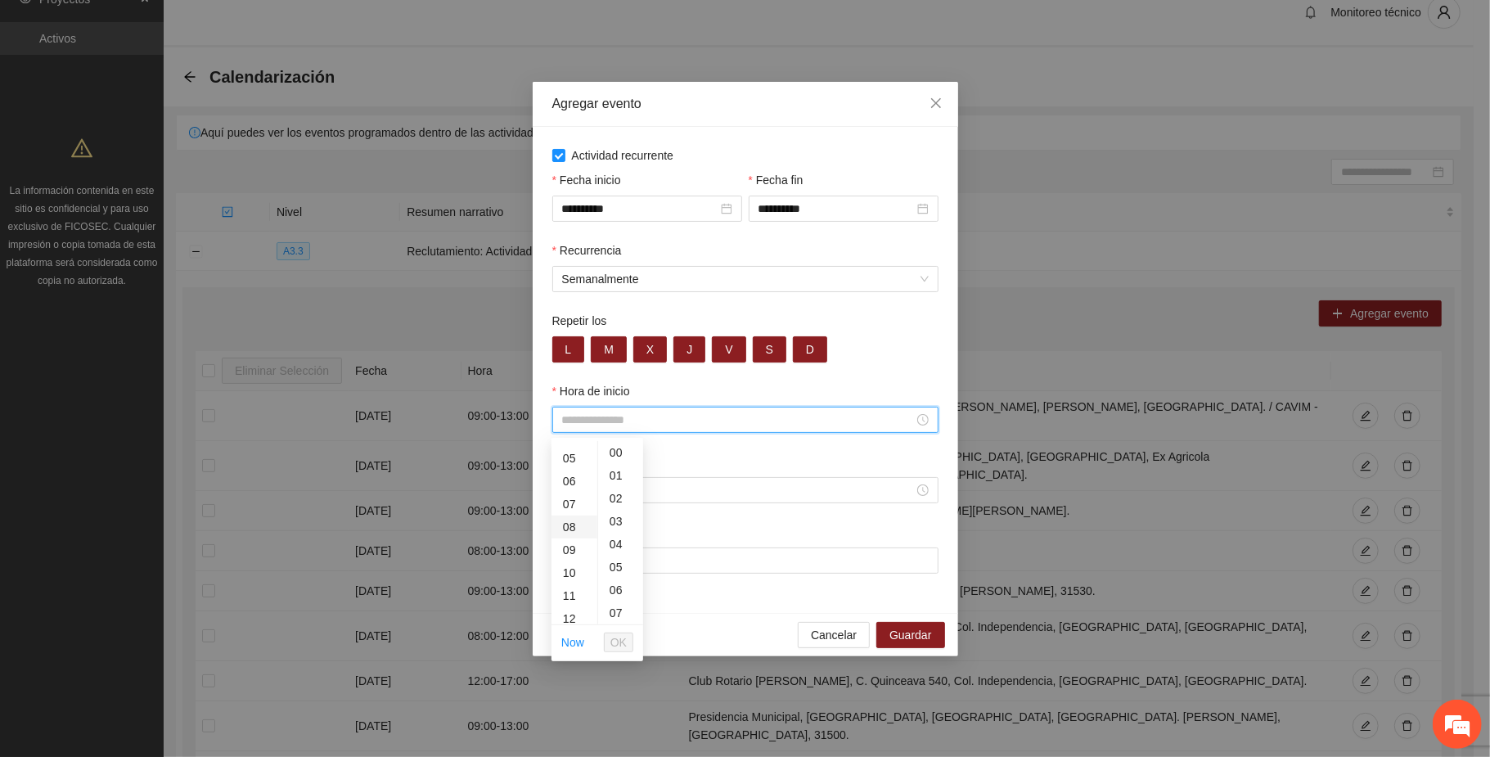
click at [563, 528] on div "08" at bounding box center [575, 527] width 46 height 23
type input "*****"
drag, startPoint x: 612, startPoint y: 635, endPoint x: 610, endPoint y: 616, distance: 18.9
click at [613, 635] on span "OK" at bounding box center [618, 642] width 16 height 18
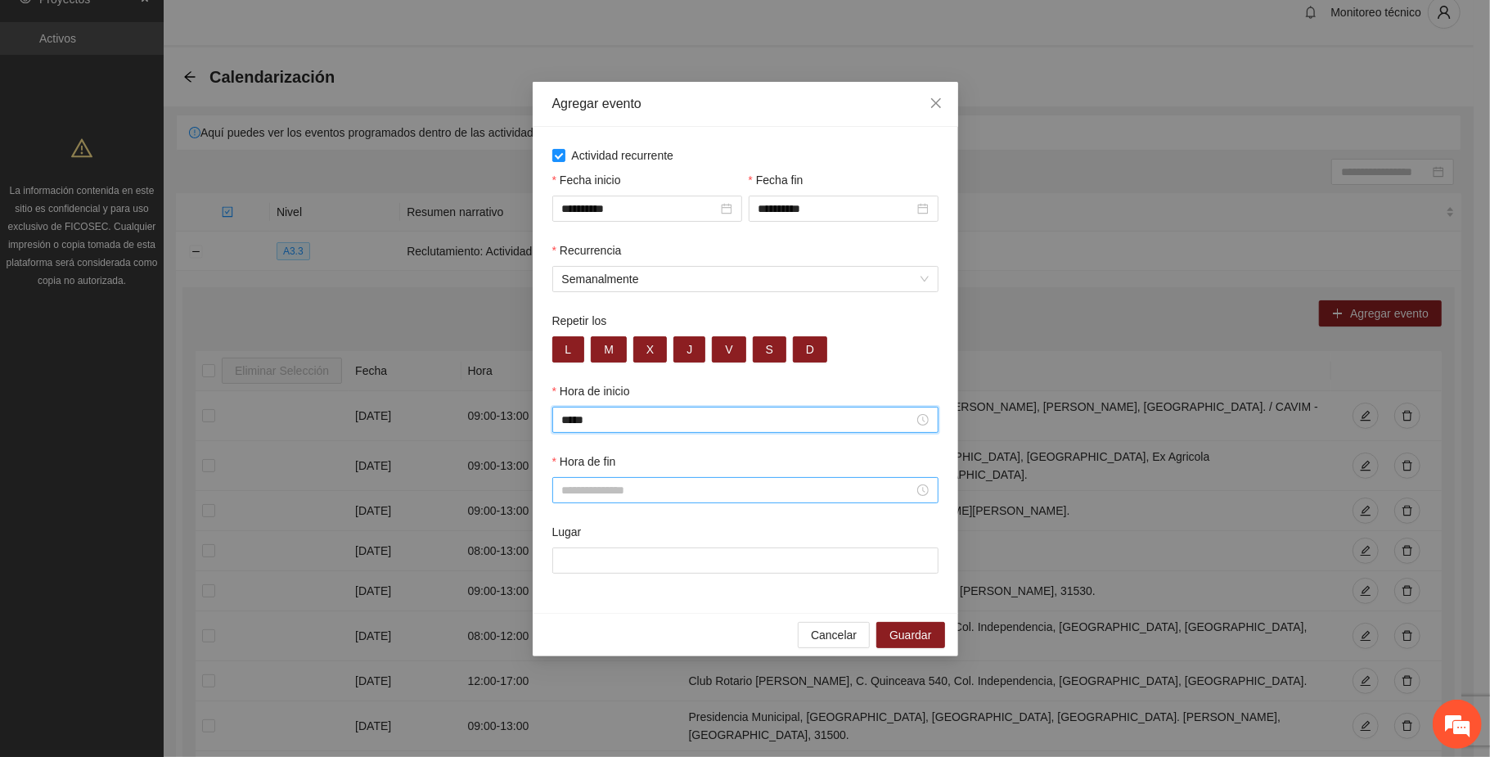
click at [587, 494] on input "Hora de fin" at bounding box center [738, 490] width 352 height 18
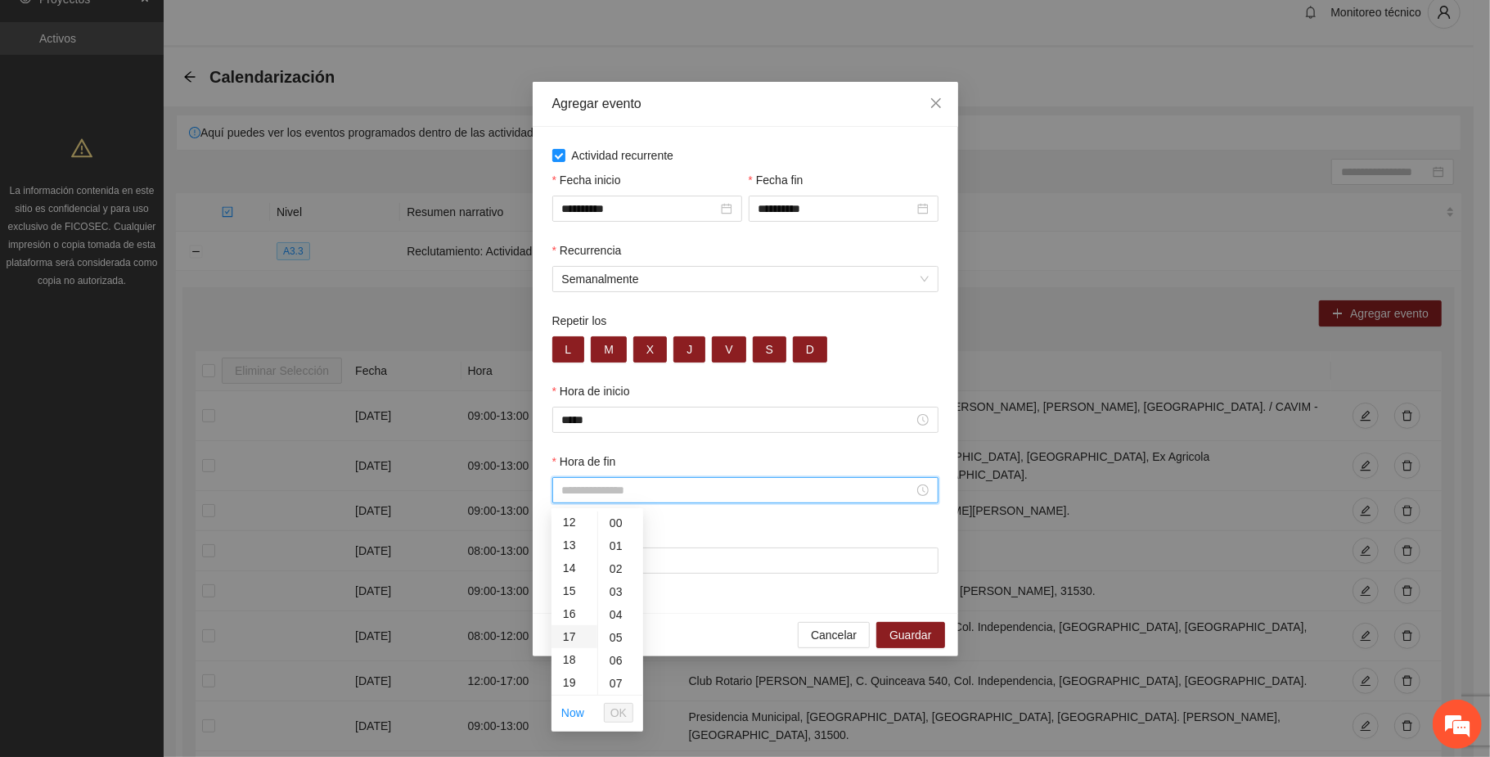
scroll to position [327, 0]
click at [568, 651] on div "20" at bounding box center [575, 653] width 46 height 23
type input "*****"
click at [619, 707] on span "OK" at bounding box center [618, 713] width 16 height 18
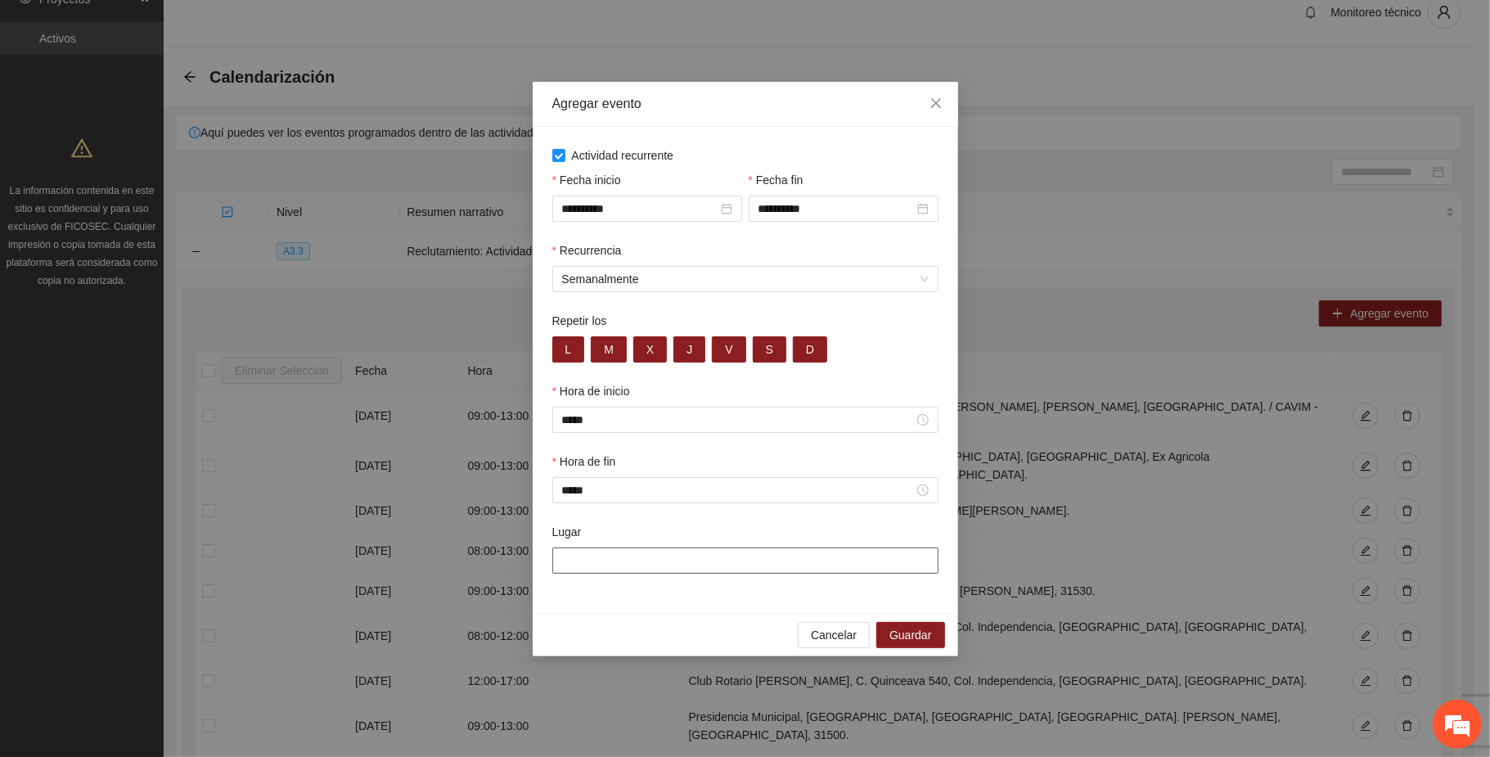
click at [720, 565] on input "Lugar" at bounding box center [745, 560] width 386 height 26
paste input "**********"
type input "**********"
click at [941, 645] on button "Guardar" at bounding box center [910, 636] width 68 height 26
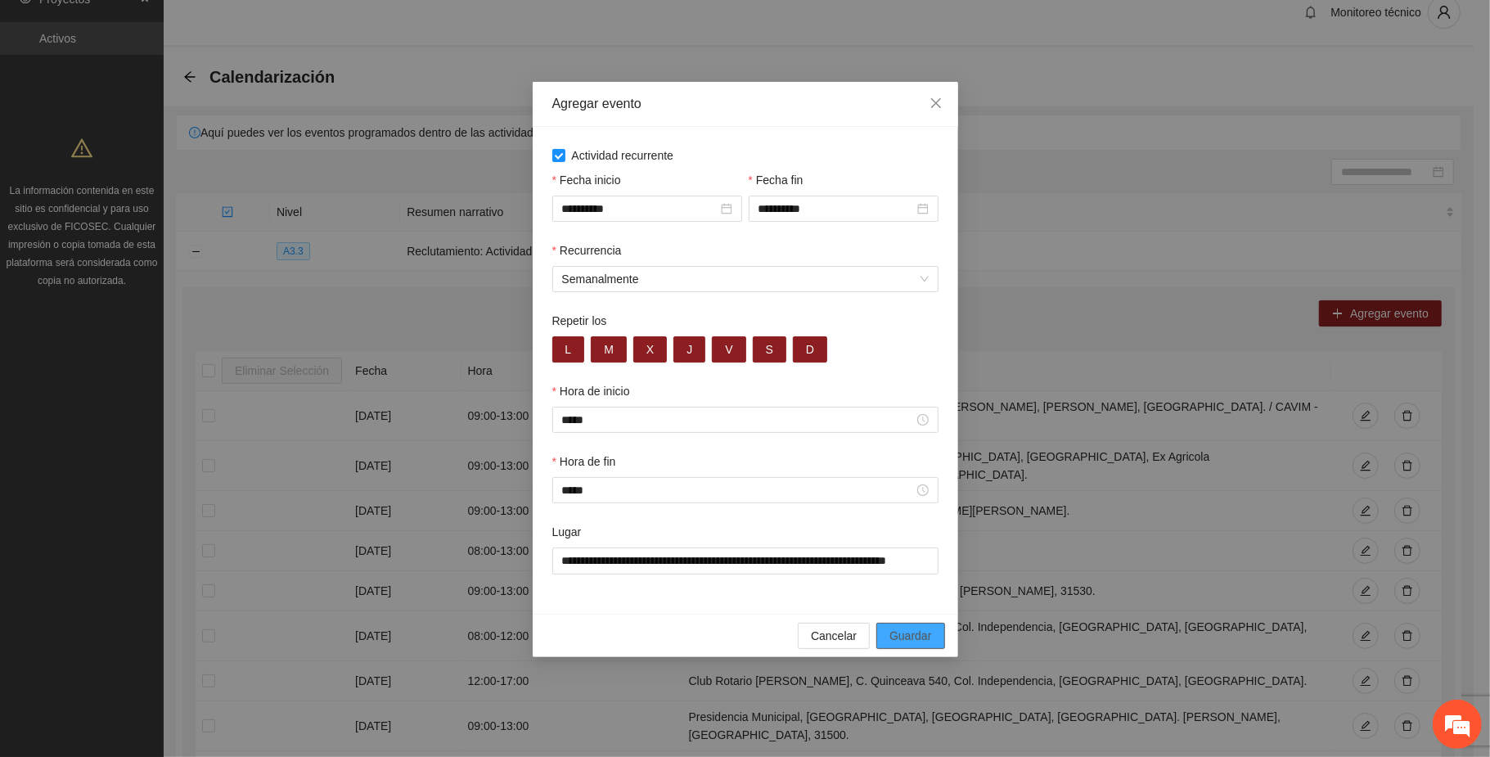
scroll to position [0, 0]
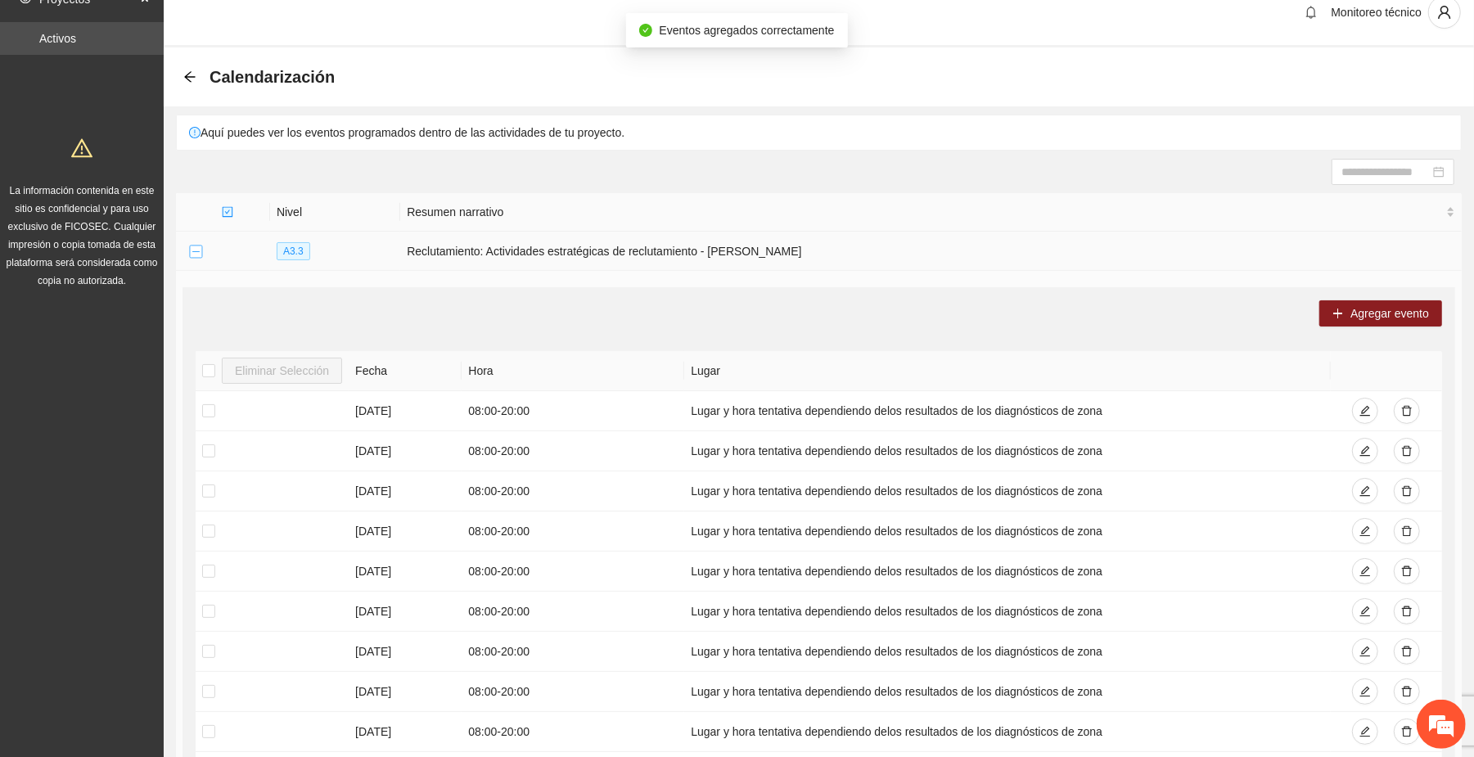
click at [194, 246] on button "Collapse row" at bounding box center [195, 252] width 13 height 13
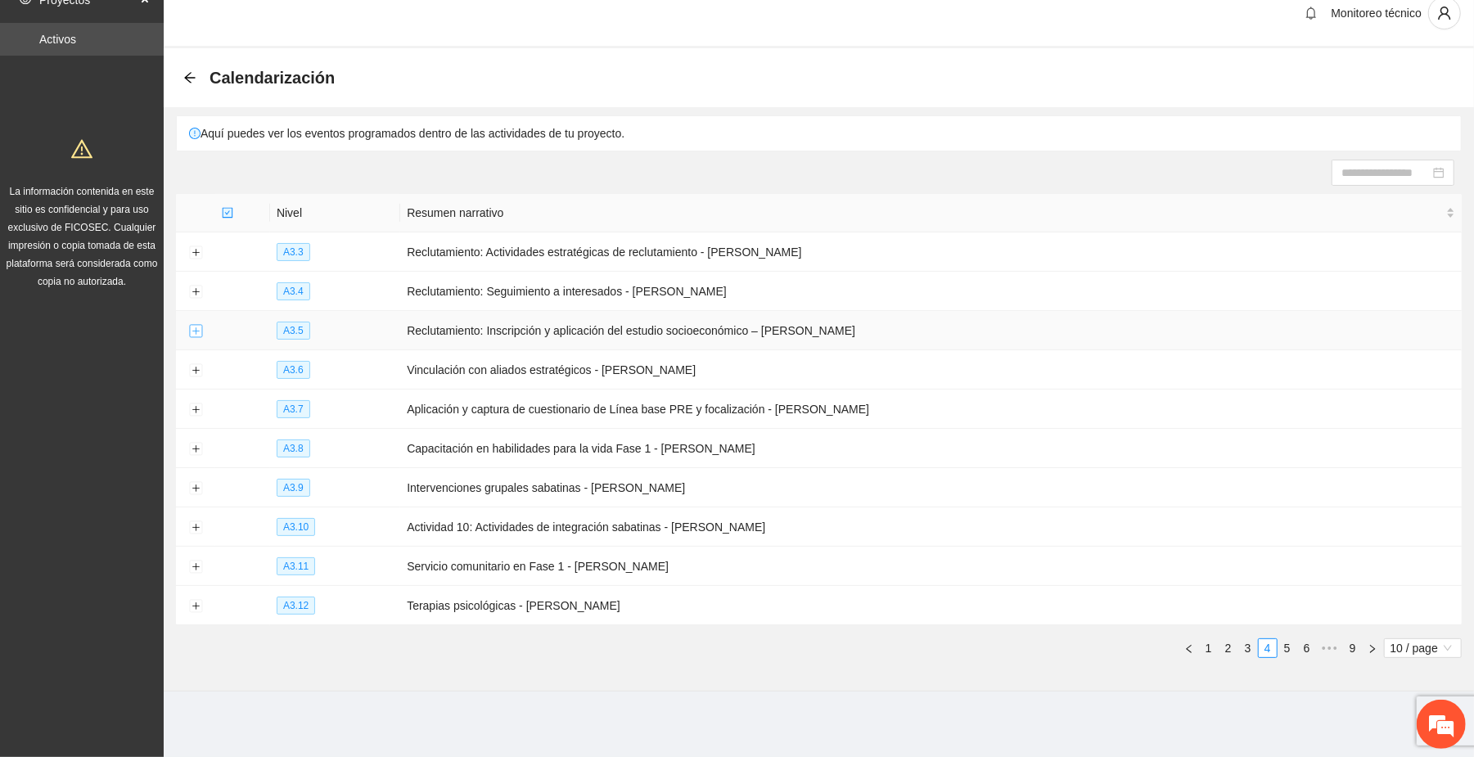
click at [191, 331] on button "Expand row" at bounding box center [195, 331] width 13 height 13
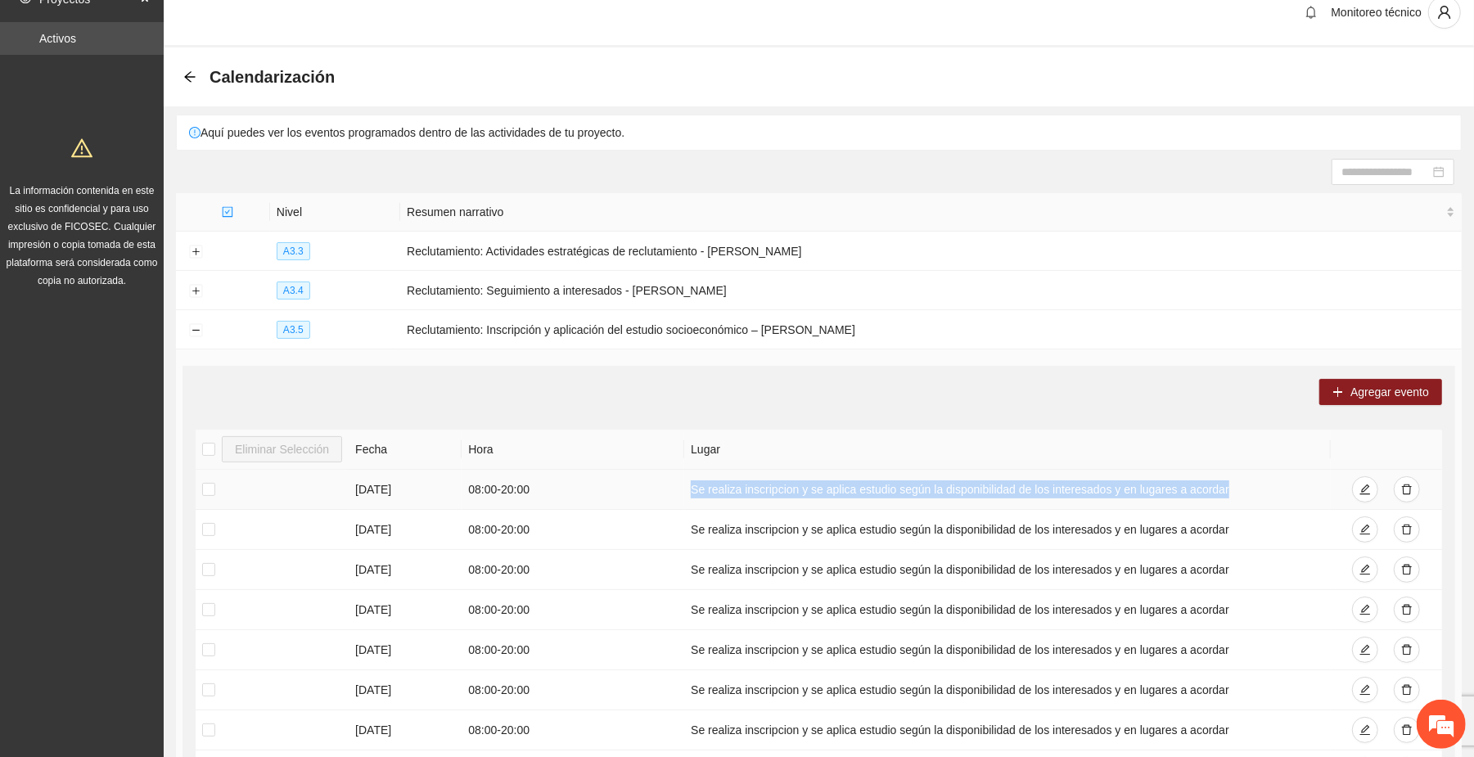
drag, startPoint x: 688, startPoint y: 489, endPoint x: 1225, endPoint y: 491, distance: 536.8
click at [1225, 491] on td "Se realiza inscripcion y se aplica estudio según la disponibilidad de los inter…" at bounding box center [1007, 490] width 646 height 40
copy td "Se realiza inscripcion y se aplica estudio según la disponibilidad de los inter…"
click at [1354, 390] on span "Agregar evento" at bounding box center [1389, 392] width 79 height 18
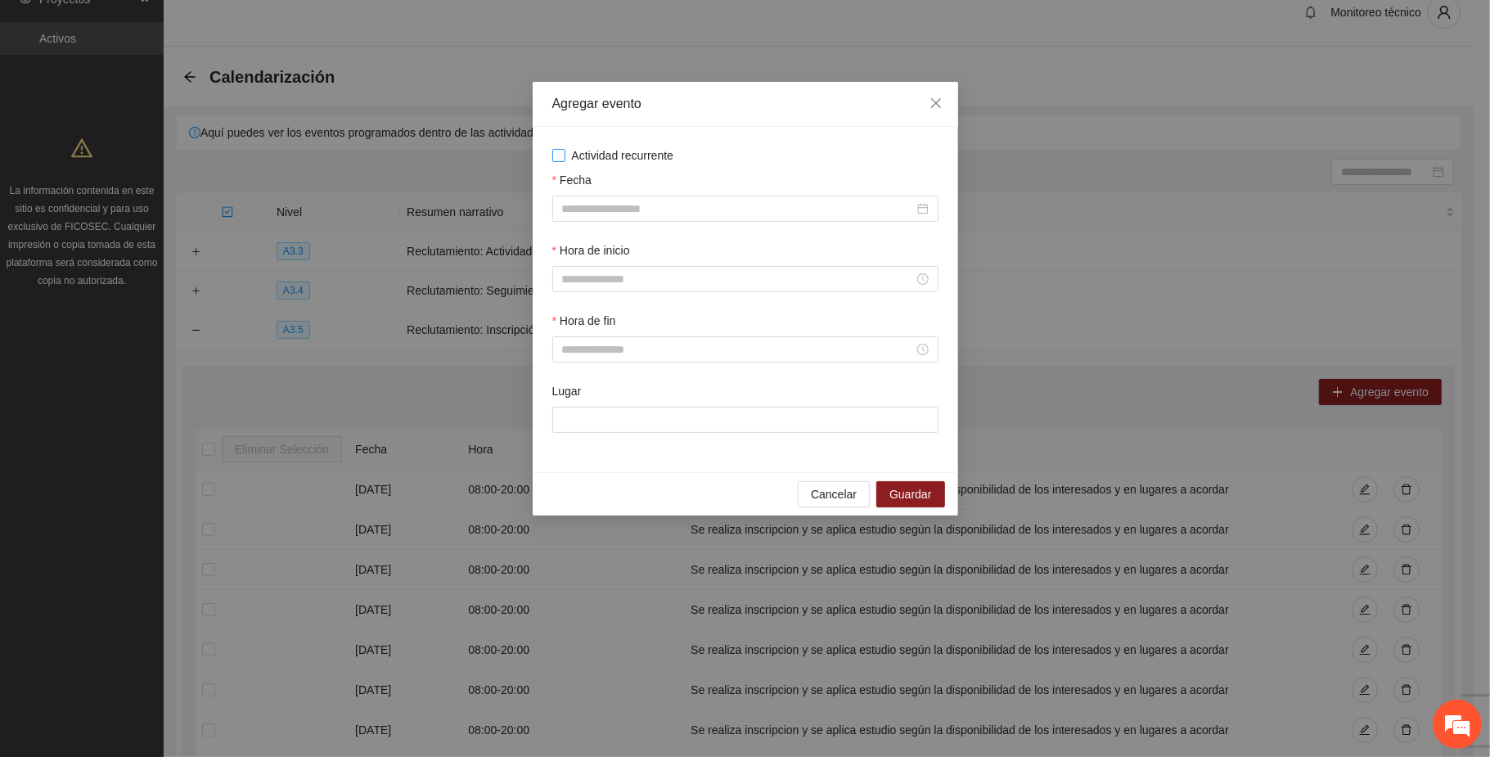
click at [638, 155] on span "Actividad recurrente" at bounding box center [622, 155] width 115 height 18
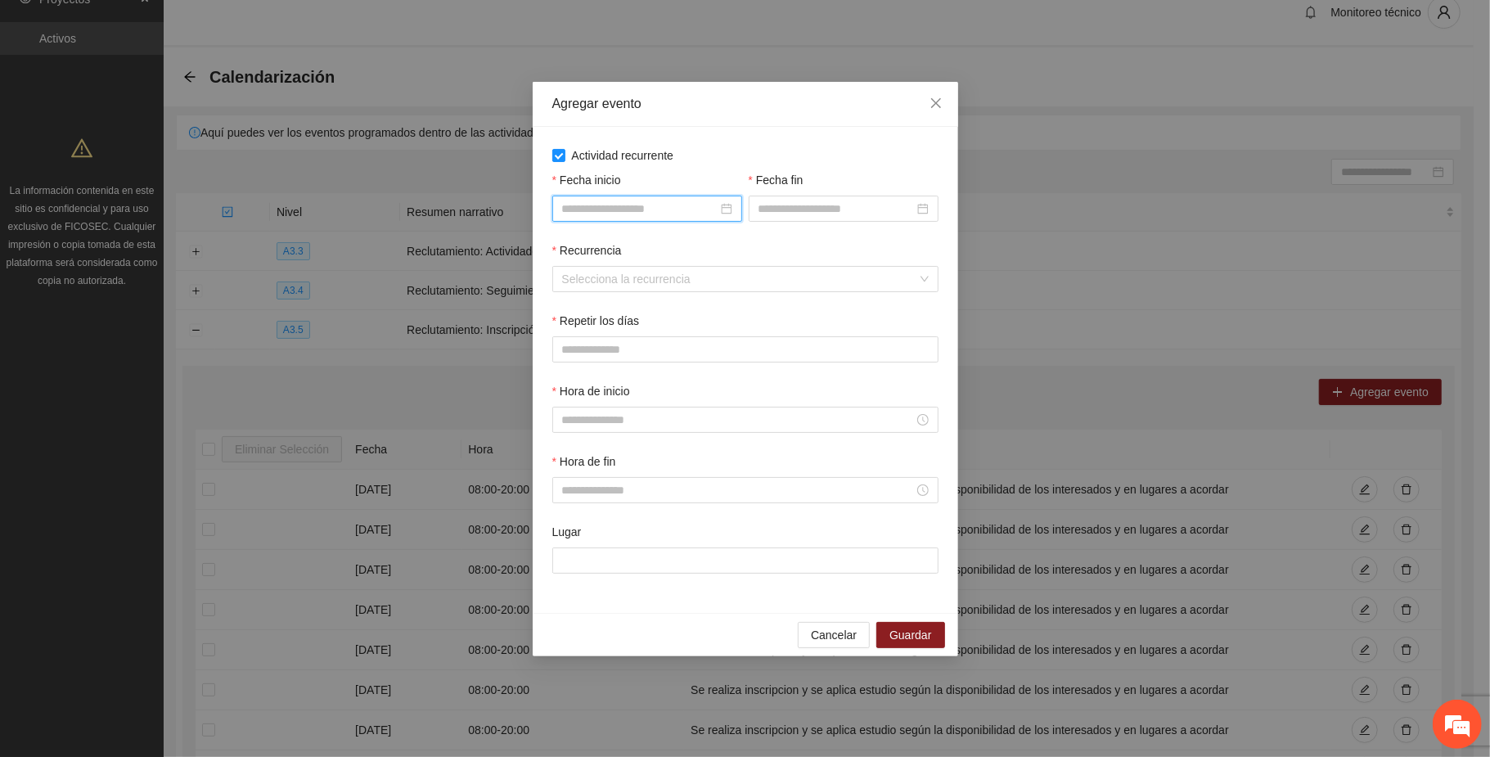
click at [646, 208] on input "Fecha inicio" at bounding box center [639, 209] width 155 height 18
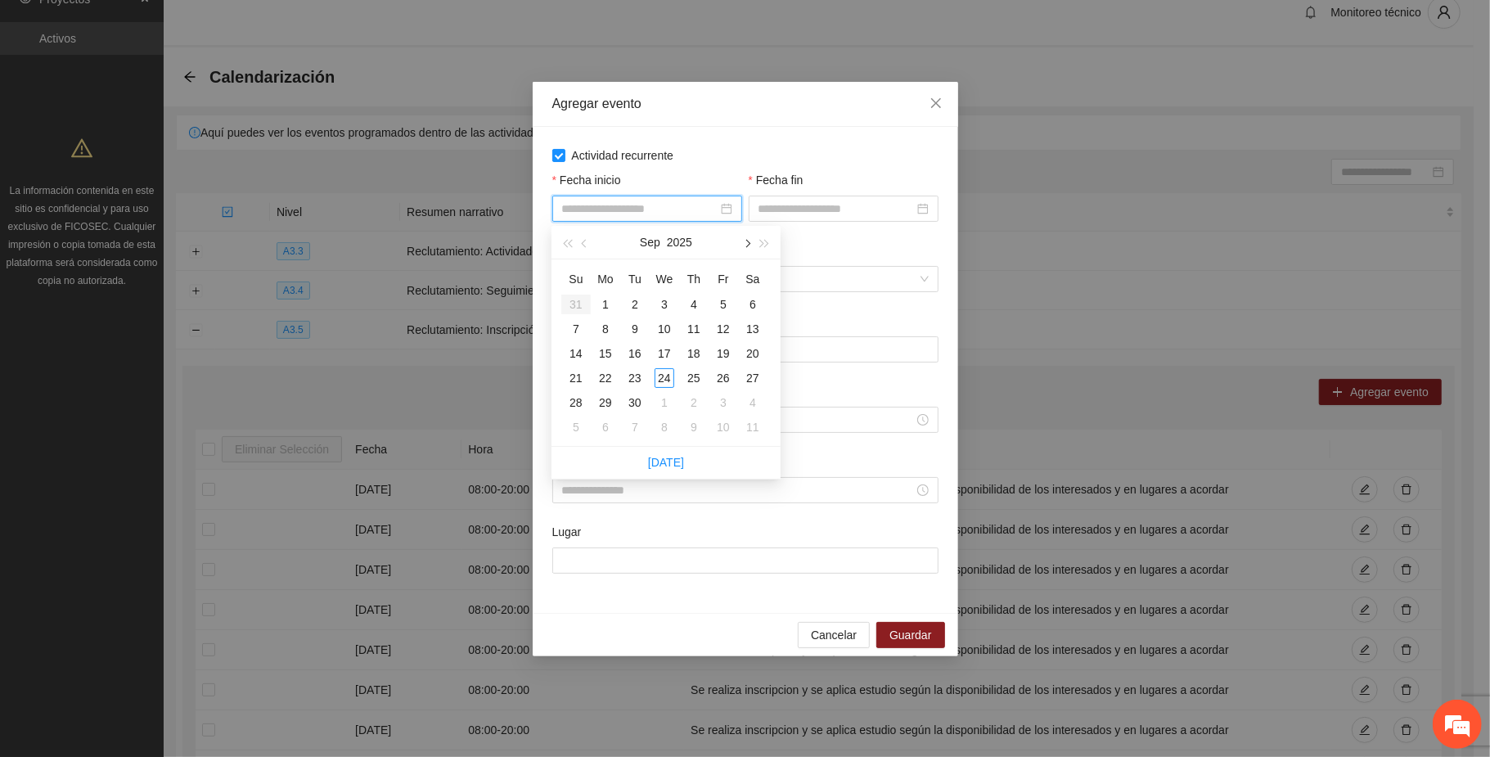
click at [747, 242] on span "button" at bounding box center [746, 243] width 8 height 8
click at [745, 246] on span "button" at bounding box center [746, 243] width 8 height 8
type input "**********"
click at [753, 303] on div "1" at bounding box center [753, 305] width 20 height 20
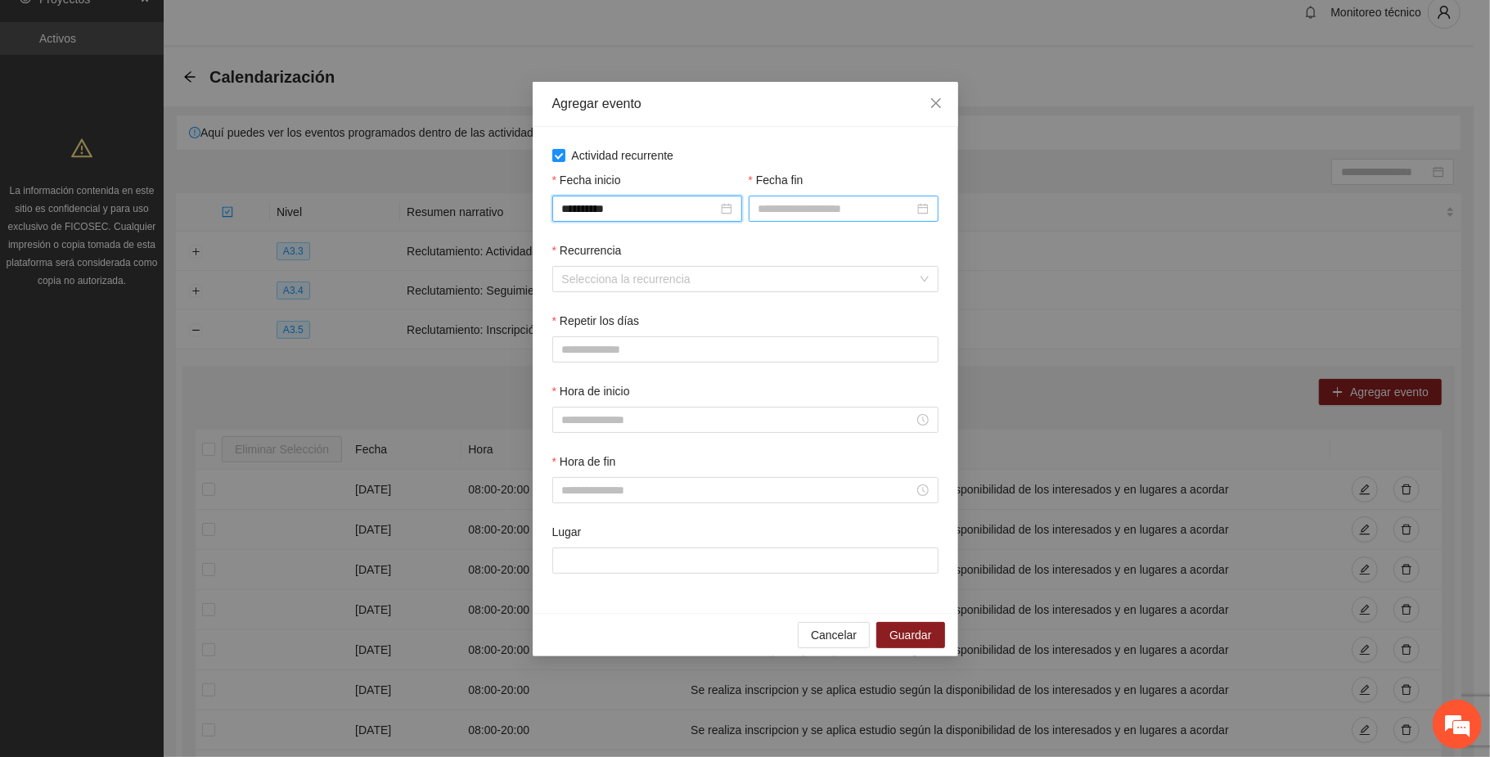
click at [800, 209] on input "Fecha fin" at bounding box center [836, 209] width 155 height 18
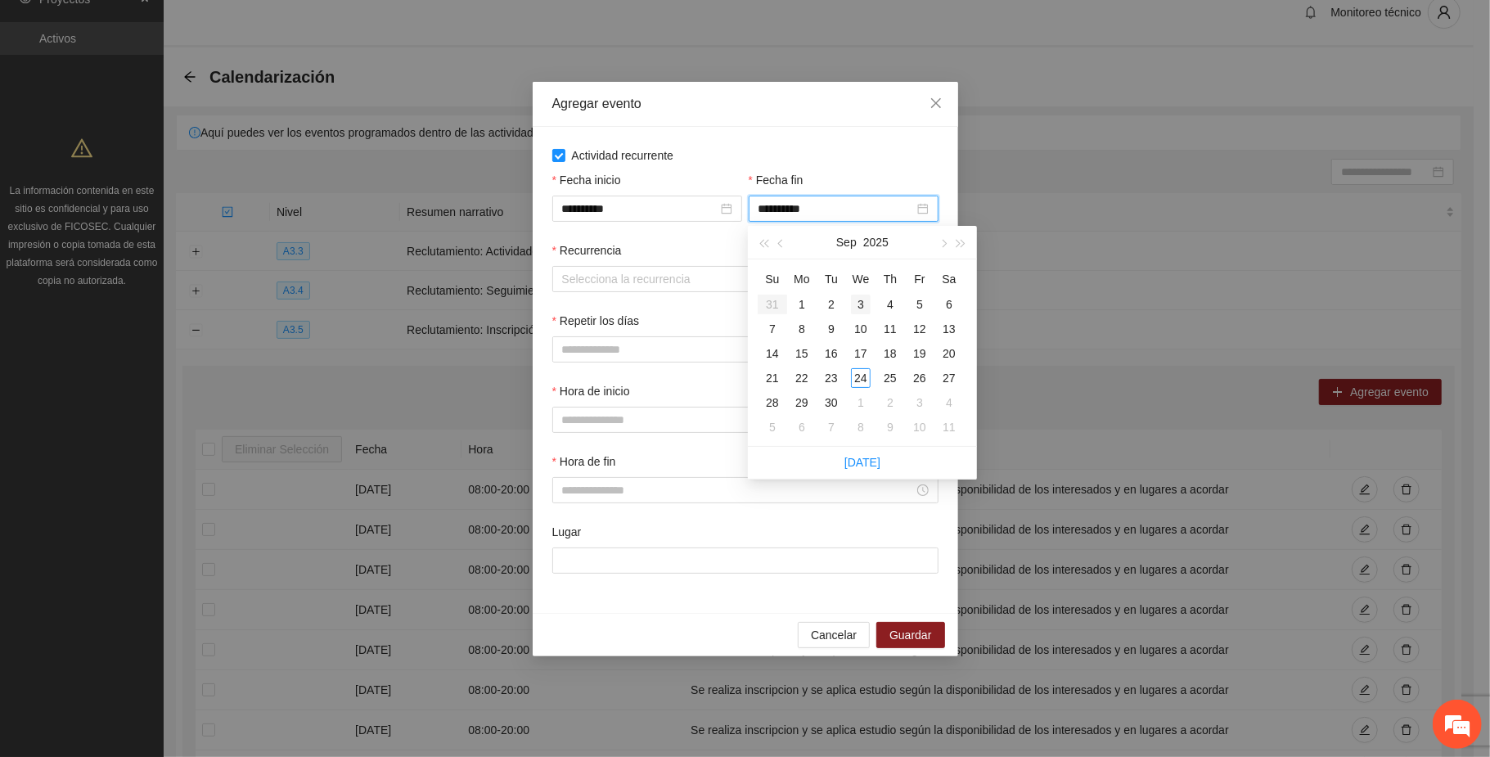
type input "**********"
click at [941, 240] on span "button" at bounding box center [943, 243] width 8 height 8
click at [773, 426] on div "30" at bounding box center [773, 427] width 20 height 20
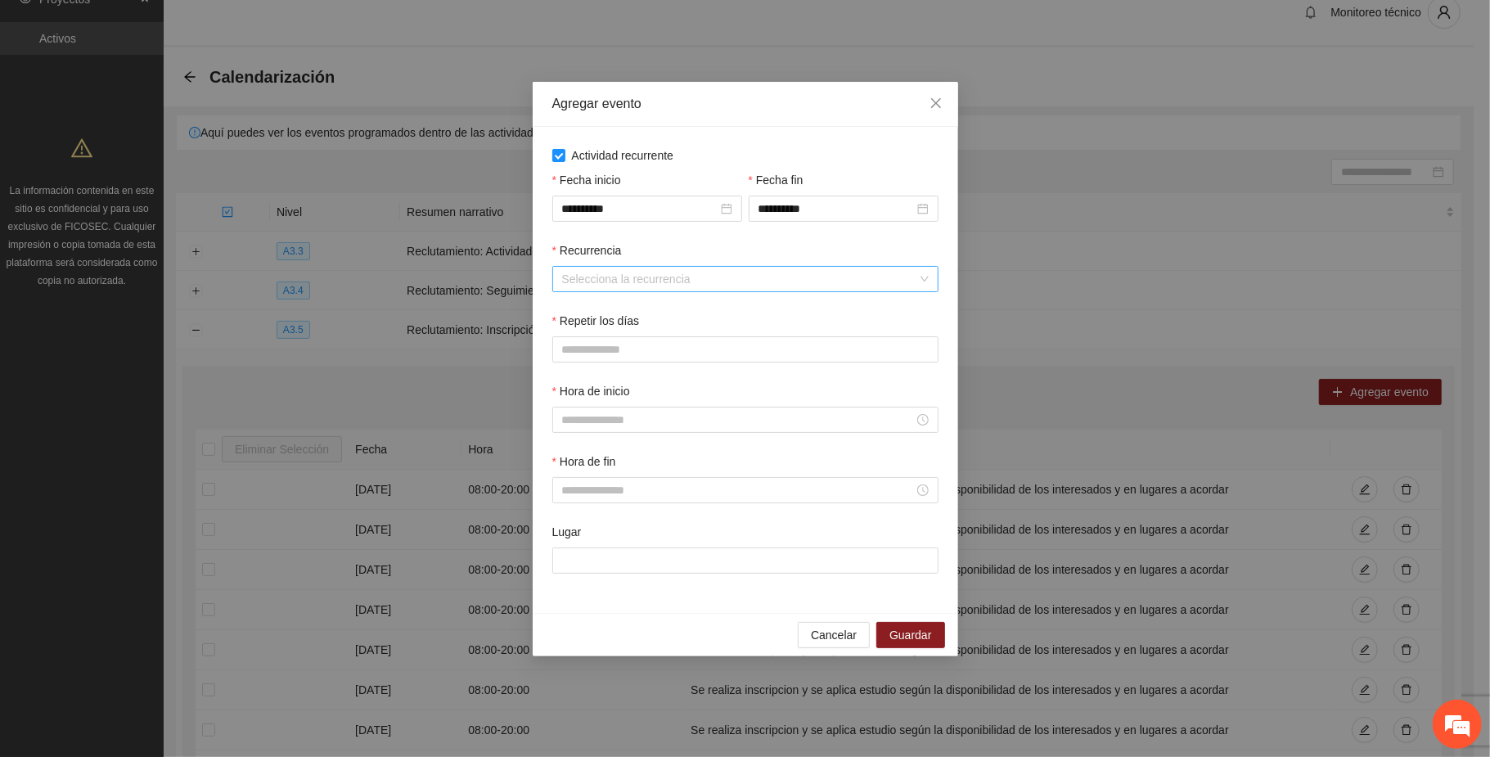
click at [610, 276] on input "Recurrencia" at bounding box center [739, 279] width 355 height 25
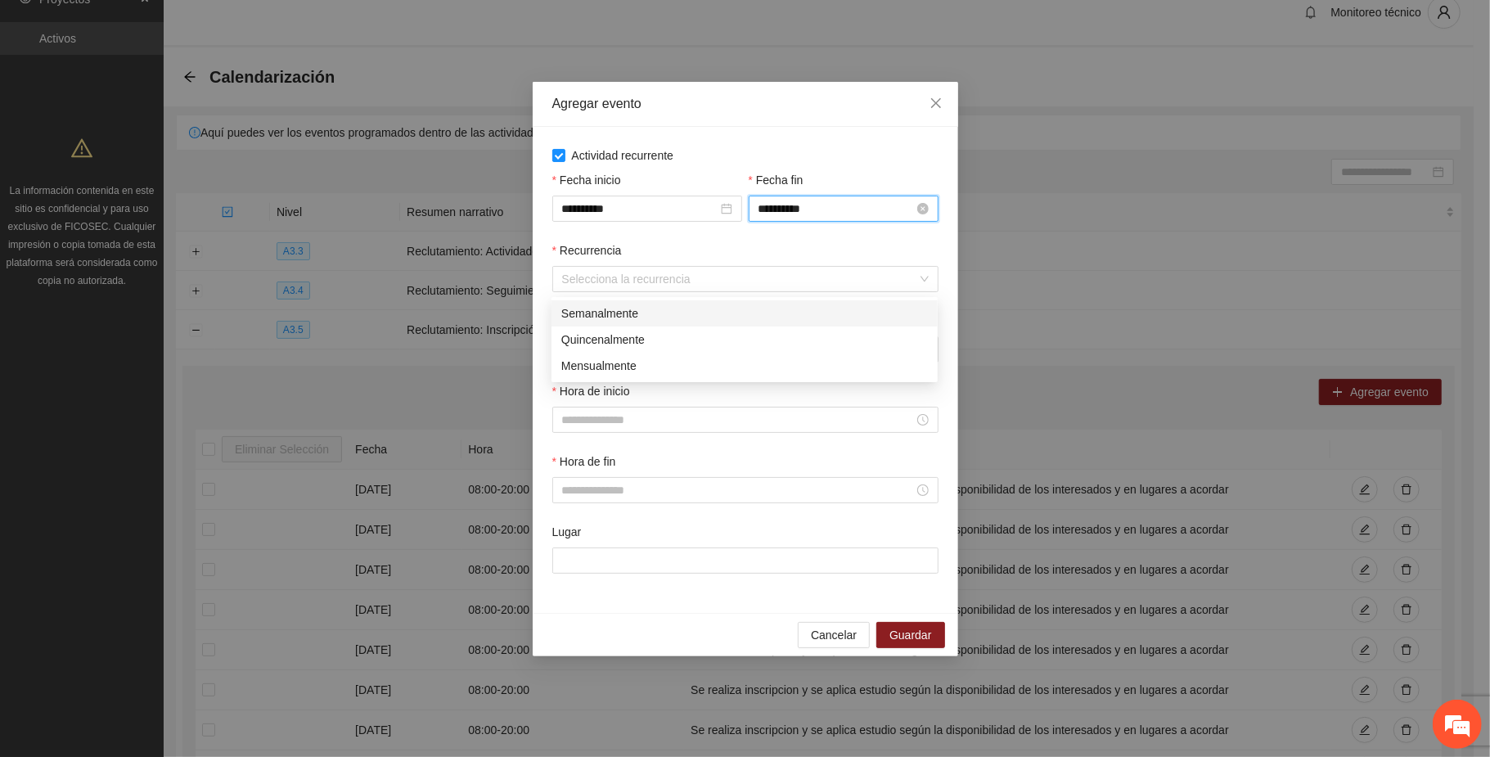
click at [868, 209] on input "**********" at bounding box center [836, 209] width 155 height 18
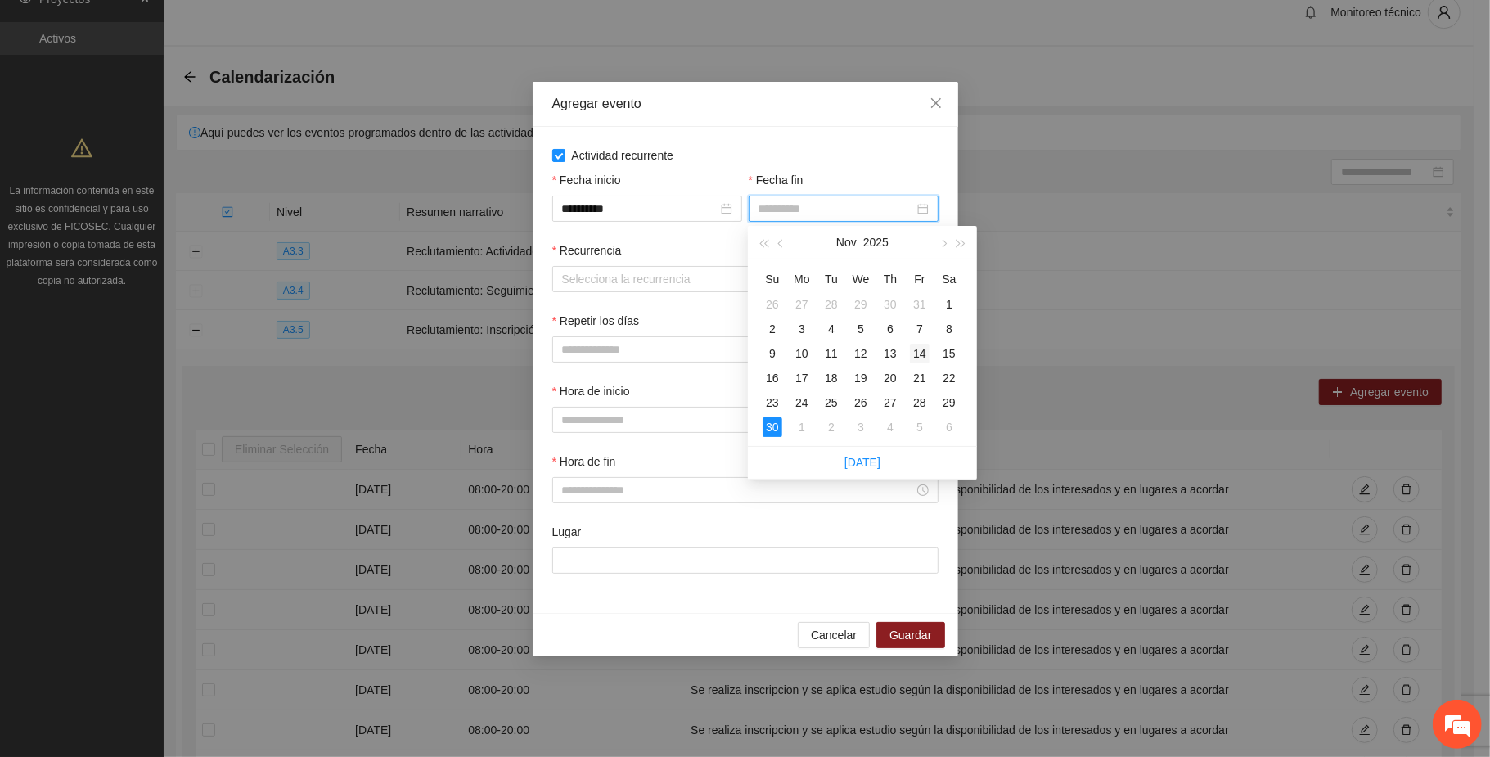
type input "**********"
click at [921, 355] on div "14" at bounding box center [920, 354] width 20 height 20
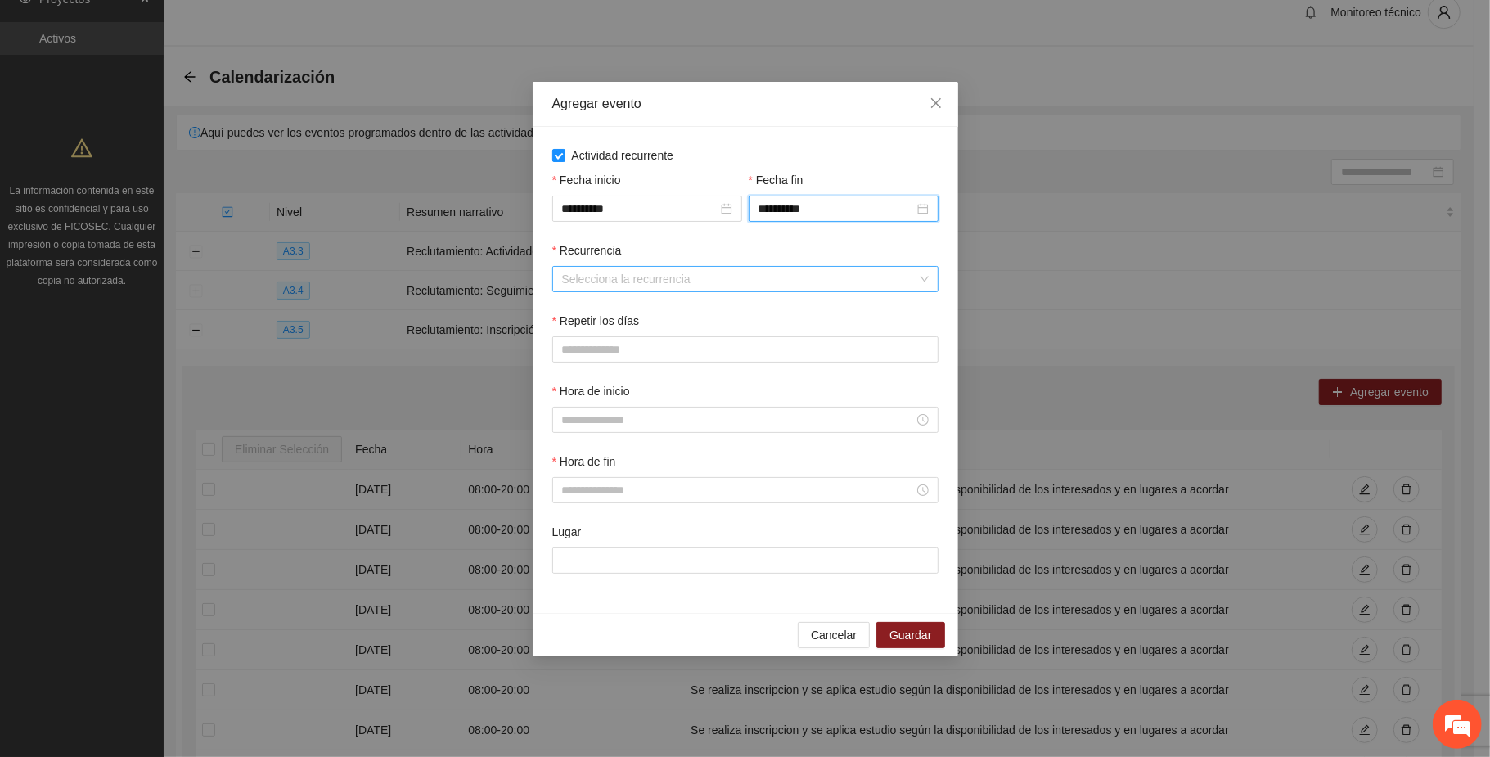
click at [622, 276] on input "Recurrencia" at bounding box center [739, 279] width 355 height 25
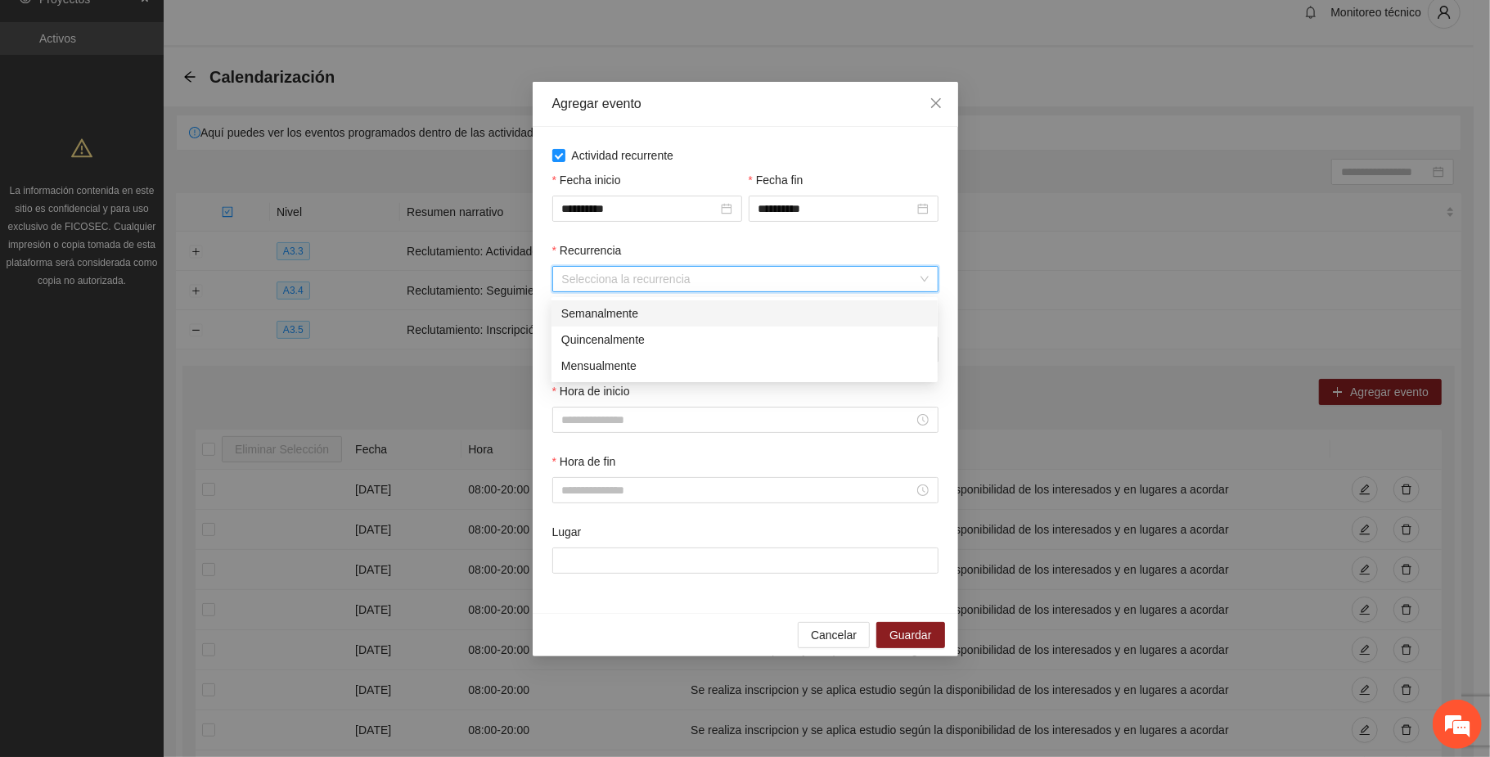
click at [610, 318] on div "Semanalmente" at bounding box center [744, 313] width 367 height 18
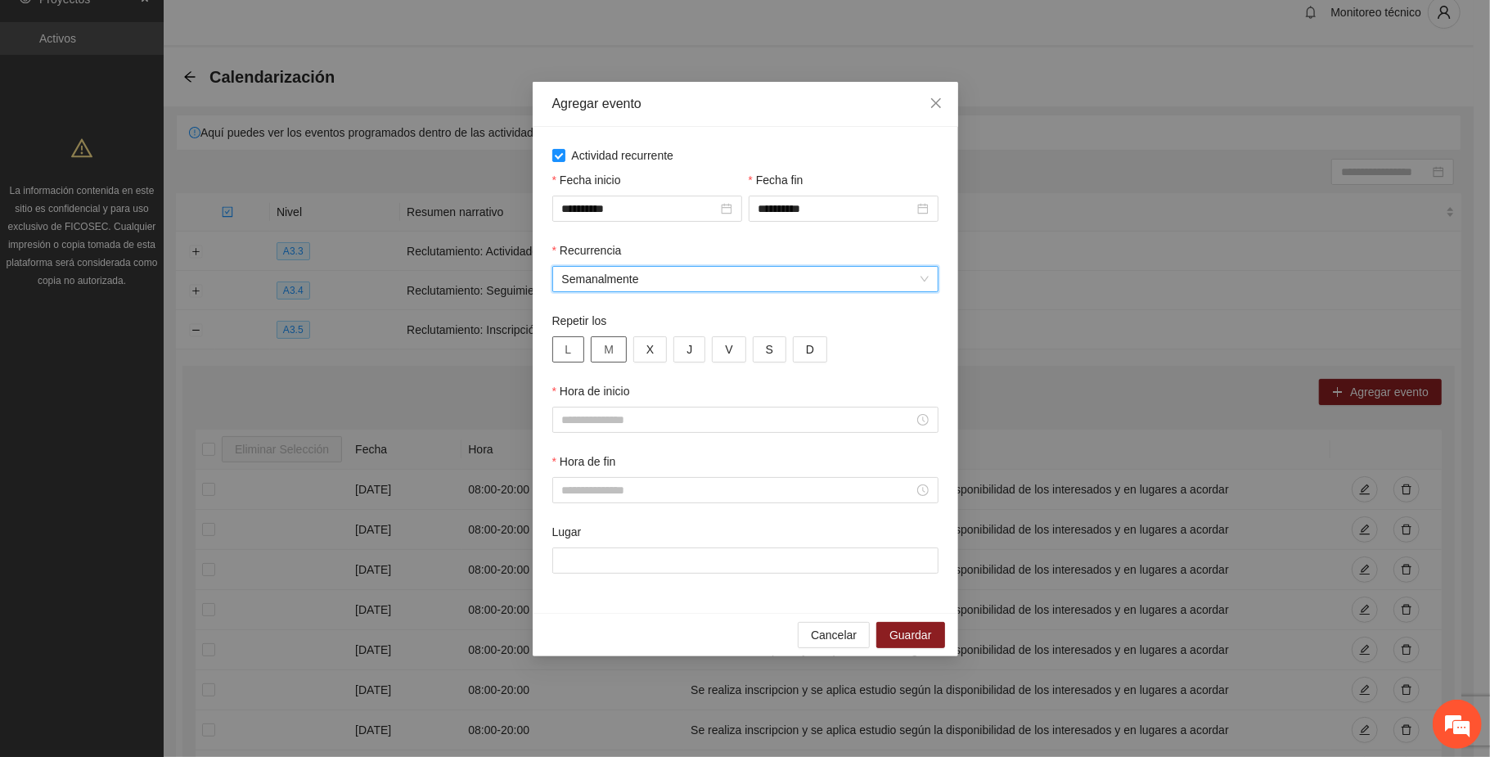
drag, startPoint x: 567, startPoint y: 354, endPoint x: 601, endPoint y: 354, distance: 33.6
click at [577, 352] on button "L" at bounding box center [568, 349] width 33 height 26
click at [606, 354] on button "M" at bounding box center [609, 349] width 36 height 26
drag, startPoint x: 651, startPoint y: 354, endPoint x: 684, endPoint y: 357, distance: 32.9
click at [652, 352] on span "X" at bounding box center [649, 349] width 7 height 18
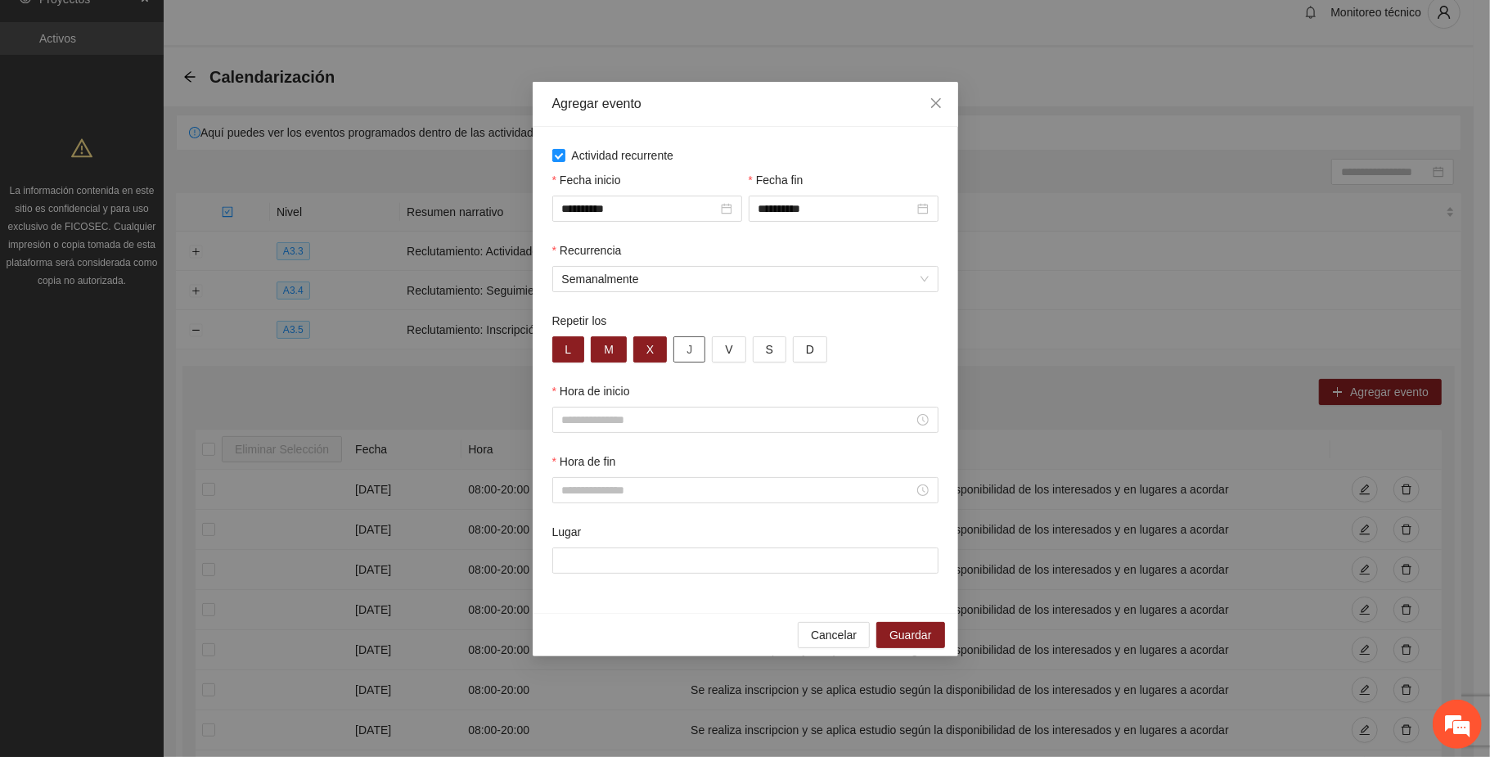
click at [688, 355] on span "J" at bounding box center [690, 349] width 6 height 18
drag, startPoint x: 728, startPoint y: 354, endPoint x: 773, endPoint y: 360, distance: 45.5
click at [735, 354] on button "V" at bounding box center [729, 349] width 34 height 26
click at [771, 352] on span "S" at bounding box center [769, 349] width 7 height 18
click at [806, 352] on span "D" at bounding box center [810, 349] width 8 height 18
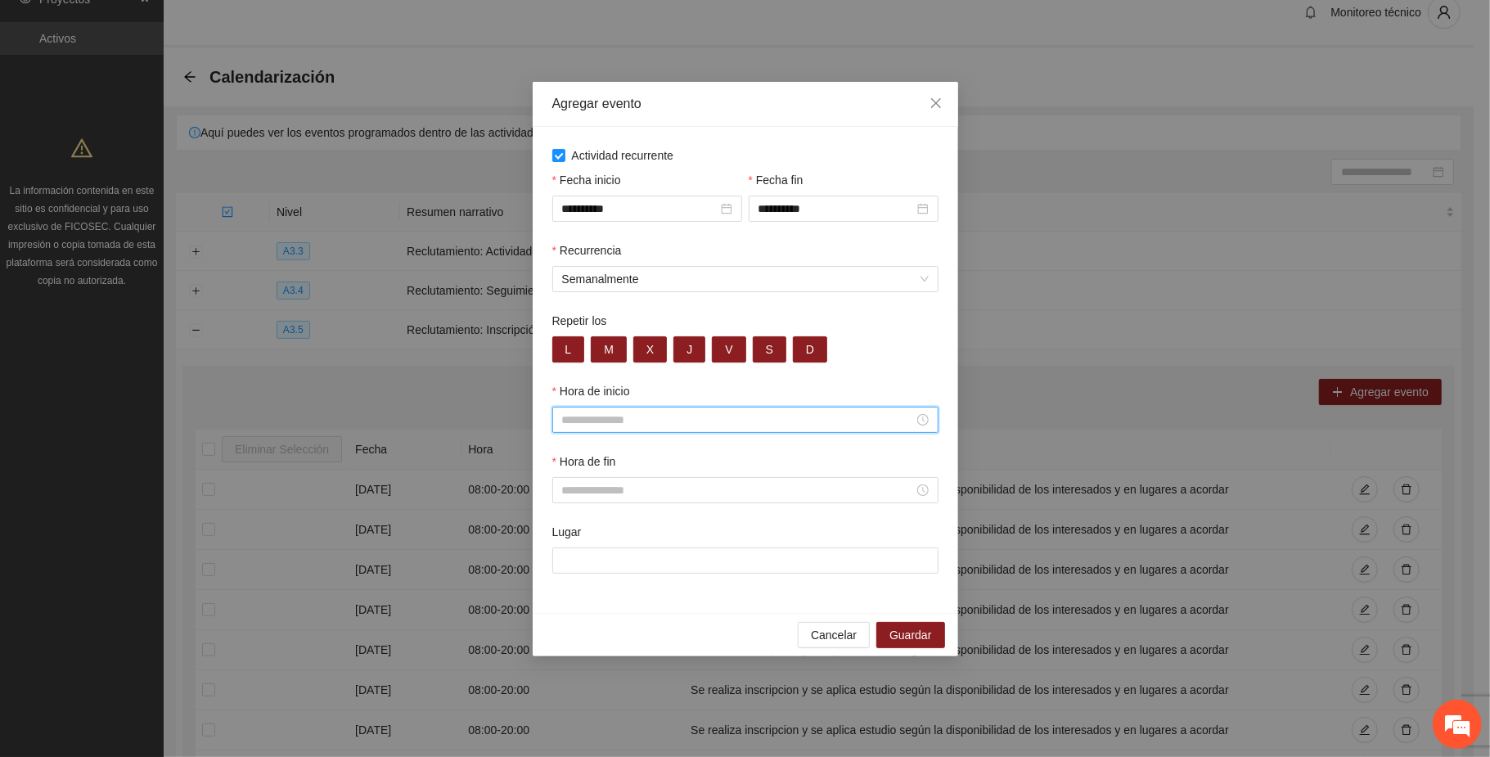
click at [612, 412] on input "Hora de inicio" at bounding box center [738, 420] width 352 height 18
click at [574, 524] on div "08" at bounding box center [575, 527] width 46 height 23
type input "*****"
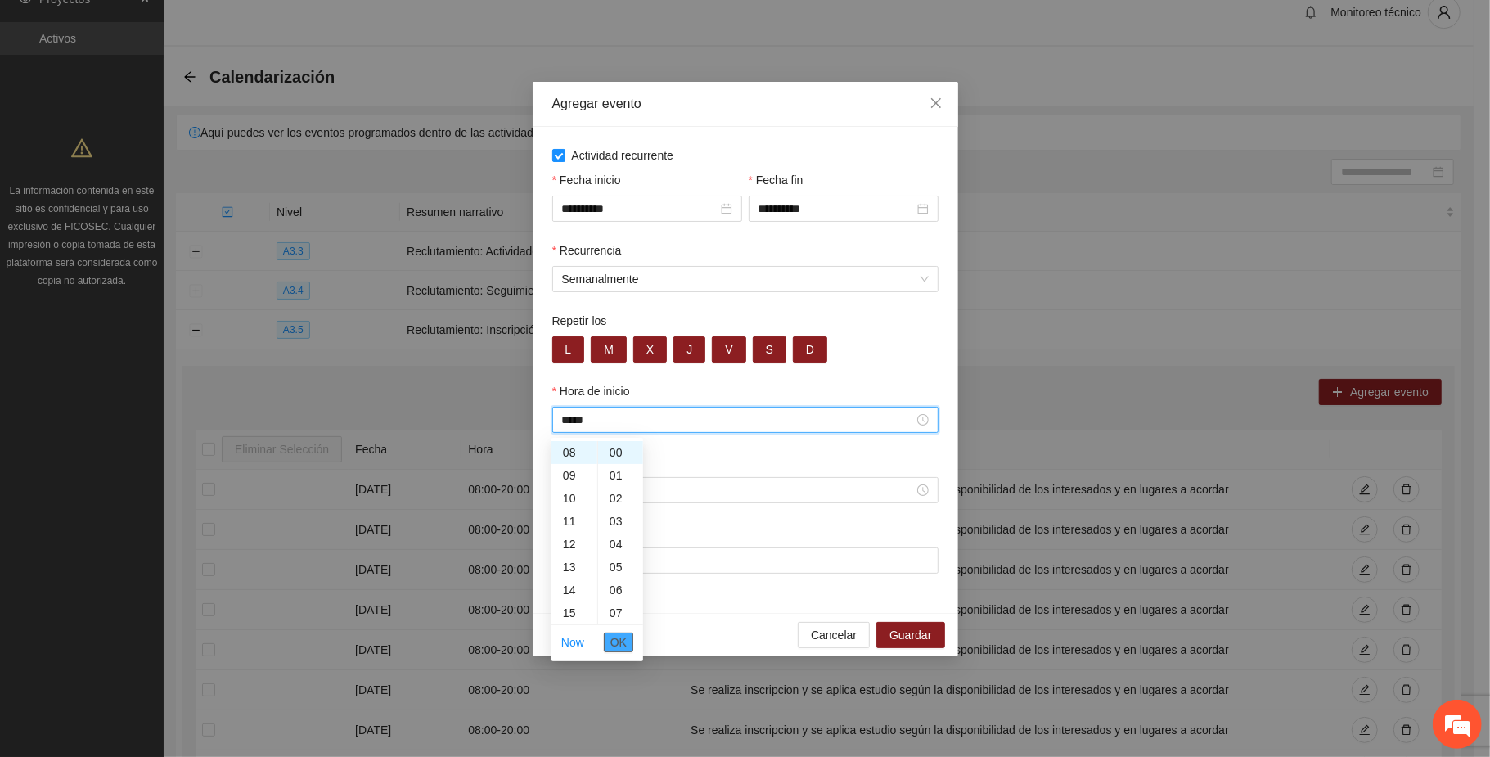
click at [625, 633] on span "OK" at bounding box center [618, 642] width 16 height 18
click at [597, 492] on input "Hora de fin" at bounding box center [738, 490] width 352 height 18
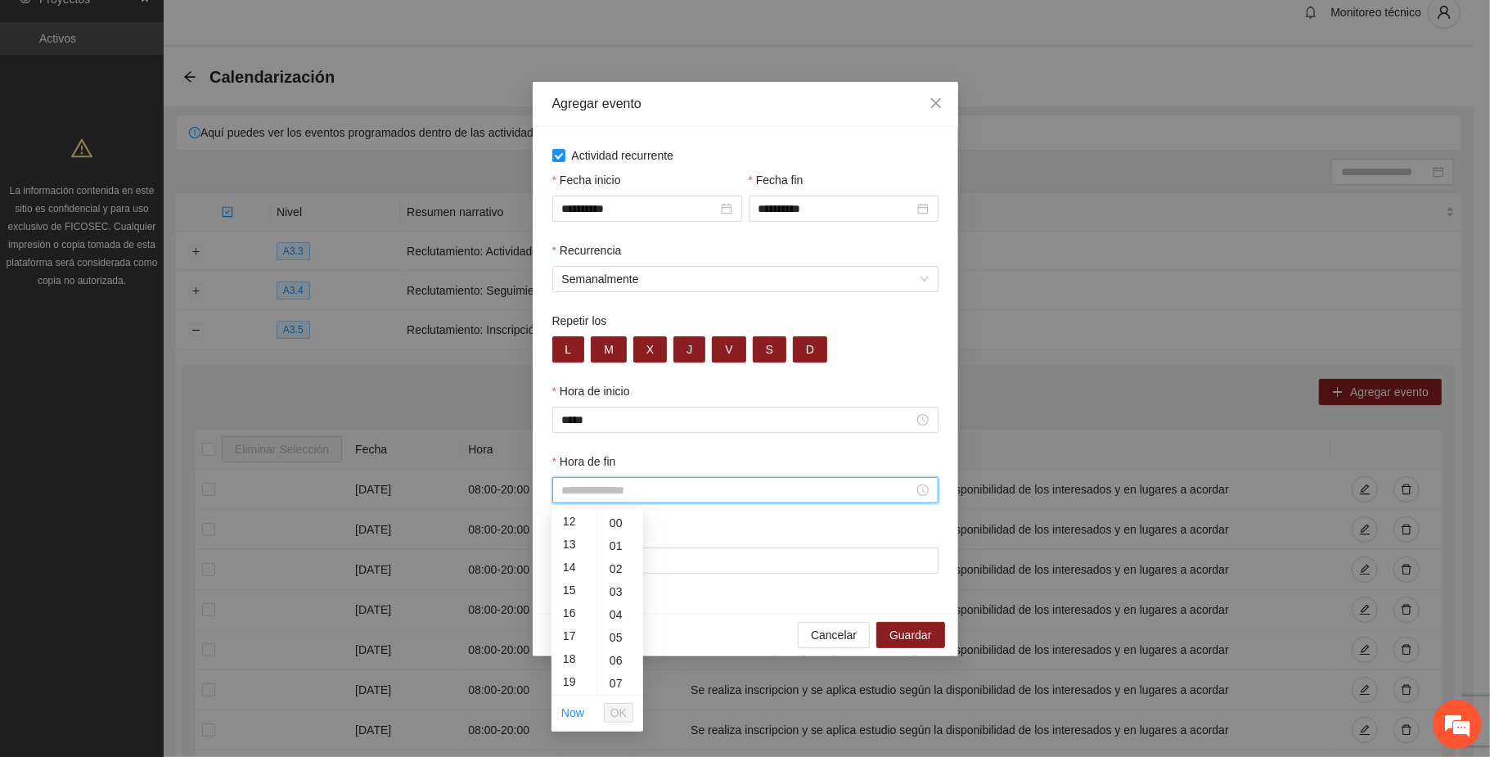
scroll to position [327, 0]
click at [564, 649] on div "20" at bounding box center [575, 653] width 46 height 23
type input "*****"
click at [627, 710] on button "OK" at bounding box center [618, 713] width 29 height 20
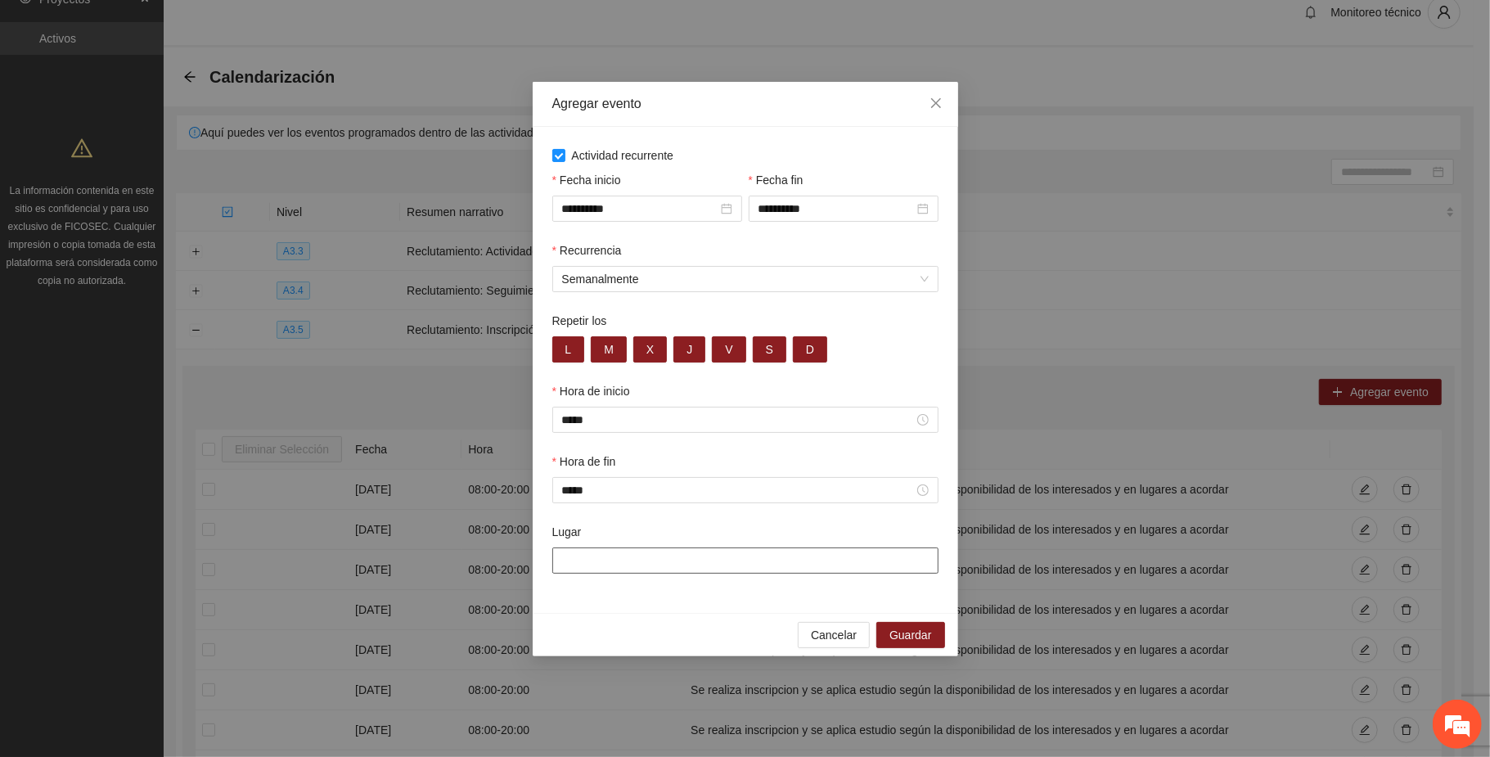
click at [686, 568] on input "Lugar" at bounding box center [745, 560] width 386 height 26
paste input "**********"
type input "**********"
click at [917, 638] on span "Guardar" at bounding box center [911, 636] width 42 height 18
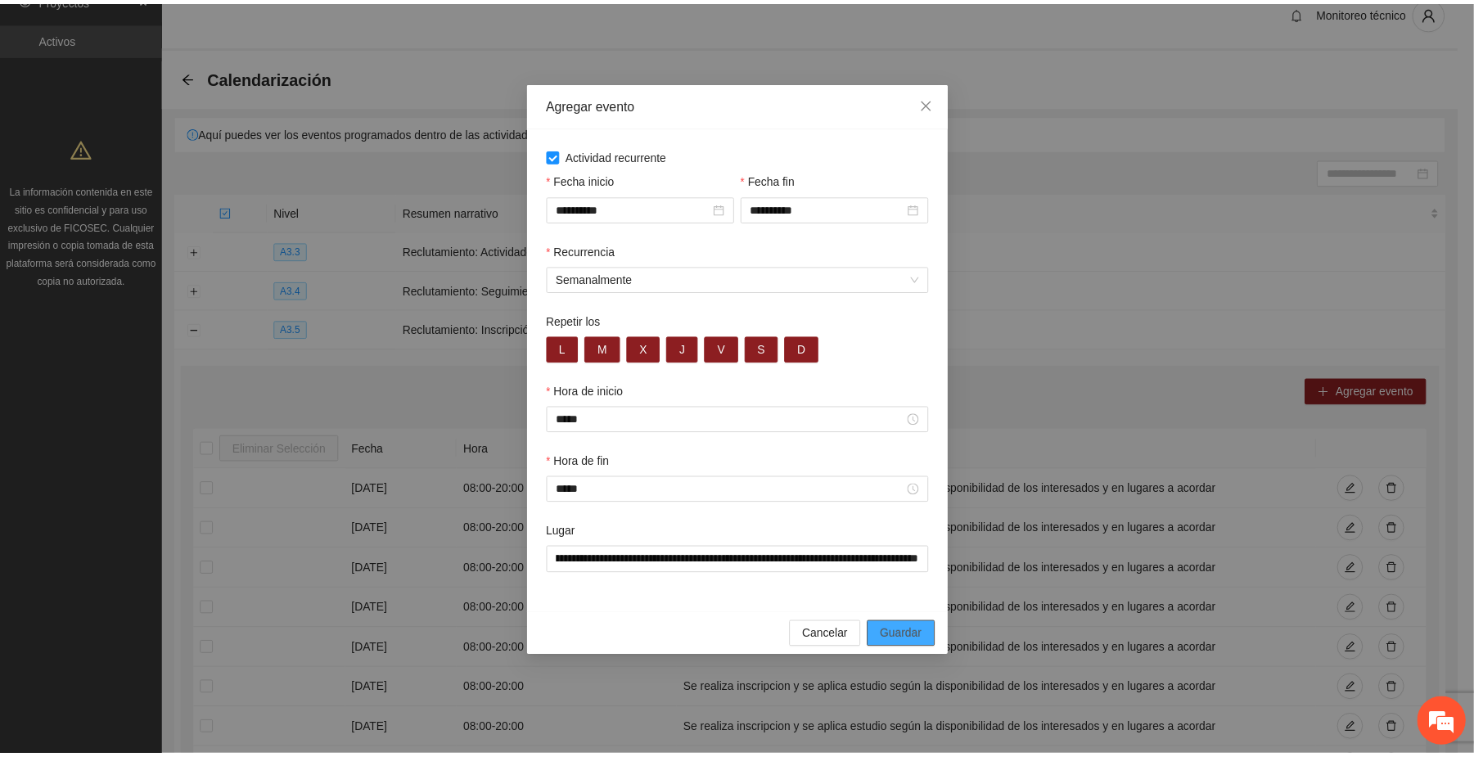
scroll to position [0, 0]
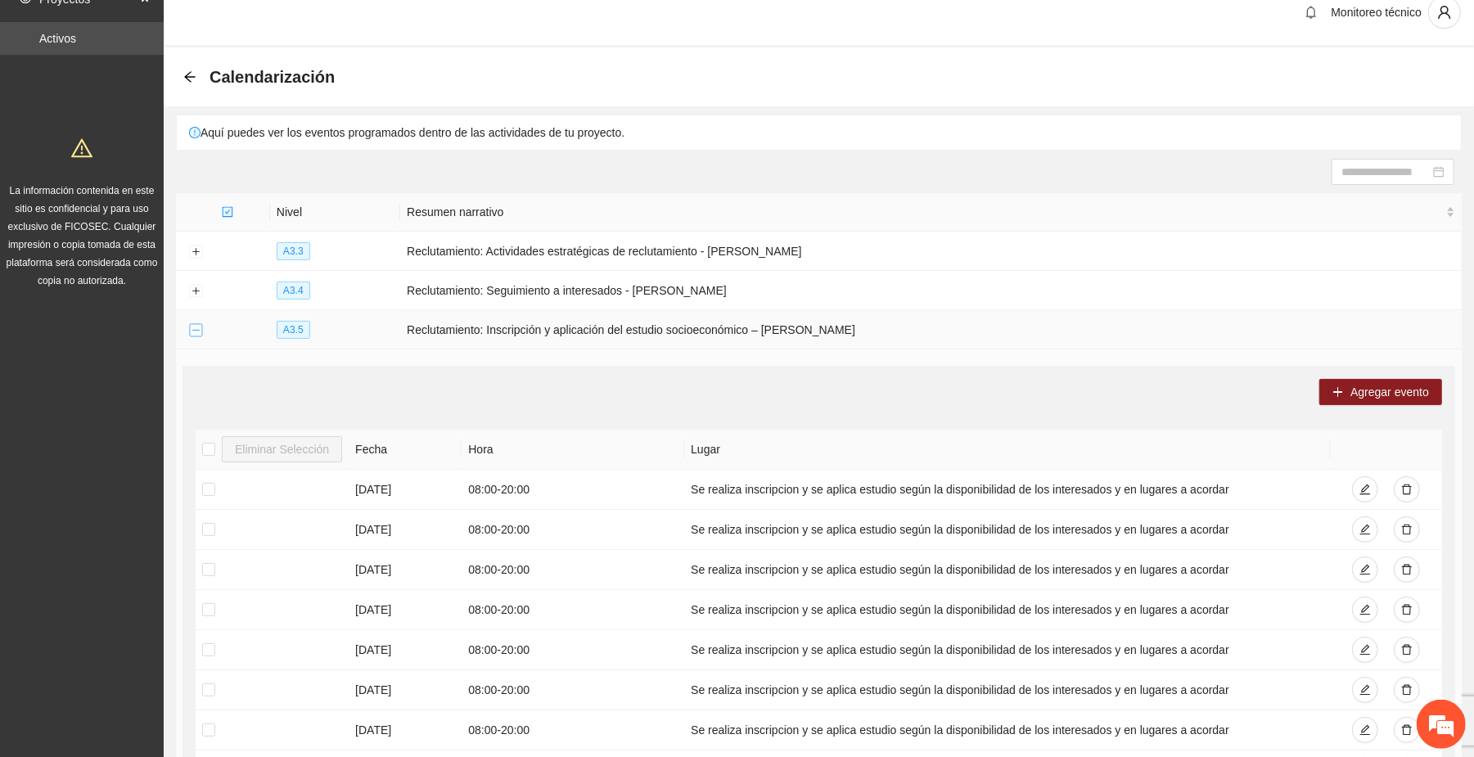
click at [197, 331] on button "Collapse row" at bounding box center [195, 330] width 13 height 13
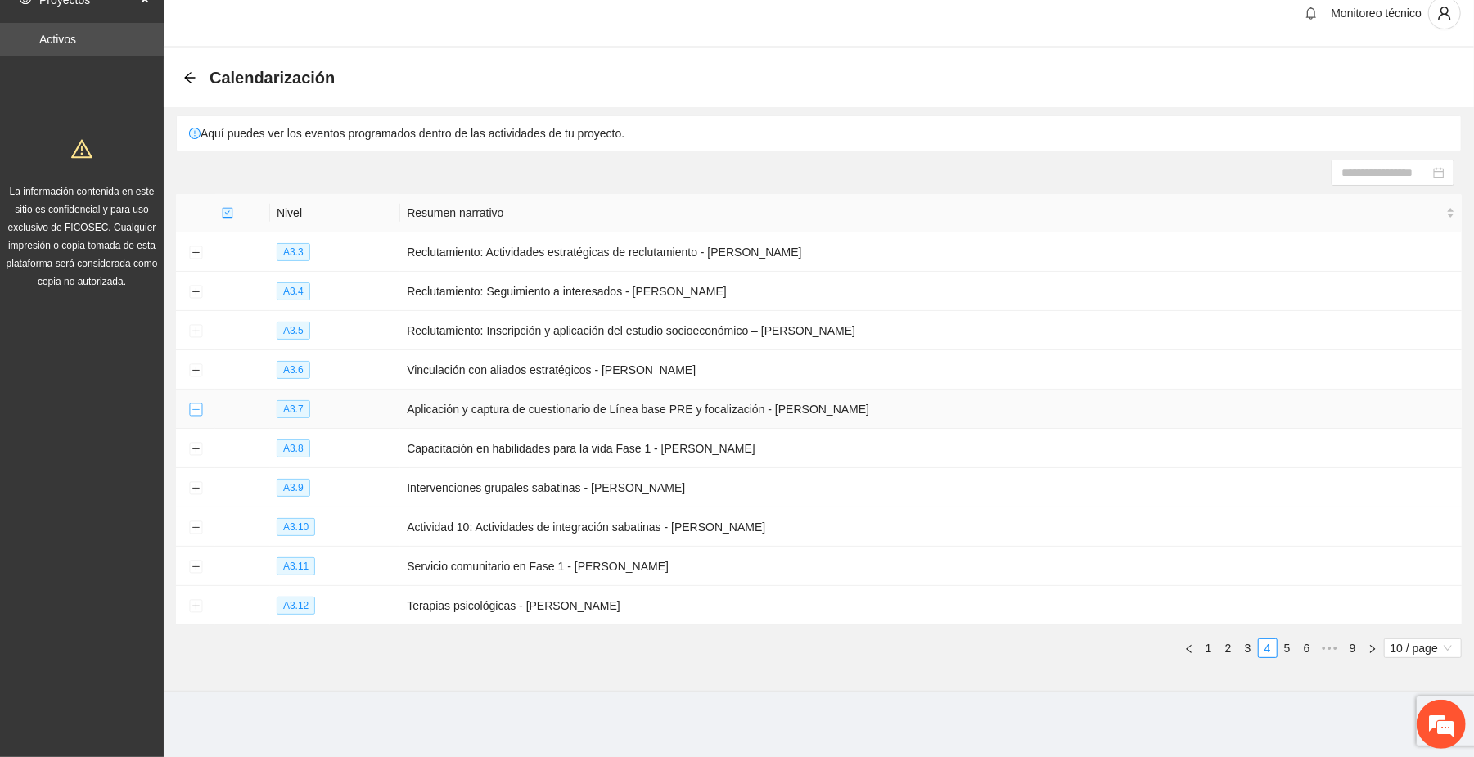
click at [194, 409] on button "Expand row" at bounding box center [195, 409] width 13 height 13
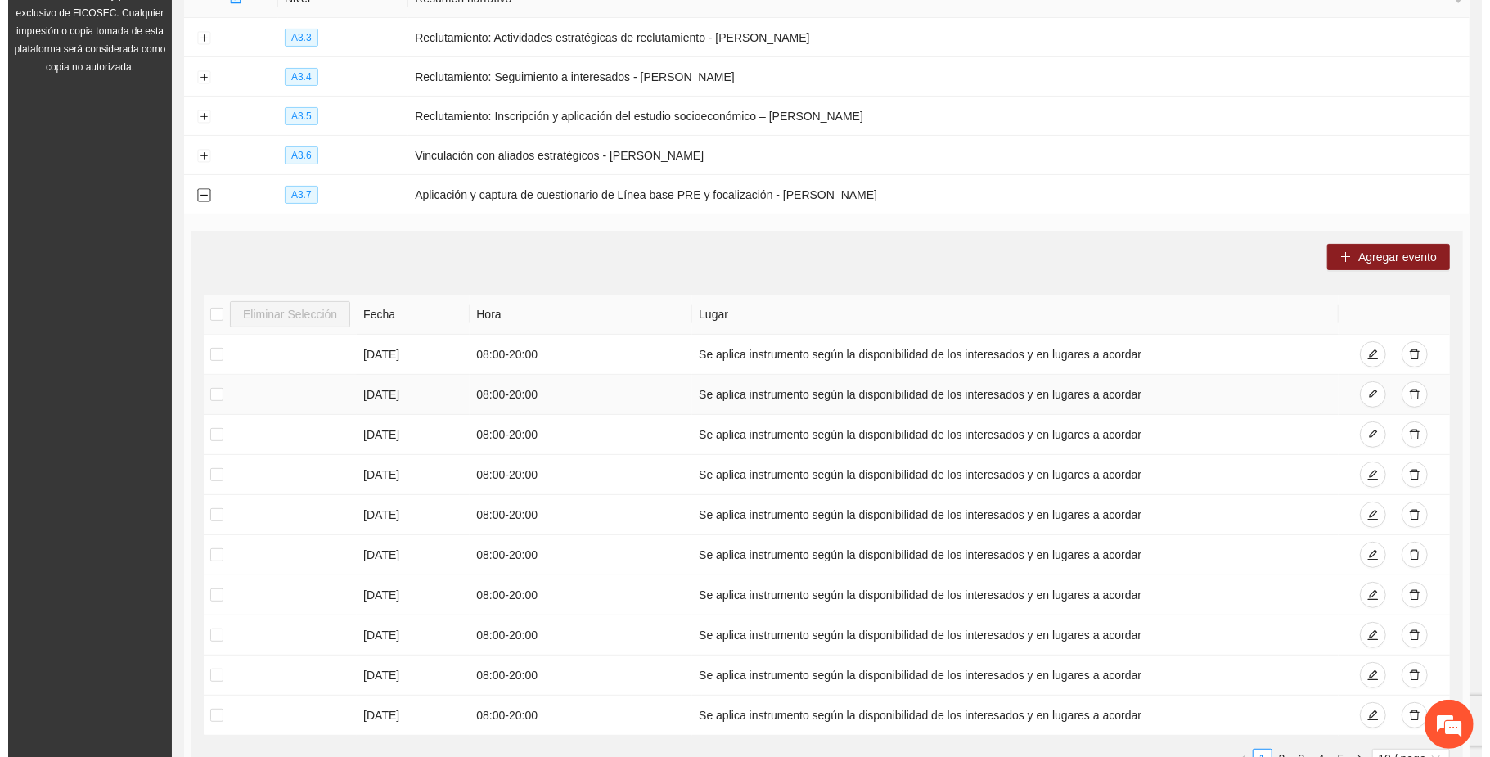
scroll to position [239, 0]
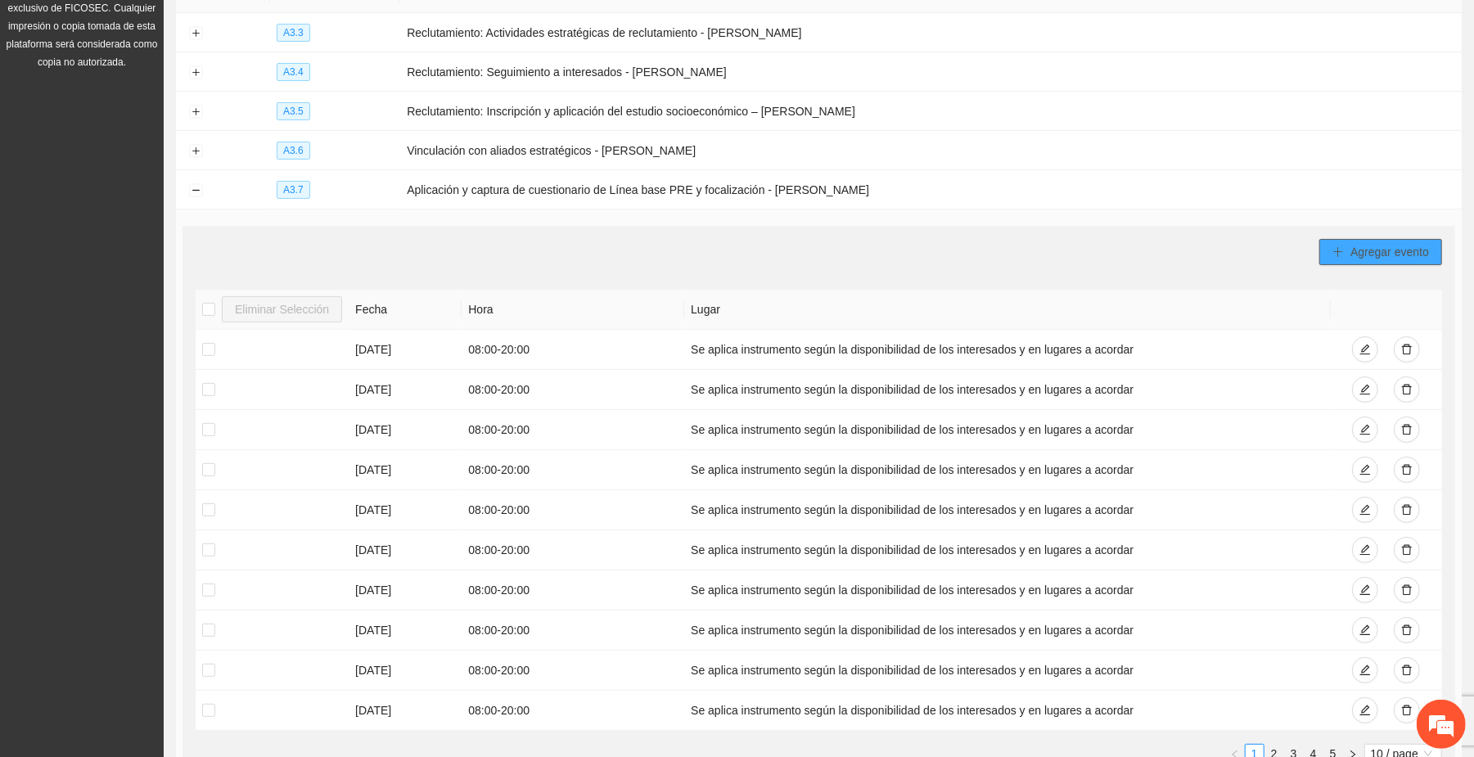
click at [1370, 256] on span "Agregar evento" at bounding box center [1389, 252] width 79 height 18
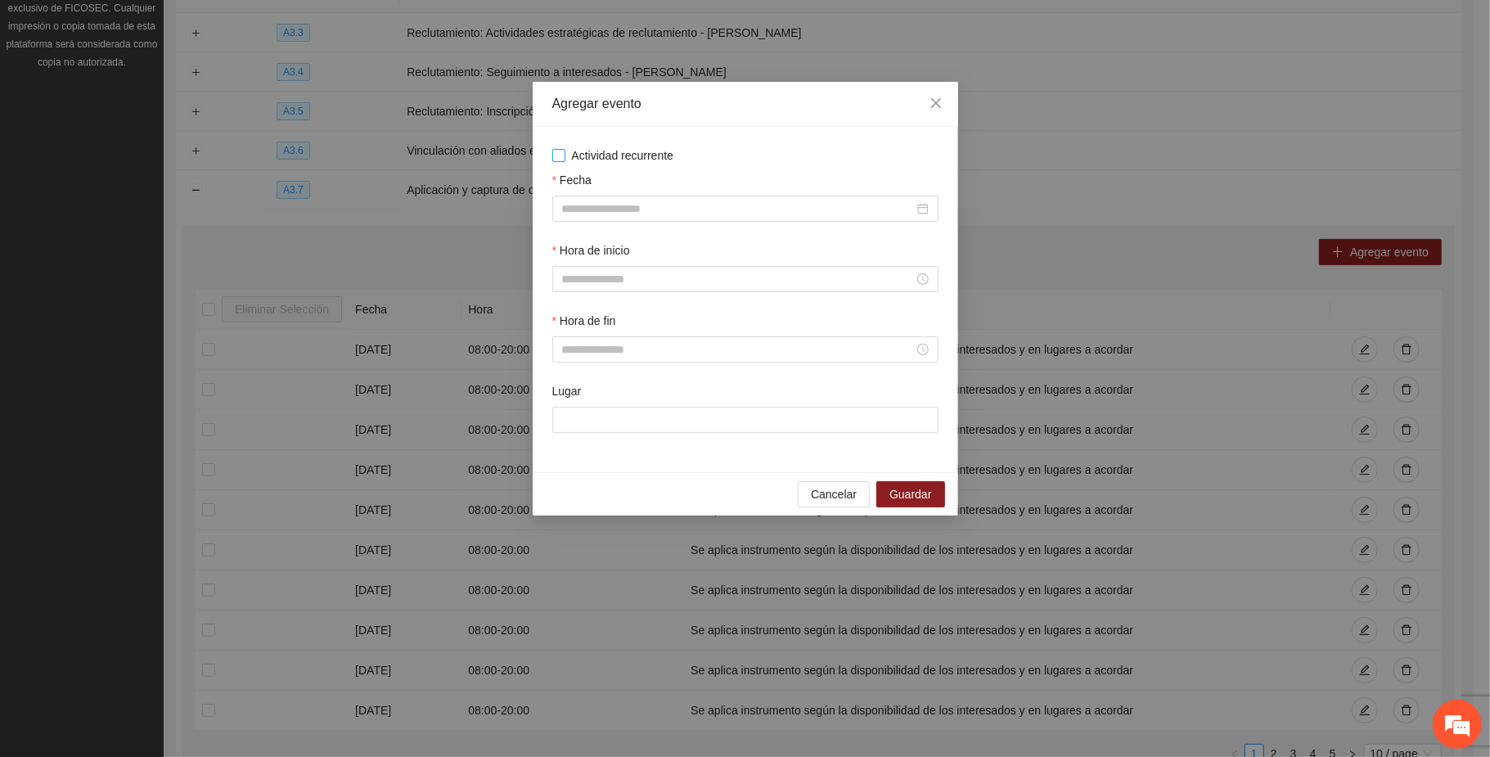
click at [597, 155] on span "Actividad recurrente" at bounding box center [622, 155] width 115 height 18
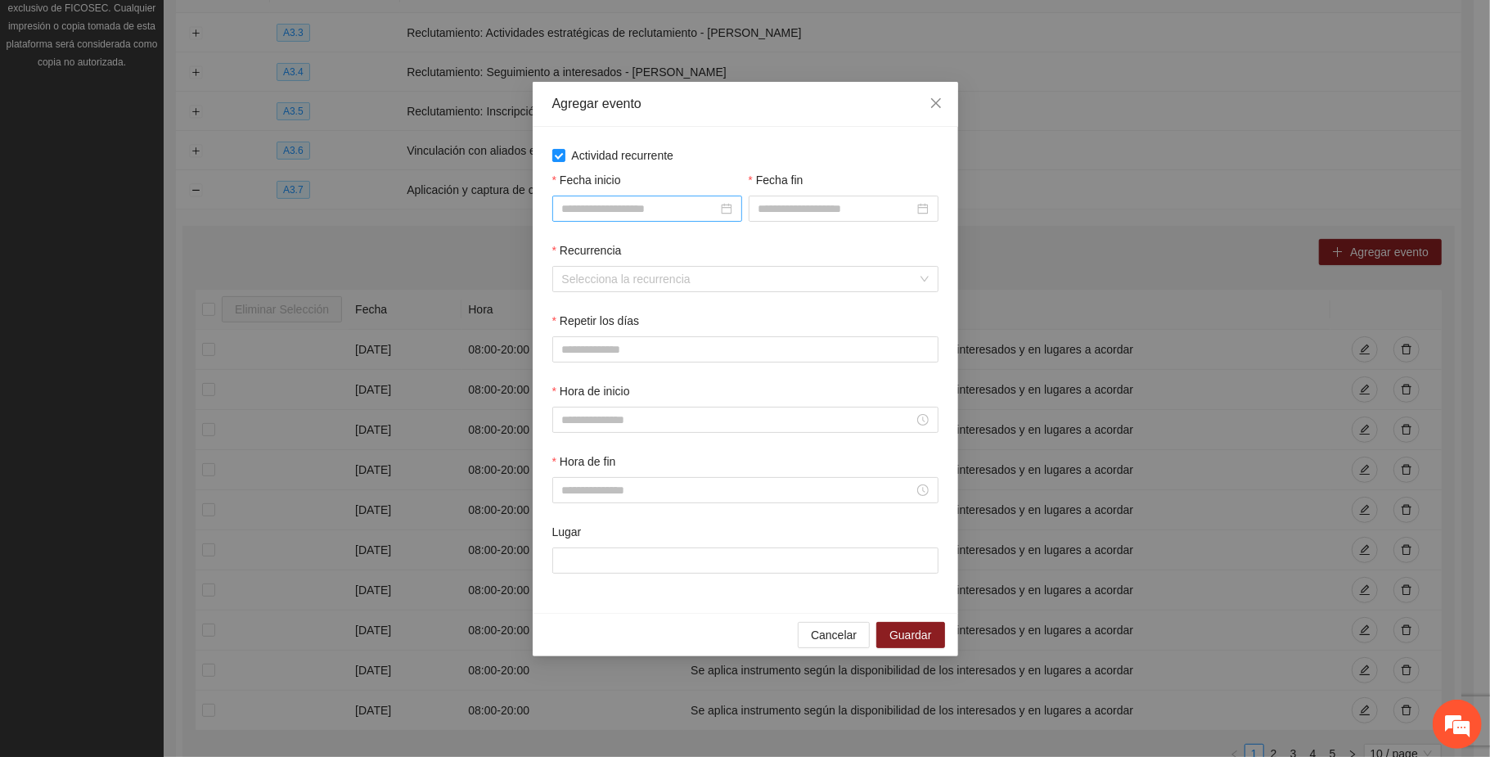
click at [665, 201] on input "Fecha inicio" at bounding box center [639, 209] width 155 height 18
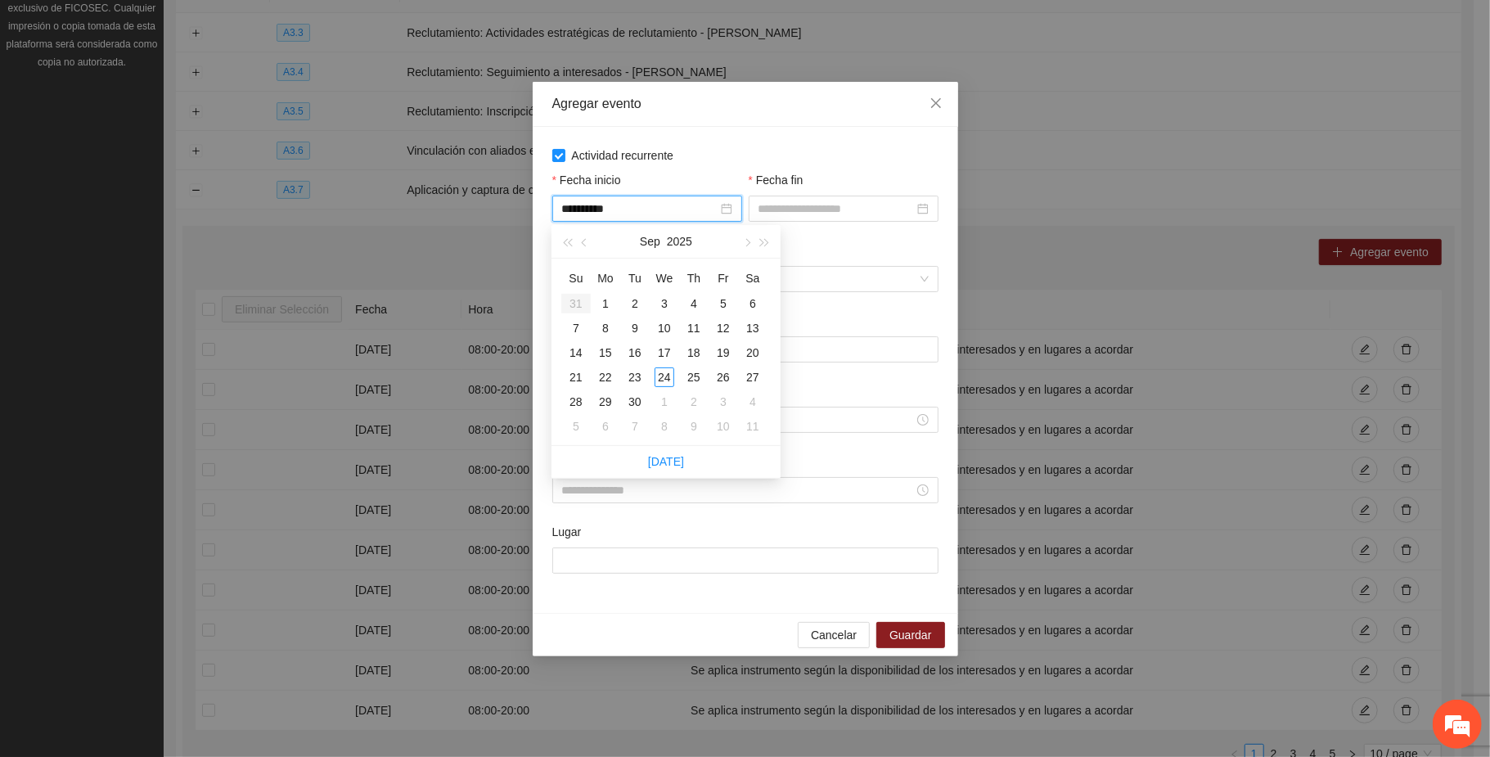
type input "**********"
click at [746, 246] on span "button" at bounding box center [746, 243] width 8 height 8
click at [746, 244] on span "button" at bounding box center [746, 243] width 8 height 8
type input "**********"
drag, startPoint x: 754, startPoint y: 300, endPoint x: 789, endPoint y: 234, distance: 74.3
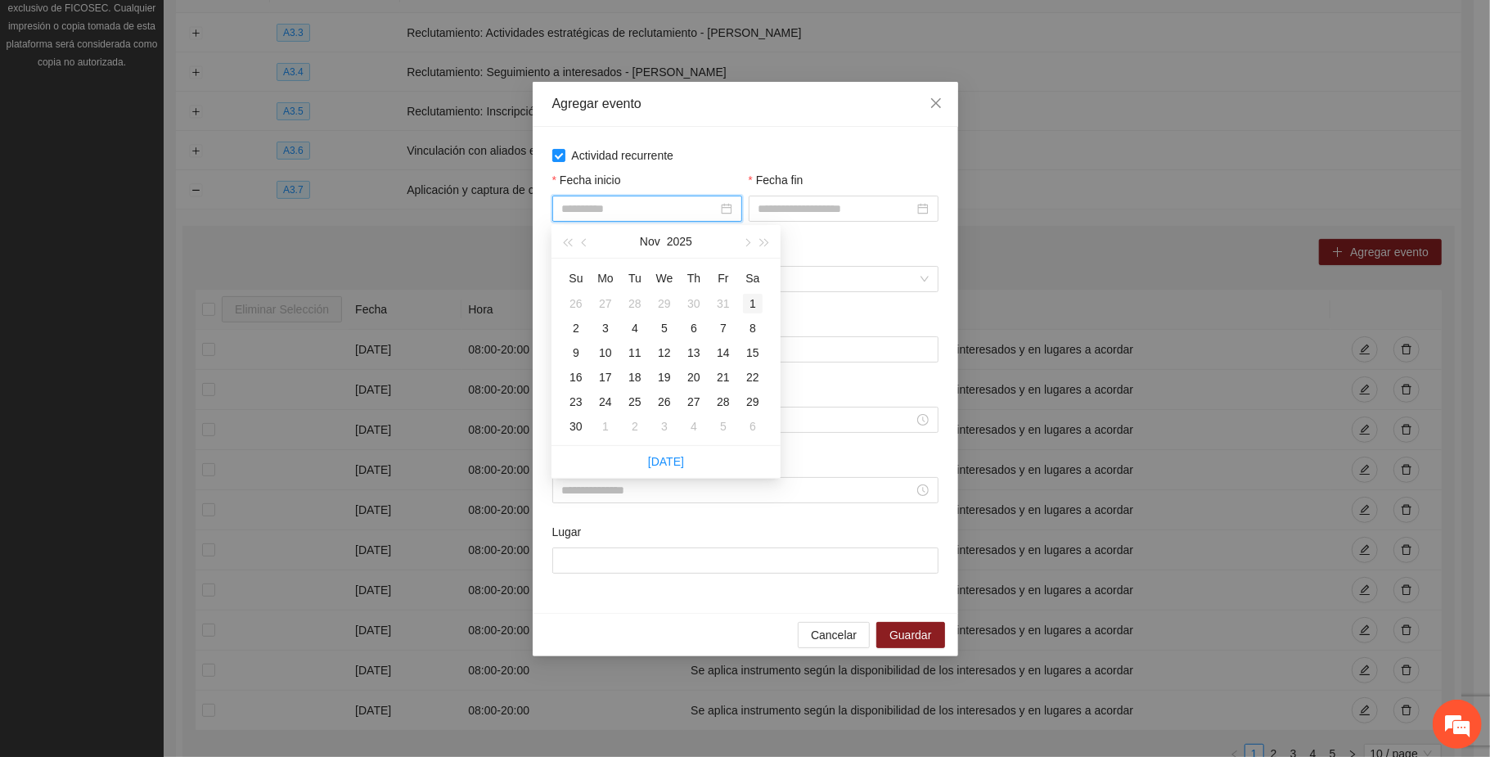
click at [754, 299] on div "1" at bounding box center [753, 304] width 20 height 20
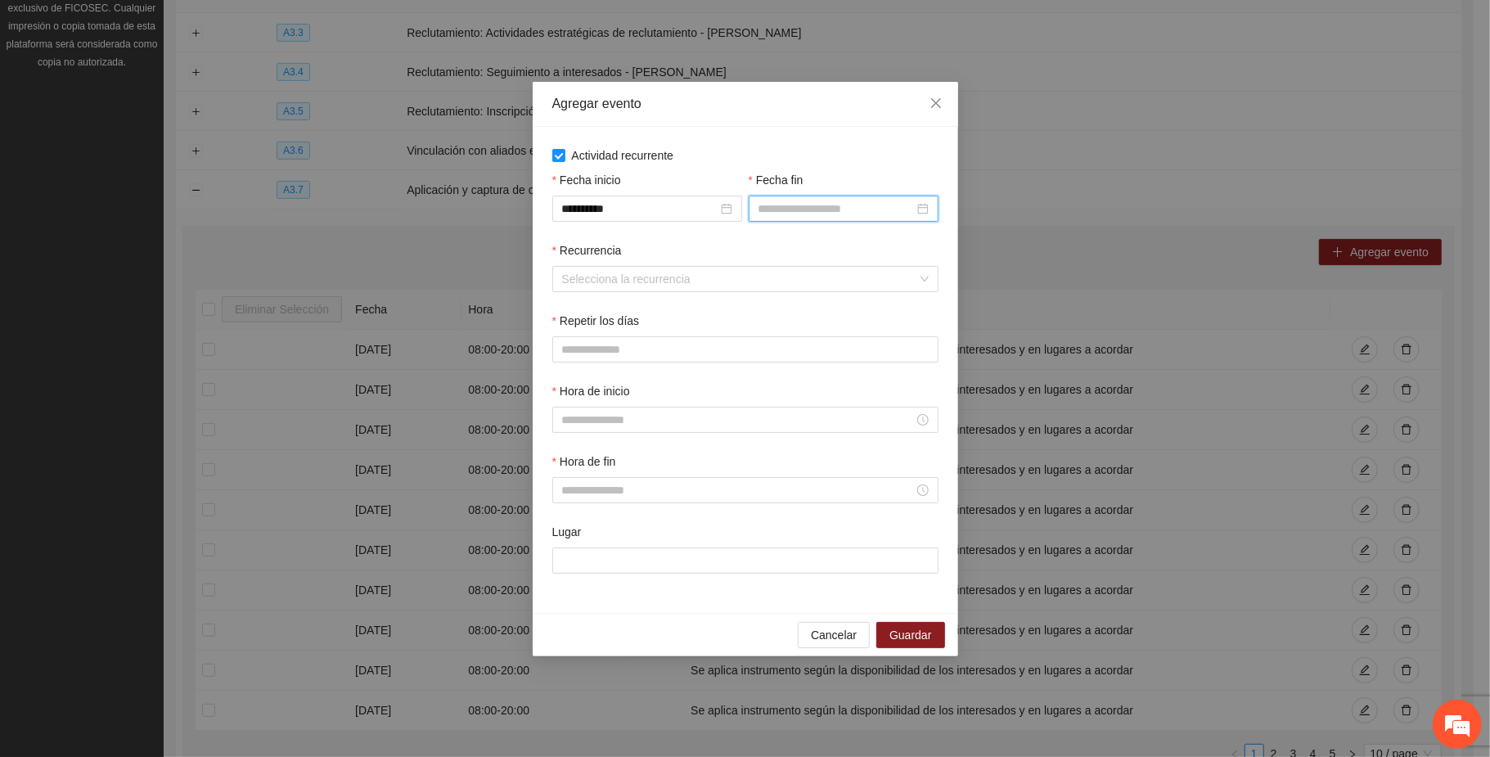
click at [799, 214] on input "Fecha fin" at bounding box center [836, 209] width 155 height 18
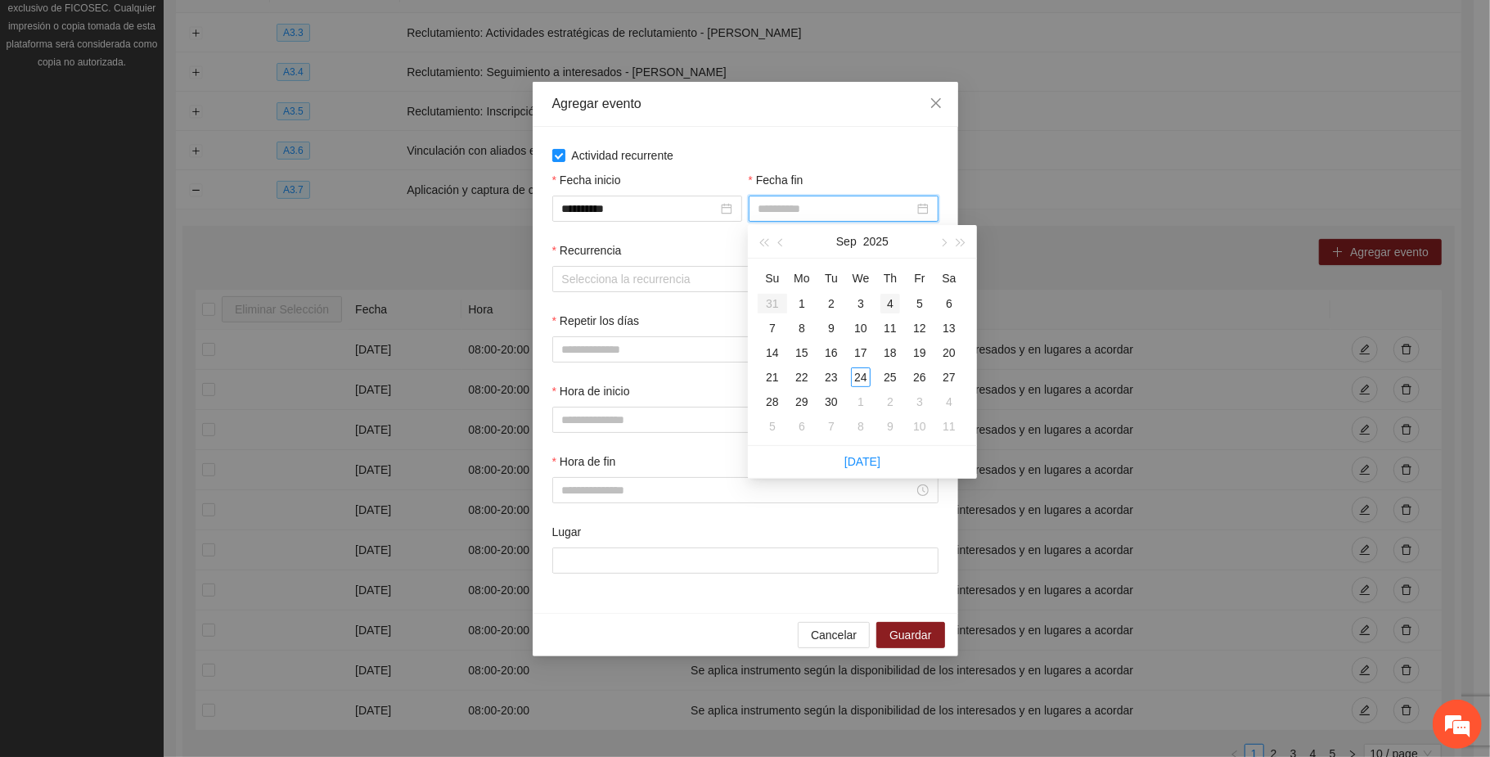
type input "**********"
click at [944, 246] on button "button" at bounding box center [943, 241] width 18 height 33
type input "**********"
drag, startPoint x: 950, startPoint y: 351, endPoint x: 910, endPoint y: 396, distance: 60.3
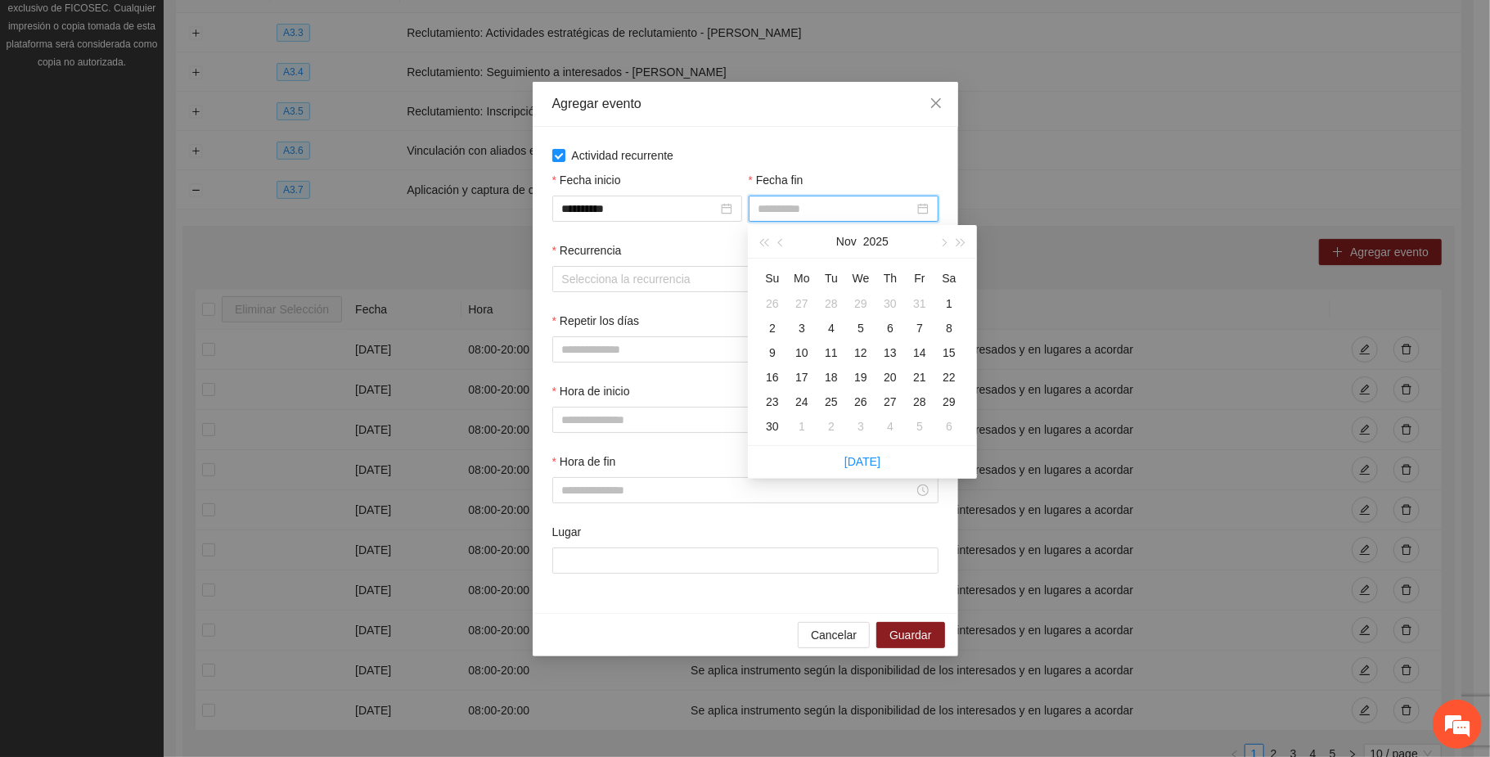
click at [951, 351] on div "15" at bounding box center [949, 353] width 20 height 20
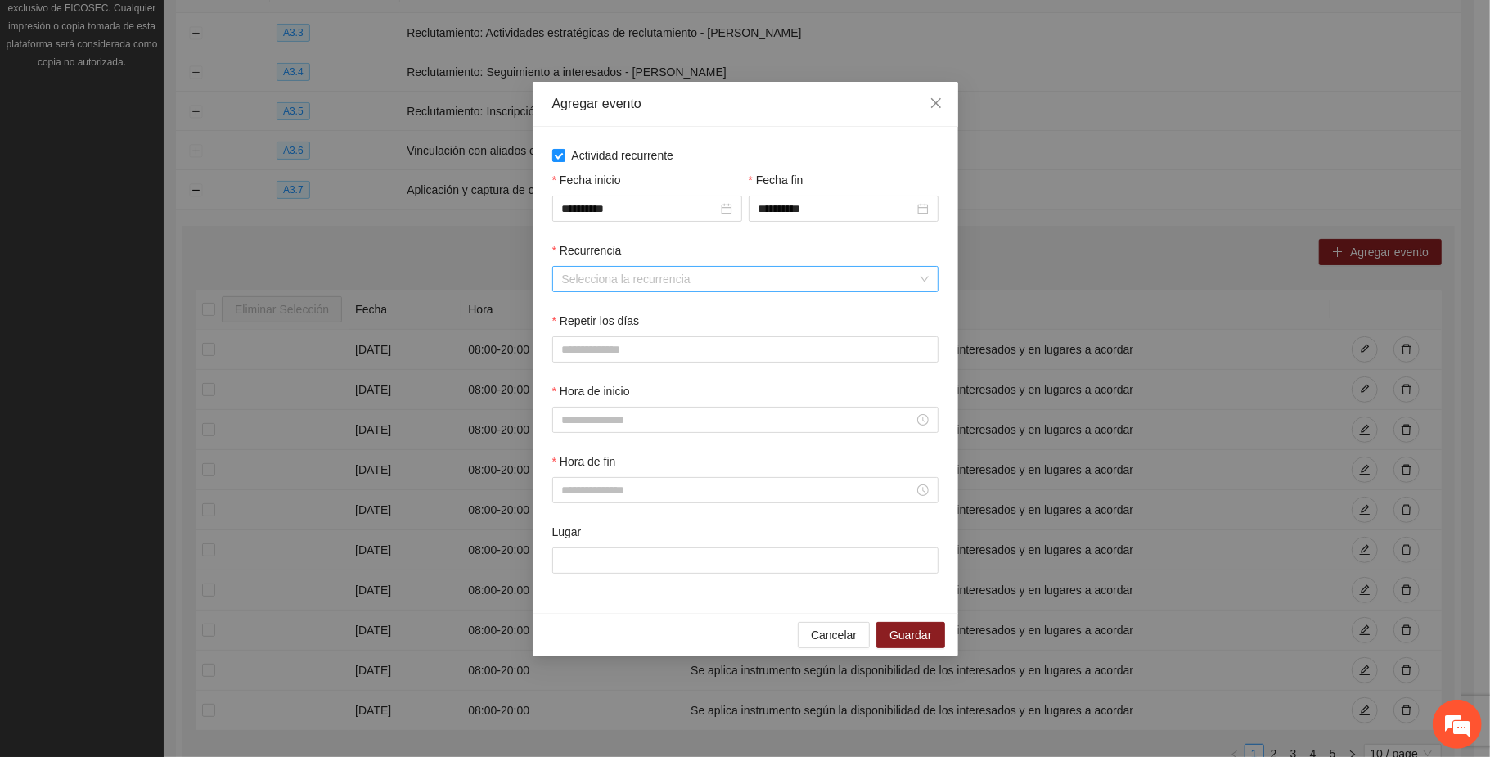
click at [660, 283] on input "Recurrencia" at bounding box center [739, 279] width 355 height 25
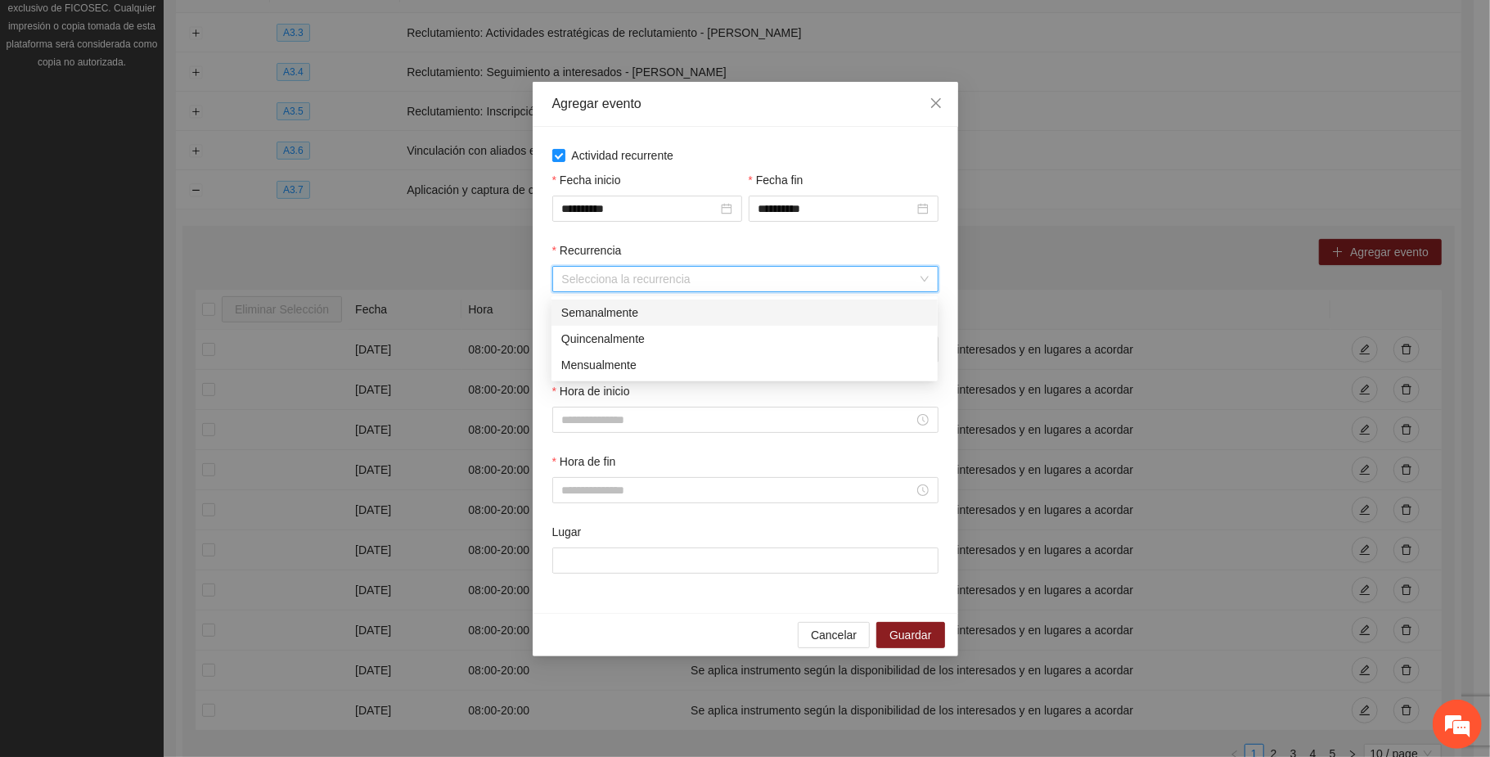
click at [615, 314] on div "Semanalmente" at bounding box center [744, 313] width 367 height 18
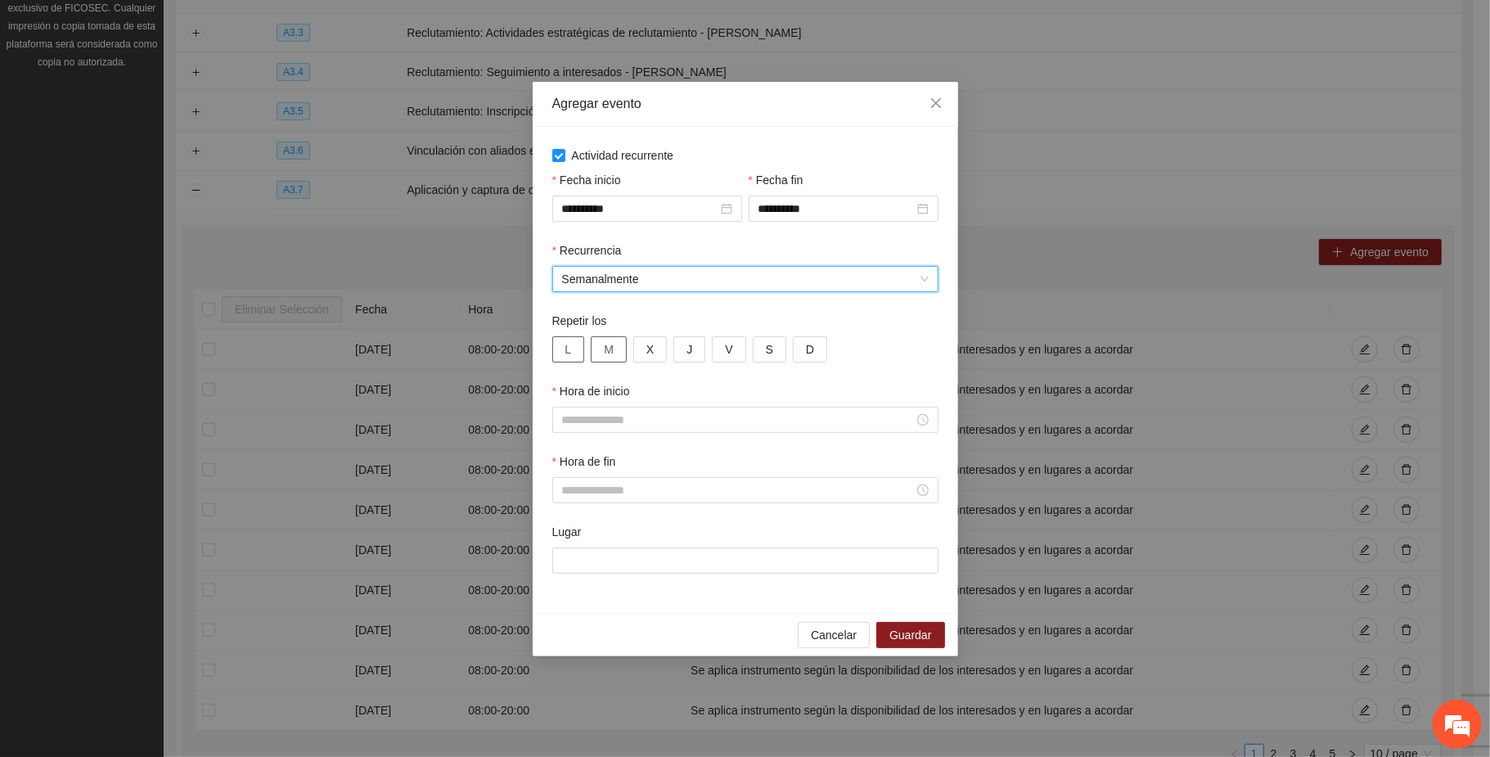
drag, startPoint x: 576, startPoint y: 351, endPoint x: 606, endPoint y: 351, distance: 29.5
click at [579, 349] on button "L" at bounding box center [568, 349] width 33 height 26
drag, startPoint x: 609, startPoint y: 351, endPoint x: 643, endPoint y: 354, distance: 34.5
click at [610, 351] on span "M" at bounding box center [609, 349] width 10 height 18
click at [652, 354] on span "X" at bounding box center [649, 349] width 7 height 18
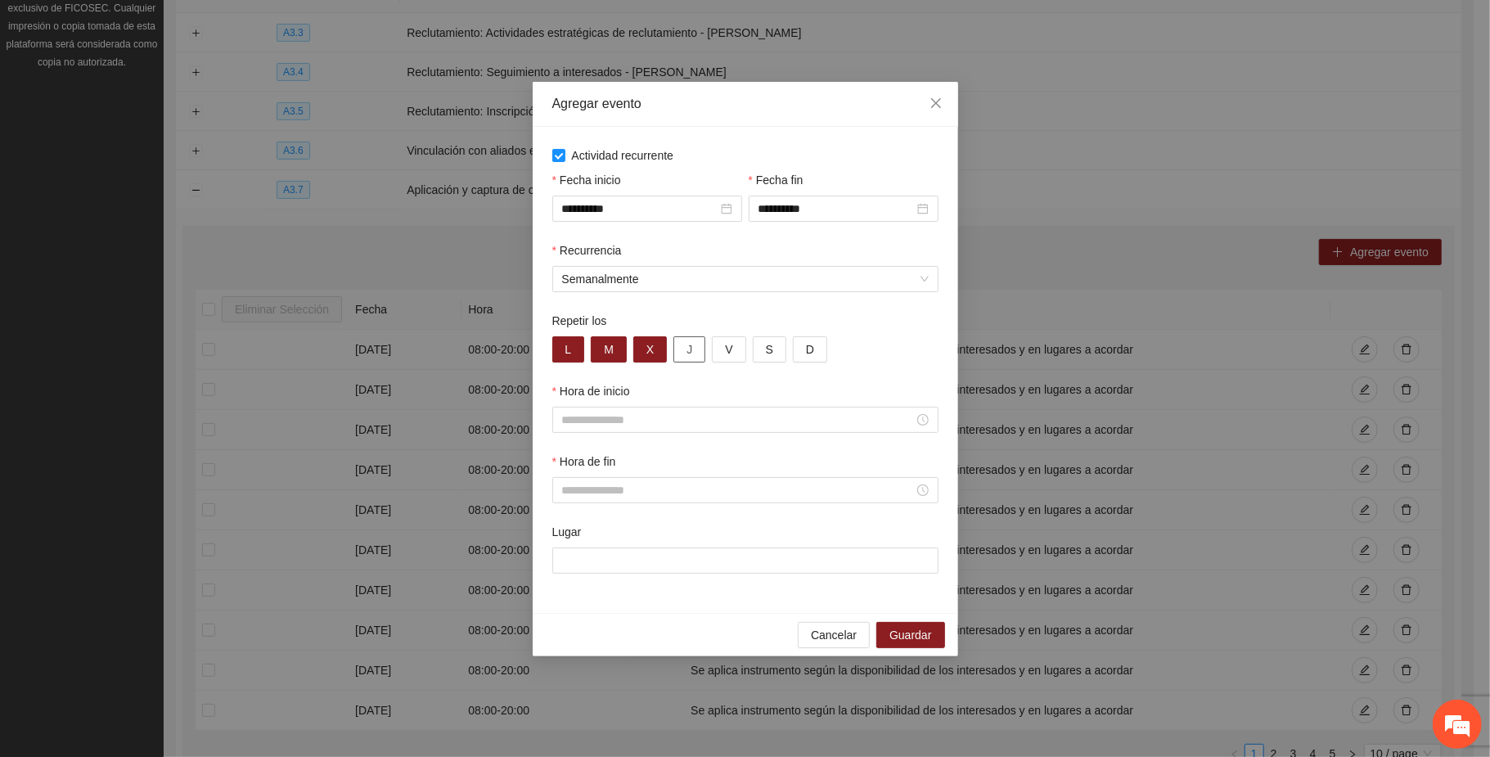
click at [701, 351] on button "J" at bounding box center [690, 349] width 32 height 26
click at [735, 348] on button "V" at bounding box center [729, 349] width 34 height 26
drag, startPoint x: 766, startPoint y: 348, endPoint x: 800, endPoint y: 354, distance: 35.0
click at [777, 348] on button "S" at bounding box center [770, 349] width 34 height 26
click at [812, 354] on span "D" at bounding box center [810, 349] width 8 height 18
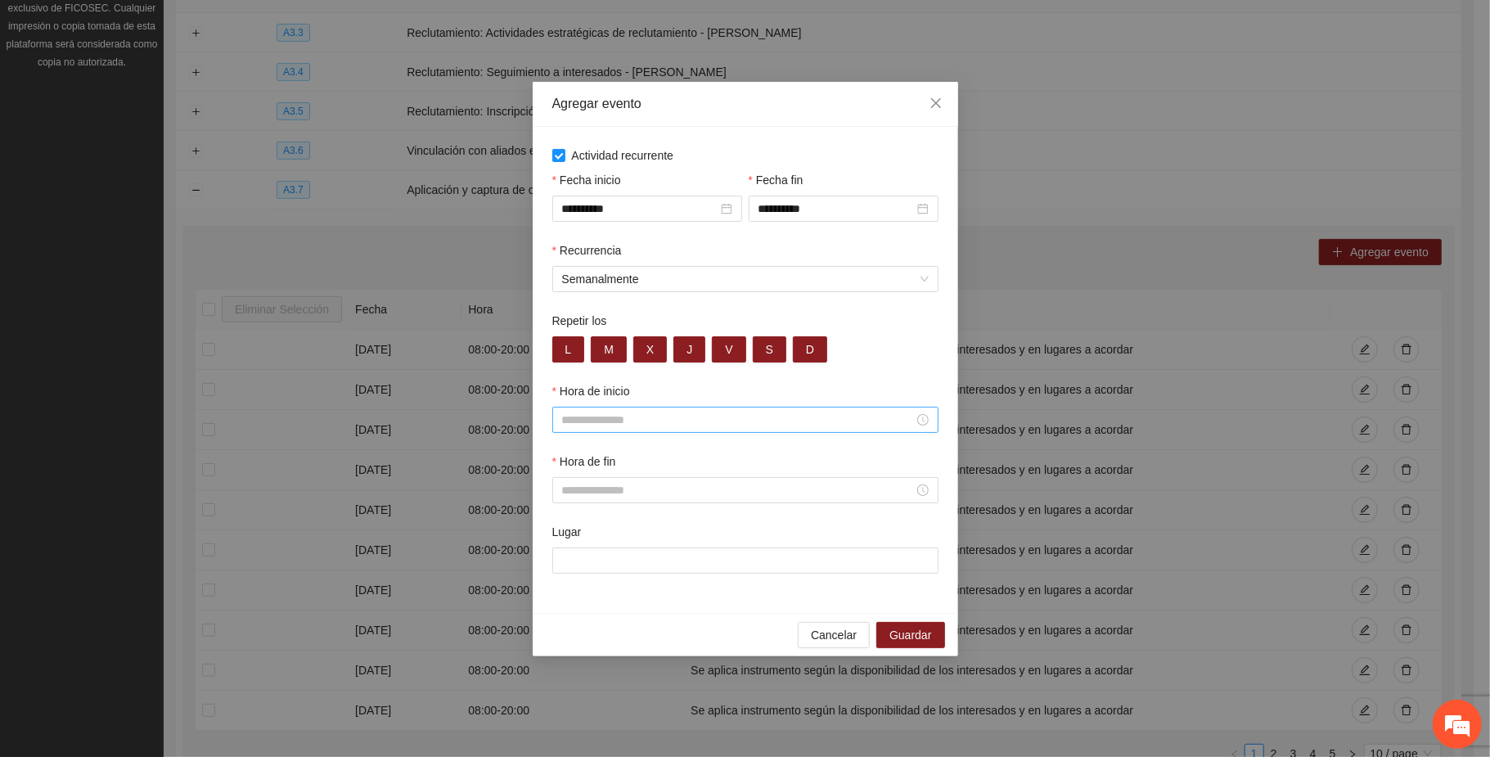
click at [599, 423] on input "Hora de inicio" at bounding box center [738, 420] width 352 height 18
drag, startPoint x: 567, startPoint y: 525, endPoint x: 568, endPoint y: 535, distance: 9.9
click at [565, 525] on div "08" at bounding box center [575, 526] width 46 height 23
type input "*****"
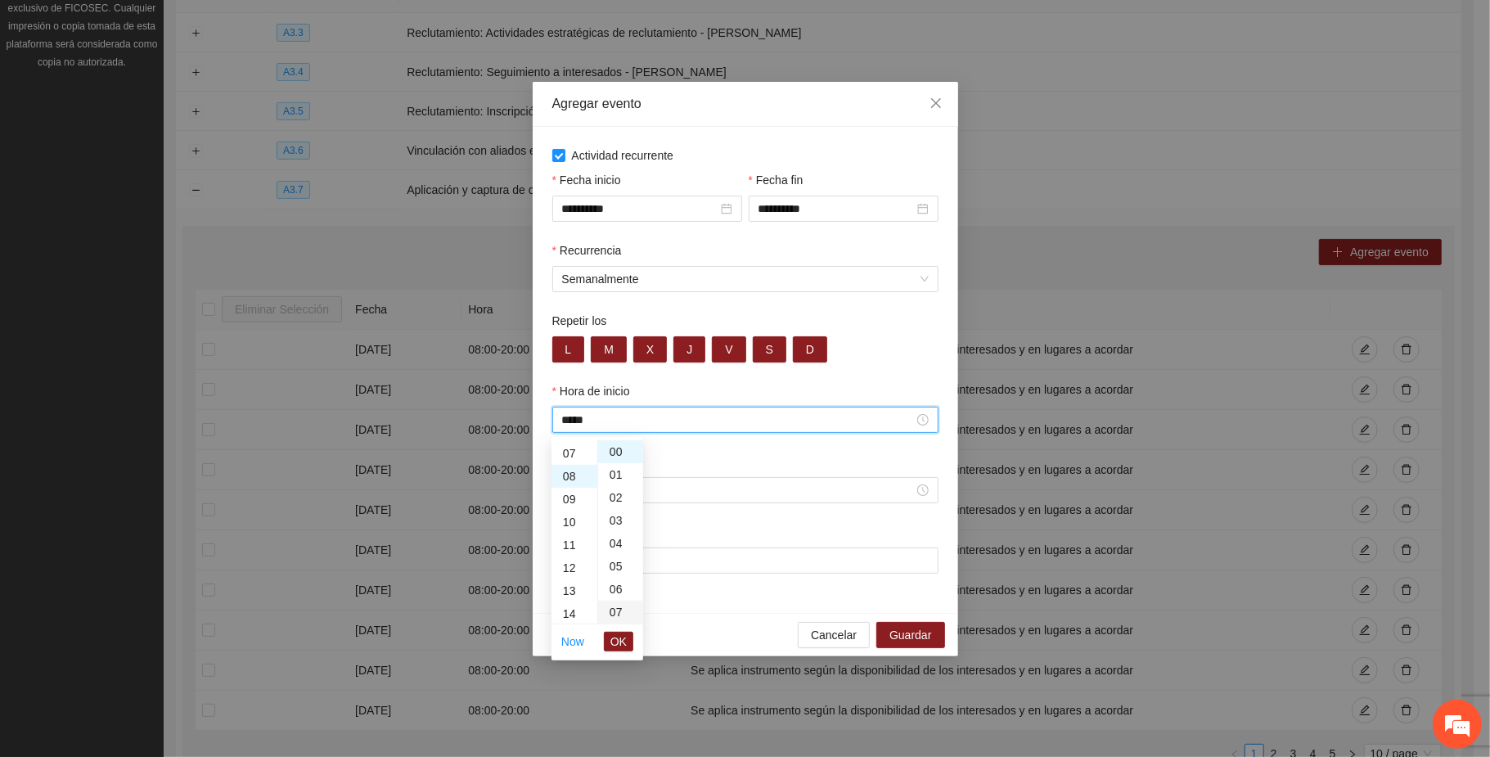
scroll to position [183, 0]
drag, startPoint x: 610, startPoint y: 638, endPoint x: 655, endPoint y: 642, distance: 45.9
click at [610, 638] on button "OK" at bounding box center [618, 642] width 29 height 20
click at [589, 484] on input "Hora de fin" at bounding box center [738, 490] width 352 height 18
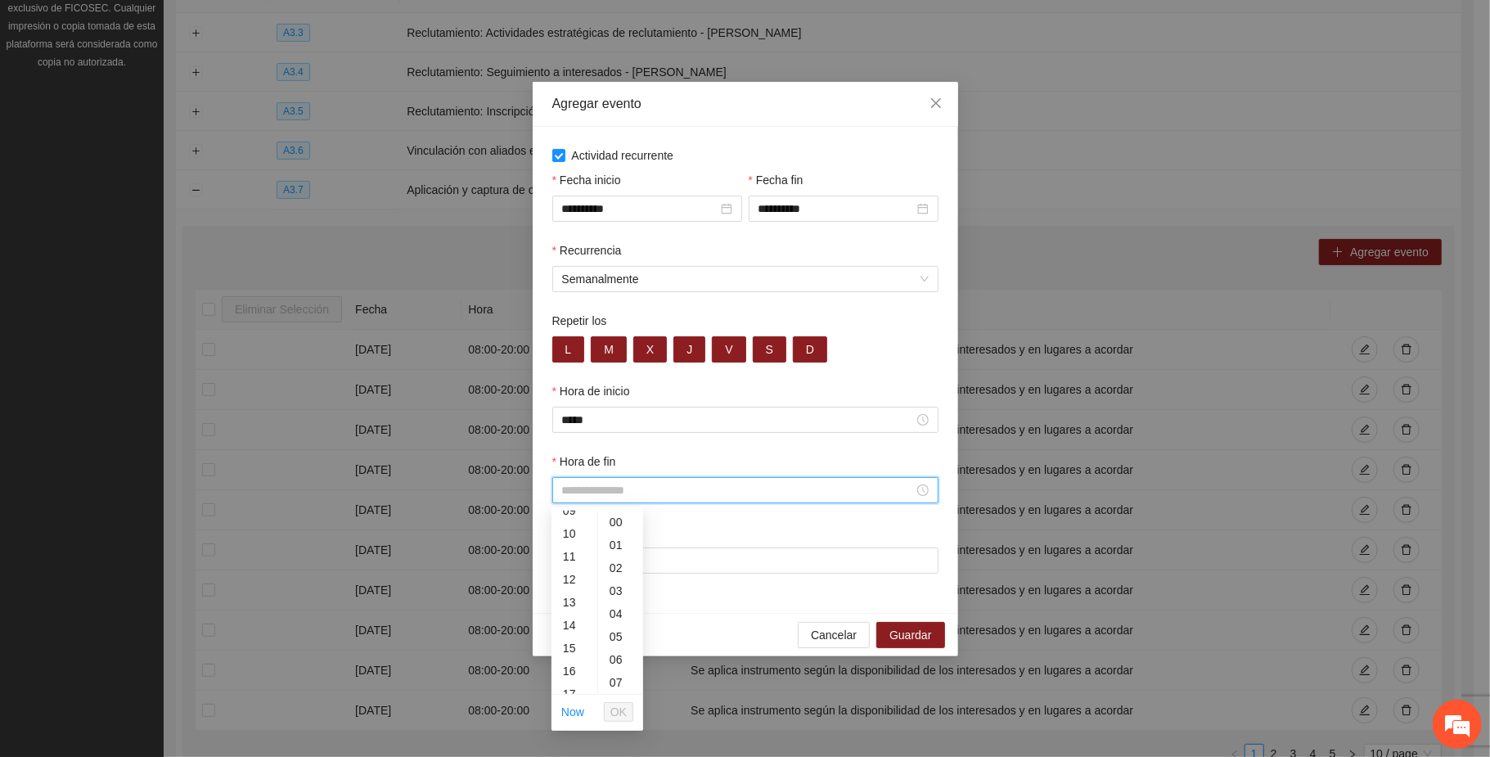
scroll to position [327, 0]
click at [566, 651] on div "20" at bounding box center [575, 653] width 46 height 23
type input "*****"
click at [624, 709] on span "OK" at bounding box center [618, 712] width 16 height 18
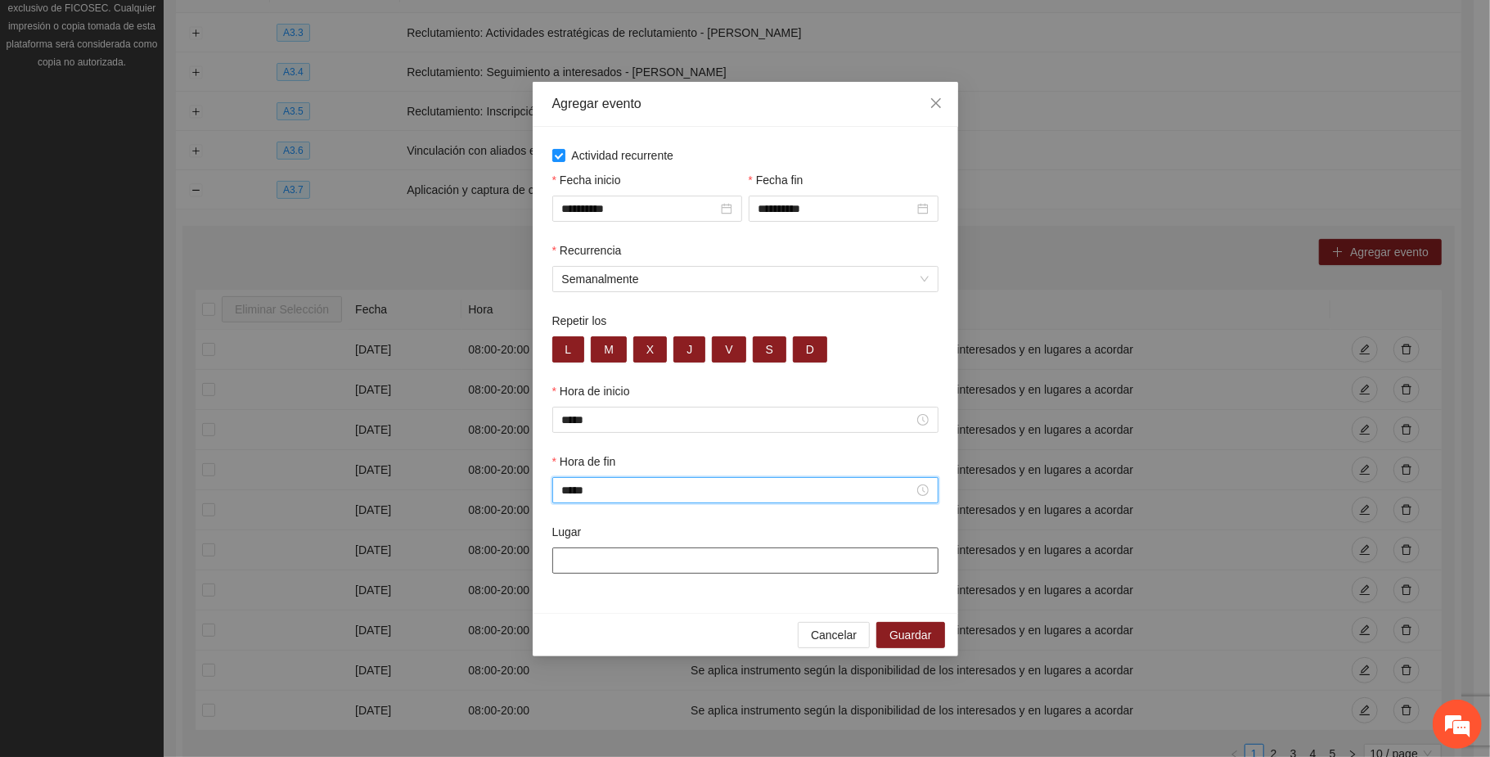
click at [682, 570] on input "Lugar" at bounding box center [745, 560] width 386 height 26
paste input "**********"
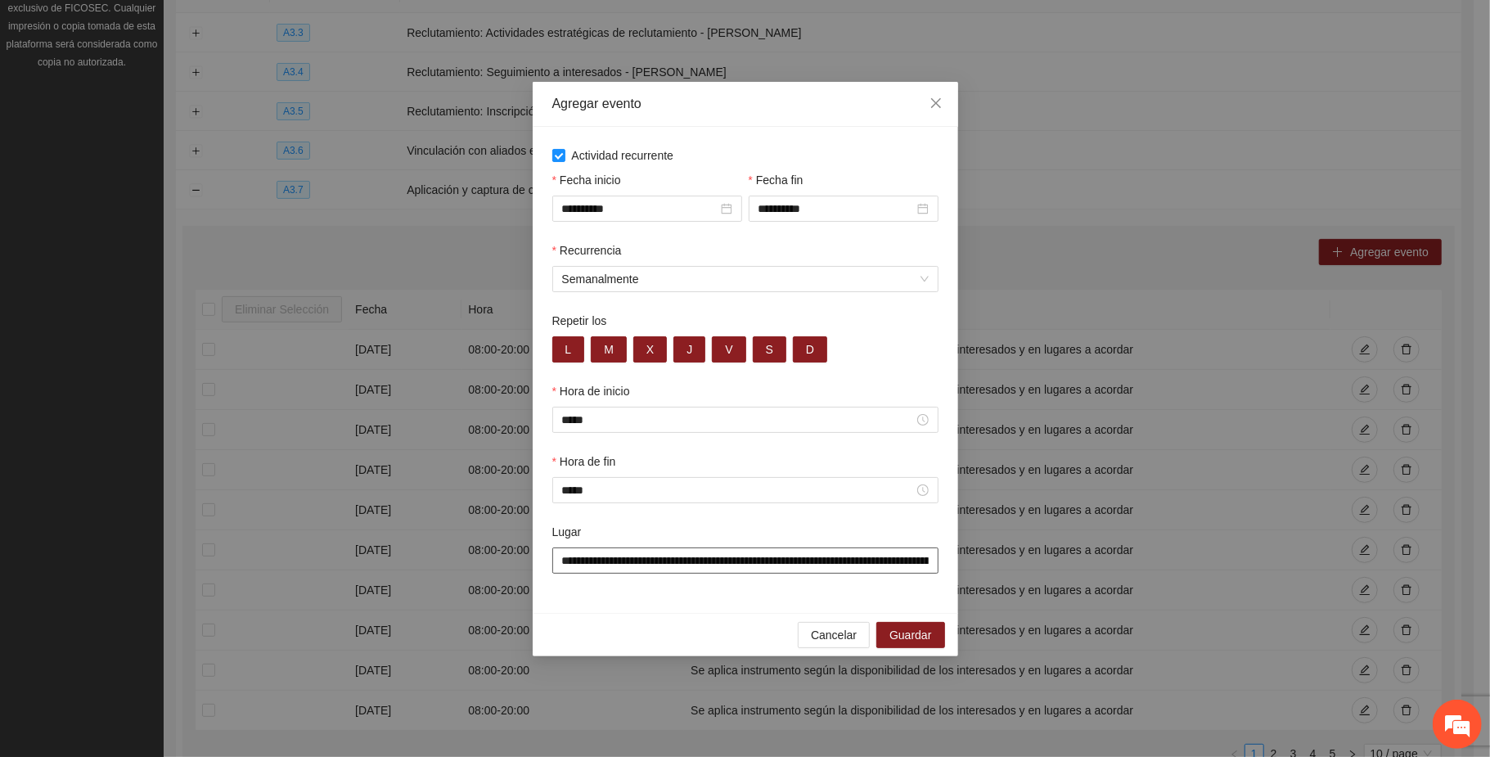
scroll to position [0, 164]
type input "**********"
click at [917, 637] on span "Guardar" at bounding box center [911, 636] width 42 height 18
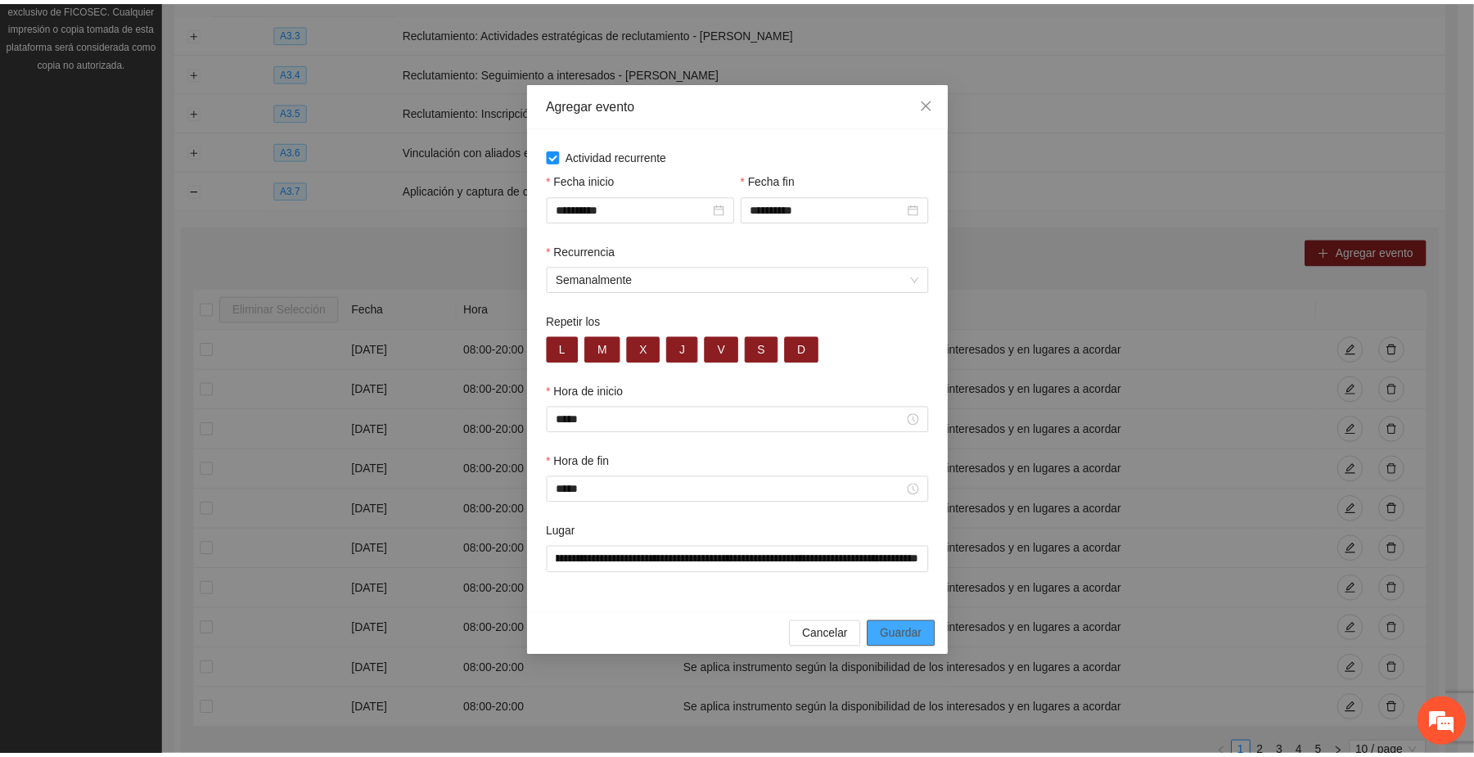
scroll to position [0, 0]
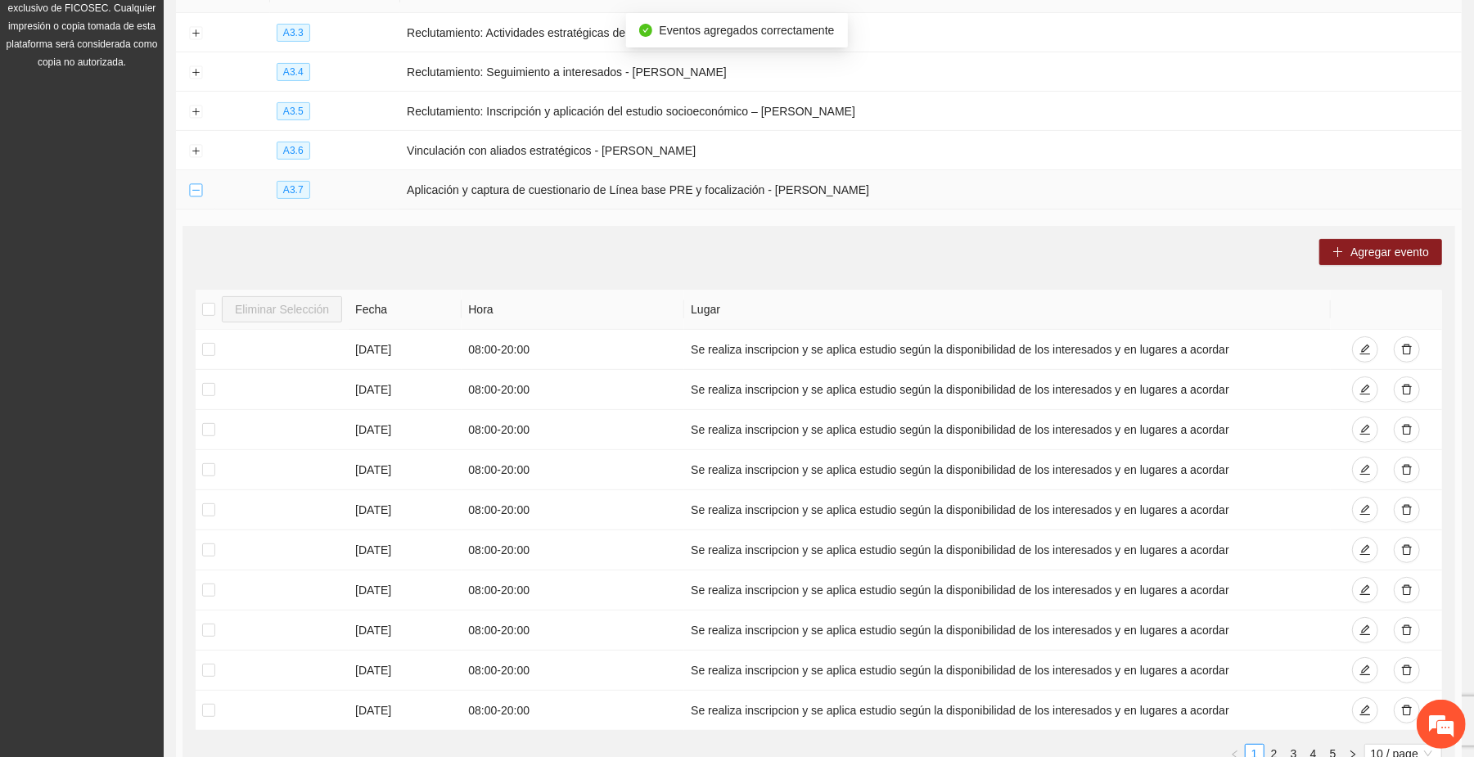
click at [198, 194] on button "Collapse row" at bounding box center [195, 190] width 13 height 13
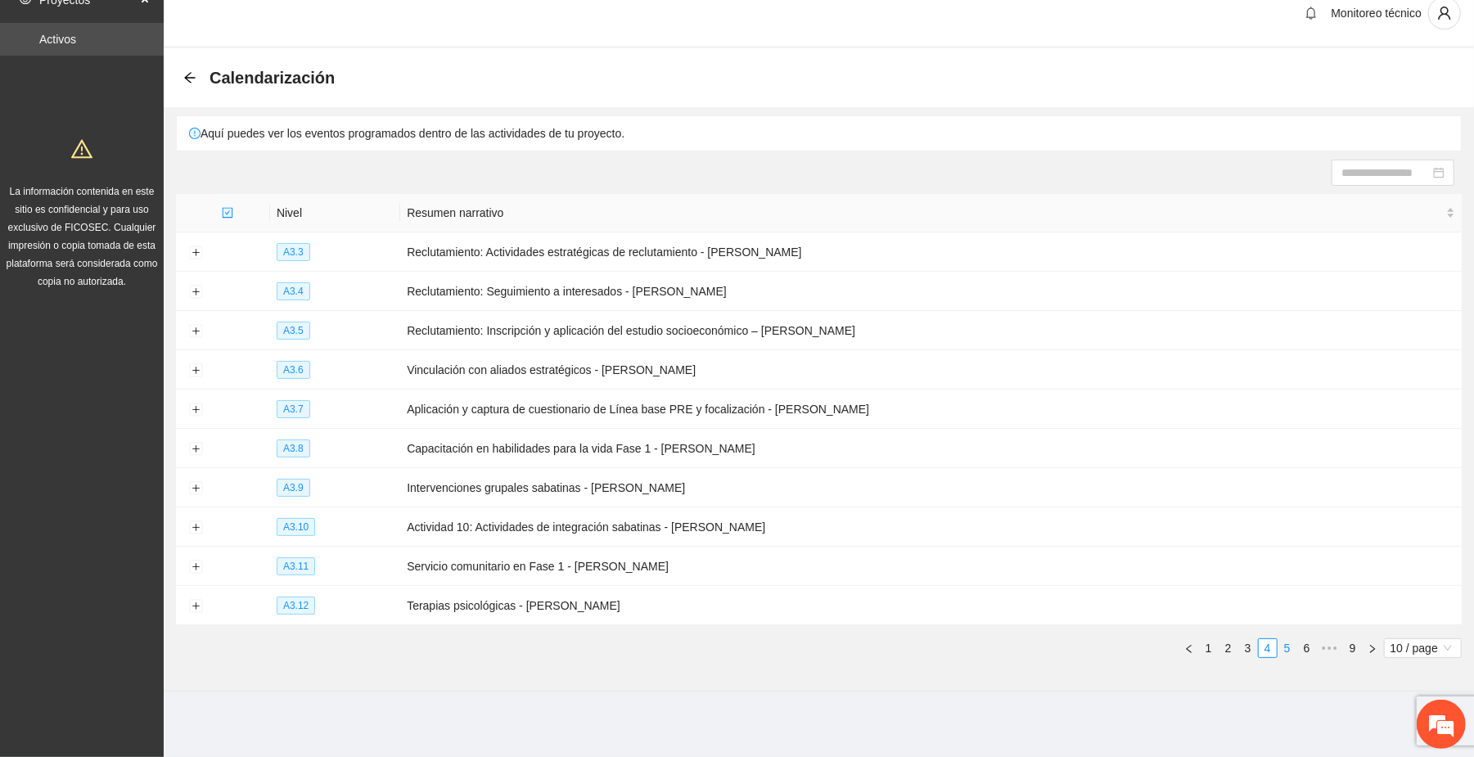
click at [1285, 650] on link "5" at bounding box center [1287, 648] width 18 height 18
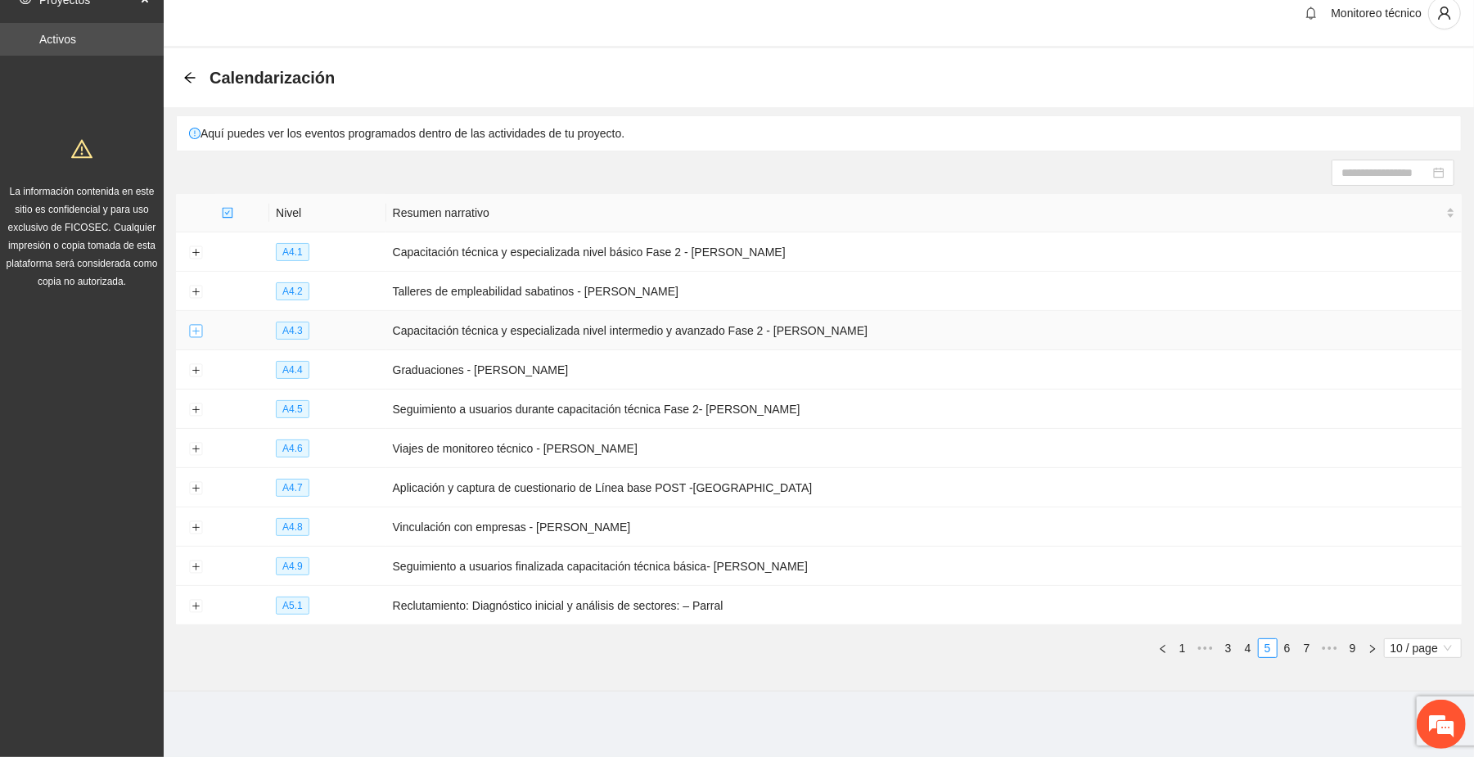
click at [197, 331] on button "Expand row" at bounding box center [195, 331] width 13 height 13
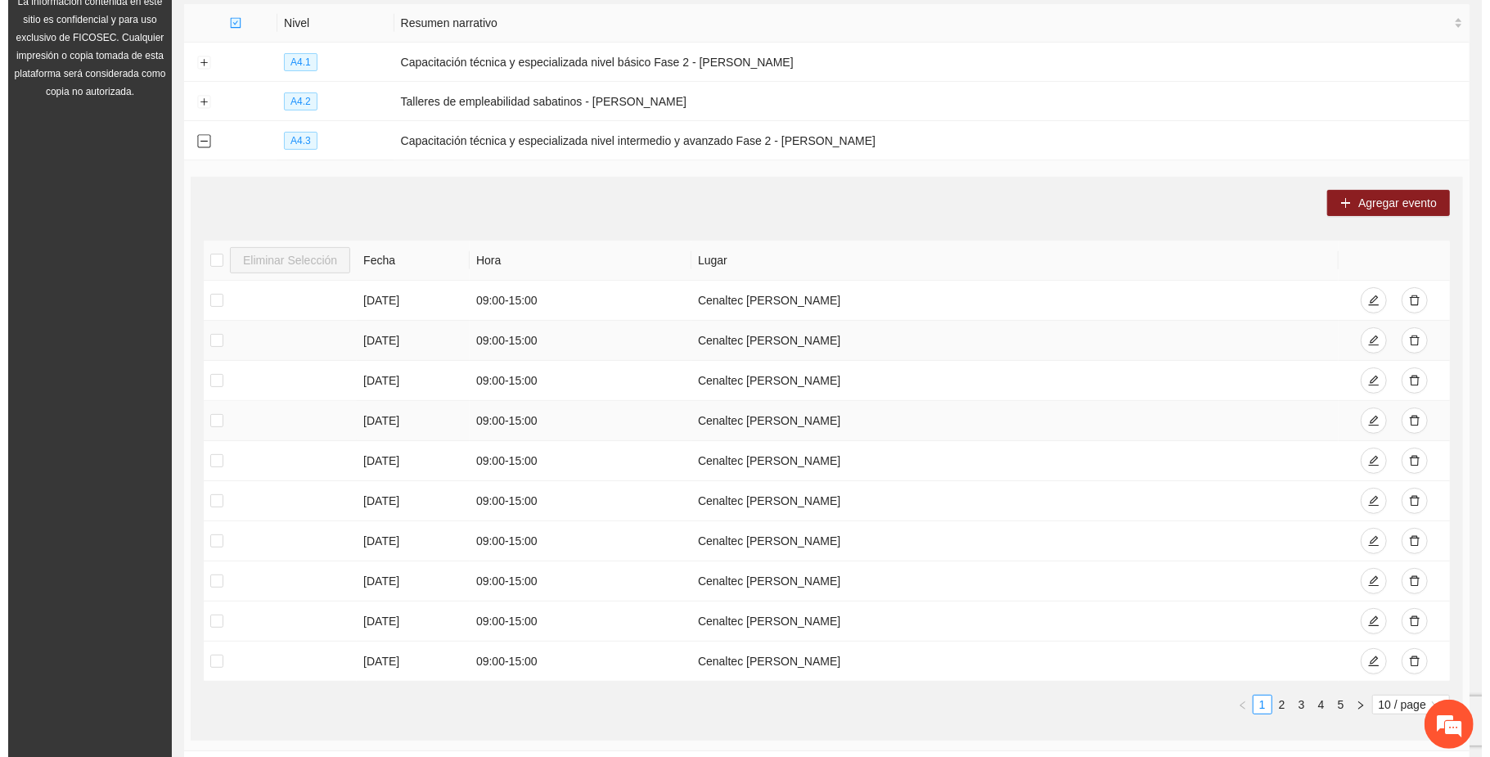
scroll to position [129, 0]
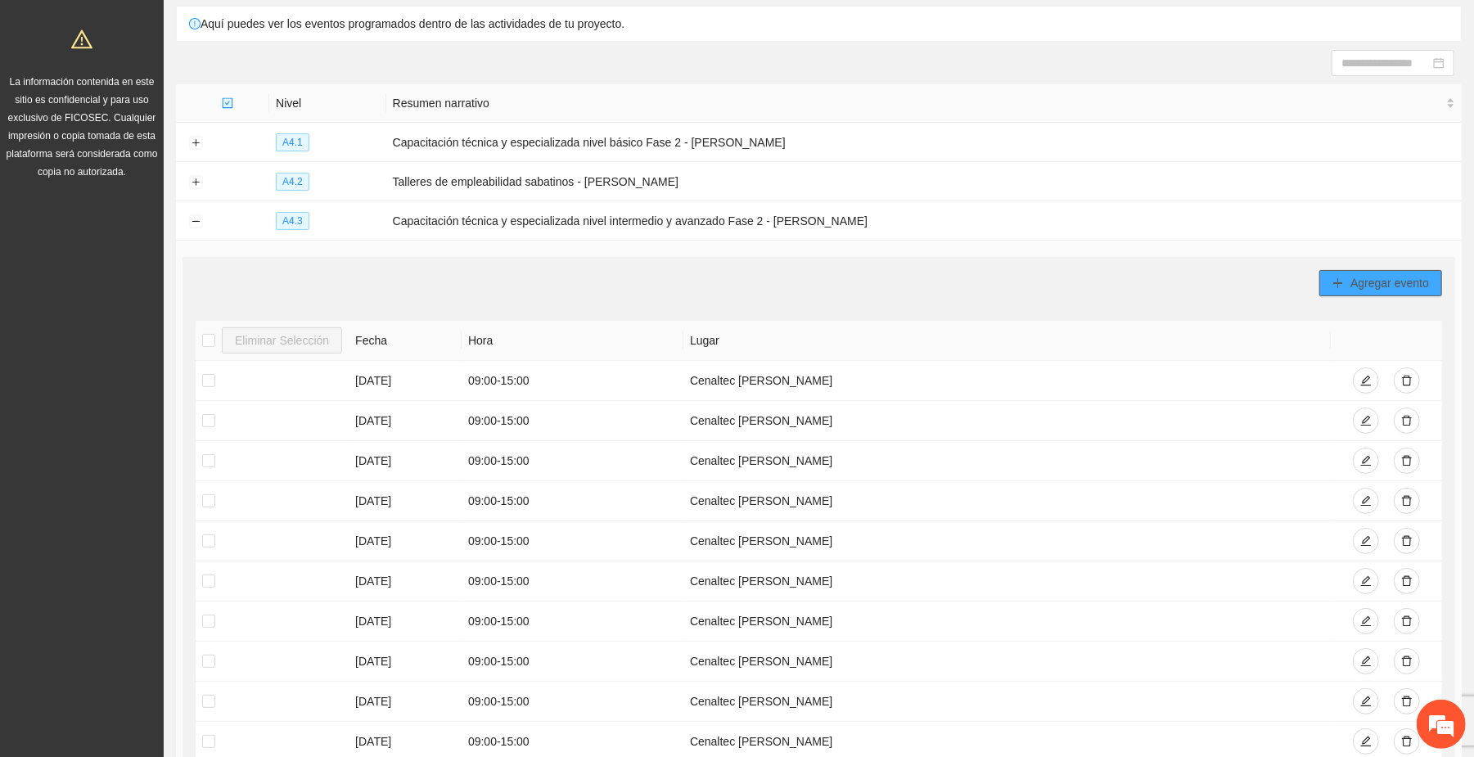
click at [1390, 278] on span "Agregar evento" at bounding box center [1389, 283] width 79 height 18
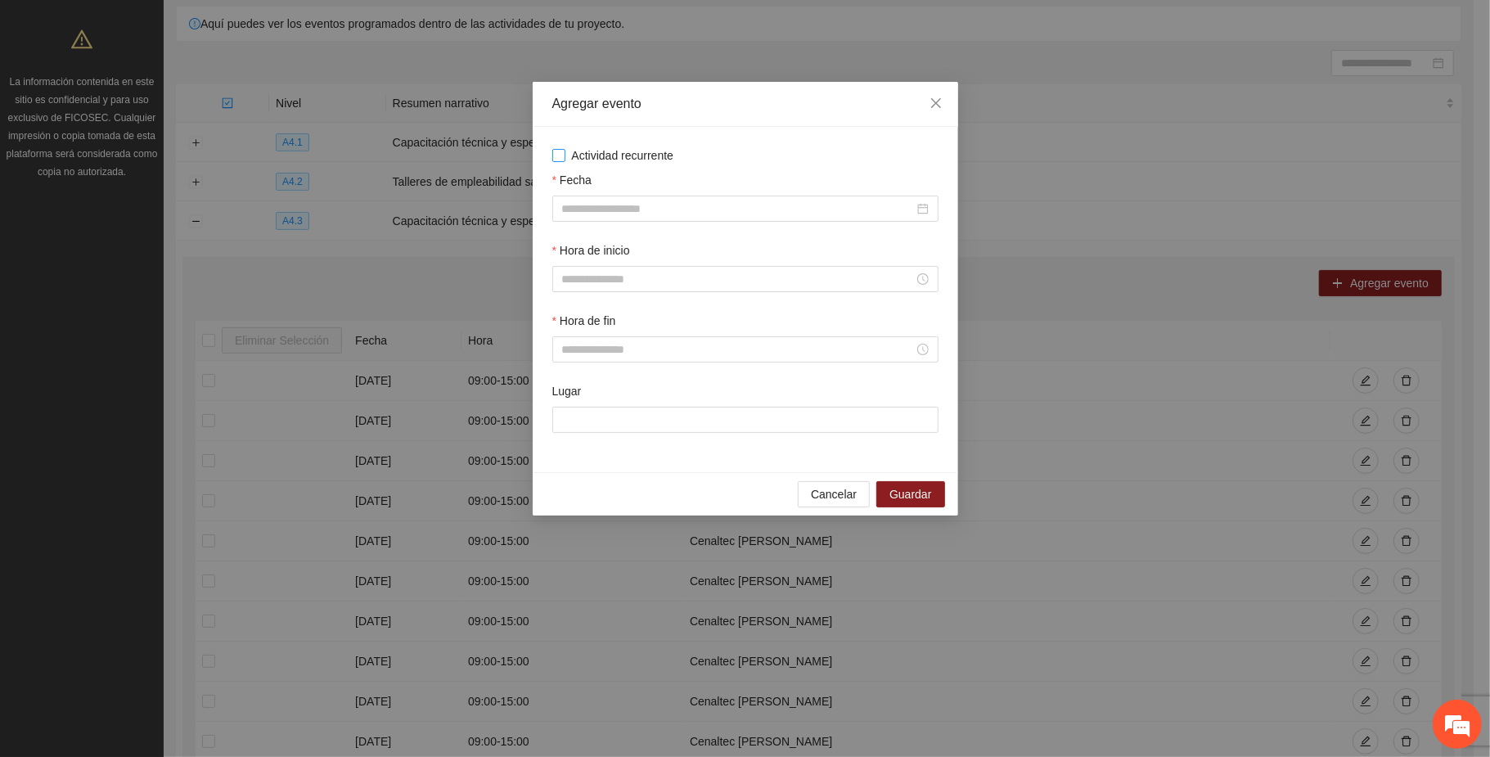
click at [589, 154] on span "Actividad recurrente" at bounding box center [622, 155] width 115 height 18
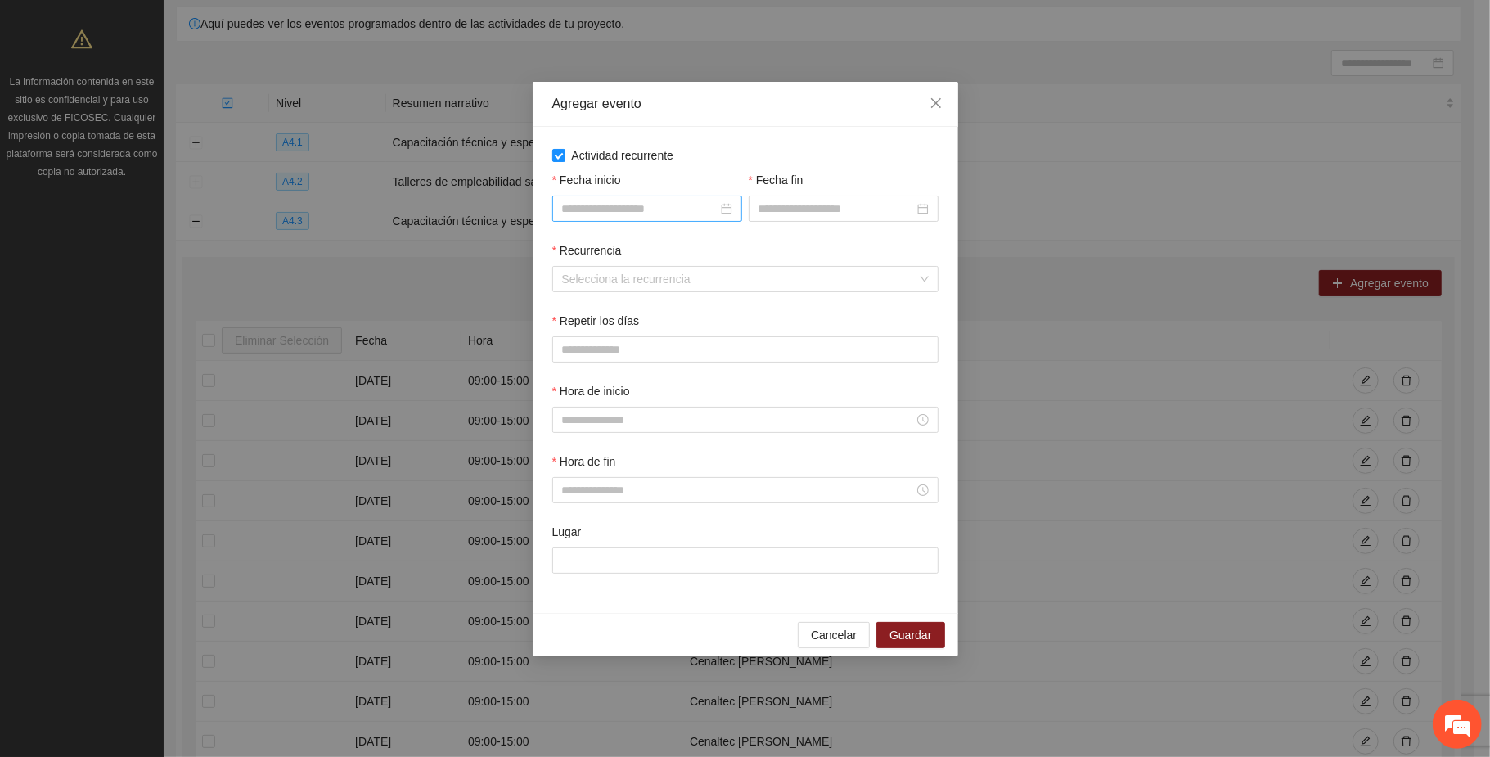
click at [637, 213] on input "Fecha inicio" at bounding box center [639, 209] width 155 height 18
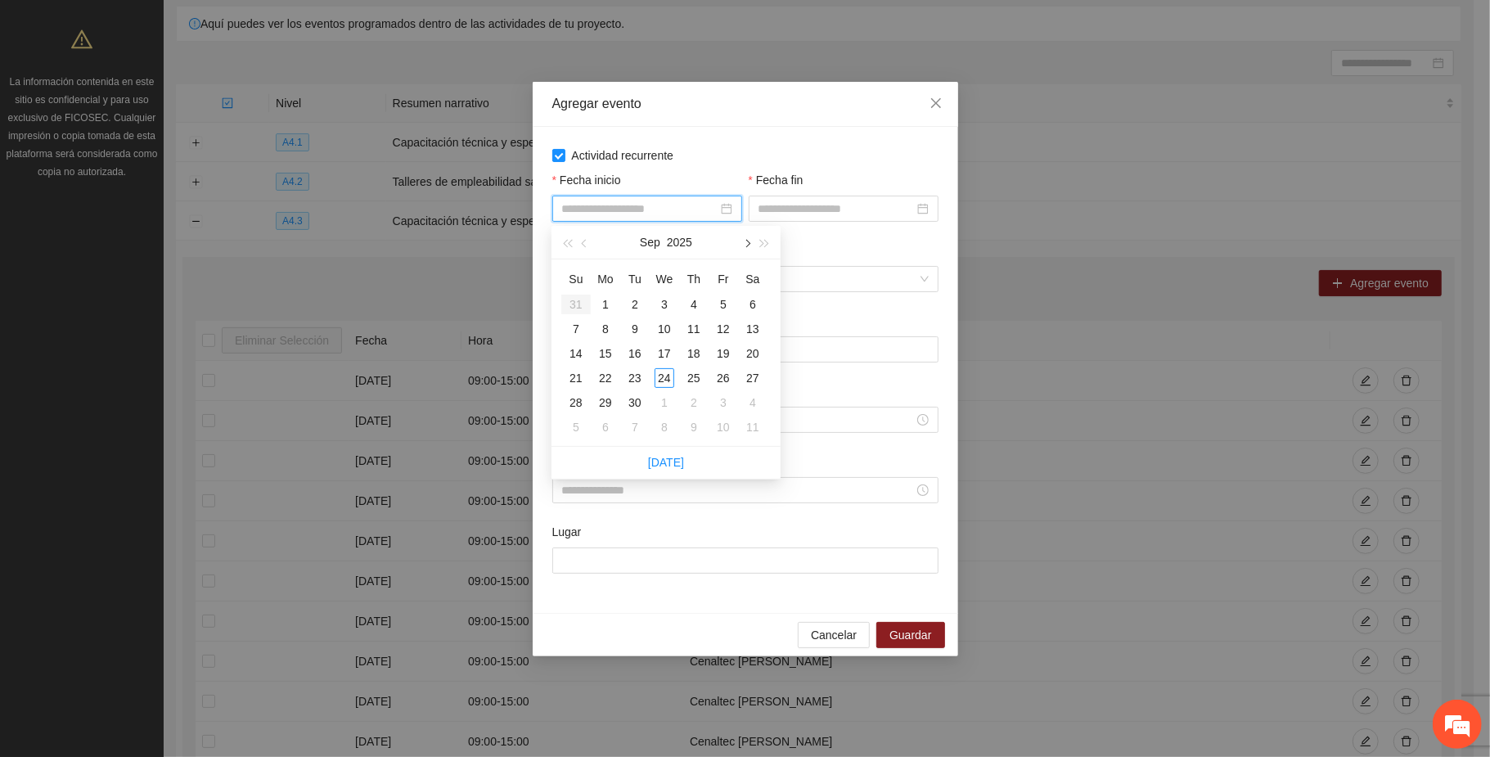
click at [743, 244] on span "button" at bounding box center [746, 244] width 8 height 8
type input "**********"
click at [662, 301] on div "1" at bounding box center [665, 305] width 20 height 20
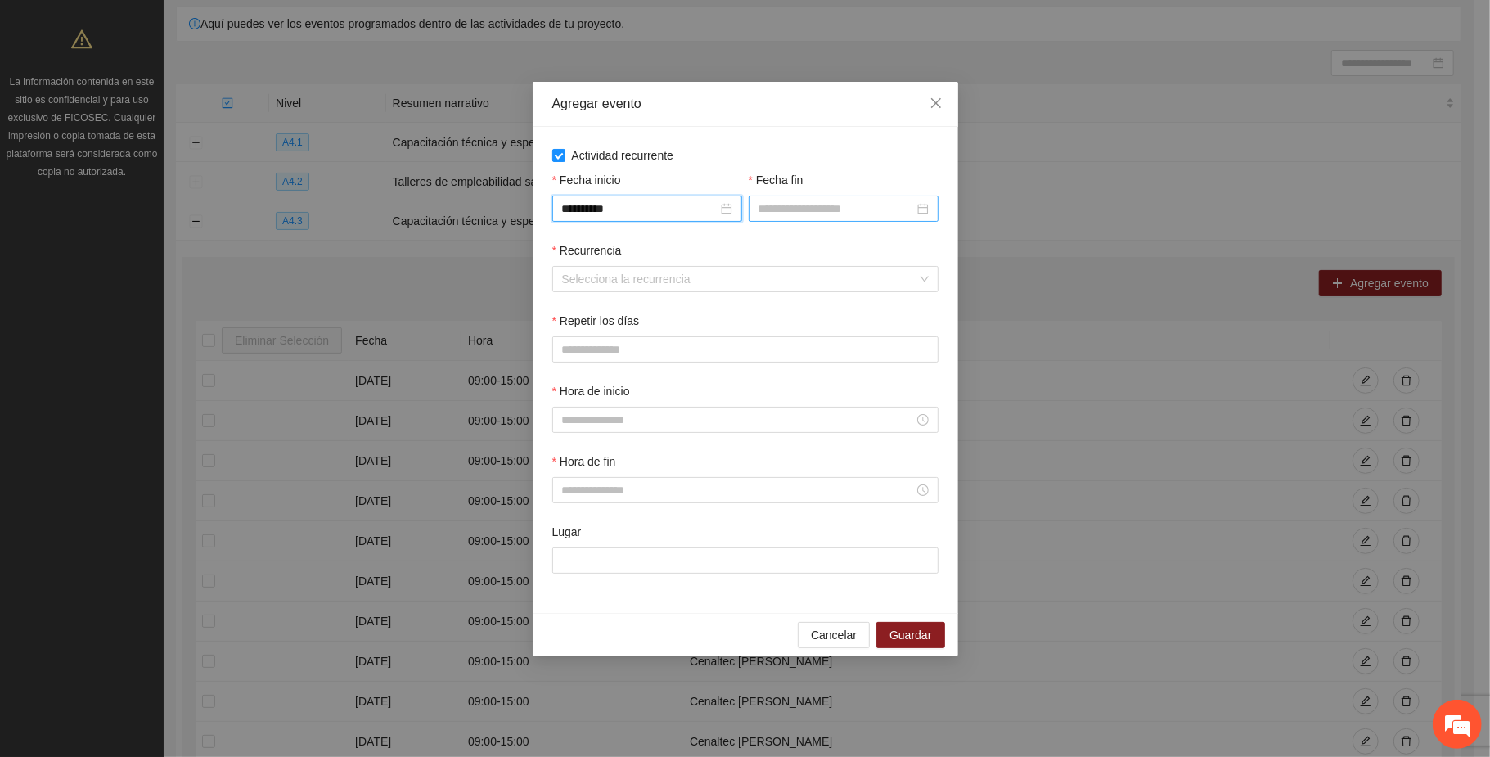
click at [783, 201] on input "Fecha fin" at bounding box center [836, 209] width 155 height 18
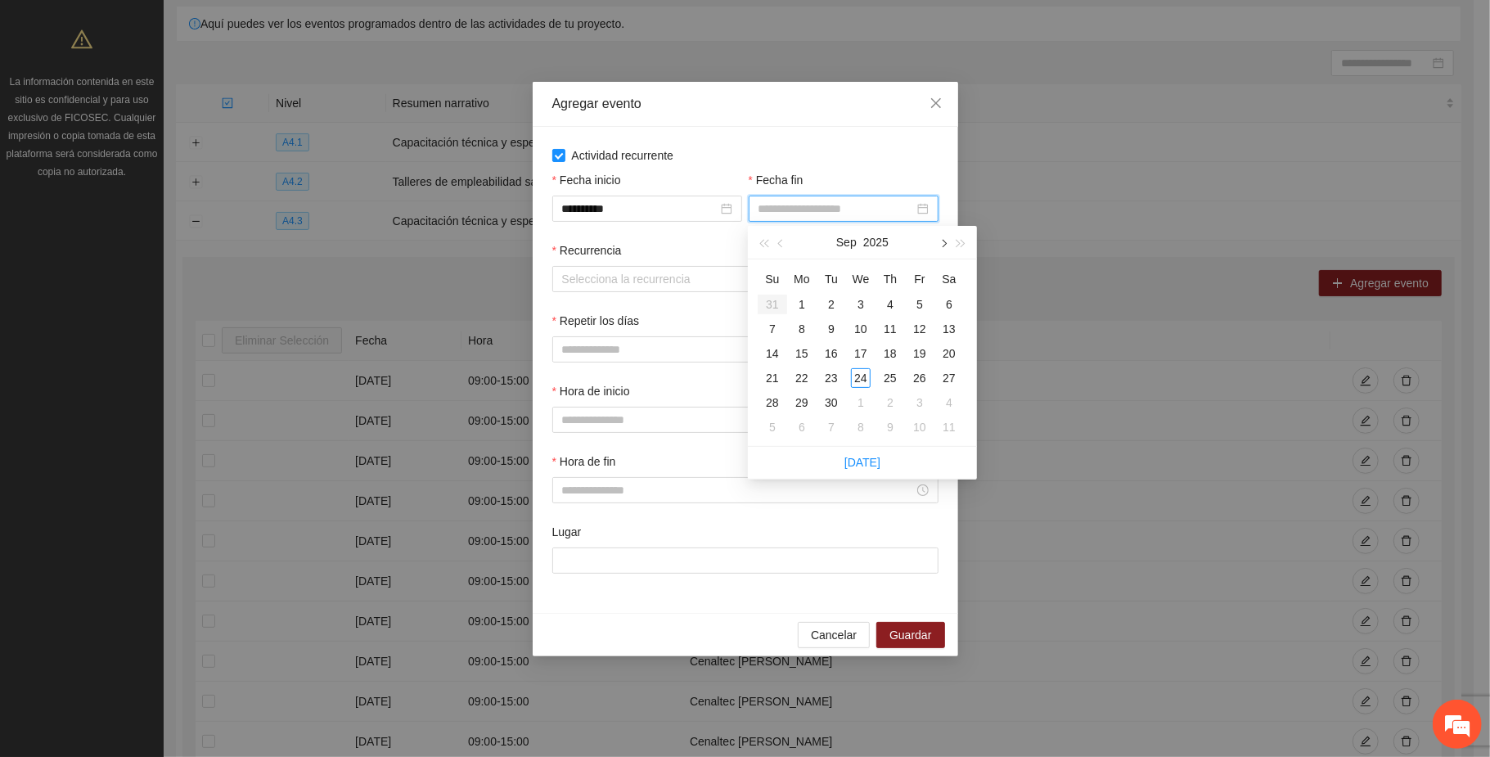
click at [944, 246] on span "button" at bounding box center [943, 244] width 8 height 8
type input "**********"
click at [911, 403] on div "31" at bounding box center [920, 403] width 20 height 20
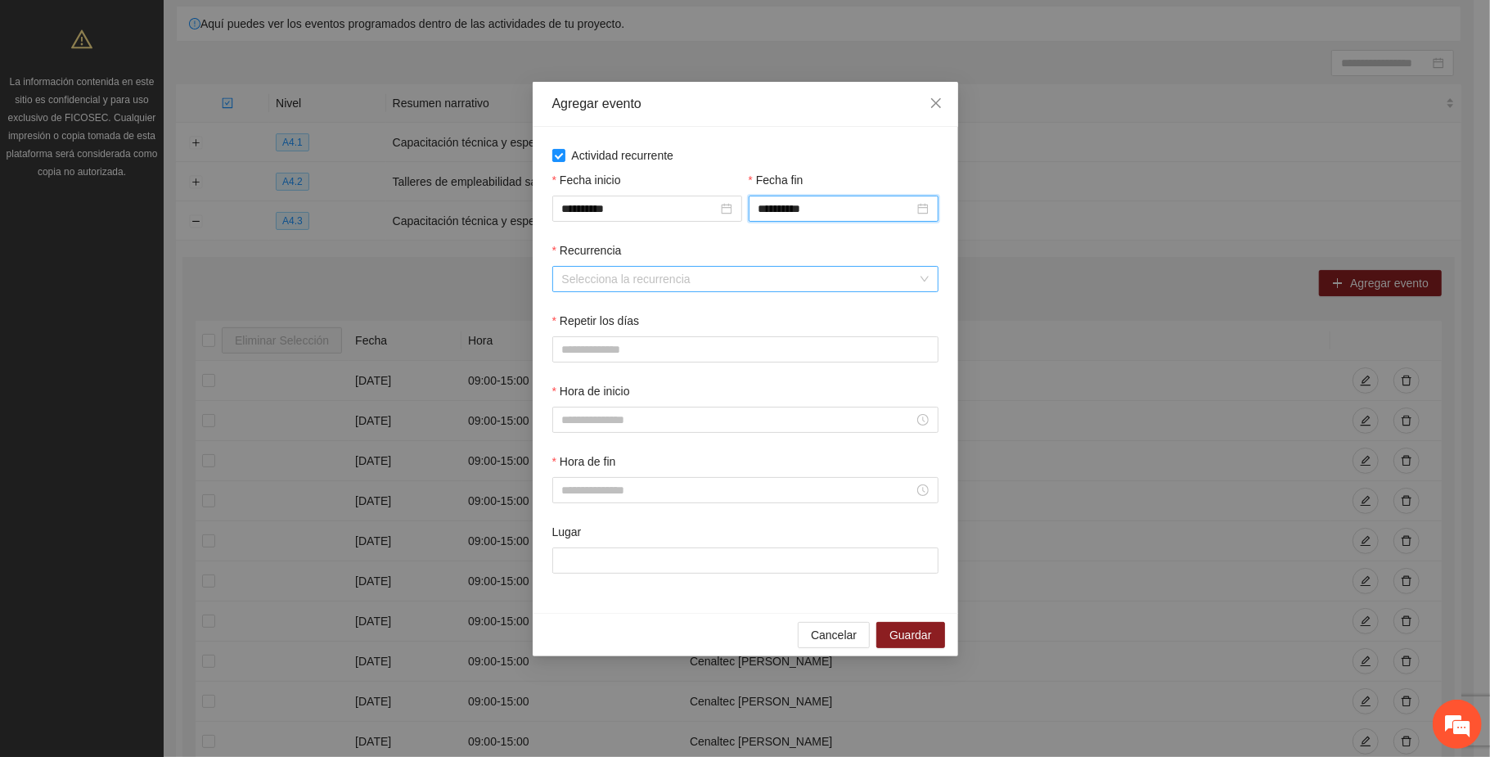
click at [581, 282] on input "Recurrencia" at bounding box center [739, 279] width 355 height 25
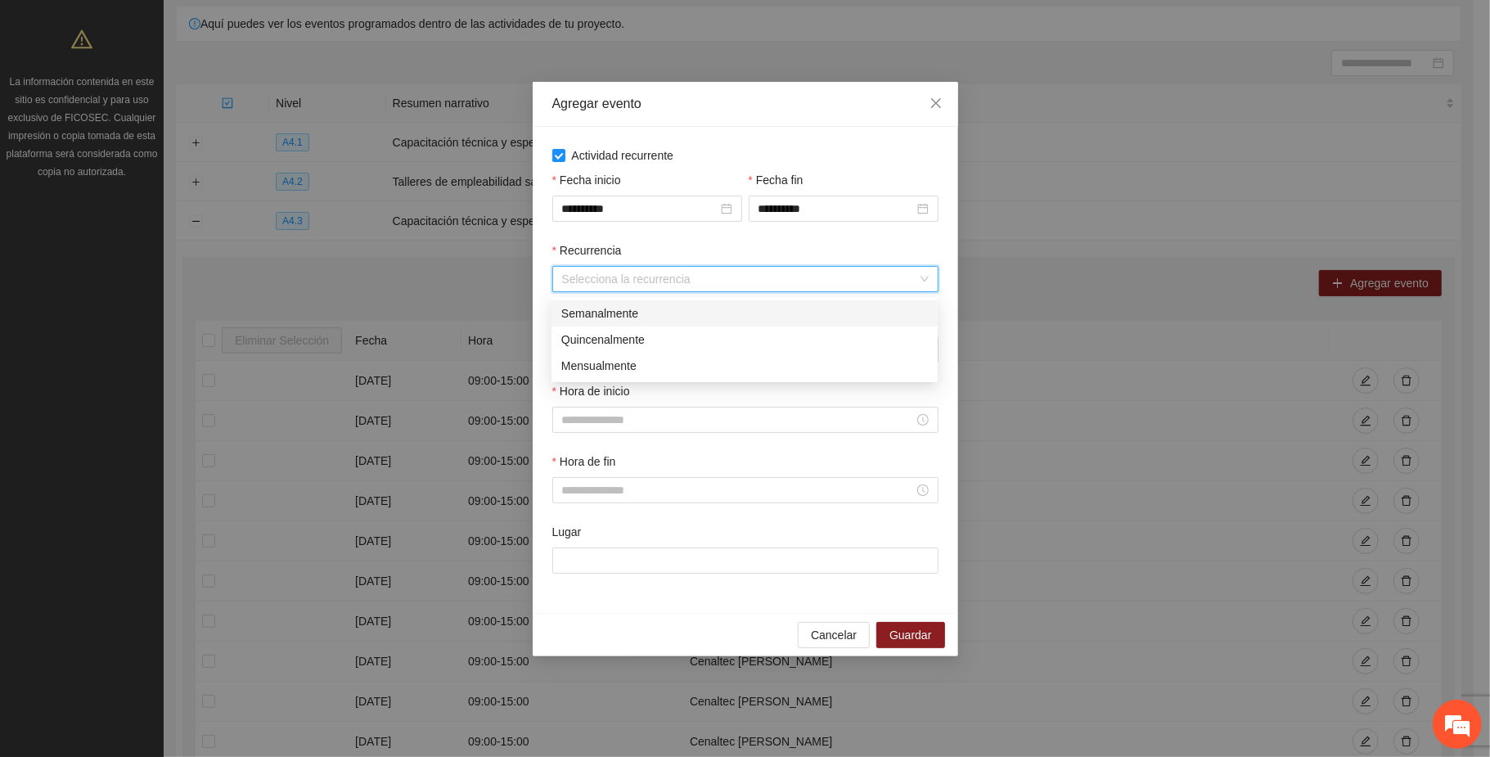
click at [604, 309] on div "Semanalmente" at bounding box center [744, 313] width 367 height 18
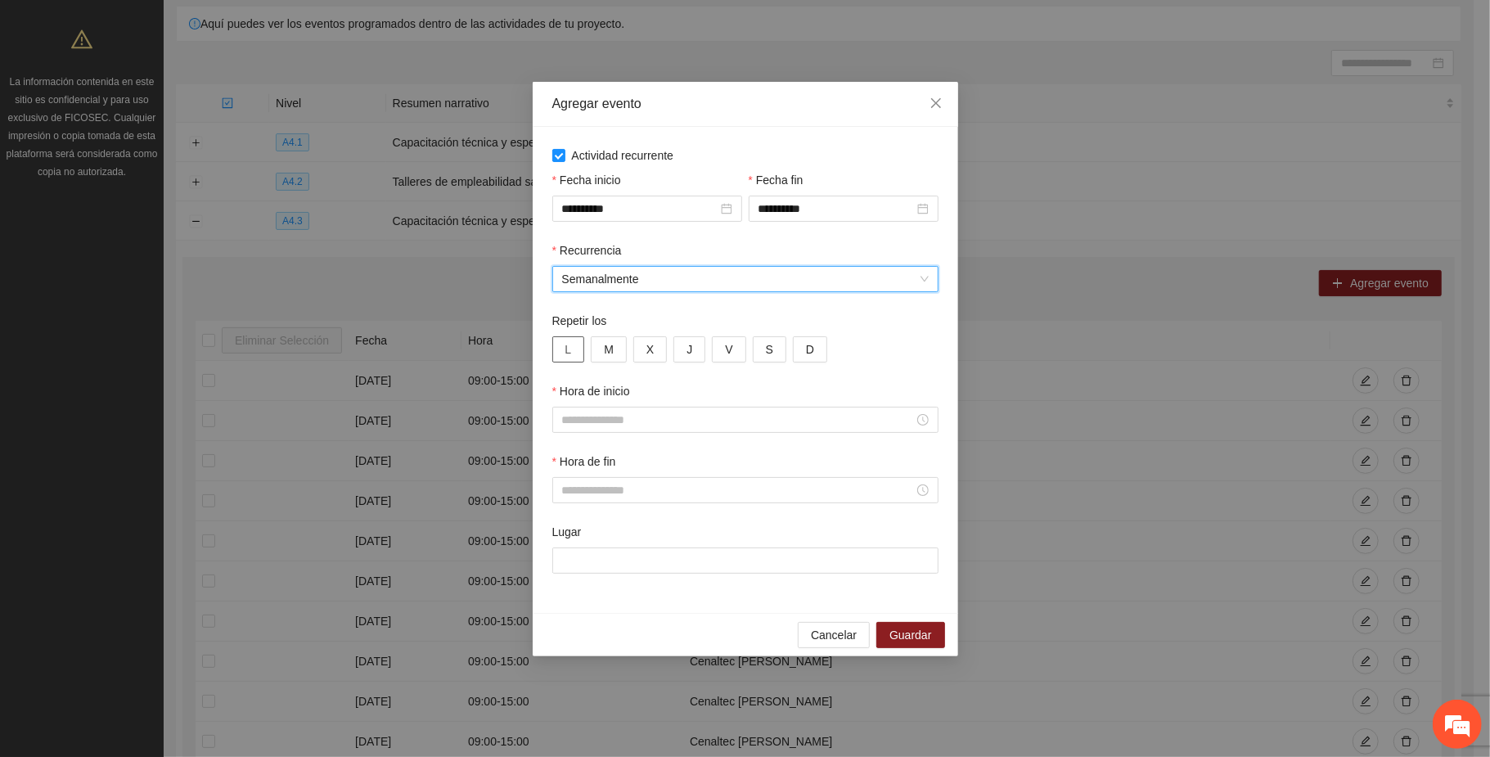
drag, startPoint x: 567, startPoint y: 344, endPoint x: 577, endPoint y: 344, distance: 9.8
click at [571, 344] on button "L" at bounding box center [568, 349] width 33 height 26
drag, startPoint x: 609, startPoint y: 349, endPoint x: 627, endPoint y: 354, distance: 18.9
click at [610, 349] on span "M" at bounding box center [609, 349] width 10 height 18
drag, startPoint x: 649, startPoint y: 354, endPoint x: 671, endPoint y: 358, distance: 22.3
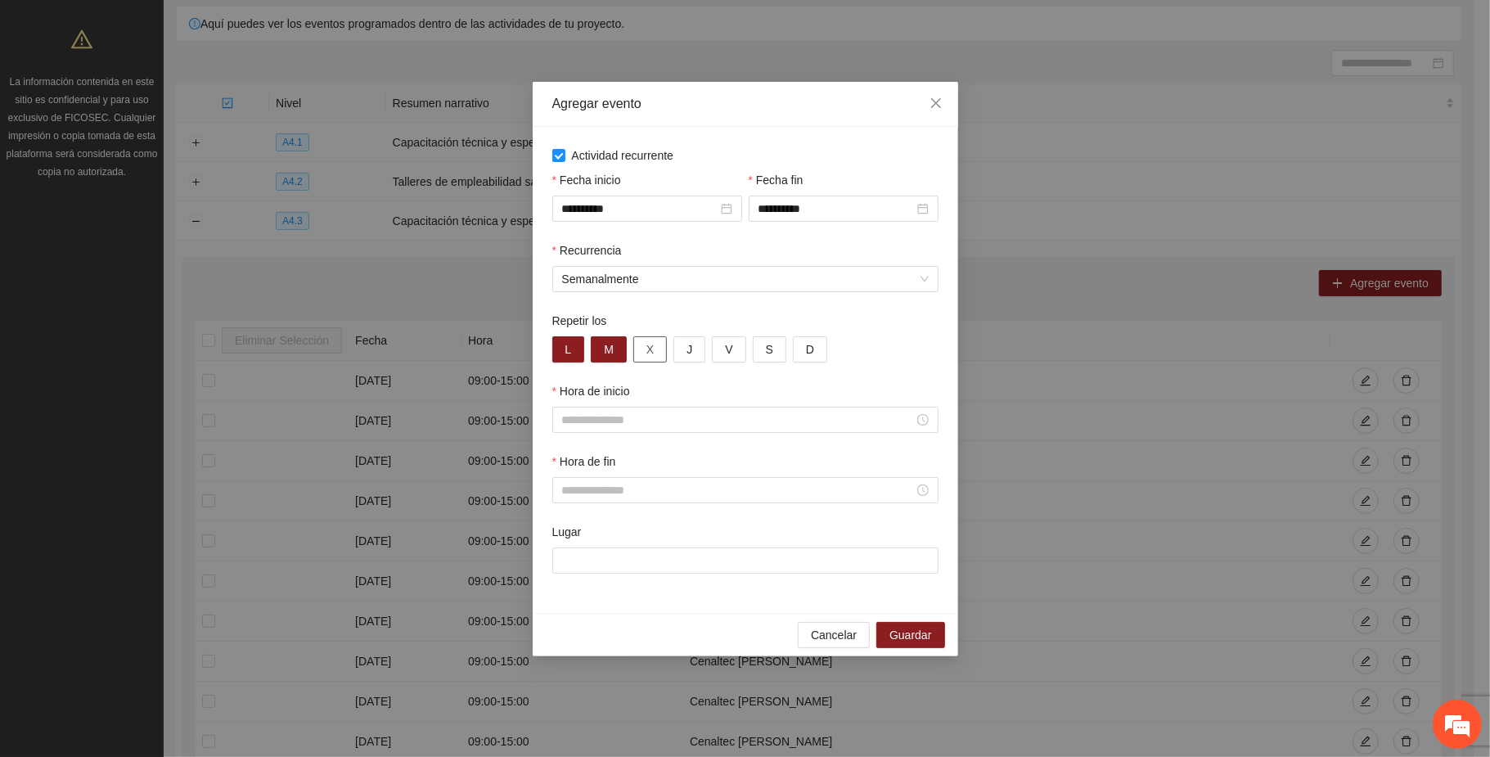
click at [652, 354] on span "X" at bounding box center [649, 349] width 7 height 18
drag, startPoint x: 683, startPoint y: 352, endPoint x: 701, endPoint y: 351, distance: 18.8
click at [684, 352] on button "J" at bounding box center [690, 349] width 32 height 26
click at [721, 349] on button "V" at bounding box center [729, 349] width 34 height 26
click at [633, 417] on input "Hora de inicio" at bounding box center [738, 420] width 352 height 18
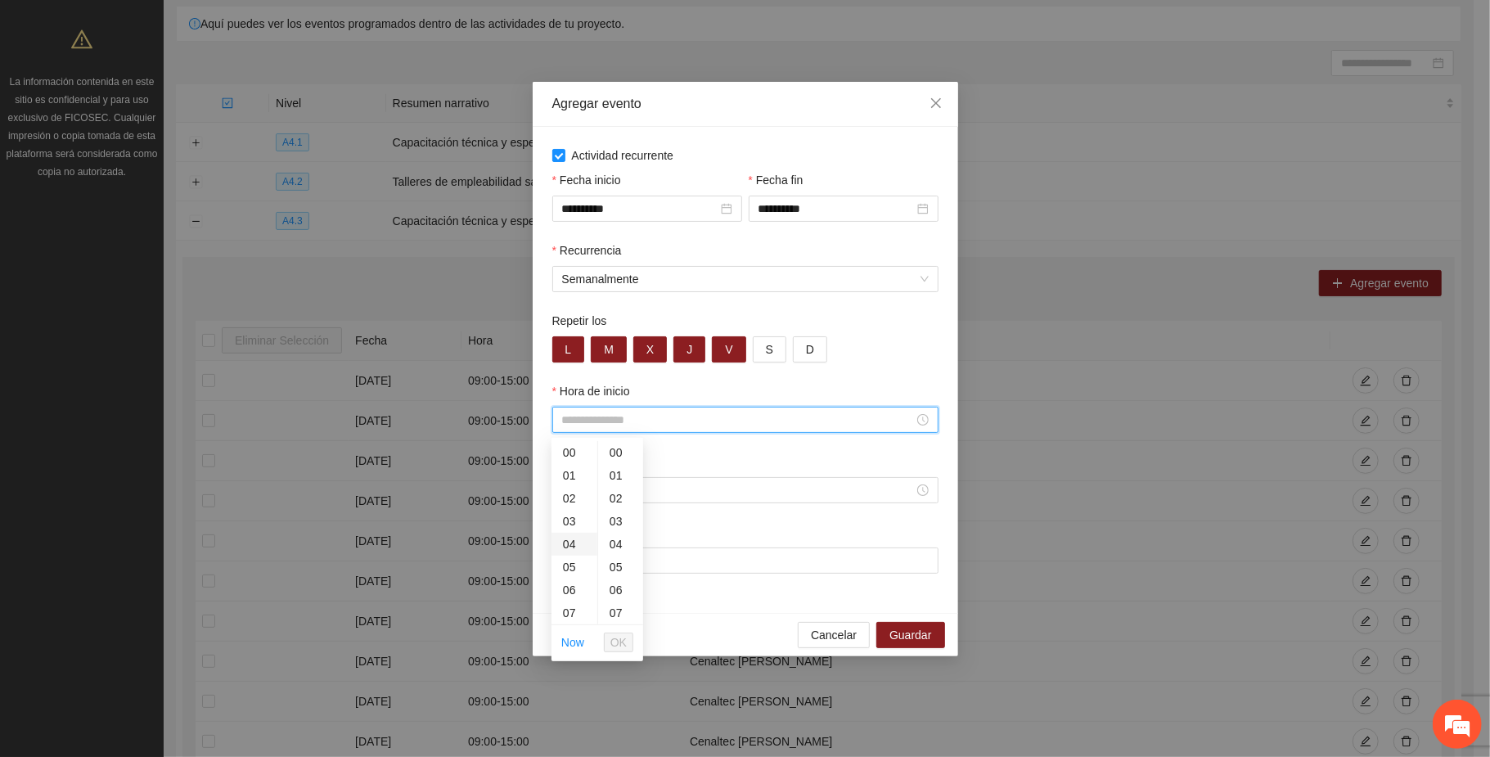
scroll to position [109, 0]
click at [571, 521] on div "08" at bounding box center [575, 527] width 46 height 23
type input "*****"
click at [622, 638] on span "OK" at bounding box center [618, 642] width 16 height 18
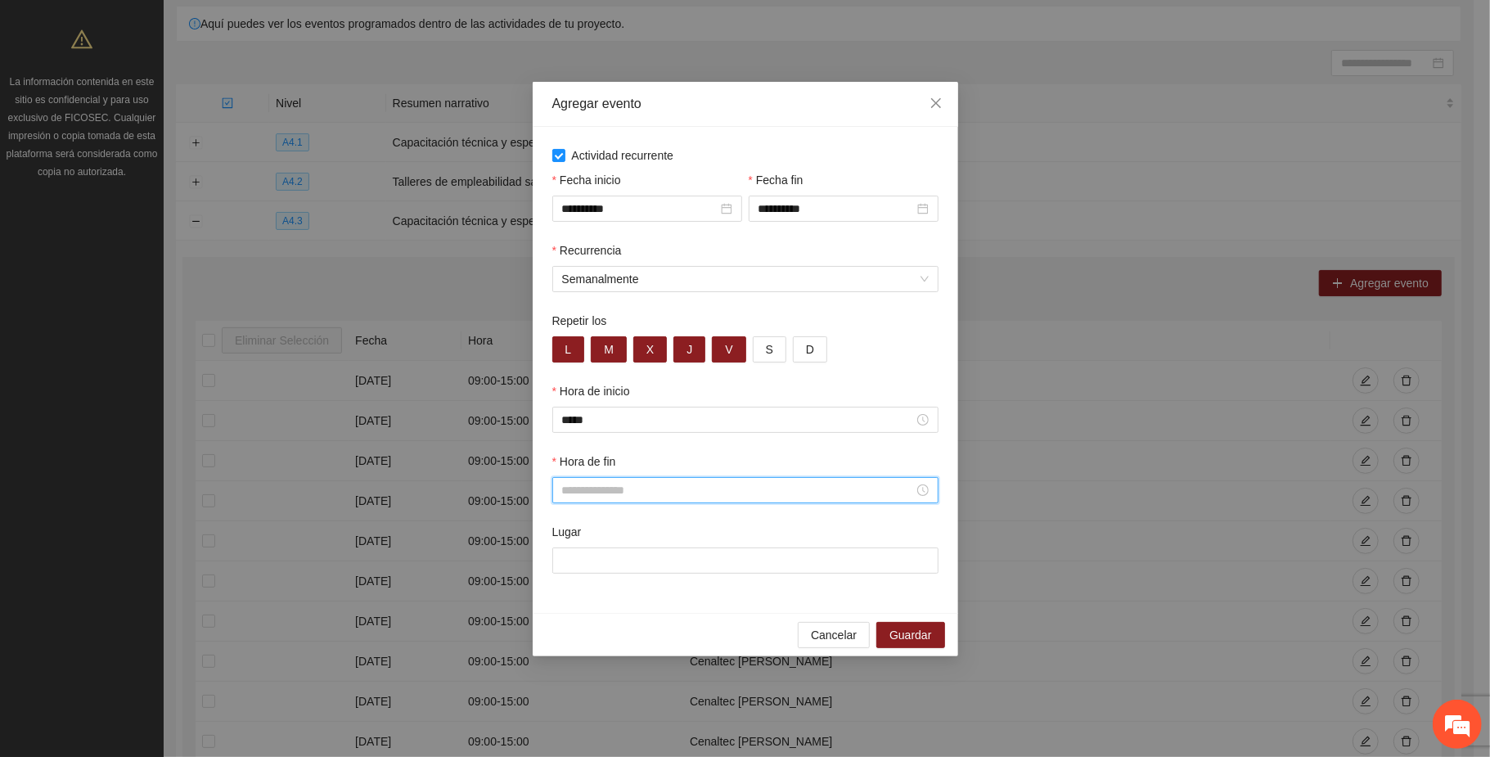
click at [593, 484] on input "Hora de fin" at bounding box center [738, 490] width 352 height 18
click at [570, 620] on div "14" at bounding box center [575, 626] width 46 height 23
type input "*****"
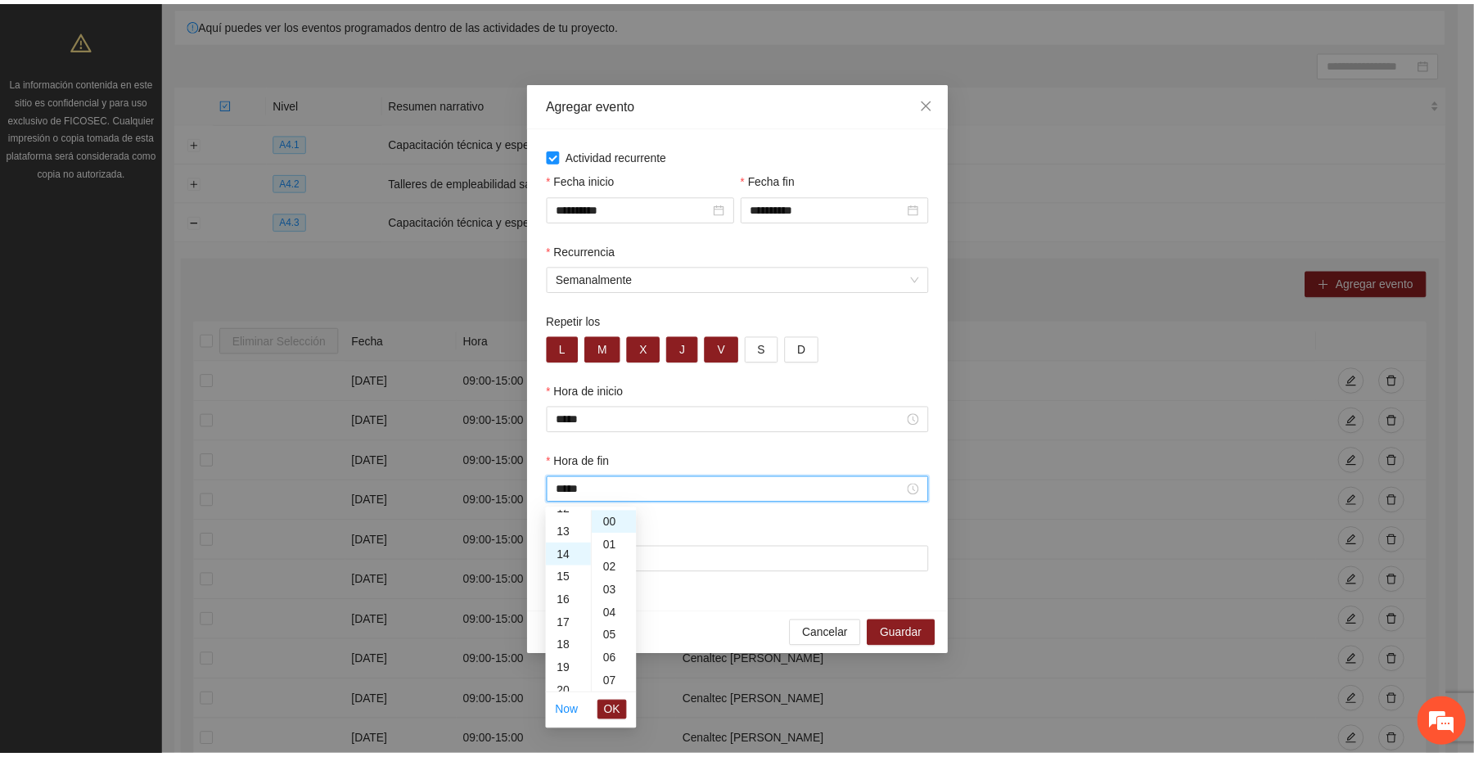
scroll to position [321, 0]
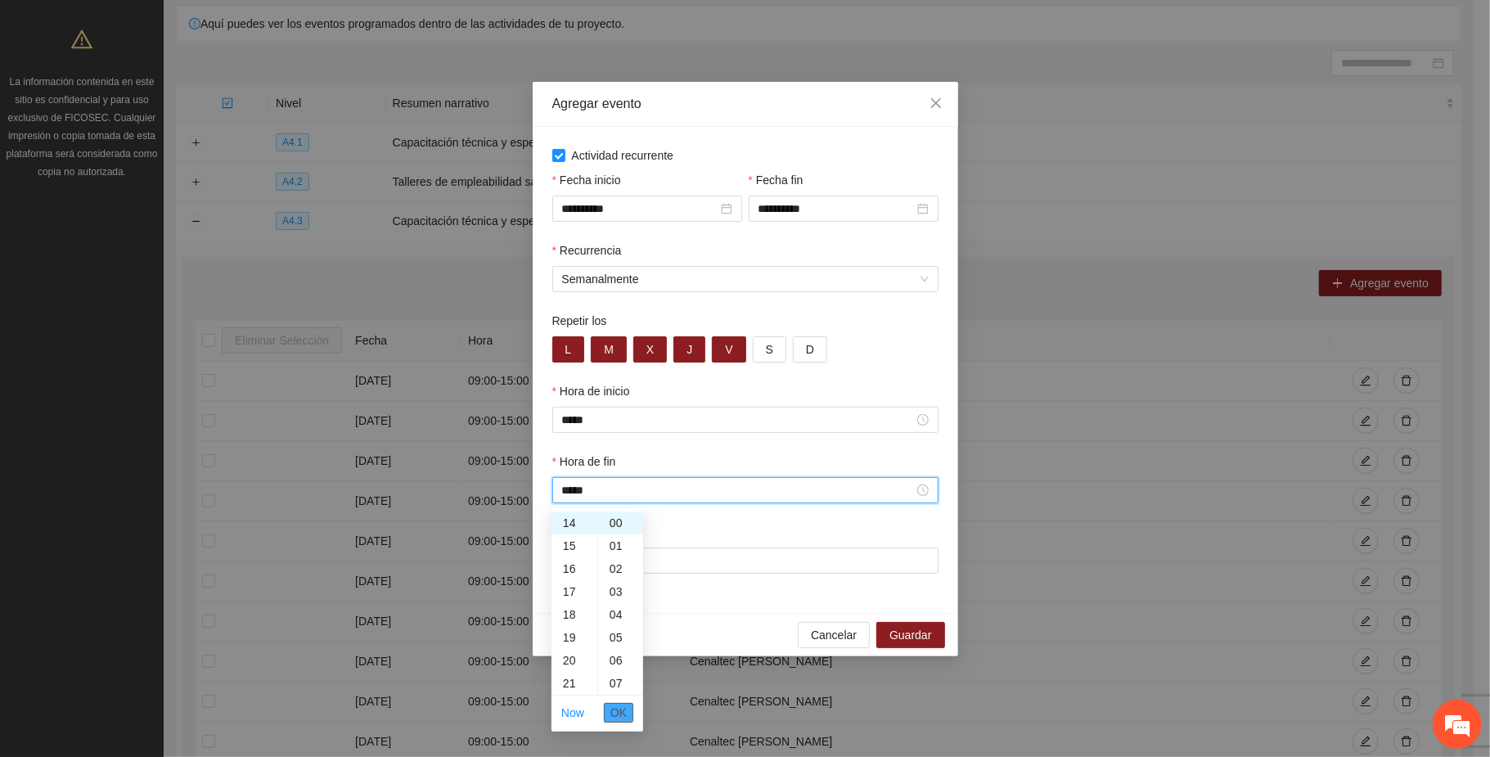
drag, startPoint x: 619, startPoint y: 710, endPoint x: 645, endPoint y: 625, distance: 88.8
click at [620, 709] on span "OK" at bounding box center [618, 713] width 16 height 18
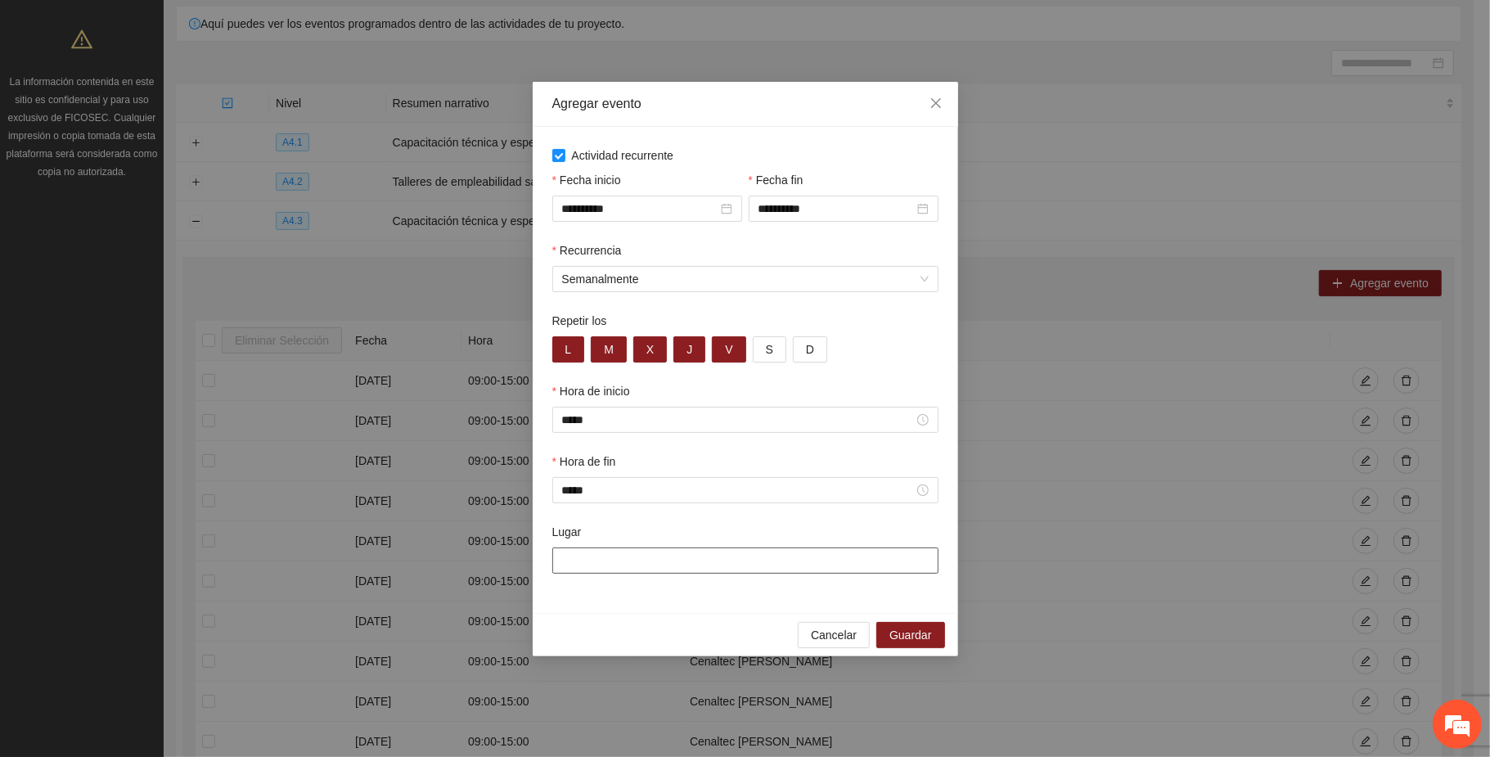
click at [674, 560] on input "Lugar" at bounding box center [745, 560] width 386 height 26
type input "**********"
click at [926, 637] on span "Guardar" at bounding box center [911, 635] width 42 height 18
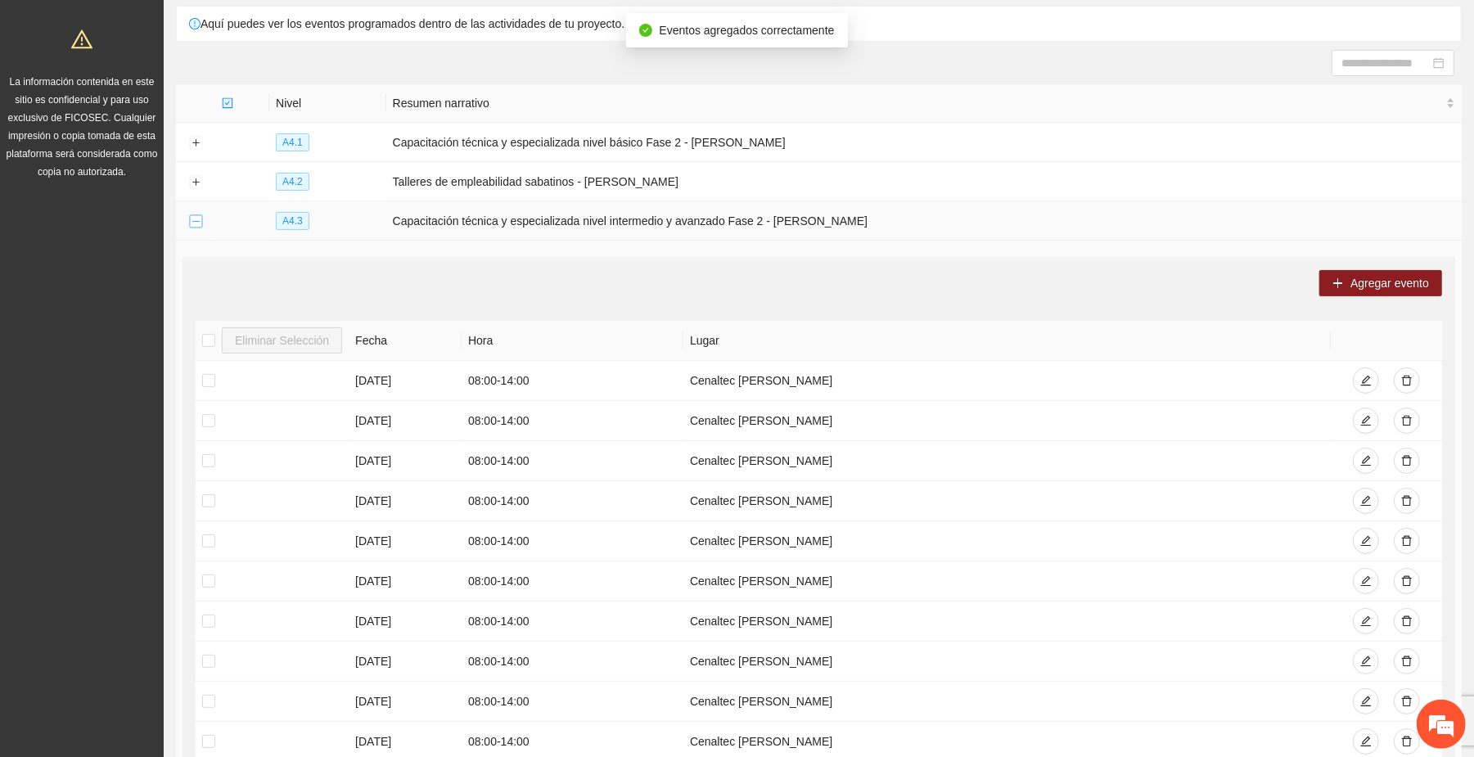
click at [198, 223] on button "Collapse row" at bounding box center [195, 221] width 13 height 13
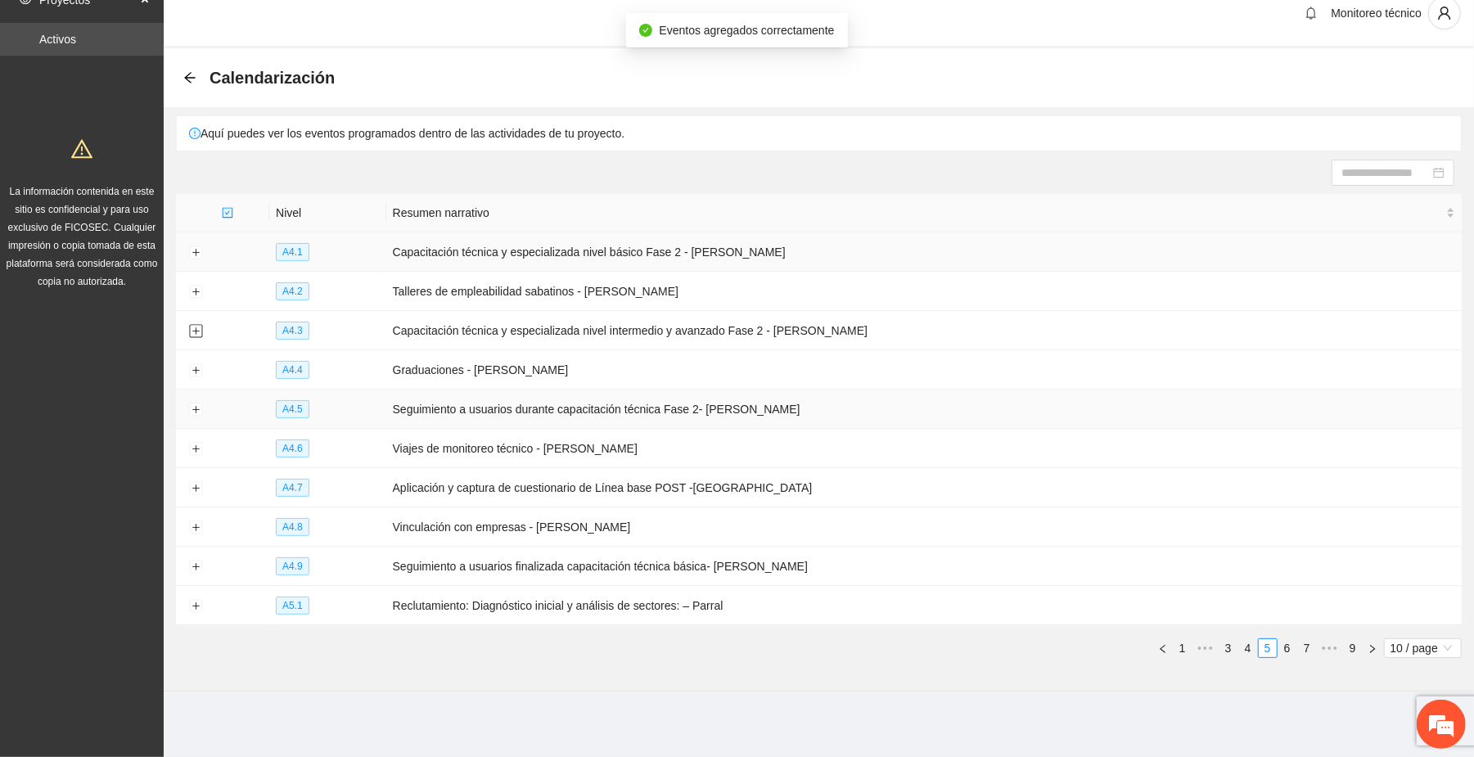
scroll to position [20, 0]
click at [191, 564] on button "Expand row" at bounding box center [195, 567] width 13 height 13
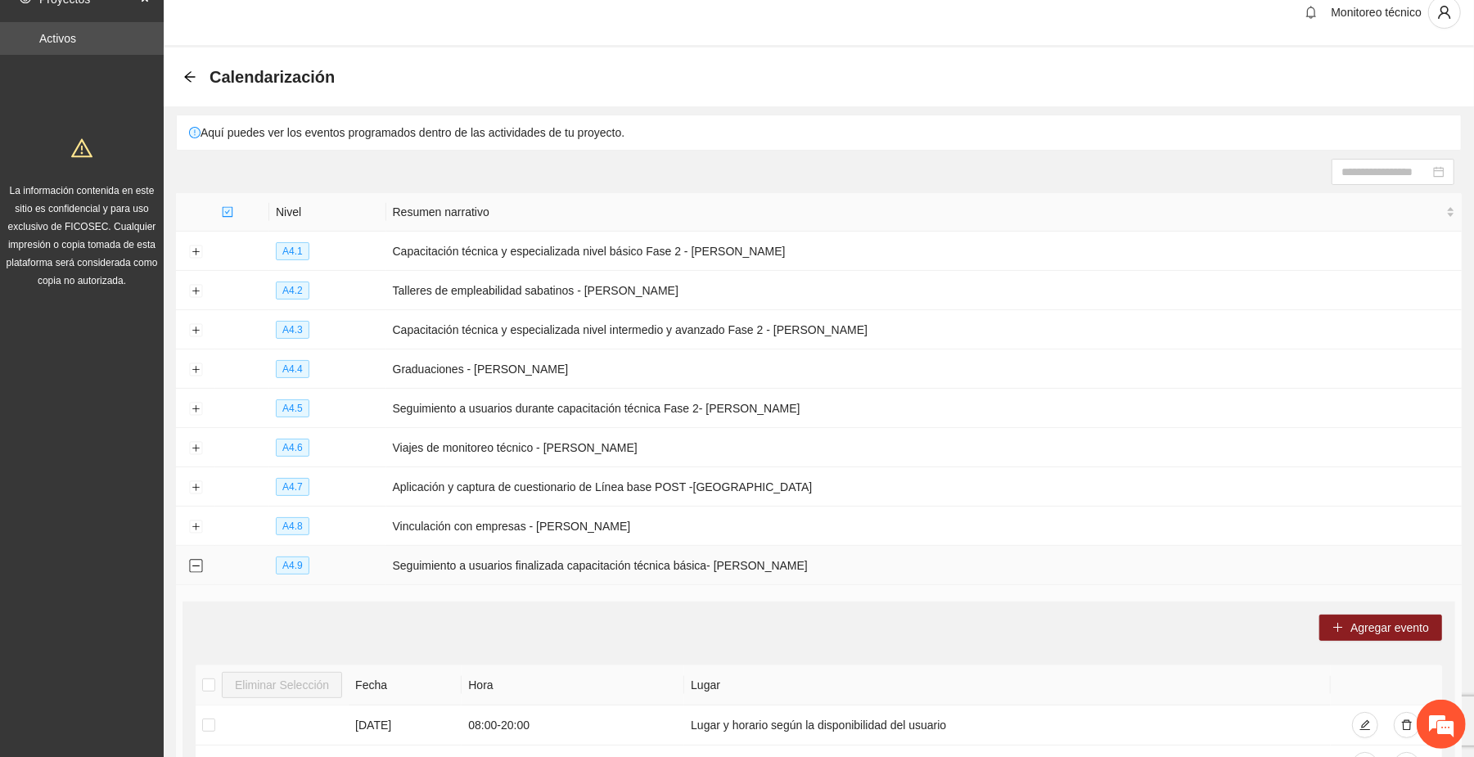
scroll to position [129, 0]
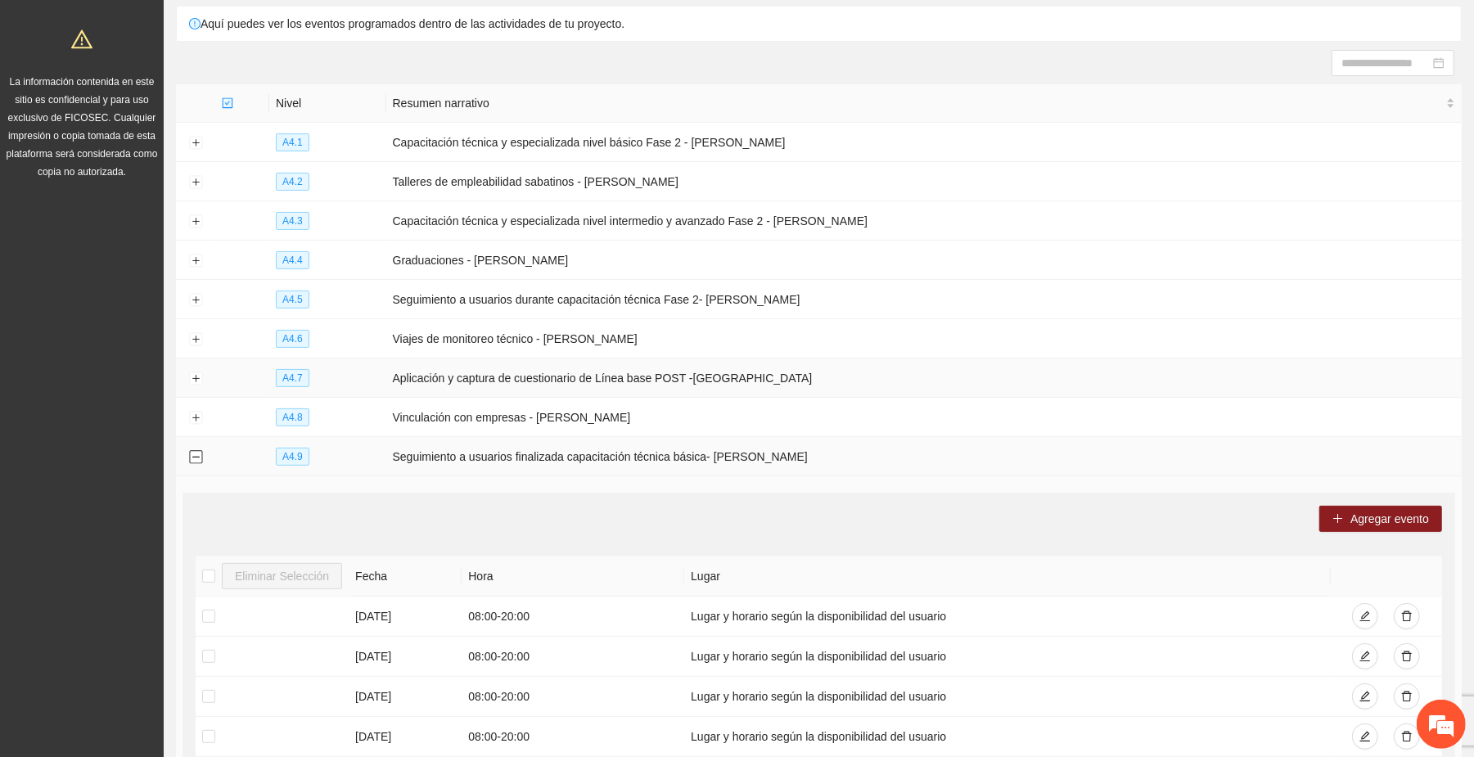
drag, startPoint x: 190, startPoint y: 457, endPoint x: 302, endPoint y: 491, distance: 117.3
click at [191, 457] on button "Collapse row" at bounding box center [195, 457] width 13 height 13
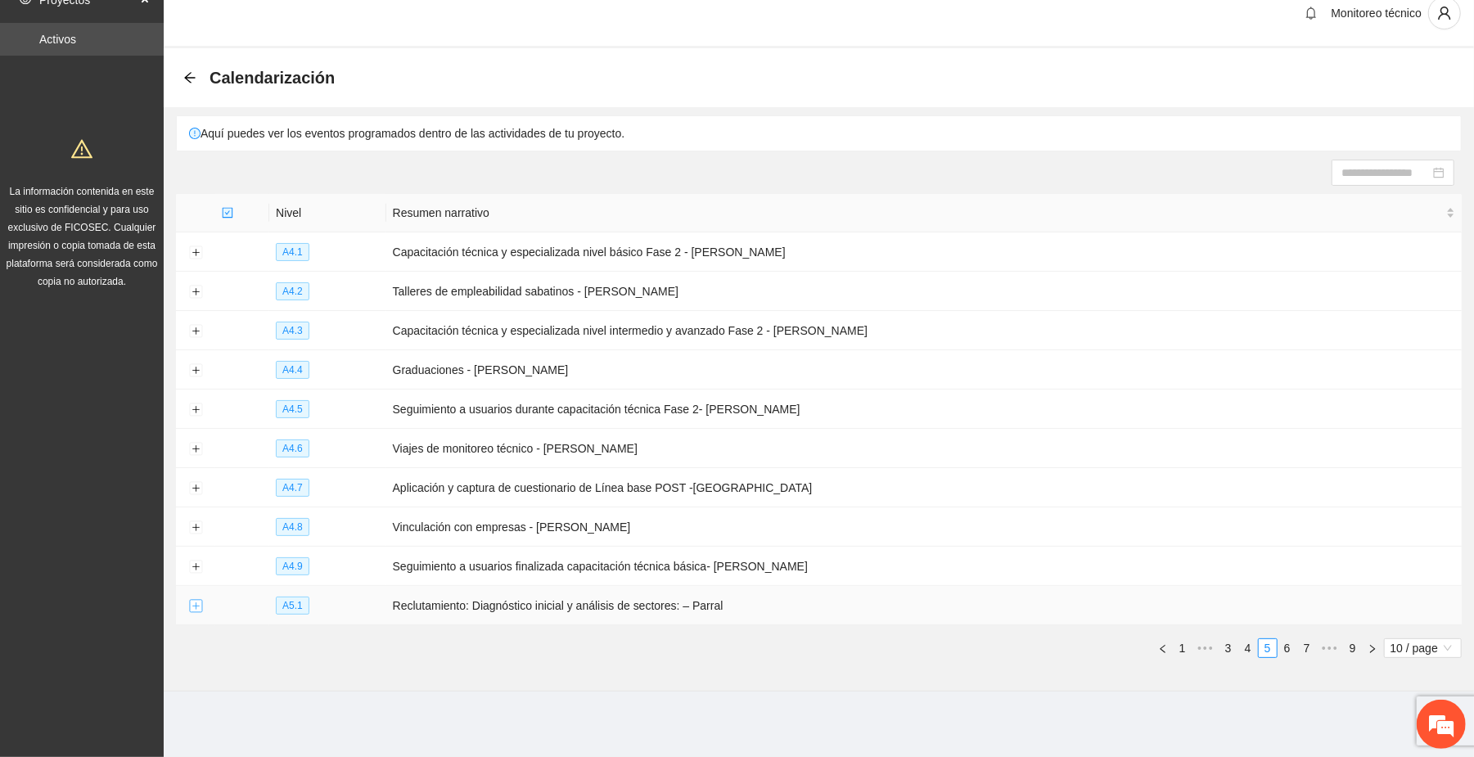
click at [196, 607] on button "Expand row" at bounding box center [195, 606] width 13 height 13
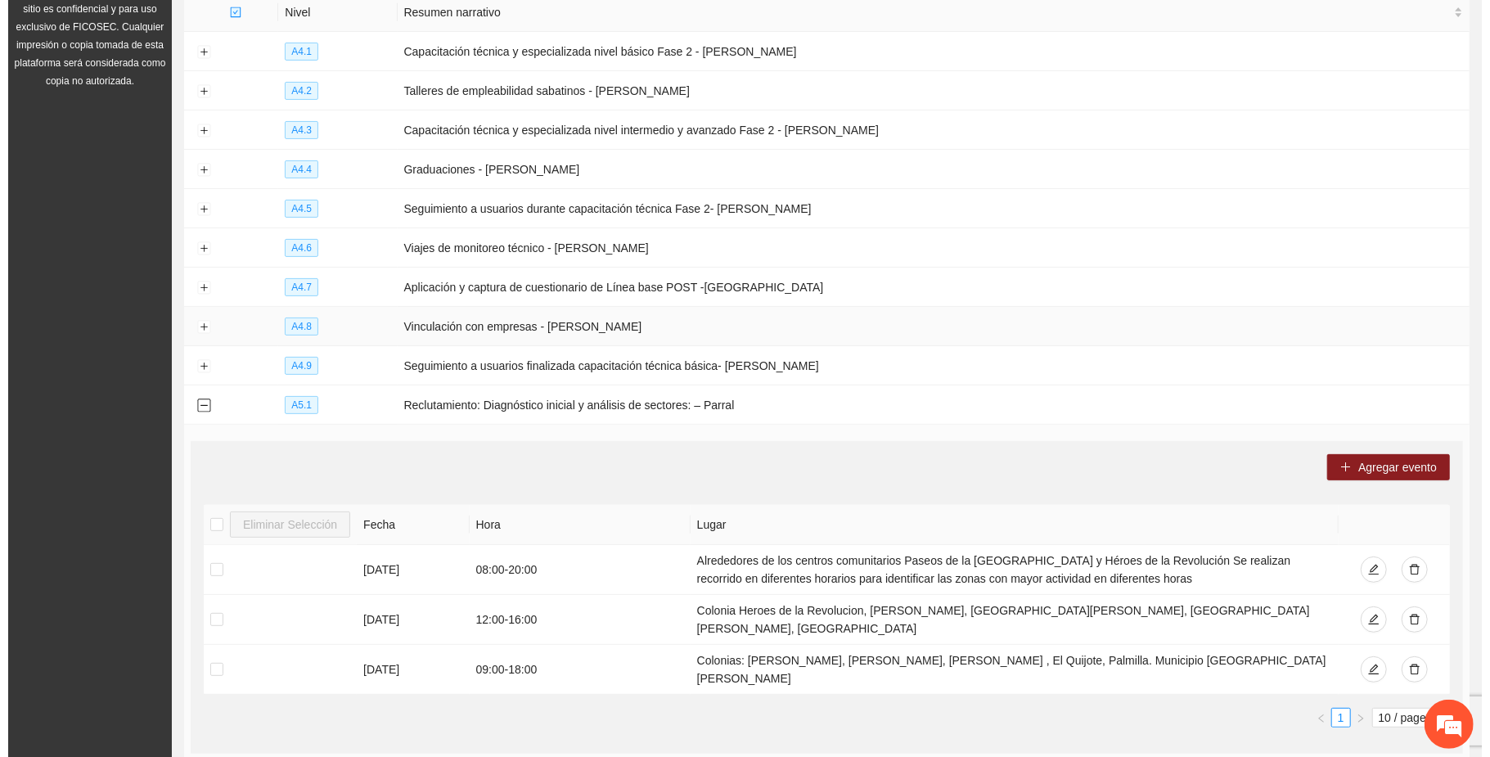
scroll to position [342, 0]
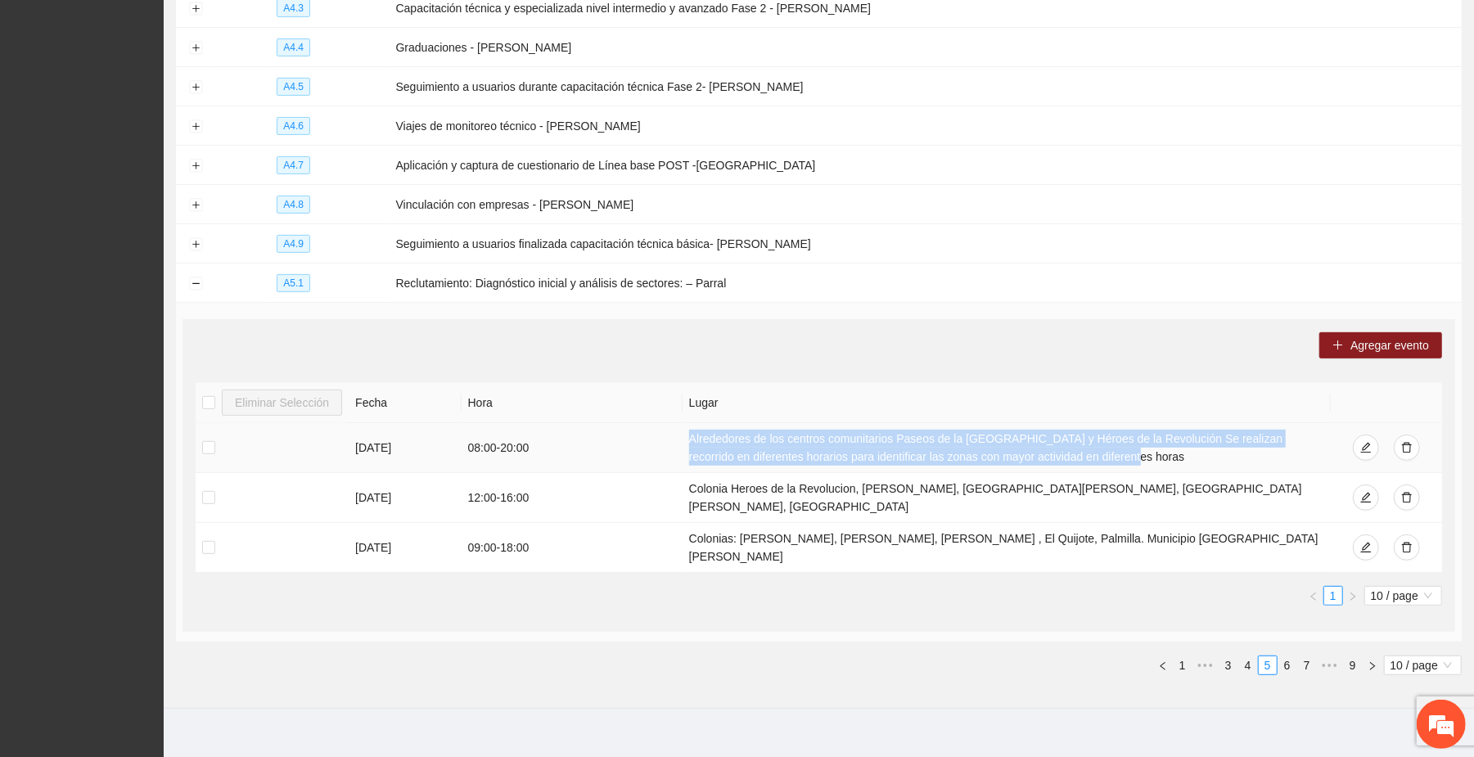
drag, startPoint x: 1114, startPoint y: 456, endPoint x: 686, endPoint y: 442, distance: 428.2
click at [686, 442] on td "Alrededores de los centros comunitarios Paseos de la [GEOGRAPHIC_DATA] y Héroes…" at bounding box center [1007, 448] width 649 height 50
copy td "Alrededores de los centros comunitarios Paseos de la [GEOGRAPHIC_DATA] y Héroes…"
click at [1393, 342] on span "Agregar evento" at bounding box center [1389, 345] width 79 height 18
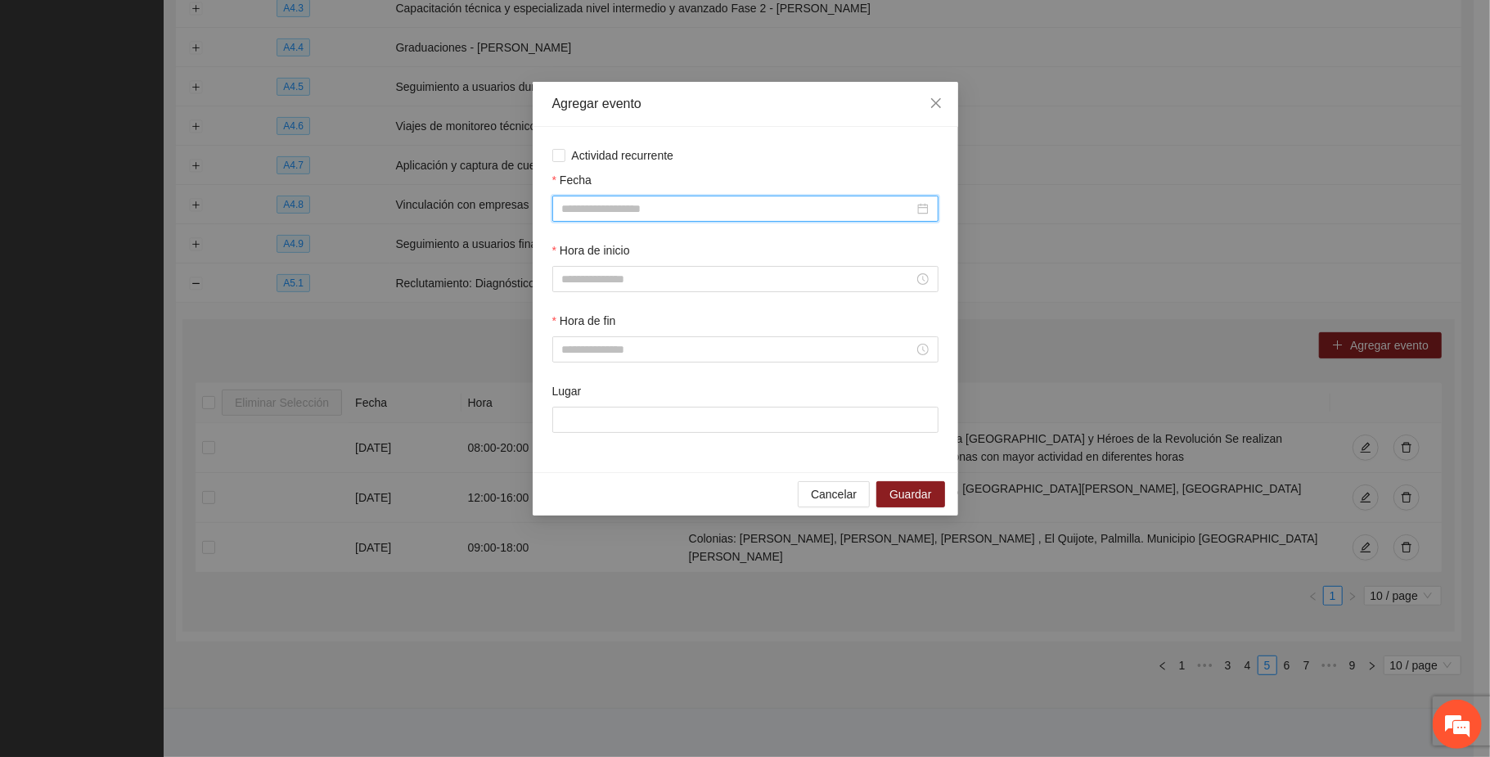
click at [616, 208] on input "Fecha" at bounding box center [738, 209] width 352 height 18
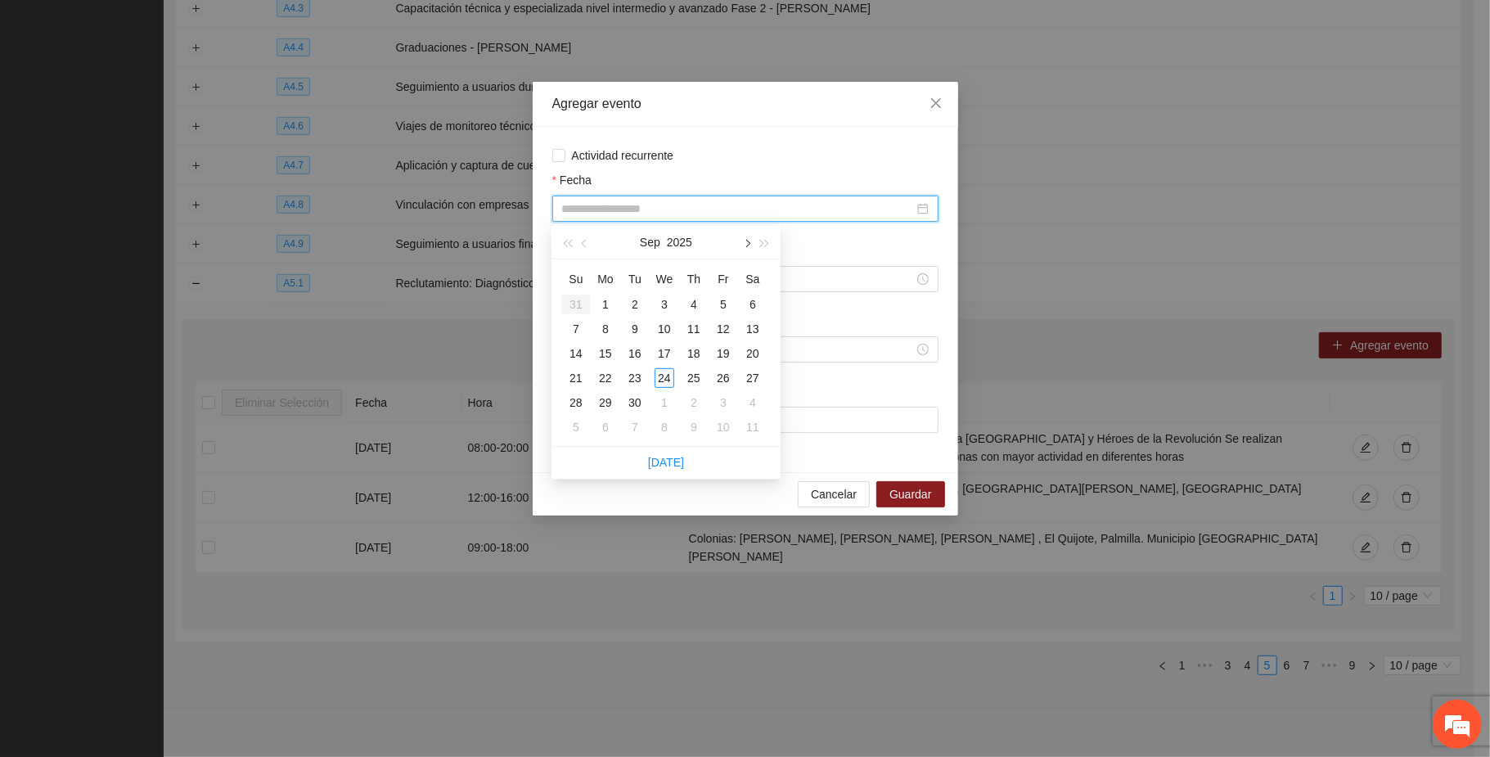
click at [743, 243] on span "button" at bounding box center [746, 244] width 8 height 8
type input "**********"
click at [666, 298] on div "1" at bounding box center [665, 305] width 20 height 20
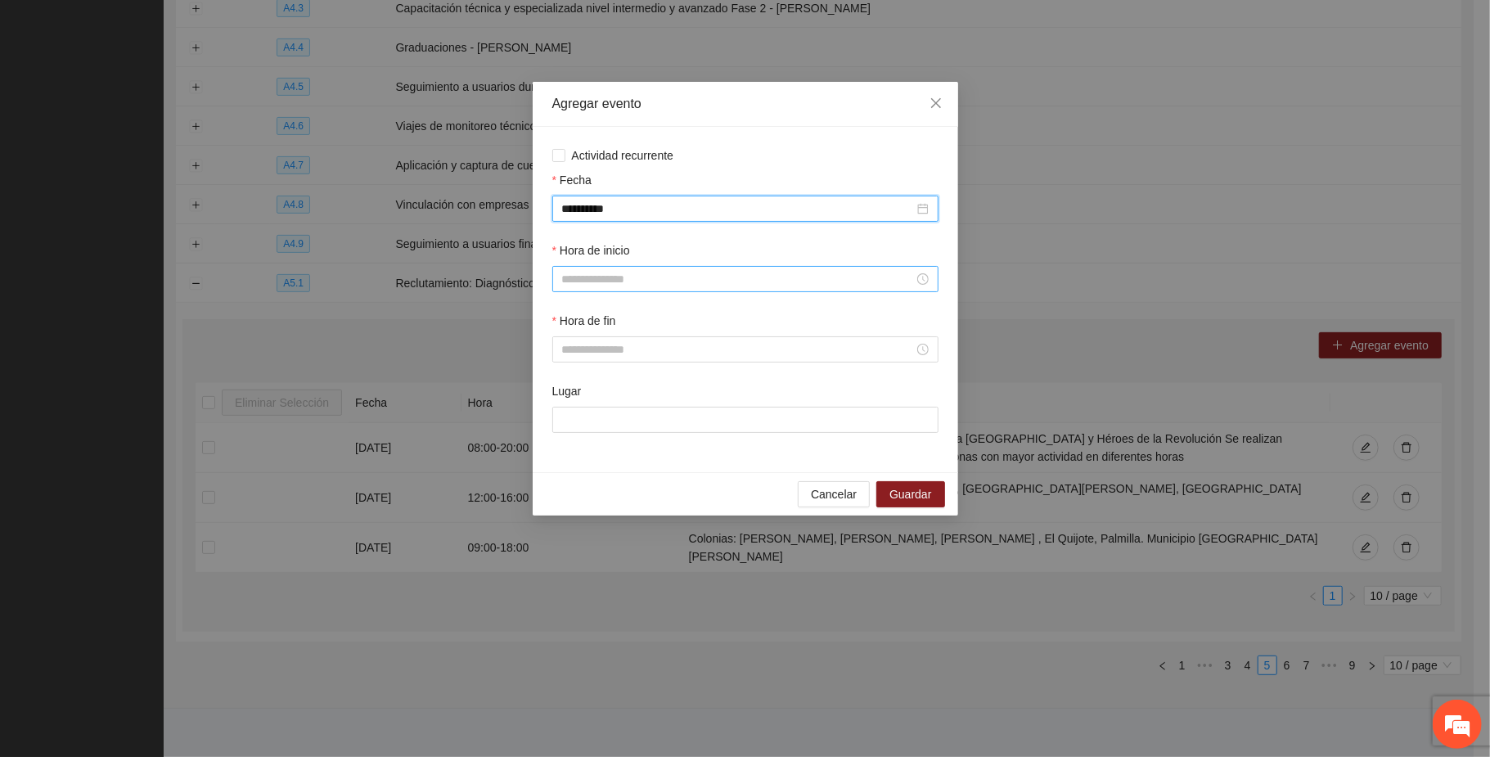
click at [597, 283] on input "Hora de inicio" at bounding box center [738, 279] width 352 height 18
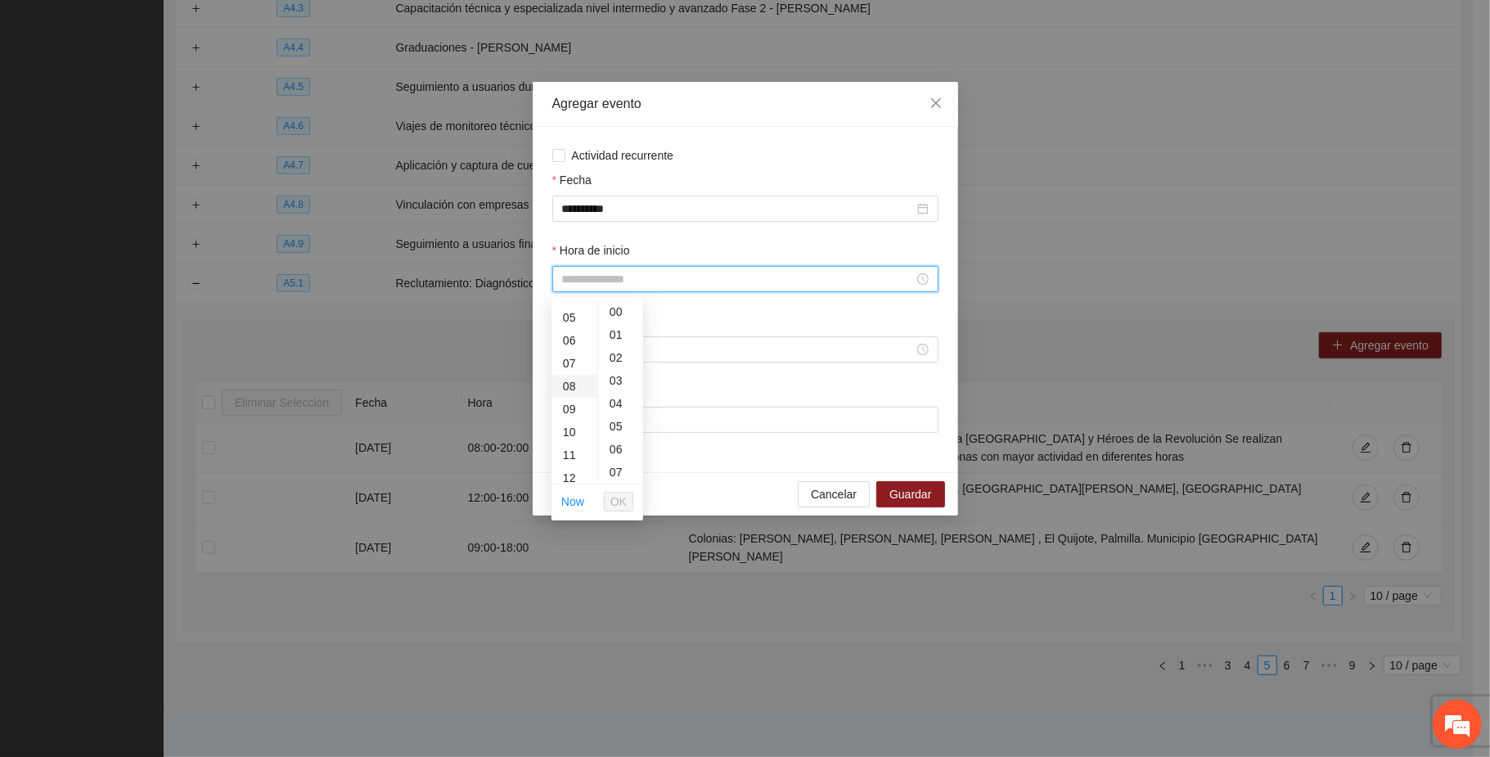
click at [573, 381] on div "08" at bounding box center [575, 386] width 46 height 23
type input "*****"
drag, startPoint x: 619, startPoint y: 504, endPoint x: 628, endPoint y: 466, distance: 38.9
click at [619, 502] on span "OK" at bounding box center [618, 502] width 16 height 18
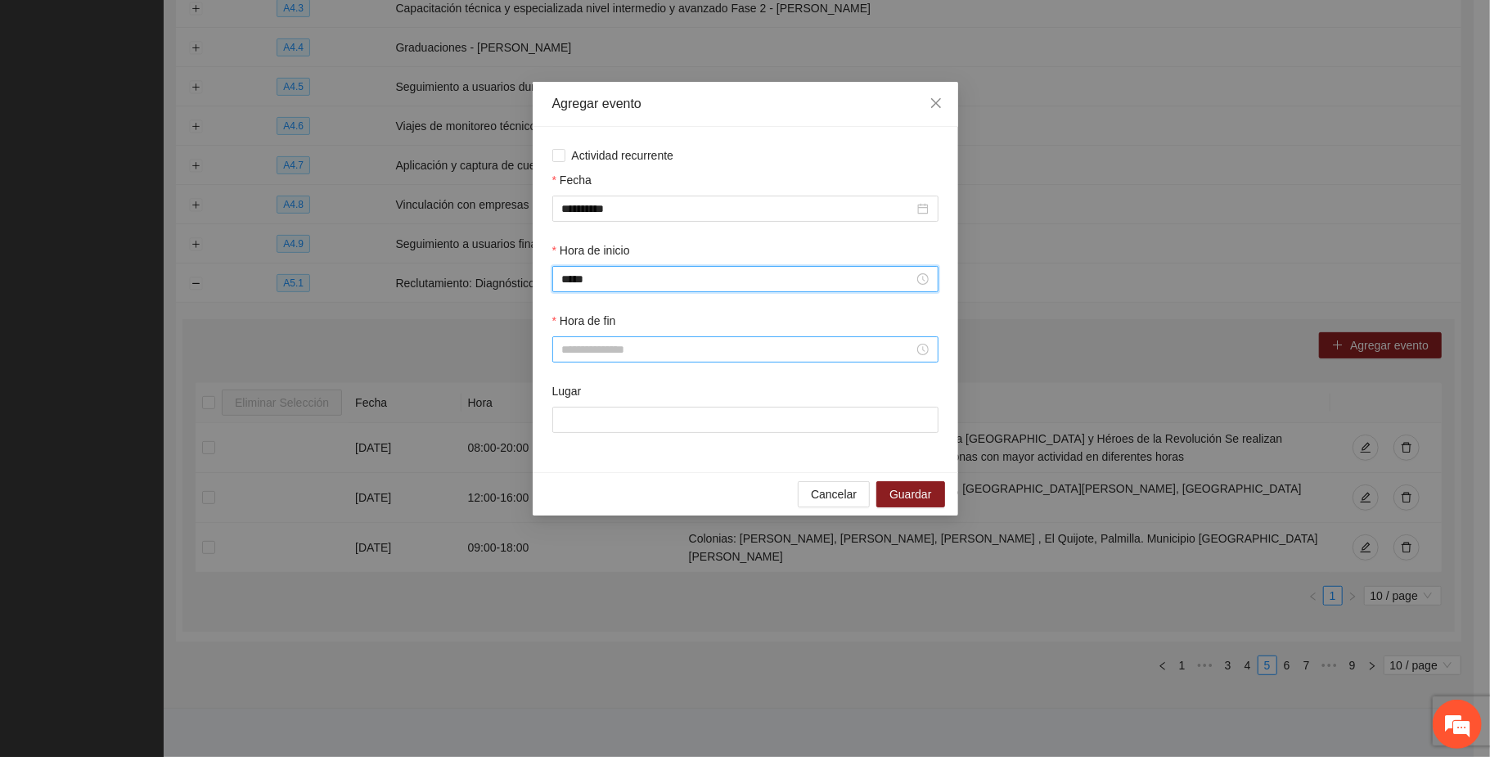
click at [649, 347] on input "Hora de fin" at bounding box center [738, 349] width 352 height 18
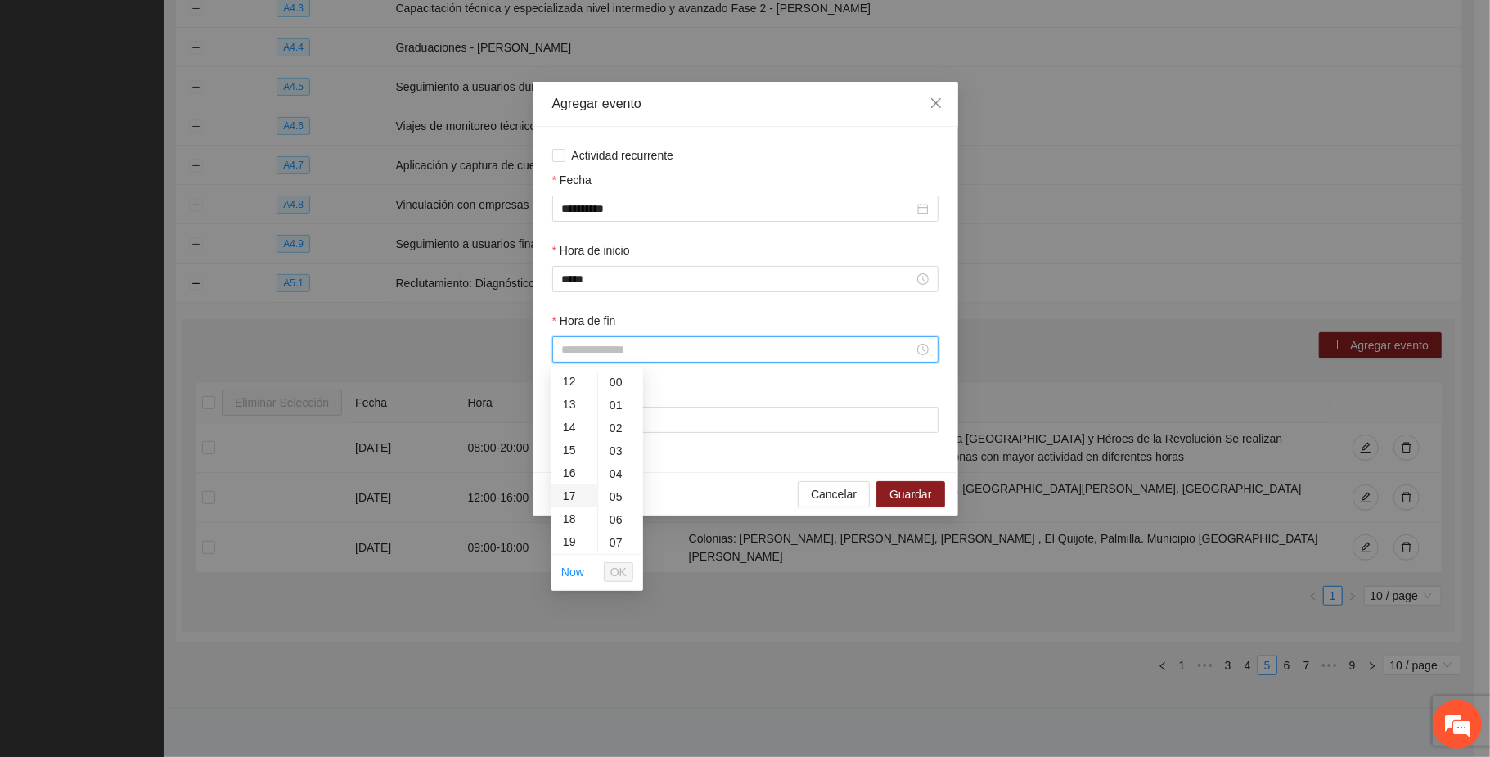
scroll to position [327, 0]
click at [566, 511] on div "20" at bounding box center [575, 513] width 46 height 23
type input "*****"
click at [615, 570] on span "OK" at bounding box center [618, 572] width 16 height 18
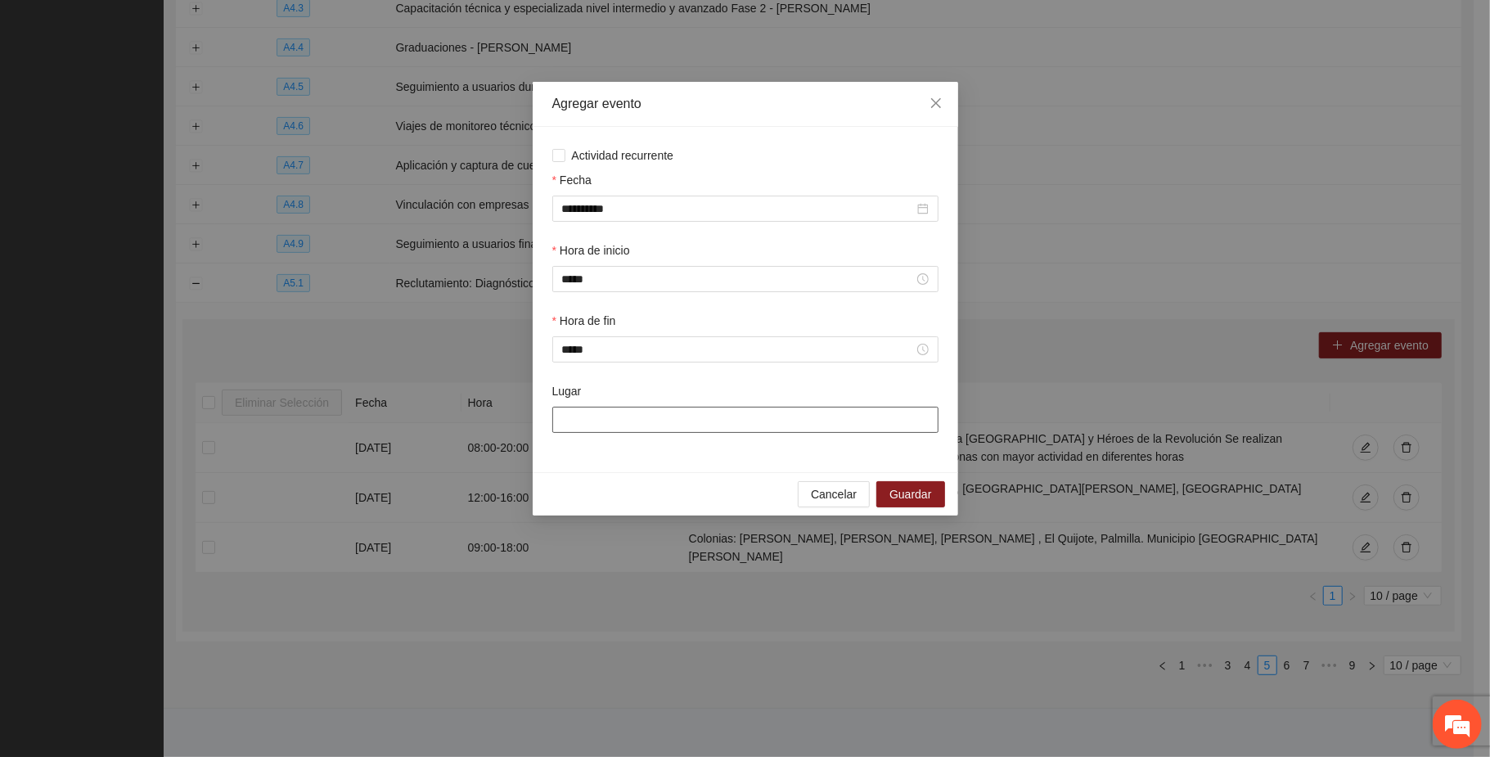
click at [679, 424] on input "Lugar" at bounding box center [745, 420] width 386 height 26
paste input "**********"
type input "**********"
click at [928, 502] on span "Guardar" at bounding box center [911, 495] width 42 height 18
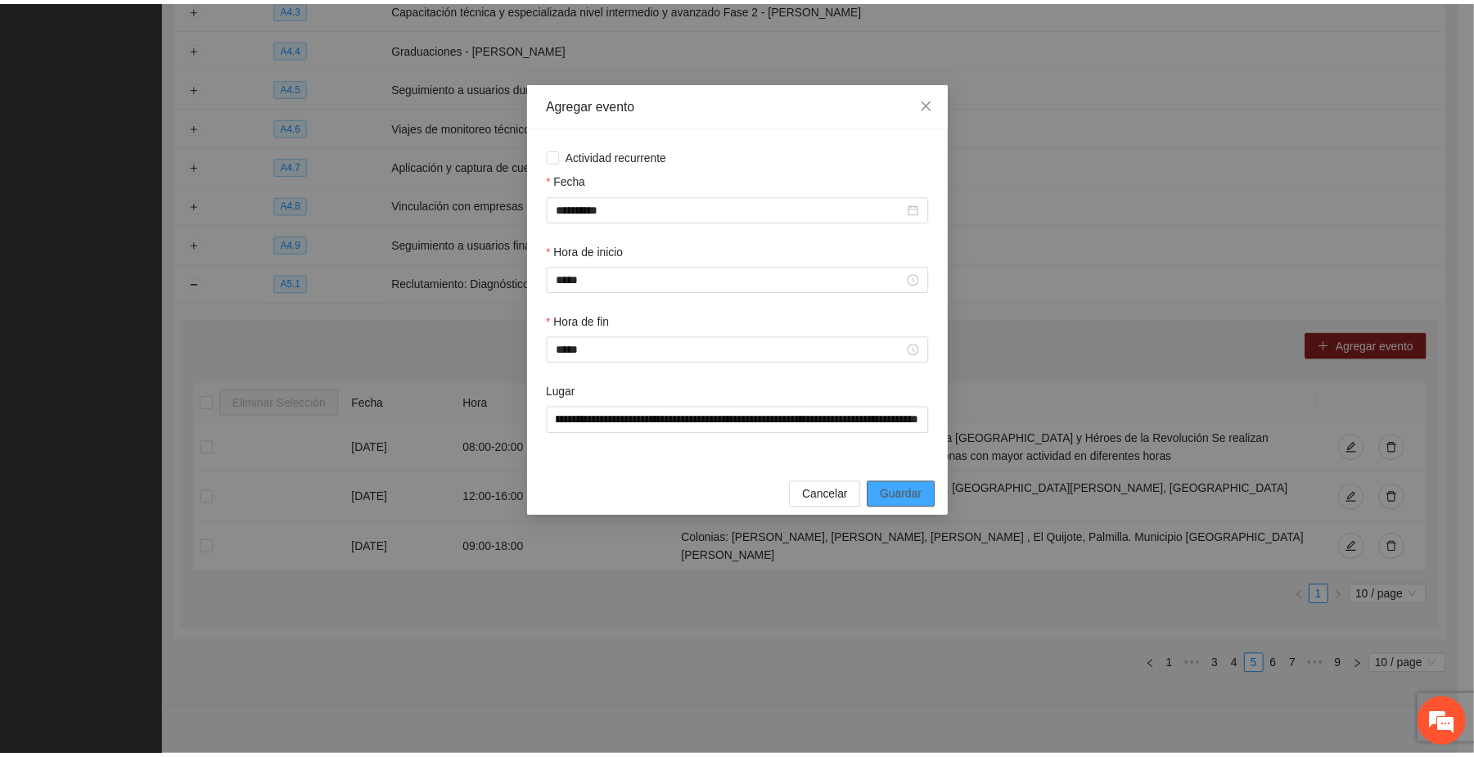
scroll to position [0, 0]
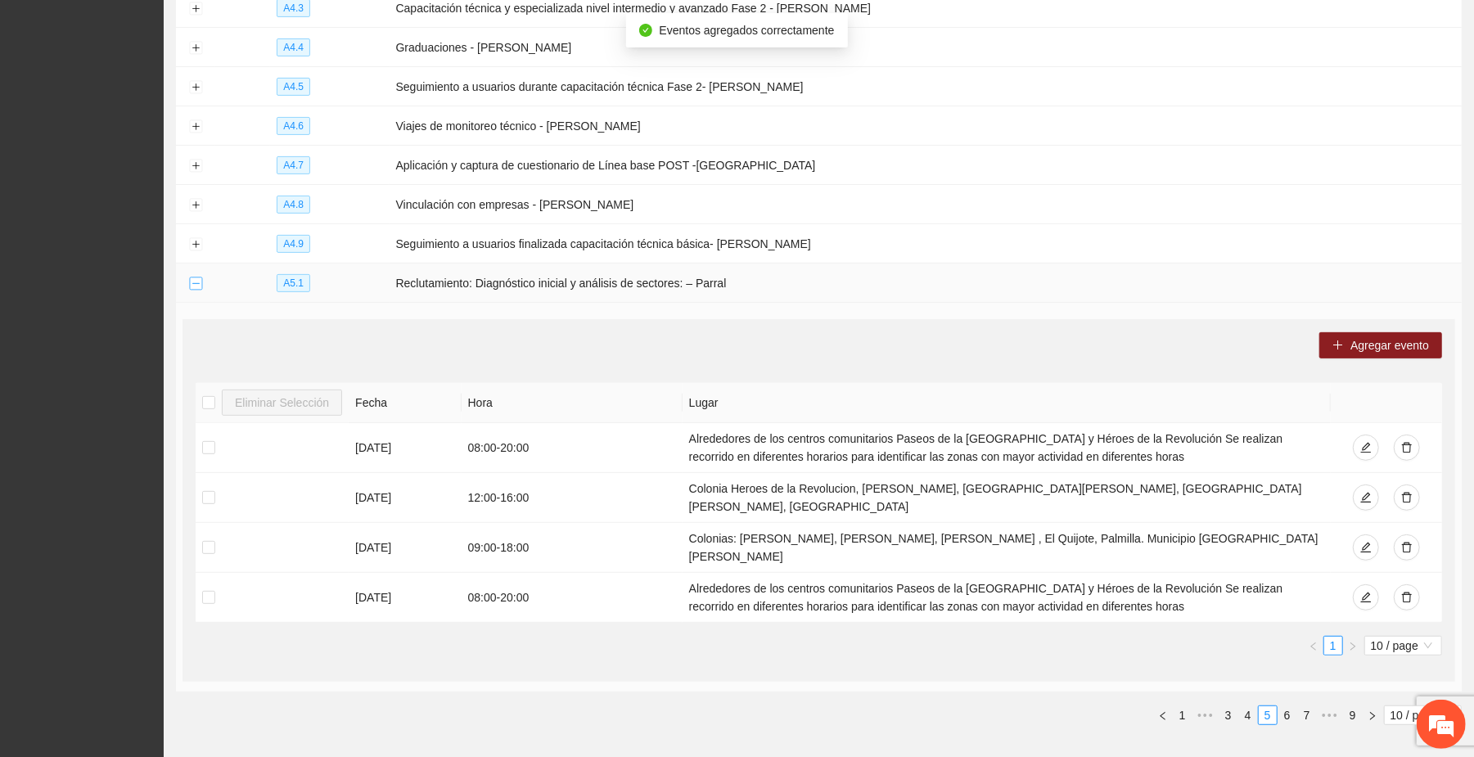
click at [195, 285] on button "Collapse row" at bounding box center [195, 283] width 13 height 13
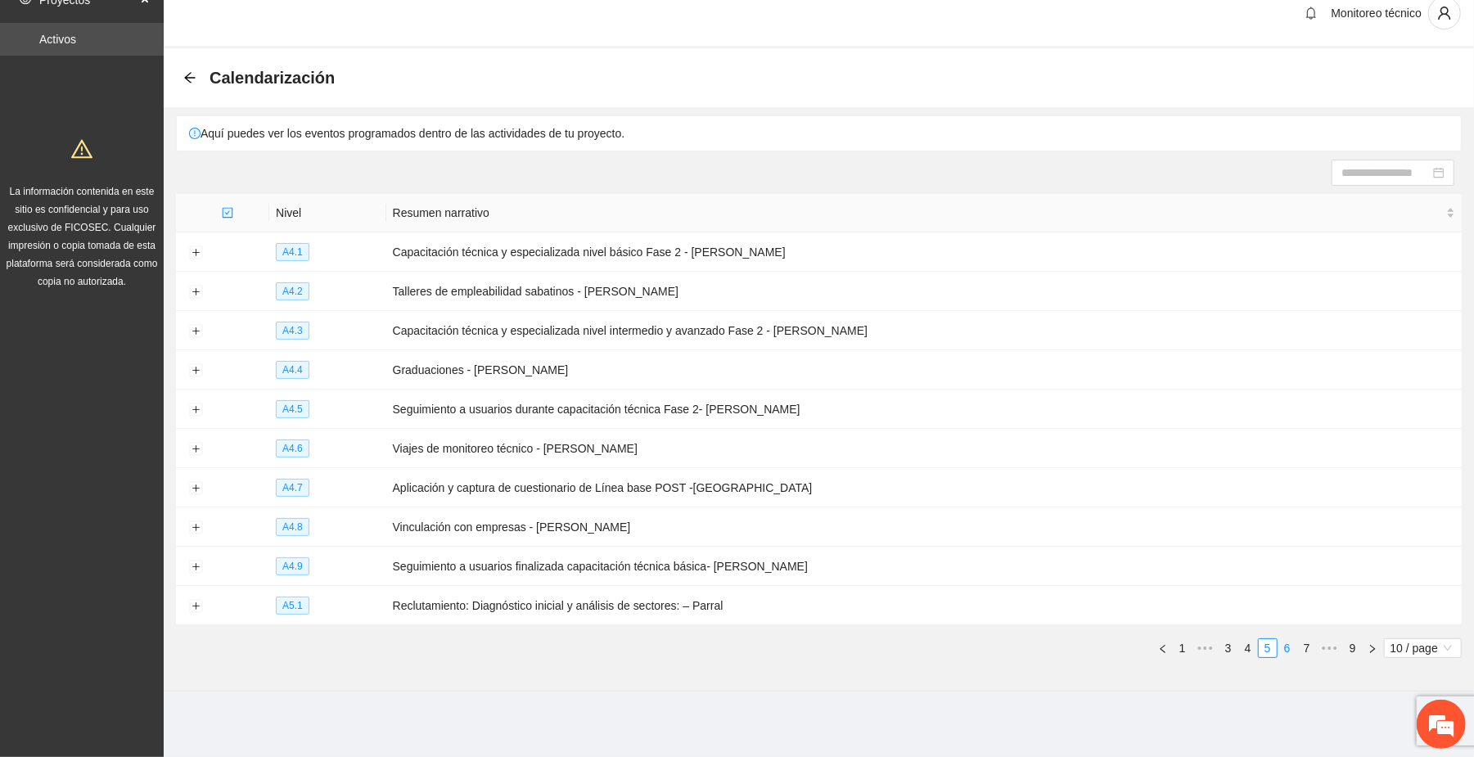
click at [1285, 646] on link "6" at bounding box center [1287, 648] width 18 height 18
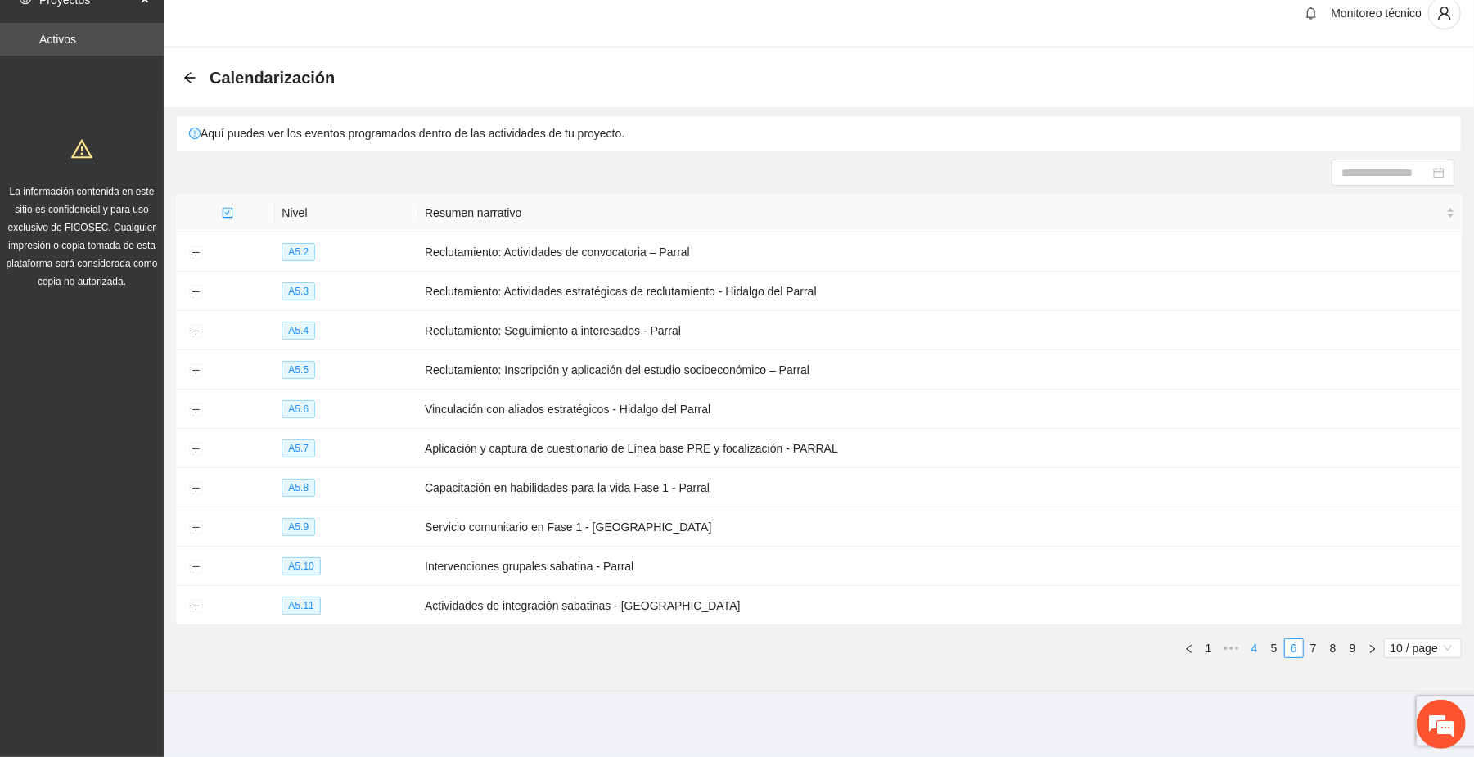
click at [1251, 646] on link "4" at bounding box center [1255, 648] width 18 height 18
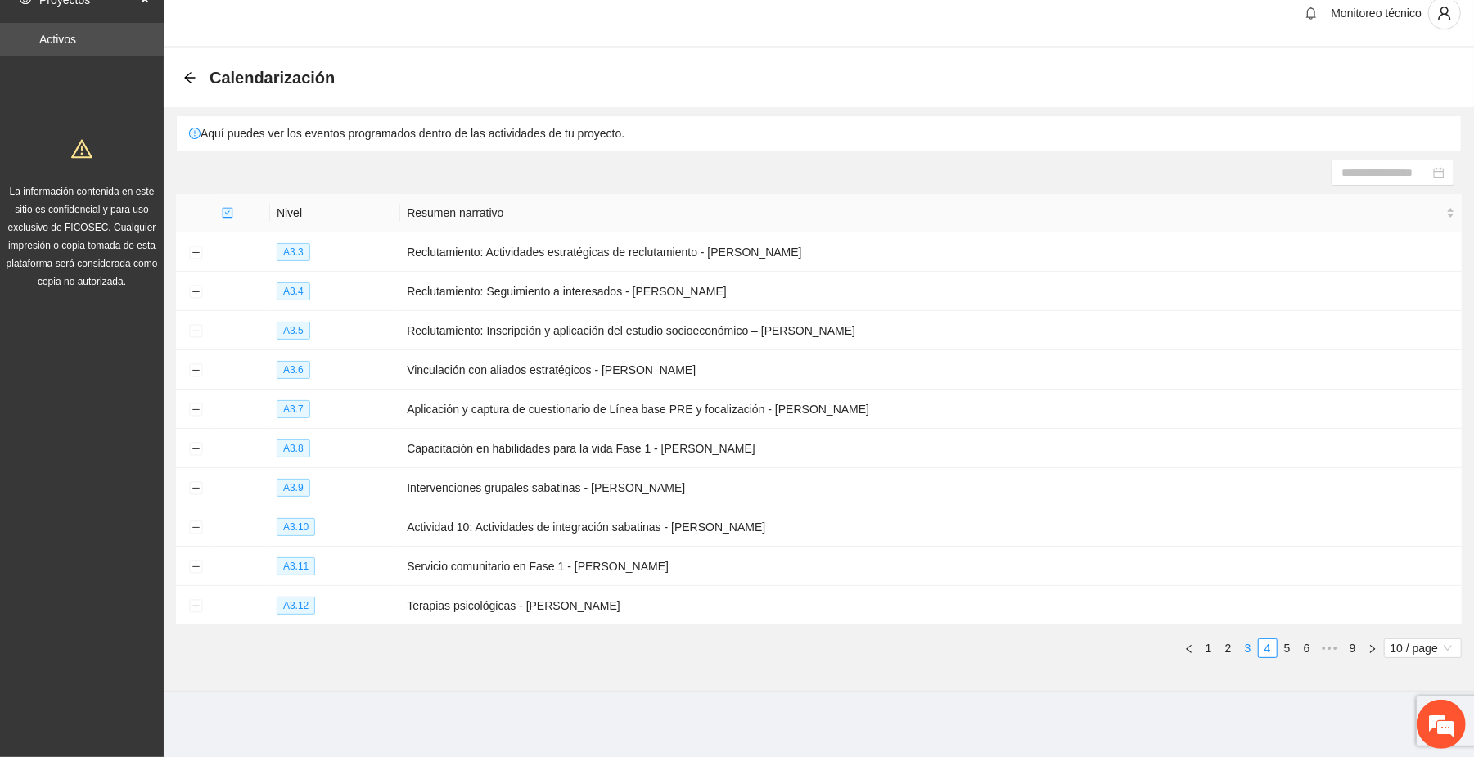
click at [1246, 643] on link "3" at bounding box center [1248, 648] width 18 height 18
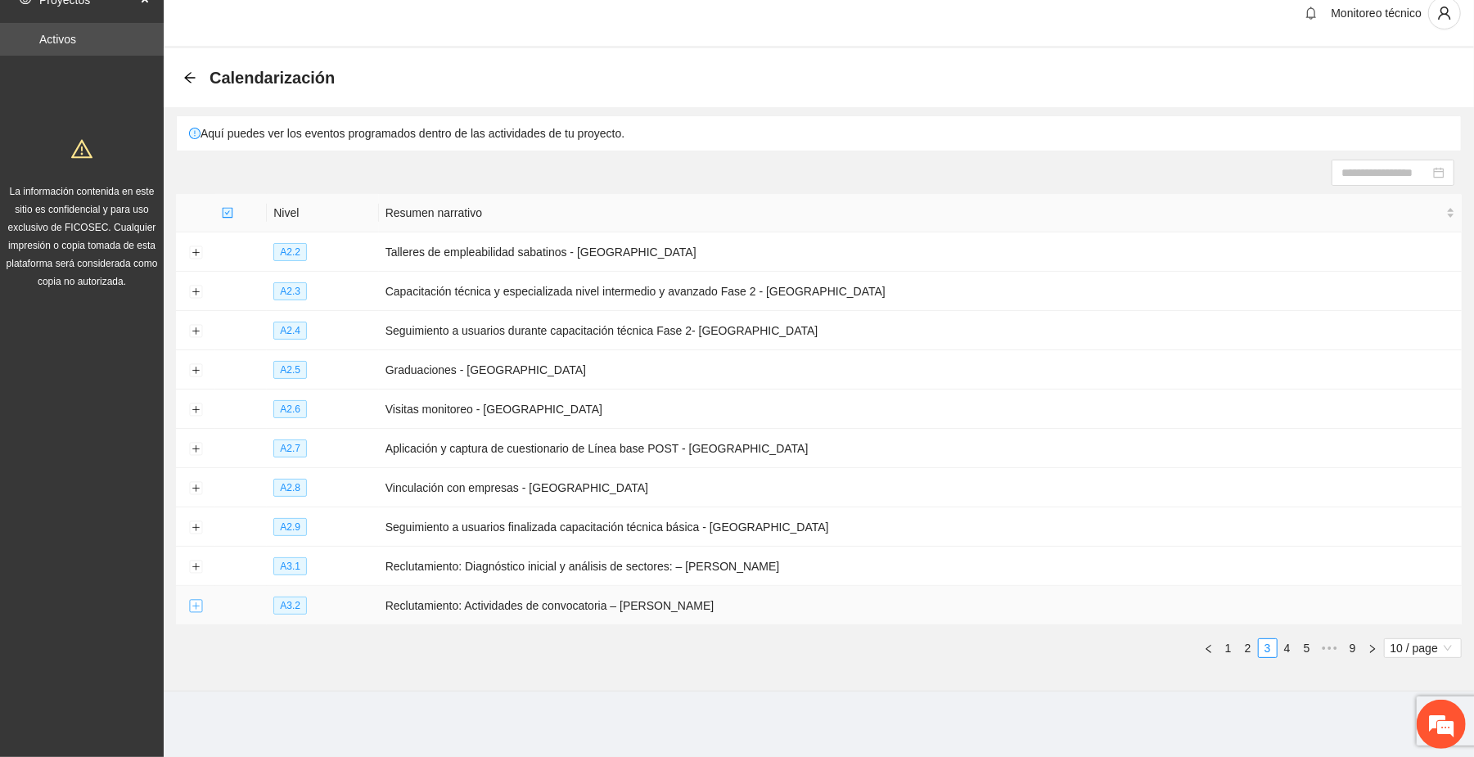
click at [193, 602] on button "Expand row" at bounding box center [195, 606] width 13 height 13
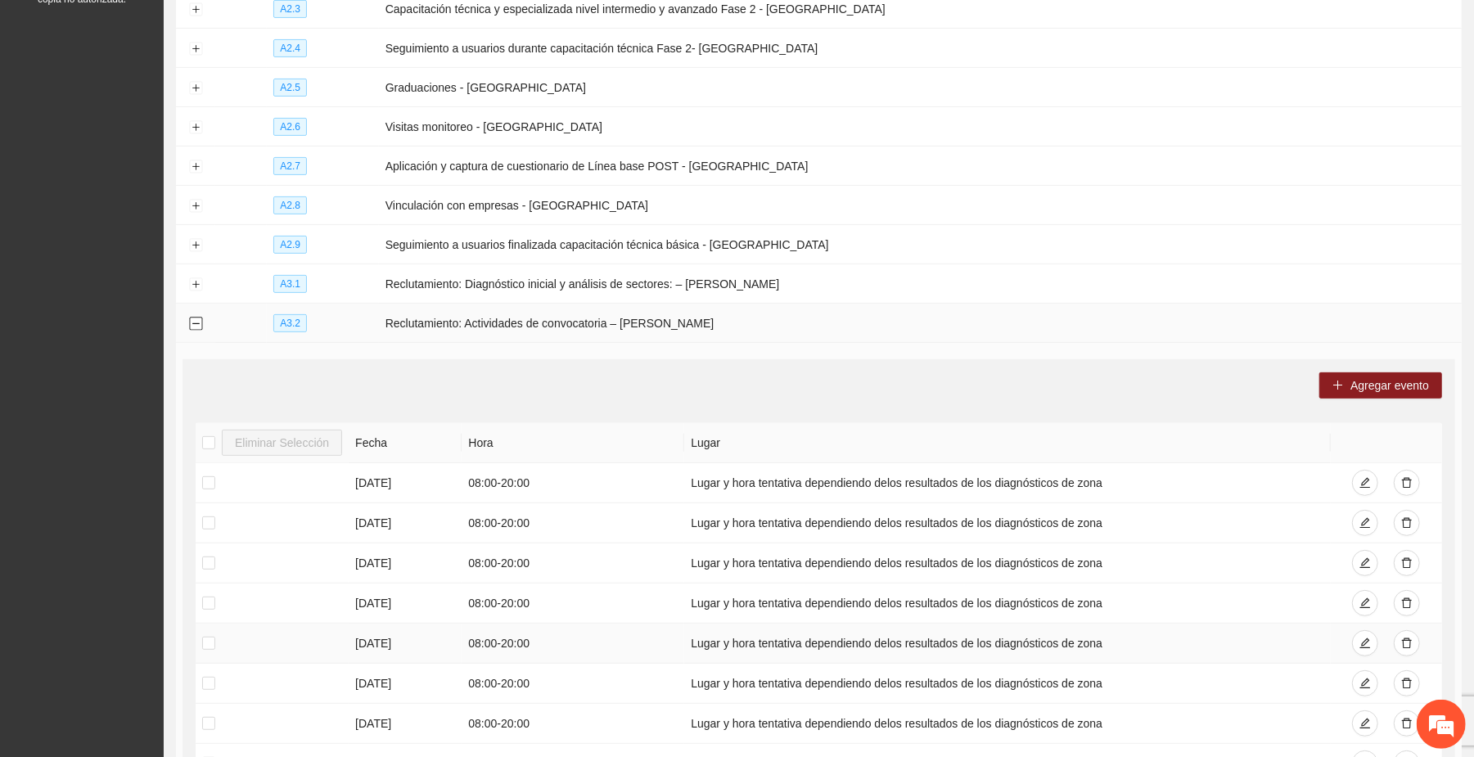
scroll to position [348, 0]
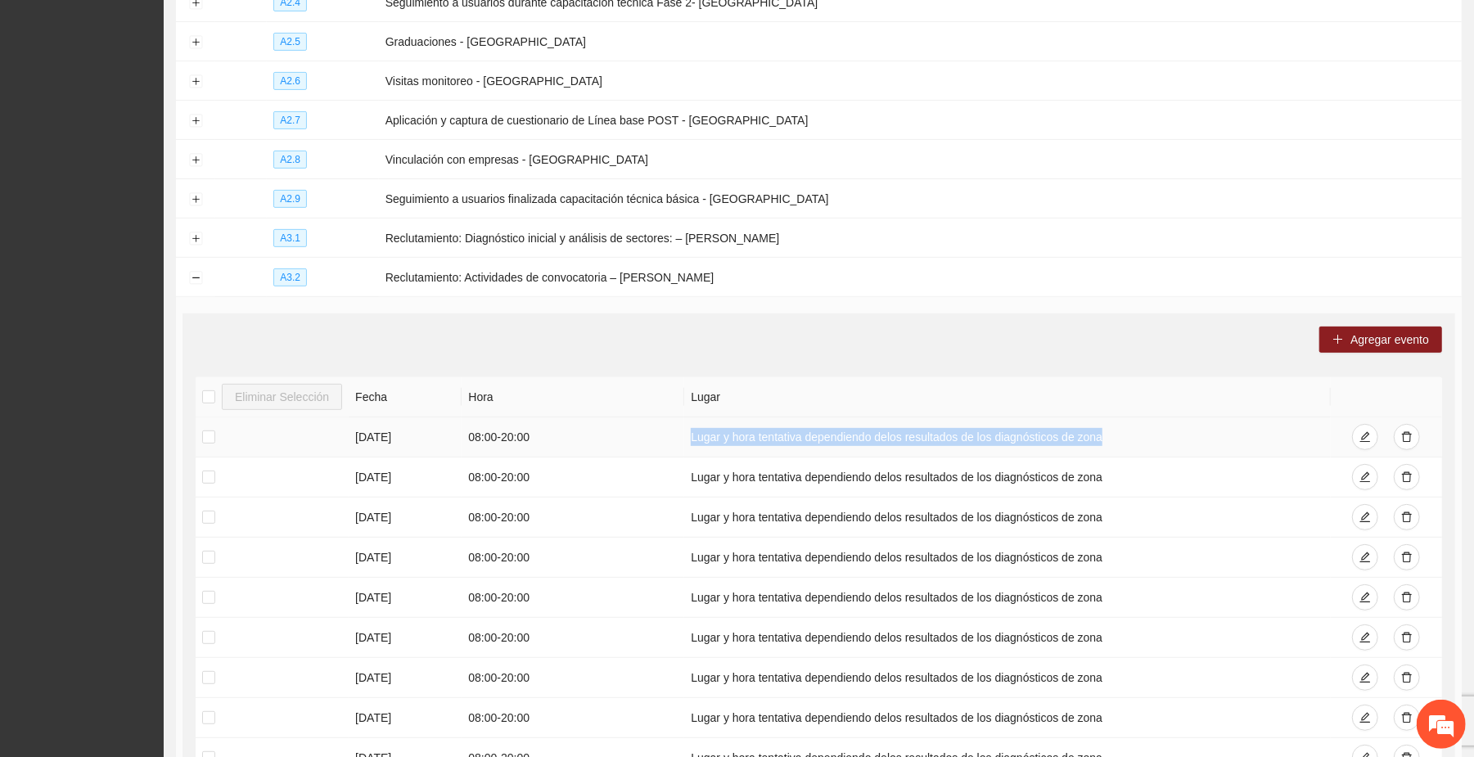
drag, startPoint x: 687, startPoint y: 439, endPoint x: 1113, endPoint y: 442, distance: 425.6
click at [1113, 442] on td "Lugar y hora tentativa dependiendo delos resultados de los diagnósticos de zona" at bounding box center [1007, 437] width 646 height 40
copy td "Lugar y hora tentativa dependiendo delos resultados de los diagnósticos de zona"
click at [191, 280] on button "Collapse row" at bounding box center [195, 278] width 13 height 13
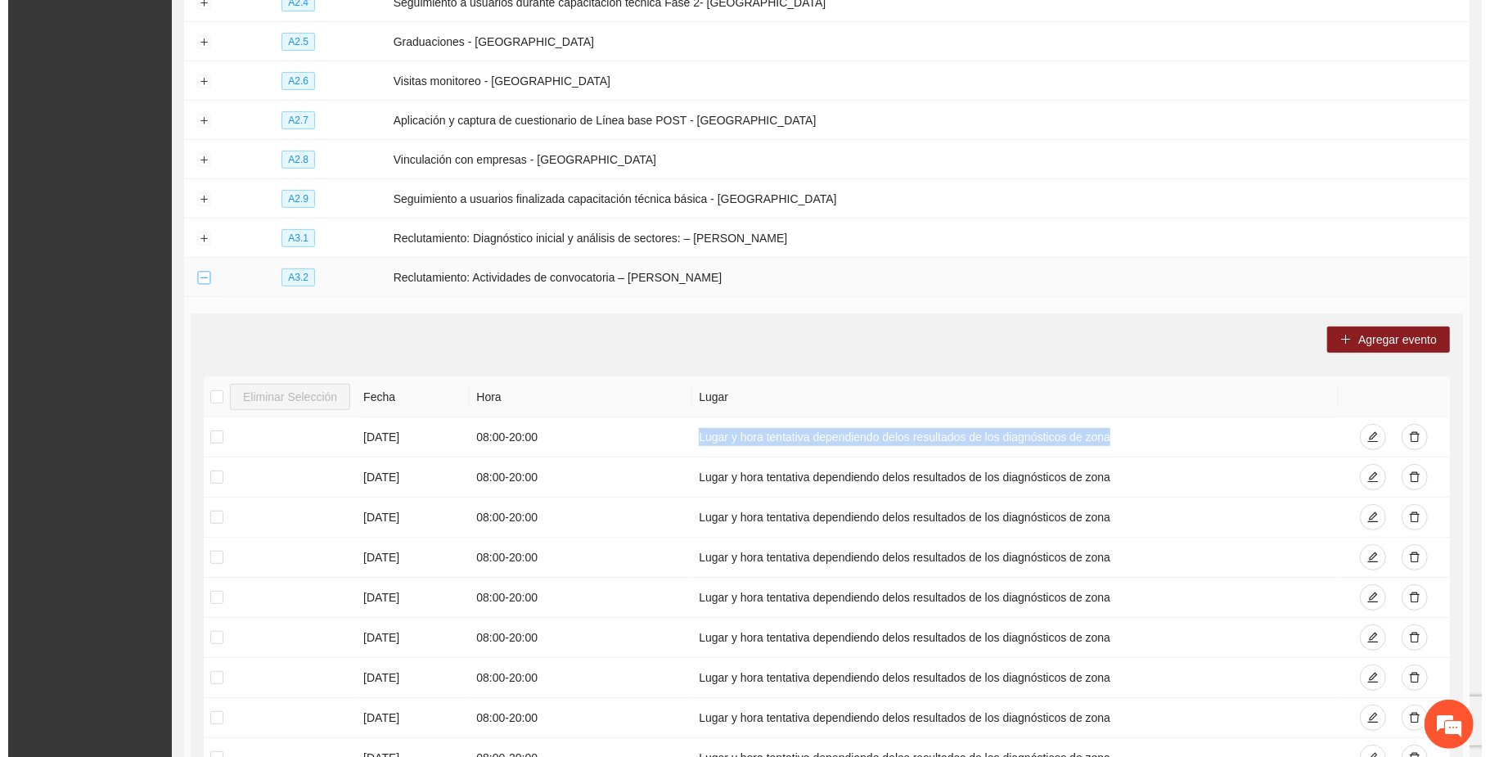
scroll to position [20, 0]
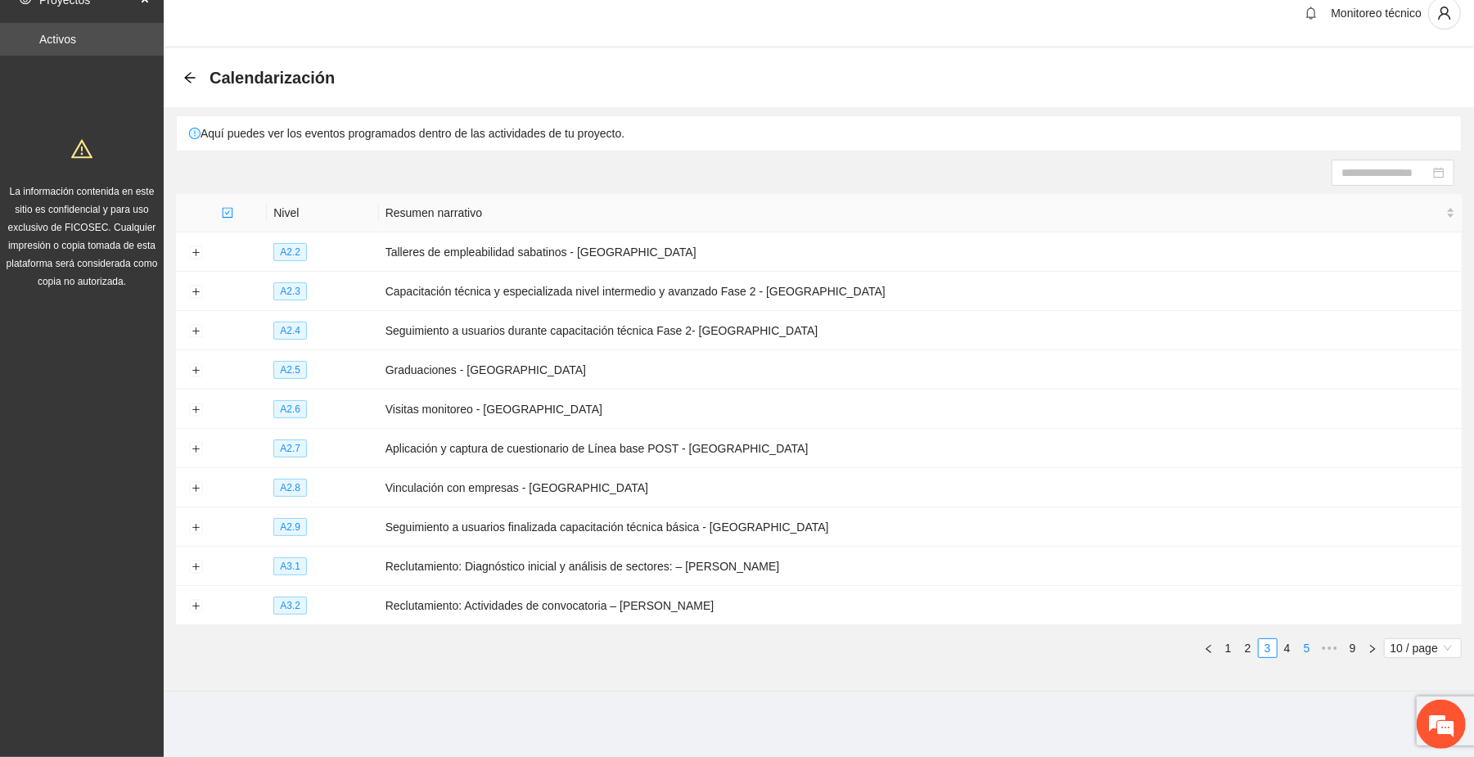
click at [1309, 651] on link "5" at bounding box center [1307, 648] width 18 height 18
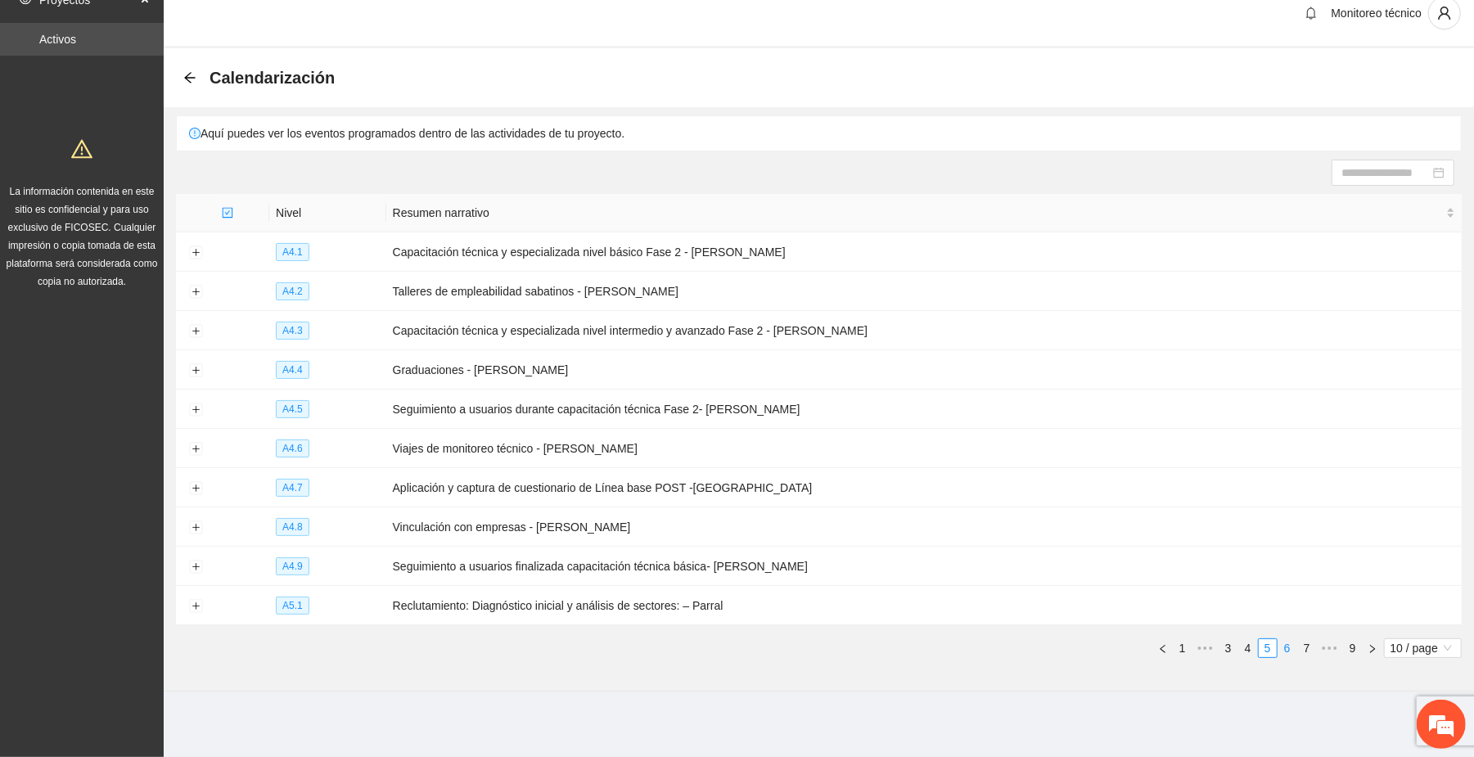
click at [1282, 645] on link "6" at bounding box center [1287, 648] width 18 height 18
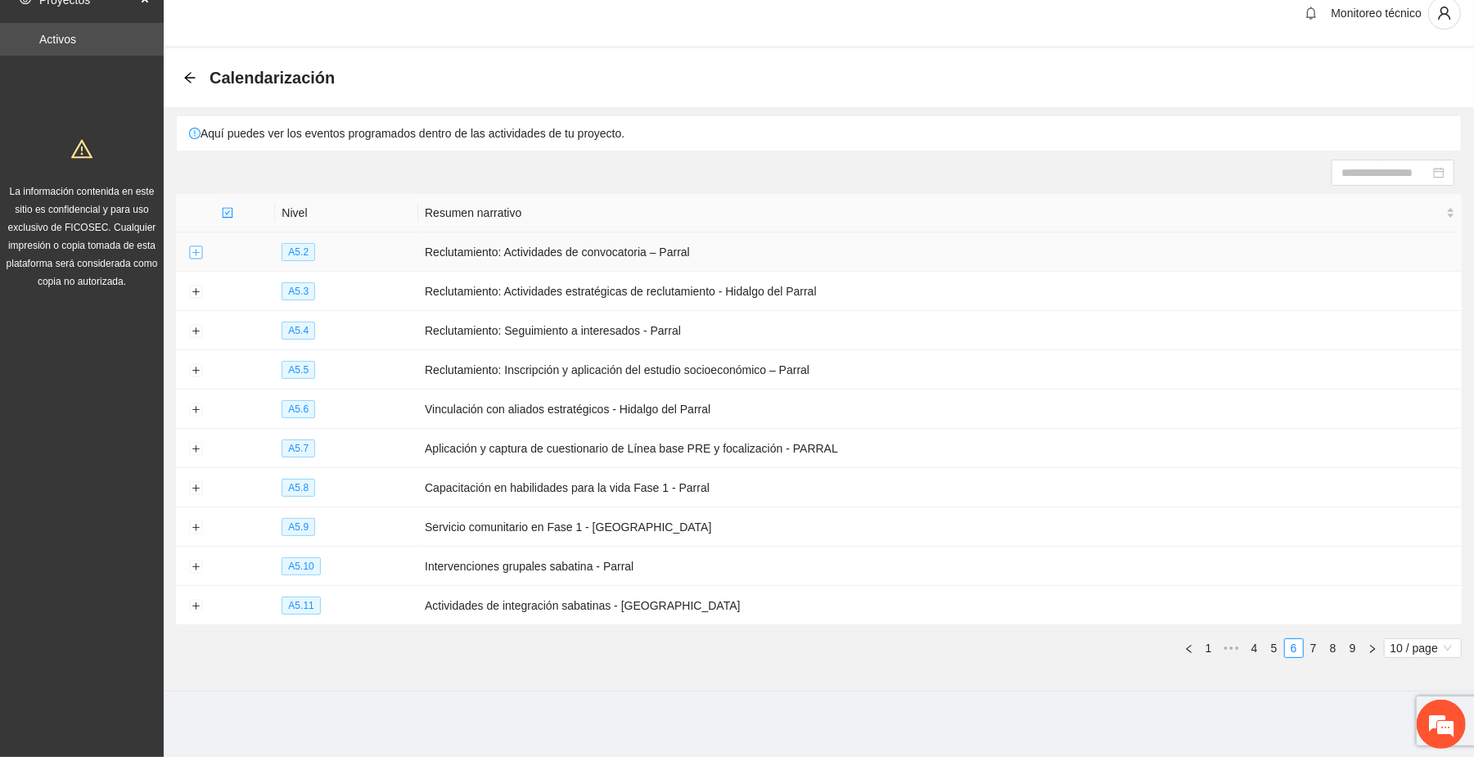
click at [190, 252] on button "Expand row" at bounding box center [195, 252] width 13 height 13
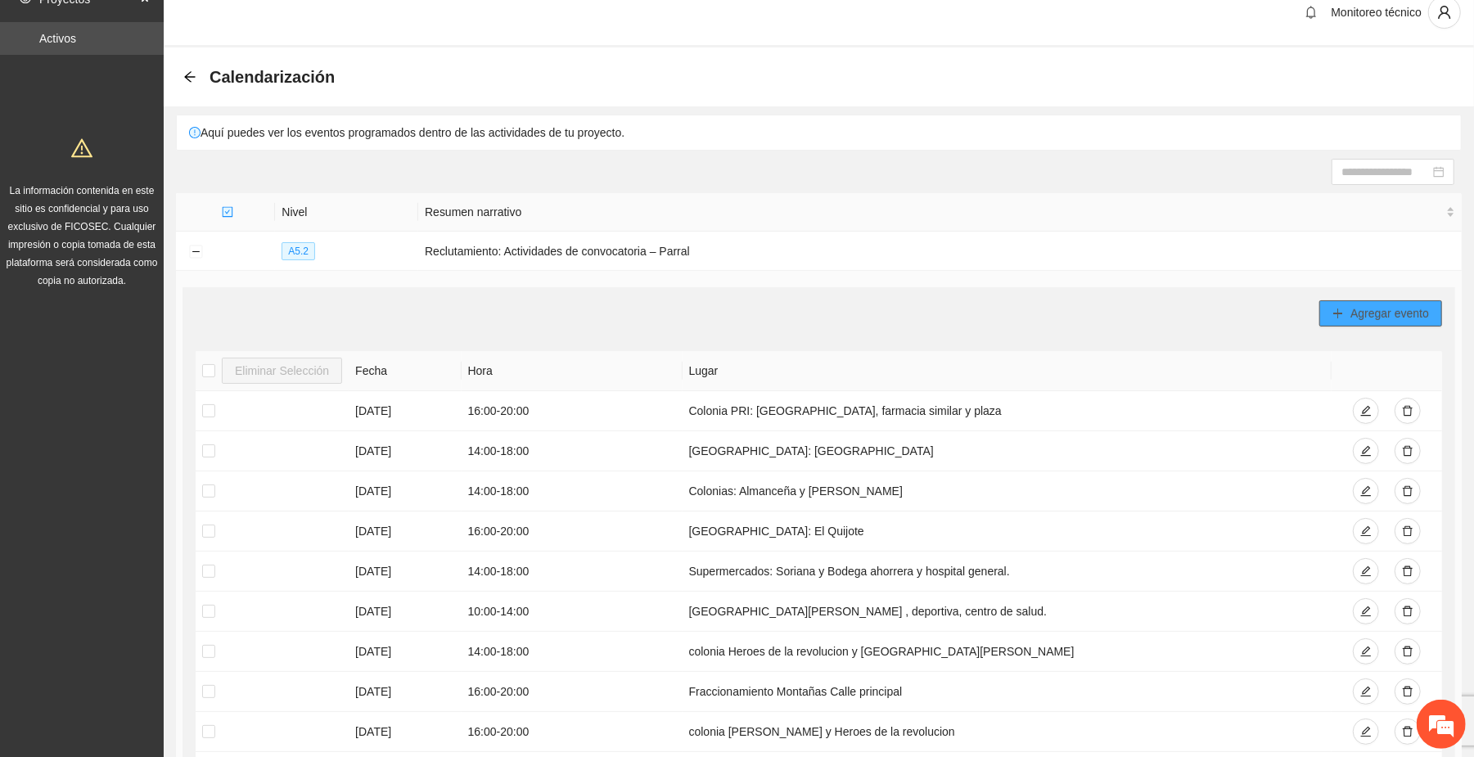
click at [1376, 315] on span "Agregar evento" at bounding box center [1389, 313] width 79 height 18
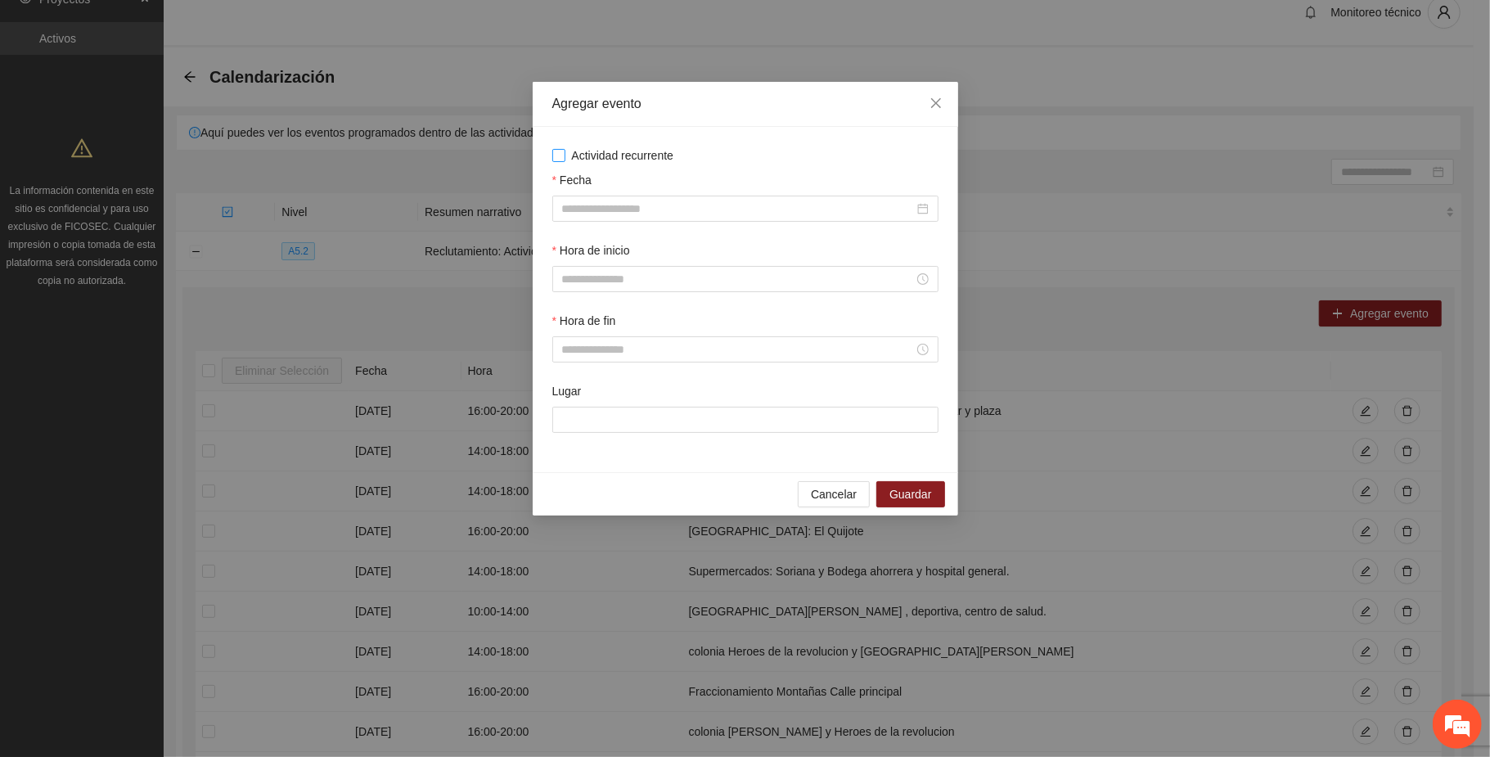
click at [637, 158] on span "Actividad recurrente" at bounding box center [622, 155] width 115 height 18
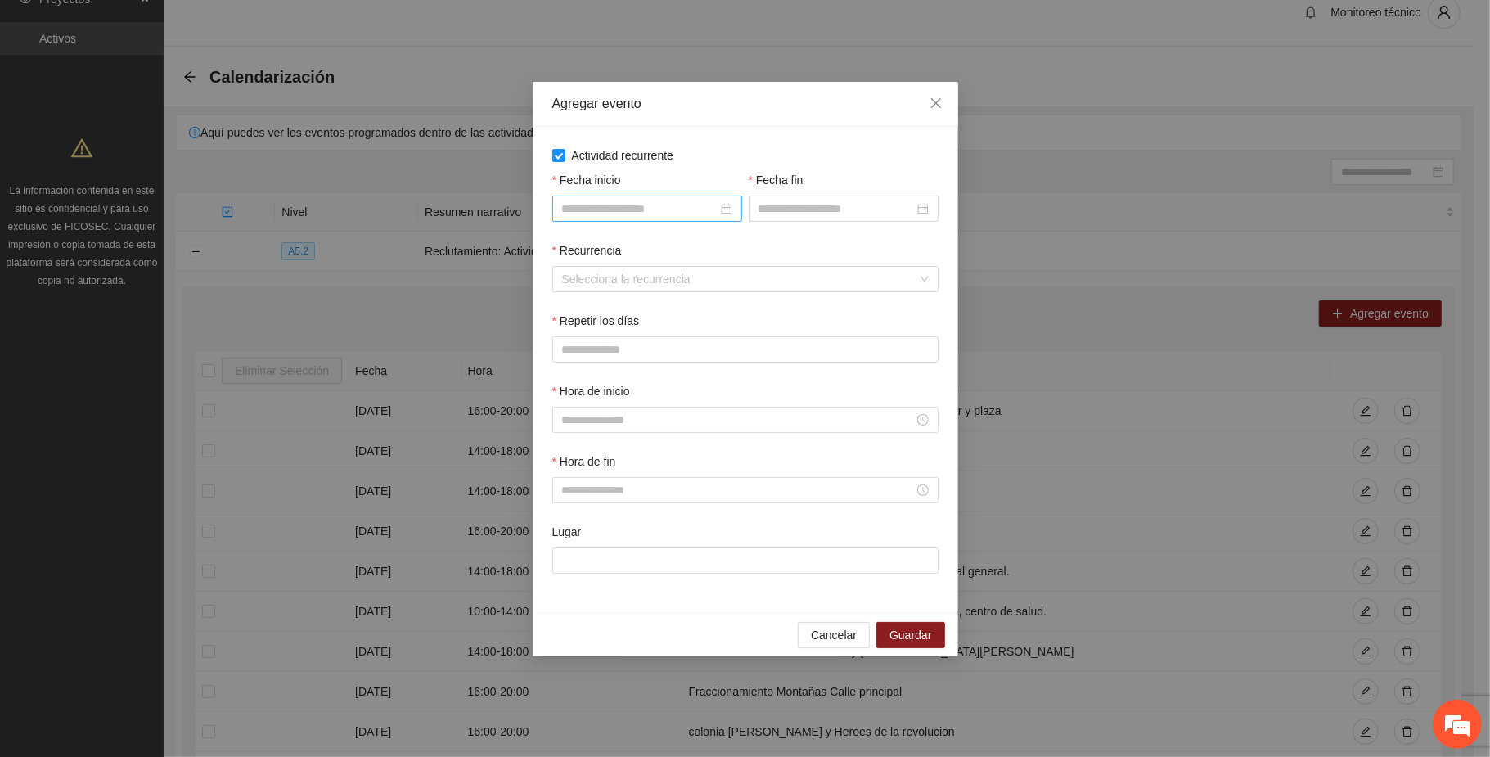
click at [655, 210] on input "Fecha inicio" at bounding box center [639, 209] width 155 height 18
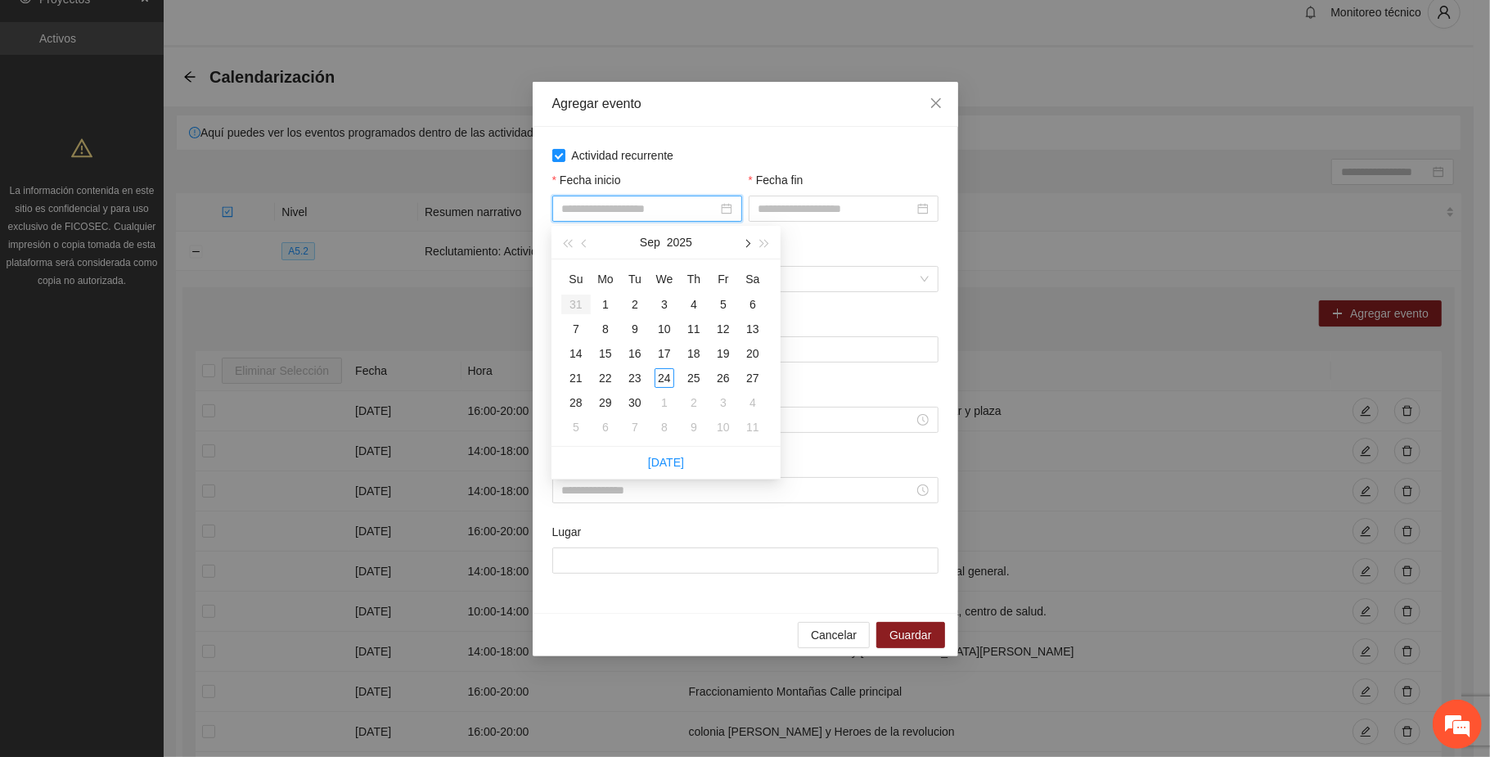
click at [743, 232] on button "button" at bounding box center [746, 242] width 18 height 33
type input "**********"
click at [697, 298] on div "2" at bounding box center [694, 305] width 20 height 20
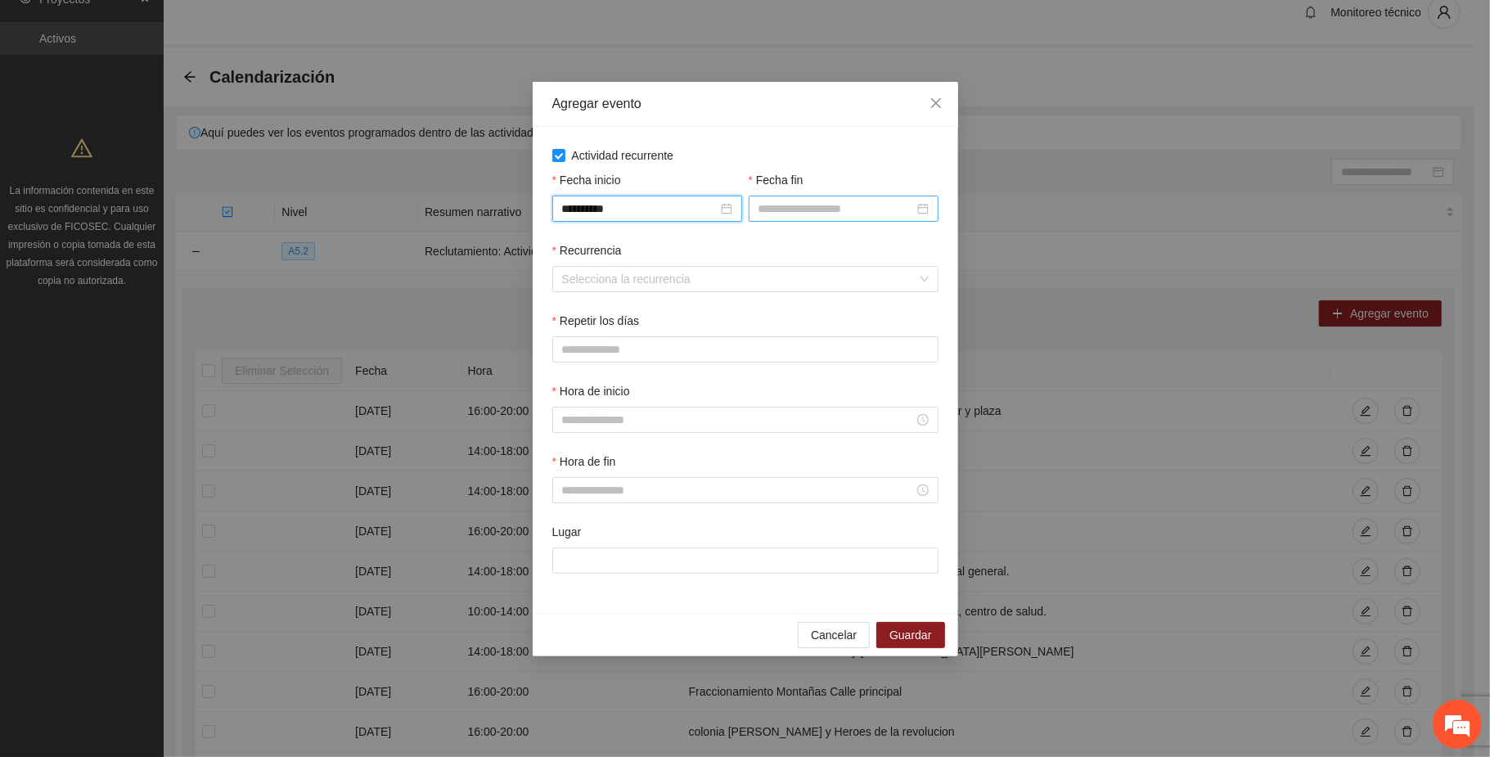
click at [813, 214] on input "Fecha fin" at bounding box center [836, 209] width 155 height 18
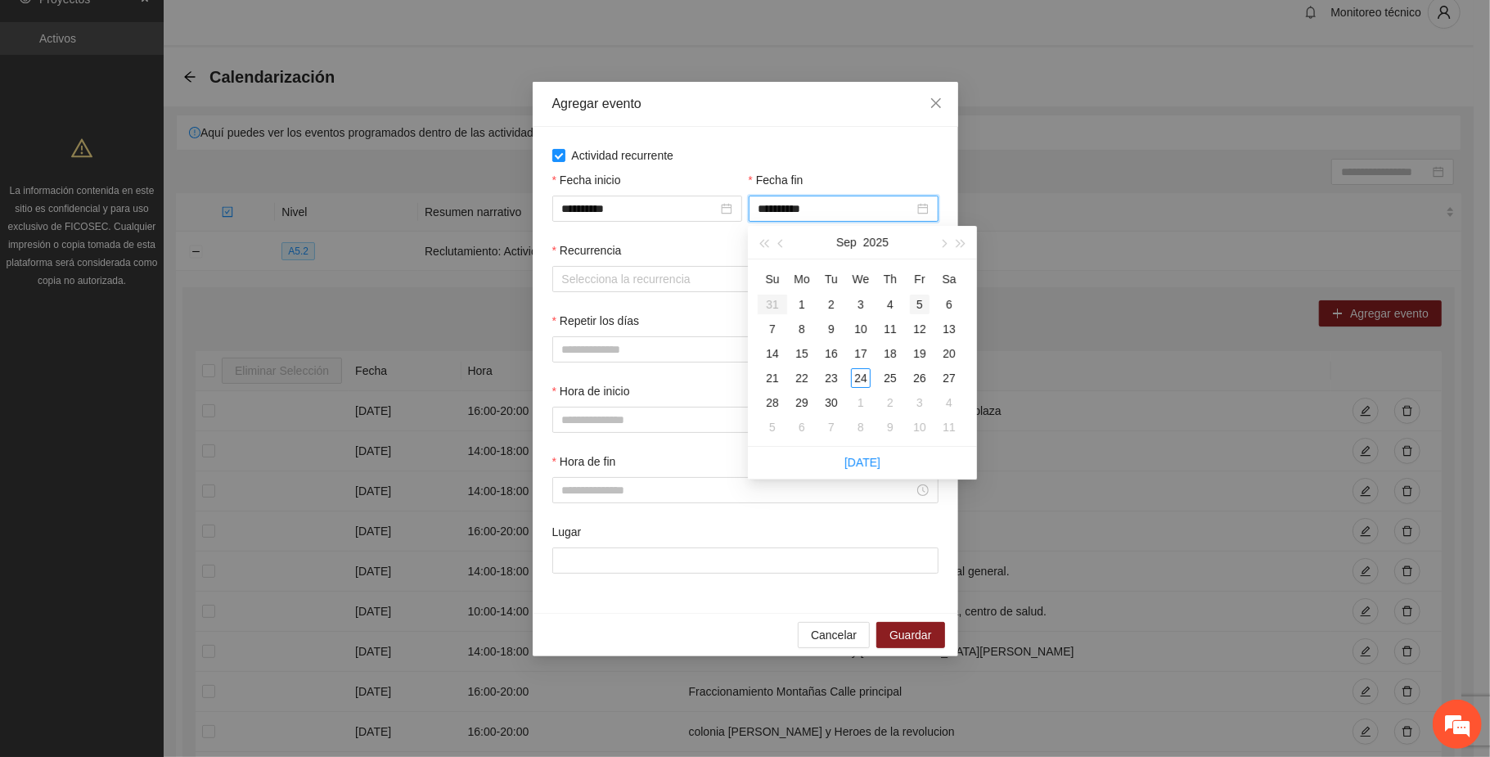
type input "**********"
click at [943, 246] on span "button" at bounding box center [943, 243] width 8 height 8
type input "**********"
click at [944, 327] on div "11" at bounding box center [949, 329] width 20 height 20
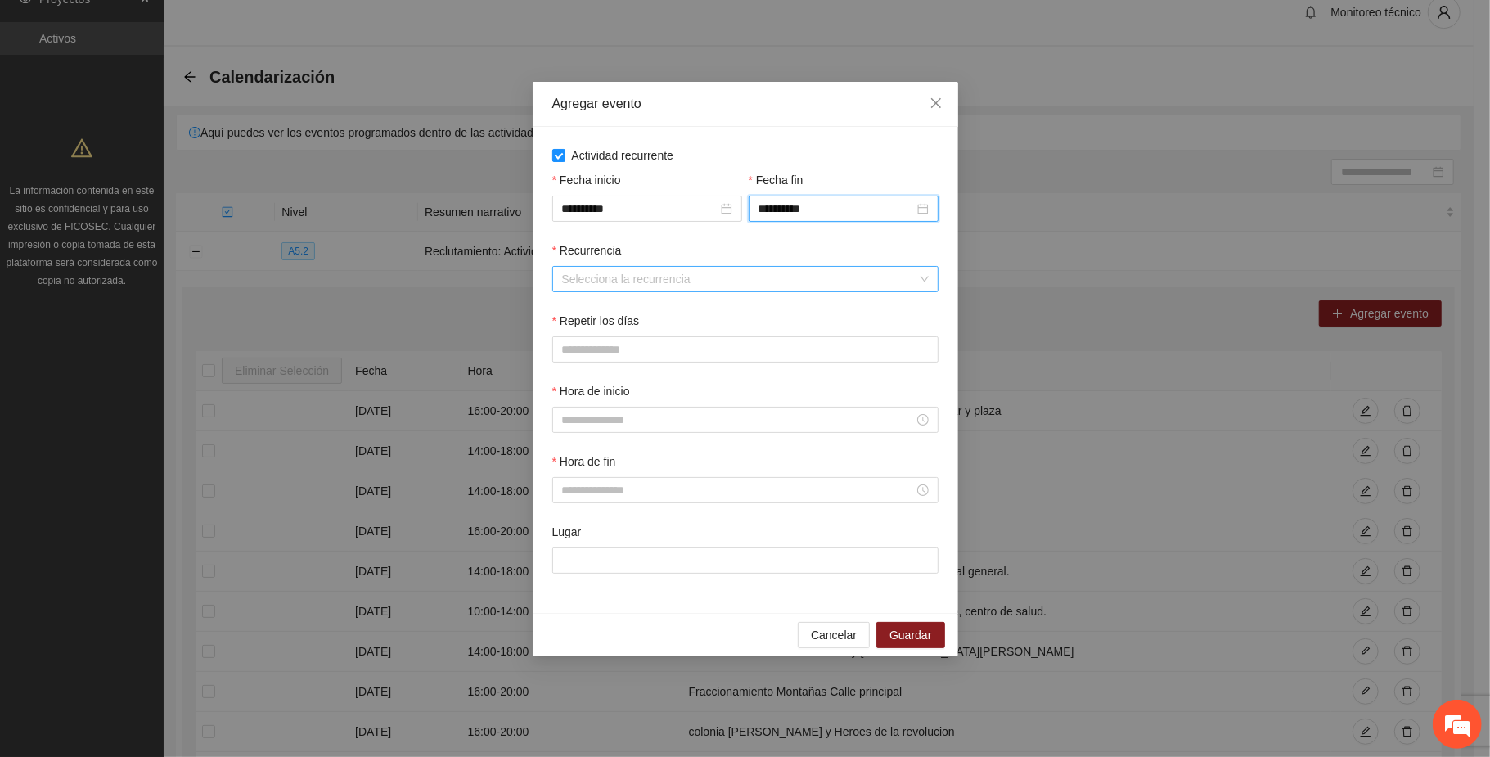
click at [606, 286] on input "Recurrencia" at bounding box center [739, 279] width 355 height 25
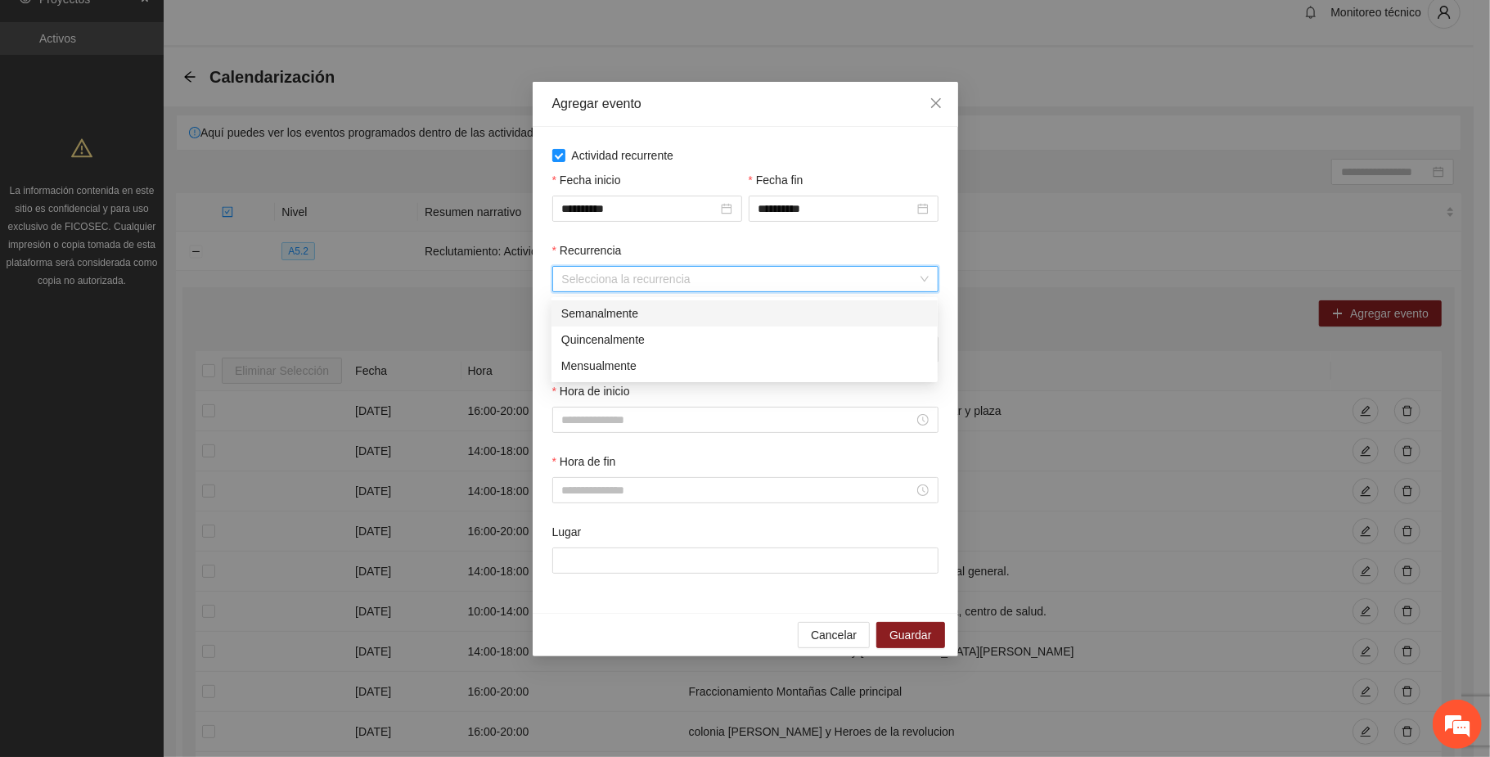
click at [614, 312] on div "Semanalmente" at bounding box center [744, 313] width 367 height 18
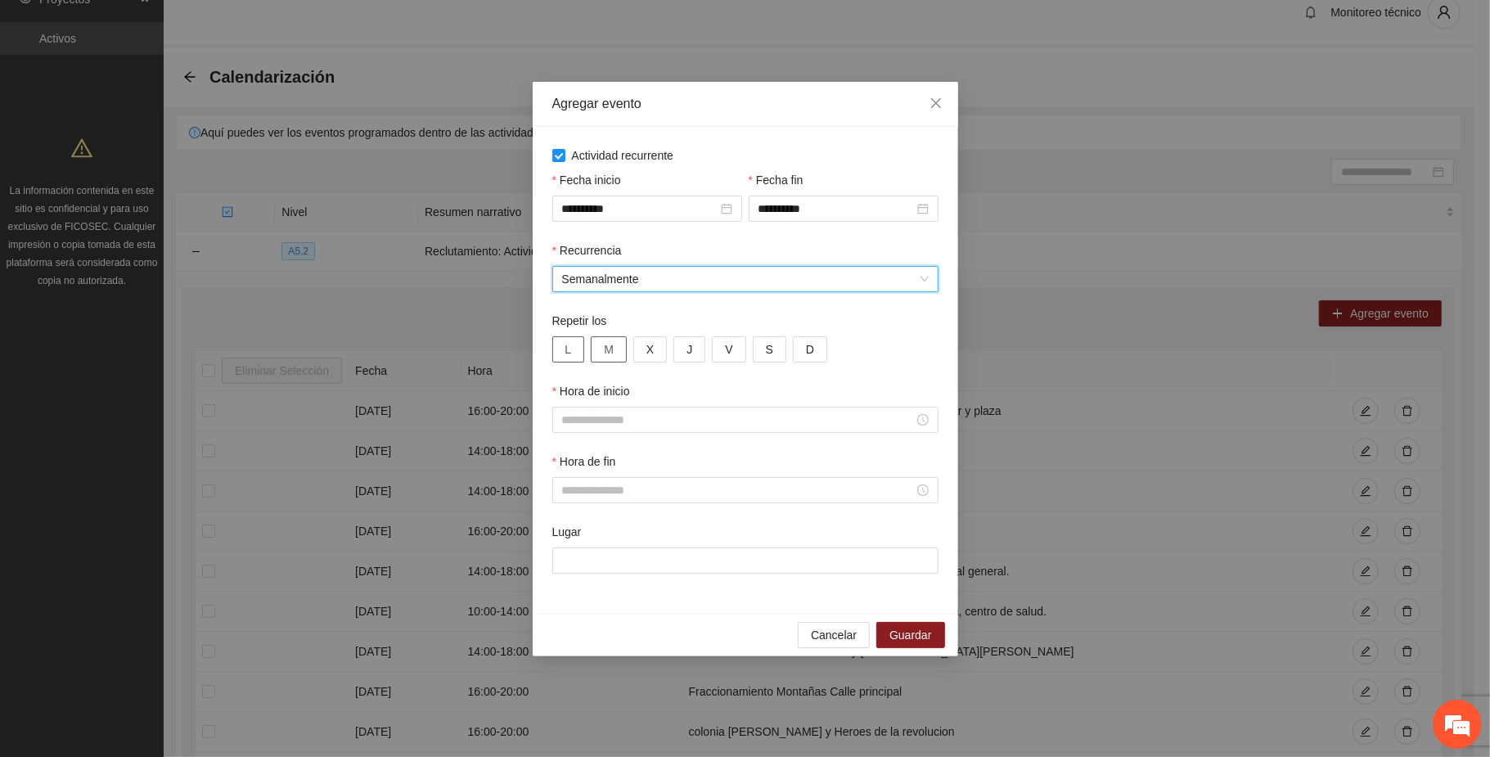
drag, startPoint x: 565, startPoint y: 348, endPoint x: 620, endPoint y: 348, distance: 55.6
click at [589, 348] on div "L M X J V S D" at bounding box center [745, 349] width 386 height 26
click at [616, 349] on button "M" at bounding box center [609, 349] width 36 height 26
click at [565, 344] on span "L" at bounding box center [568, 349] width 7 height 18
click at [650, 345] on span "X" at bounding box center [649, 349] width 7 height 18
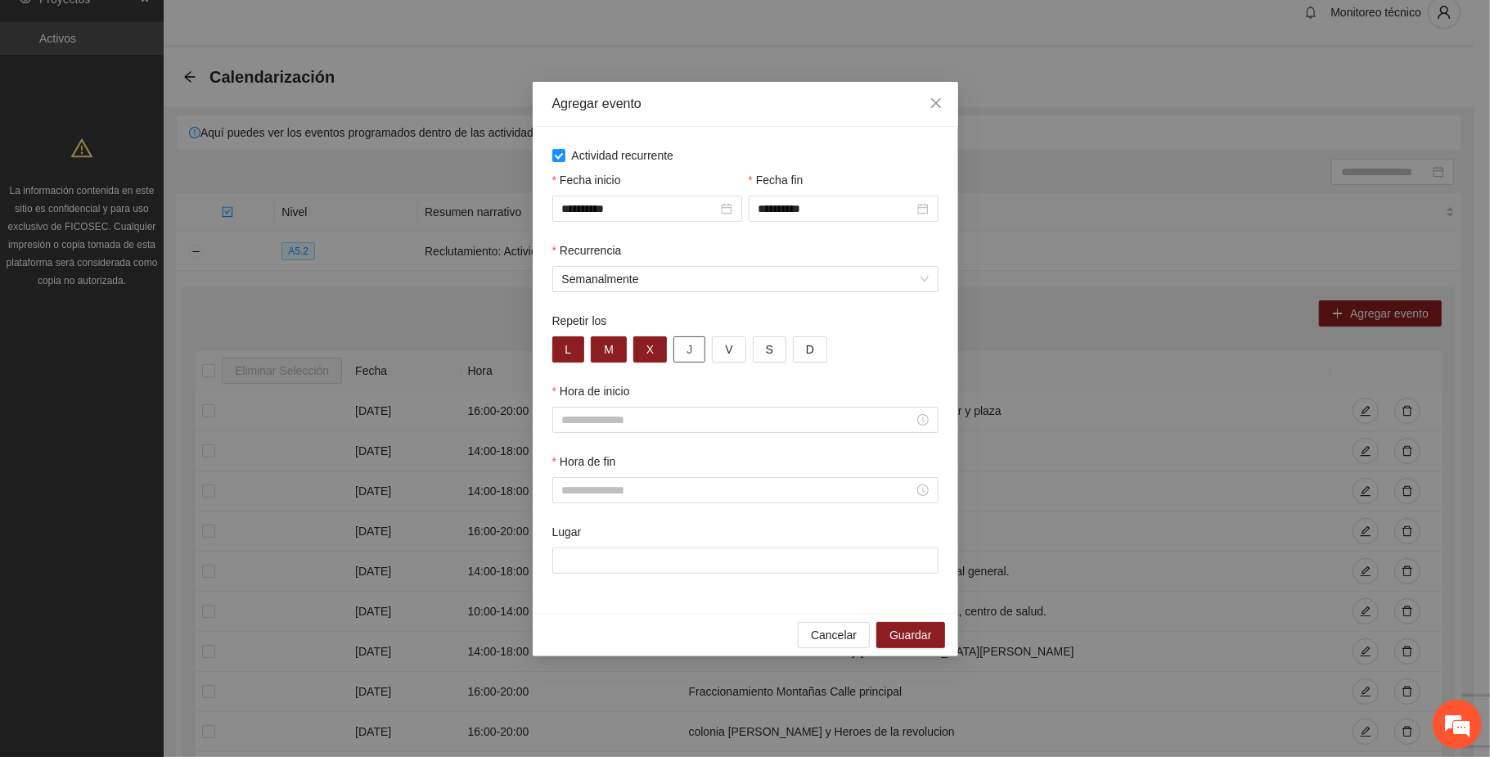
click at [688, 350] on span "J" at bounding box center [690, 349] width 6 height 18
click at [728, 354] on span "V" at bounding box center [728, 349] width 7 height 18
click at [771, 351] on span "S" at bounding box center [769, 349] width 7 height 18
click at [809, 348] on span "D" at bounding box center [810, 349] width 8 height 18
click at [606, 426] on input "Hora de inicio" at bounding box center [738, 420] width 352 height 18
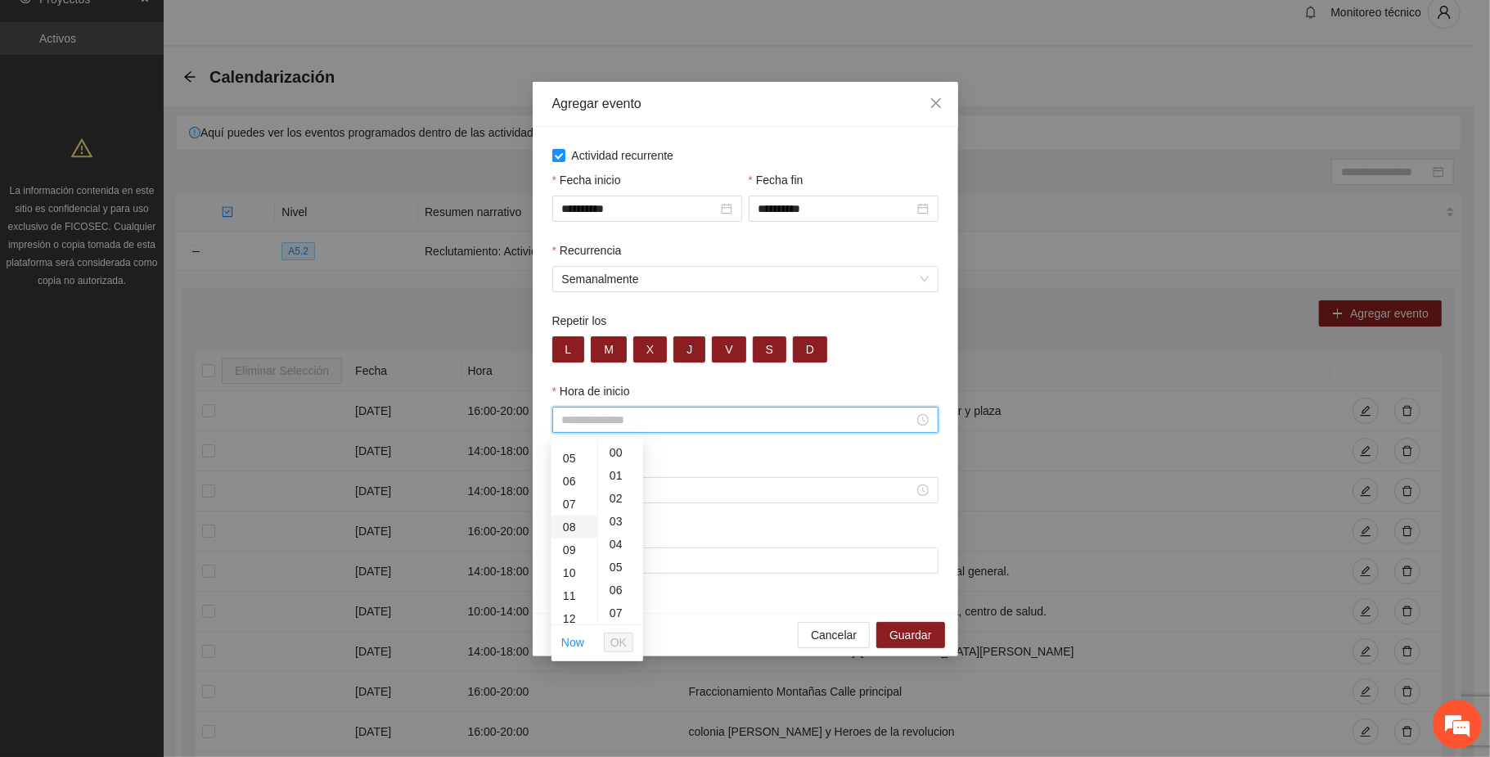
click at [566, 527] on div "08" at bounding box center [575, 527] width 46 height 23
type input "*****"
click at [614, 639] on span "OK" at bounding box center [618, 642] width 16 height 18
click at [571, 494] on input "Hora de fin" at bounding box center [738, 490] width 352 height 18
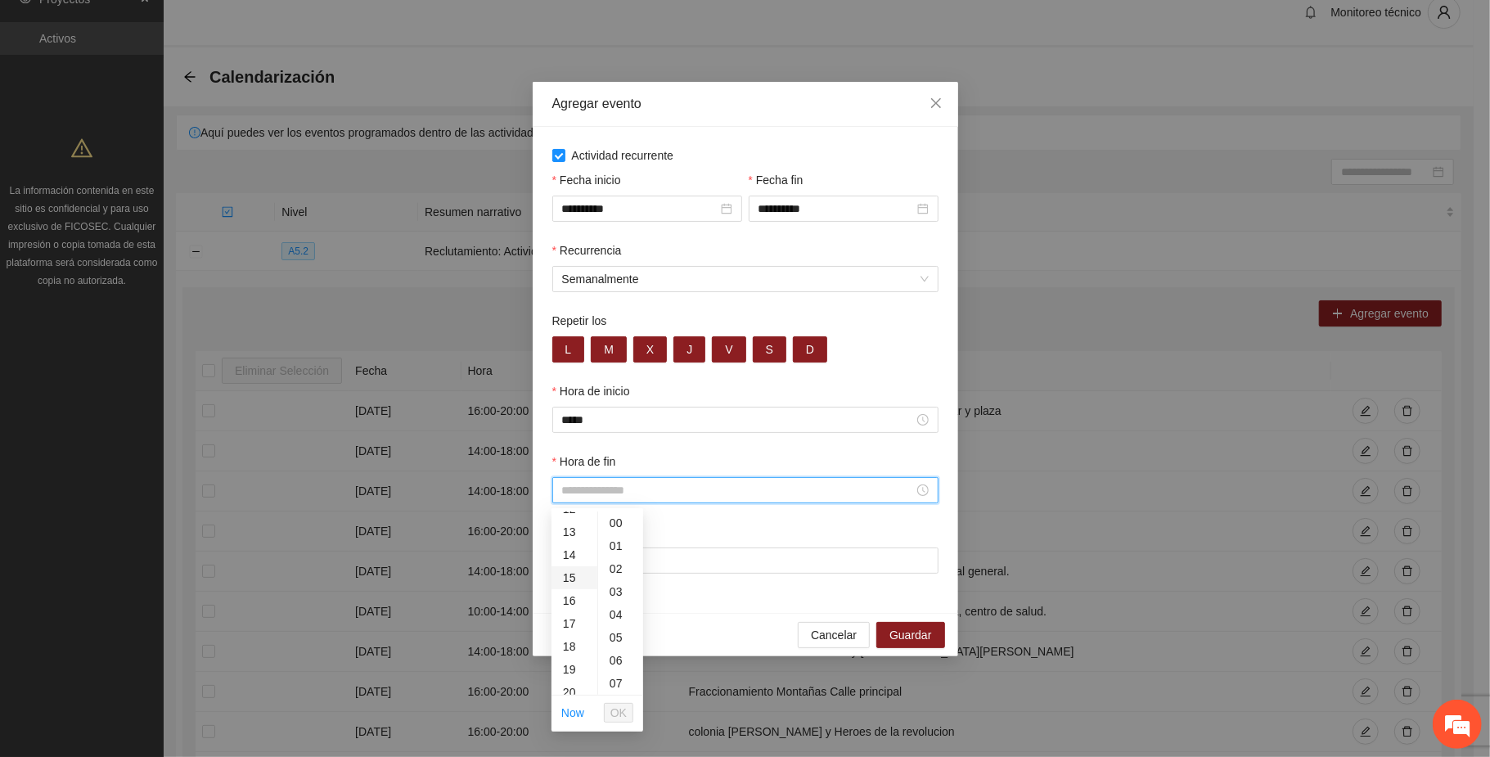
scroll to position [327, 0]
click at [573, 652] on div "20" at bounding box center [575, 653] width 46 height 23
type input "*****"
click at [613, 710] on span "OK" at bounding box center [618, 713] width 16 height 18
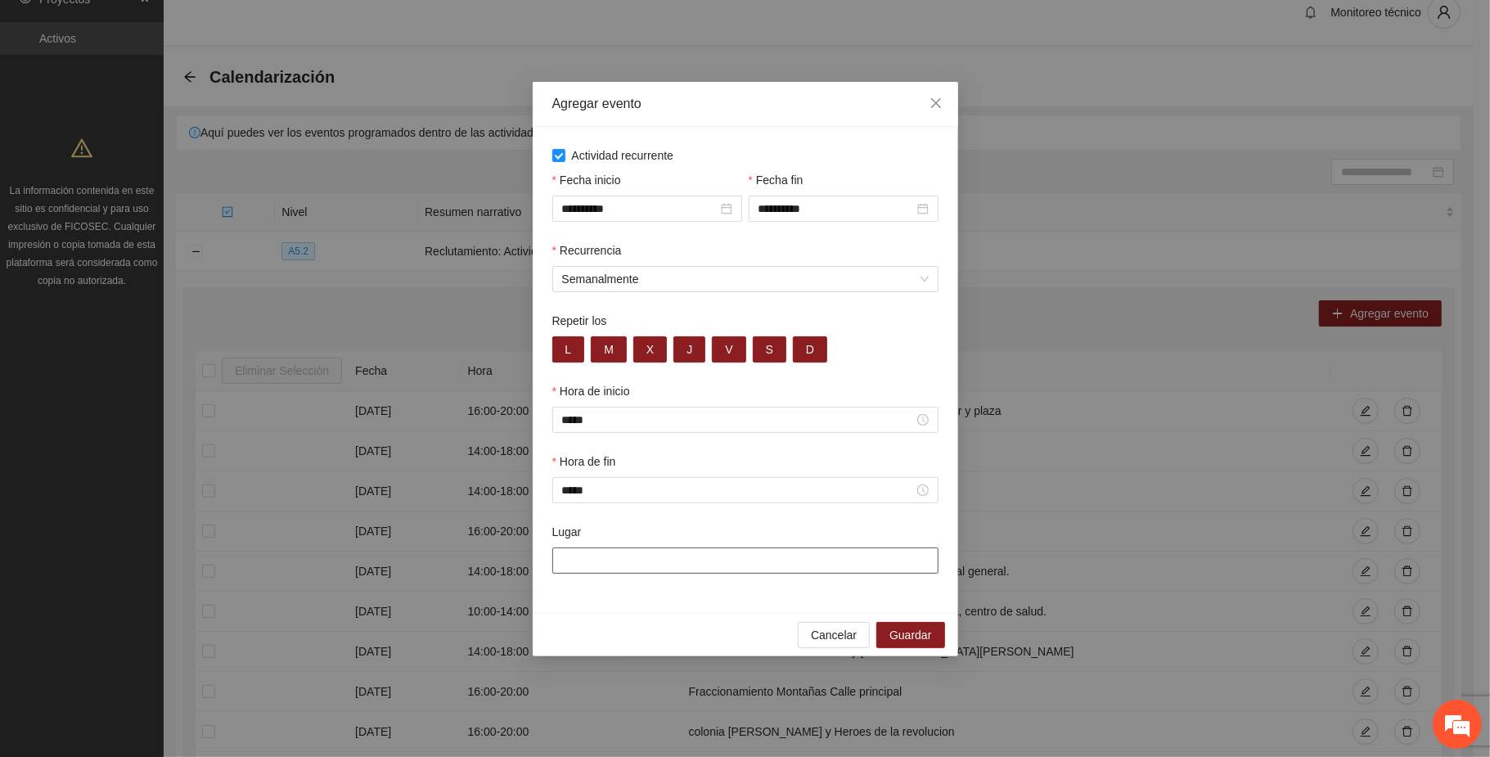
click at [684, 564] on input "Lugar" at bounding box center [745, 560] width 386 height 26
paste input "**********"
type input "**********"
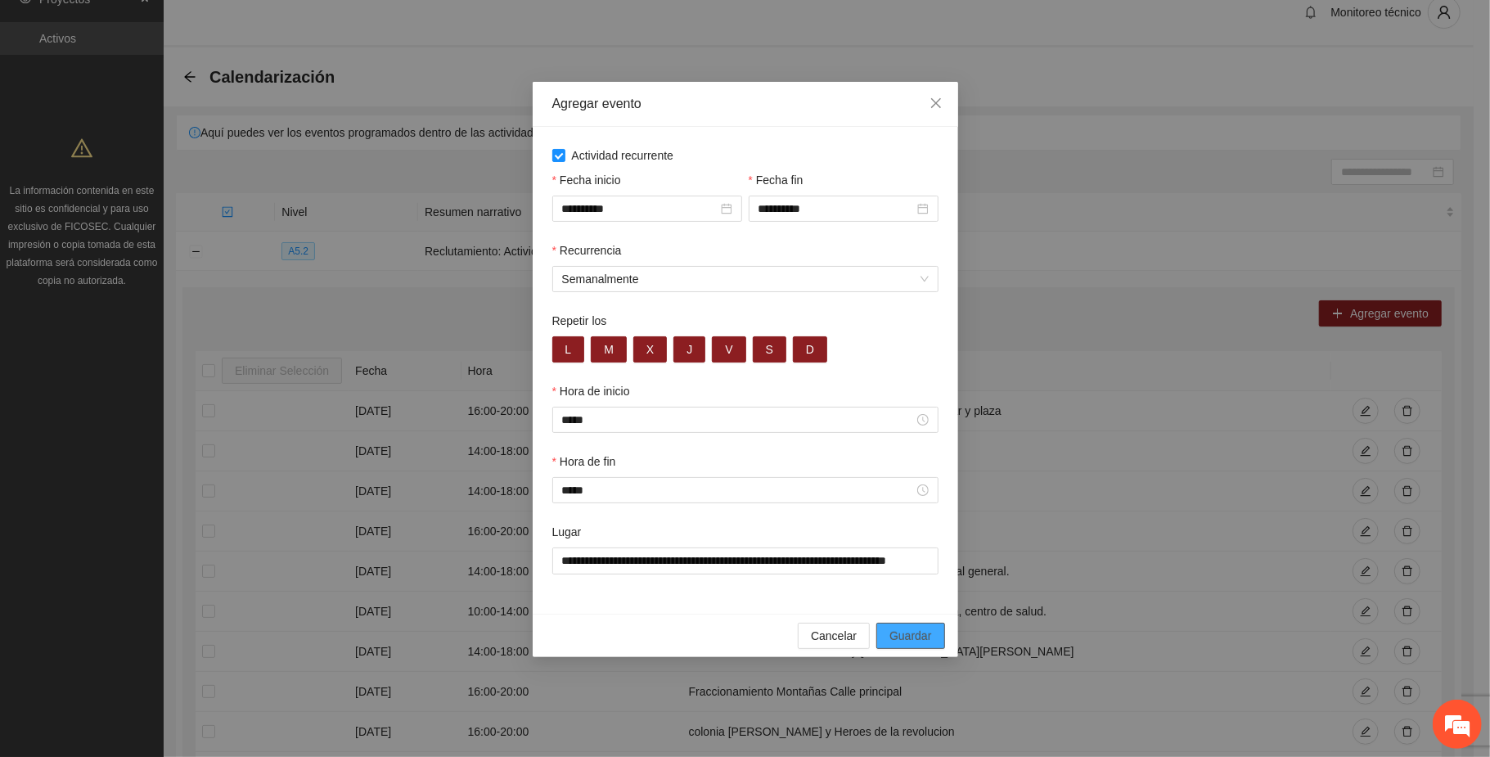
click at [931, 636] on button "Guardar" at bounding box center [910, 636] width 68 height 26
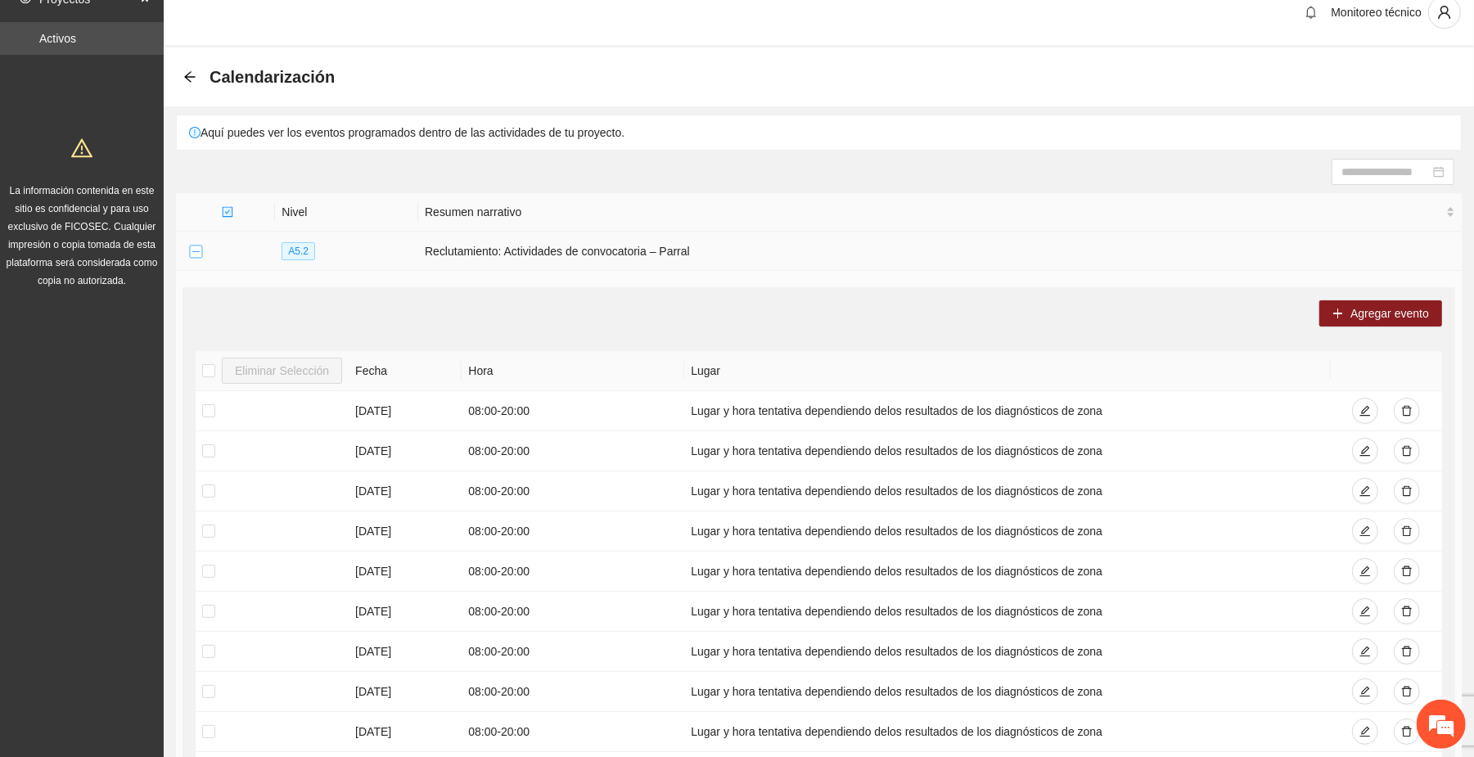
click at [196, 253] on button "Collapse row" at bounding box center [195, 252] width 13 height 13
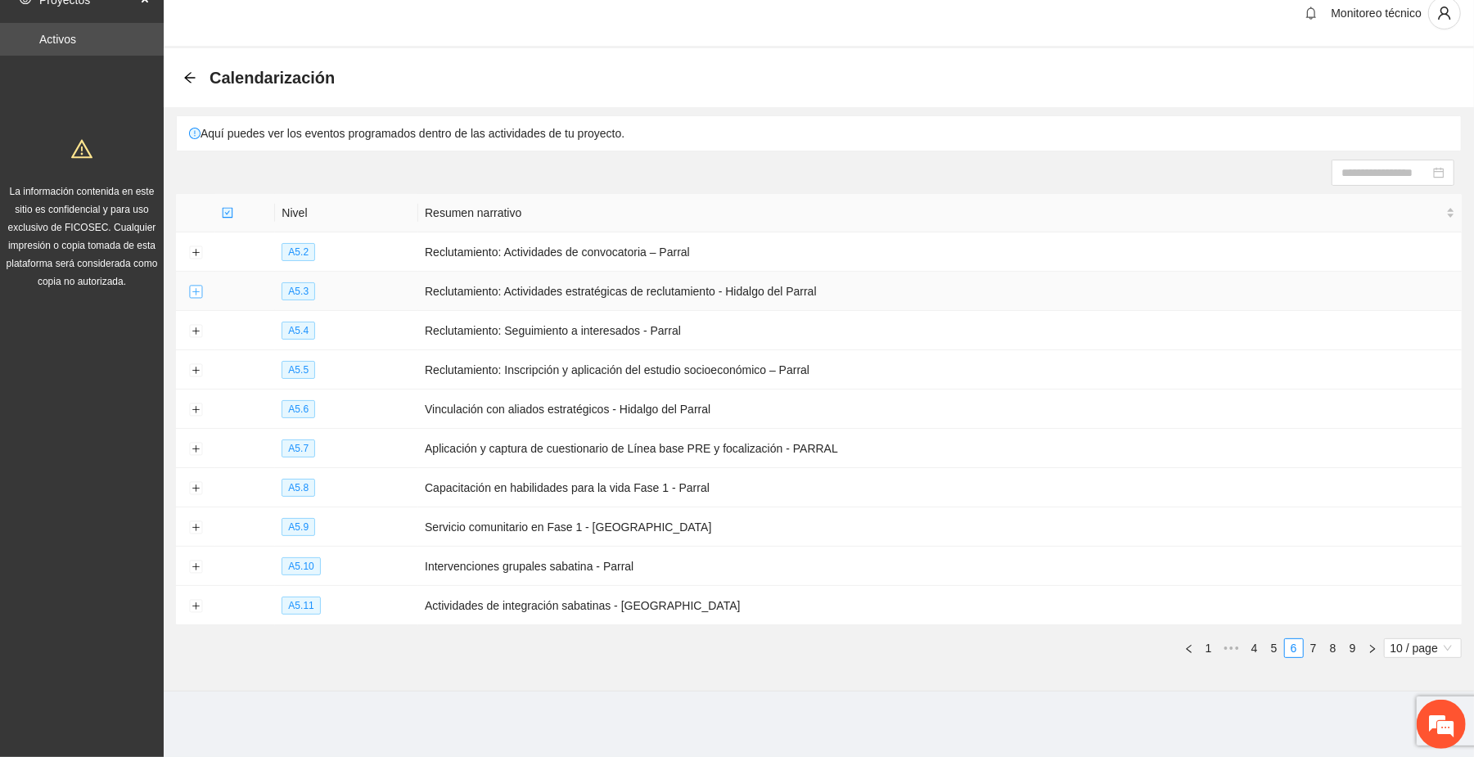
click at [193, 290] on button "Expand row" at bounding box center [195, 292] width 13 height 13
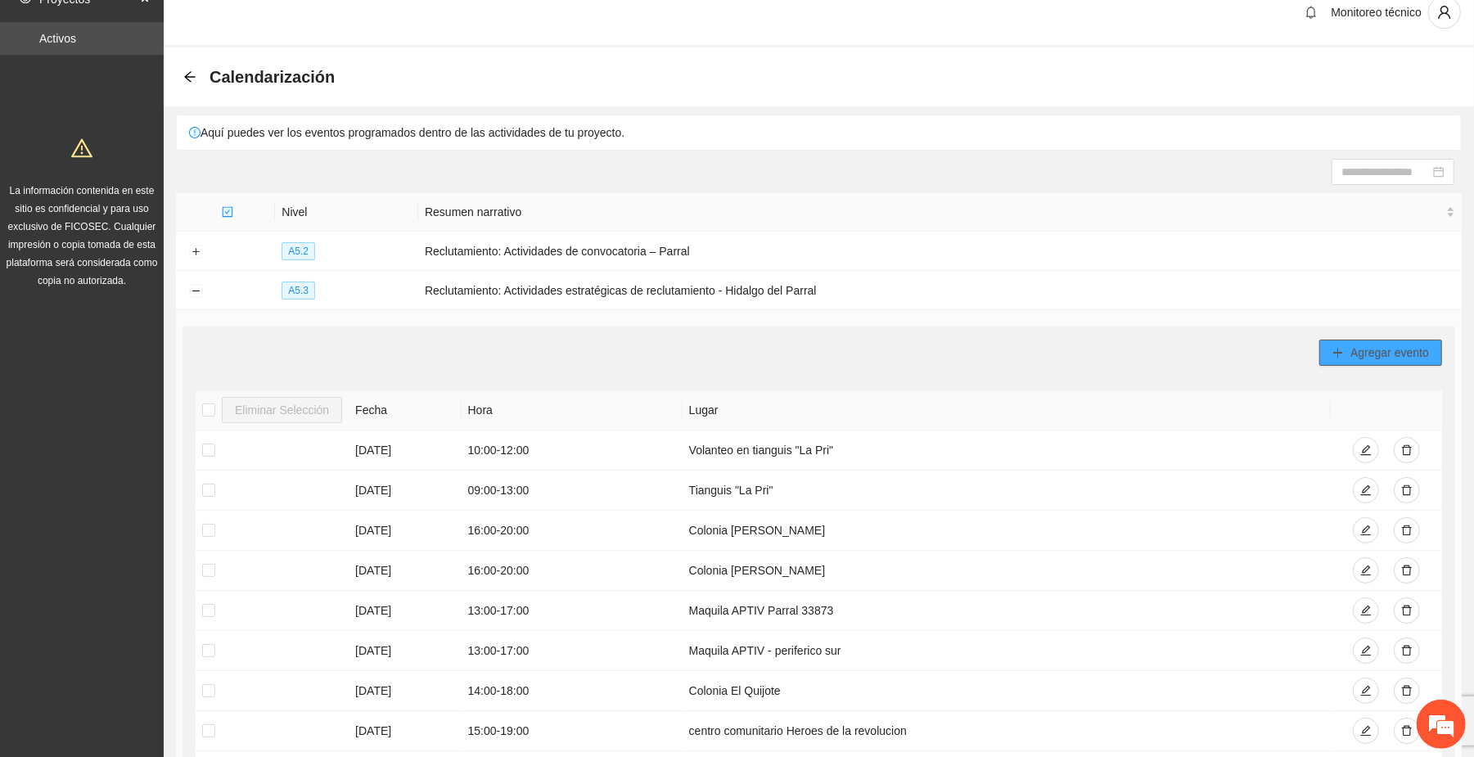
click at [1398, 351] on span "Agregar evento" at bounding box center [1389, 353] width 79 height 18
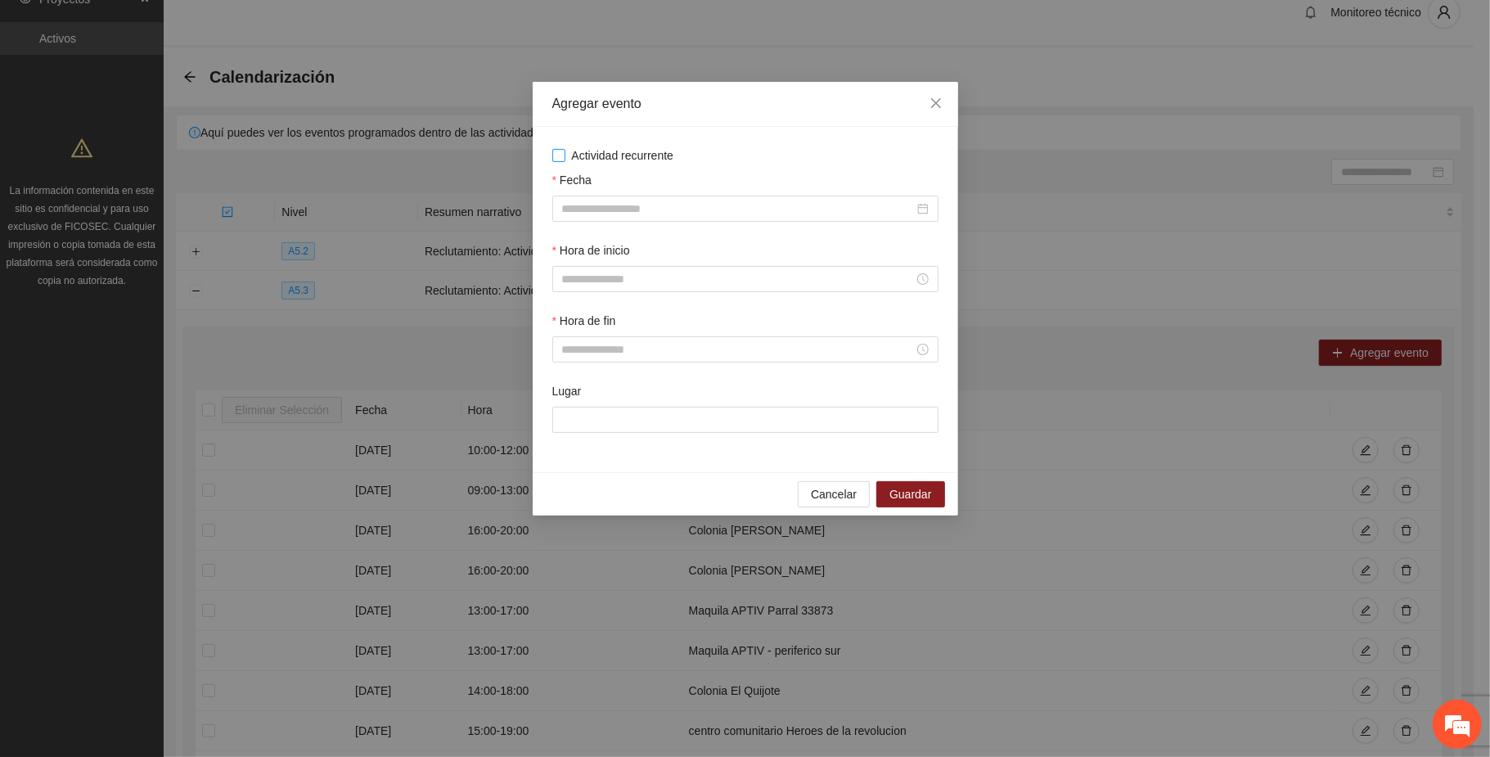
click at [591, 147] on span "Actividad recurrente" at bounding box center [622, 155] width 115 height 18
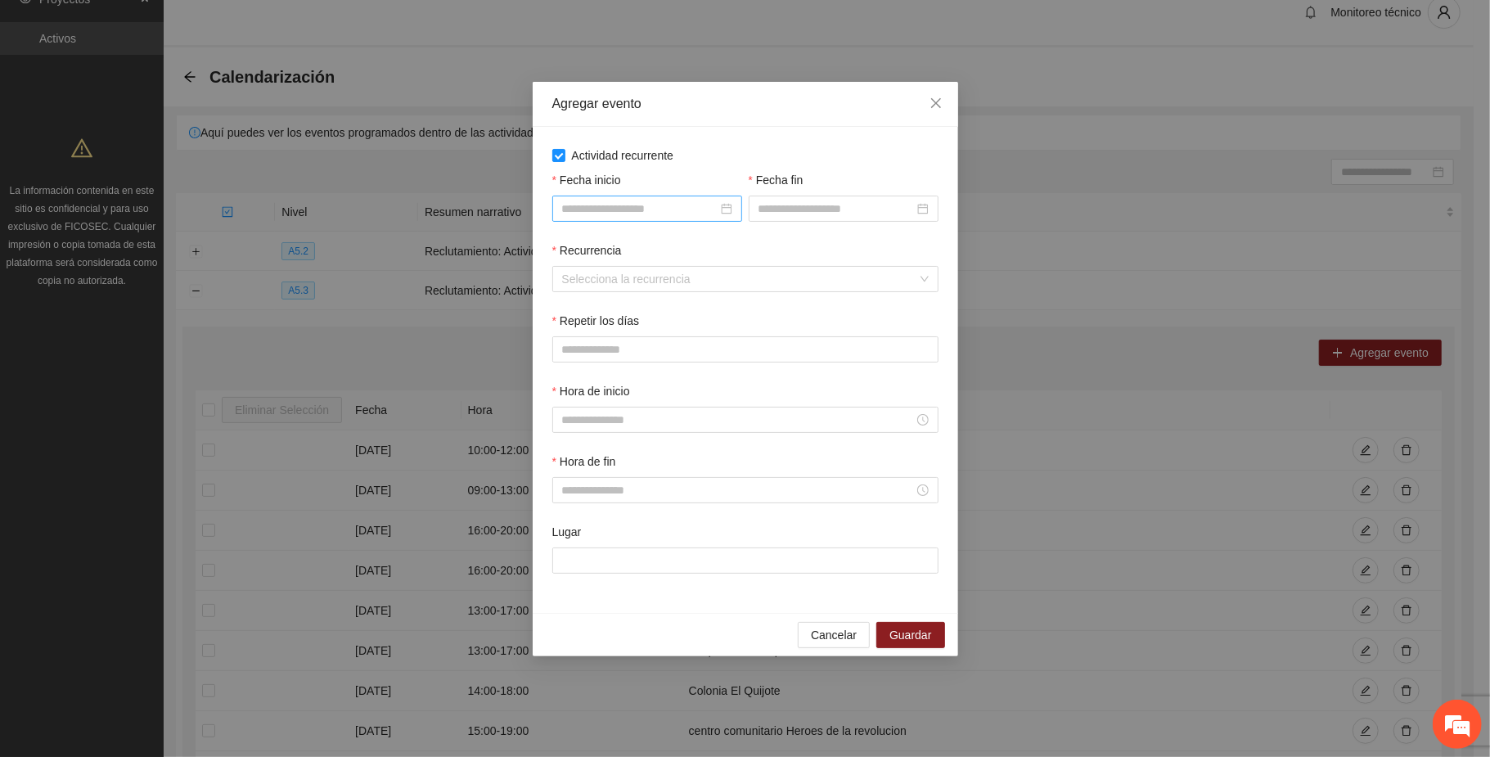
click at [628, 206] on input "Fecha inicio" at bounding box center [639, 209] width 155 height 18
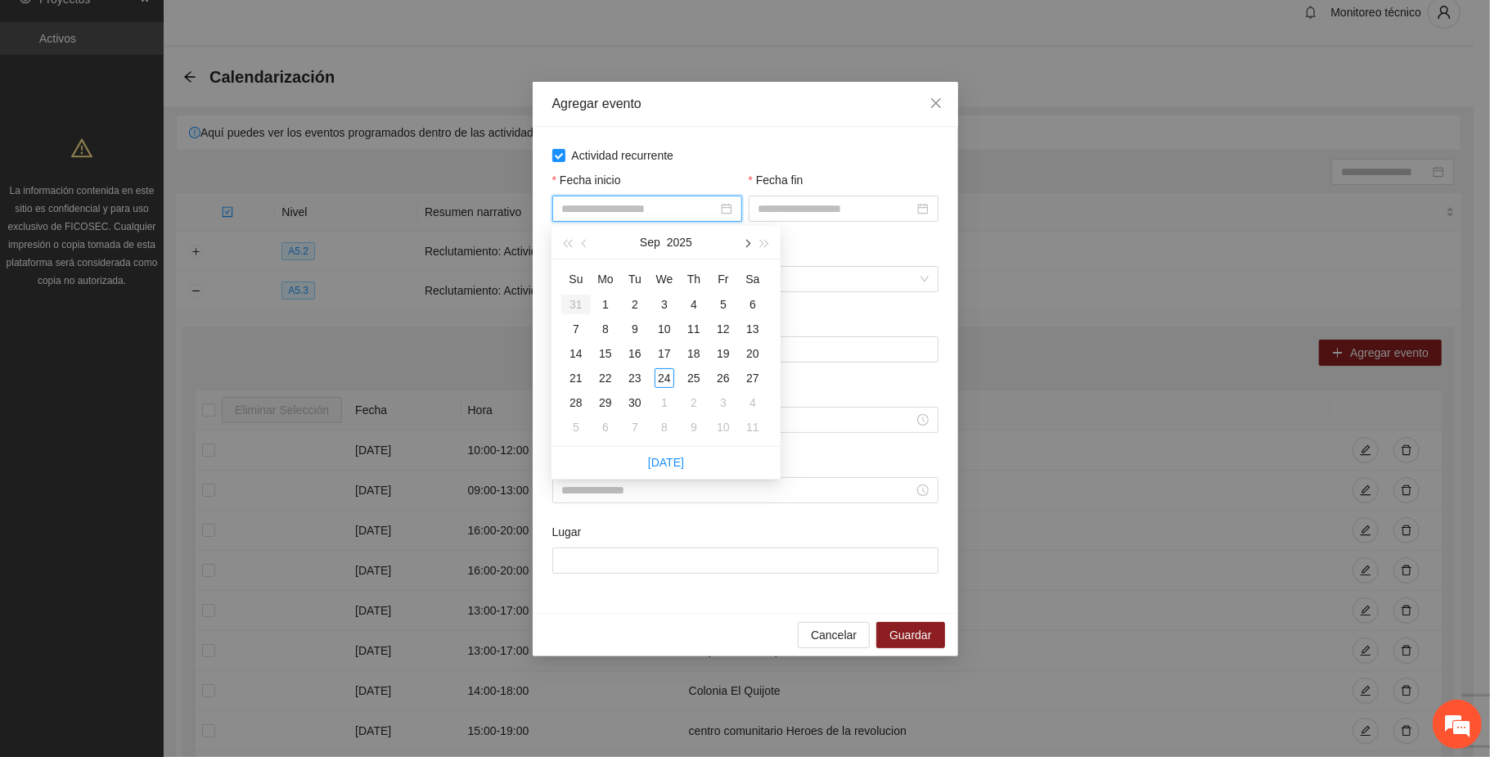
click at [748, 240] on span "button" at bounding box center [746, 243] width 8 height 8
type input "**********"
click at [687, 302] on div "2" at bounding box center [694, 305] width 20 height 20
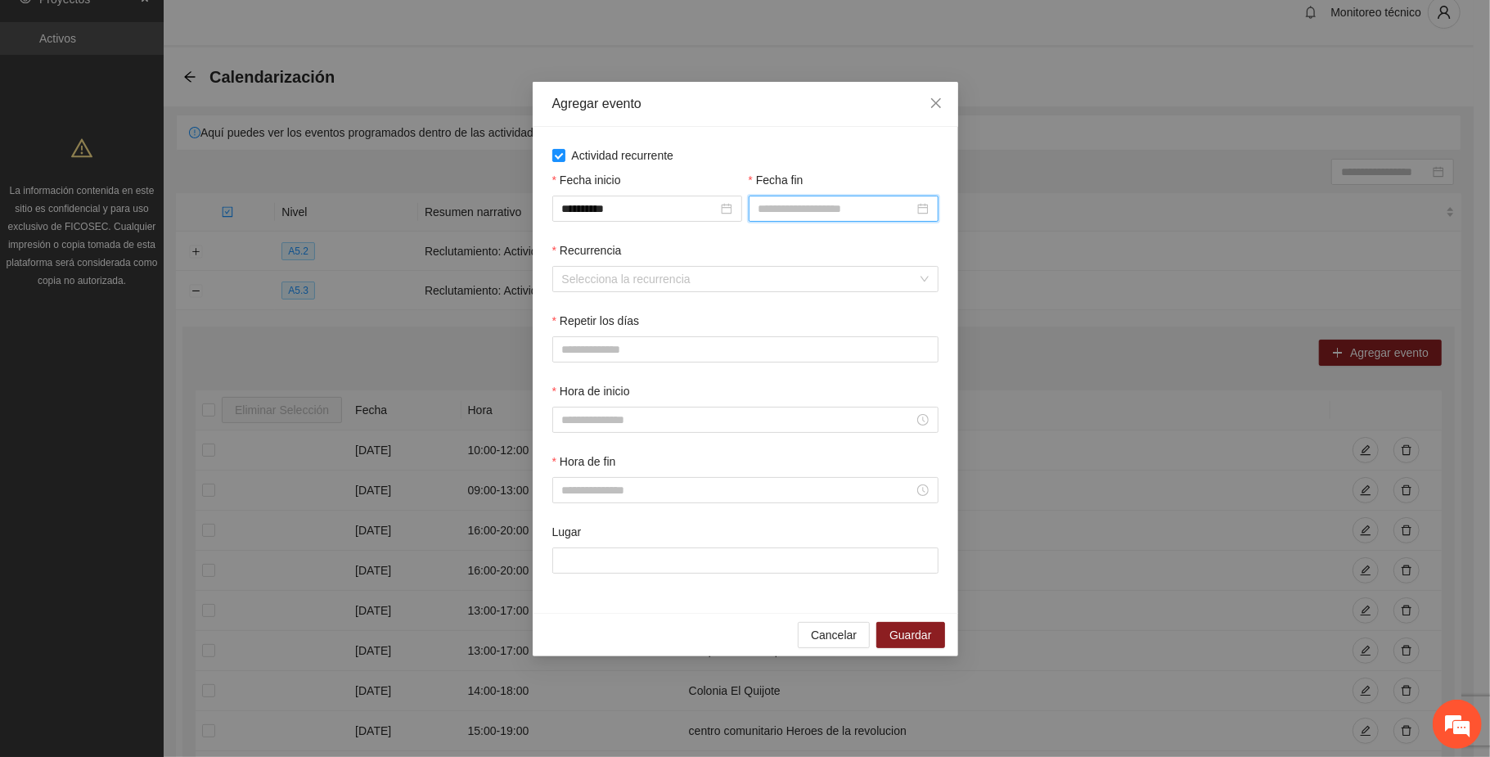
click at [799, 204] on input "Fecha fin" at bounding box center [836, 209] width 155 height 18
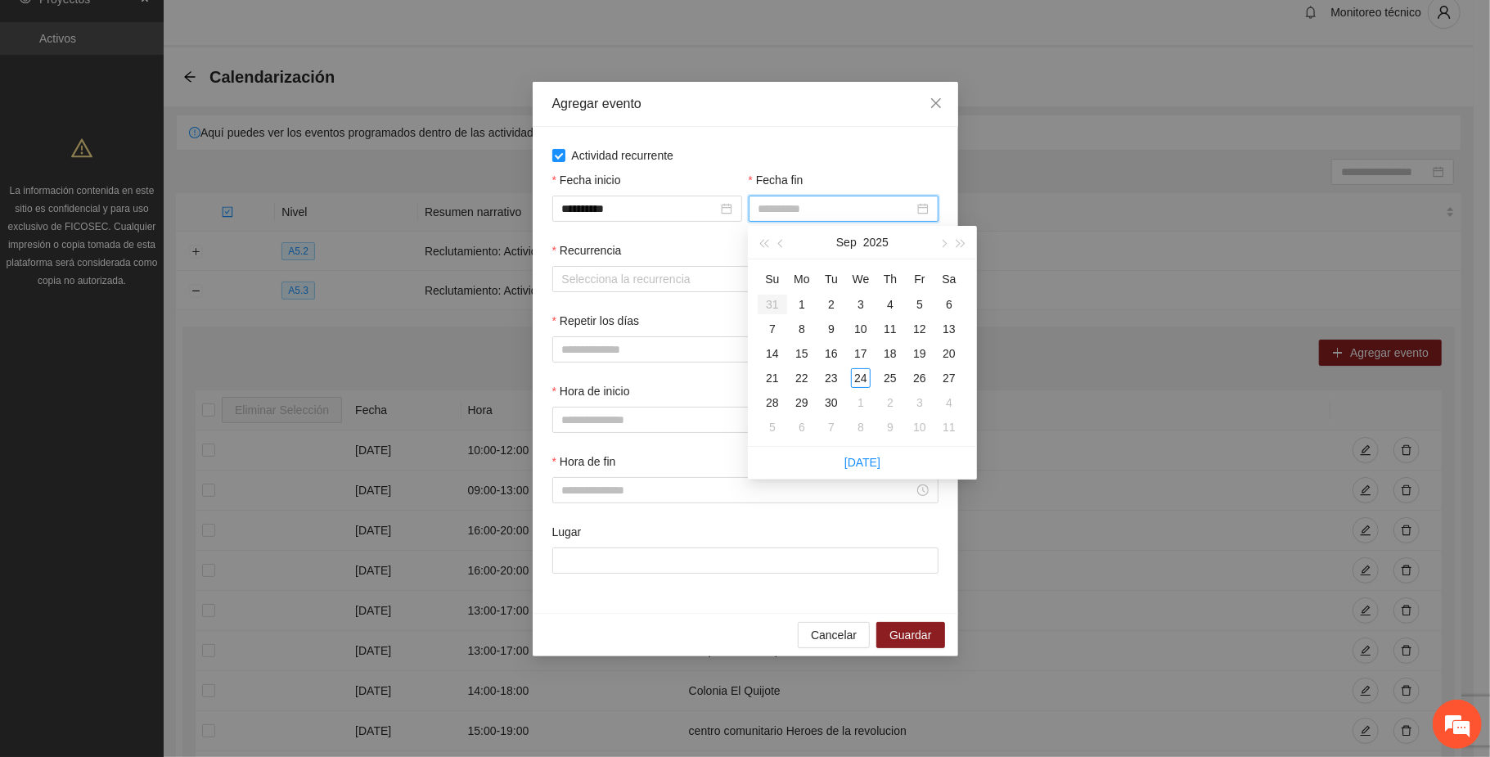
type input "**********"
click at [937, 241] on button "button" at bounding box center [943, 242] width 18 height 33
type input "**********"
click at [948, 322] on div "11" at bounding box center [949, 329] width 20 height 20
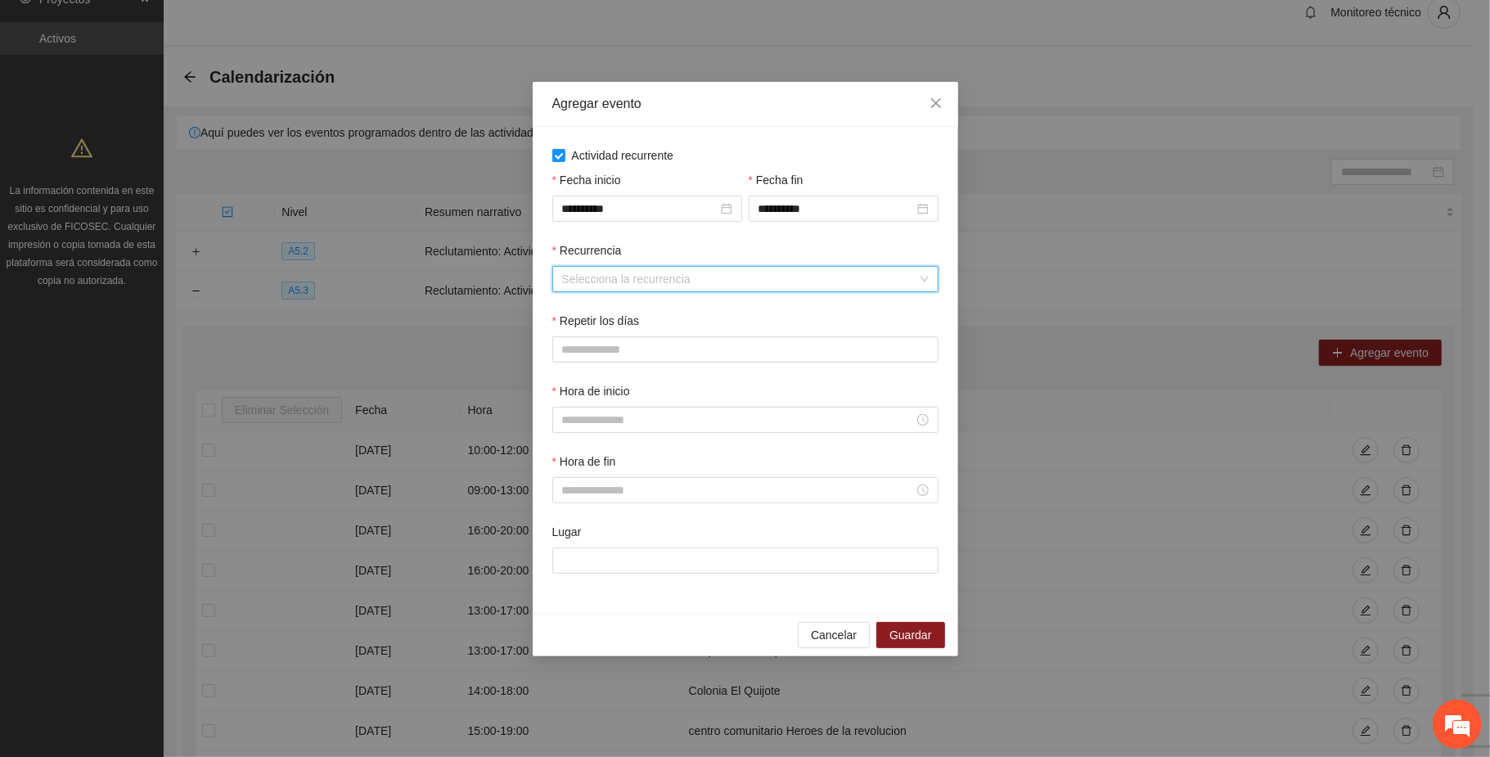
click at [609, 272] on input "Recurrencia" at bounding box center [739, 279] width 355 height 25
click at [602, 313] on div "Semanalmente" at bounding box center [744, 313] width 367 height 18
click at [573, 345] on button "L" at bounding box center [568, 349] width 33 height 26
click at [614, 349] on span "M" at bounding box center [609, 349] width 10 height 18
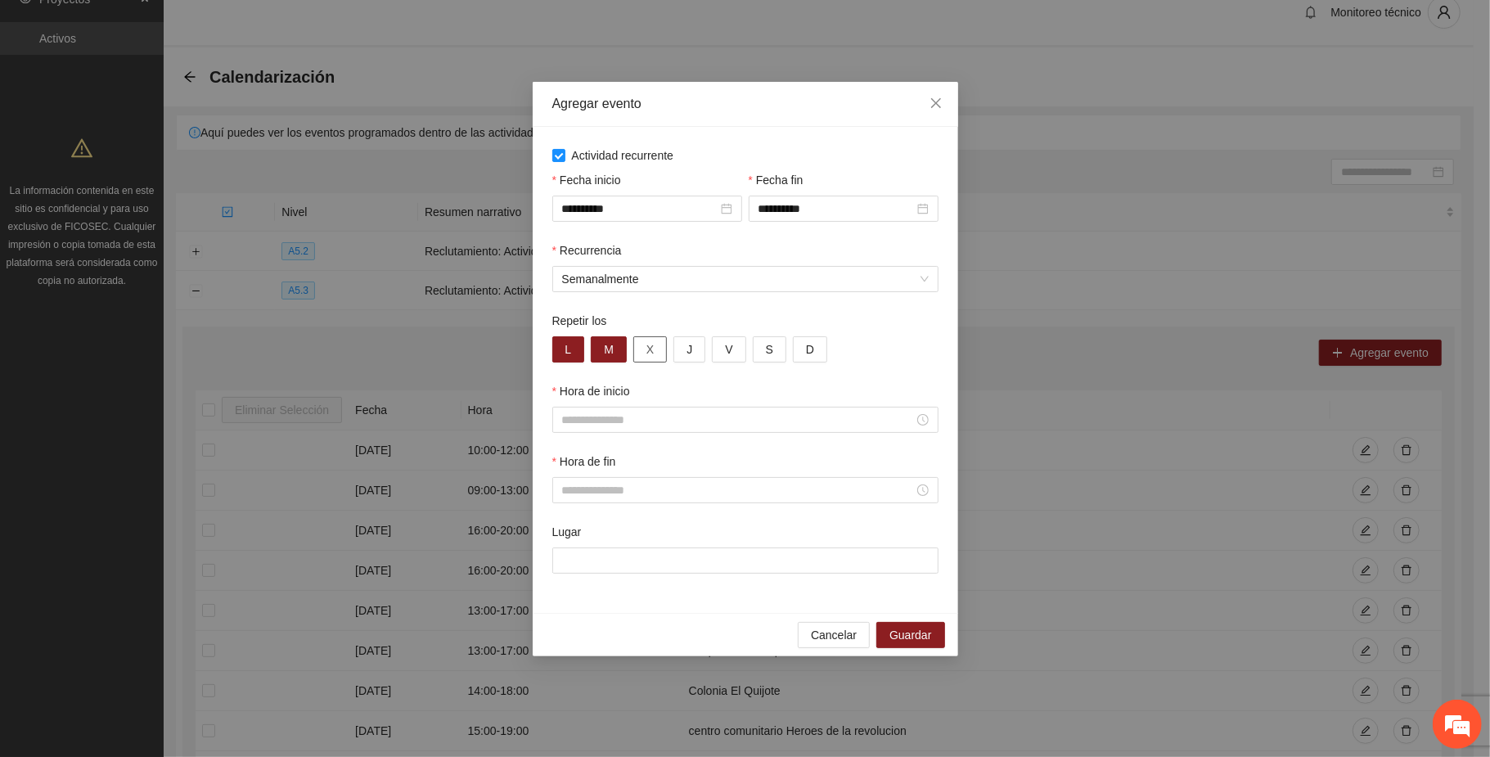
click at [651, 345] on span "X" at bounding box center [649, 349] width 7 height 18
click at [683, 342] on button "J" at bounding box center [690, 349] width 32 height 26
drag, startPoint x: 724, startPoint y: 348, endPoint x: 769, endPoint y: 352, distance: 45.2
click at [725, 348] on span "V" at bounding box center [728, 349] width 7 height 18
click at [770, 352] on span "S" at bounding box center [769, 349] width 7 height 18
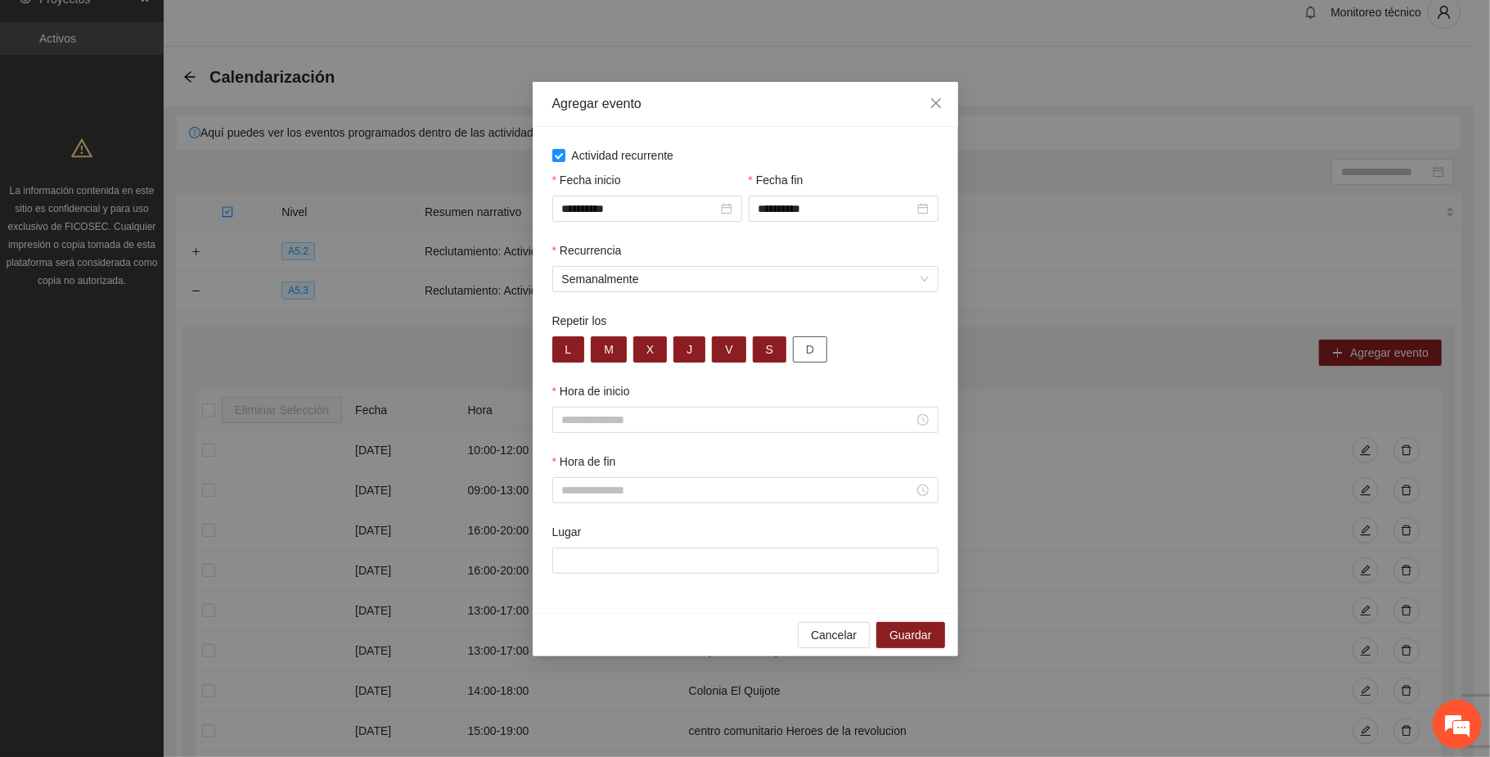
click at [813, 352] on button "D" at bounding box center [810, 349] width 34 height 26
click at [609, 423] on input "Hora de inicio" at bounding box center [738, 420] width 352 height 18
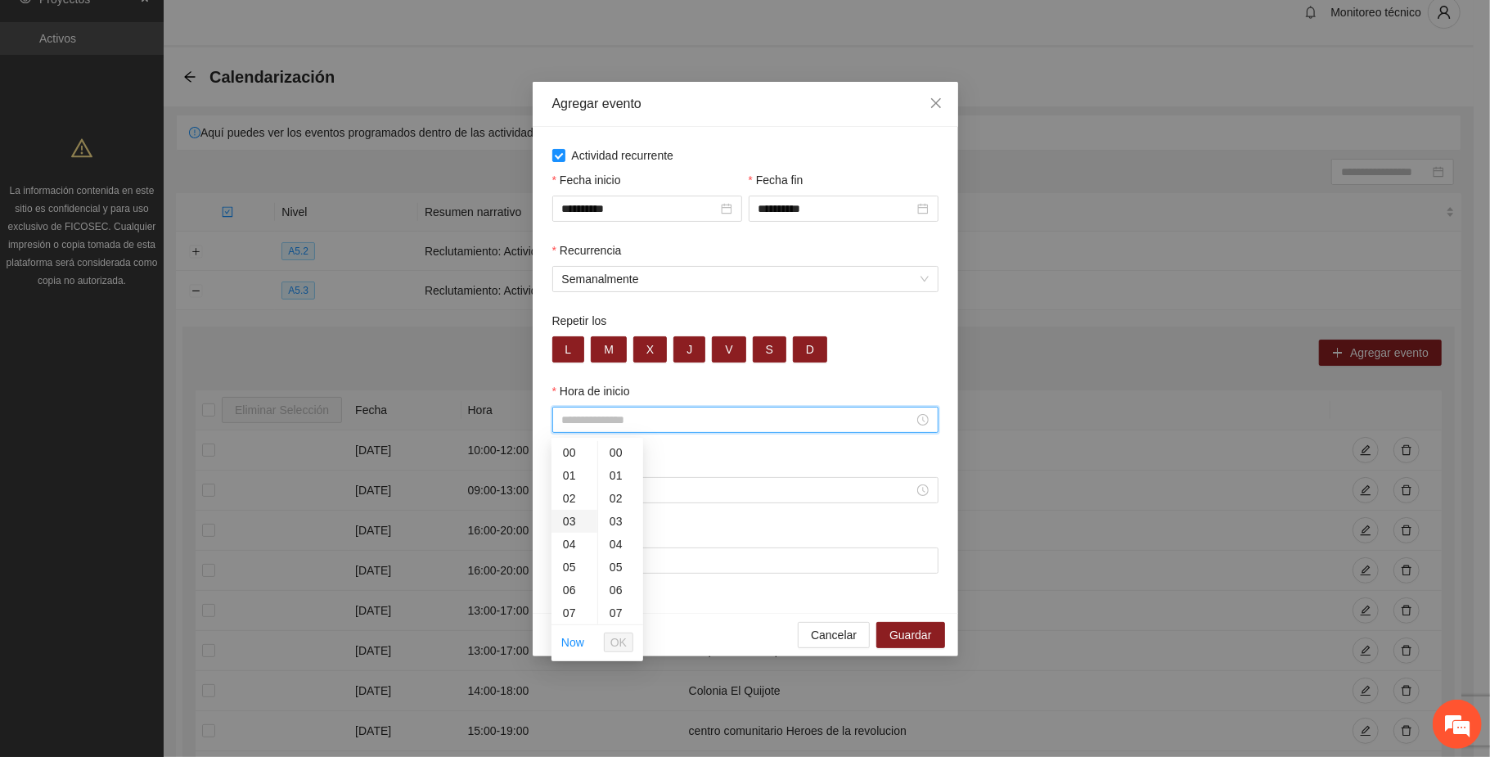
scroll to position [109, 0]
click at [568, 528] on div "08" at bounding box center [575, 527] width 46 height 23
type input "*****"
click at [612, 640] on span "OK" at bounding box center [618, 642] width 16 height 18
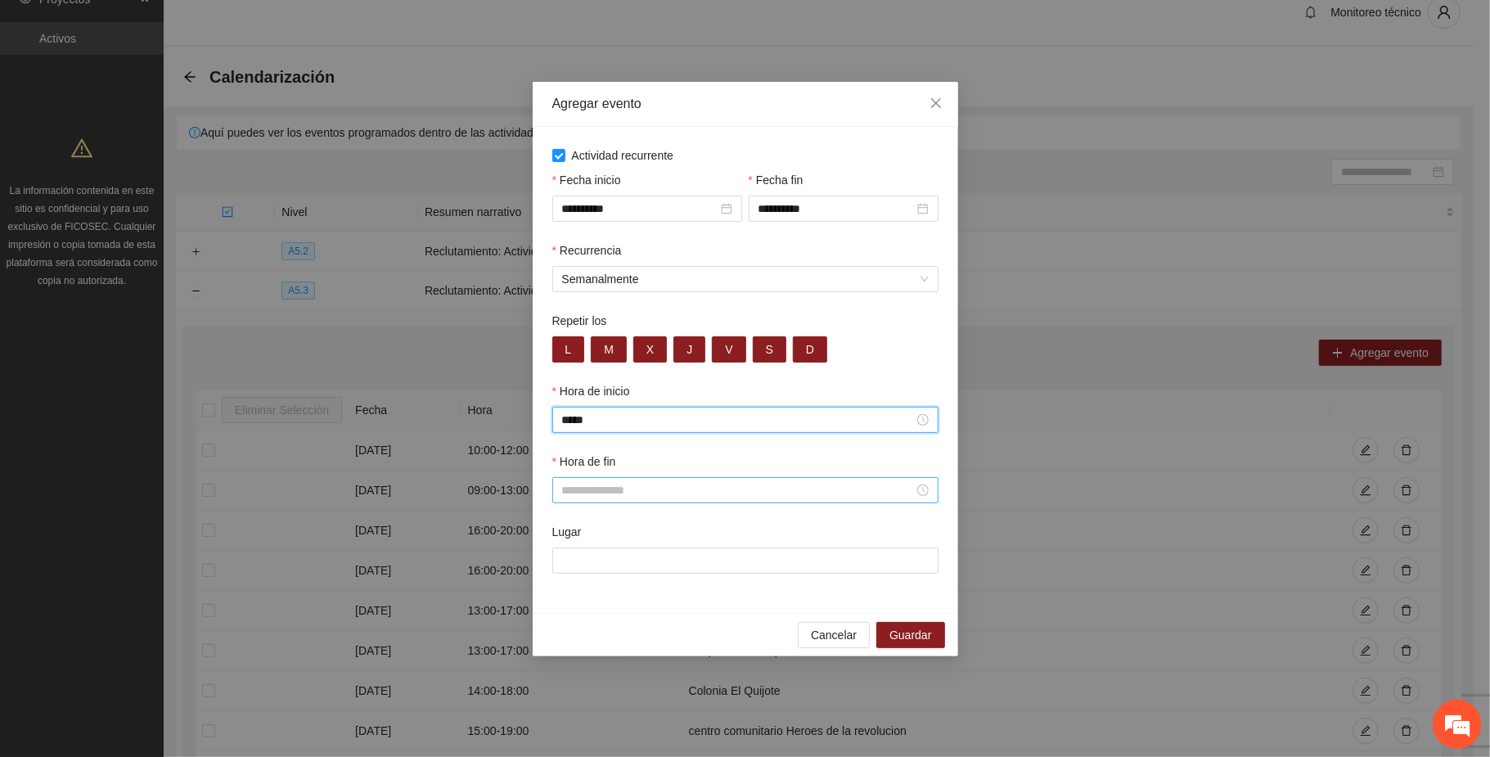
click at [591, 492] on input "Hora de fin" at bounding box center [738, 490] width 352 height 18
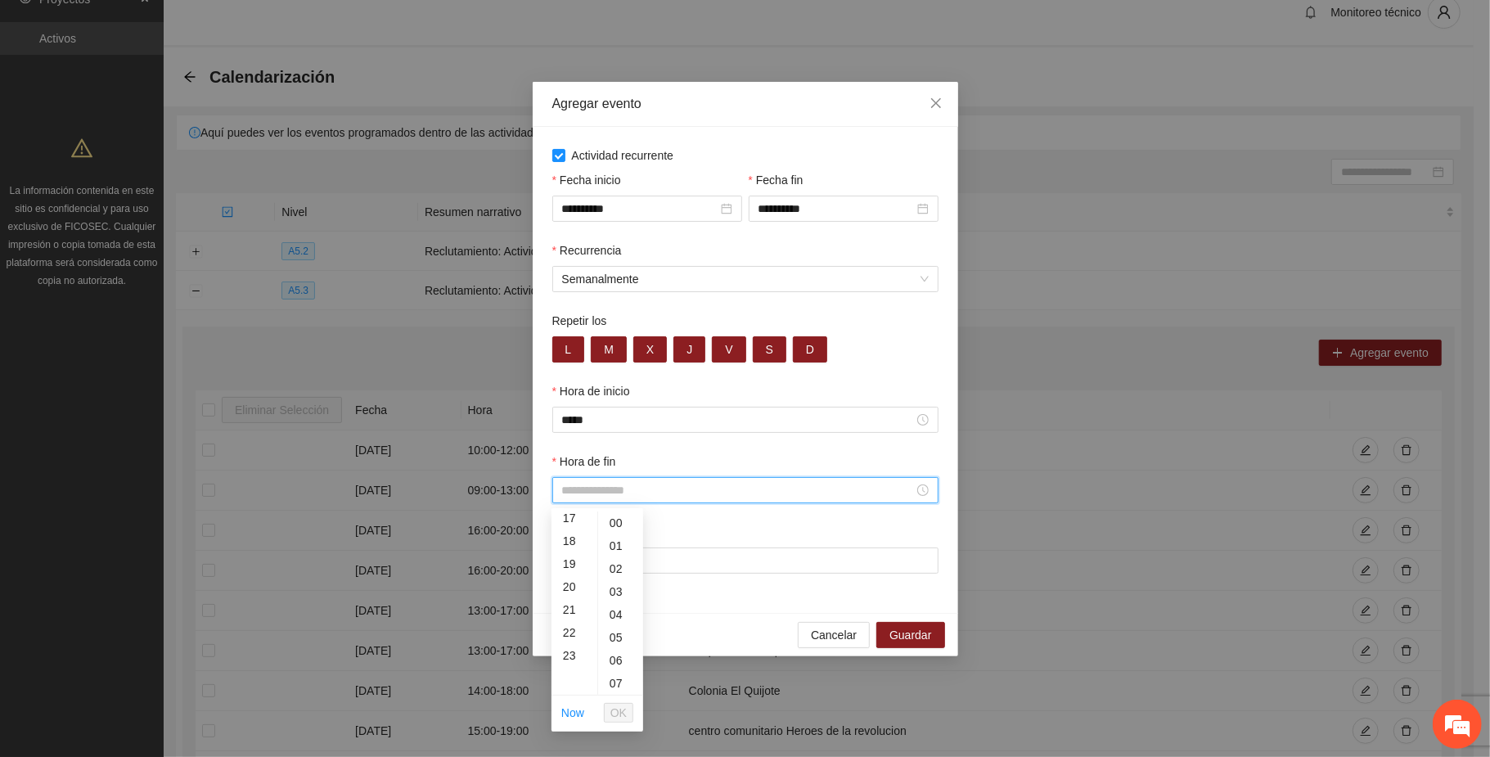
scroll to position [436, 0]
click at [567, 538] on div "20" at bounding box center [575, 545] width 46 height 23
type input "*****"
click at [623, 705] on span "OK" at bounding box center [618, 713] width 16 height 18
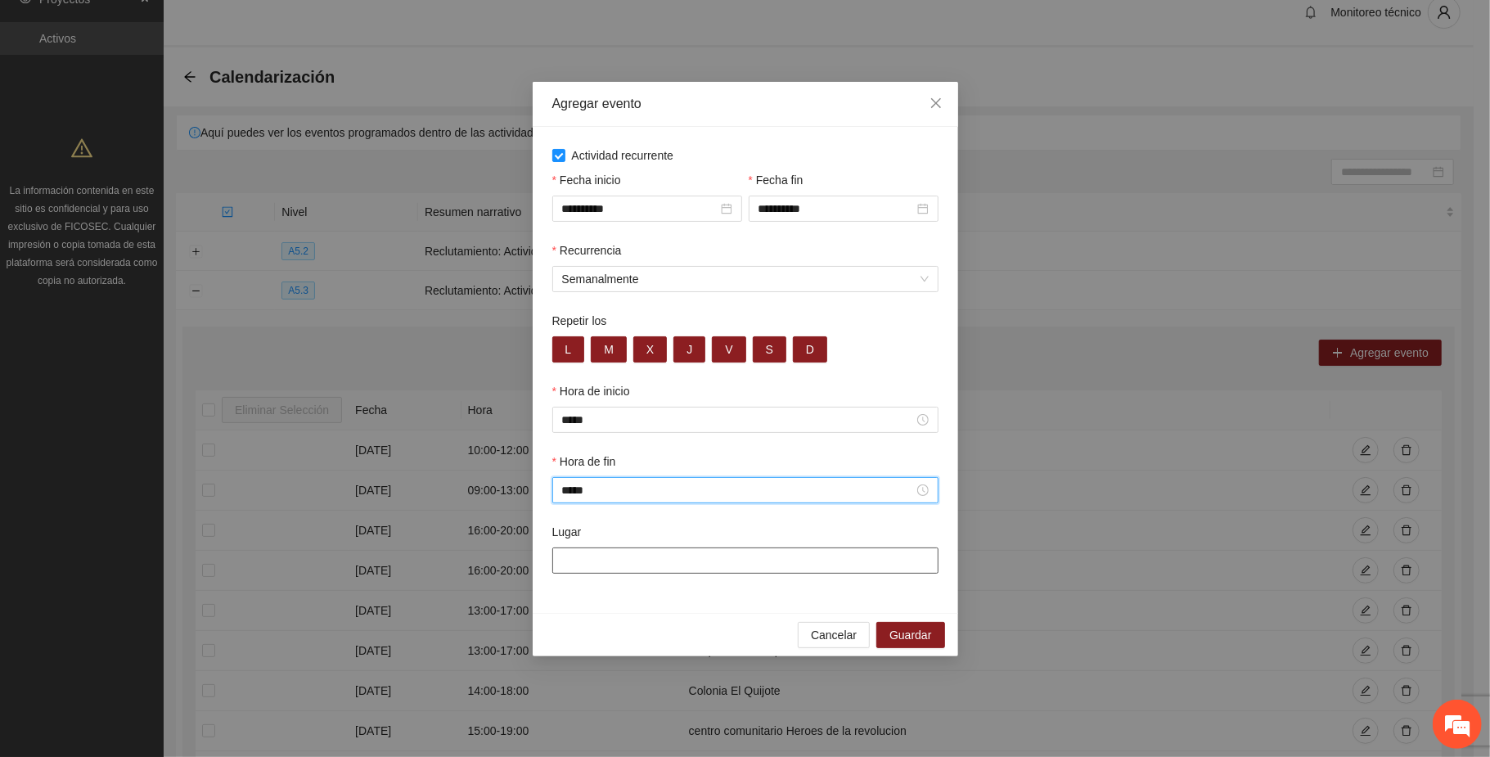
click at [589, 558] on input "Lugar" at bounding box center [745, 560] width 386 height 26
paste input "**********"
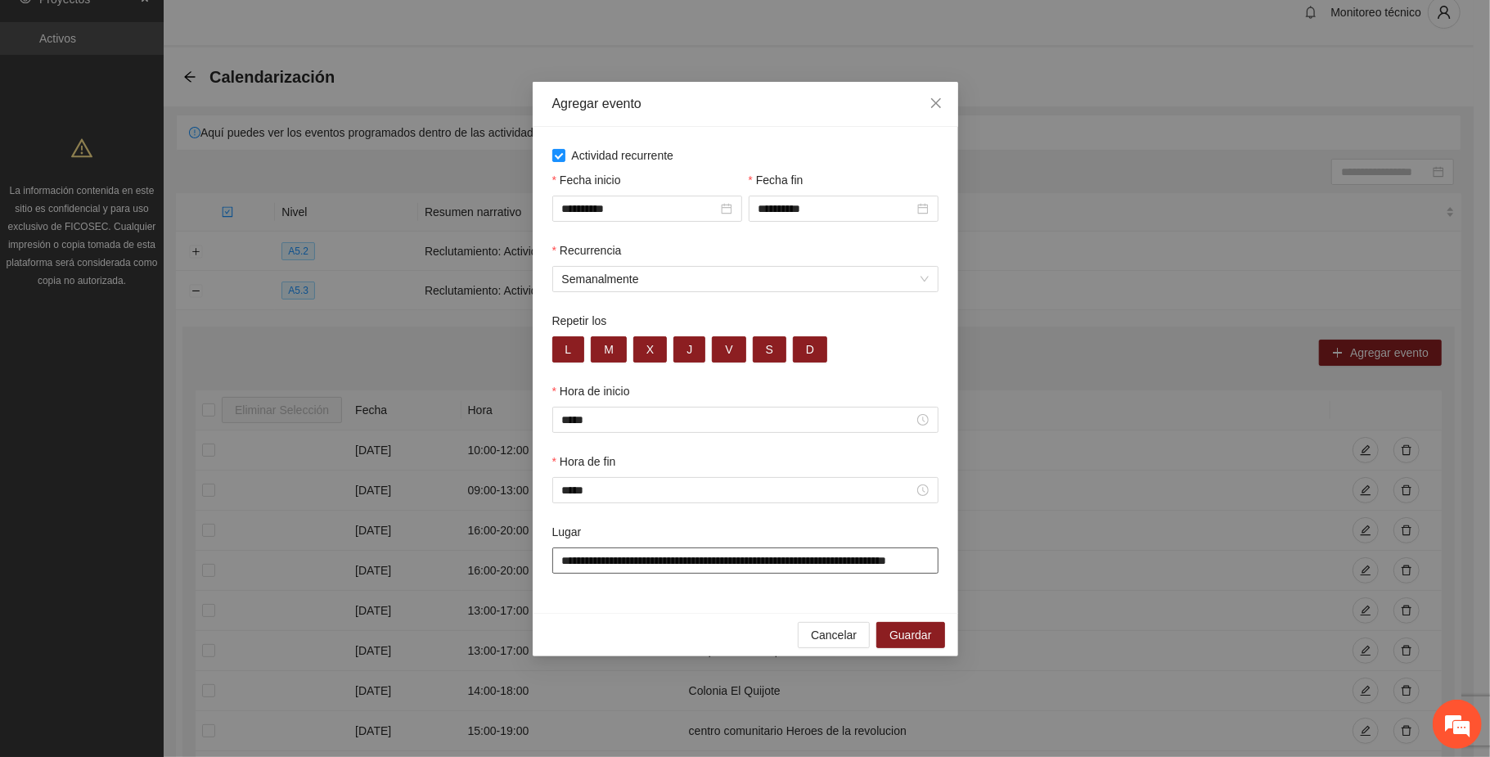
scroll to position [0, 43]
type input "**********"
click at [936, 637] on button "Guardar" at bounding box center [910, 636] width 68 height 26
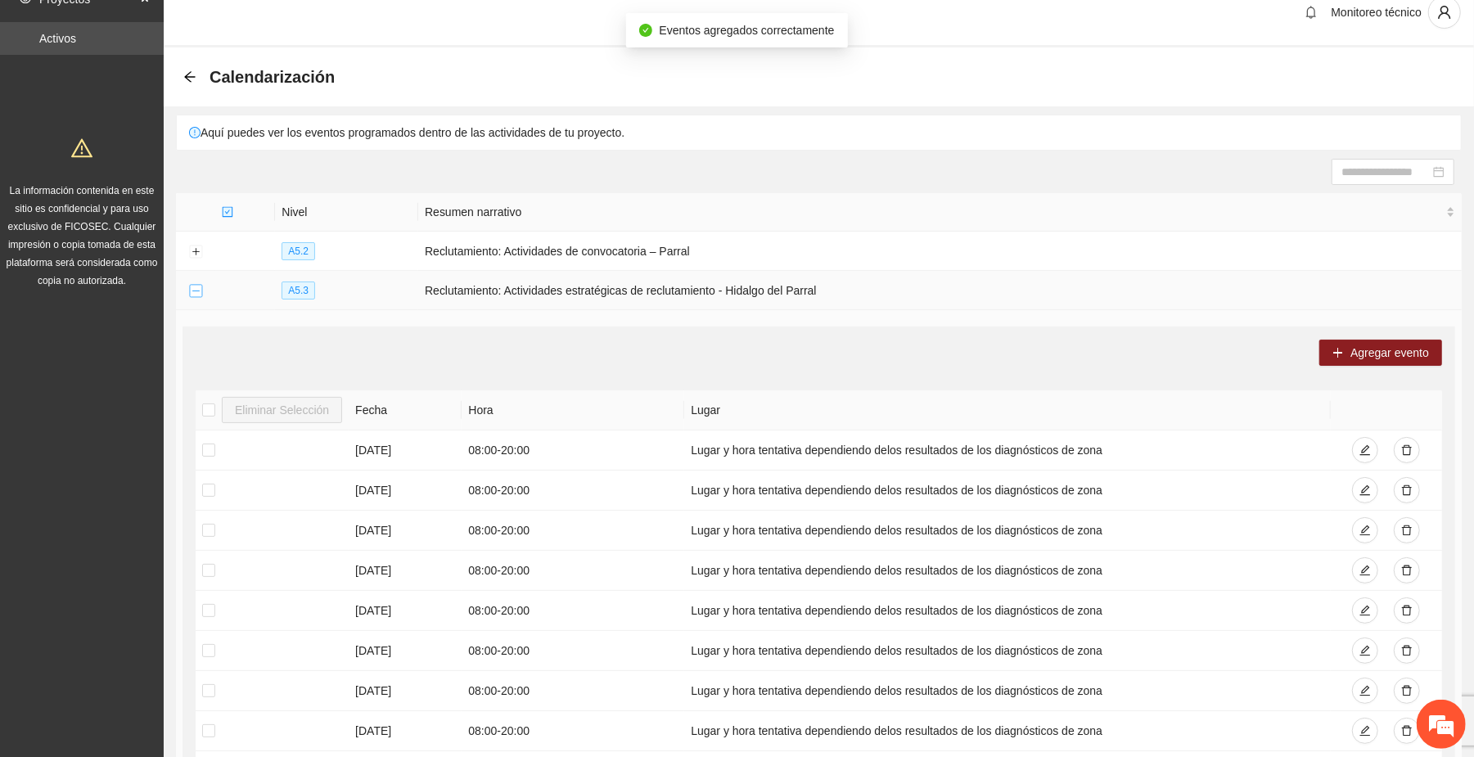
click at [198, 296] on button "Collapse row" at bounding box center [195, 291] width 13 height 13
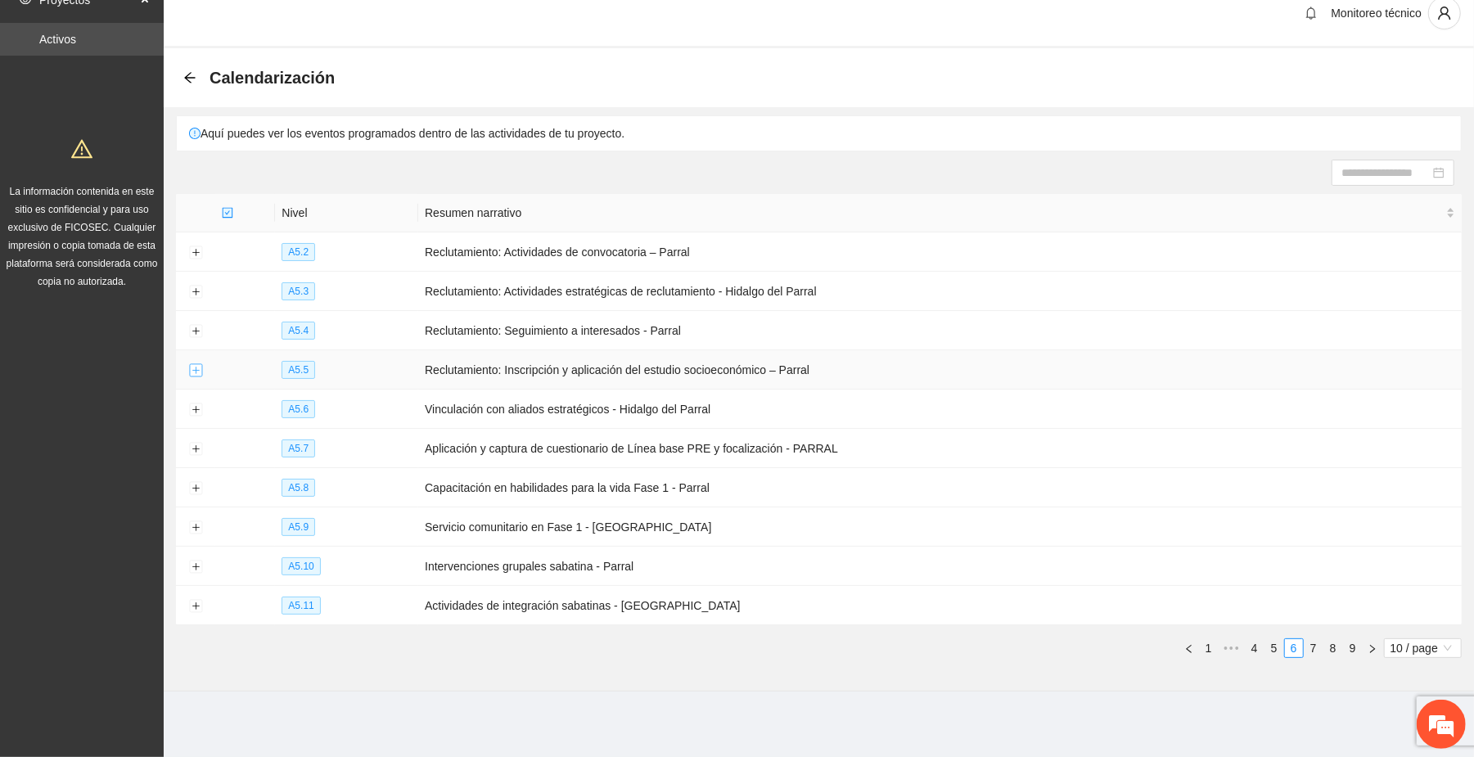
click at [193, 365] on button "Expand row" at bounding box center [195, 370] width 13 height 13
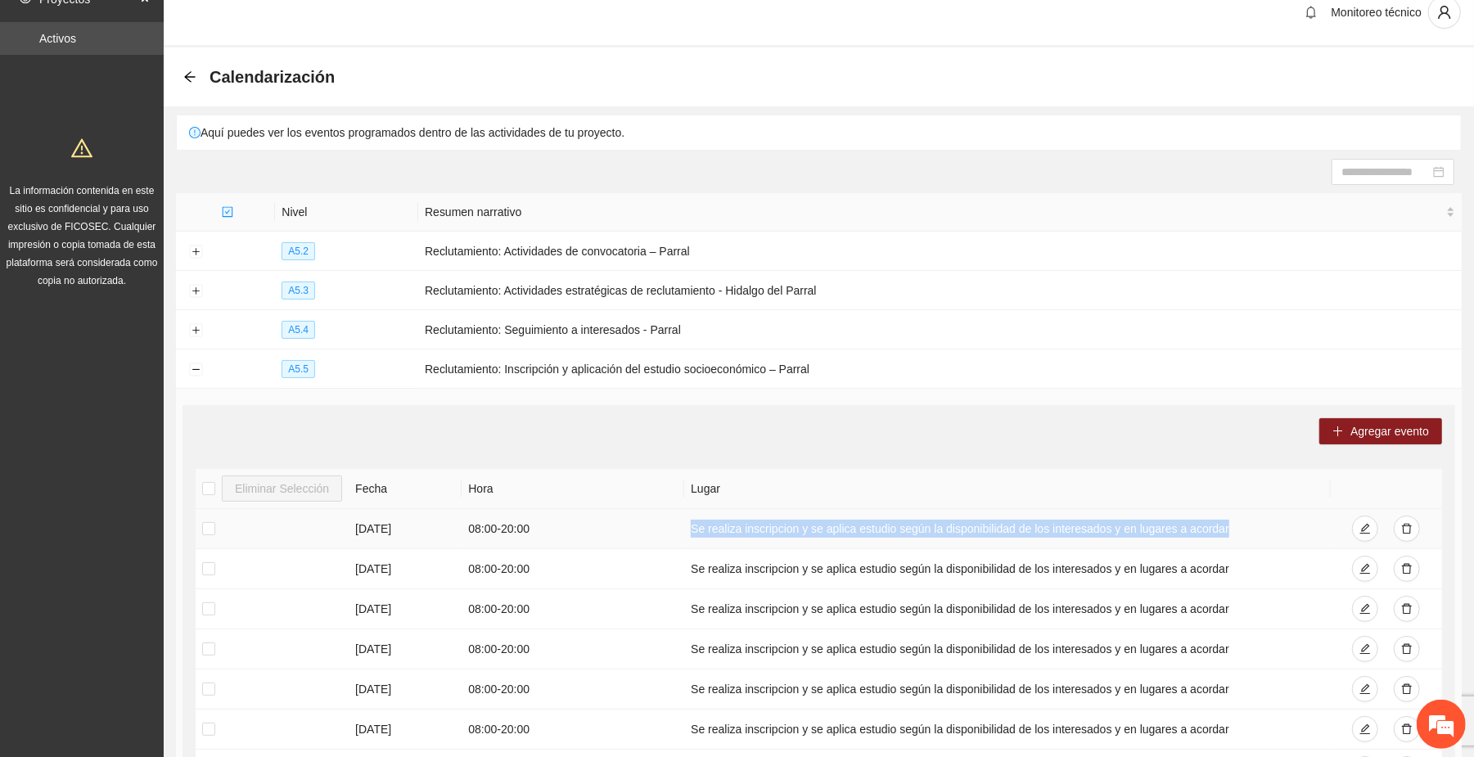
drag, startPoint x: 687, startPoint y: 527, endPoint x: 1219, endPoint y: 530, distance: 531.9
click at [1219, 530] on td "Se realiza inscripcion y se aplica estudio según la disponibilidad de los inter…" at bounding box center [1007, 529] width 646 height 40
copy td "Se realiza inscripcion y se aplica estudio según la disponibilidad de los inter…"
click at [1401, 435] on span "Agregar evento" at bounding box center [1389, 431] width 79 height 18
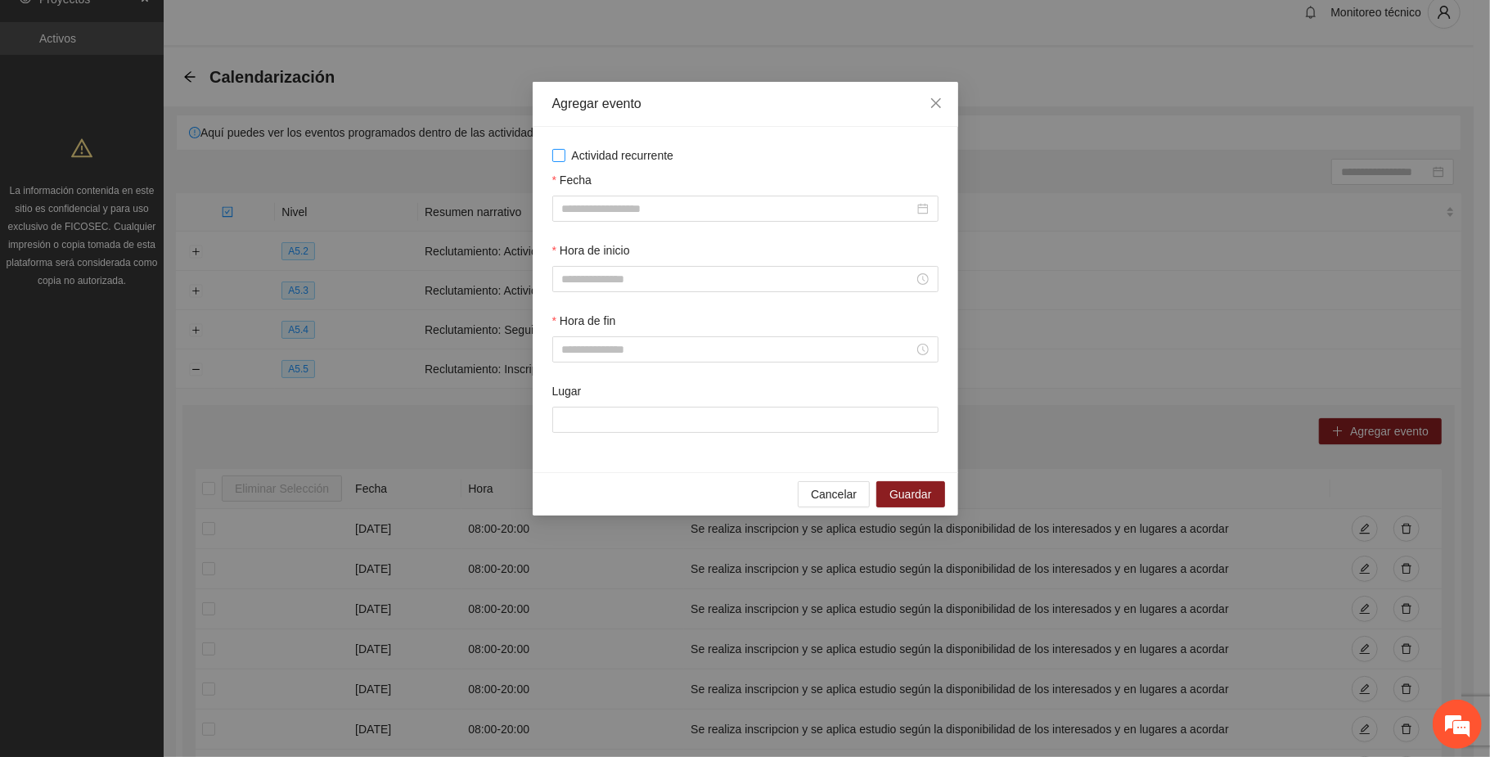
click at [639, 161] on span "Actividad recurrente" at bounding box center [622, 155] width 115 height 18
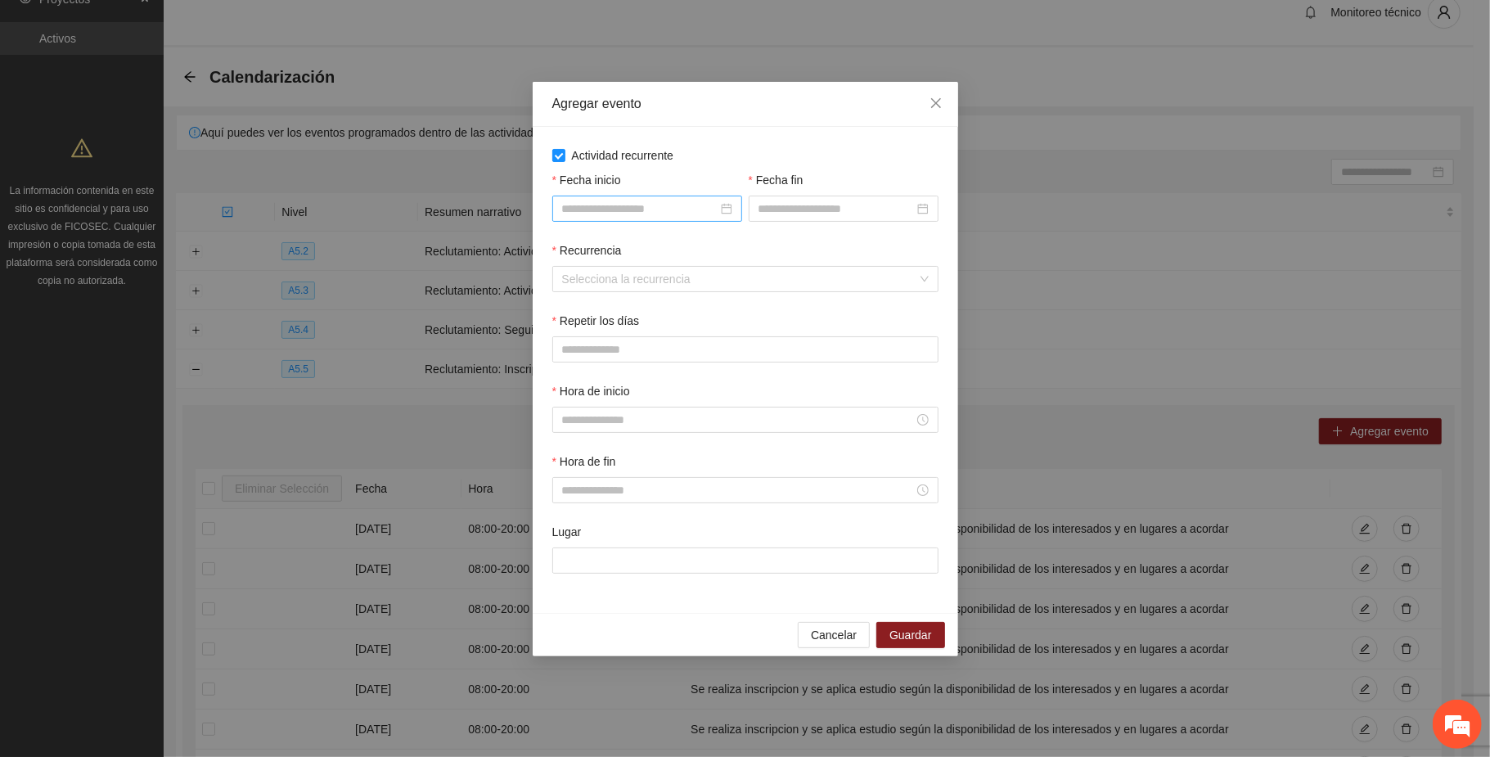
click at [653, 210] on input "Fecha inicio" at bounding box center [639, 209] width 155 height 18
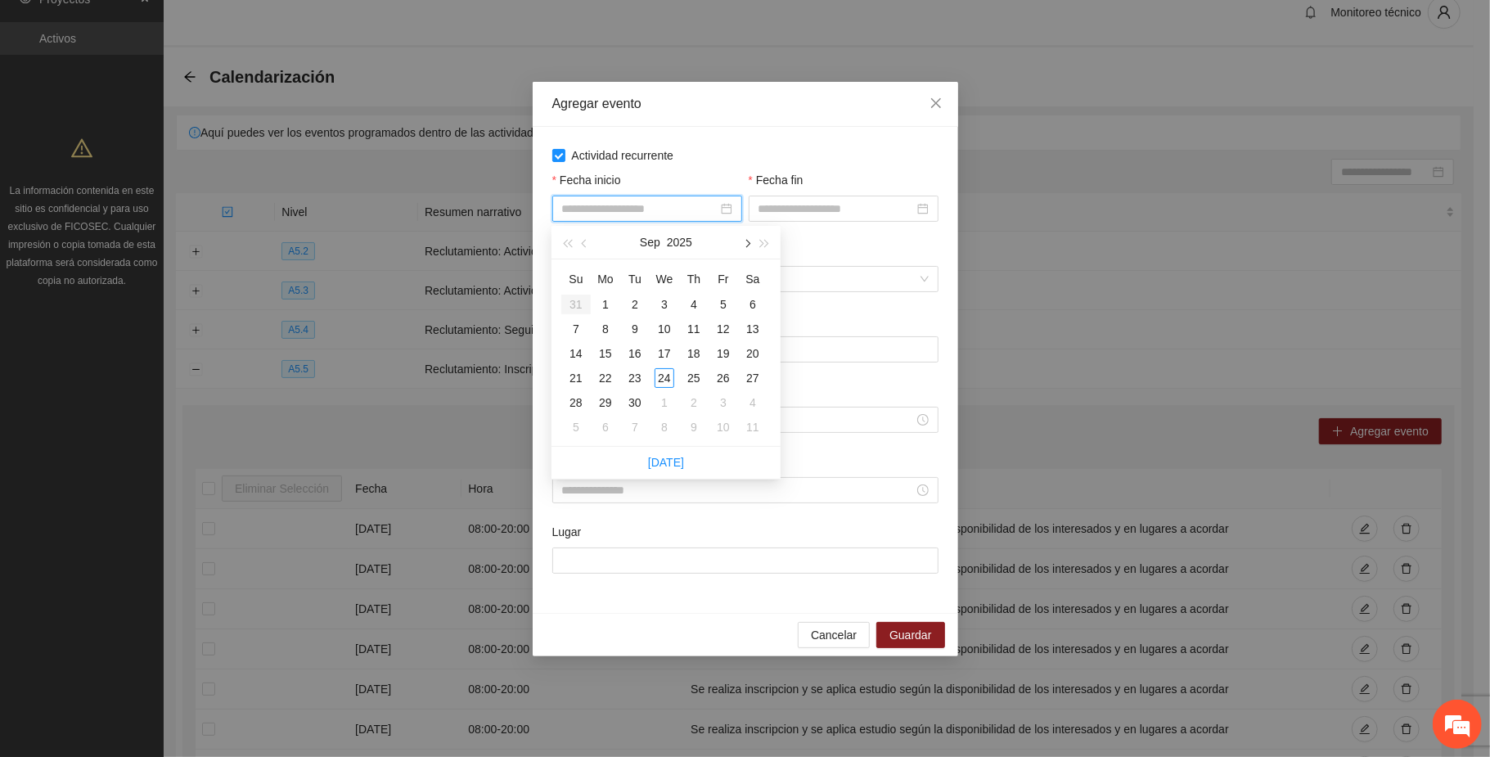
click at [751, 243] on button "button" at bounding box center [746, 242] width 18 height 33
type input "**********"
click at [751, 298] on div "1" at bounding box center [753, 305] width 20 height 20
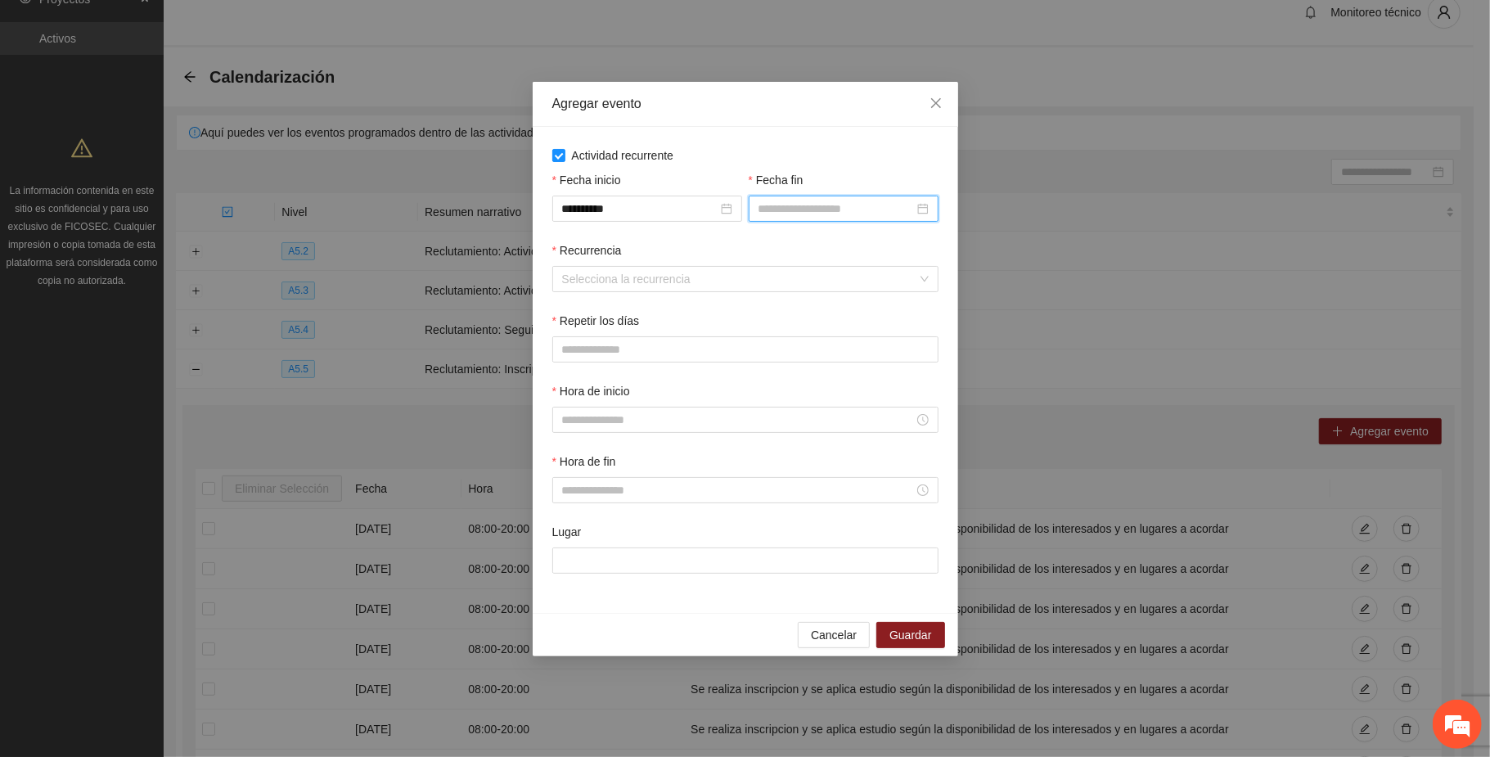
click at [796, 209] on input "Fecha fin" at bounding box center [836, 209] width 155 height 18
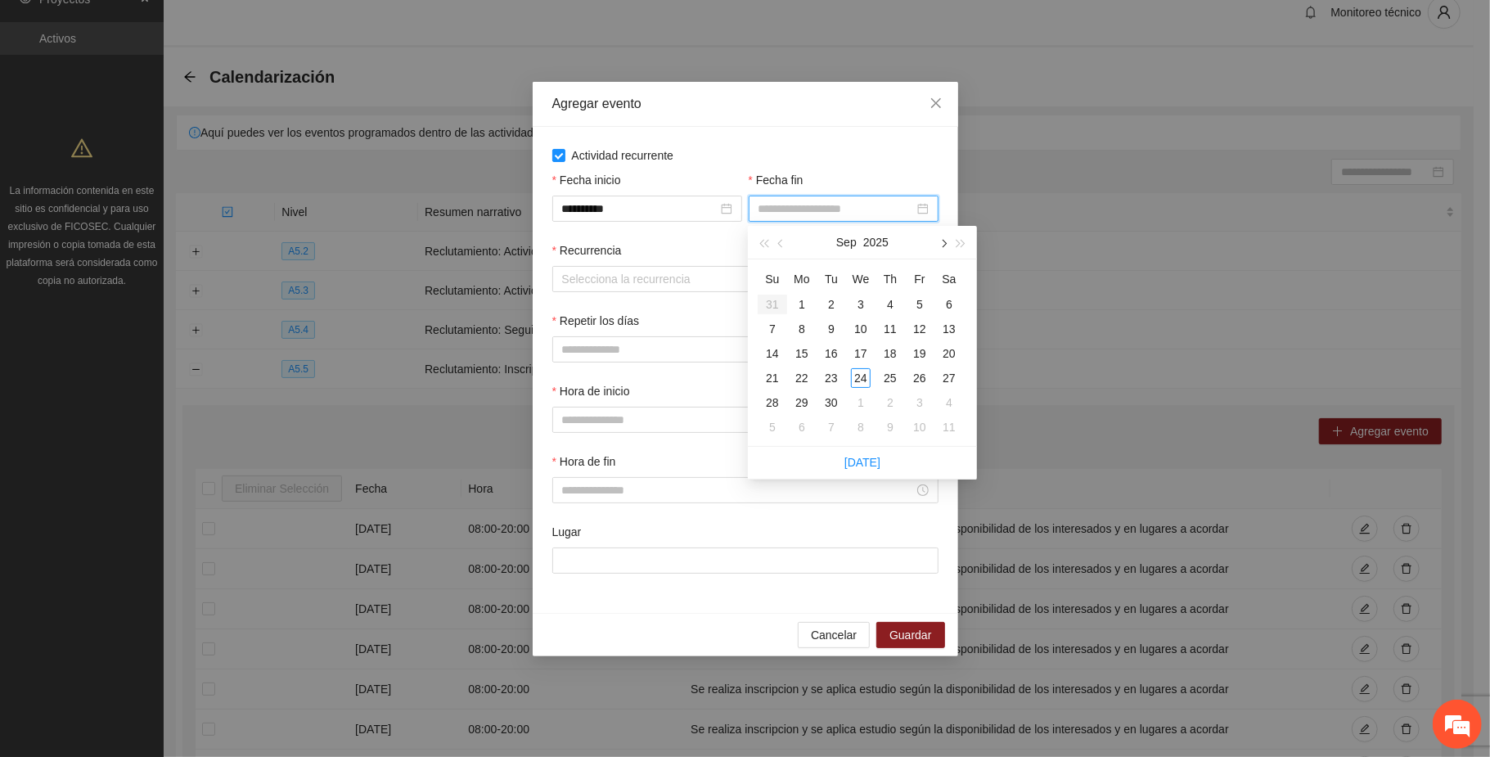
click at [944, 241] on span "button" at bounding box center [943, 243] width 8 height 8
type input "**********"
click at [953, 344] on div "15" at bounding box center [949, 354] width 20 height 20
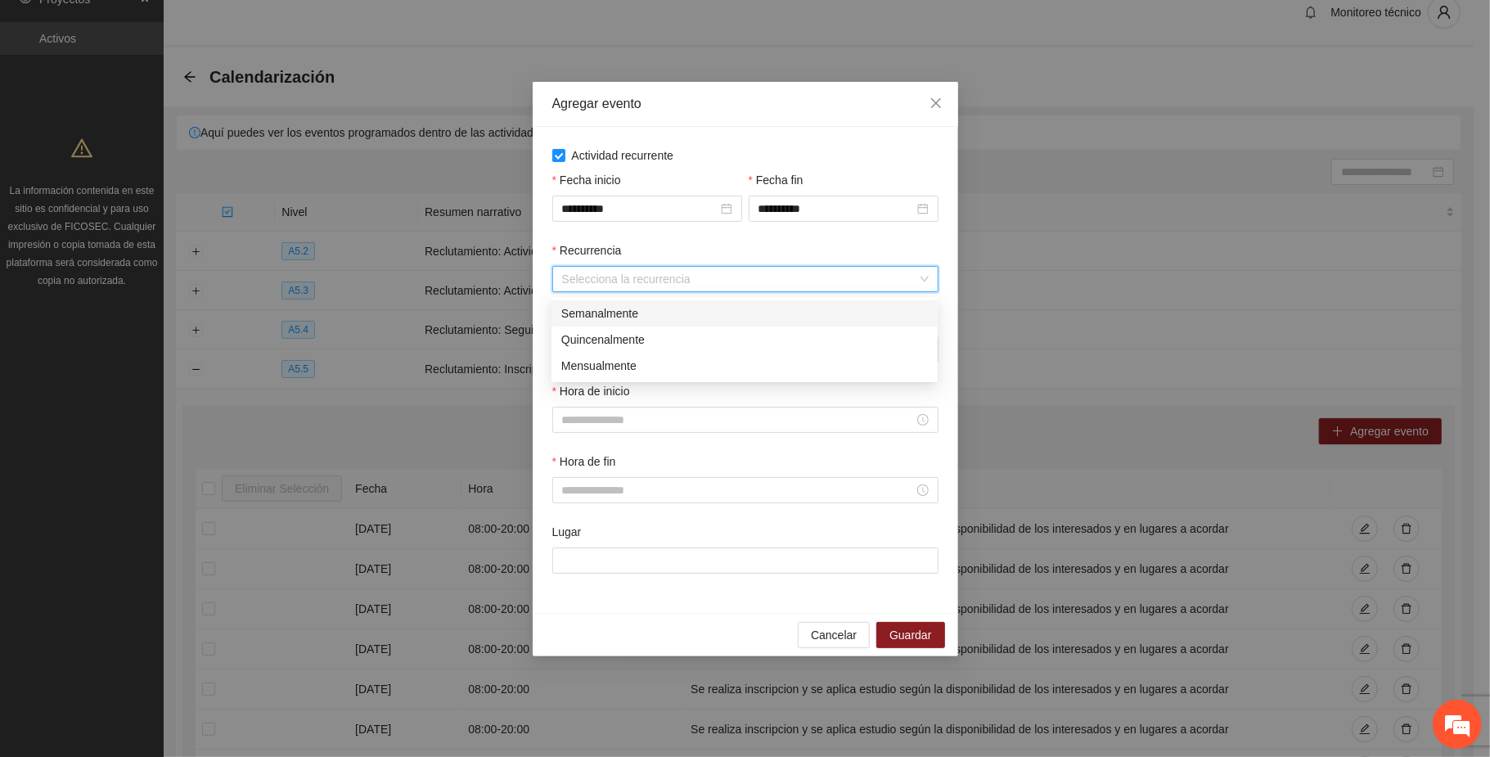
click at [636, 272] on input "Recurrencia" at bounding box center [739, 279] width 355 height 25
click at [609, 315] on div "Semanalmente" at bounding box center [744, 313] width 367 height 18
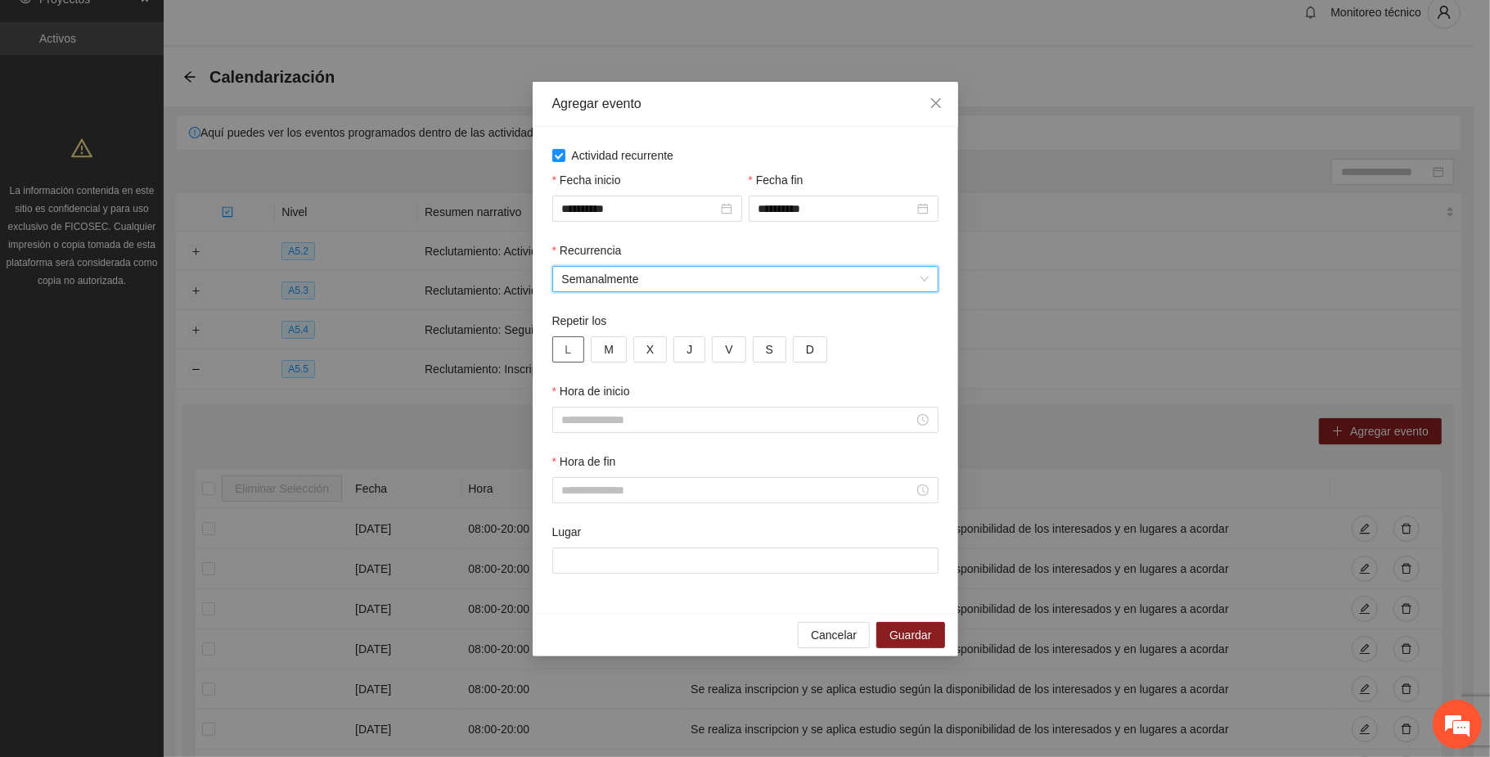
click at [570, 354] on span "L" at bounding box center [568, 349] width 7 height 18
drag, startPoint x: 613, startPoint y: 352, endPoint x: 627, endPoint y: 351, distance: 13.9
click at [613, 351] on span "M" at bounding box center [609, 349] width 10 height 18
click at [650, 354] on span "X" at bounding box center [649, 349] width 7 height 18
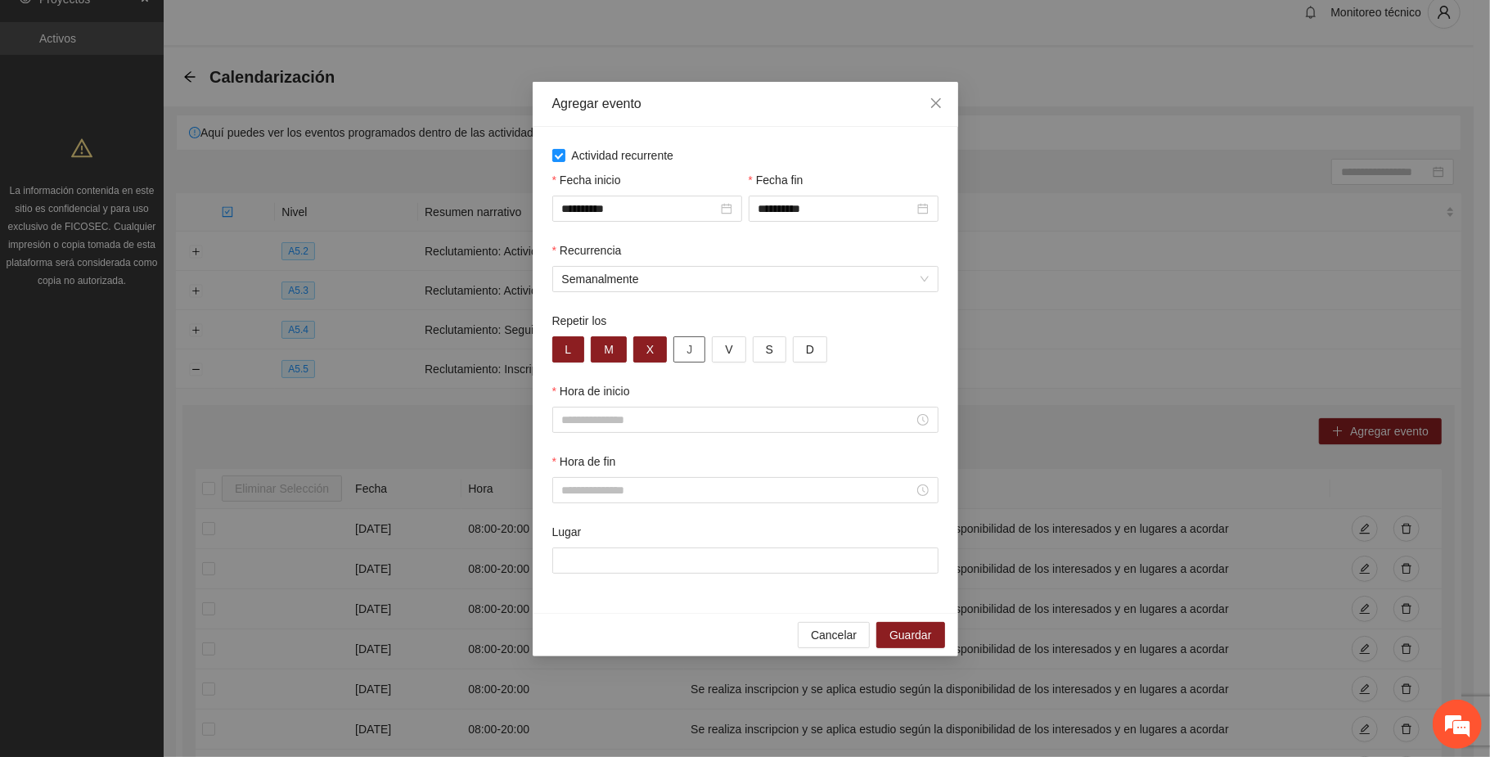
click at [694, 354] on button "J" at bounding box center [690, 349] width 32 height 26
click at [728, 352] on span "V" at bounding box center [728, 349] width 7 height 18
click at [767, 350] on span "S" at bounding box center [769, 349] width 7 height 18
click at [810, 347] on span "D" at bounding box center [810, 349] width 8 height 18
click at [609, 413] on input "Hora de inicio" at bounding box center [738, 420] width 352 height 18
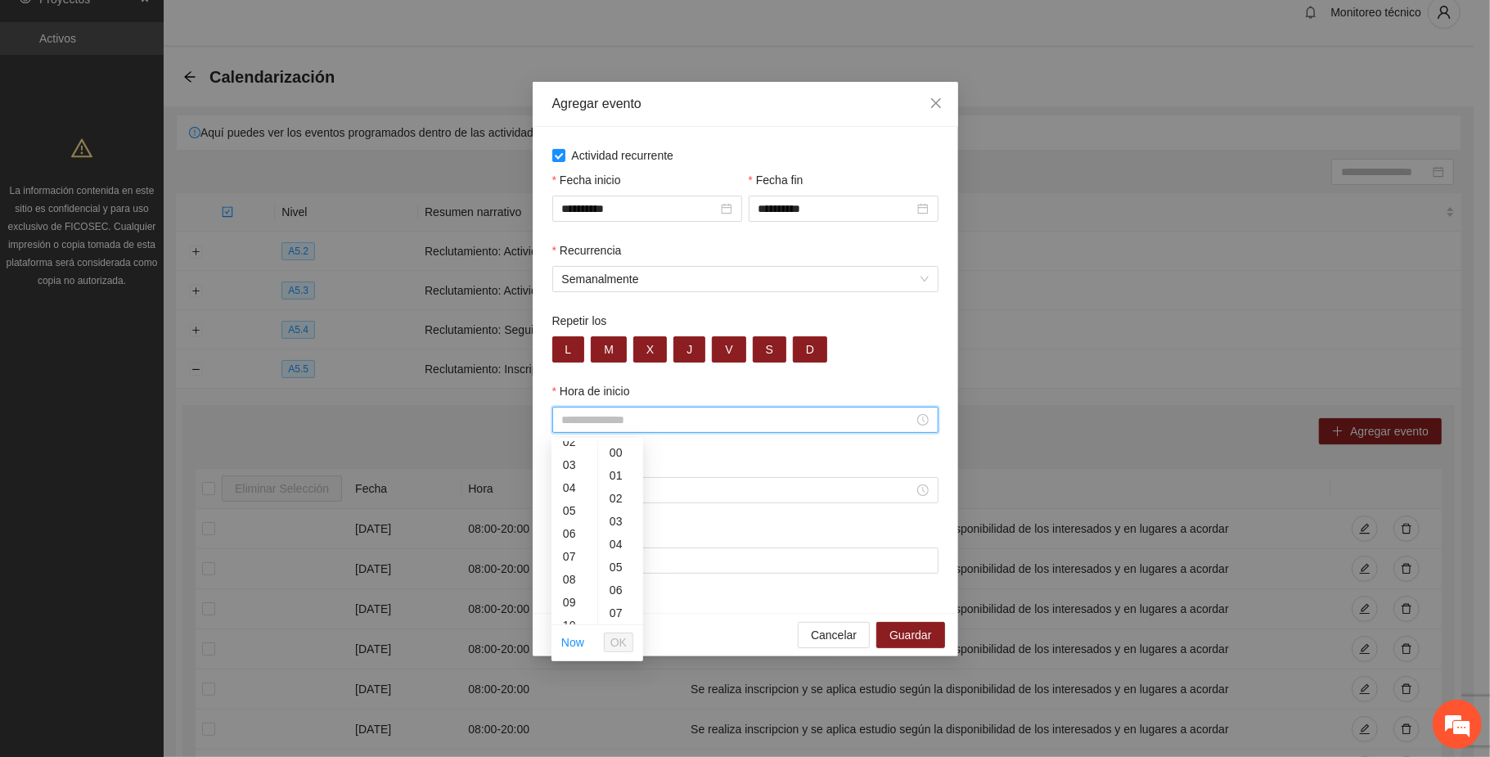
scroll to position [109, 0]
click at [565, 518] on div "08" at bounding box center [575, 527] width 46 height 23
type input "*****"
click at [610, 633] on button "OK" at bounding box center [618, 643] width 29 height 20
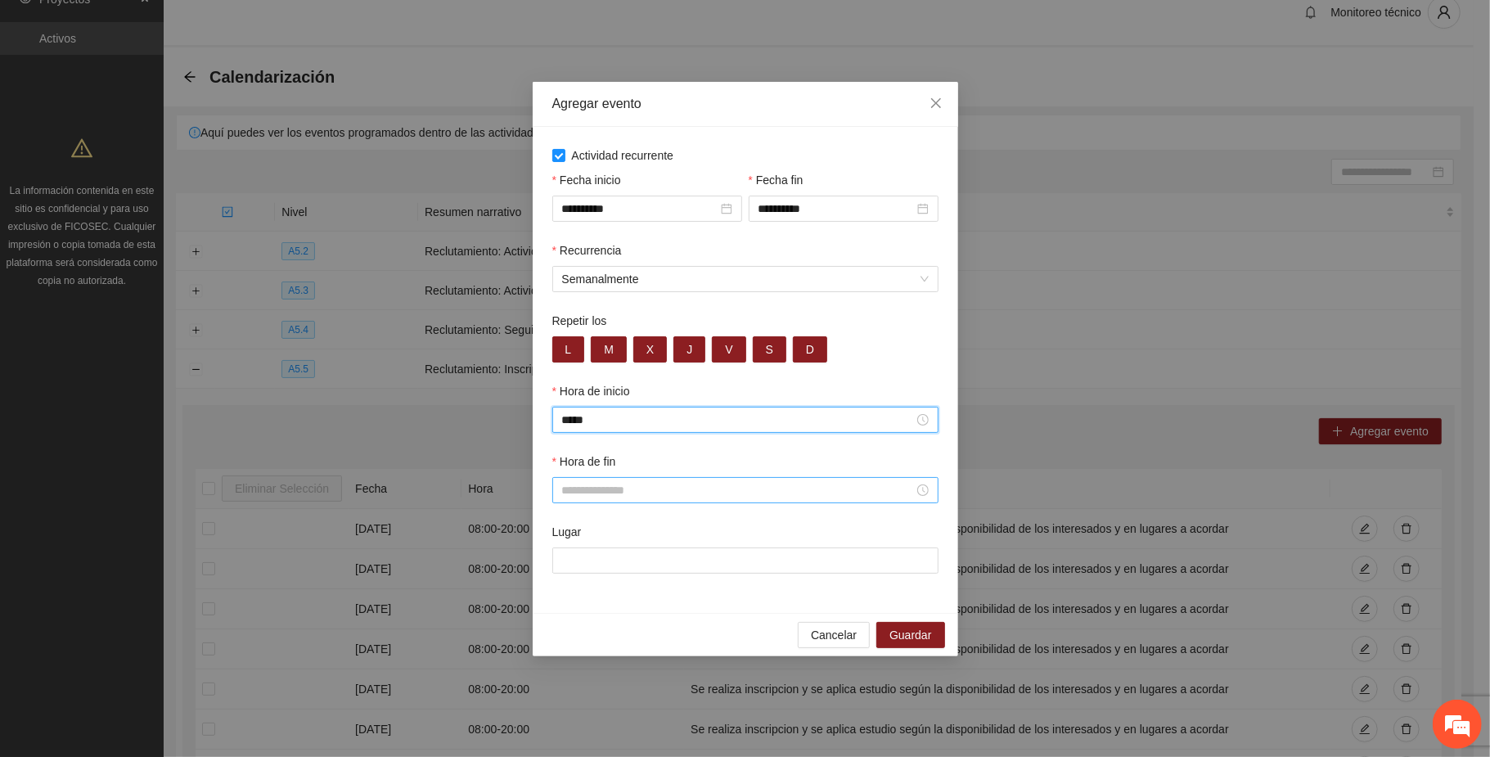
click at [583, 492] on input "Hora de fin" at bounding box center [738, 490] width 352 height 18
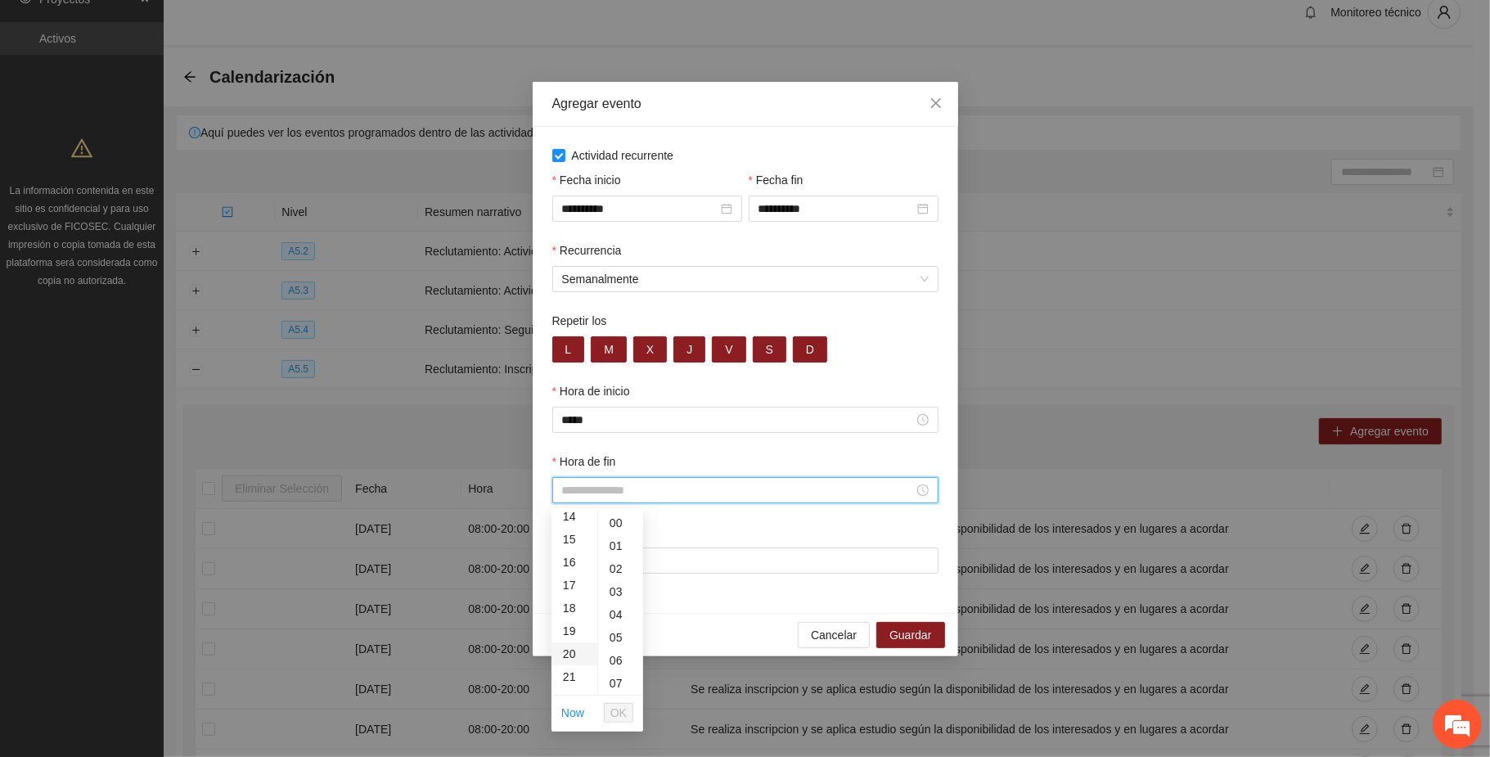
click at [570, 651] on div "20" at bounding box center [575, 653] width 46 height 23
type input "*****"
drag, startPoint x: 613, startPoint y: 709, endPoint x: 650, endPoint y: 662, distance: 59.4
click at [614, 709] on span "OK" at bounding box center [618, 713] width 16 height 18
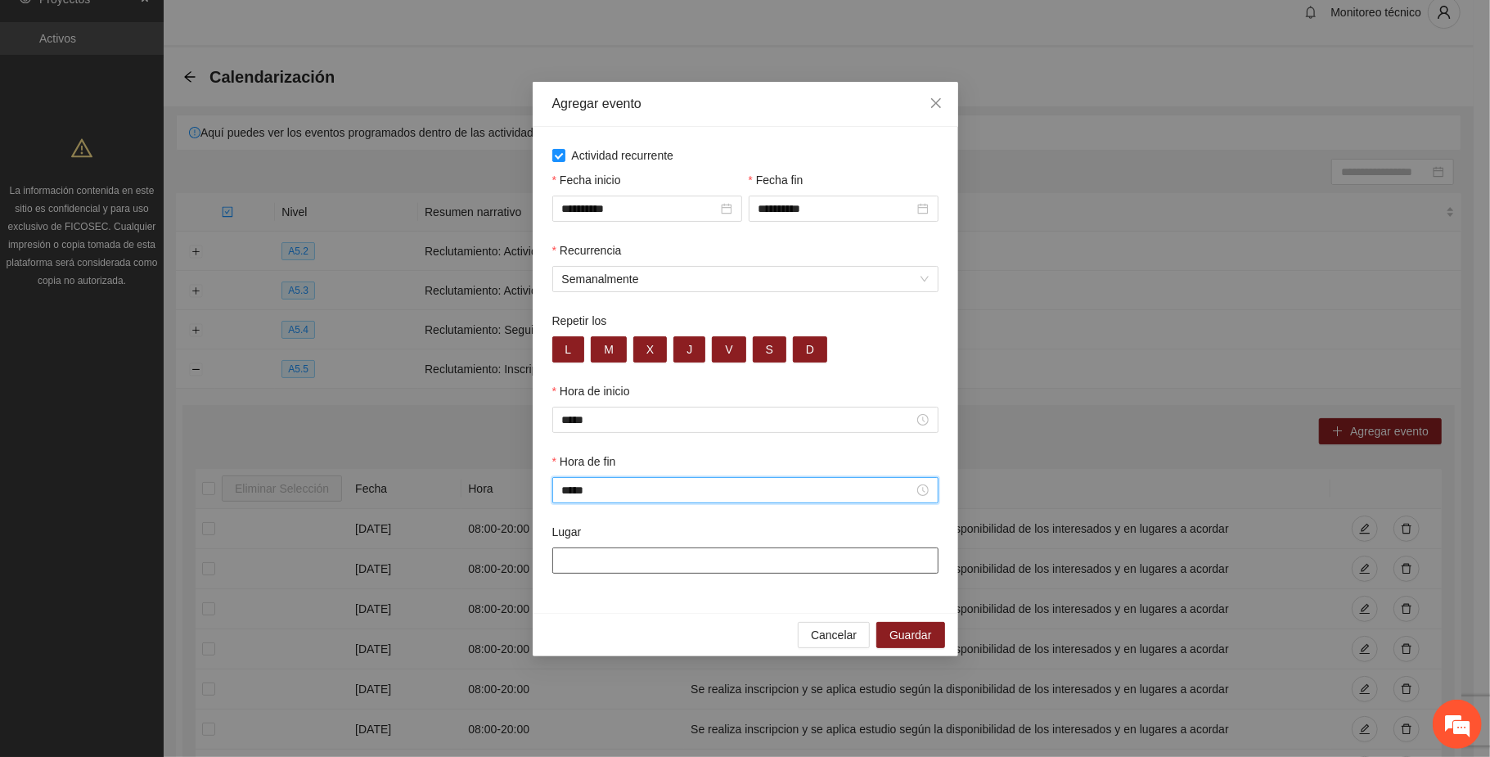
click at [655, 564] on input "Lugar" at bounding box center [745, 560] width 386 height 26
paste input "**********"
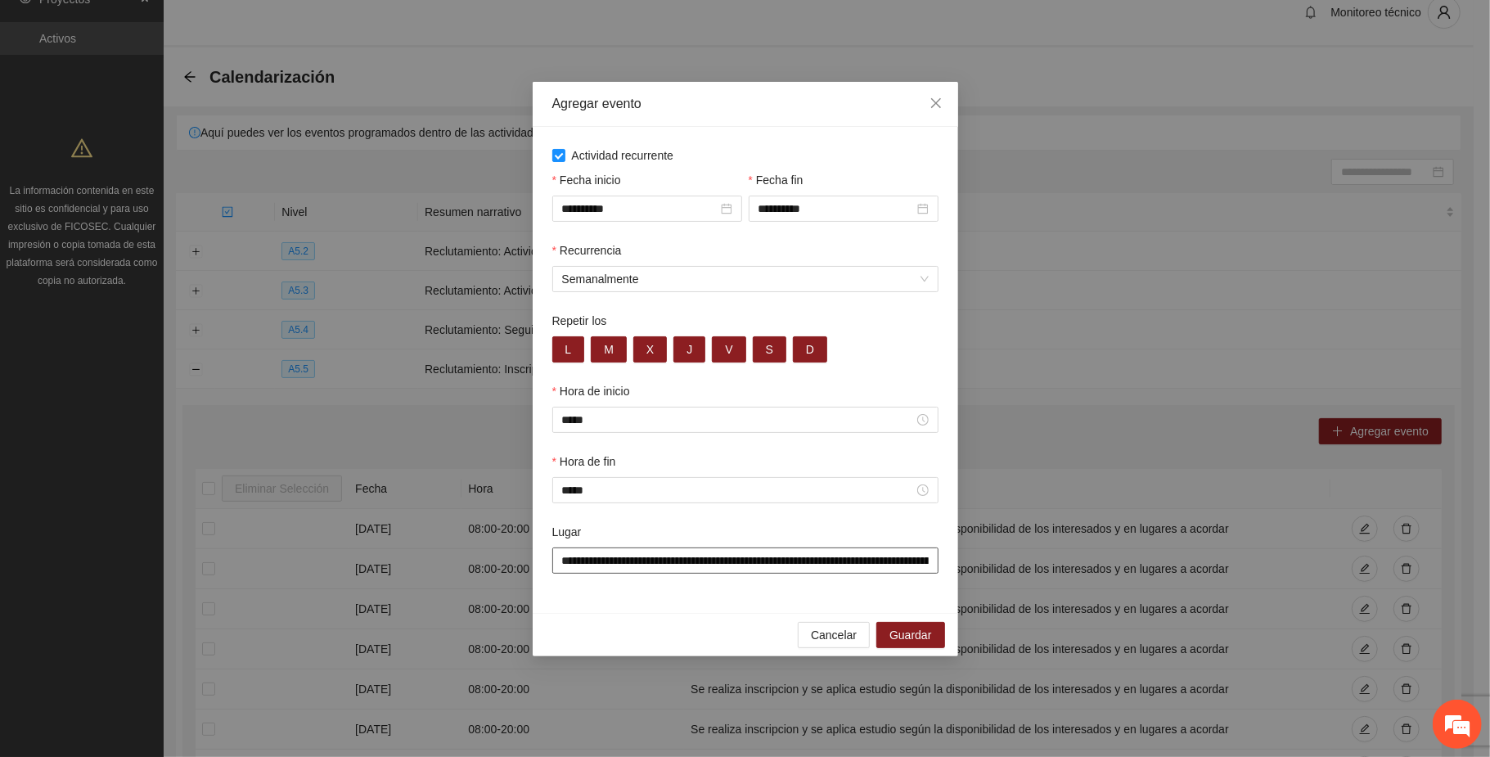
scroll to position [0, 164]
type input "**********"
click at [917, 632] on span "Guardar" at bounding box center [911, 636] width 42 height 18
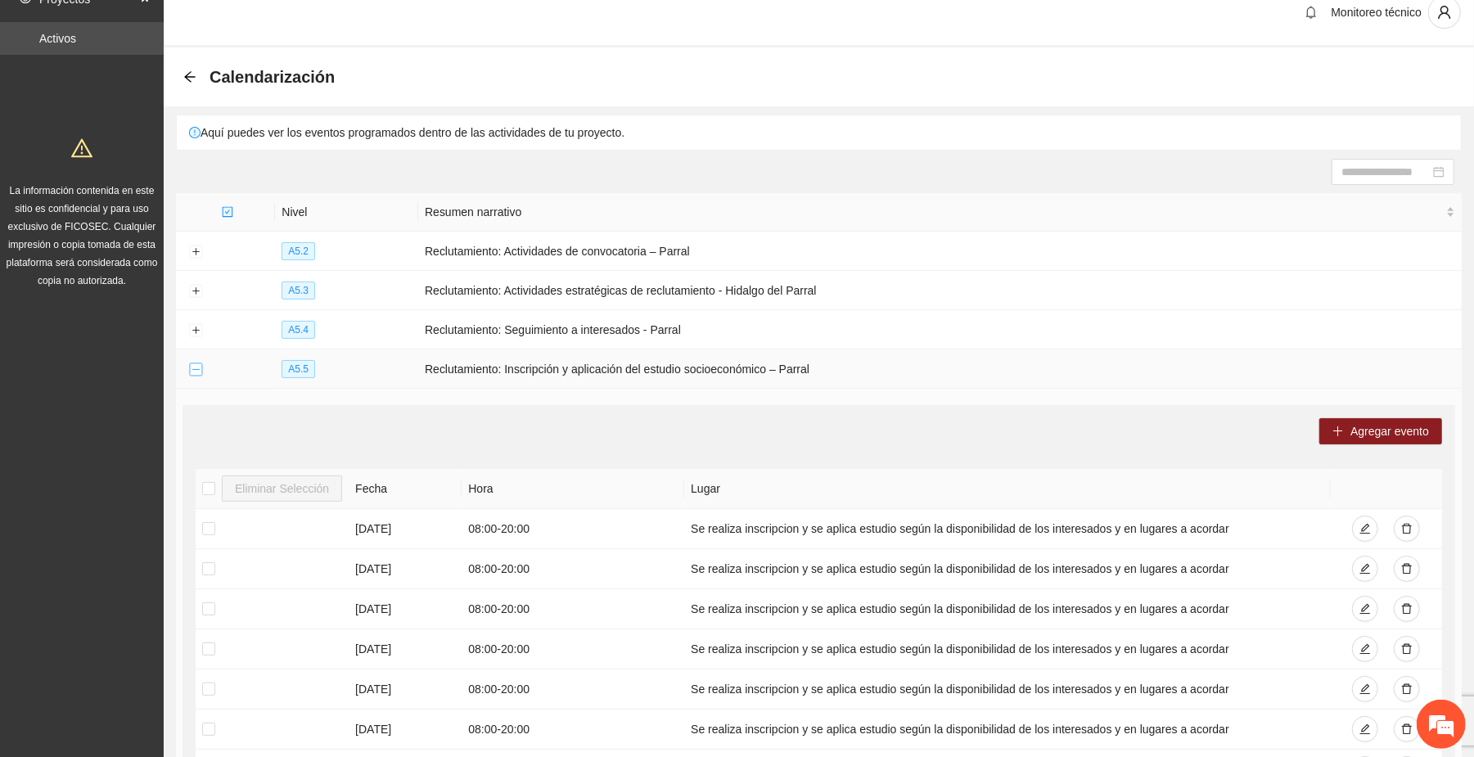
click at [191, 368] on button "Collapse row" at bounding box center [195, 369] width 13 height 13
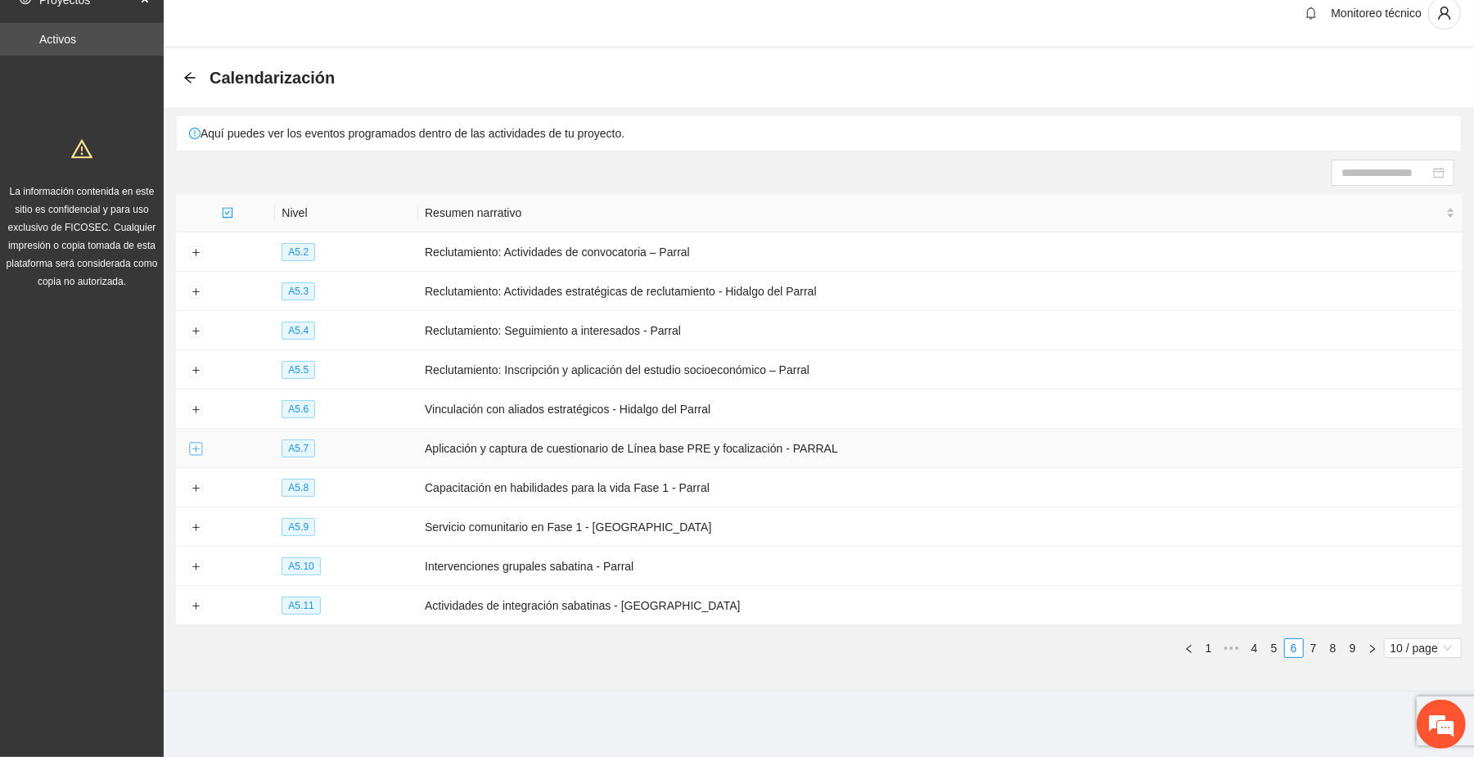
click at [195, 446] on button "Expand row" at bounding box center [195, 449] width 13 height 13
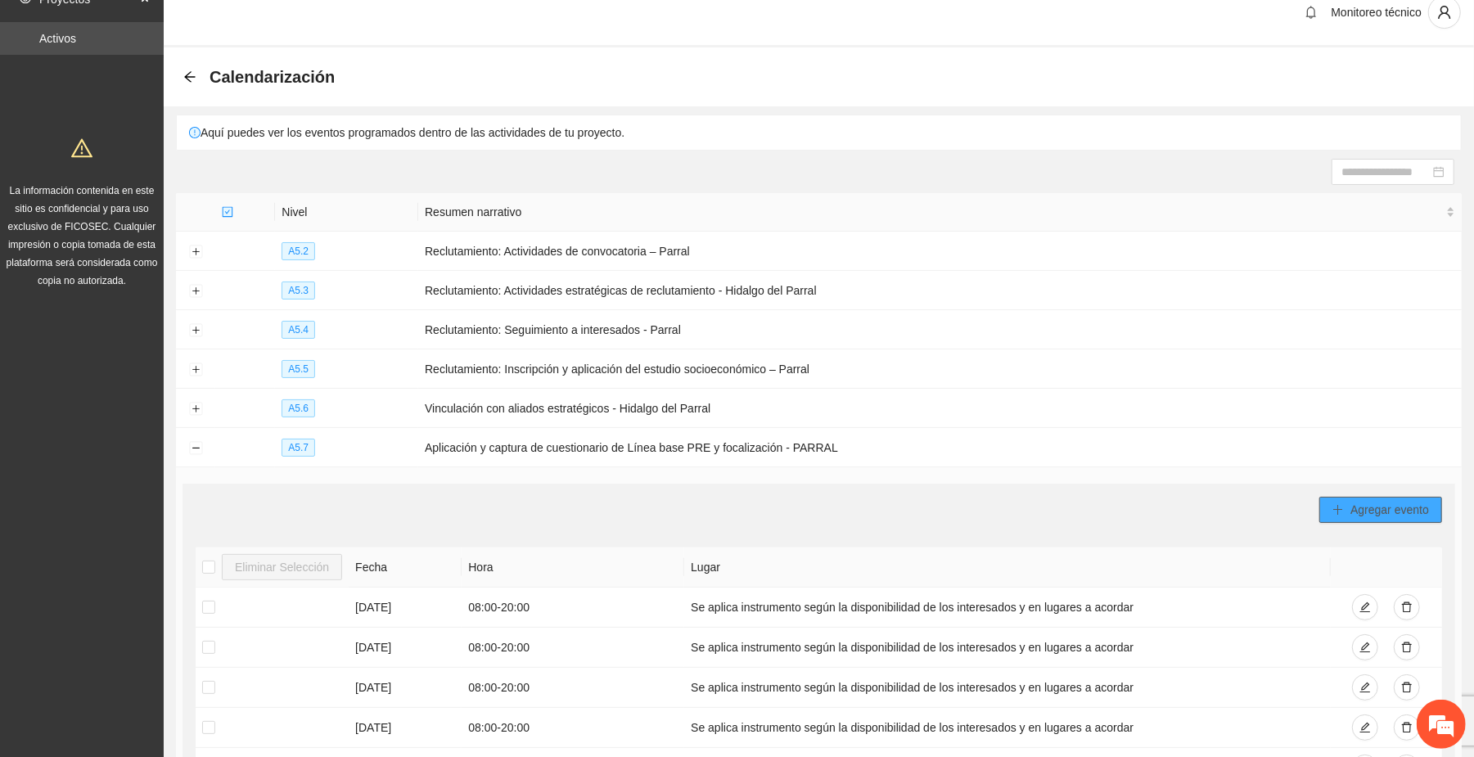
click at [1408, 507] on span "Agregar evento" at bounding box center [1389, 510] width 79 height 18
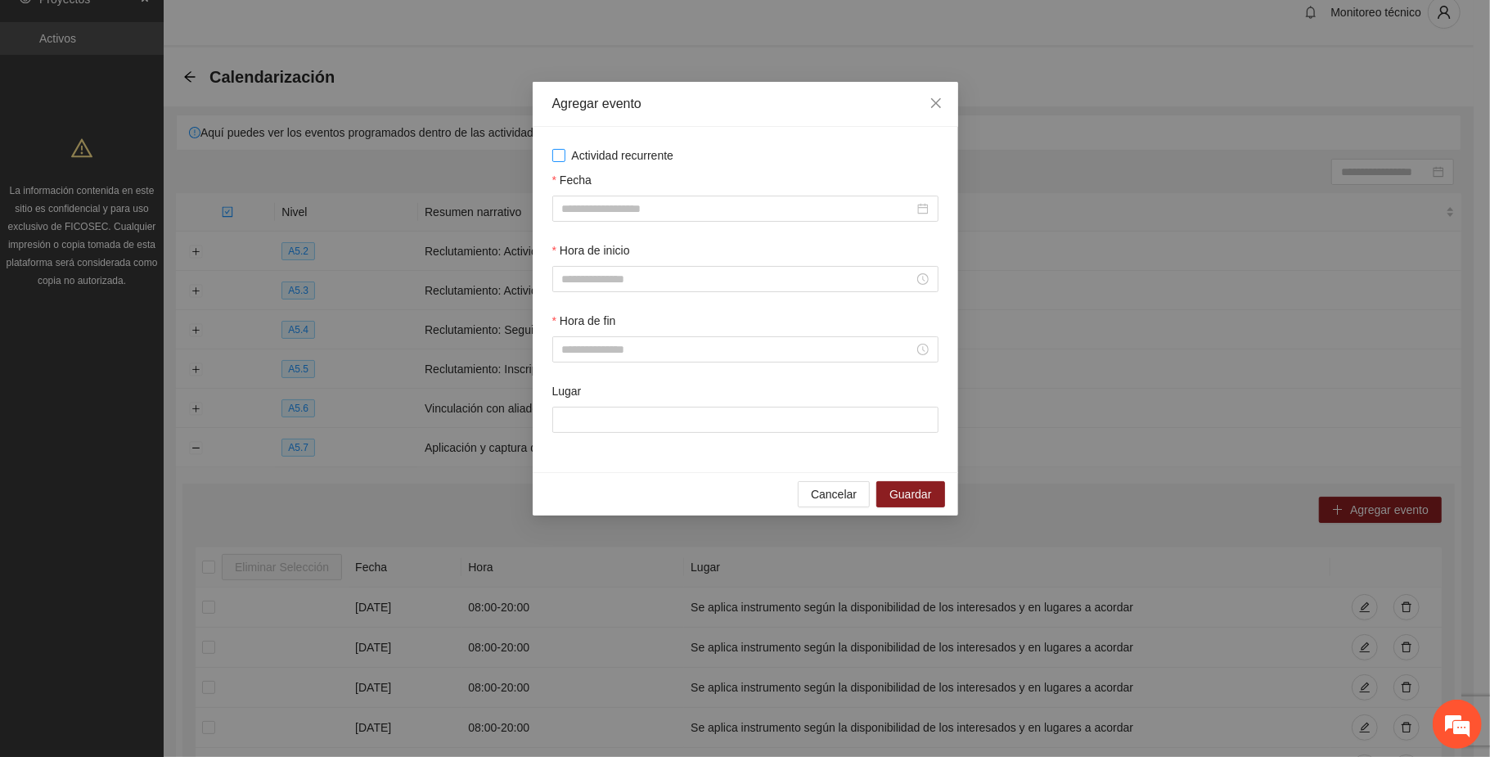
click at [635, 157] on span "Actividad recurrente" at bounding box center [622, 155] width 115 height 18
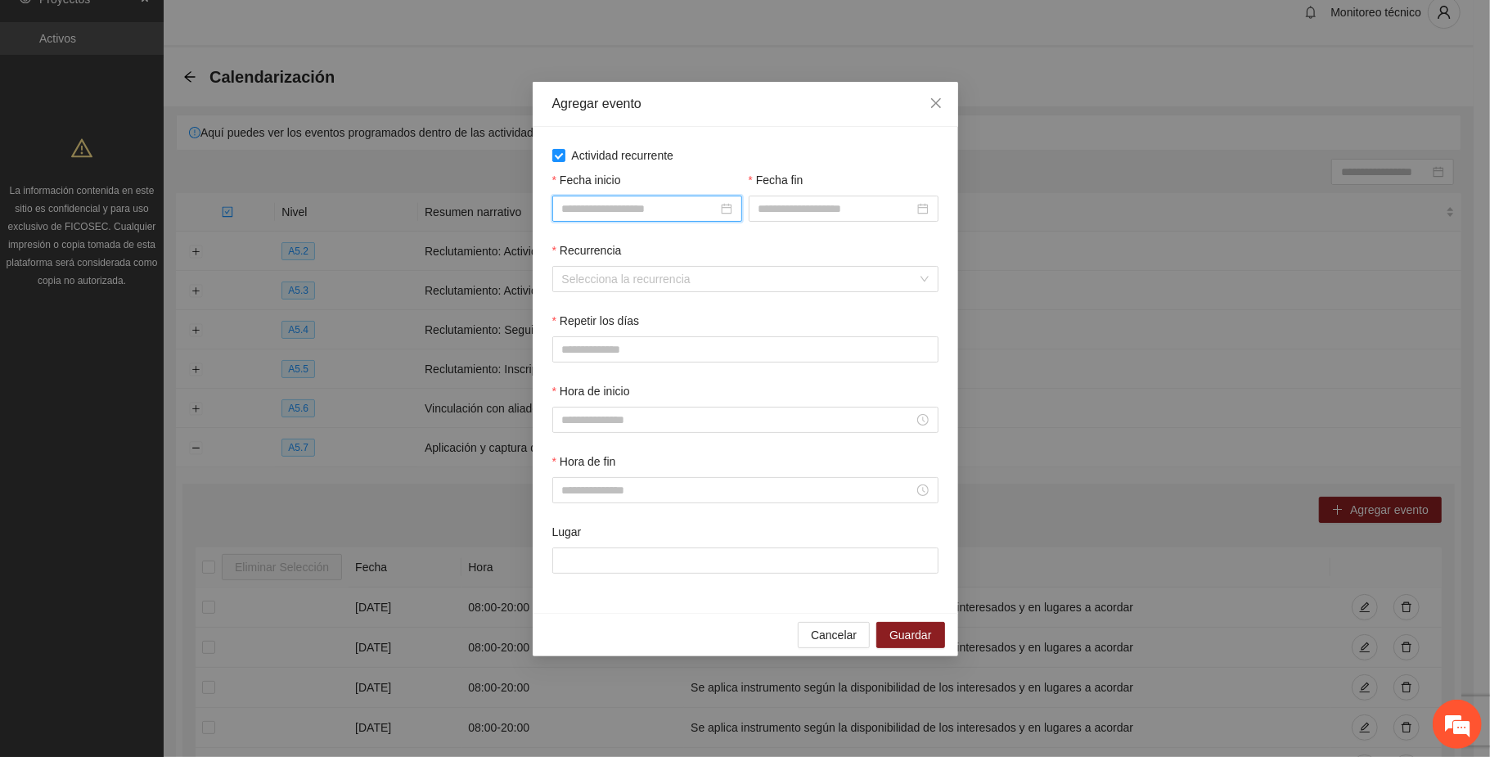
click at [653, 216] on input "Fecha inicio" at bounding box center [639, 209] width 155 height 18
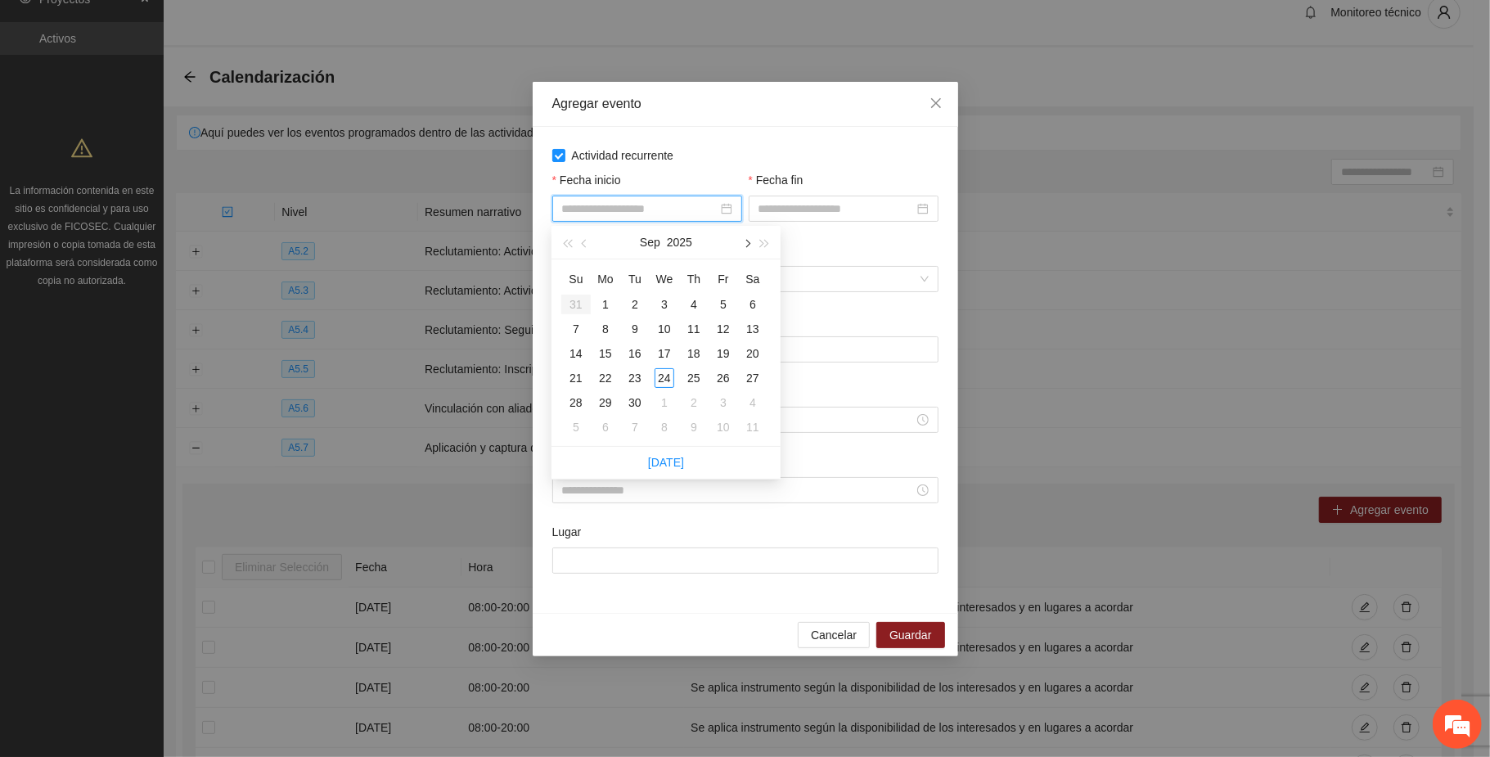
click at [747, 240] on span "button" at bounding box center [746, 243] width 8 height 8
type input "**********"
click at [743, 237] on button "button" at bounding box center [746, 242] width 18 height 33
type input "**********"
click at [740, 296] on td "1" at bounding box center [752, 304] width 29 height 25
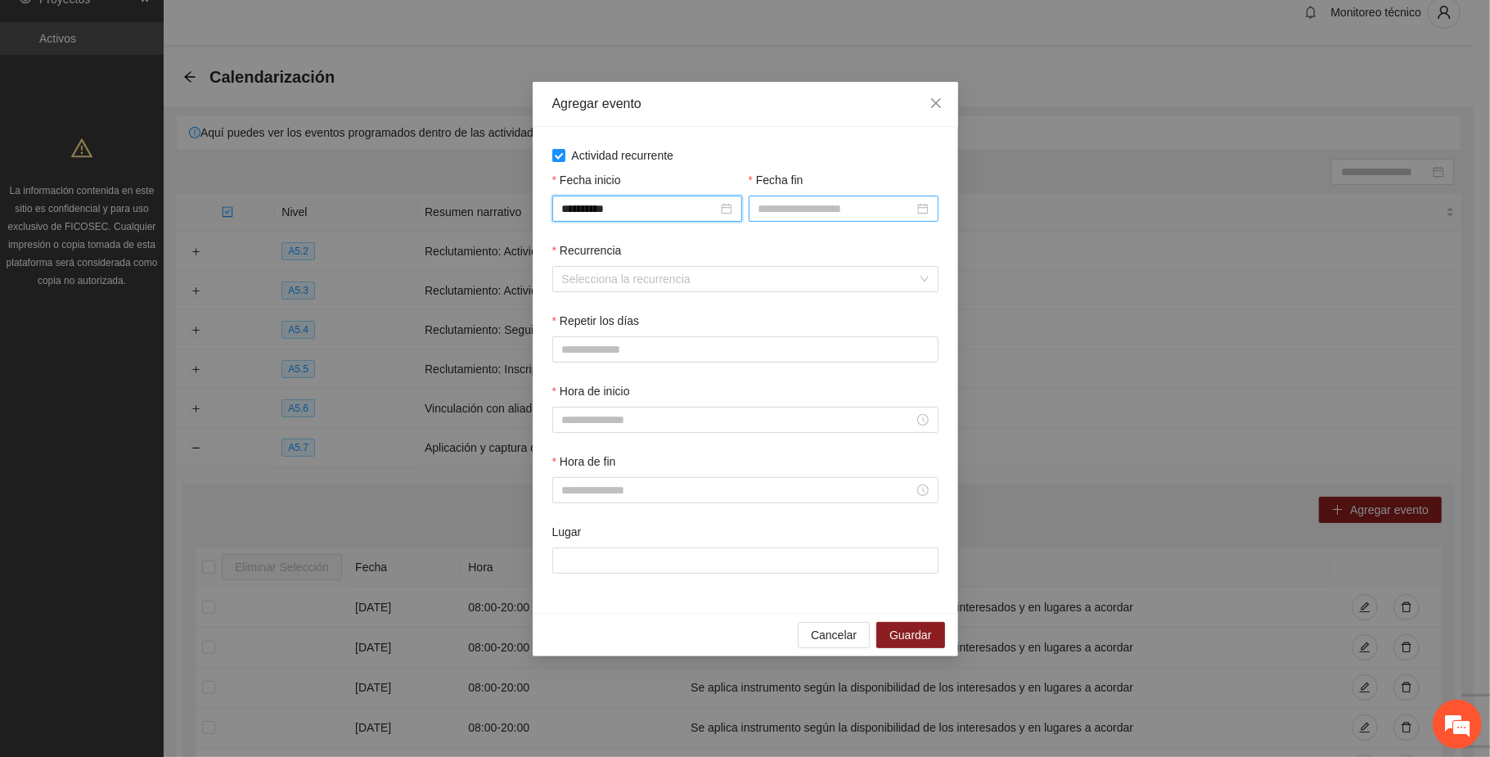
click at [780, 203] on input "Fecha fin" at bounding box center [836, 209] width 155 height 18
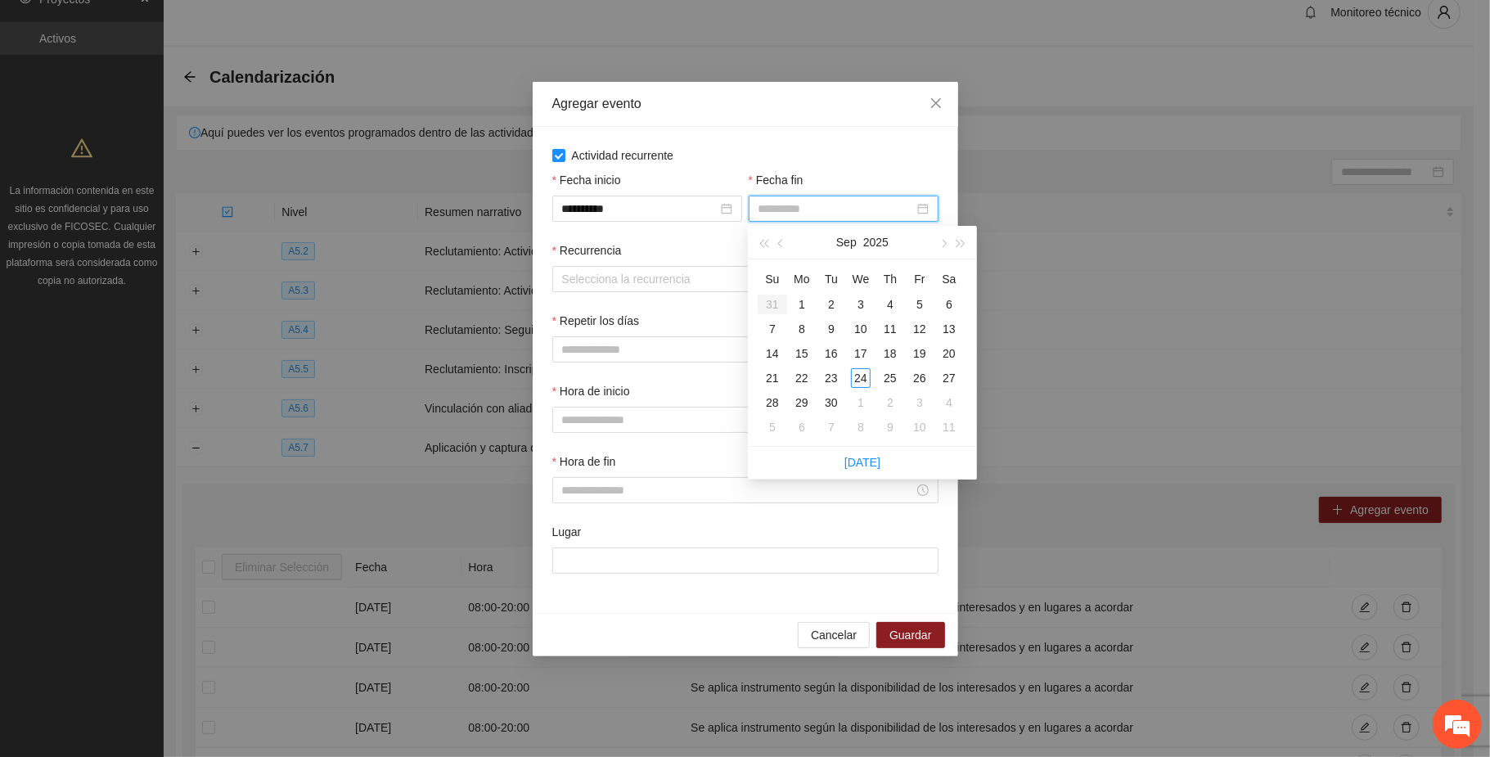
type input "**********"
click at [941, 241] on span "button" at bounding box center [943, 243] width 8 height 8
type input "**********"
click at [953, 350] on div "15" at bounding box center [949, 354] width 20 height 20
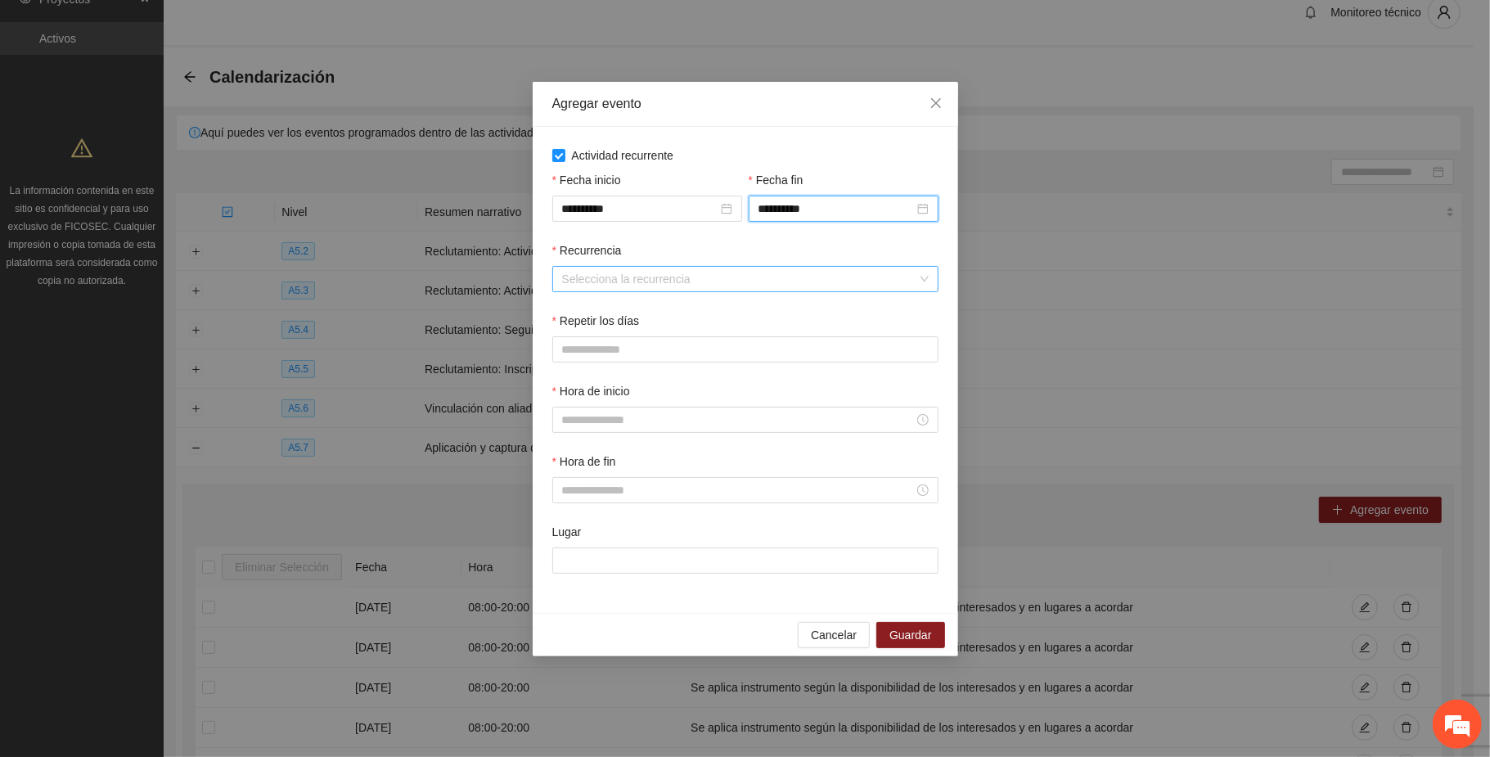
click at [637, 282] on input "Recurrencia" at bounding box center [739, 279] width 355 height 25
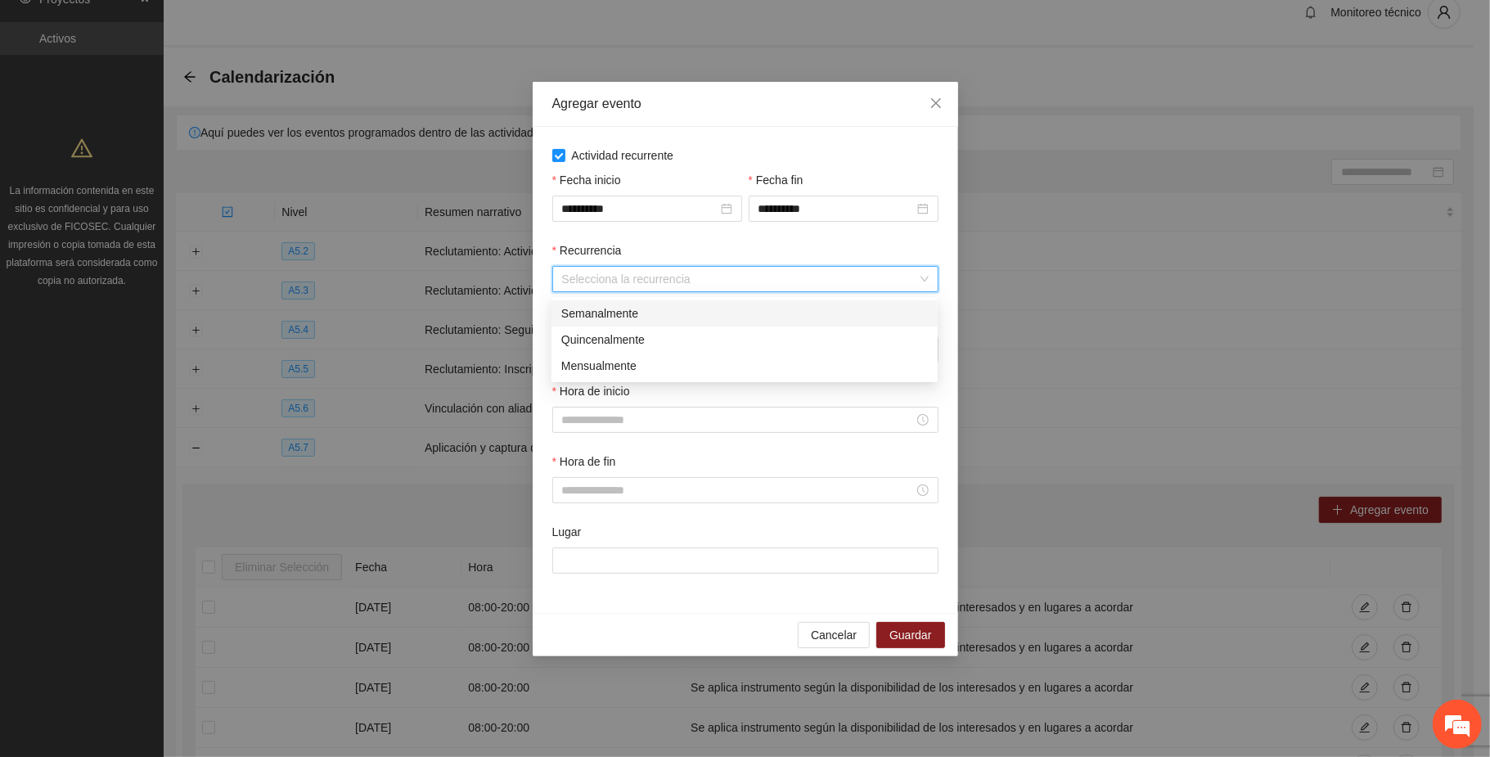
click at [632, 313] on div "Semanalmente" at bounding box center [744, 313] width 367 height 18
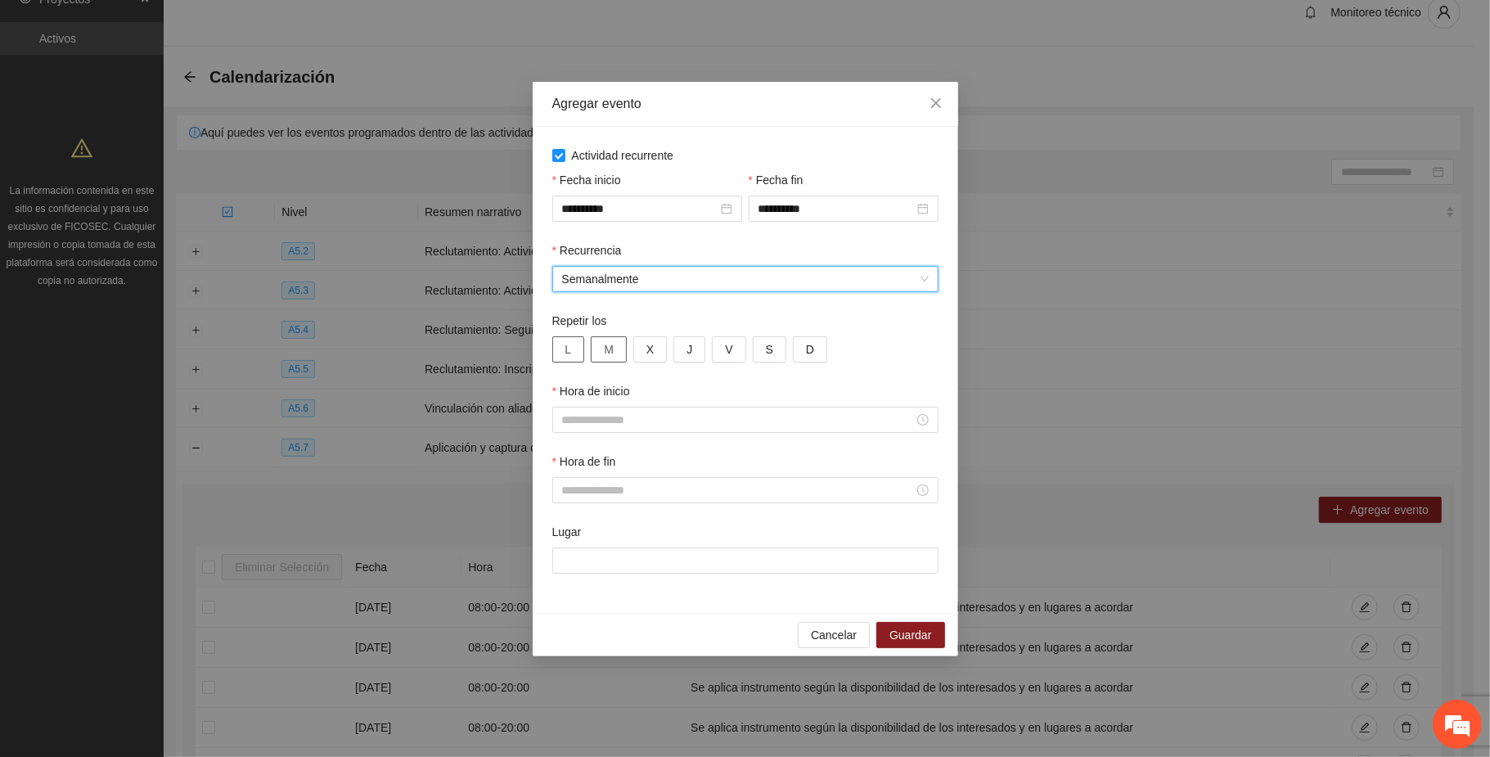
drag, startPoint x: 565, startPoint y: 350, endPoint x: 606, endPoint y: 350, distance: 40.9
click at [566, 345] on span "L" at bounding box center [568, 349] width 7 height 18
drag, startPoint x: 606, startPoint y: 350, endPoint x: 645, endPoint y: 351, distance: 39.3
click at [607, 349] on span "M" at bounding box center [609, 349] width 10 height 18
drag, startPoint x: 652, startPoint y: 351, endPoint x: 689, endPoint y: 354, distance: 36.9
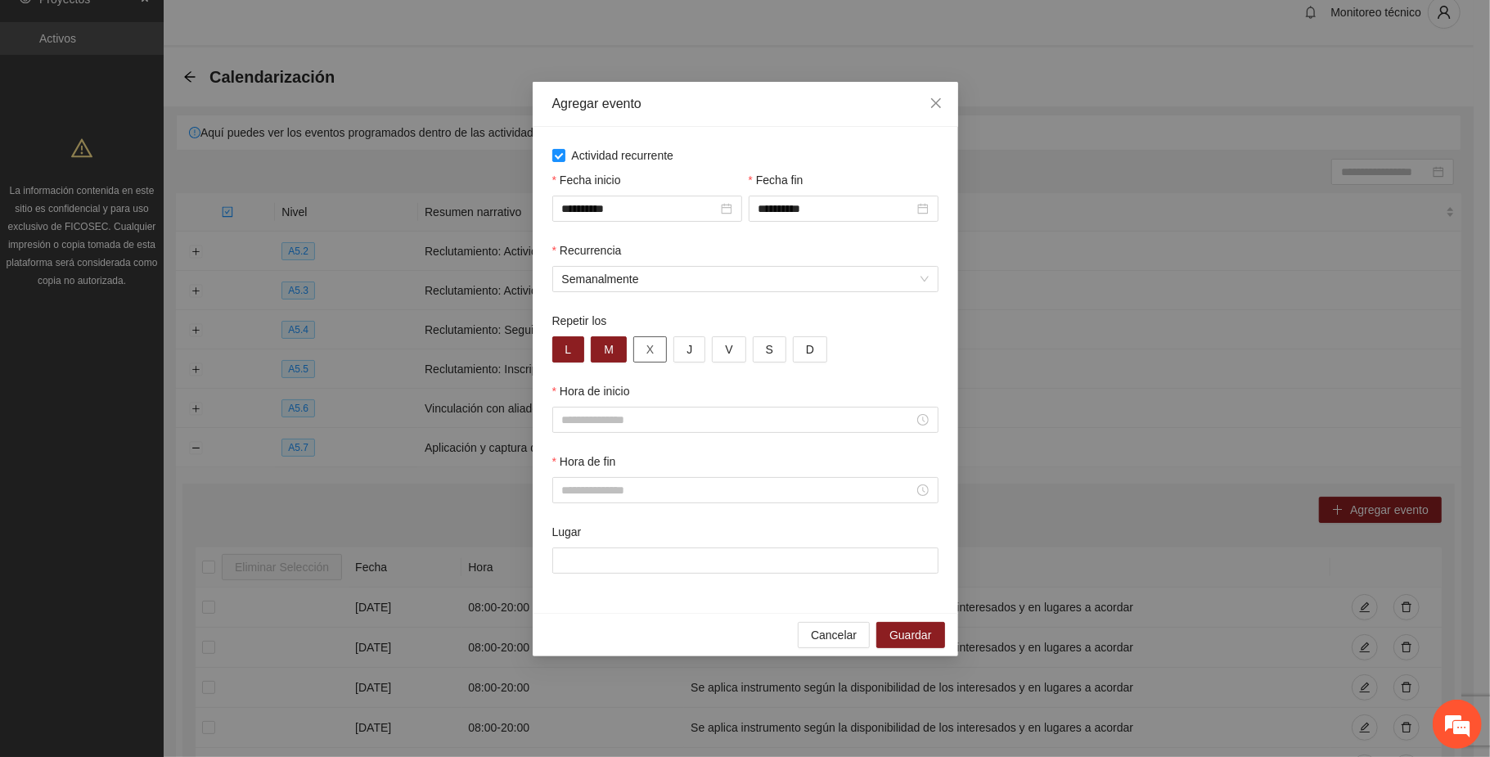
click at [655, 350] on button "X" at bounding box center [650, 349] width 34 height 26
click at [692, 350] on button "J" at bounding box center [690, 349] width 32 height 26
drag, startPoint x: 730, startPoint y: 350, endPoint x: 751, endPoint y: 351, distance: 21.3
click at [731, 350] on span "V" at bounding box center [728, 349] width 7 height 18
drag, startPoint x: 763, startPoint y: 351, endPoint x: 817, endPoint y: 360, distance: 54.8
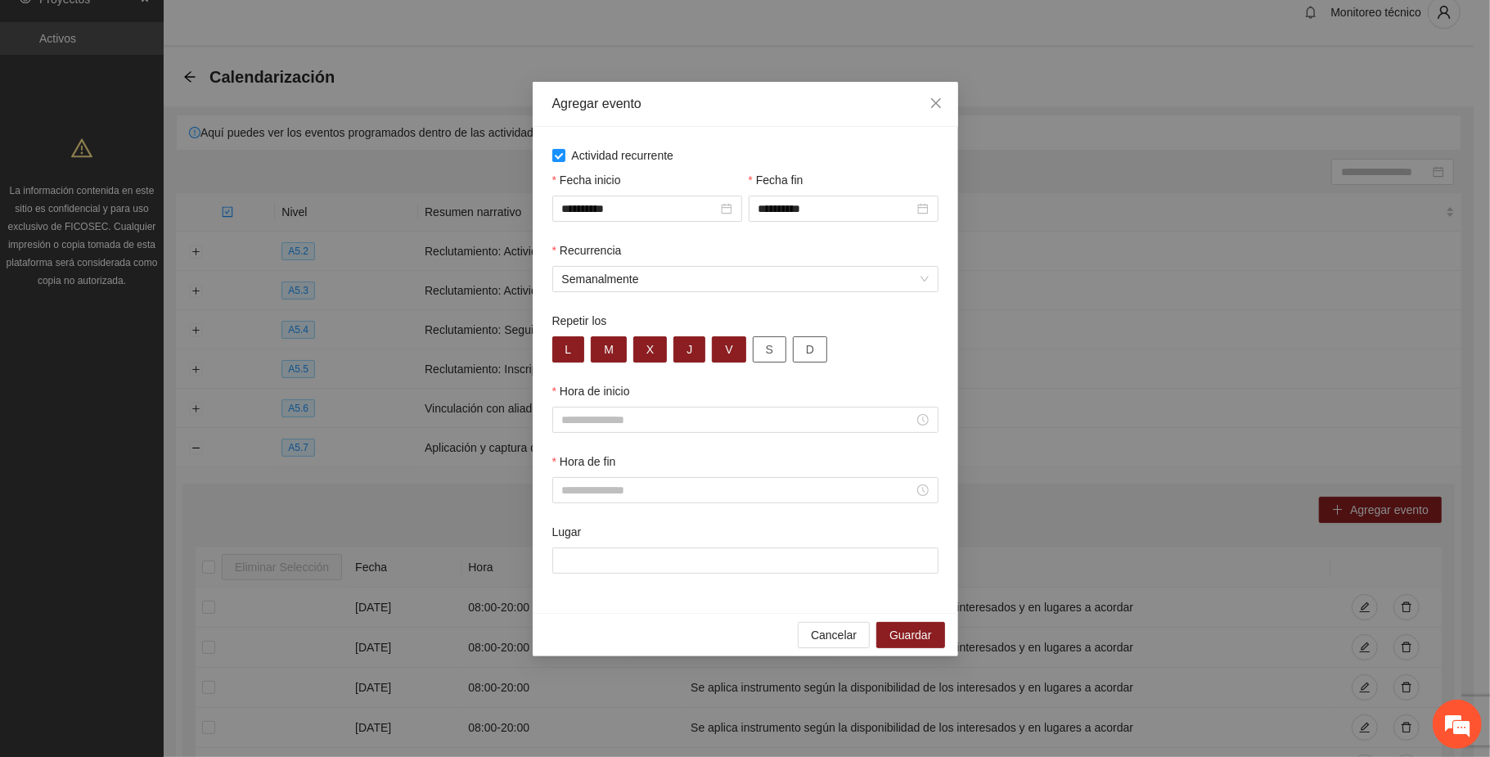
click at [766, 349] on button "S" at bounding box center [770, 349] width 34 height 26
click at [816, 354] on button "D" at bounding box center [810, 349] width 34 height 26
drag, startPoint x: 640, startPoint y: 416, endPoint x: 624, endPoint y: 427, distance: 20.0
click at [638, 417] on input "Hora de inicio" at bounding box center [738, 420] width 352 height 18
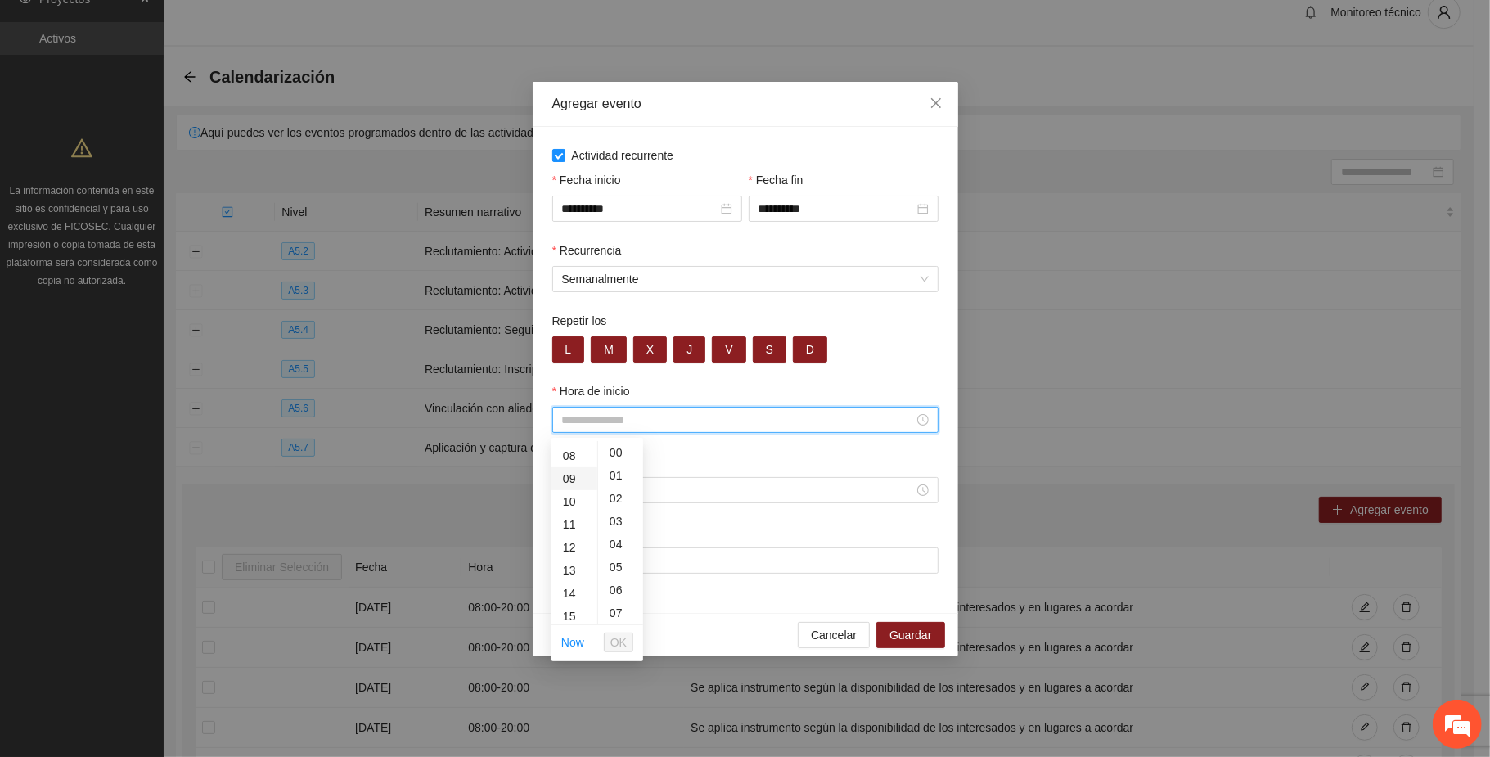
scroll to position [218, 0]
click at [565, 525] on div "08" at bounding box center [575, 527] width 46 height 23
type input "*****"
click at [614, 642] on span "OK" at bounding box center [618, 642] width 16 height 18
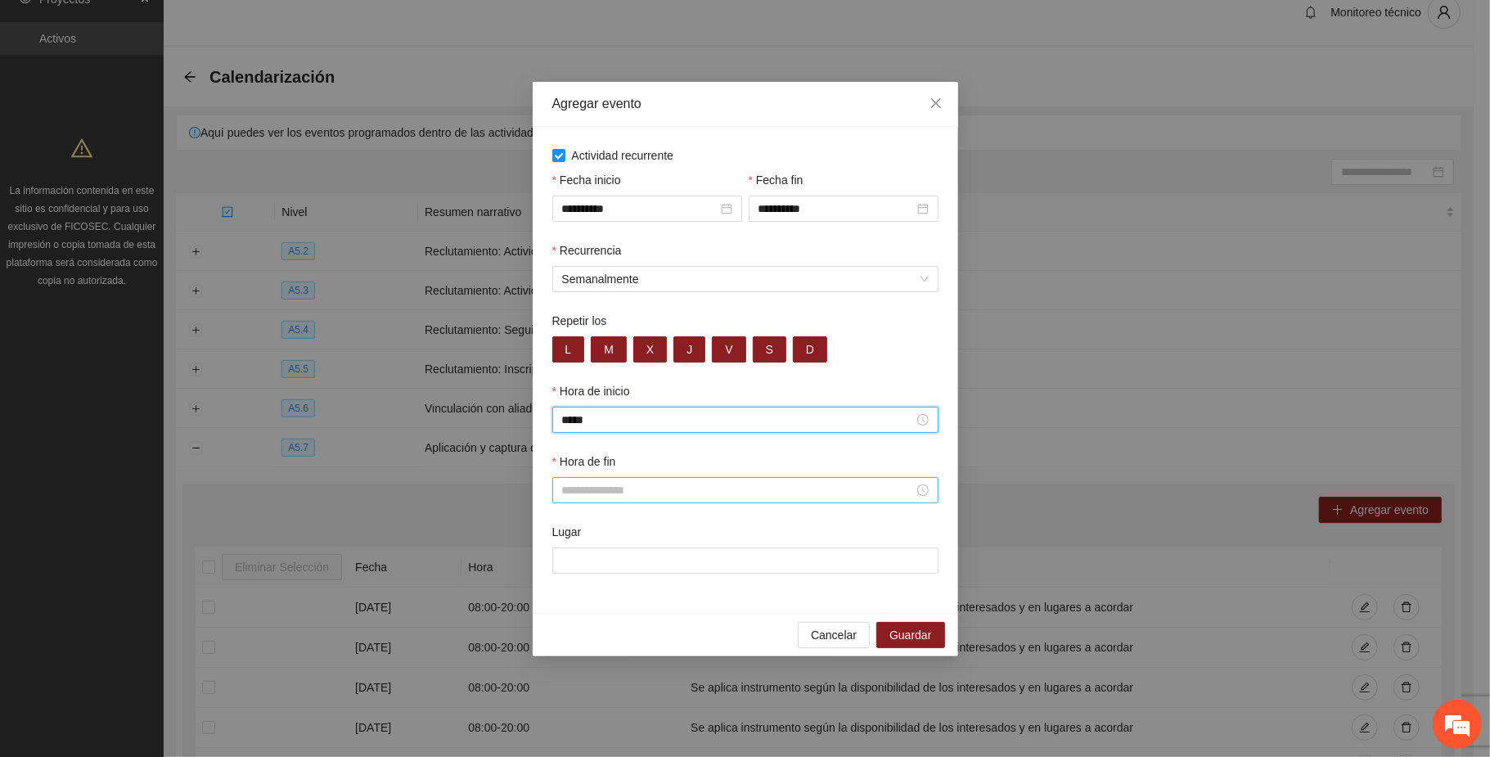
click at [630, 499] on input "Hora de fin" at bounding box center [738, 490] width 352 height 18
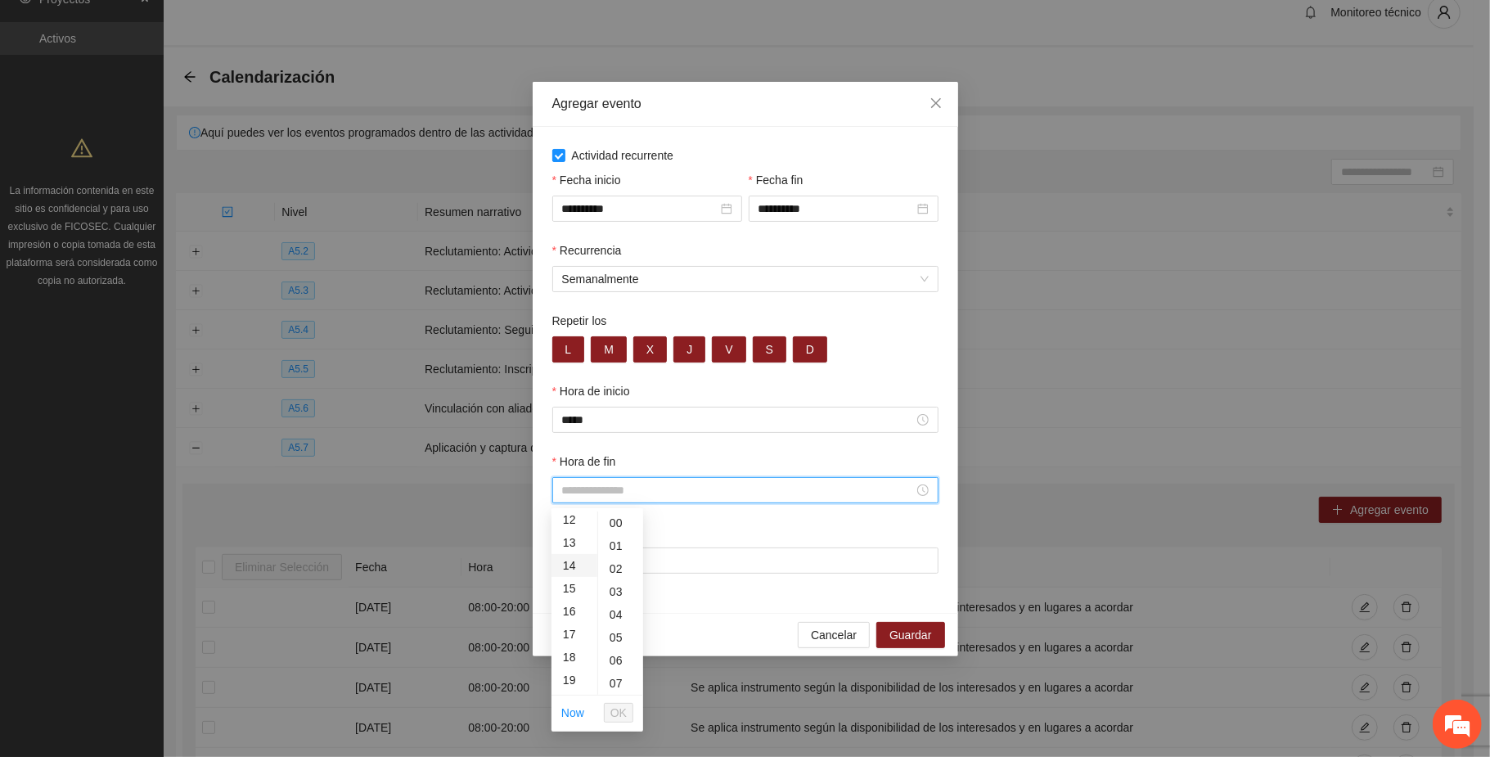
scroll to position [327, 0]
click at [563, 650] on div "20" at bounding box center [575, 653] width 46 height 23
type input "*****"
click at [614, 709] on span "OK" at bounding box center [618, 713] width 16 height 18
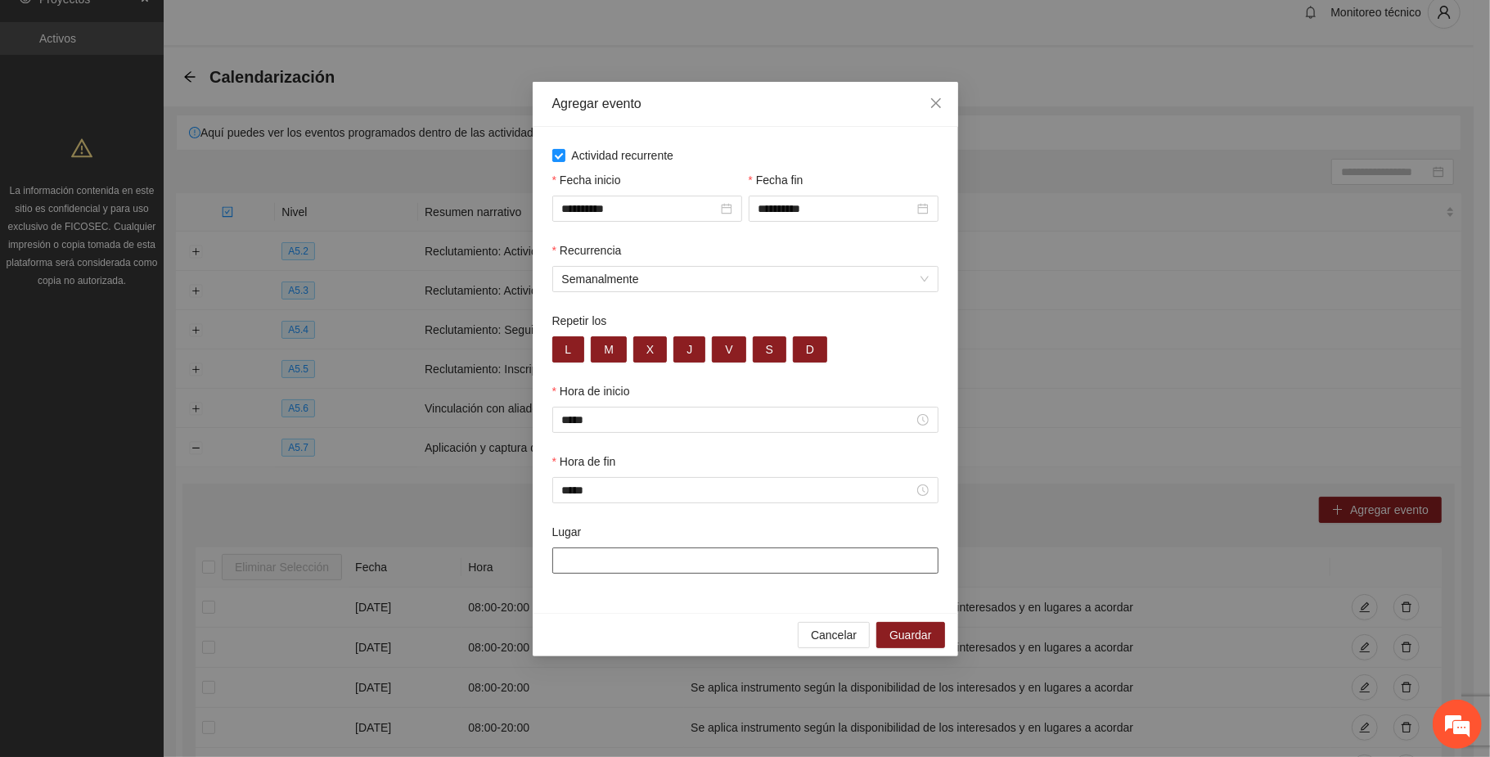
click at [699, 570] on input "Lugar" at bounding box center [745, 560] width 386 height 26
paste input "**********"
type input "**********"
click at [915, 636] on span "Guardar" at bounding box center [911, 636] width 42 height 18
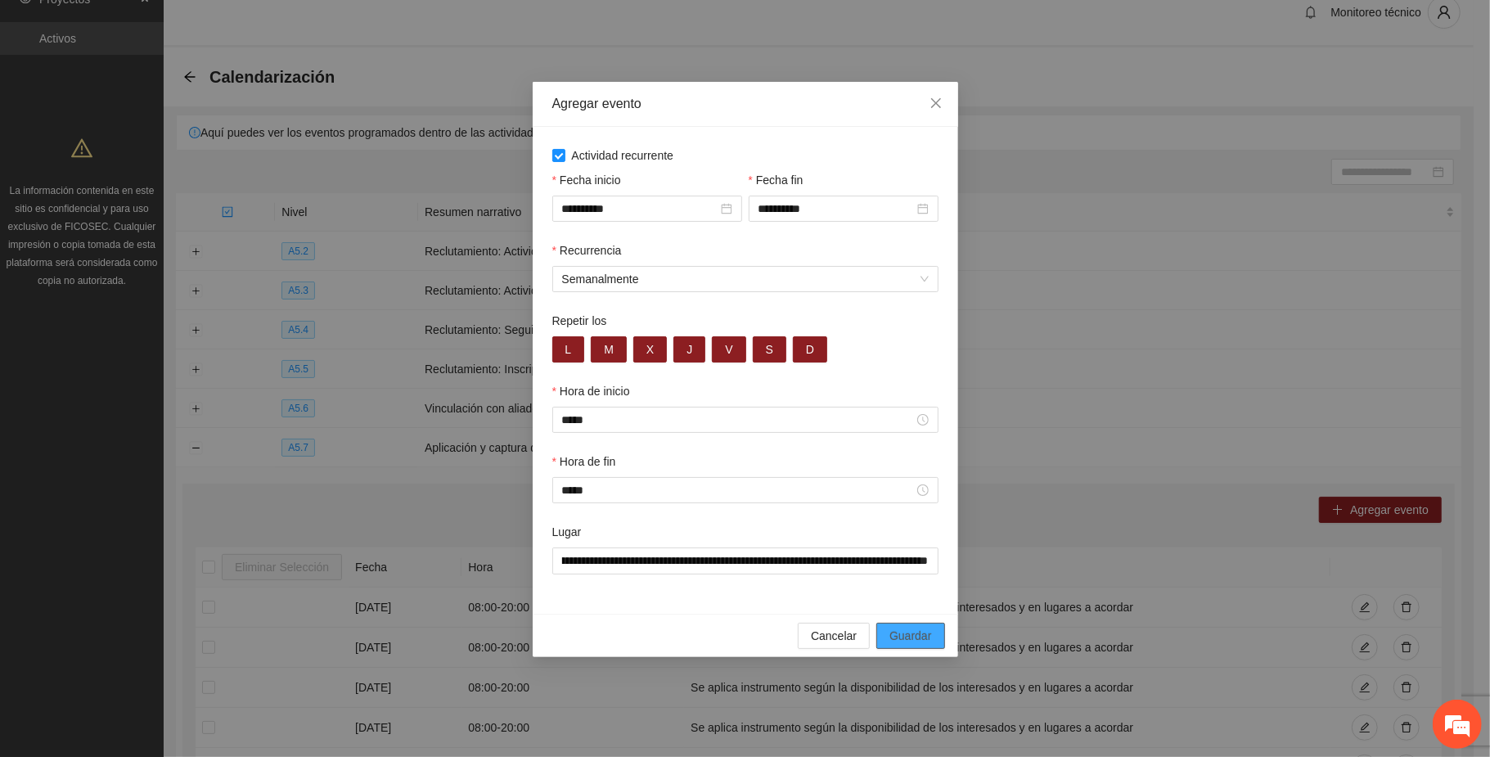
scroll to position [0, 0]
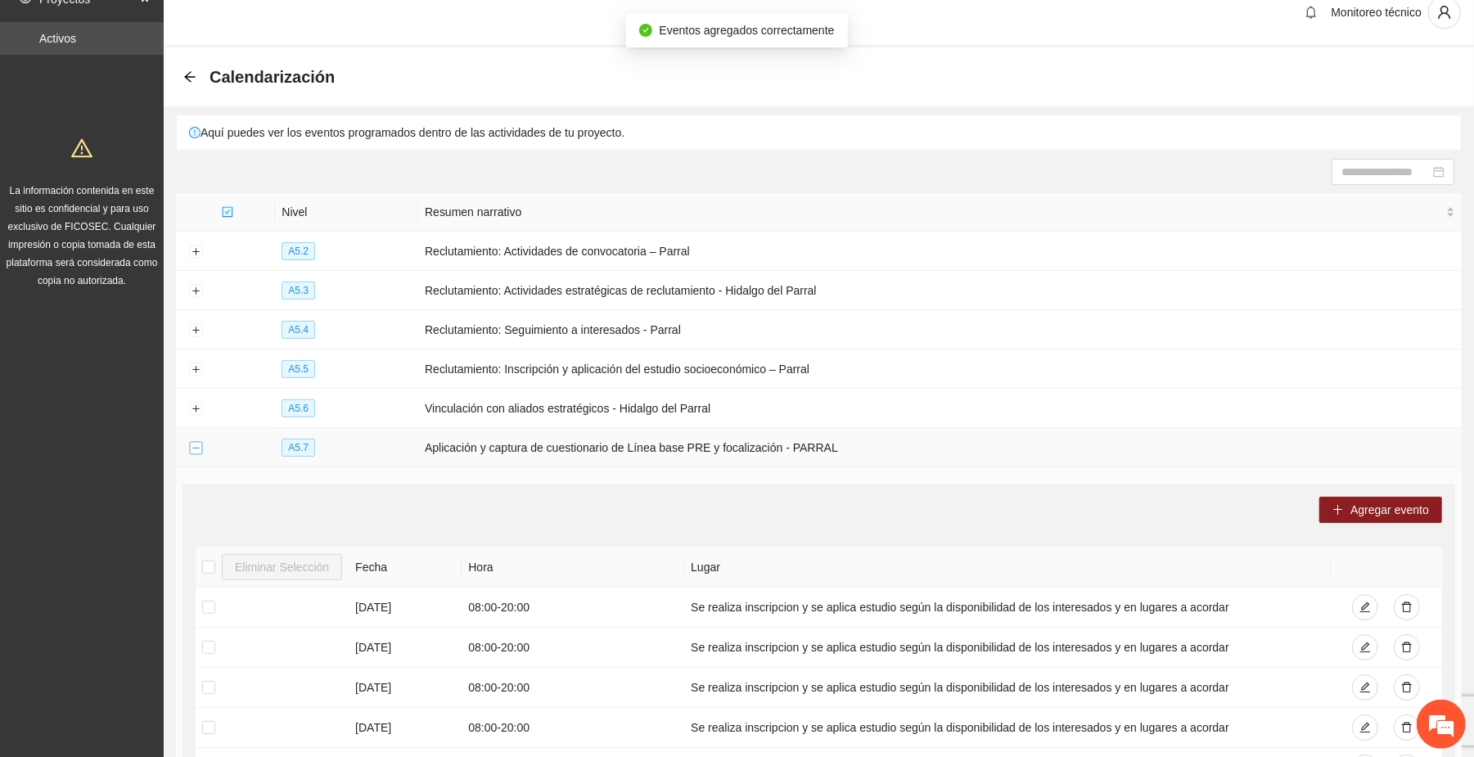
click at [194, 450] on button "Collapse row" at bounding box center [195, 448] width 13 height 13
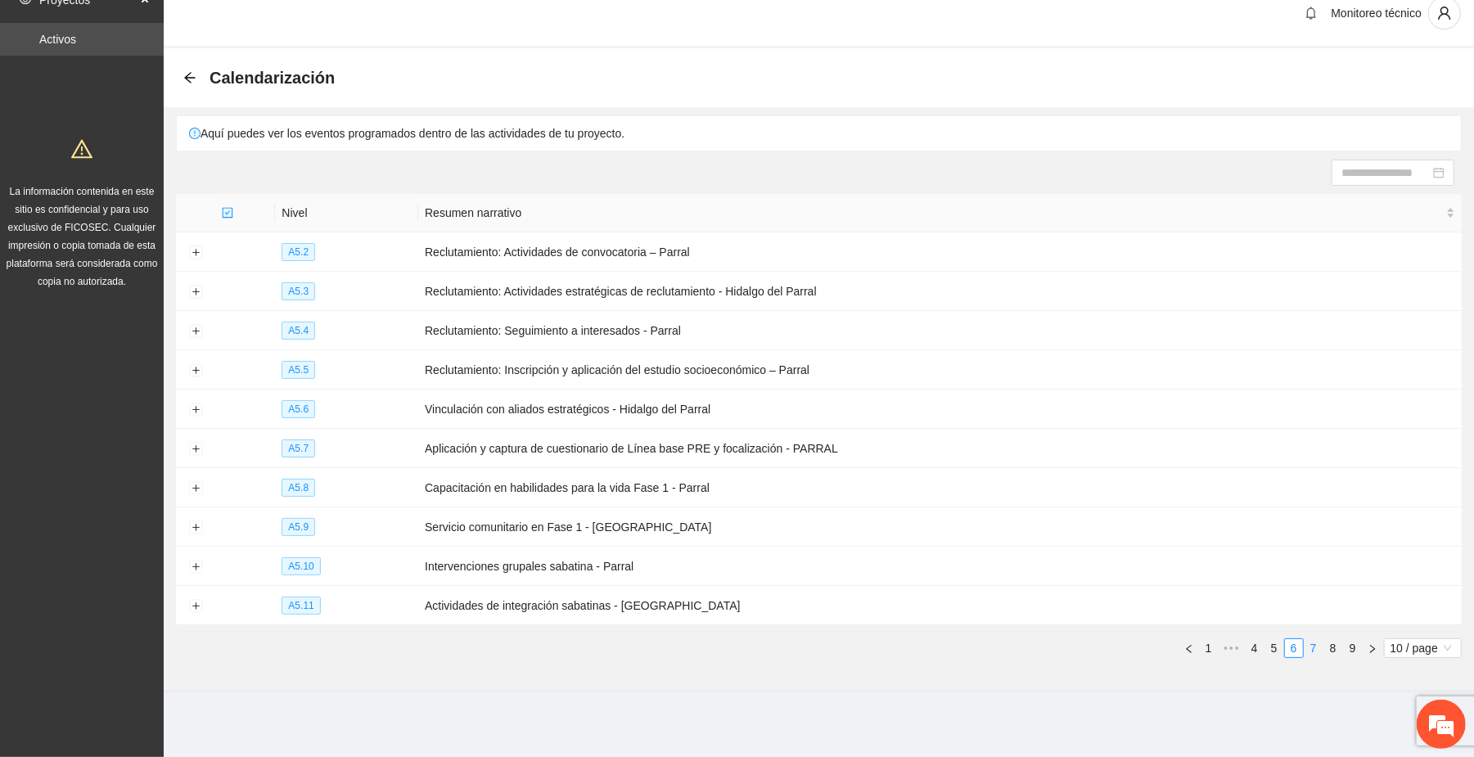
click at [1313, 642] on link "7" at bounding box center [1313, 648] width 18 height 18
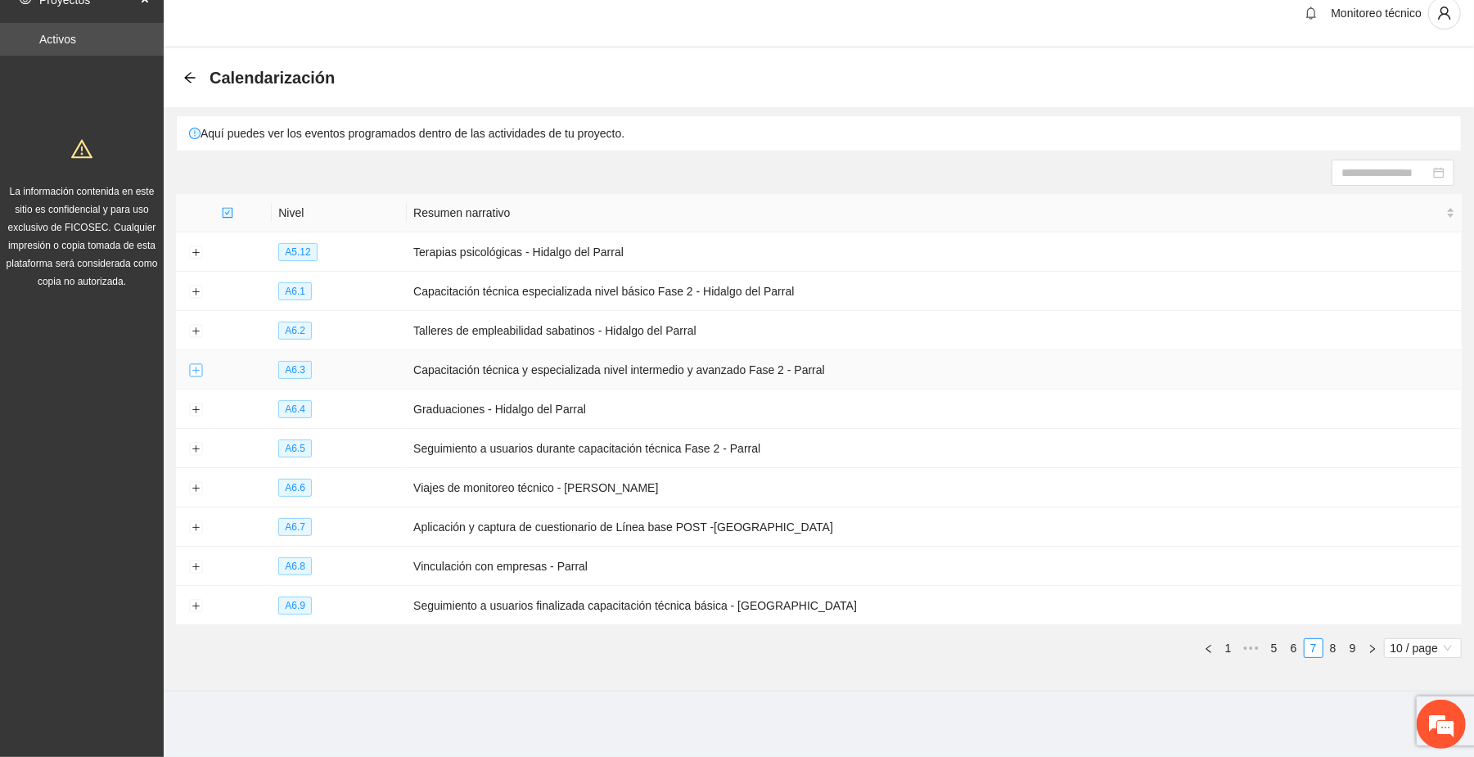
click at [195, 372] on button "Expand row" at bounding box center [195, 370] width 13 height 13
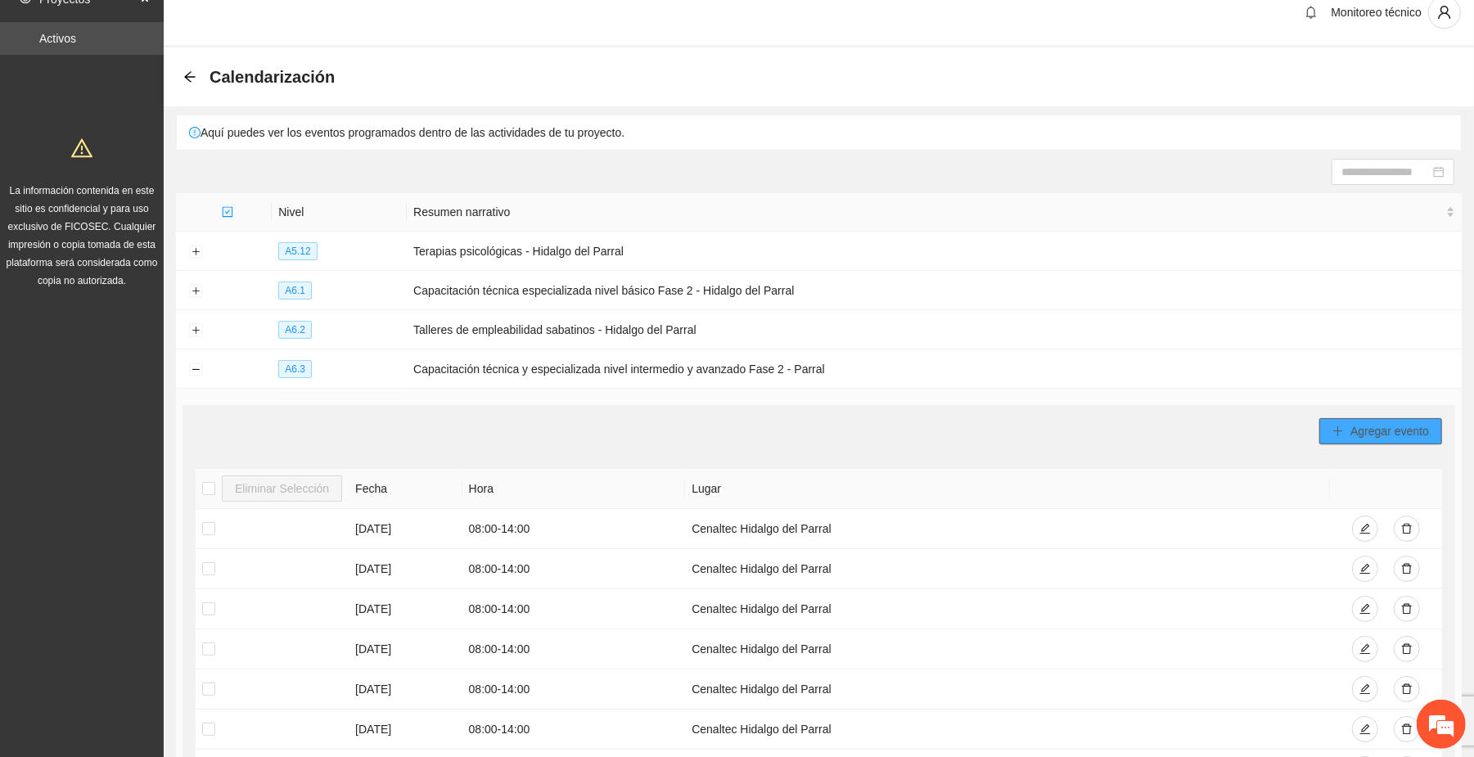
click at [1393, 427] on span "Agregar evento" at bounding box center [1389, 431] width 79 height 18
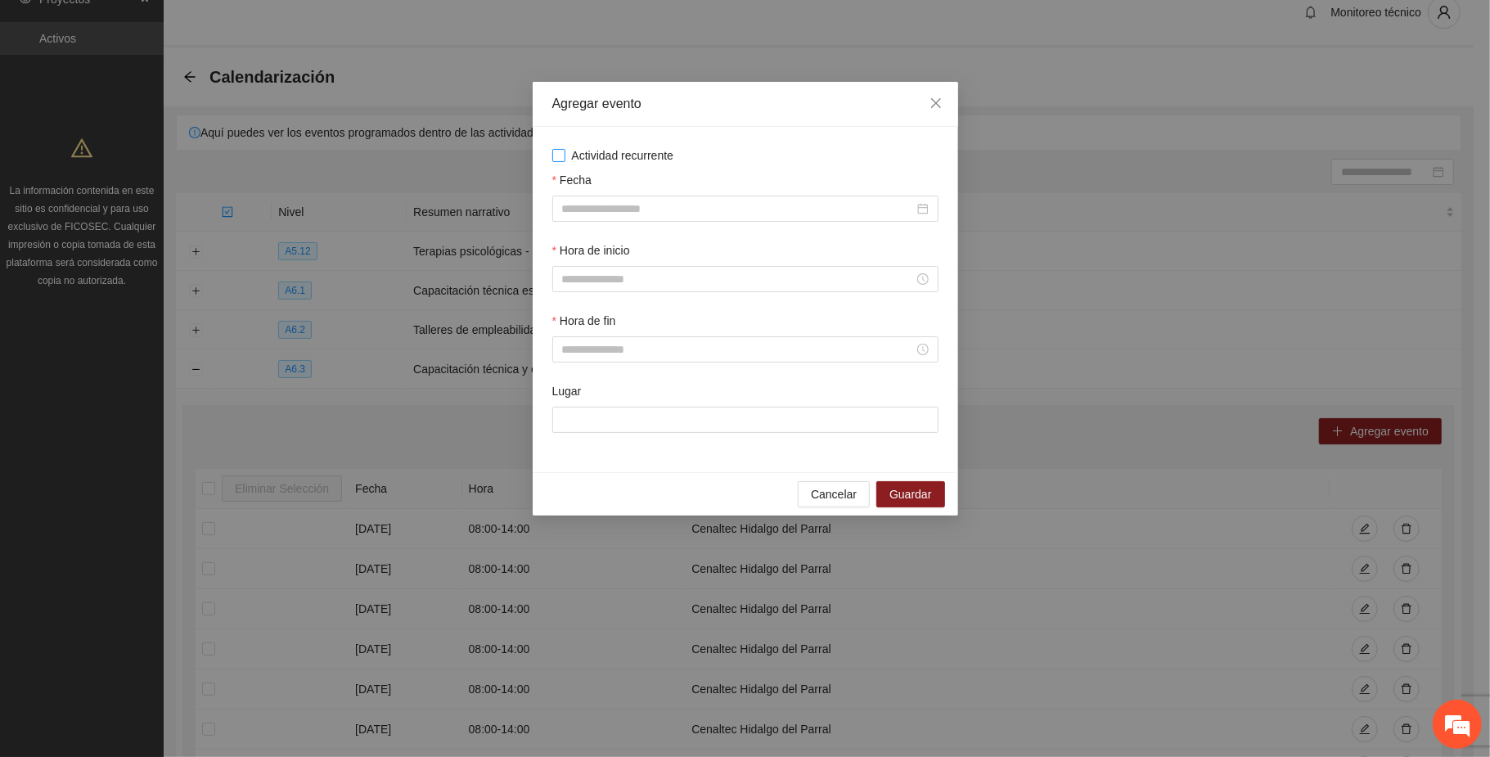
click at [597, 151] on span "Actividad recurrente" at bounding box center [622, 155] width 115 height 18
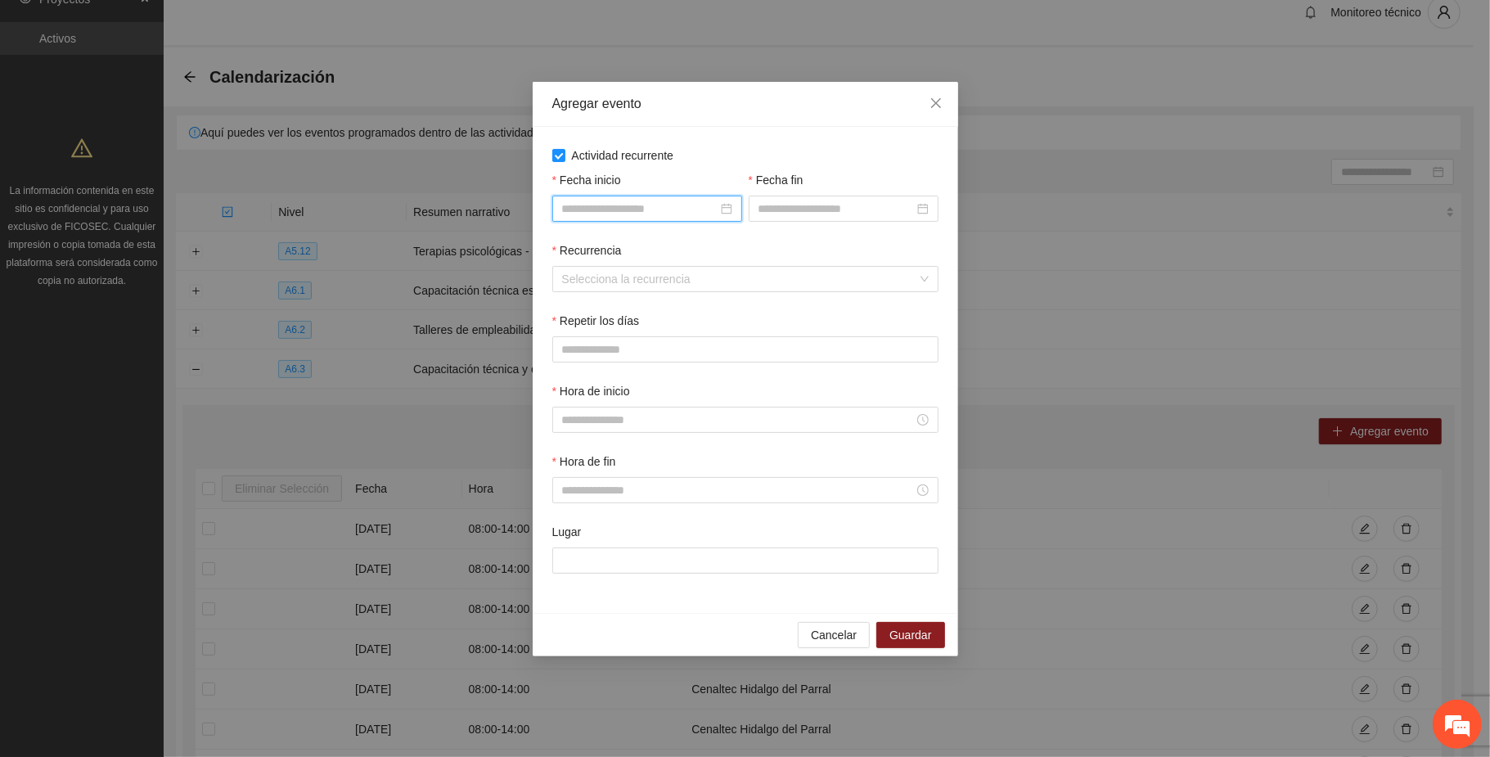
click at [625, 210] on input "Fecha inicio" at bounding box center [639, 209] width 155 height 18
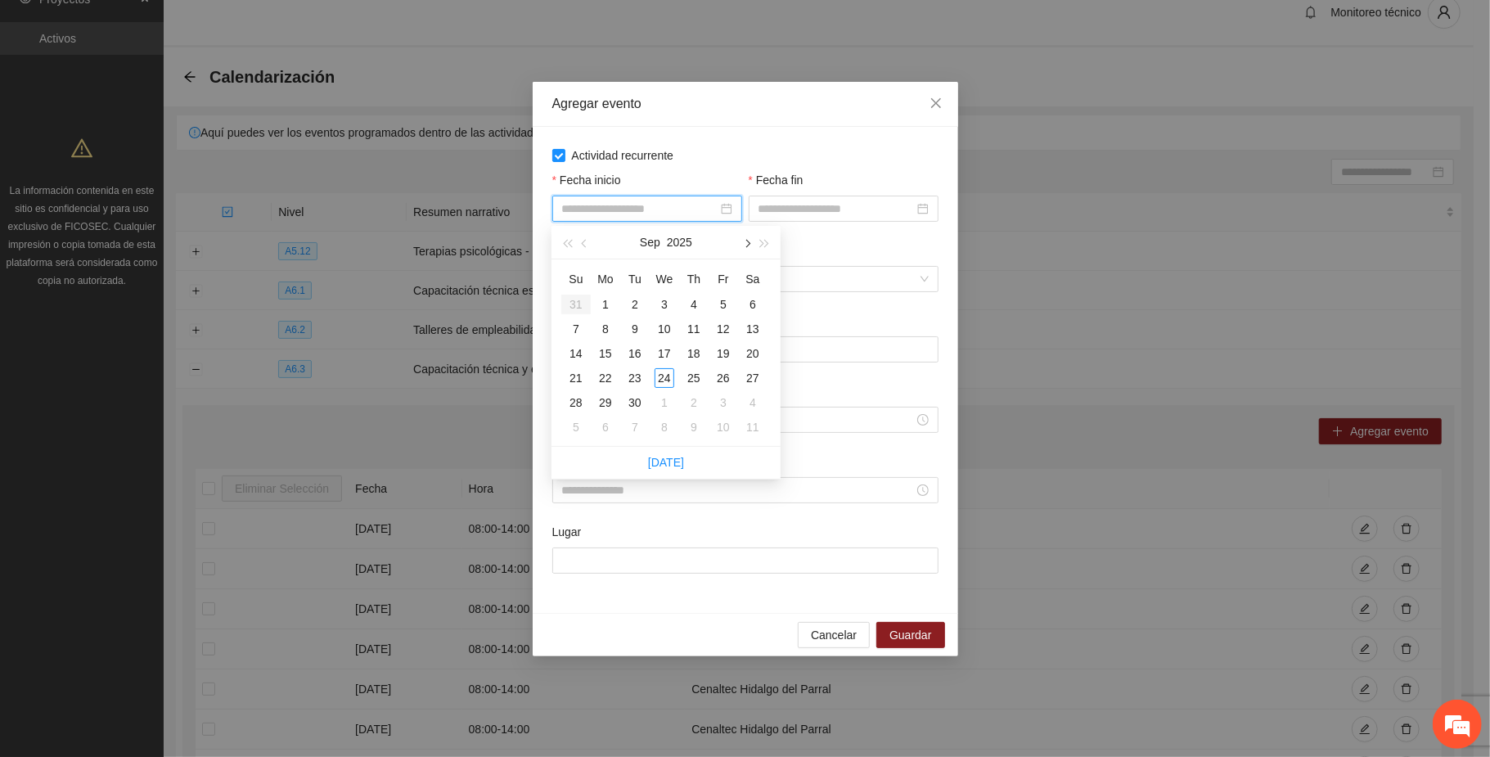
click at [744, 230] on button "button" at bounding box center [746, 242] width 18 height 33
type input "**********"
click at [661, 302] on div "1" at bounding box center [665, 305] width 20 height 20
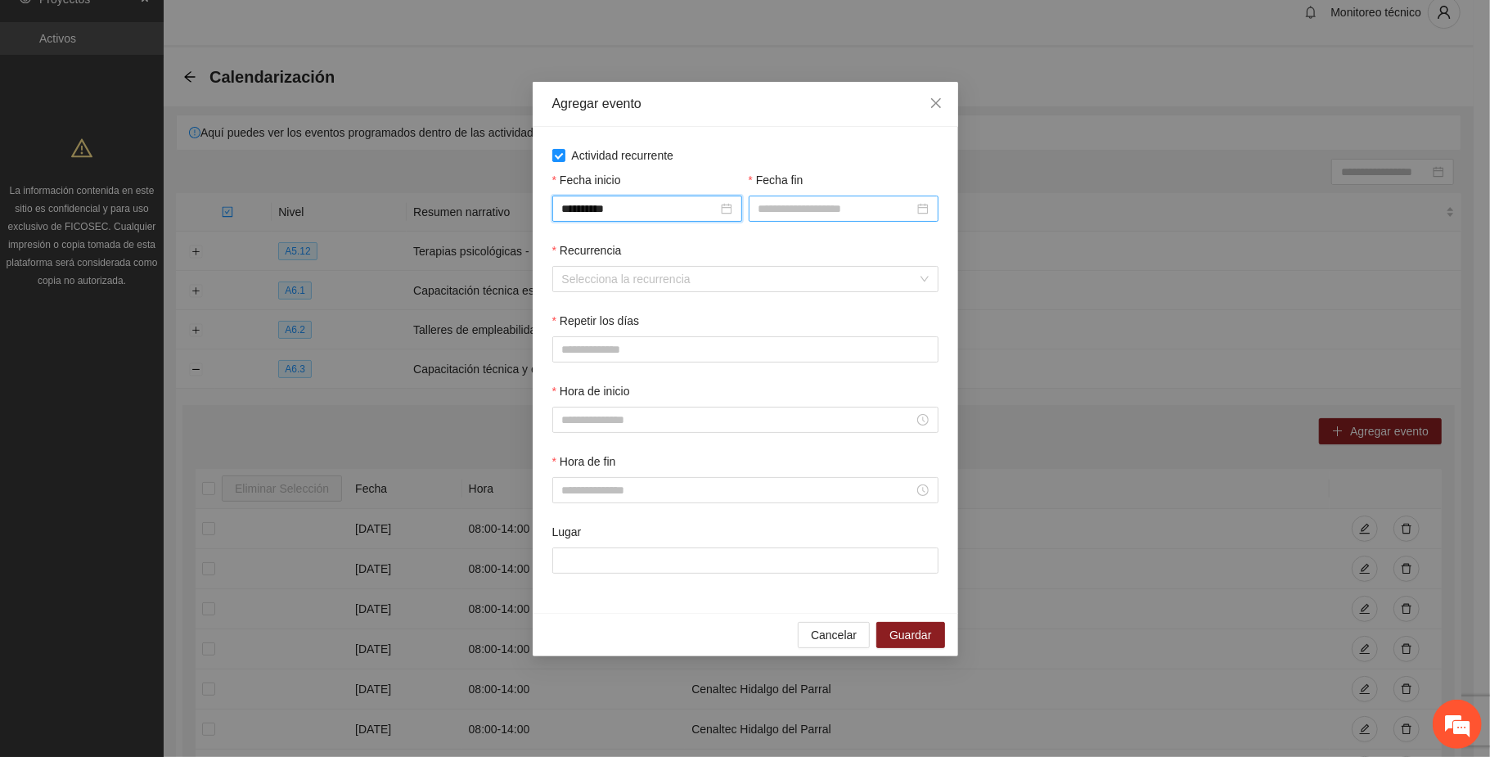
click at [774, 206] on input "Fecha fin" at bounding box center [836, 209] width 155 height 18
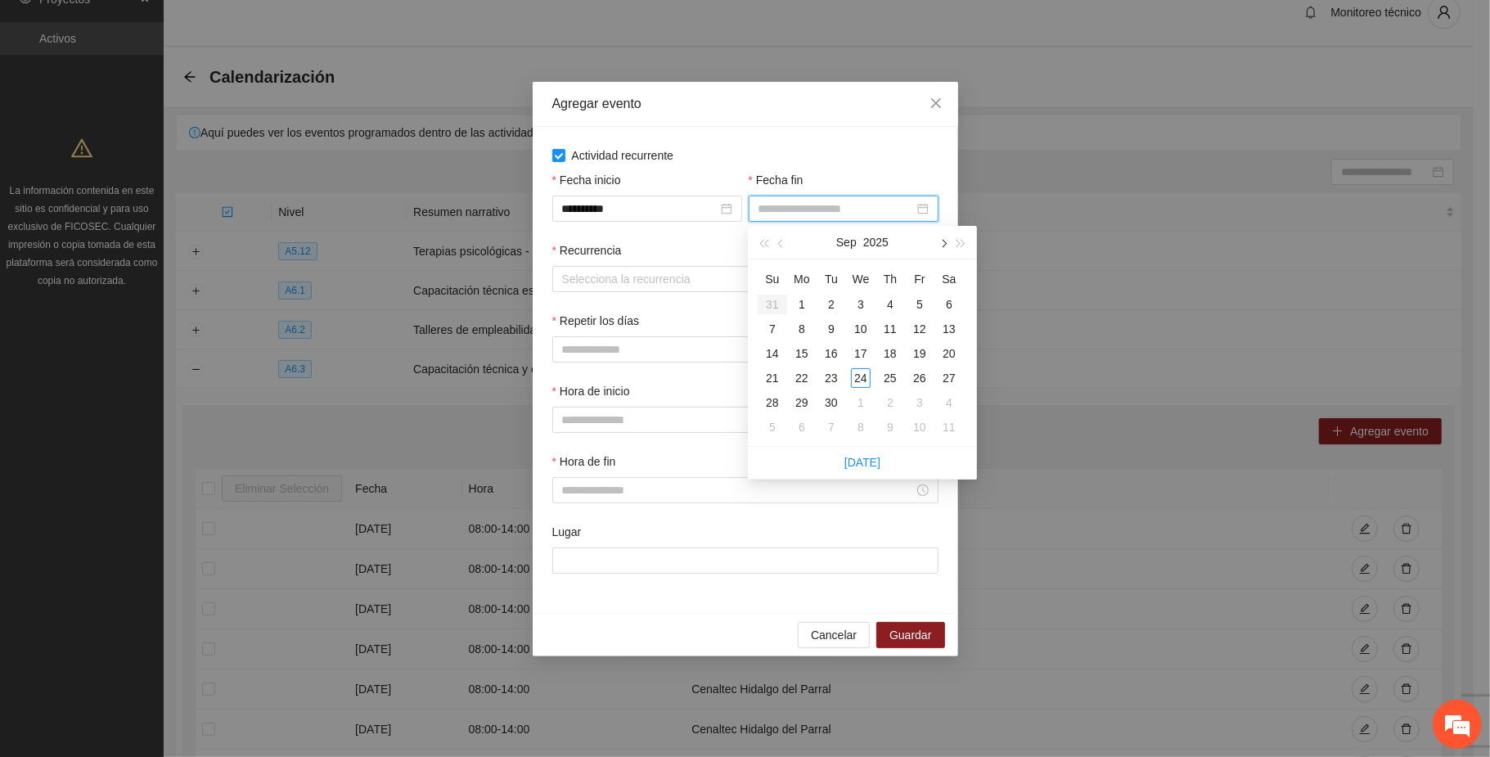
click at [939, 240] on button "button" at bounding box center [943, 242] width 18 height 33
type input "**********"
click at [912, 394] on div "31" at bounding box center [920, 403] width 20 height 20
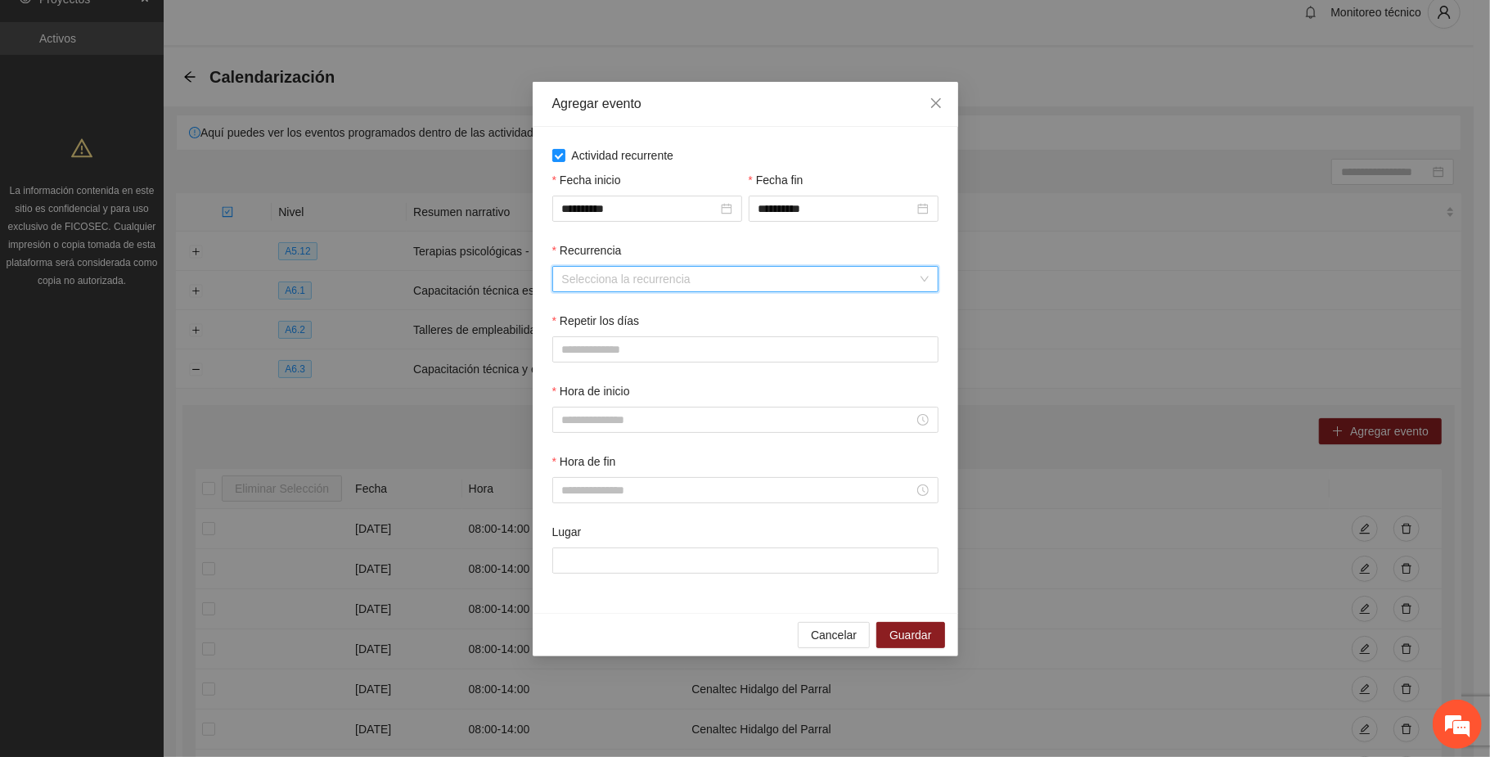
click at [603, 280] on input "Recurrencia" at bounding box center [739, 279] width 355 height 25
click at [600, 312] on div "Semanalmente" at bounding box center [744, 313] width 367 height 18
click at [565, 345] on button "L" at bounding box center [568, 349] width 33 height 26
click at [606, 351] on span "M" at bounding box center [609, 349] width 10 height 18
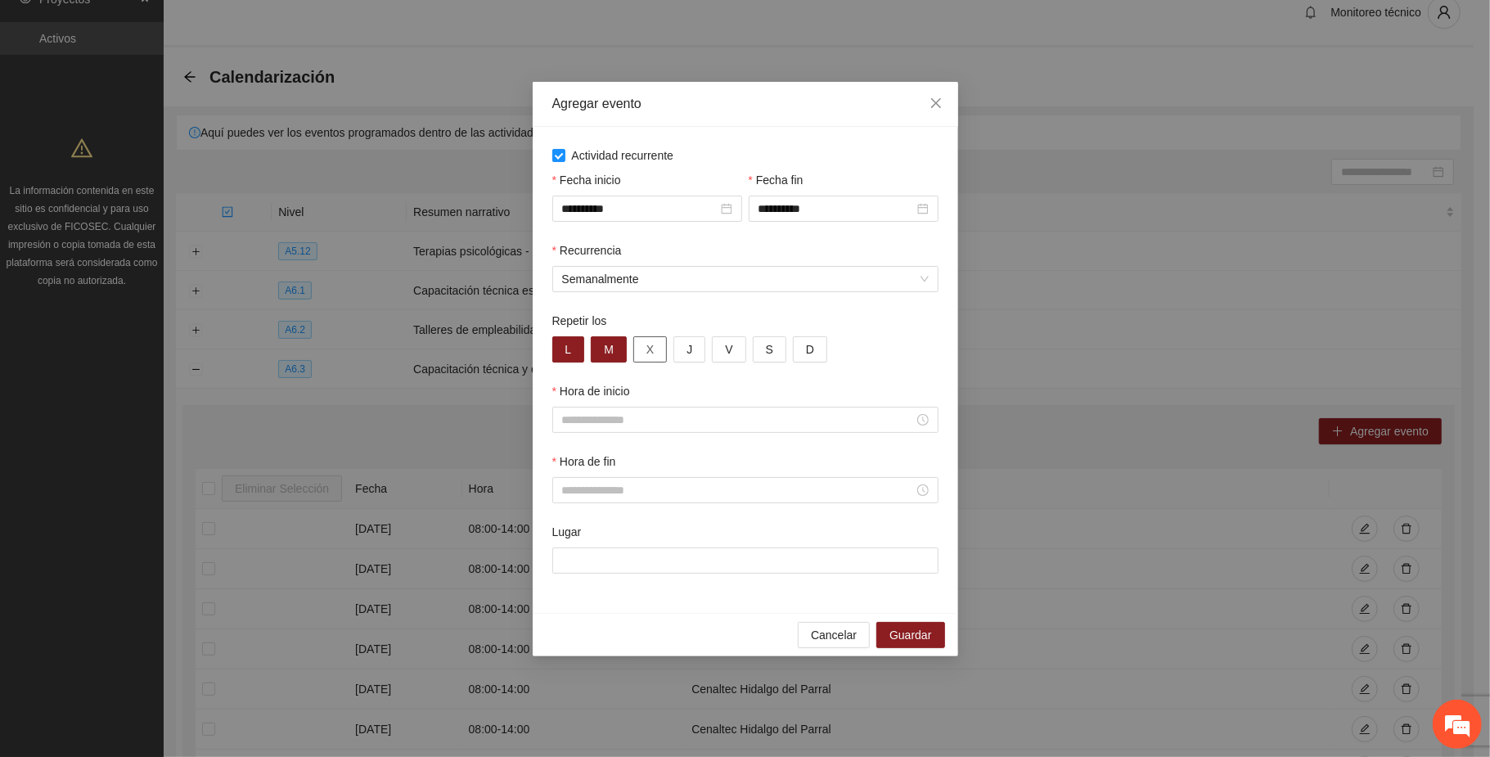
drag, startPoint x: 656, startPoint y: 352, endPoint x: 673, endPoint y: 354, distance: 16.4
click at [658, 352] on button "X" at bounding box center [650, 349] width 34 height 26
drag, startPoint x: 688, startPoint y: 351, endPoint x: 718, endPoint y: 345, distance: 30.0
click at [696, 348] on button "J" at bounding box center [690, 349] width 32 height 26
click at [728, 344] on span "V" at bounding box center [728, 349] width 7 height 18
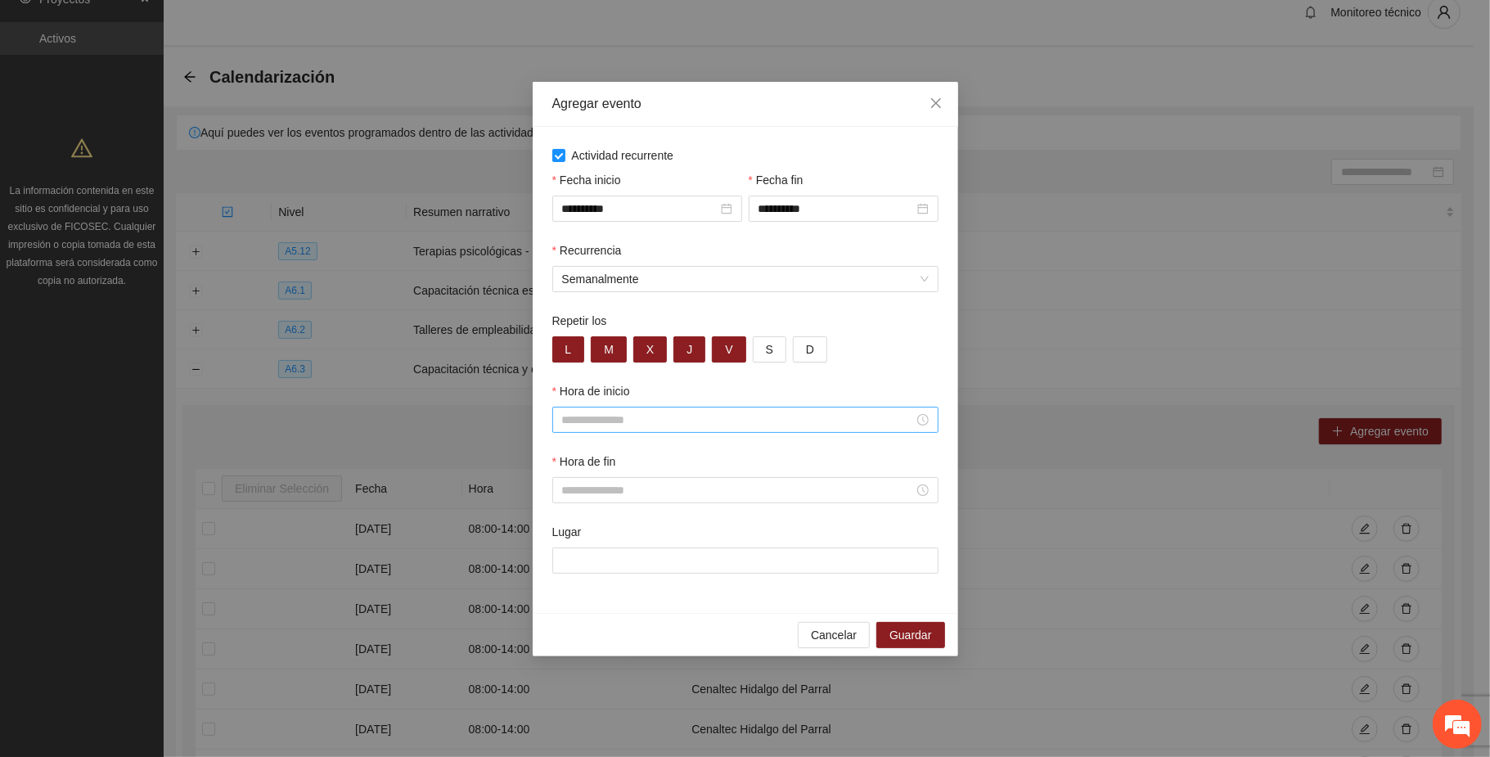
click at [601, 421] on input "Hora de inicio" at bounding box center [738, 420] width 352 height 18
click at [566, 524] on div "08" at bounding box center [575, 527] width 46 height 23
type input "*****"
click at [620, 643] on span "OK" at bounding box center [618, 642] width 16 height 18
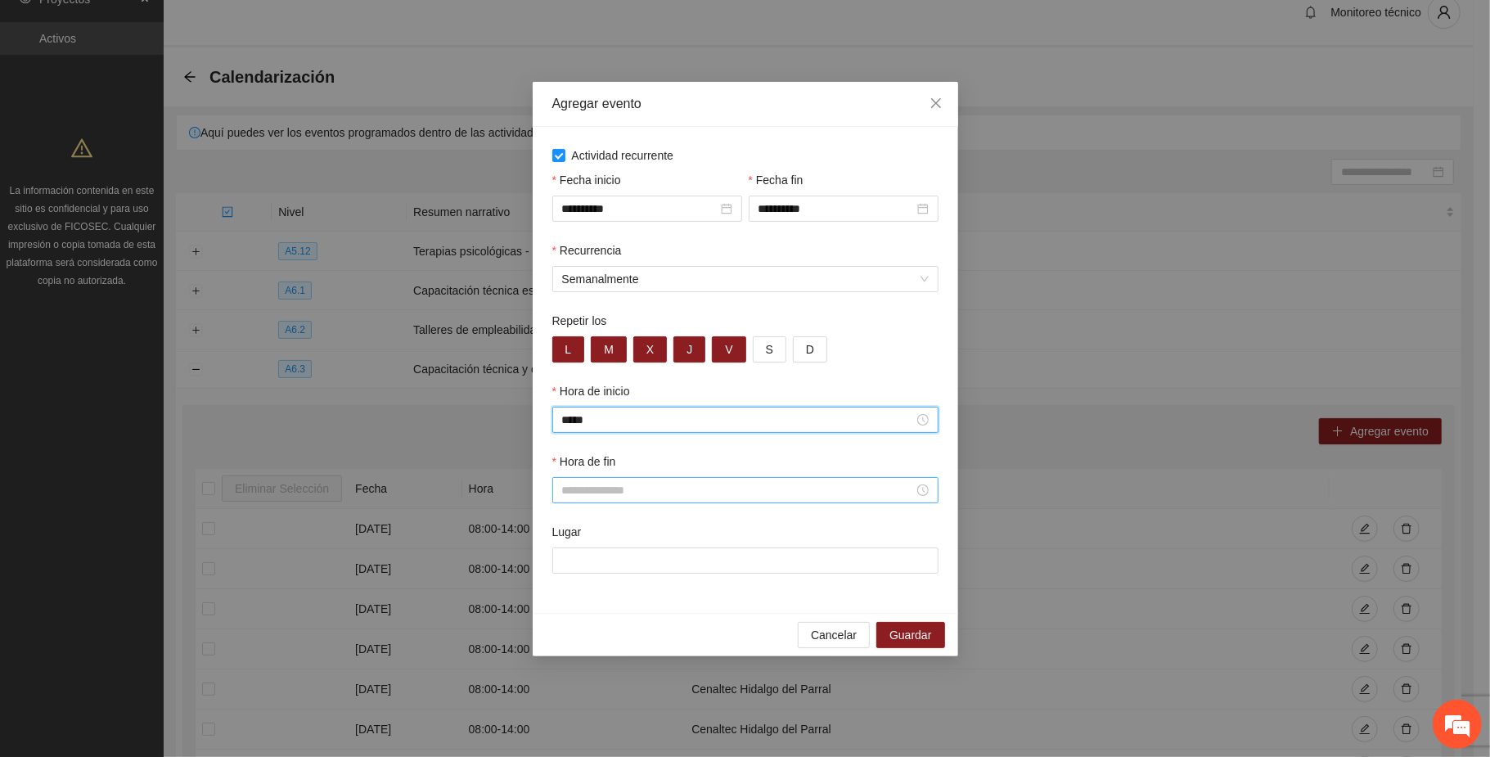
click at [586, 489] on input "Hora de fin" at bounding box center [738, 490] width 352 height 18
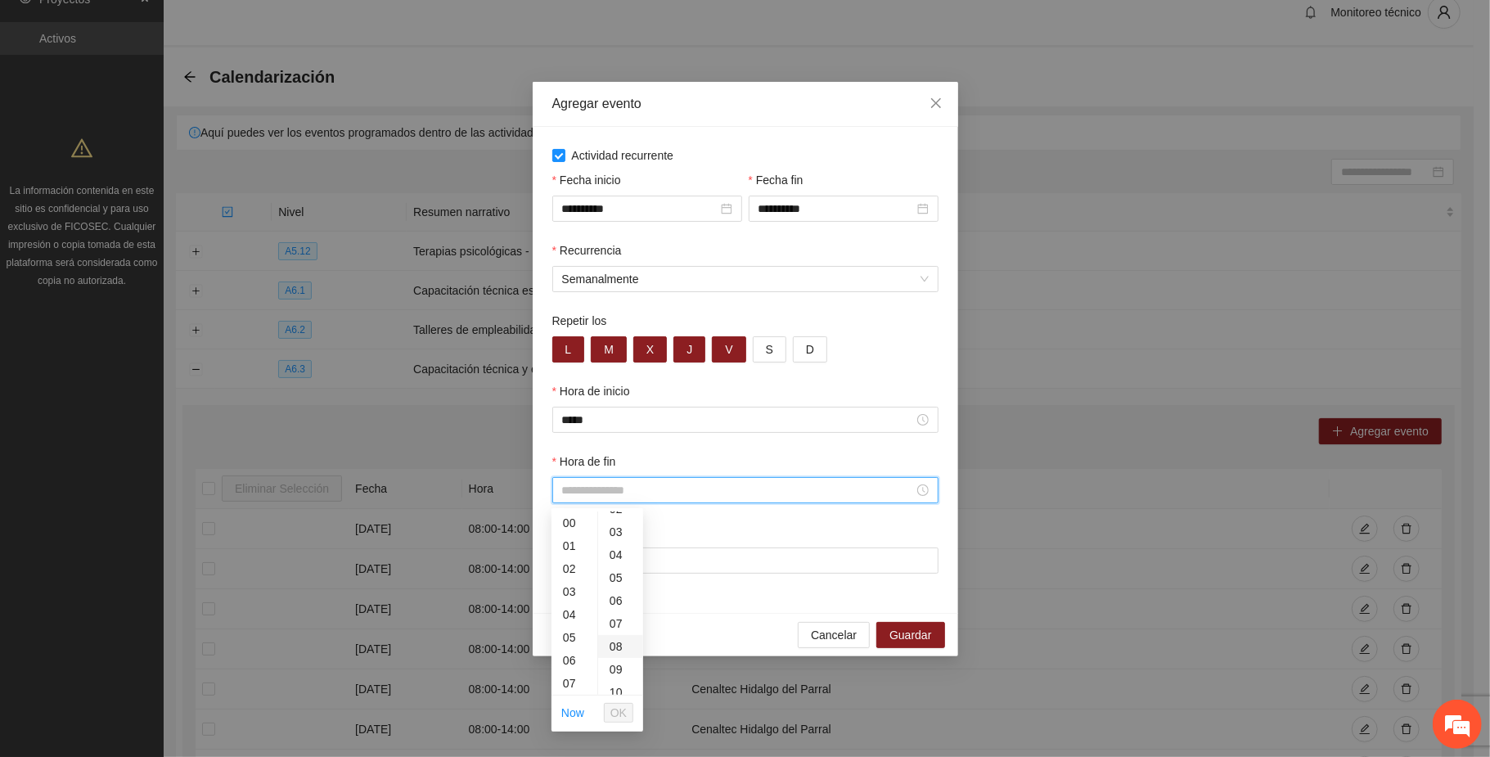
scroll to position [109, 0]
click at [570, 623] on div "14" at bounding box center [575, 626] width 46 height 23
type input "*****"
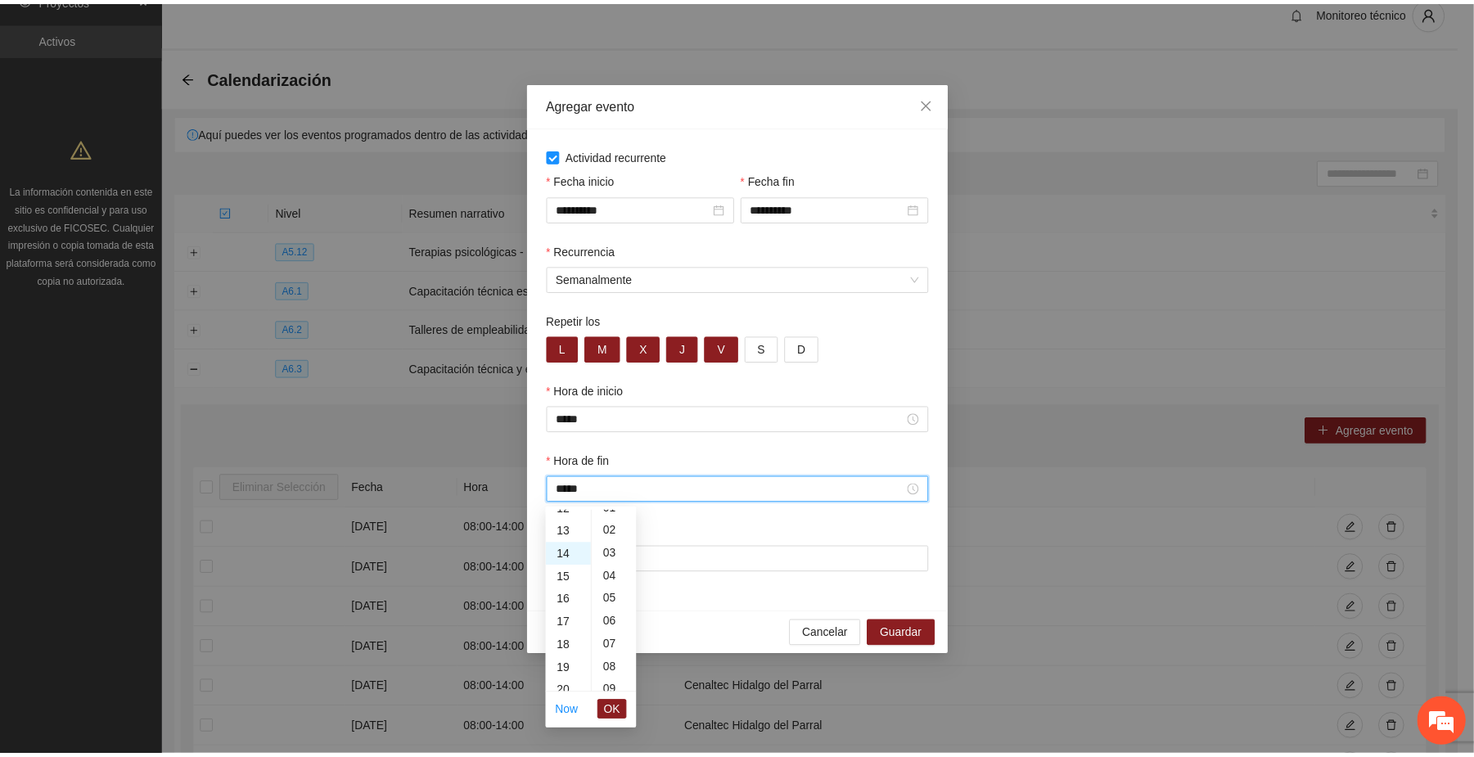
scroll to position [0, 0]
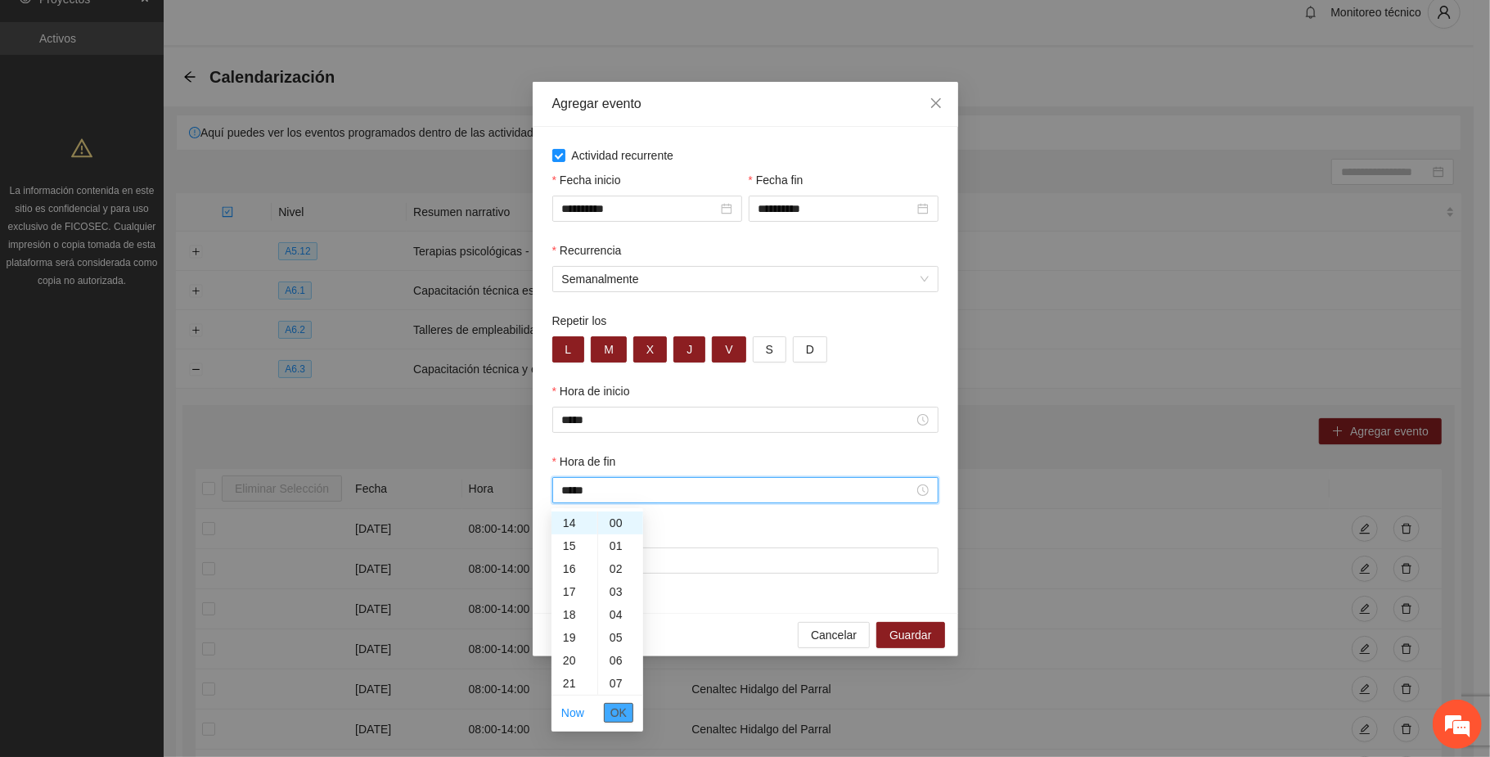
click at [619, 715] on span "OK" at bounding box center [618, 713] width 16 height 18
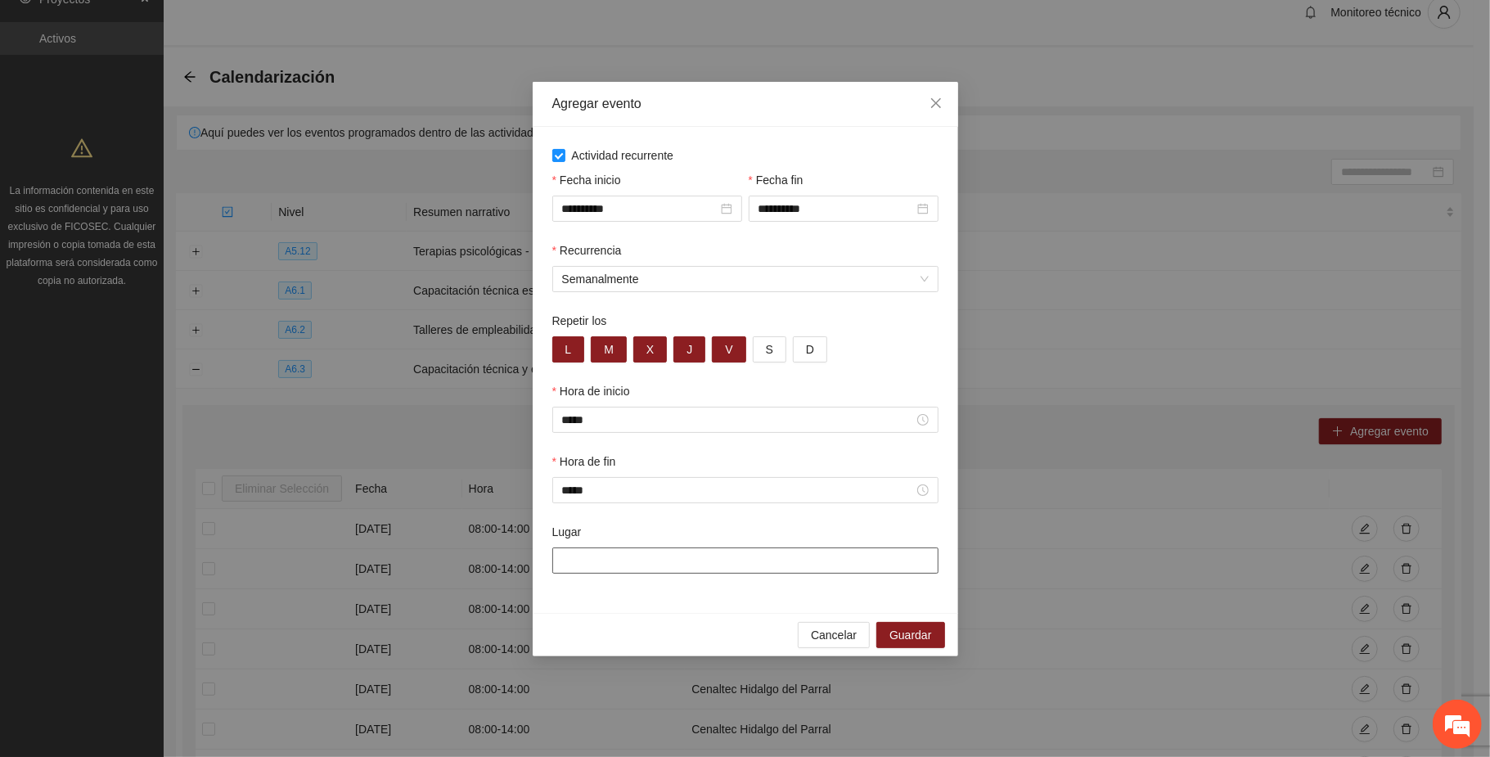
click at [660, 564] on input "Lugar" at bounding box center [745, 560] width 386 height 26
type input "**********"
click at [930, 628] on button "Guardar" at bounding box center [910, 635] width 68 height 26
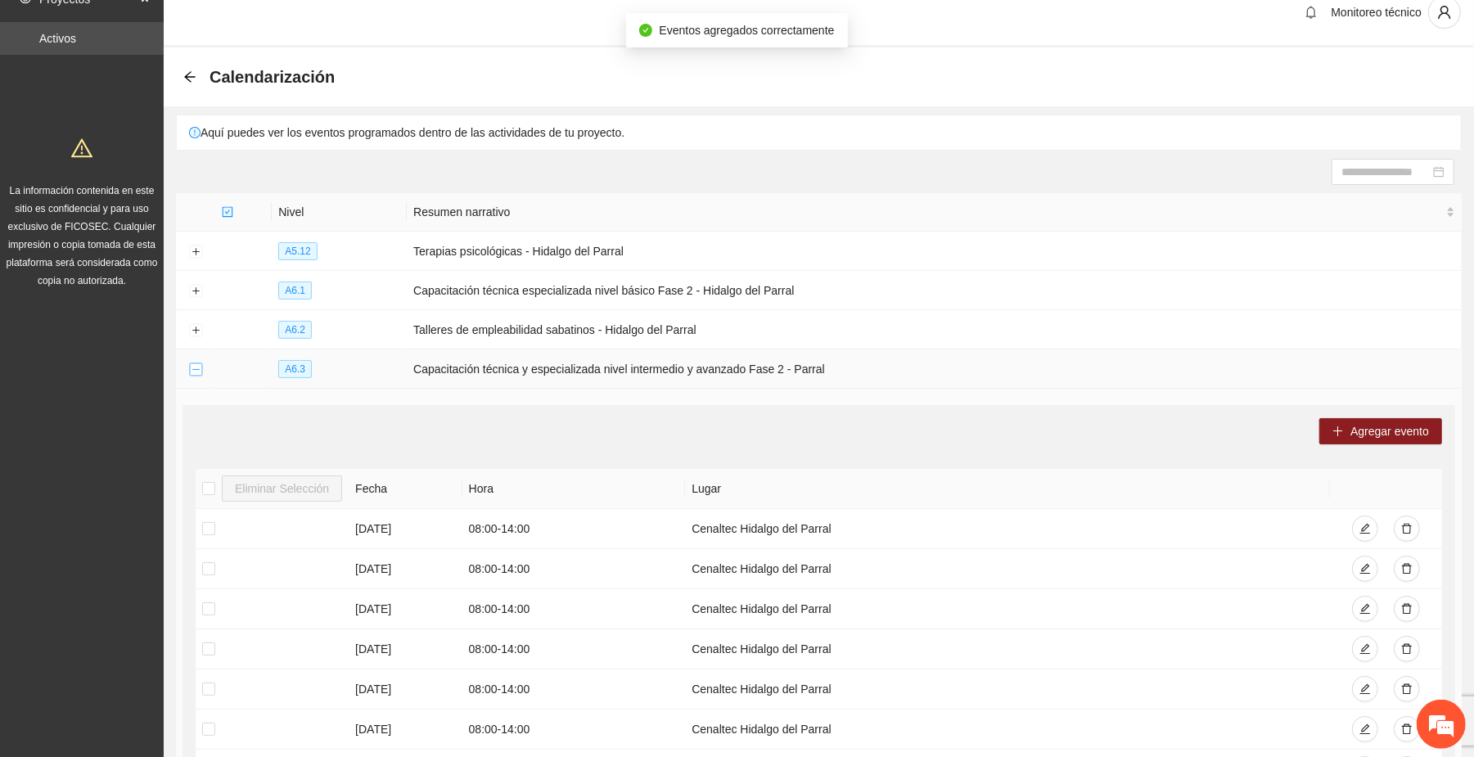
click at [191, 368] on button "Collapse row" at bounding box center [195, 369] width 13 height 13
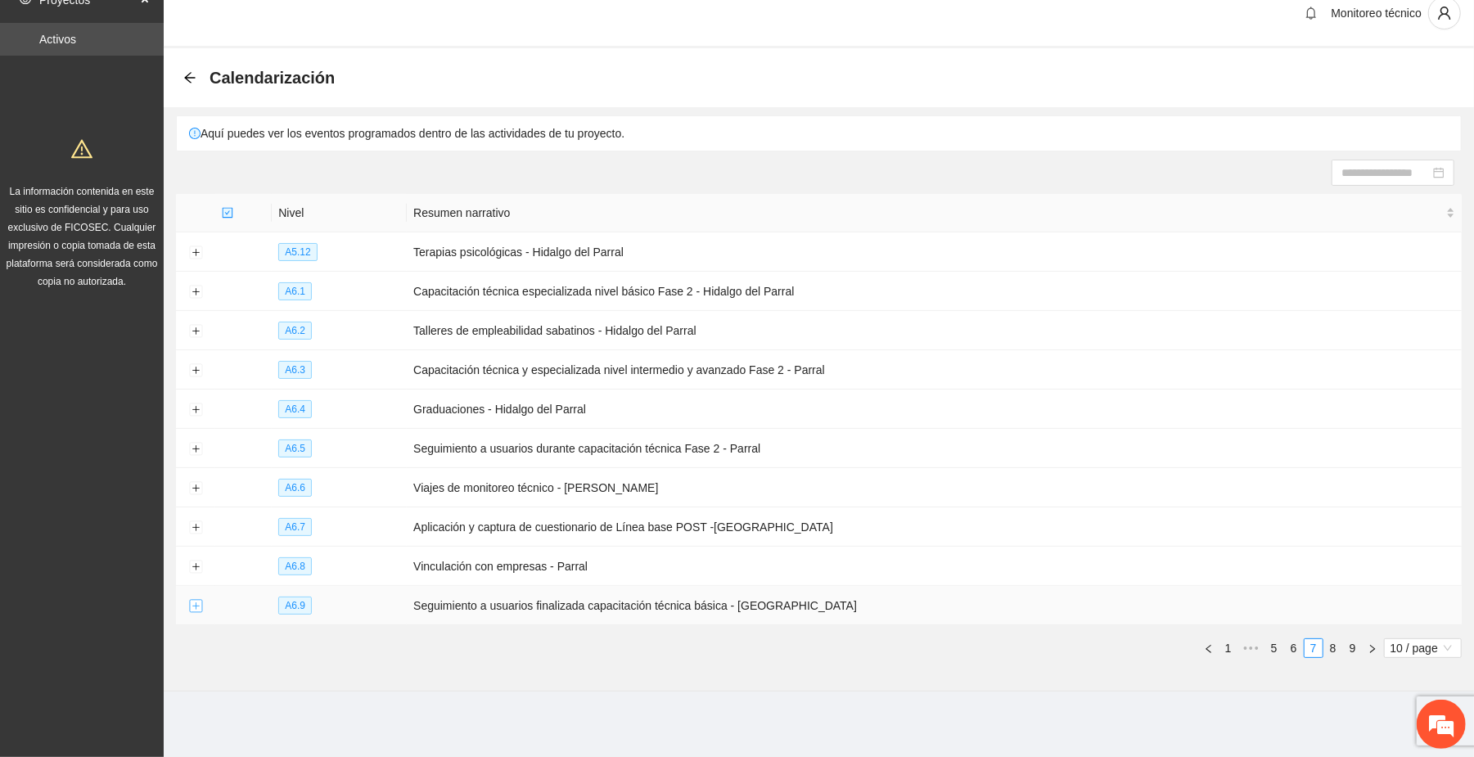
click at [191, 610] on button "Expand row" at bounding box center [195, 606] width 13 height 13
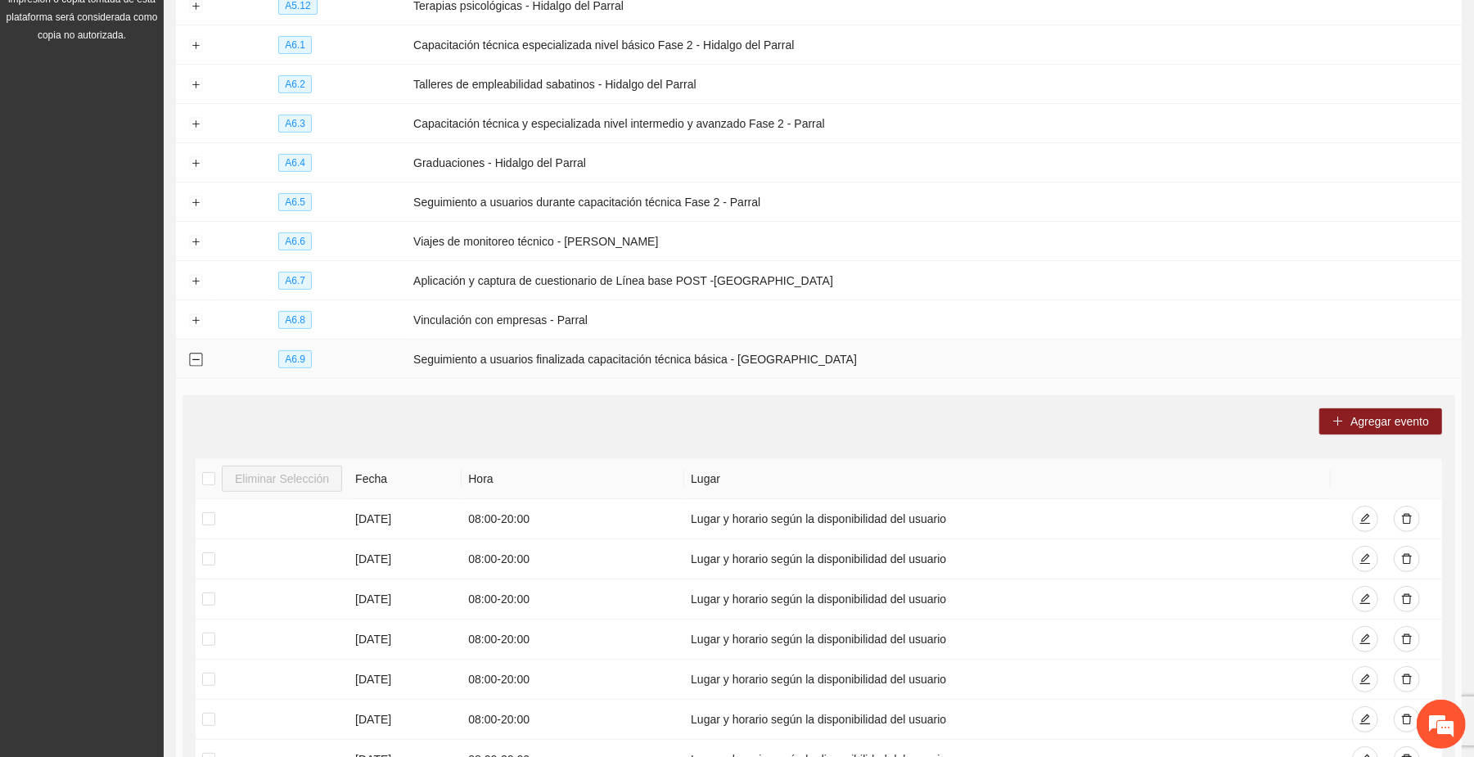
scroll to position [348, 0]
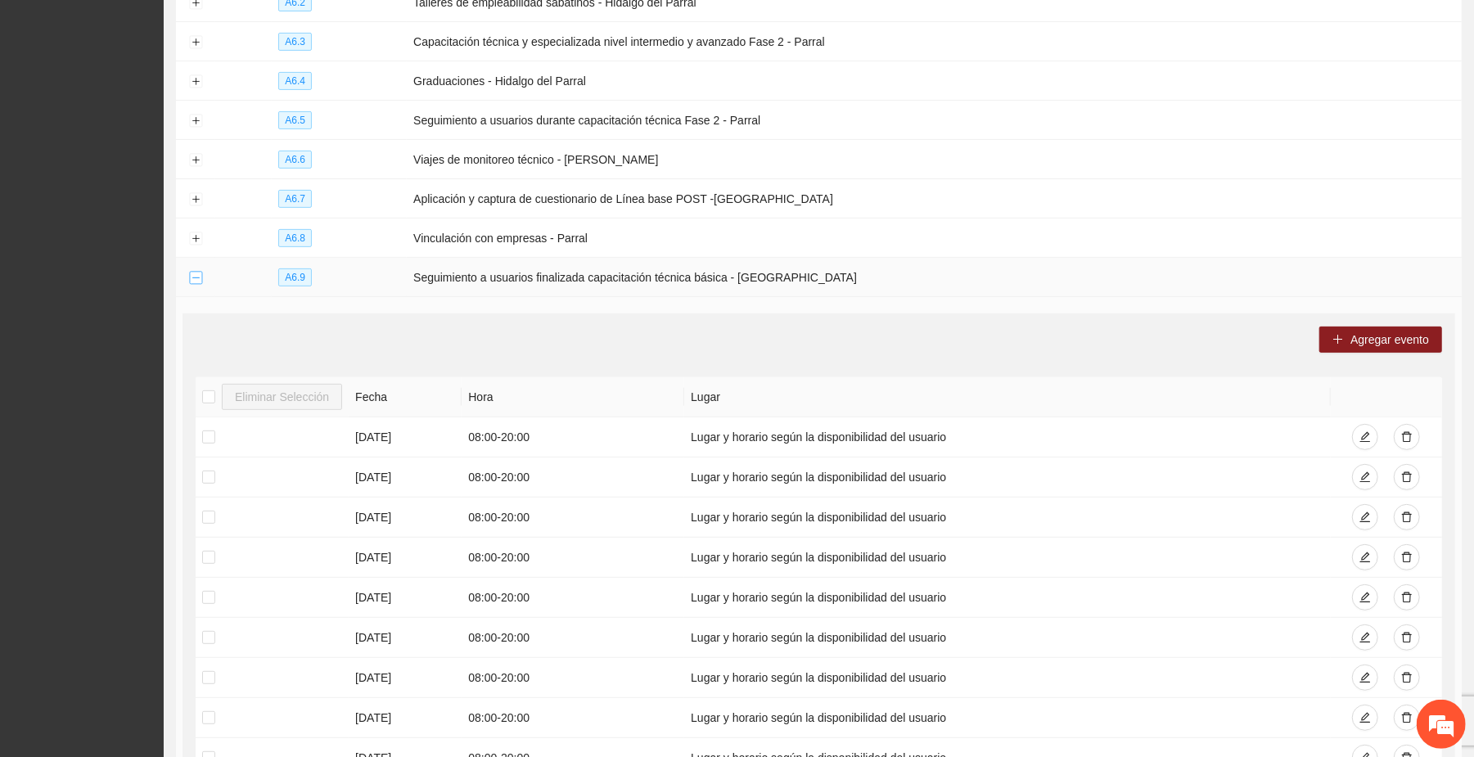
click at [195, 280] on button "Collapse row" at bounding box center [195, 278] width 13 height 13
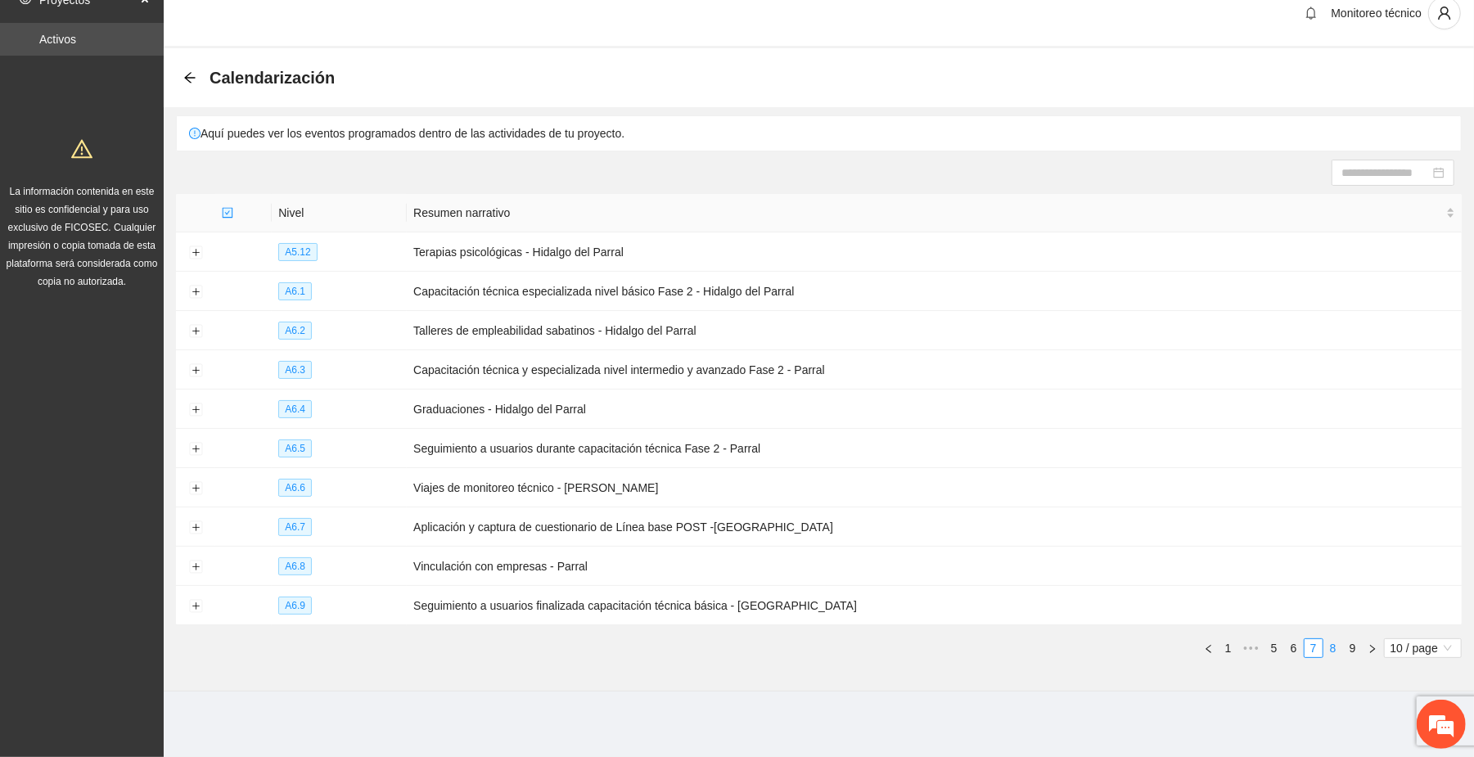
click at [1332, 648] on link "8" at bounding box center [1333, 648] width 18 height 18
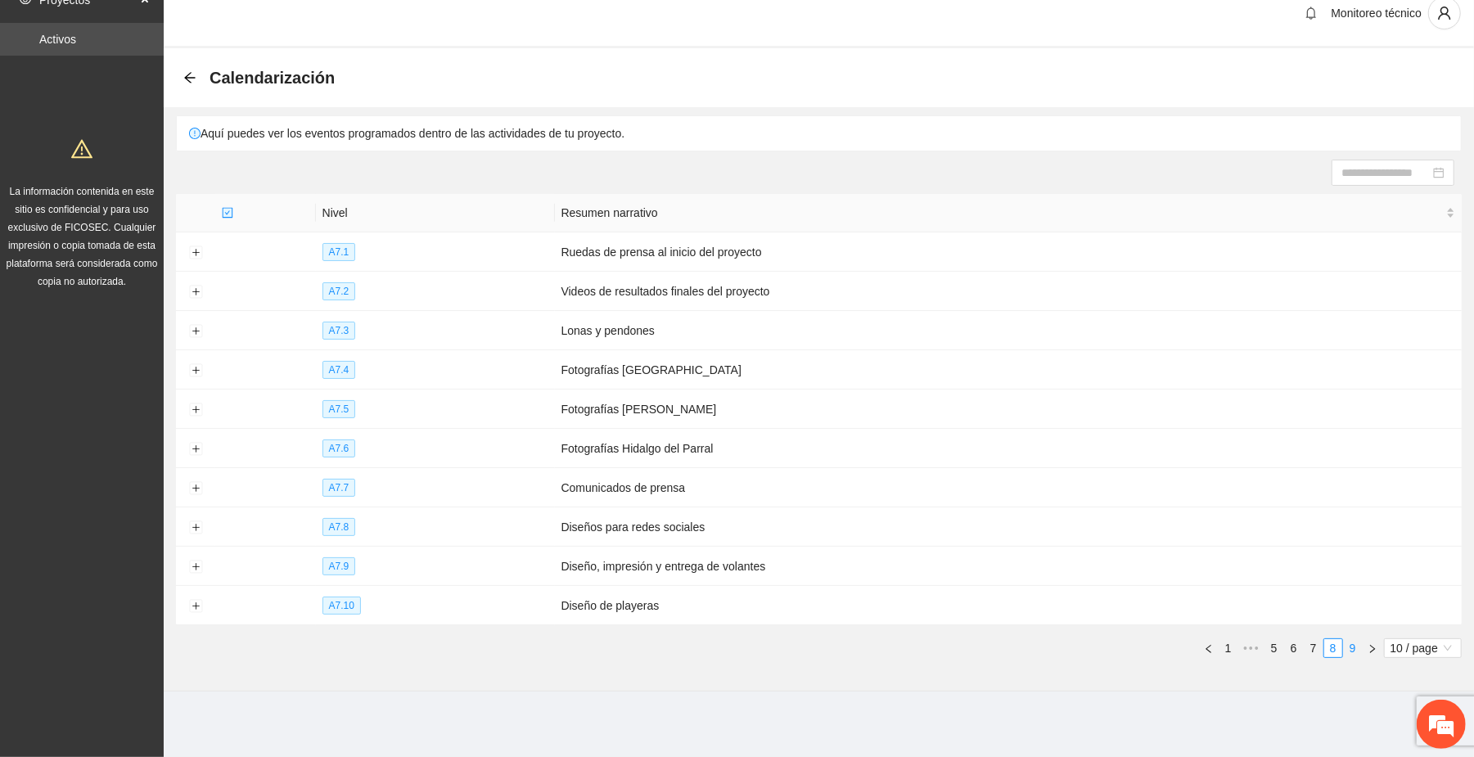
click at [1349, 646] on link "9" at bounding box center [1353, 648] width 18 height 18
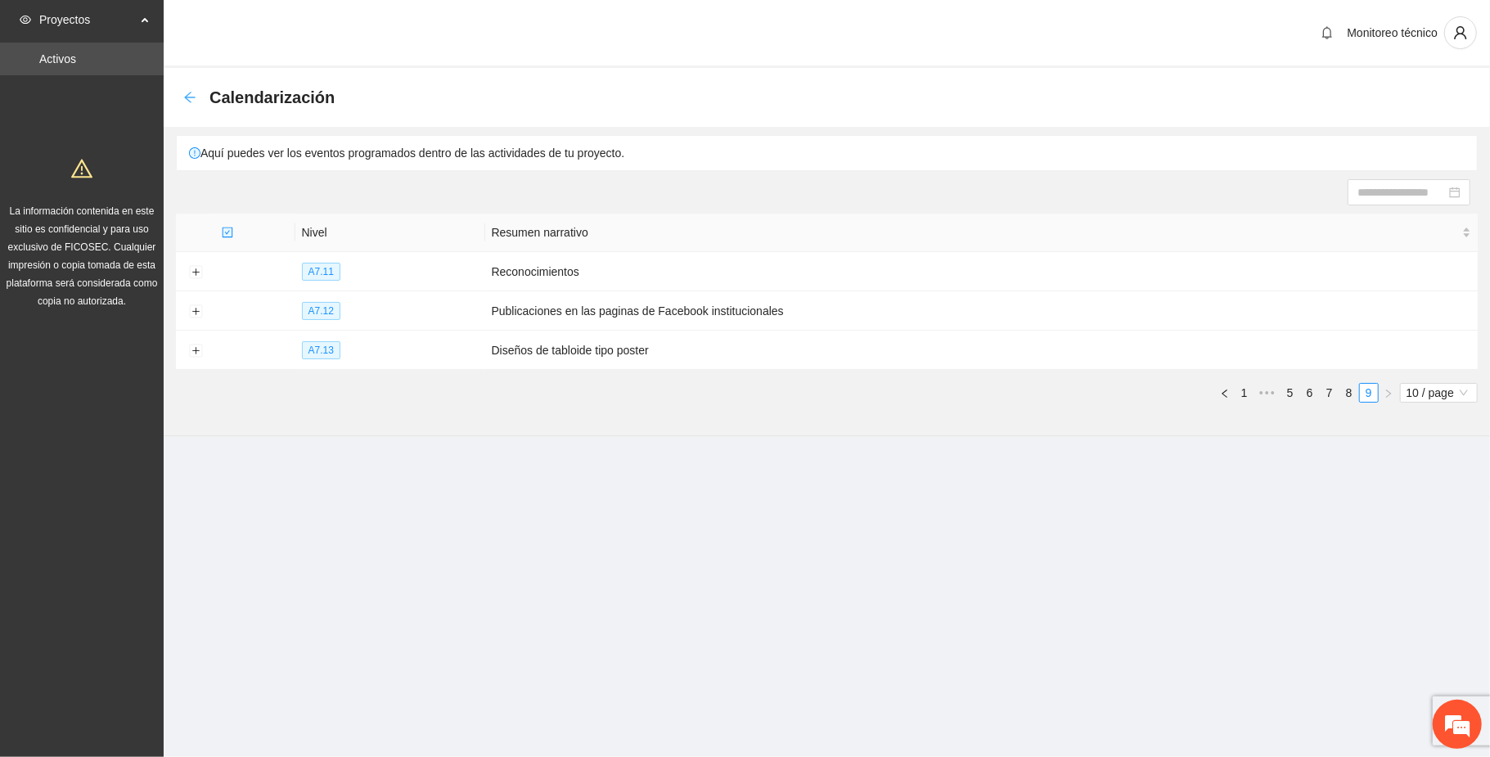
click at [191, 100] on icon "arrow-left" at bounding box center [189, 97] width 13 height 13
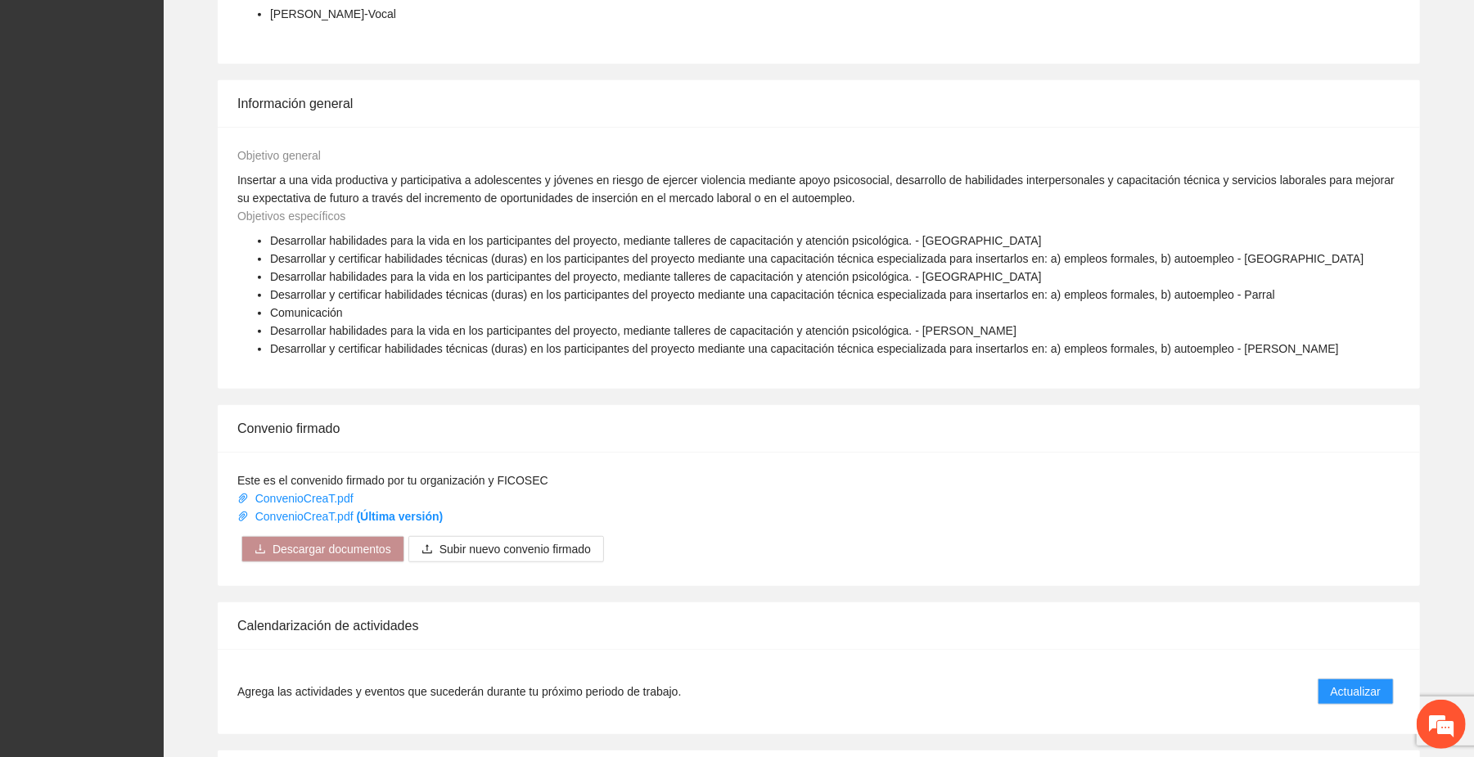
scroll to position [807, 0]
